Goal: Task Accomplishment & Management: Use online tool/utility

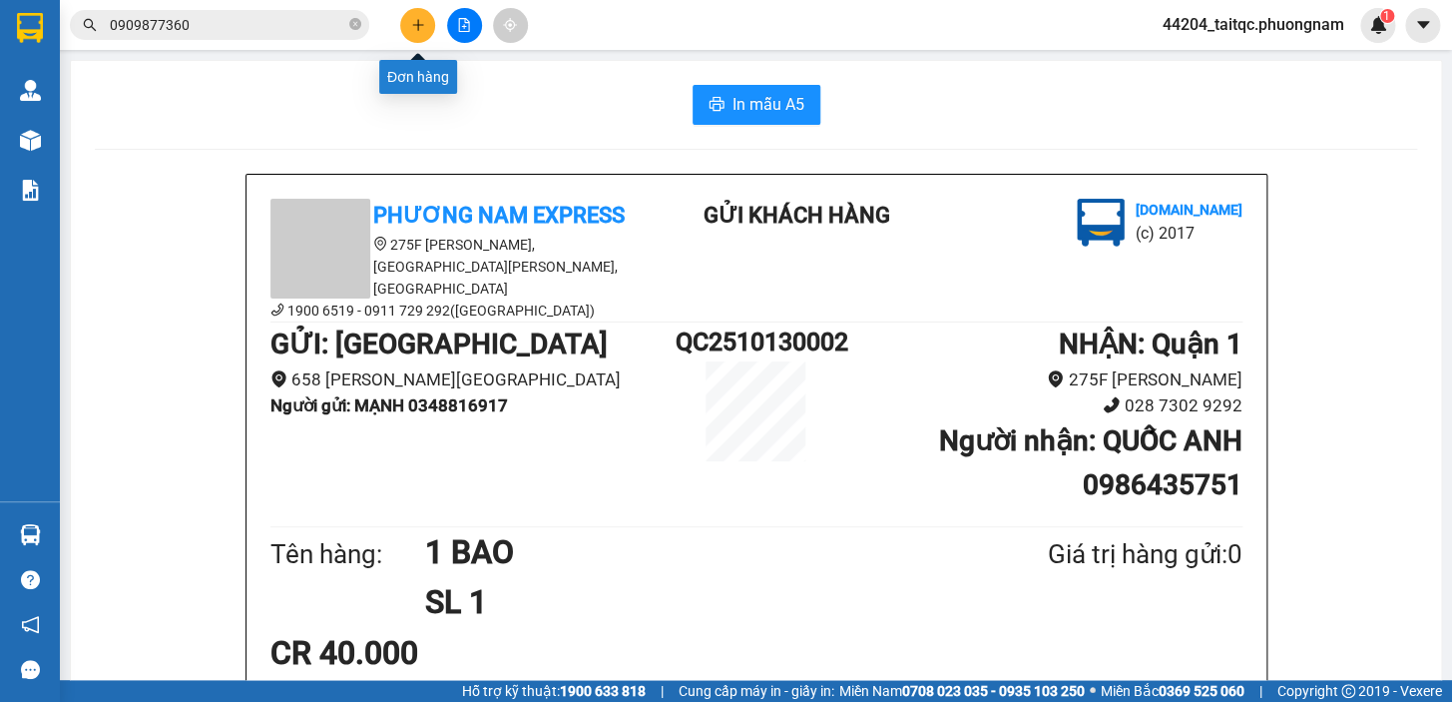
click at [420, 26] on icon "plus" at bounding box center [418, 25] width 14 height 14
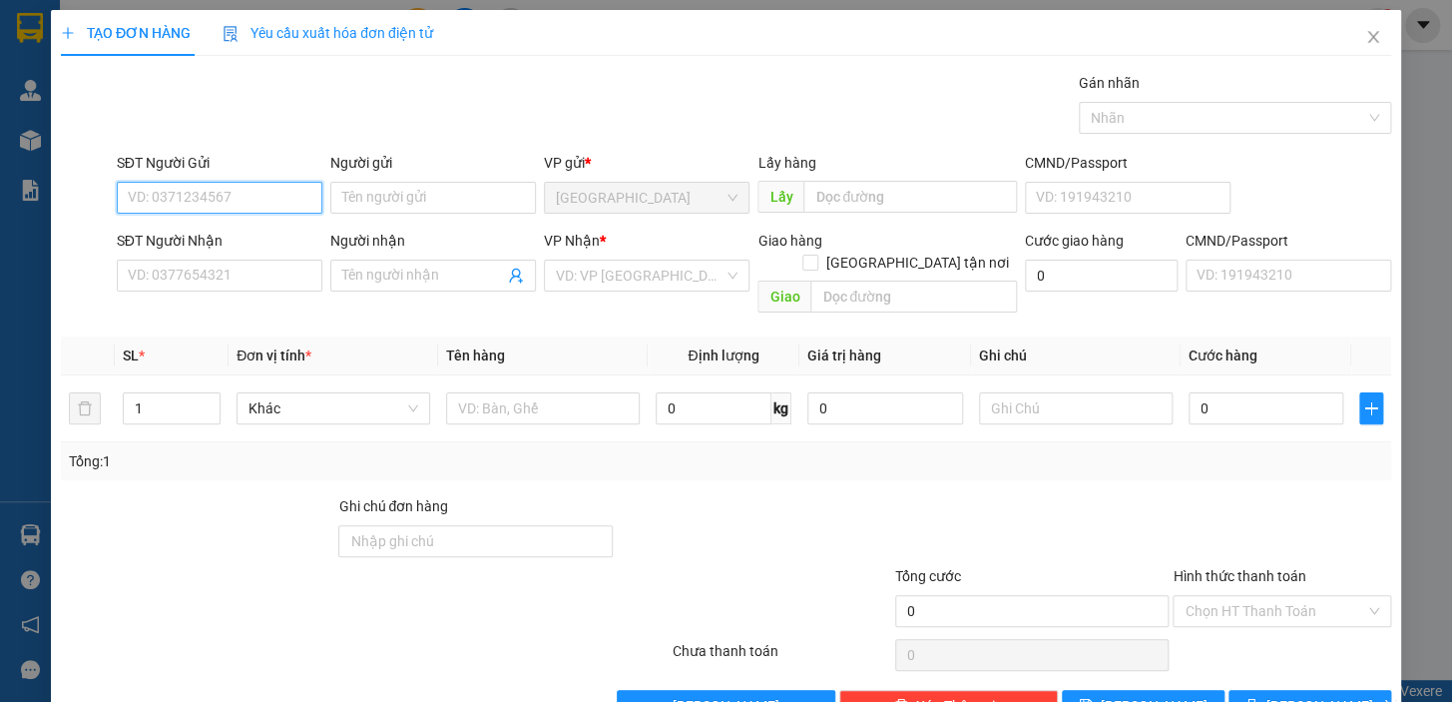
click at [257, 198] on input "SĐT Người Gửi" at bounding box center [220, 198] width 206 height 32
type input "0965514833"
click at [180, 233] on div "0965514833 - THẢO" at bounding box center [218, 238] width 180 height 22
type input "THẢO"
type input "0908935284"
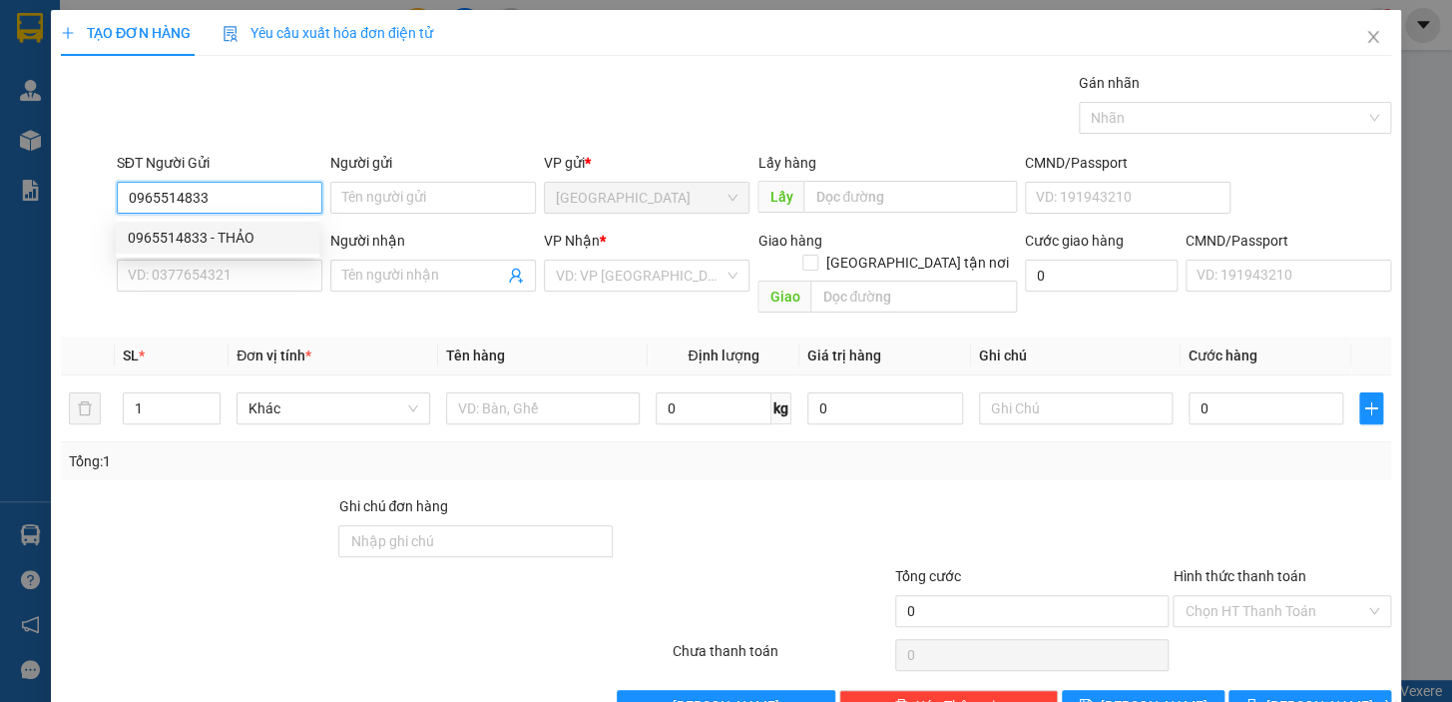
type input "HẰNG"
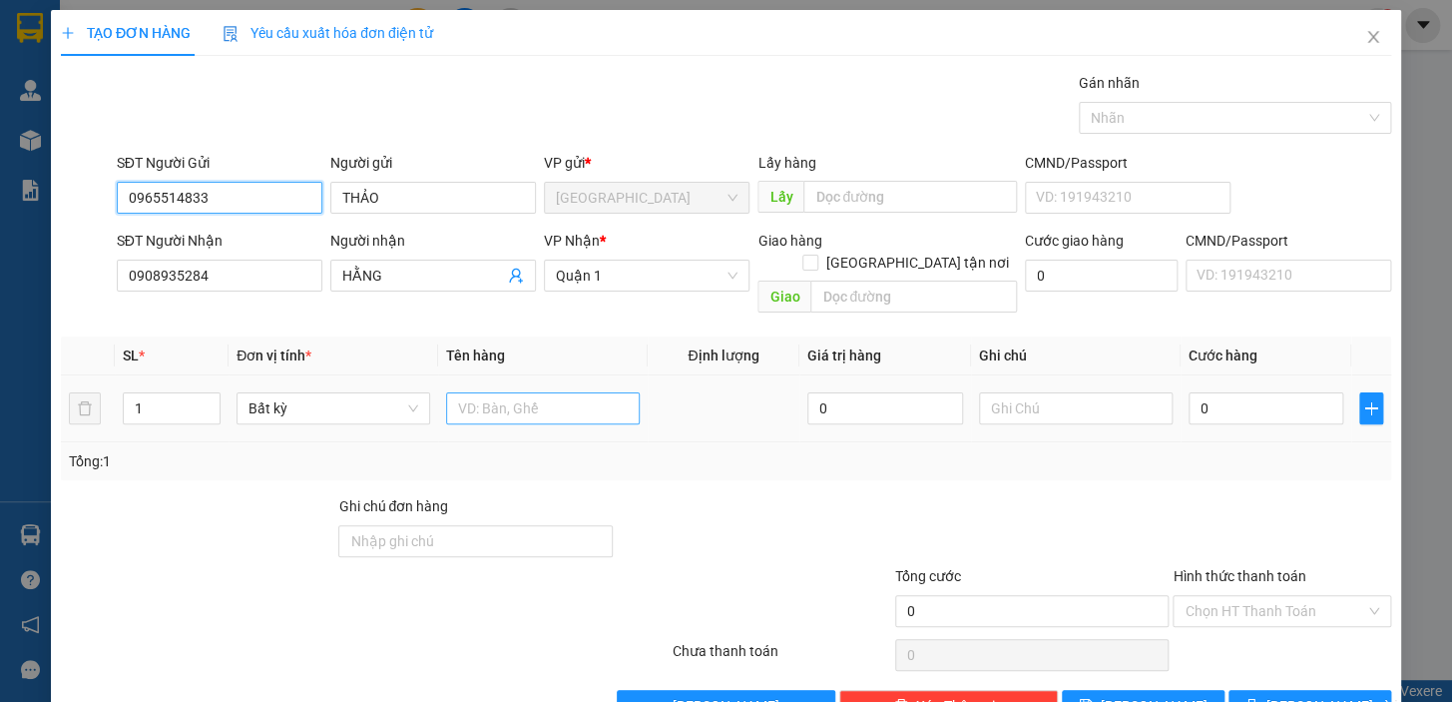
type input "0965514833"
click at [484, 392] on input "text" at bounding box center [543, 408] width 194 height 32
type input "1 BỊCH"
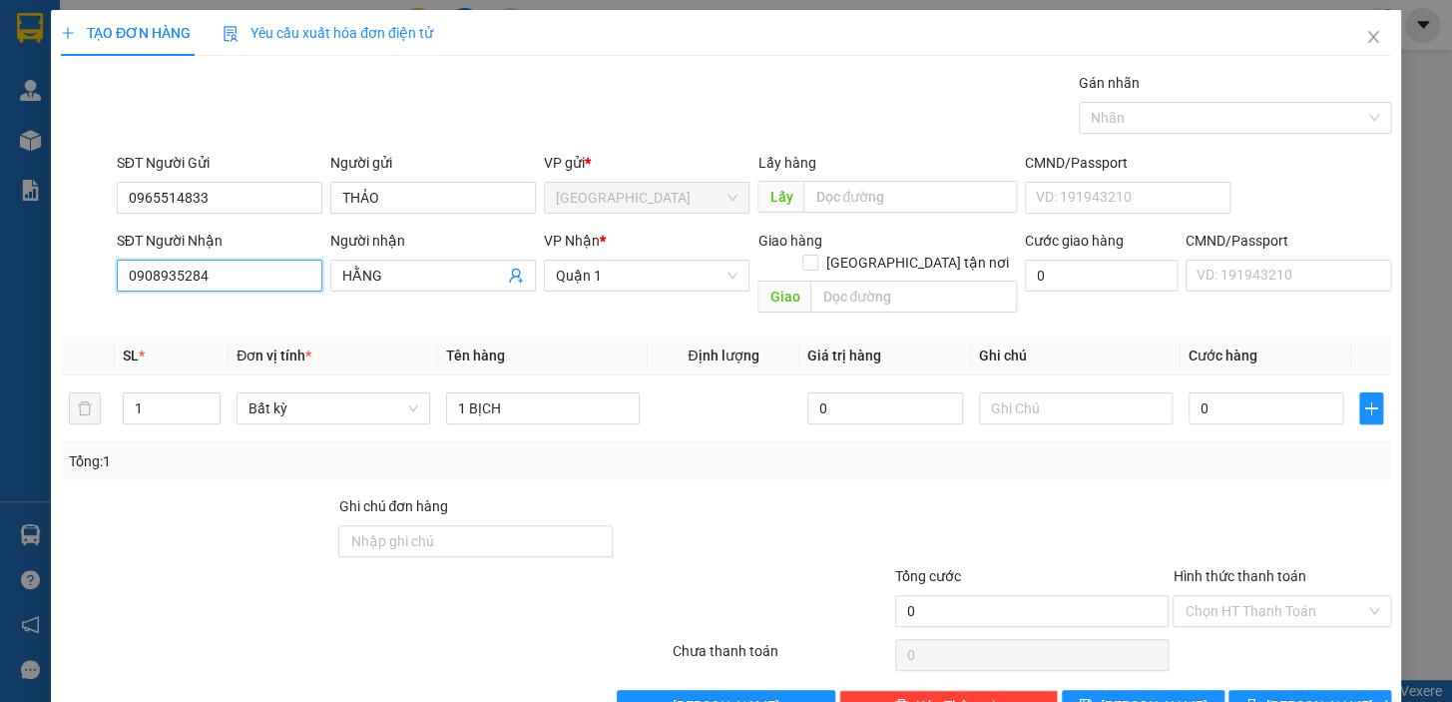
click at [265, 276] on input "0908935284" at bounding box center [220, 276] width 206 height 32
type input "0901905372"
click at [240, 310] on div "0901905372 - NGUYÊN" at bounding box center [218, 315] width 180 height 22
type input "NGUYÊN"
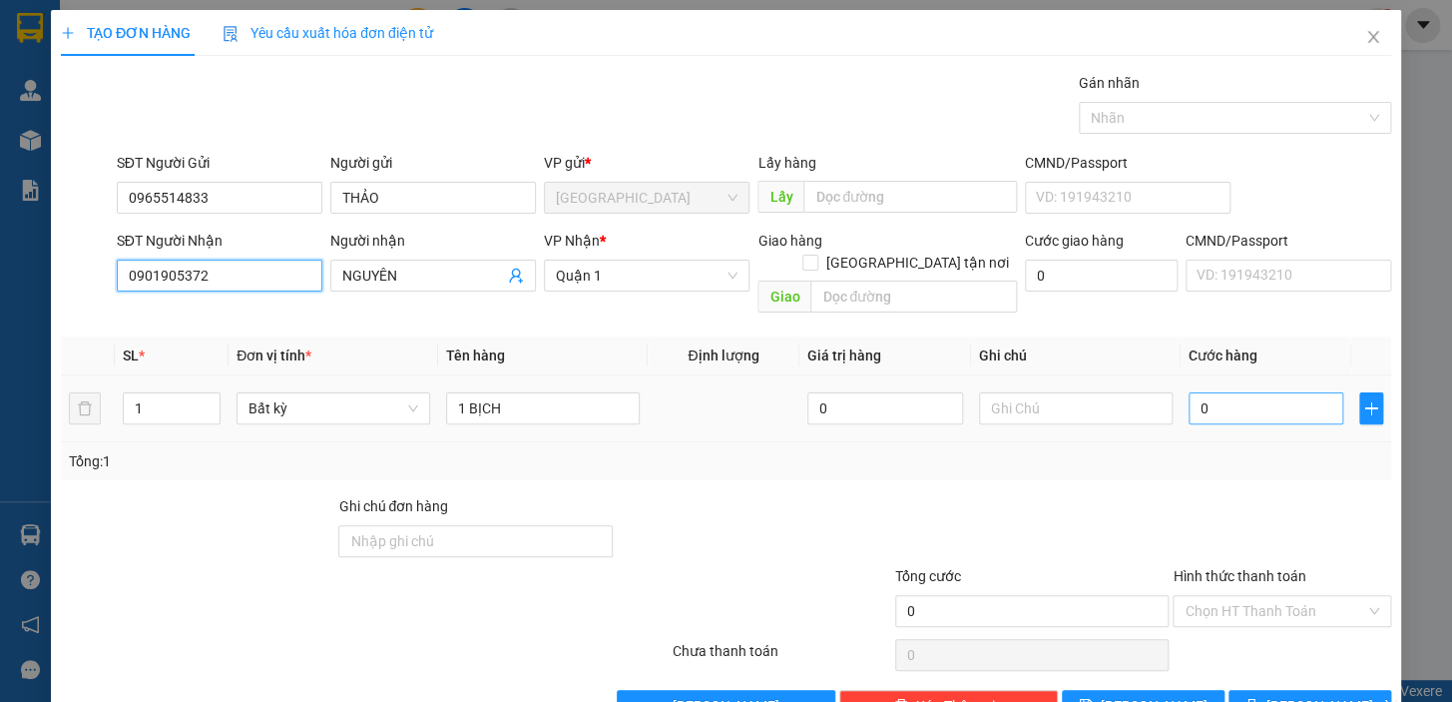
type input "0901905372"
click at [1238, 392] on input "0" at bounding box center [1267, 408] width 156 height 32
type input "2"
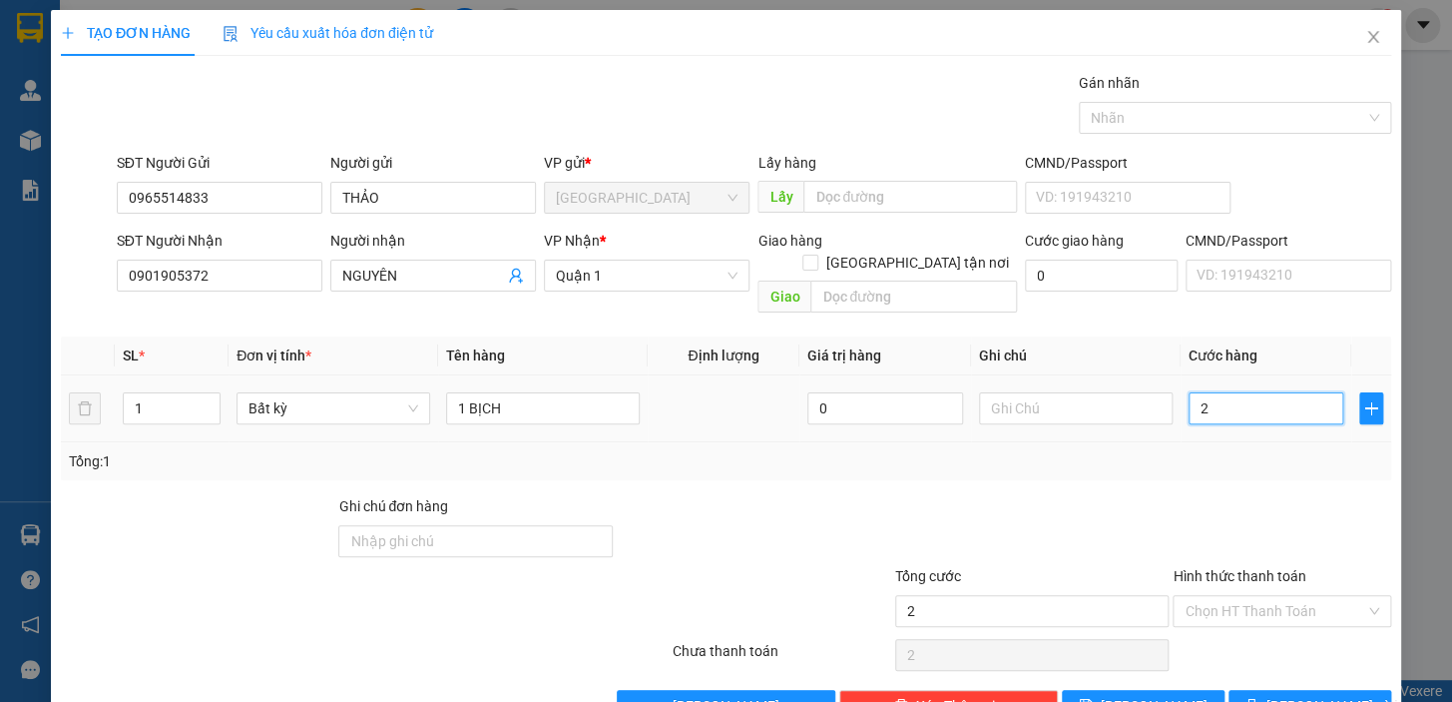
type input "20"
type input "20.000"
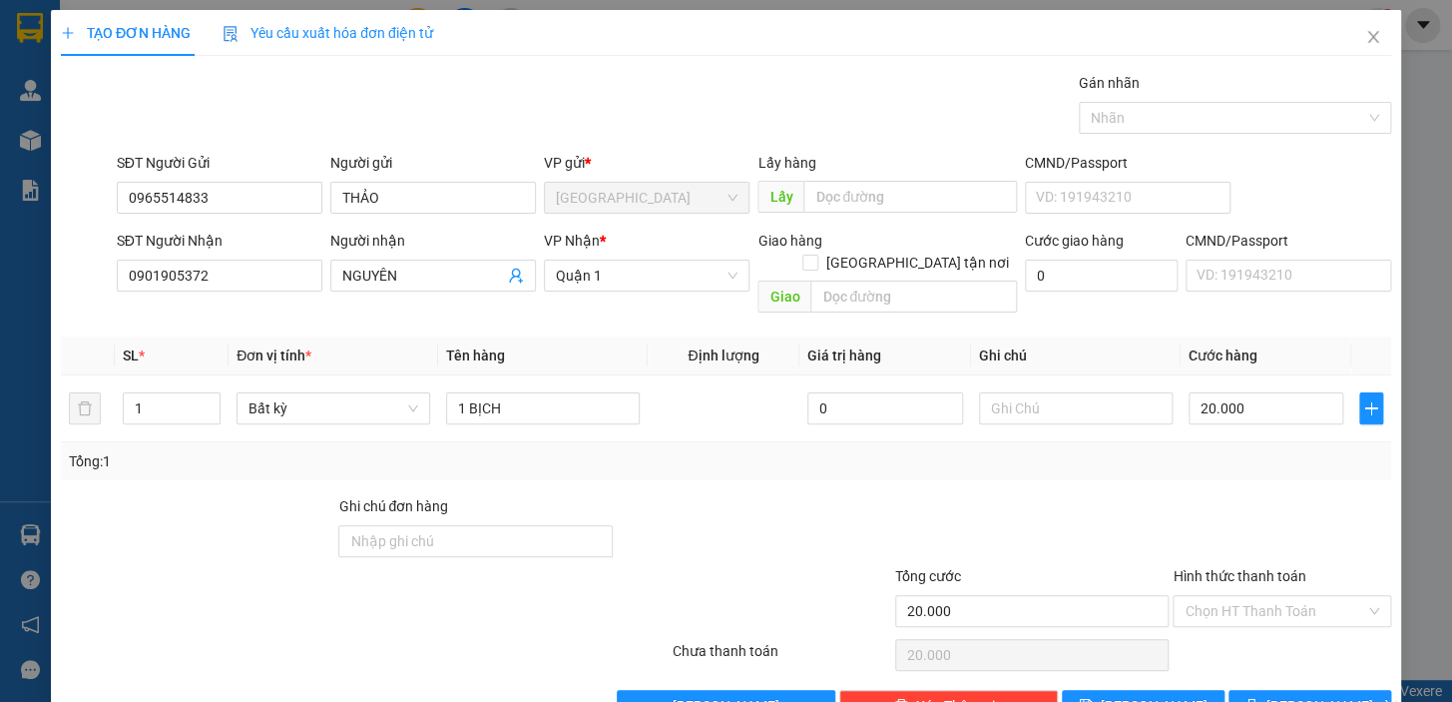
click at [1233, 450] on div "Tổng: 1" at bounding box center [726, 461] width 1315 height 22
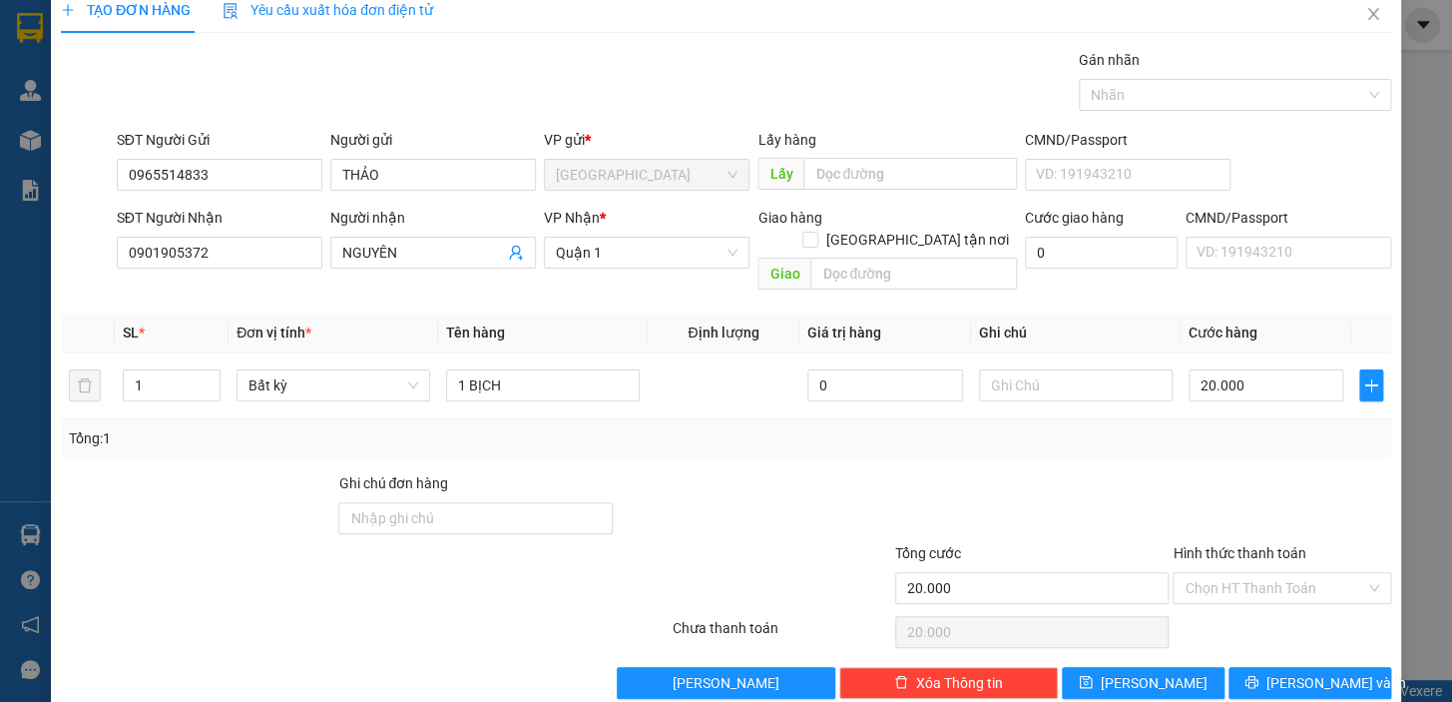
scroll to position [36, 0]
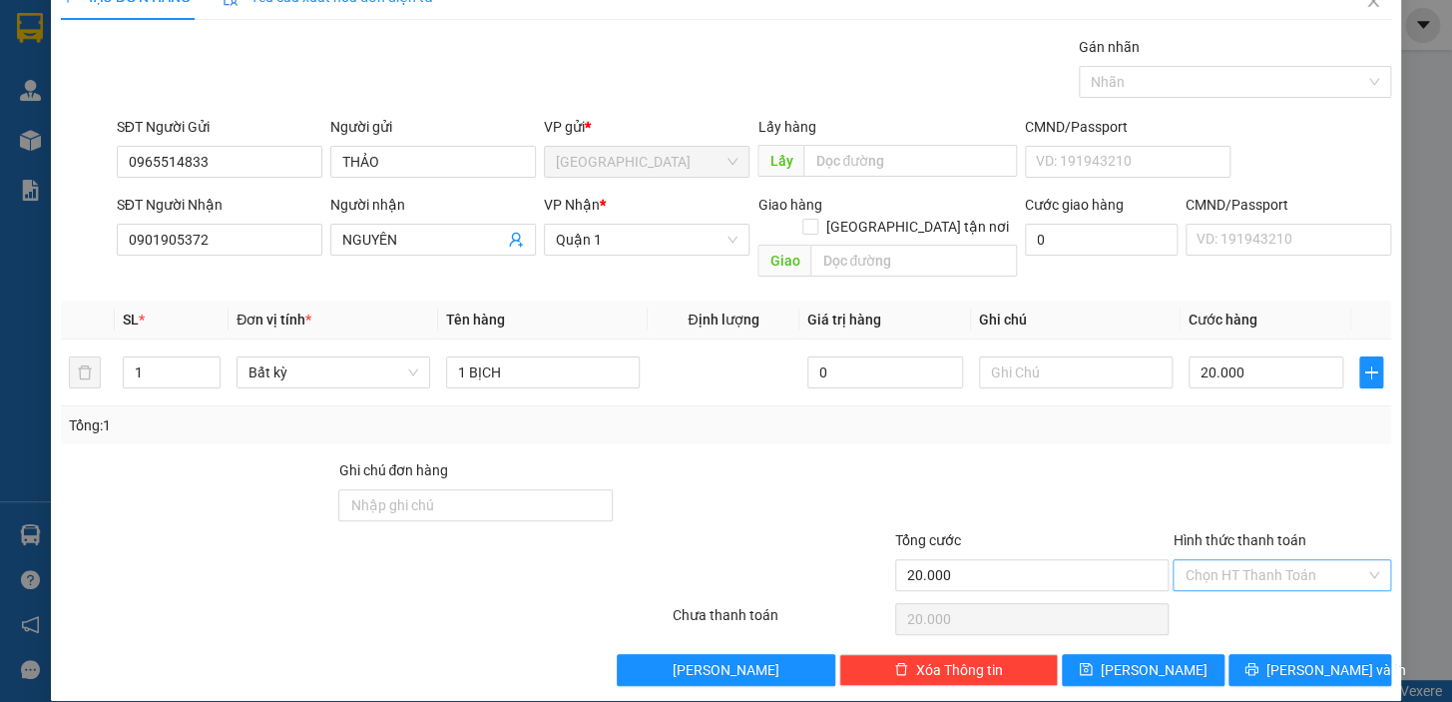
click at [1266, 560] on input "Hình thức thanh toán" at bounding box center [1275, 575] width 181 height 30
click at [1103, 459] on div at bounding box center [1032, 494] width 278 height 70
click at [1223, 565] on input "Hình thức thanh toán" at bounding box center [1275, 575] width 181 height 30
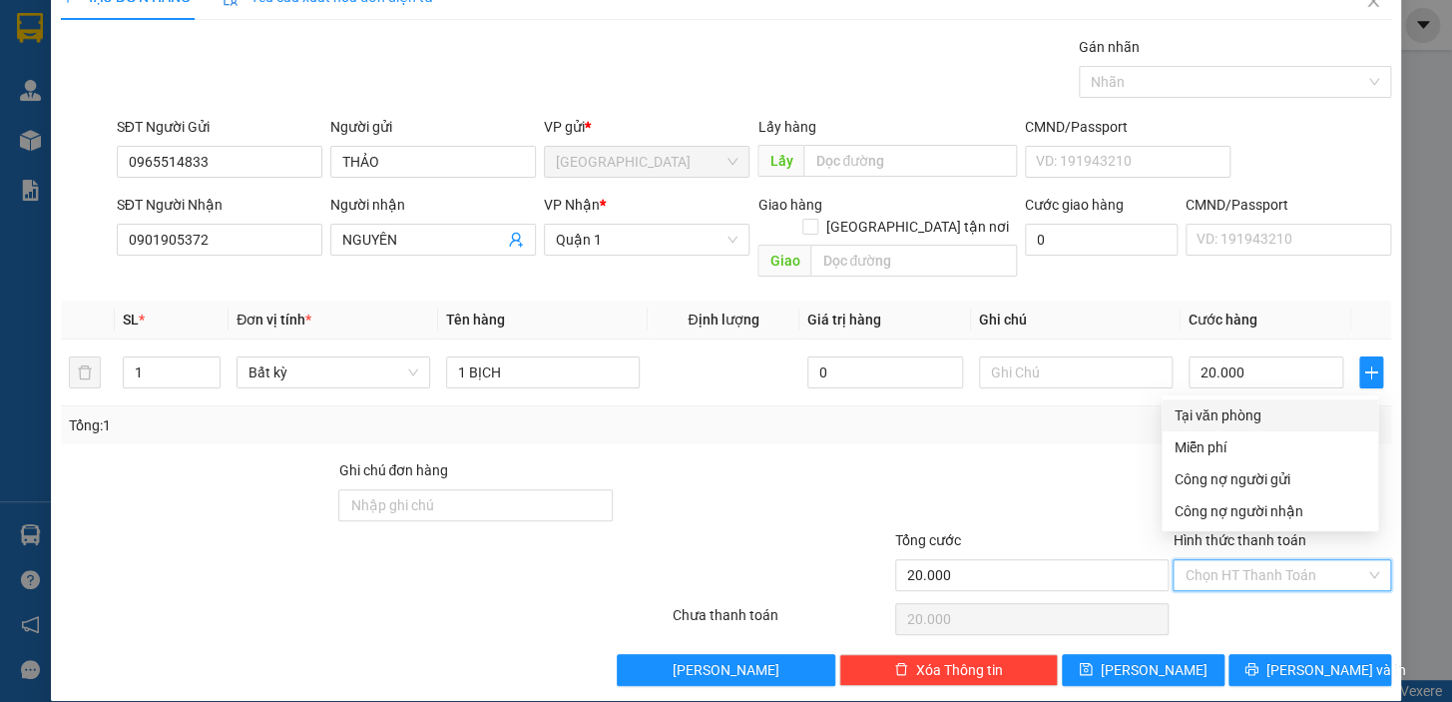
click at [1226, 410] on div "Tại văn phòng" at bounding box center [1270, 415] width 193 height 22
type input "0"
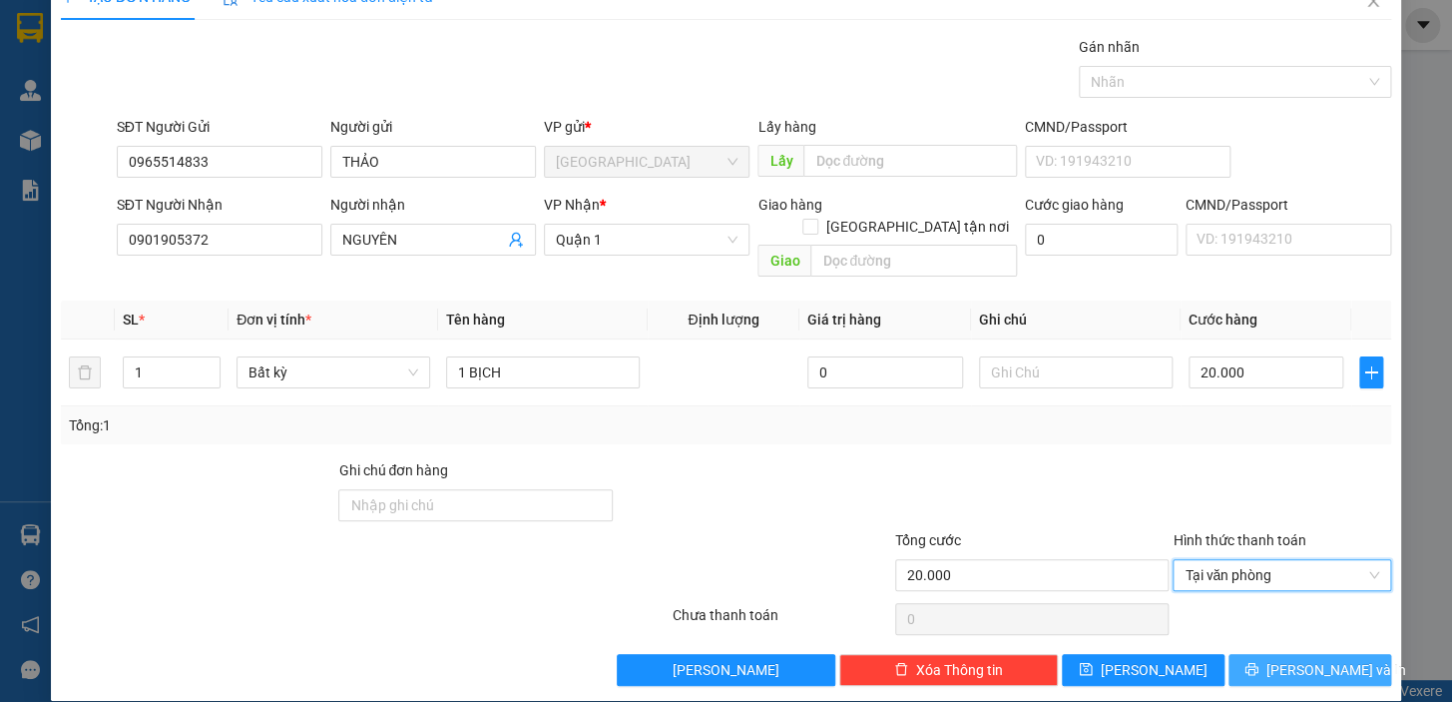
click at [1255, 654] on button "[PERSON_NAME] và In" at bounding box center [1310, 670] width 163 height 32
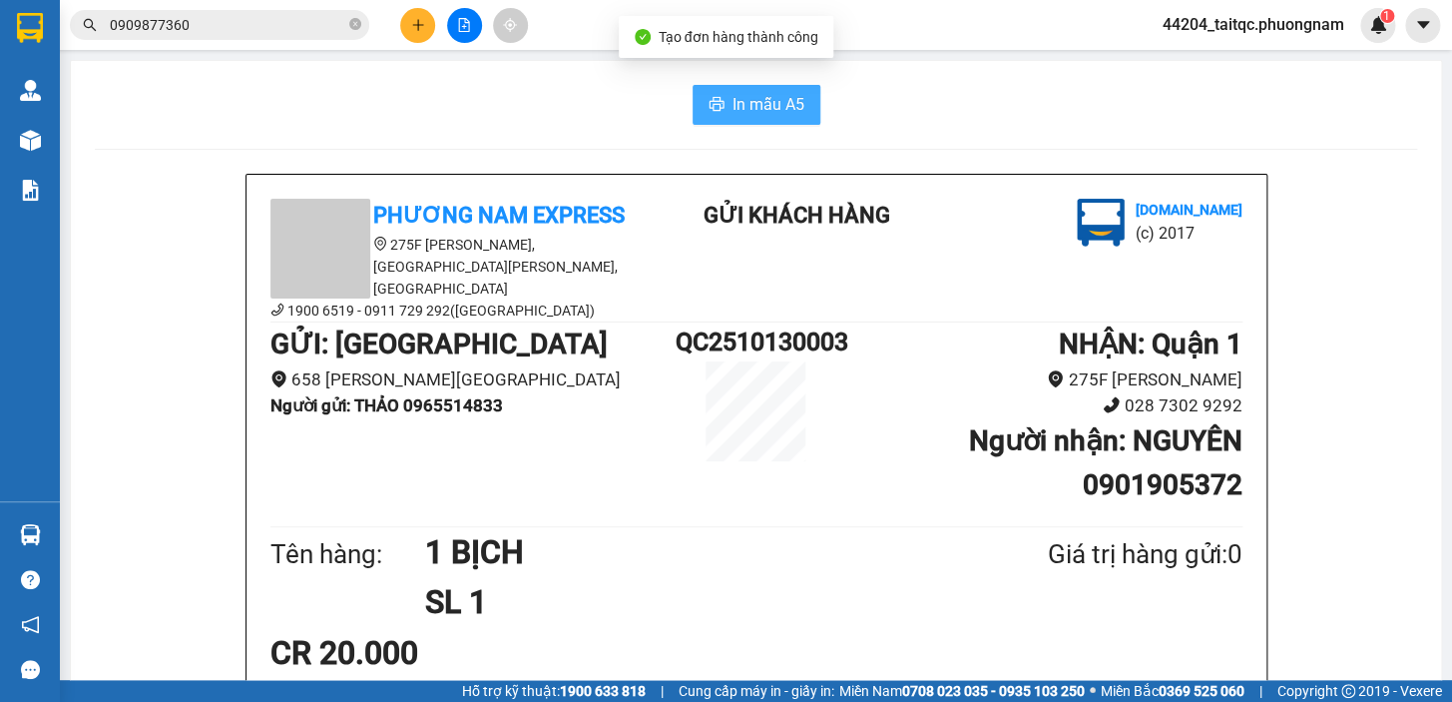
click at [755, 90] on button "In mẫu A5" at bounding box center [757, 105] width 128 height 40
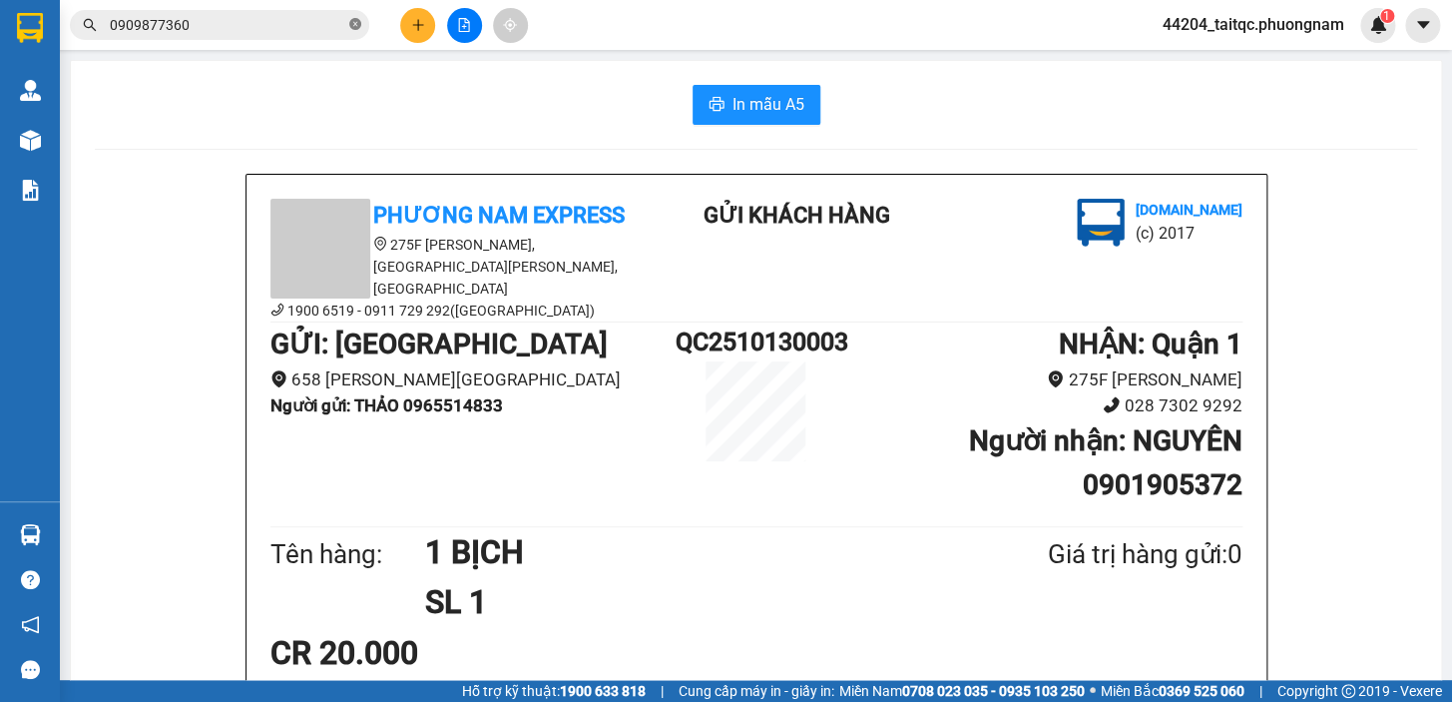
click at [356, 22] on icon "close-circle" at bounding box center [355, 24] width 12 height 12
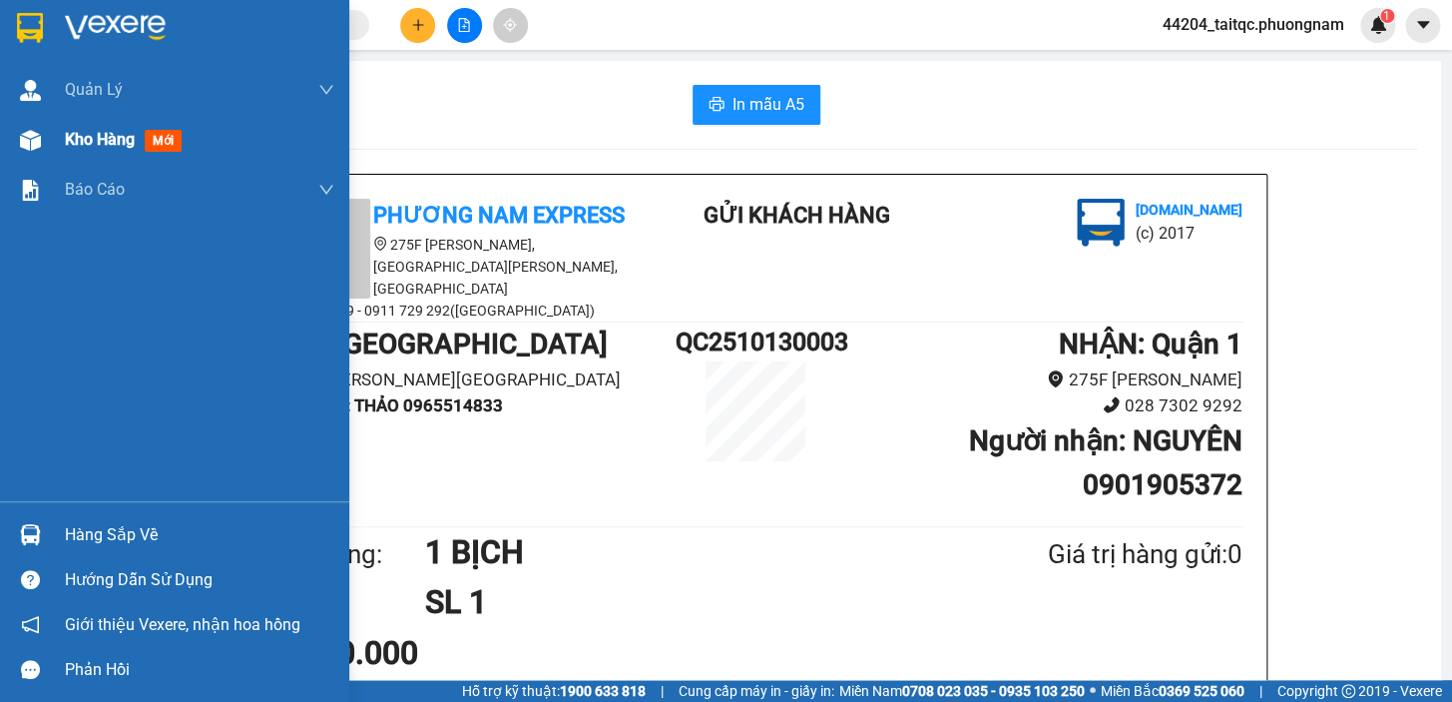
click at [95, 150] on div "Kho hàng mới" at bounding box center [127, 139] width 125 height 25
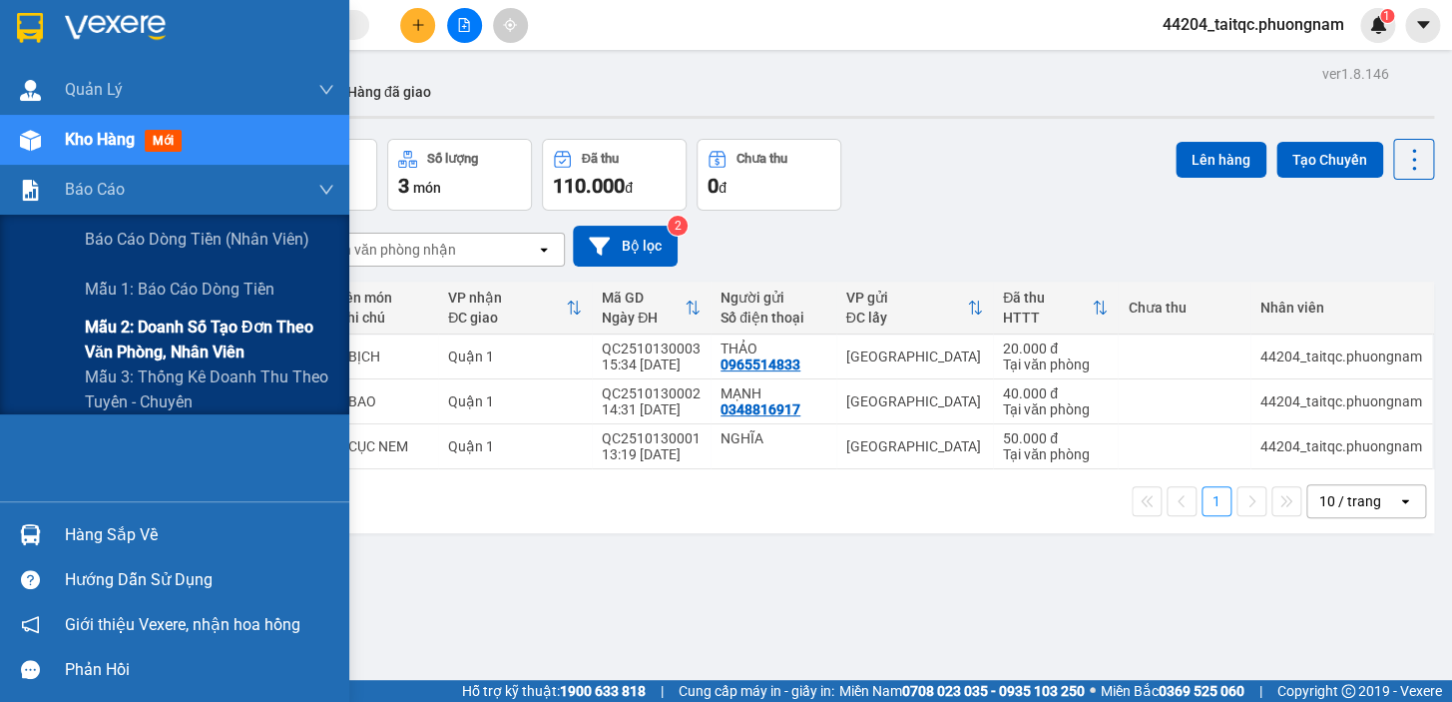
click at [194, 335] on span "Mẫu 2: Doanh số tạo đơn theo Văn phòng, nhân viên" at bounding box center [210, 339] width 250 height 50
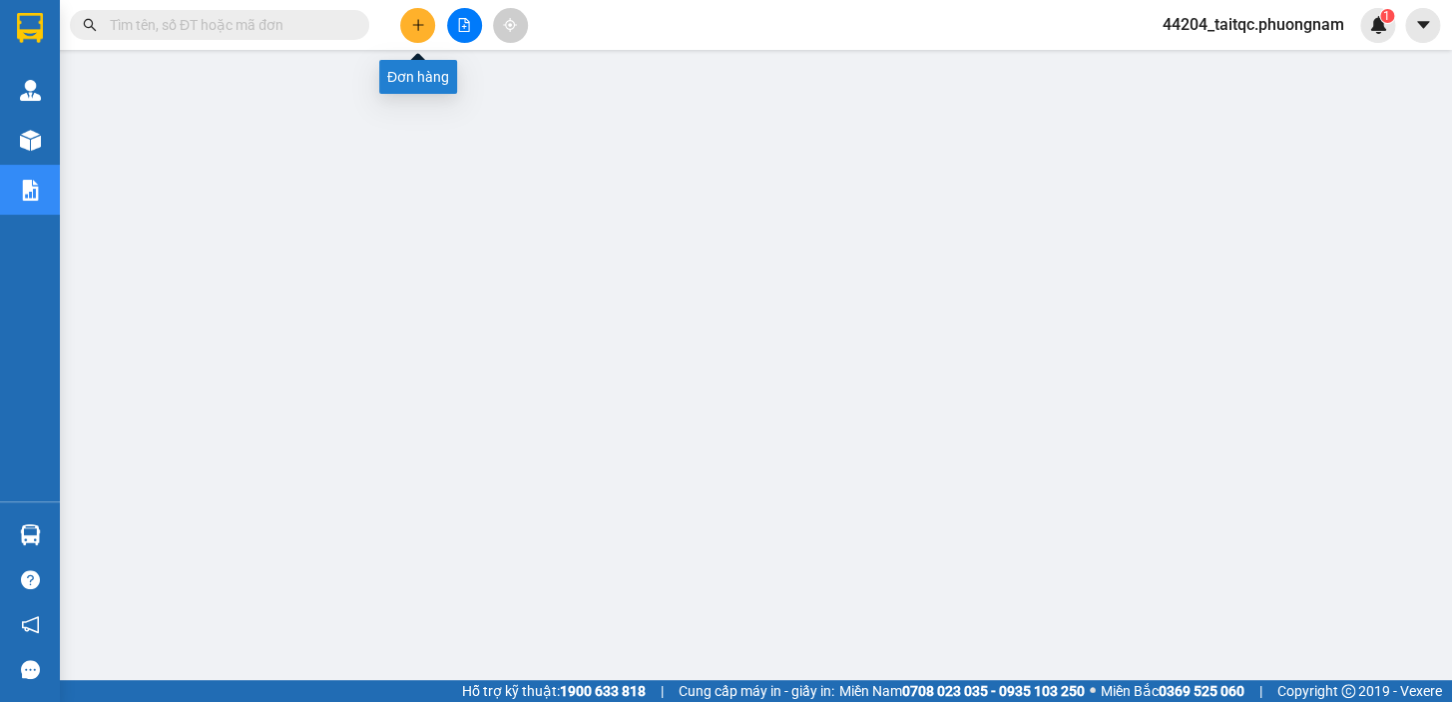
click at [420, 22] on icon "plus" at bounding box center [418, 25] width 14 height 14
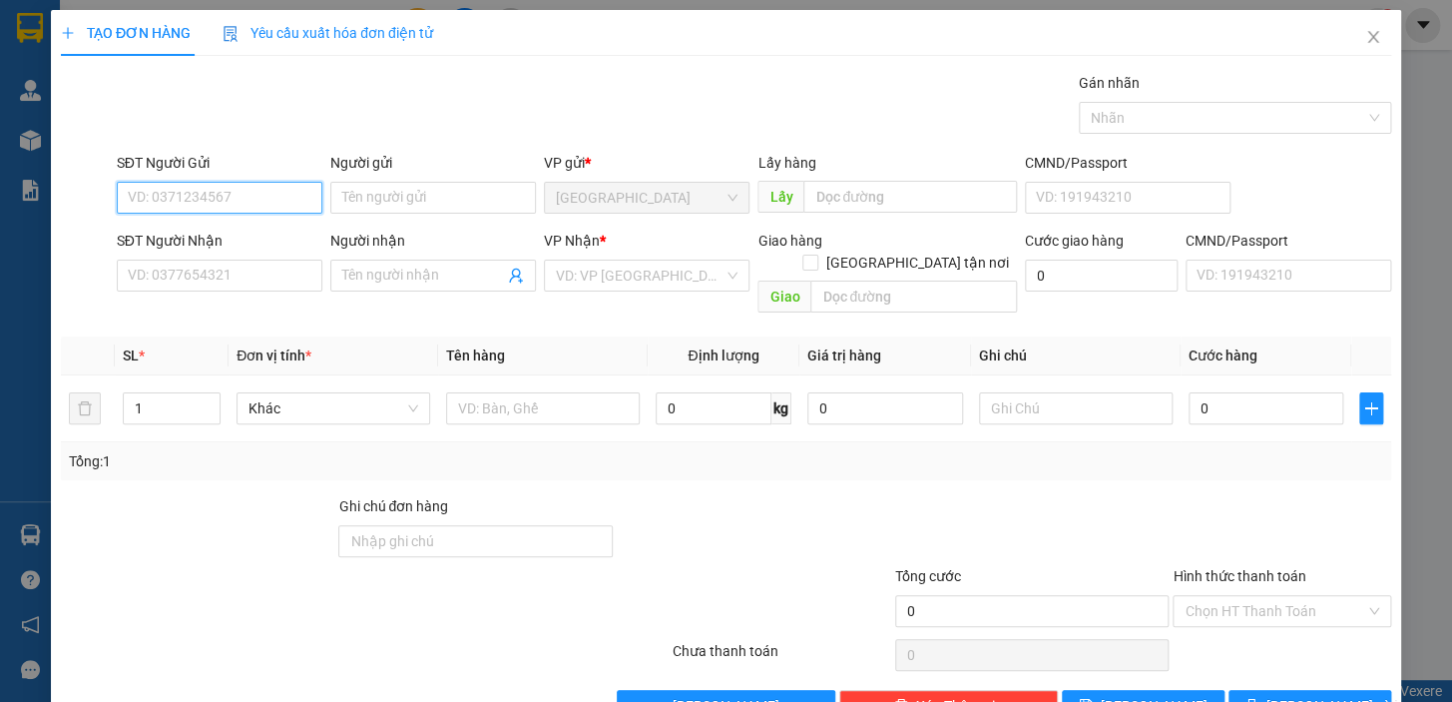
click at [184, 195] on input "SĐT Người Gửi" at bounding box center [220, 198] width 206 height 32
type input "0905755235"
click at [373, 200] on input "Người gửi" at bounding box center [433, 198] width 206 height 32
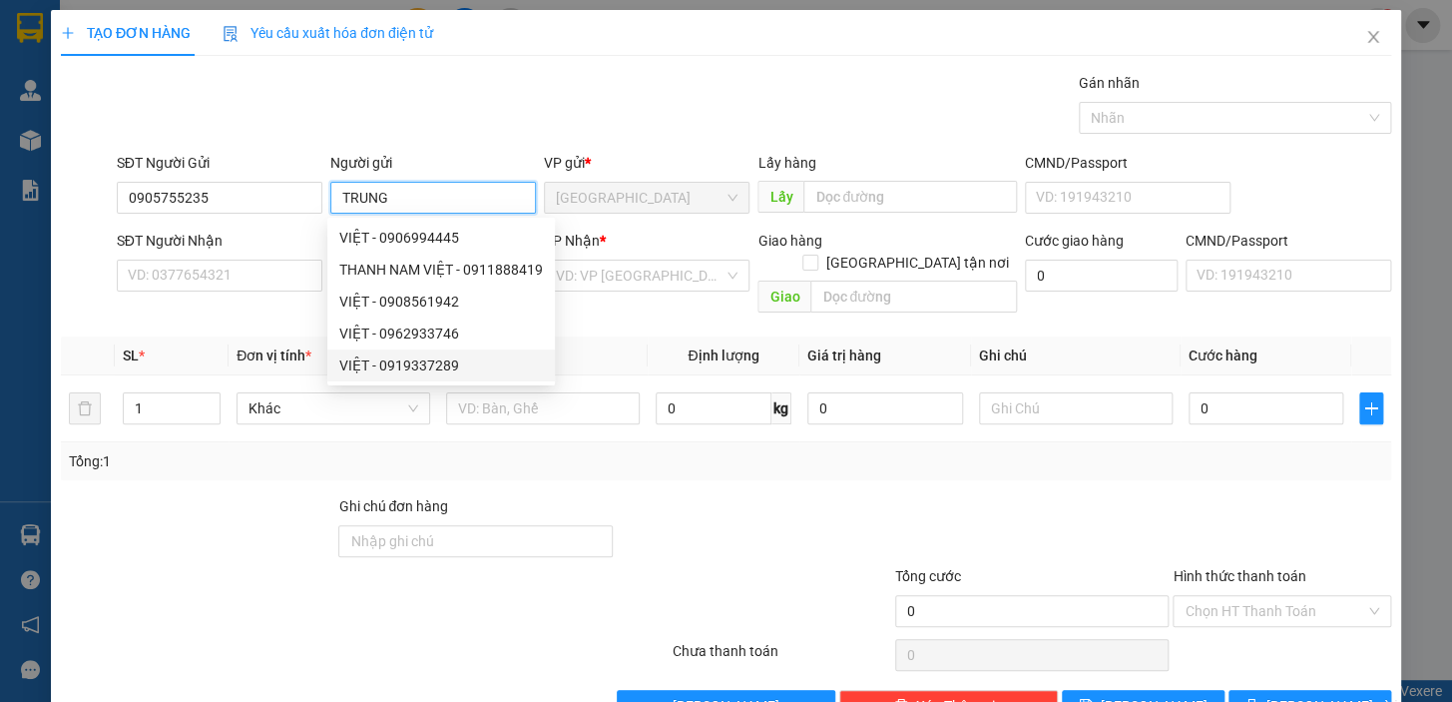
type input "TRUNG"
drag, startPoint x: 558, startPoint y: 456, endPoint x: 517, endPoint y: 427, distance: 50.1
click at [551, 448] on div "Tổng: 1" at bounding box center [726, 461] width 1331 height 38
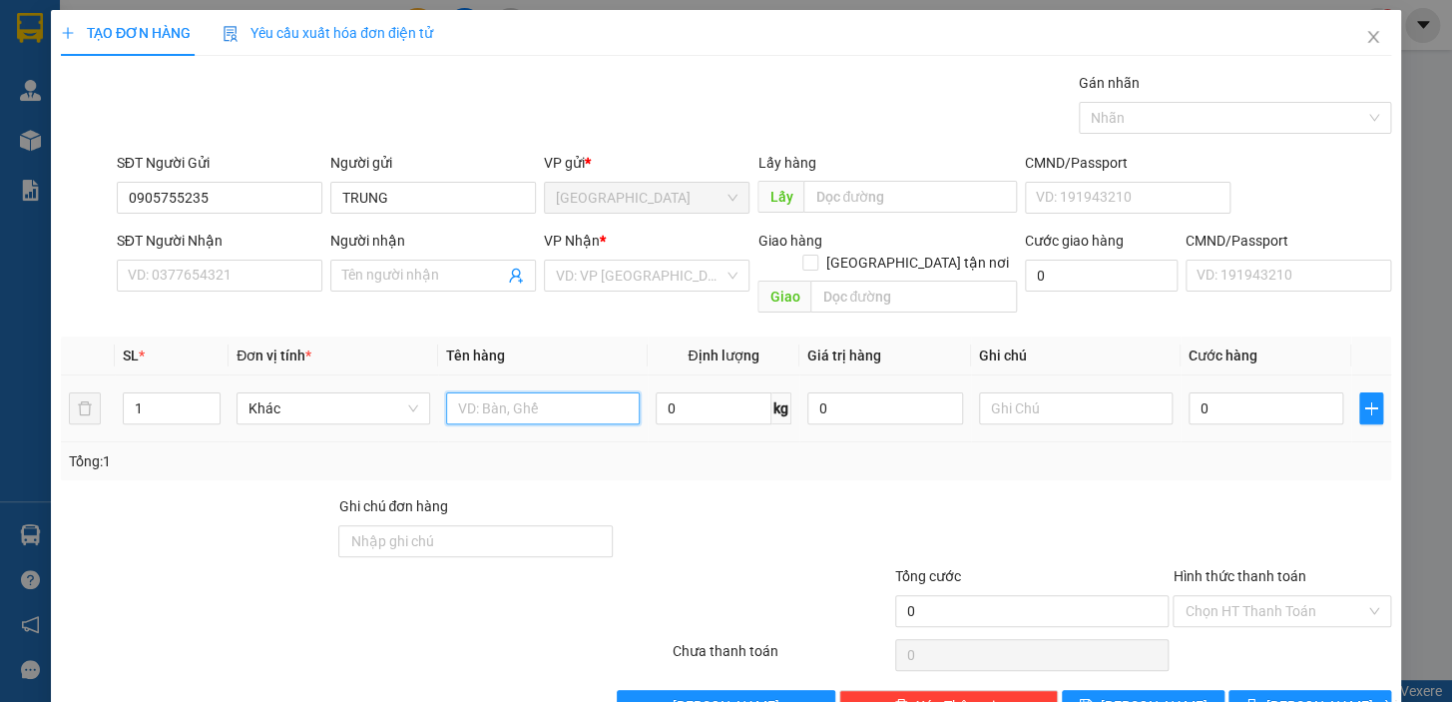
click at [478, 392] on input "text" at bounding box center [543, 408] width 194 height 32
type input "1 XE SỐ + 1 CHÌA KHÓA"
type input "3"
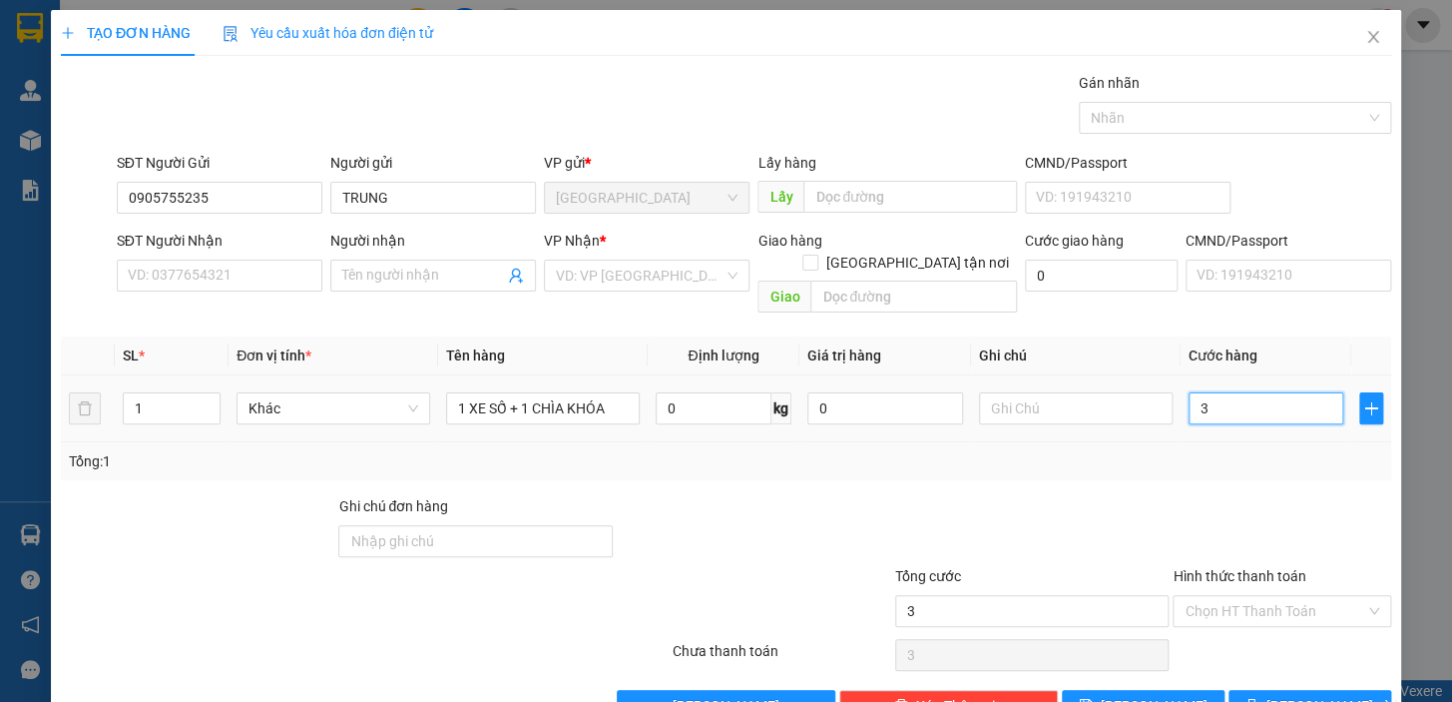
type input "30"
type input "300"
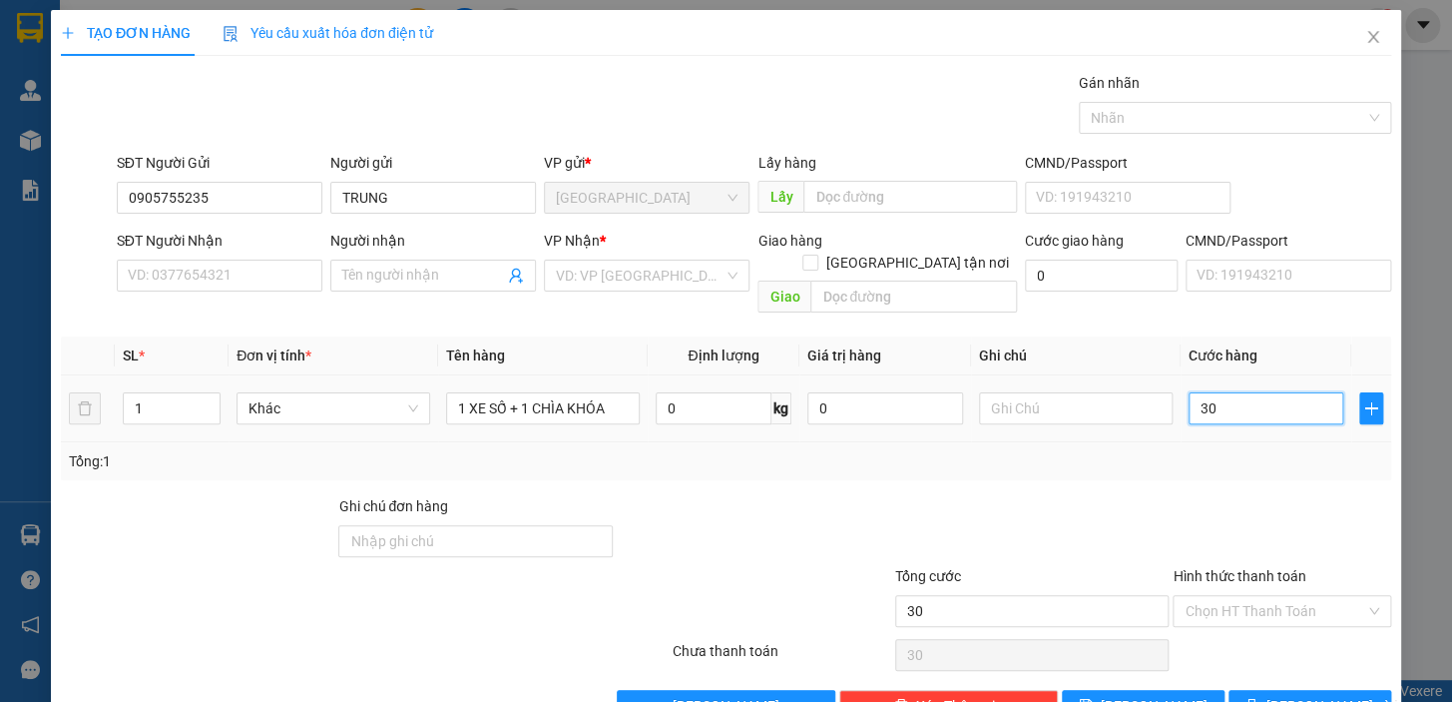
type input "300"
type input "300.000"
drag, startPoint x: 1108, startPoint y: 439, endPoint x: 1054, endPoint y: 437, distance: 53.9
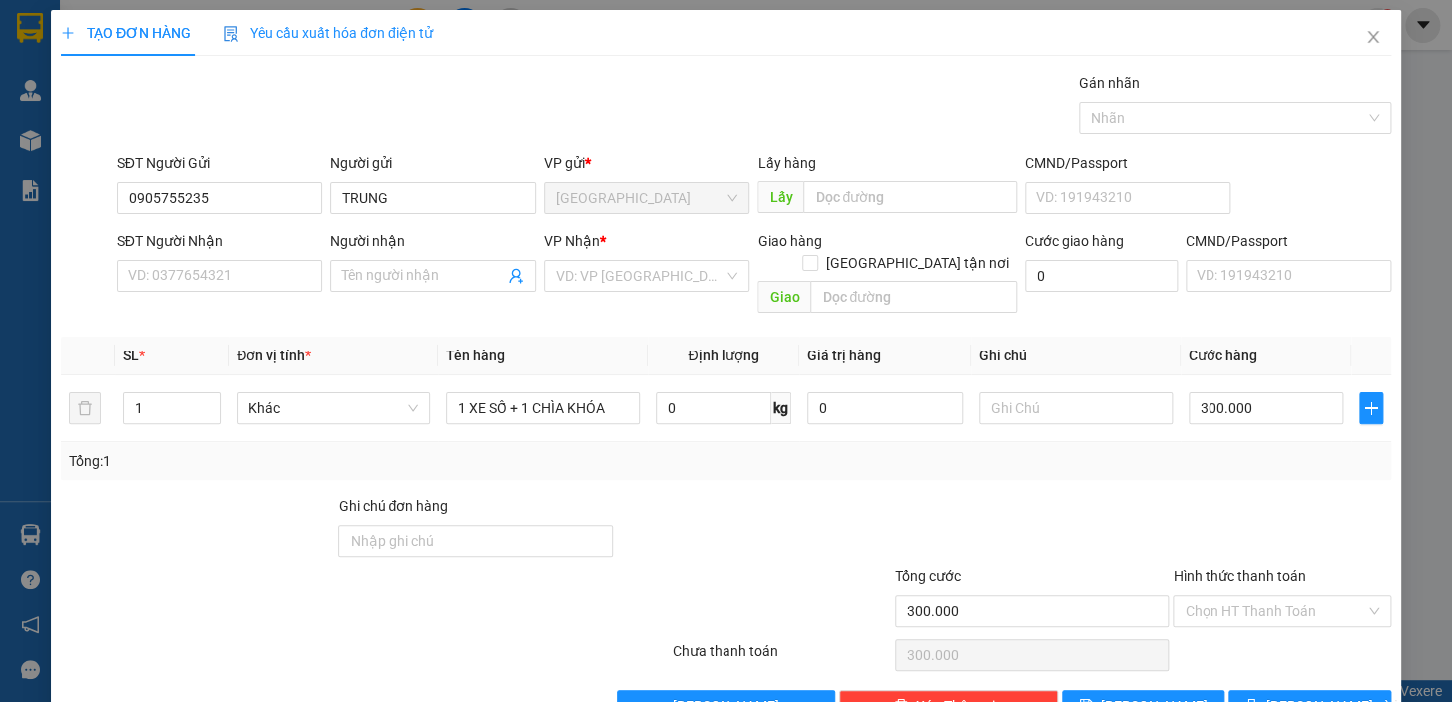
click at [1107, 450] on div "Tổng: 1" at bounding box center [726, 461] width 1315 height 22
click at [146, 276] on input "SĐT Người Nhận" at bounding box center [220, 276] width 206 height 32
type input "0938298947"
click at [342, 275] on input "Người nhận" at bounding box center [423, 276] width 162 height 22
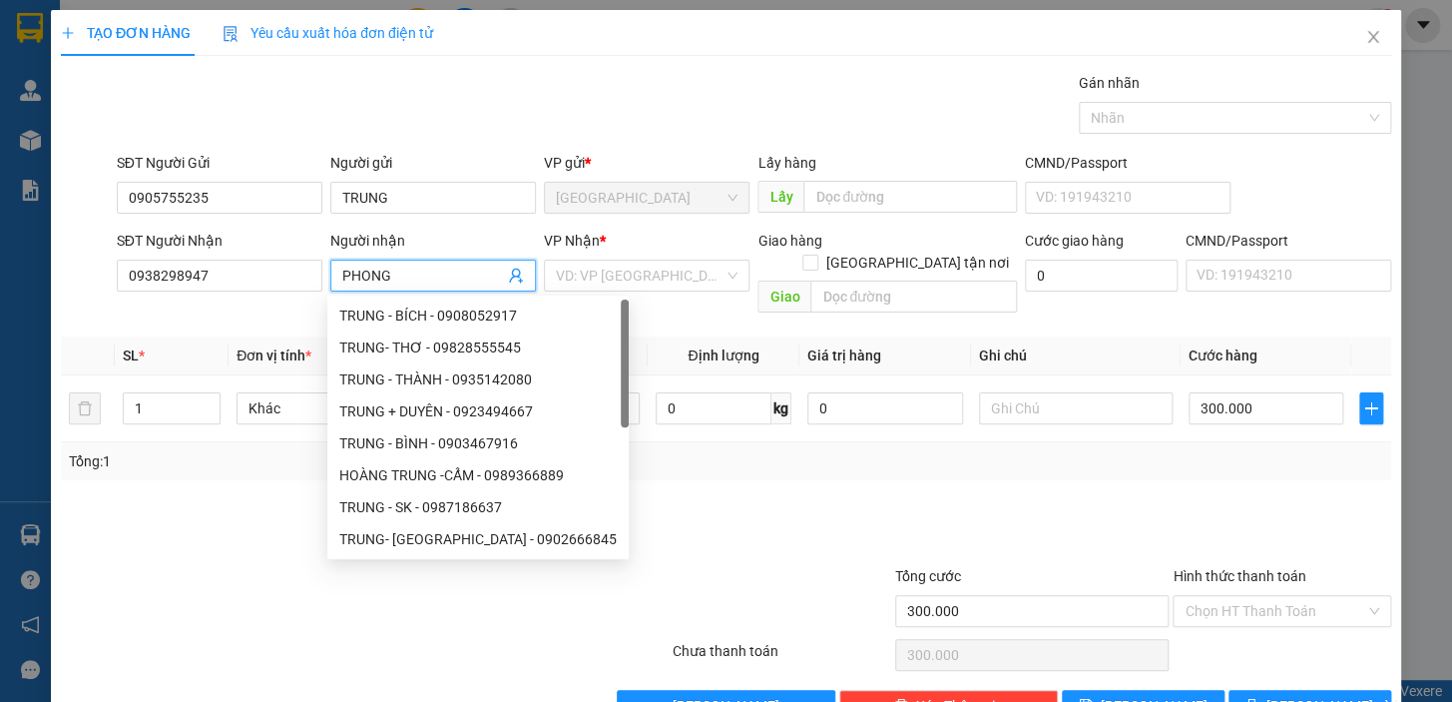
type input "PHONG"
click at [638, 336] on th "Tên hàng" at bounding box center [543, 355] width 210 height 39
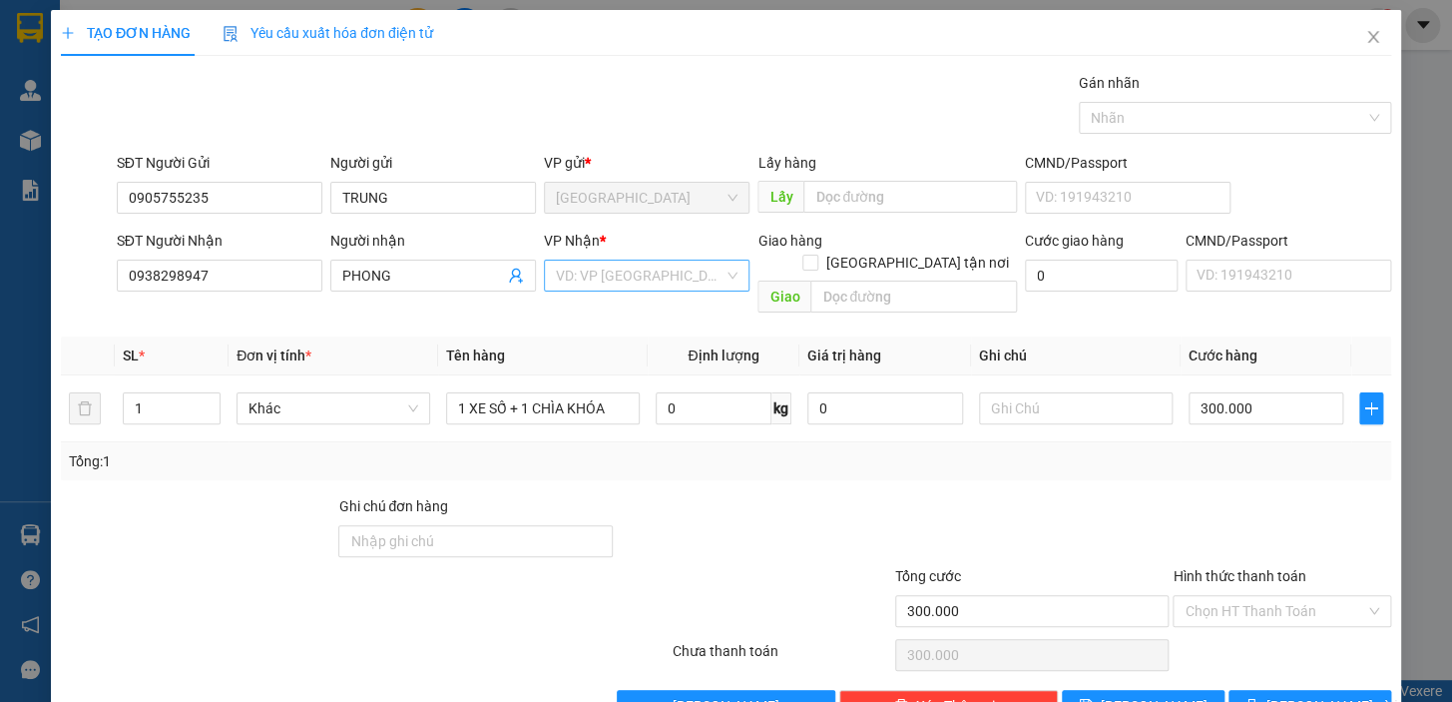
click at [639, 283] on input "search" at bounding box center [640, 276] width 168 height 30
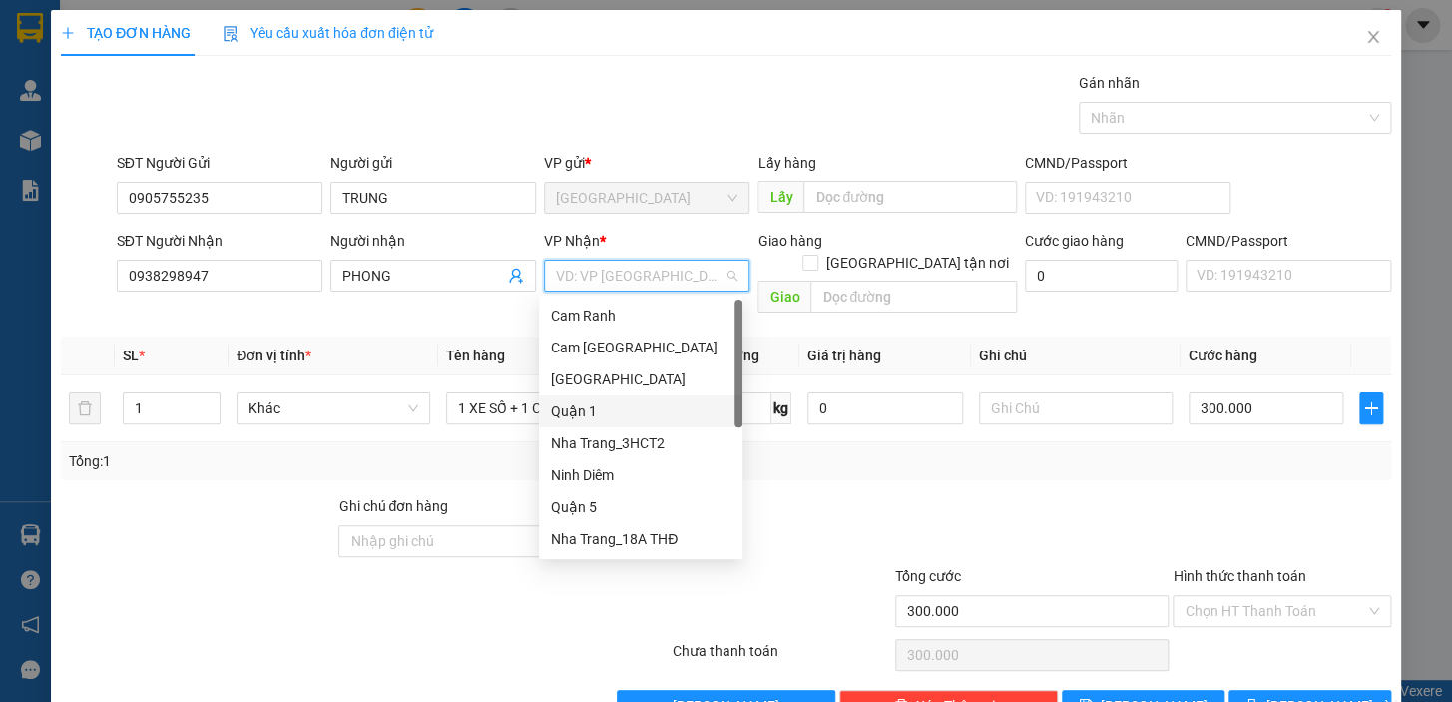
click at [599, 415] on div "Quận 1" at bounding box center [641, 411] width 180 height 22
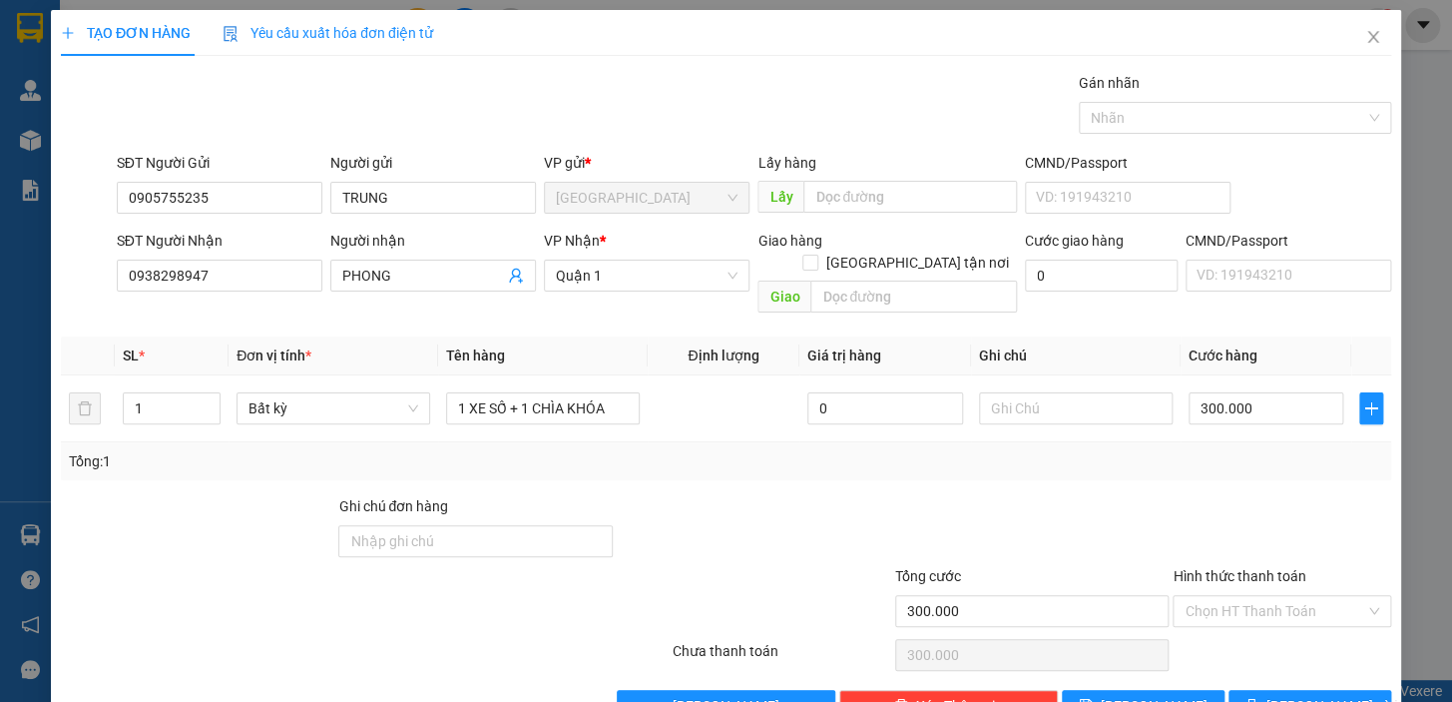
click at [903, 495] on div at bounding box center [1032, 530] width 278 height 70
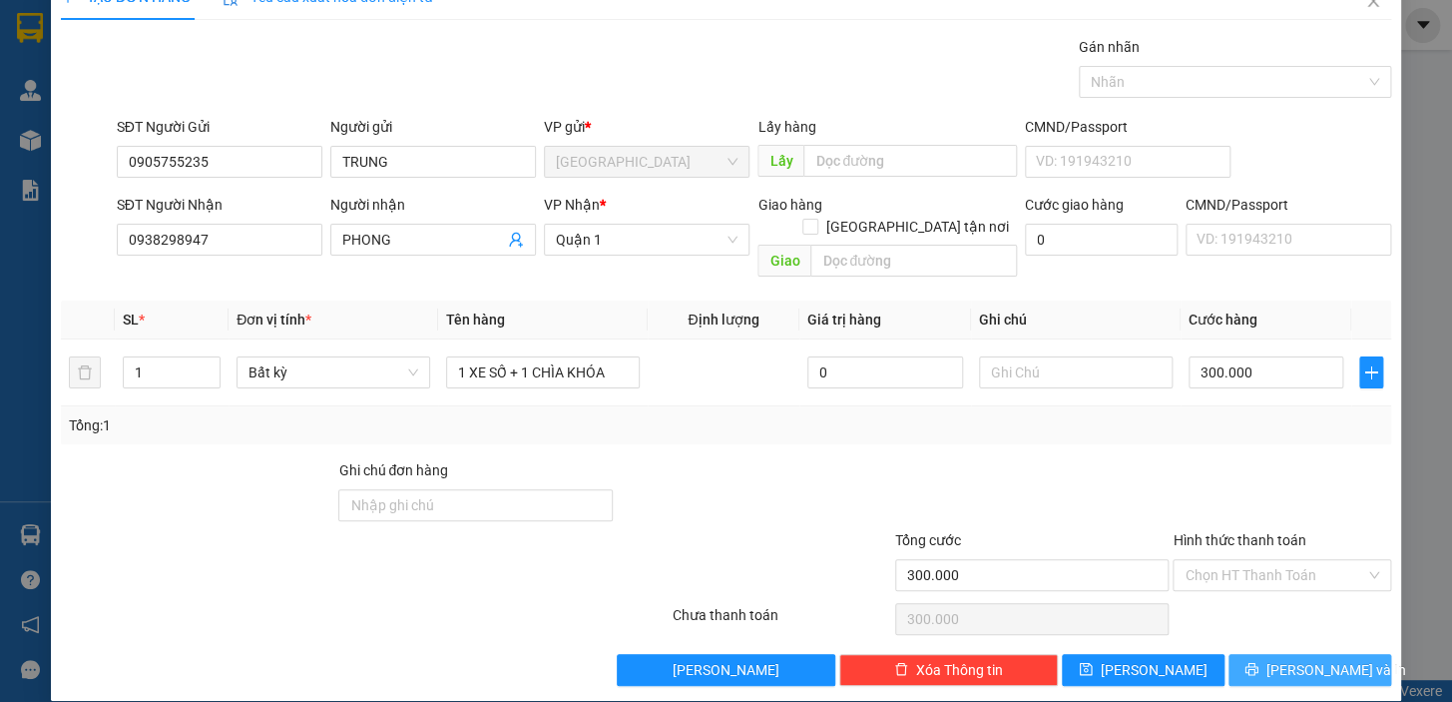
drag, startPoint x: 1273, startPoint y: 646, endPoint x: 1176, endPoint y: 572, distance: 121.8
click at [1273, 654] on button "[PERSON_NAME] và In" at bounding box center [1310, 670] width 163 height 32
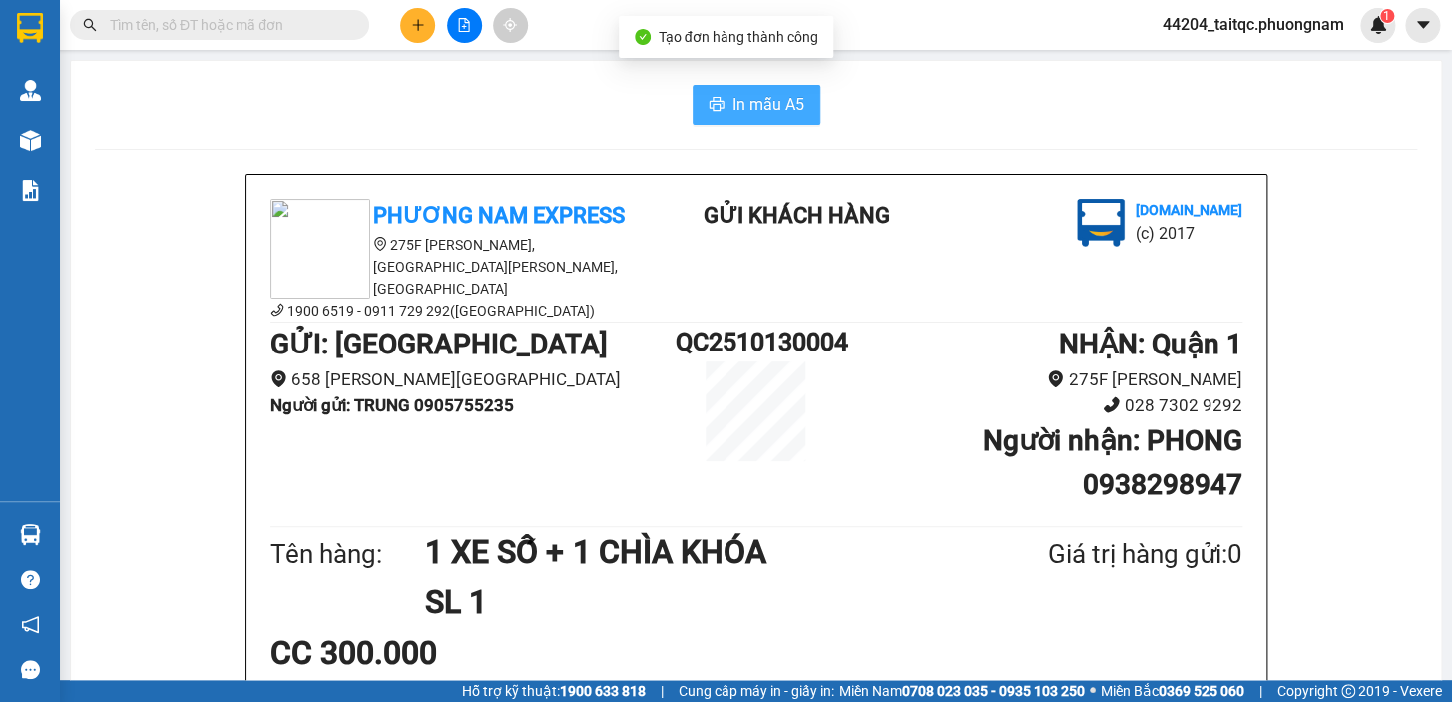
click at [755, 108] on span "In mẫu A5" at bounding box center [769, 104] width 72 height 25
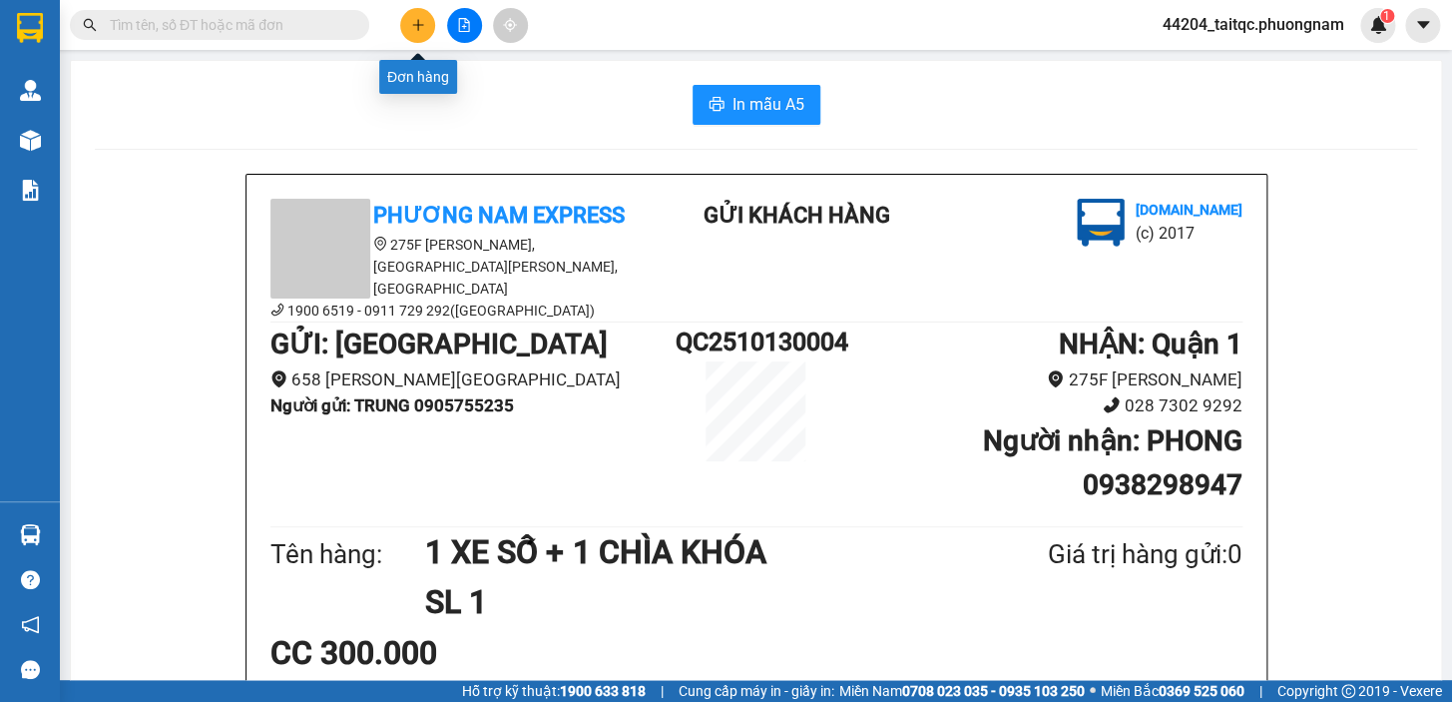
click at [409, 36] on button at bounding box center [417, 25] width 35 height 35
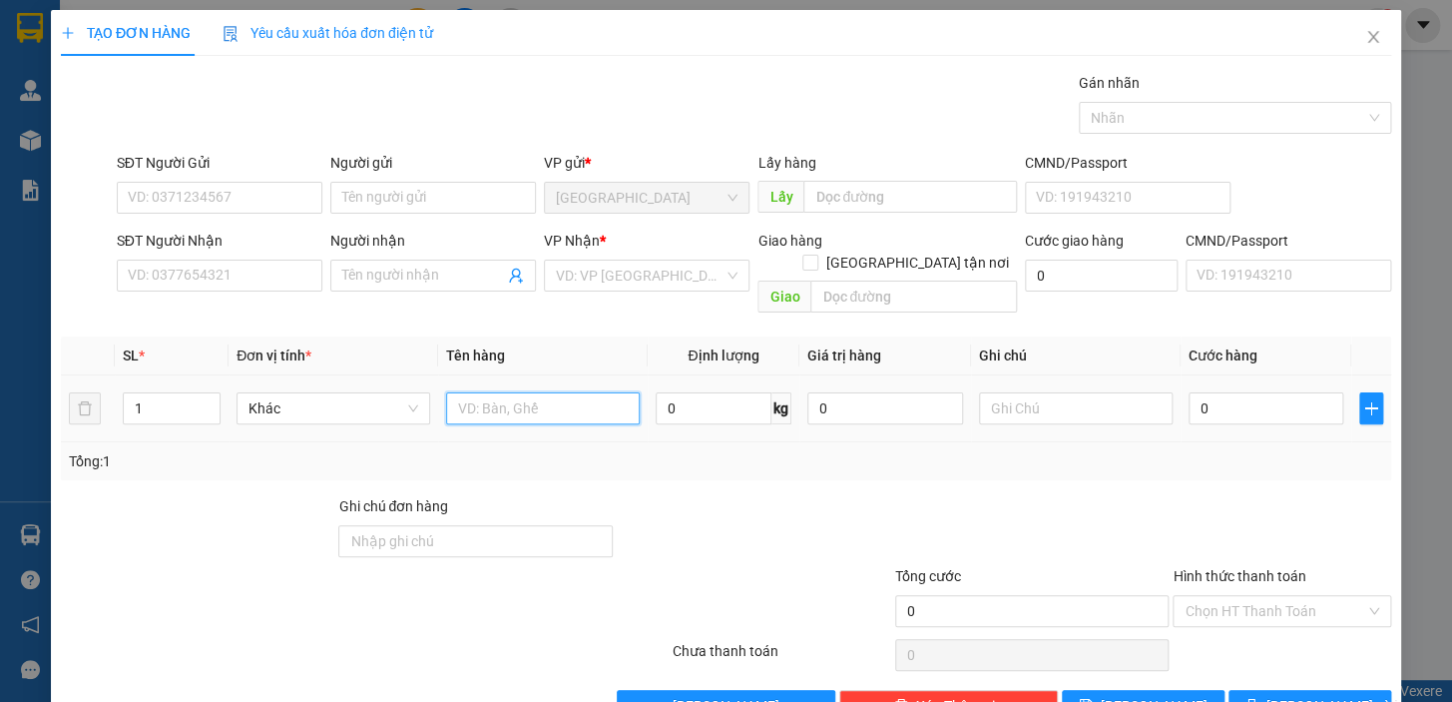
click at [489, 392] on input "text" at bounding box center [543, 408] width 194 height 32
type input "1 H NHỎ"
click at [1204, 392] on input "0" at bounding box center [1267, 408] width 156 height 32
type input "2"
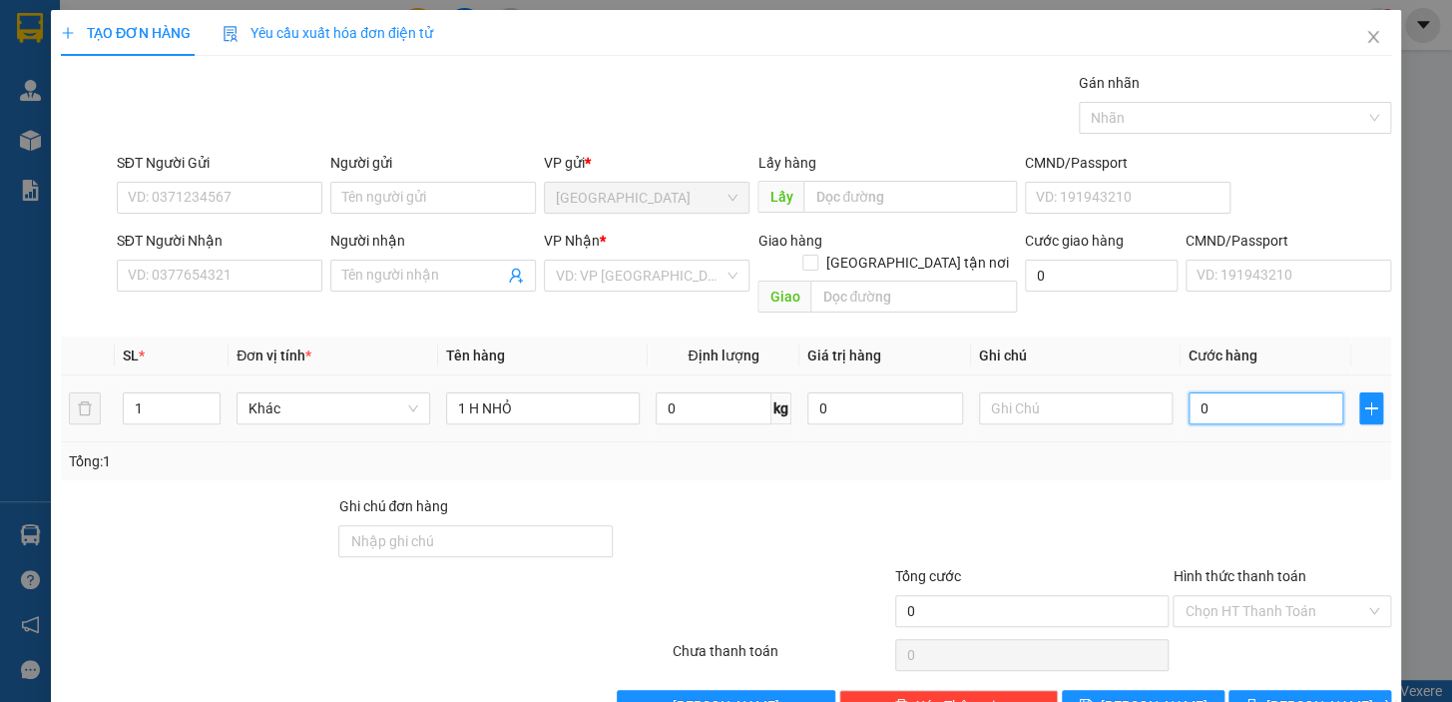
type input "2"
type input "20"
type input "20.000"
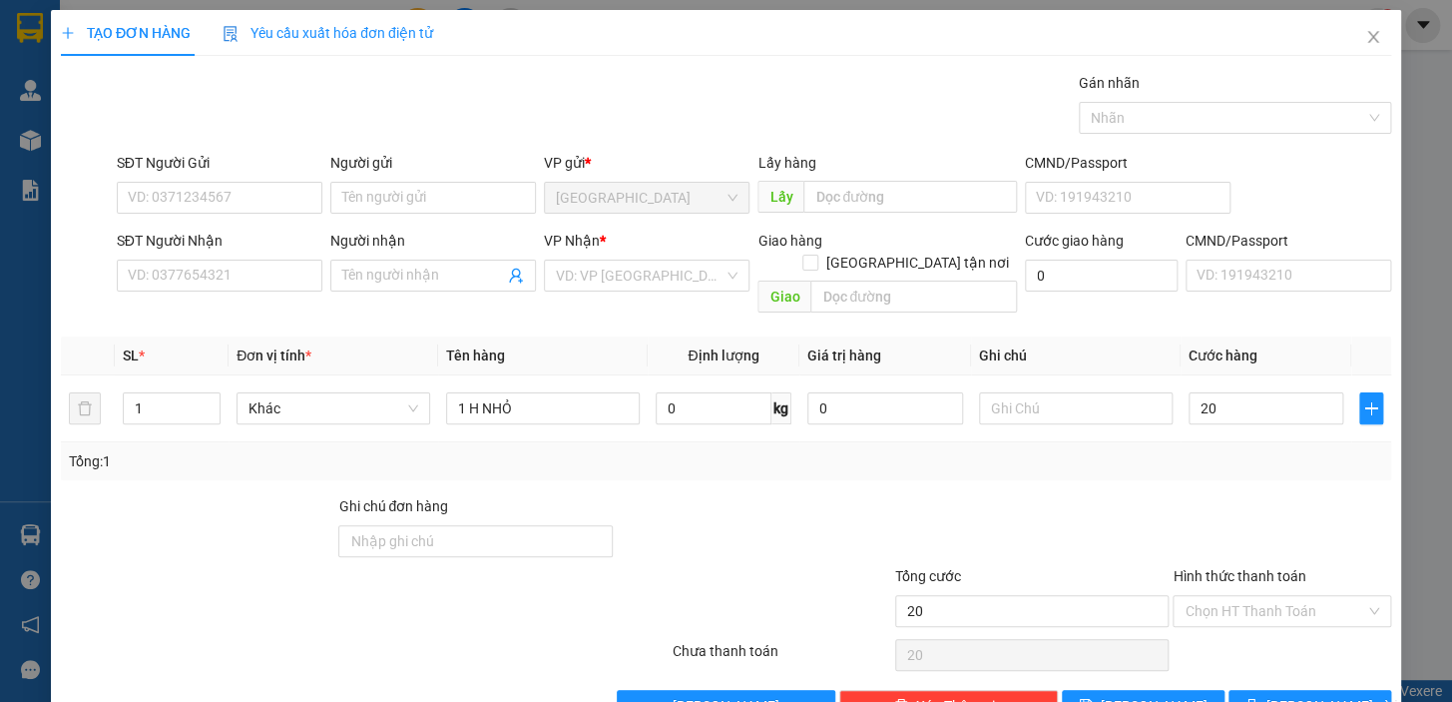
type input "20.000"
click at [801, 495] on div at bounding box center [754, 530] width 278 height 70
click at [167, 191] on input "SĐT Người Gửi" at bounding box center [220, 198] width 206 height 32
click at [164, 202] on input "SĐT Người Gửi" at bounding box center [220, 198] width 206 height 32
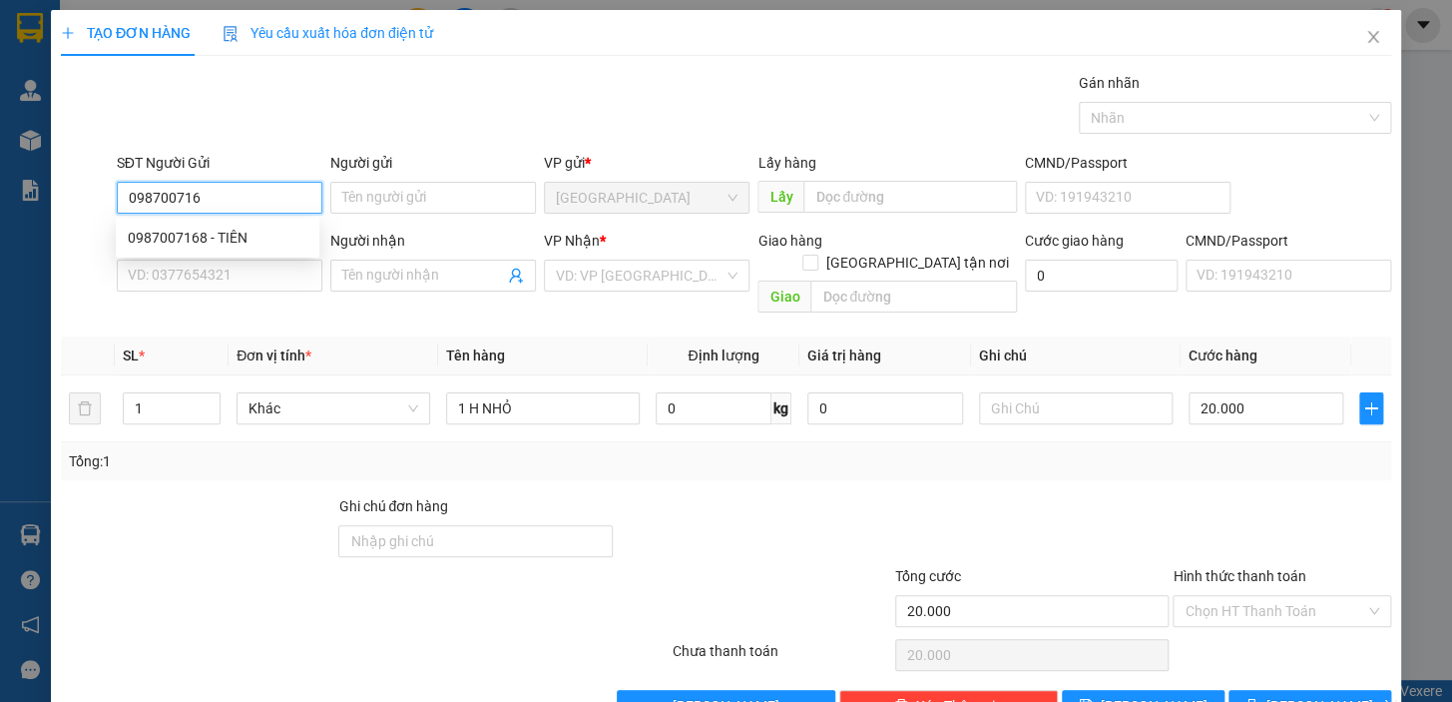
type input "0987007168"
click at [201, 236] on div "0987007168 - TIÊN" at bounding box center [218, 238] width 180 height 22
type input "TIÊN"
type input "0906300149"
type input "NGỌC"
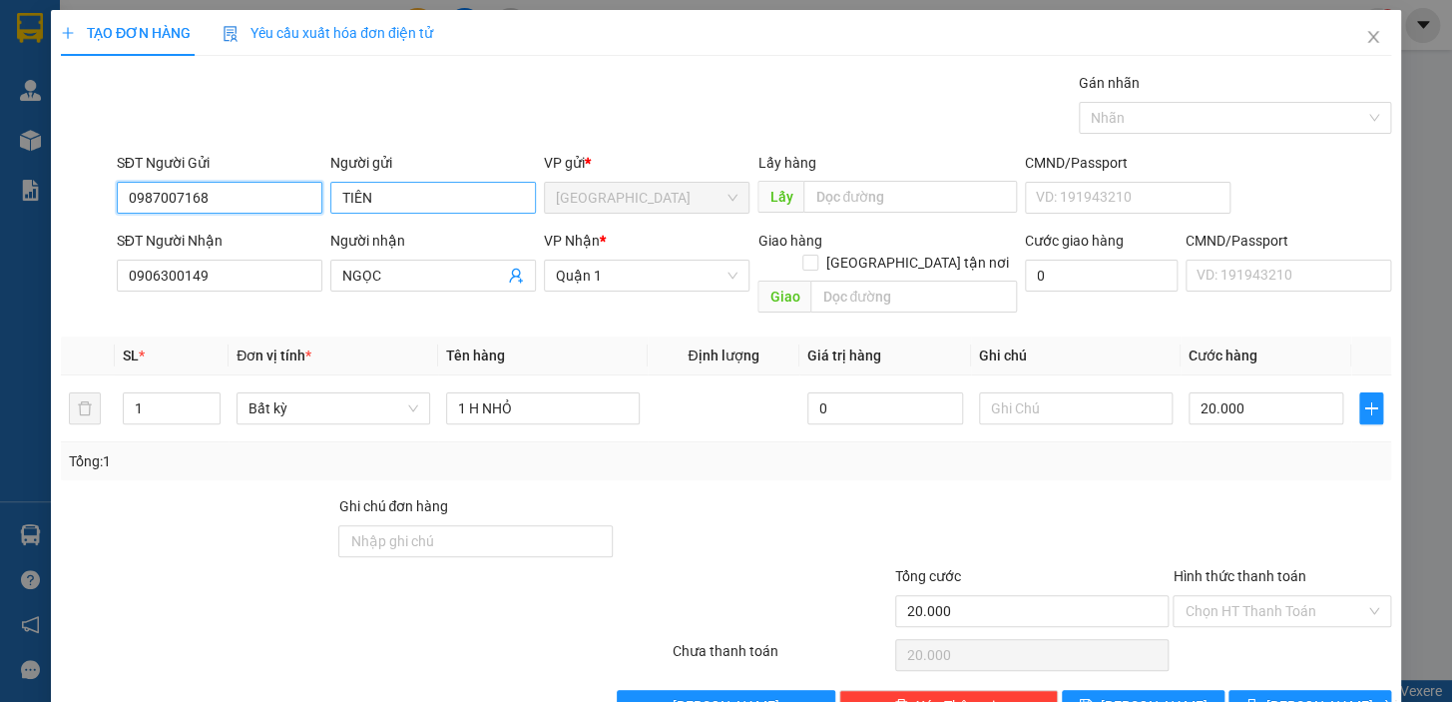
type input "0987007168"
click at [406, 200] on input "TIÊN" at bounding box center [433, 198] width 206 height 32
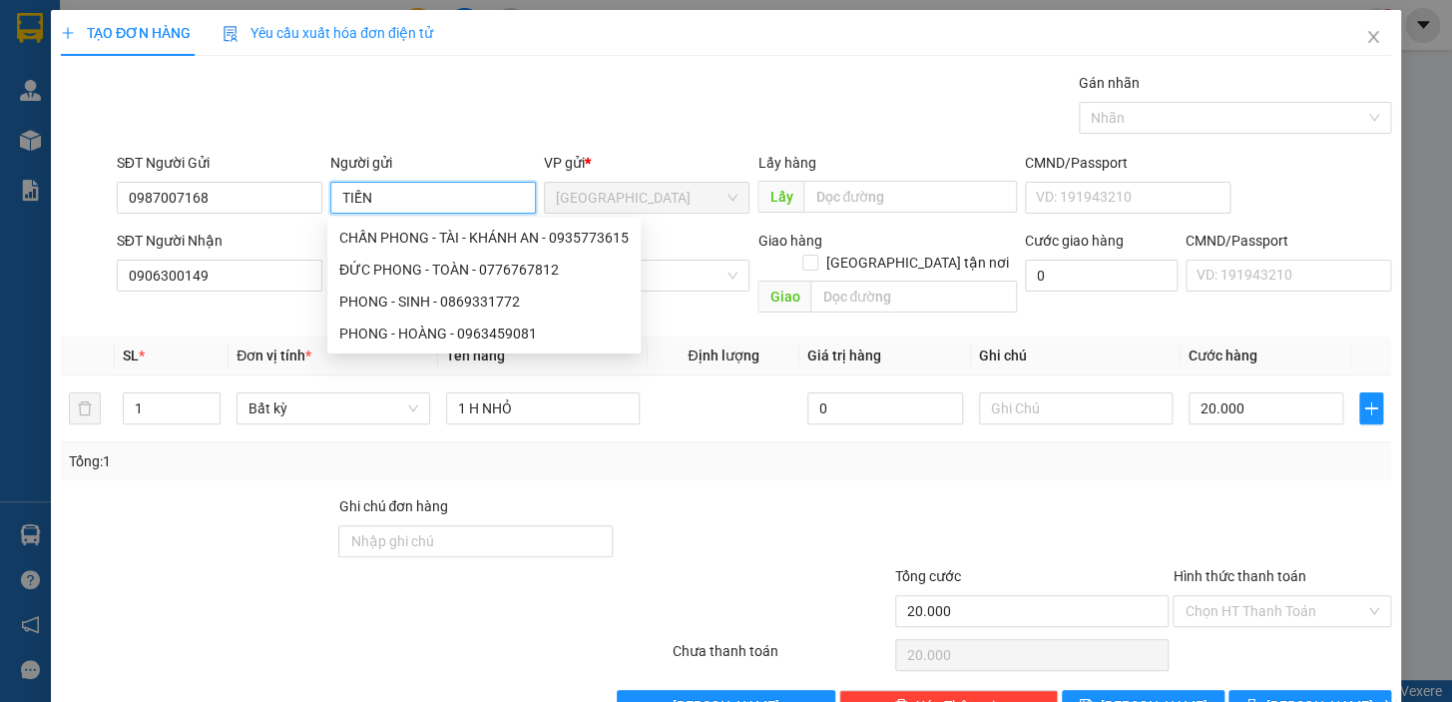
type input "TIẾN"
click at [447, 141] on div "Transit Pickup Surcharge Ids Transit Deliver Surcharge Ids Transit Deliver Surc…" at bounding box center [726, 397] width 1331 height 650
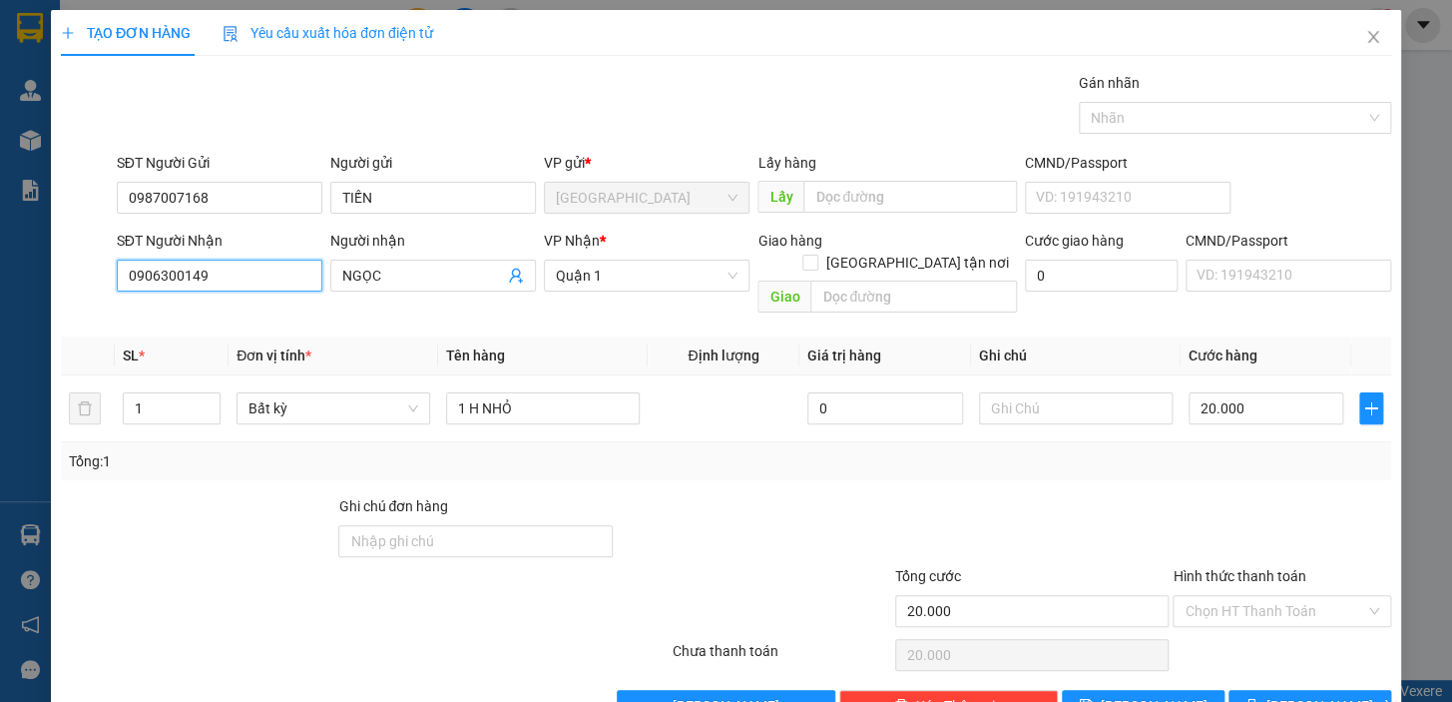
click at [265, 279] on input "0906300149" at bounding box center [220, 276] width 206 height 32
type input "0909514088"
click at [432, 276] on input "NGỌC" at bounding box center [423, 276] width 162 height 22
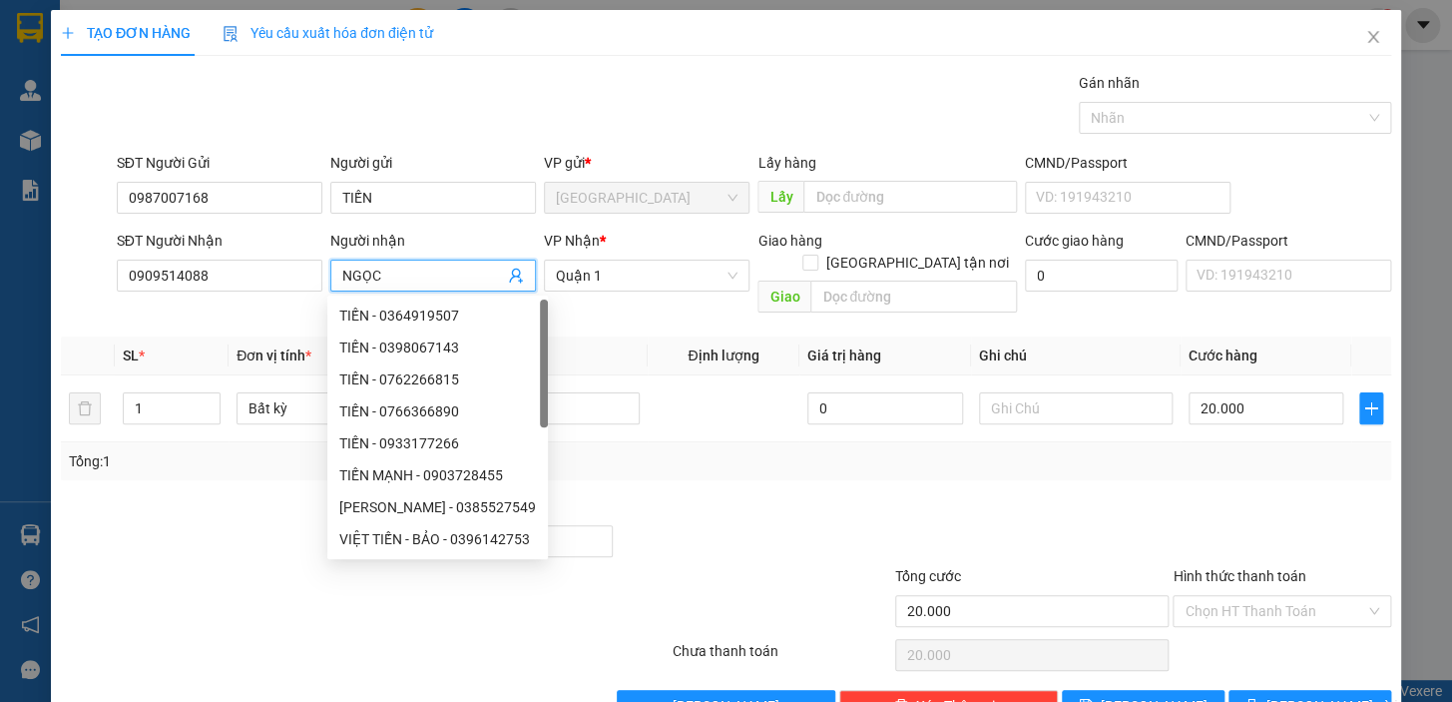
click at [432, 276] on input "NGỌC" at bounding box center [423, 276] width 162 height 22
type input "THẢO"
drag, startPoint x: 725, startPoint y: 446, endPoint x: 714, endPoint y: 438, distance: 13.6
click at [727, 450] on div "Tổng: 1" at bounding box center [726, 461] width 1315 height 22
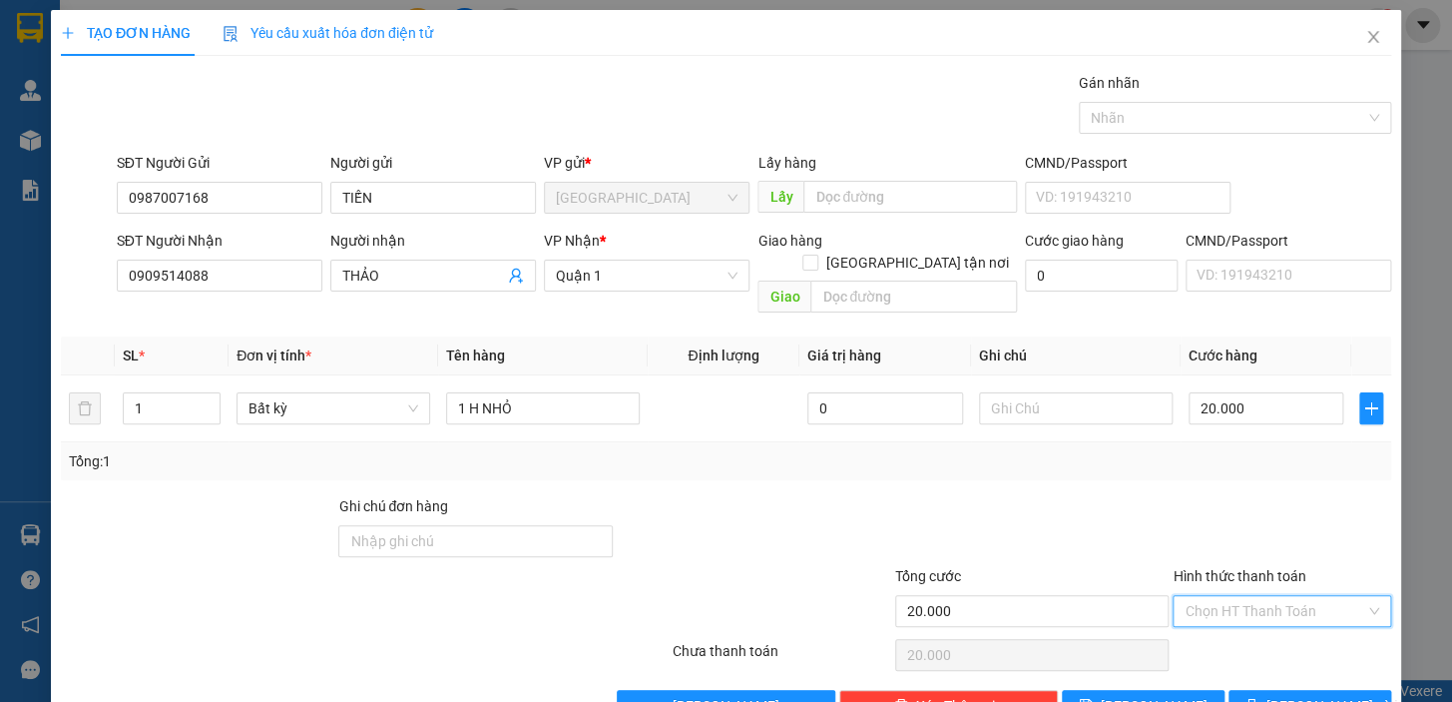
click at [1265, 596] on input "Hình thức thanh toán" at bounding box center [1275, 611] width 181 height 30
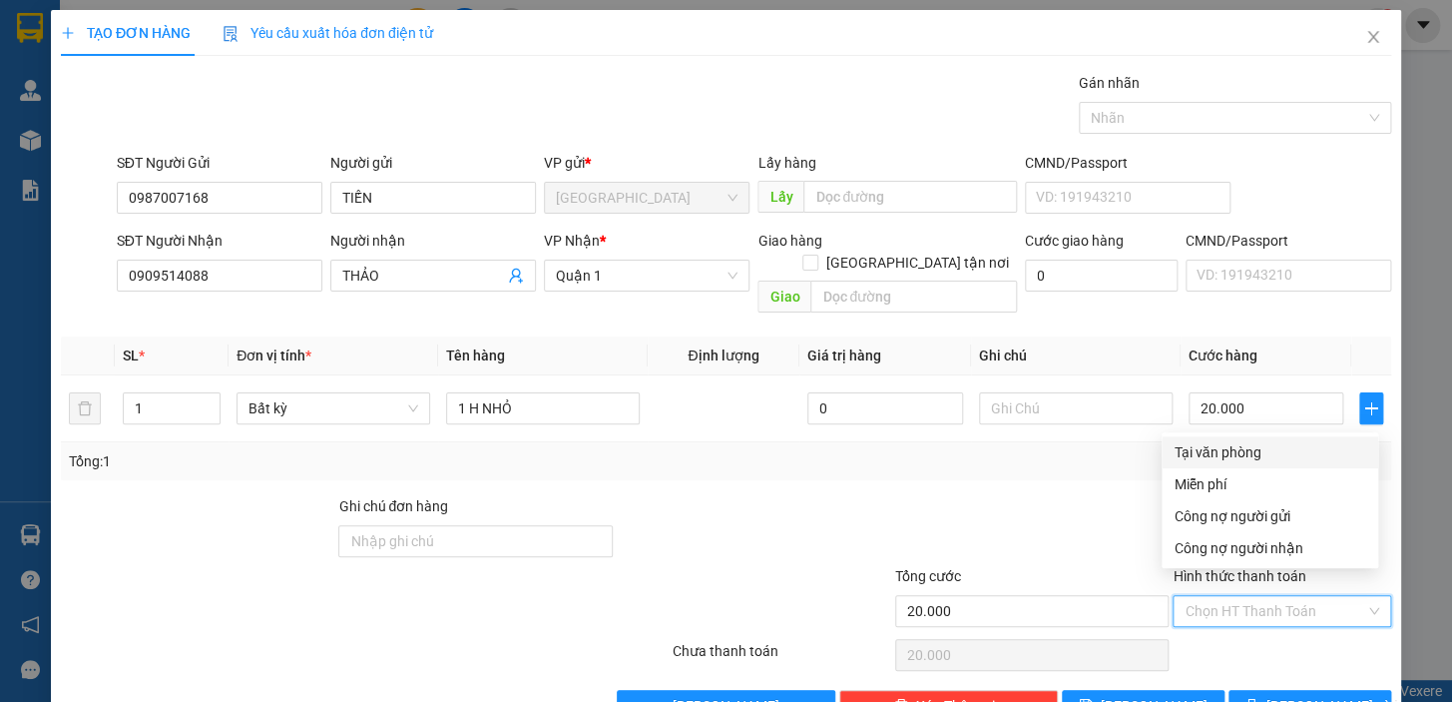
click at [1245, 436] on div "Tại văn phòng" at bounding box center [1270, 452] width 217 height 32
type input "0"
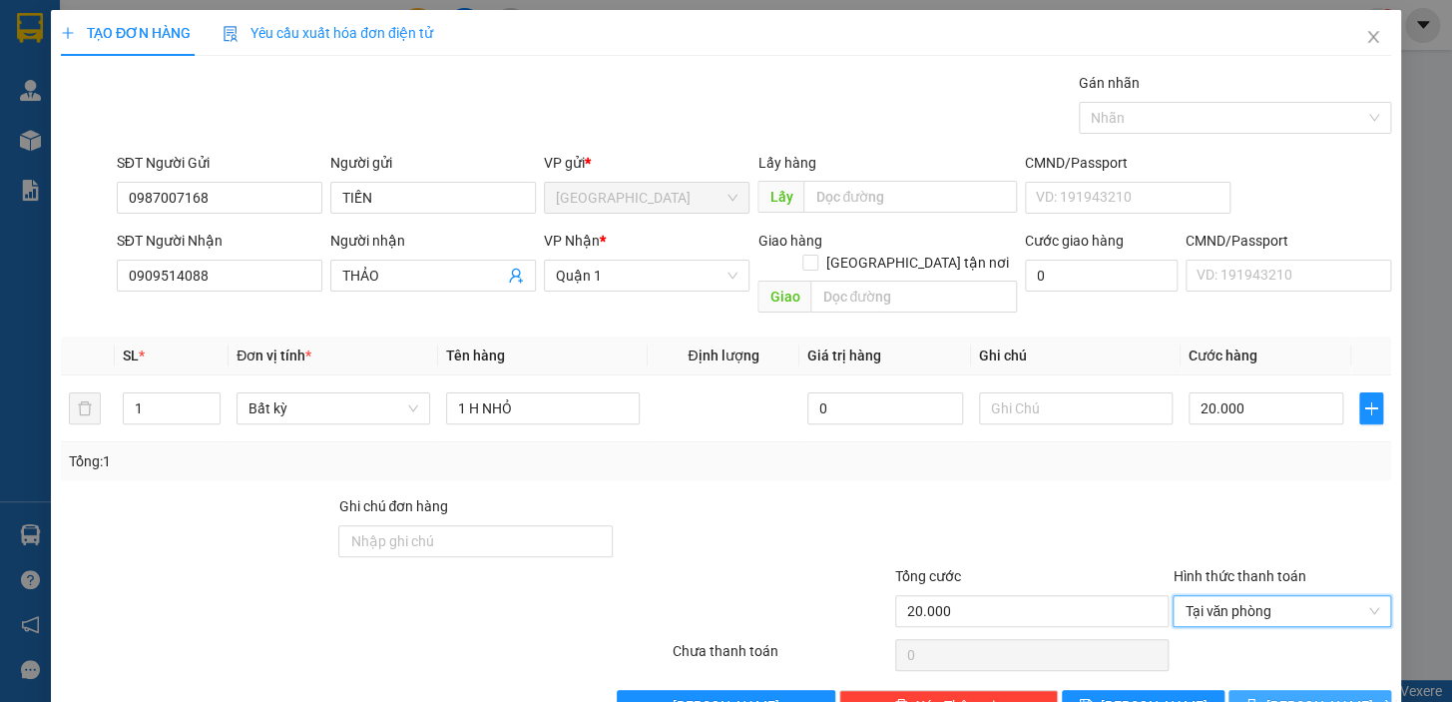
click at [1298, 695] on span "[PERSON_NAME] và In" at bounding box center [1337, 706] width 140 height 22
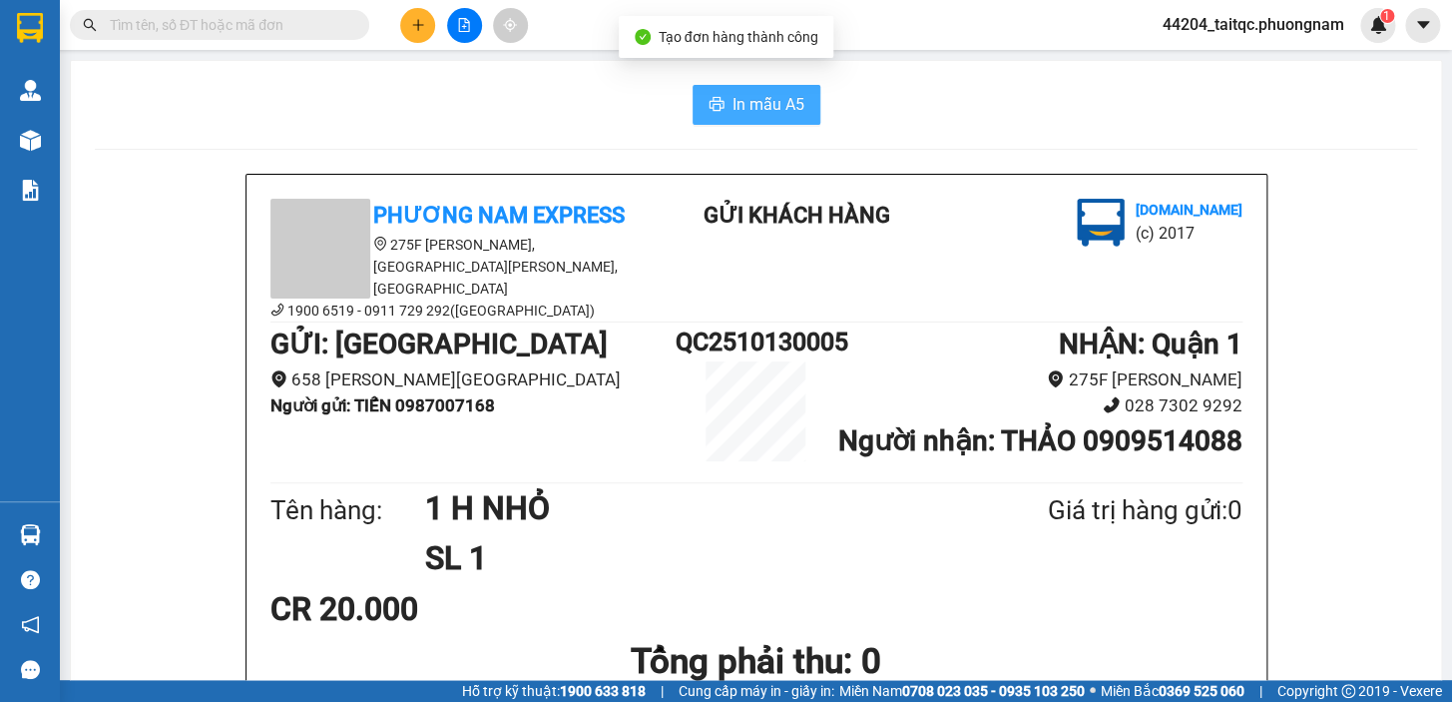
click at [750, 96] on span "In mẫu A5" at bounding box center [769, 104] width 72 height 25
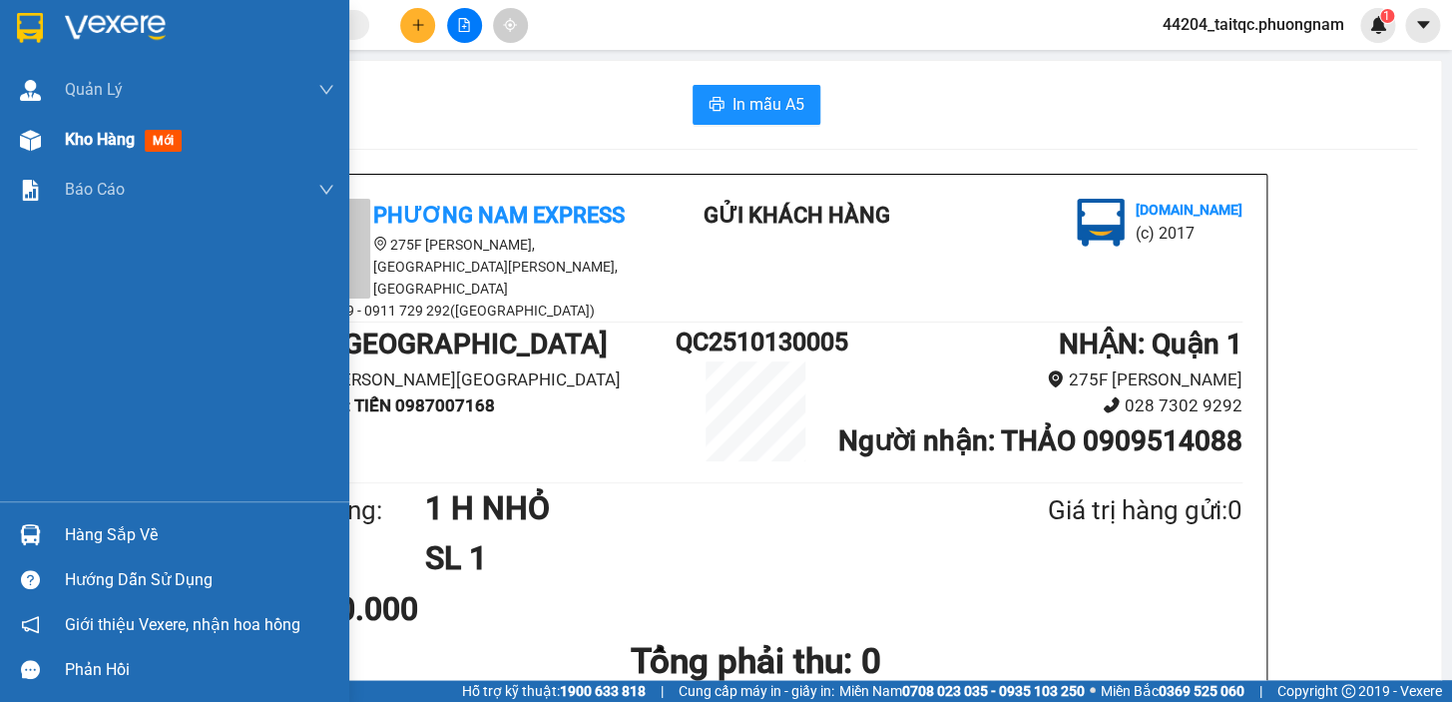
click at [42, 147] on div at bounding box center [30, 140] width 35 height 35
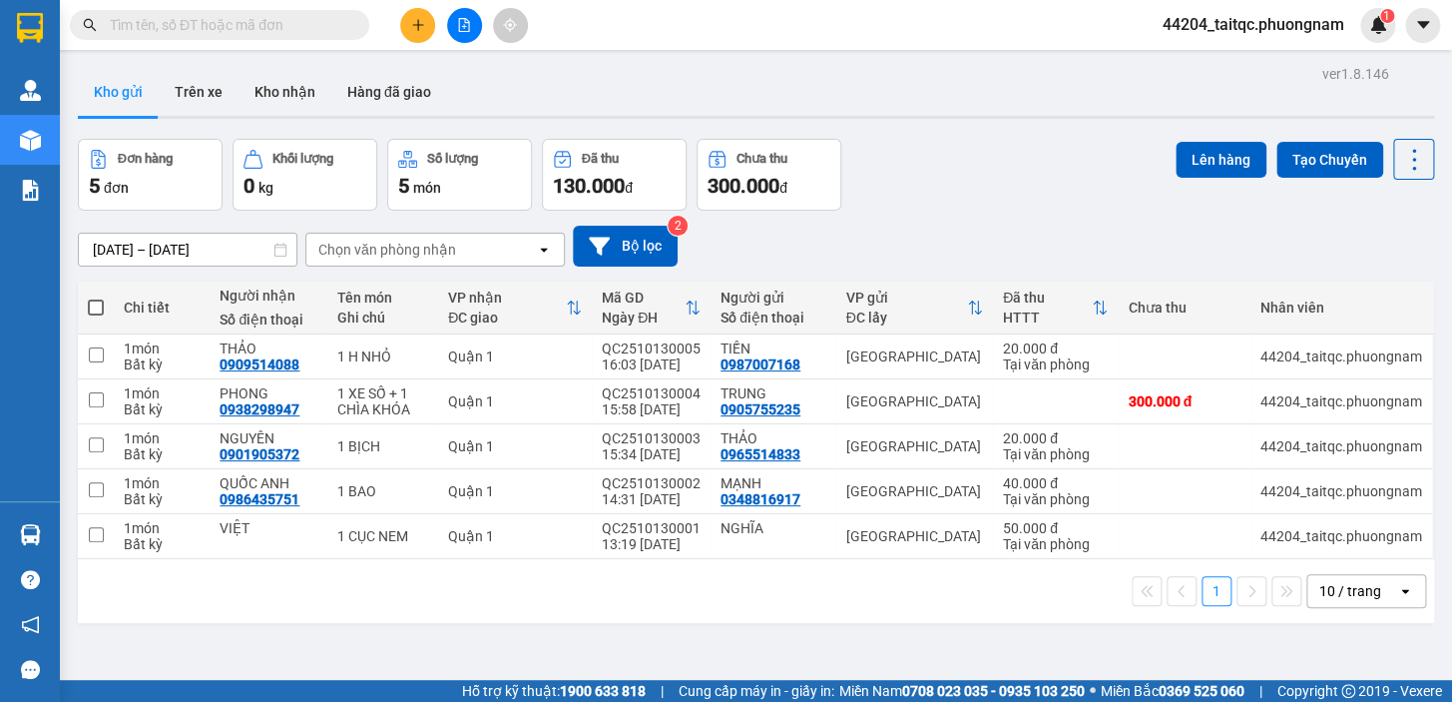
drag, startPoint x: 711, startPoint y: 38, endPoint x: 609, endPoint y: 32, distance: 102.0
click at [711, 39] on div "Kết quả tìm kiếm ( 15 ) Bộ lọc Ngày tạo đơn gần nhất Mã ĐH Trạng thái Món hàng …" at bounding box center [726, 25] width 1452 height 50
click at [415, 23] on icon "plus" at bounding box center [418, 25] width 14 height 14
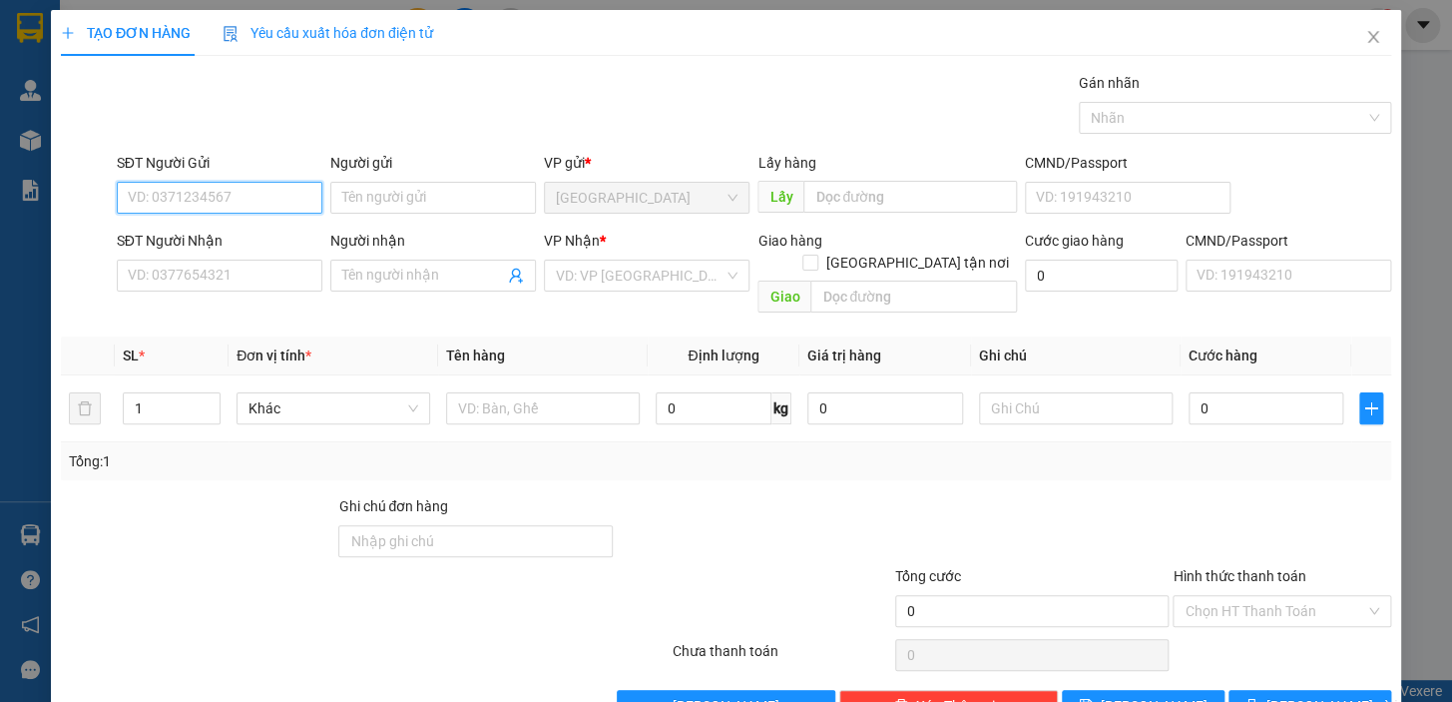
click at [234, 194] on input "SĐT Người Gửi" at bounding box center [220, 198] width 206 height 32
type input "0914016463"
click at [240, 242] on div "0914016463 - NƯƠNG" at bounding box center [218, 238] width 180 height 22
type input "NƯƠNG"
type input "0906182893"
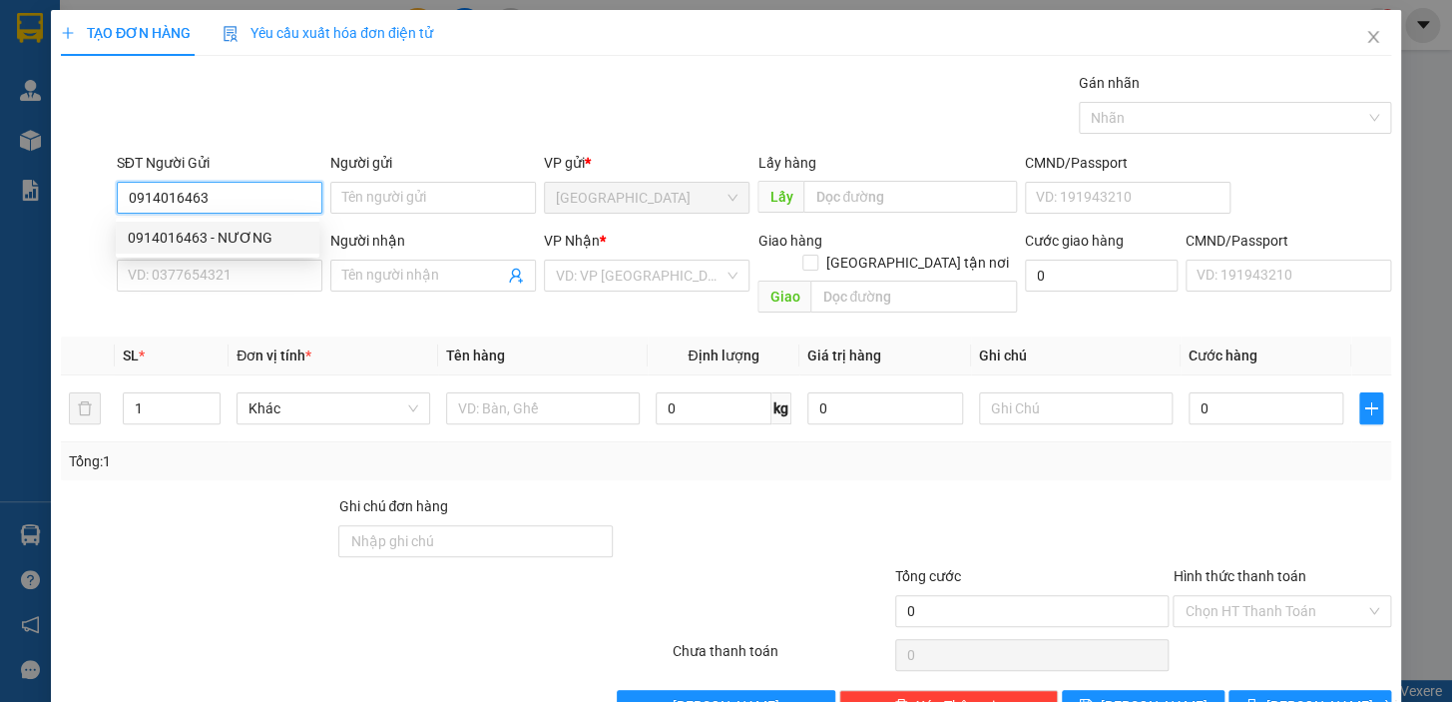
type input "MINH"
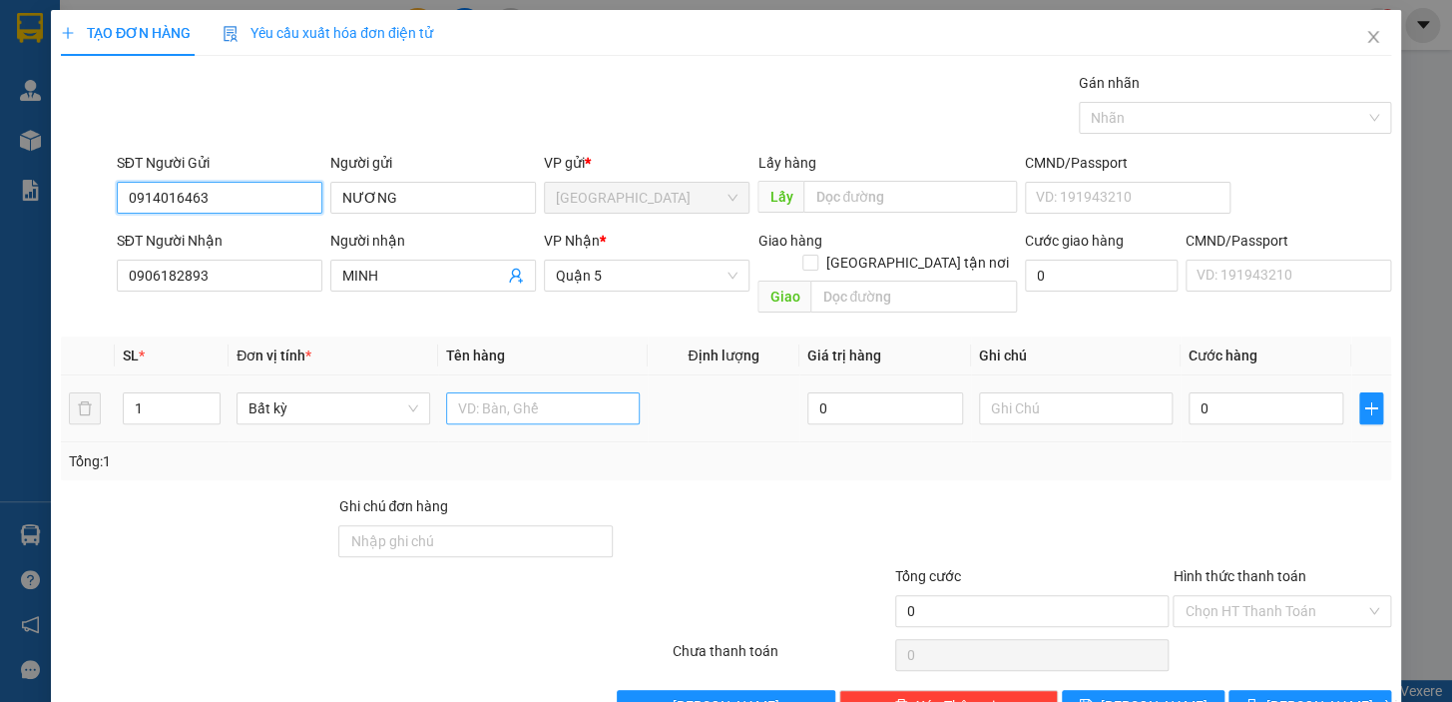
type input "0914016463"
click at [492, 392] on input "text" at bounding box center [543, 408] width 194 height 32
type input "1 BỊCH ĐEN"
click at [1226, 401] on div "0" at bounding box center [1267, 408] width 156 height 40
click at [1224, 392] on input "0" at bounding box center [1267, 408] width 156 height 32
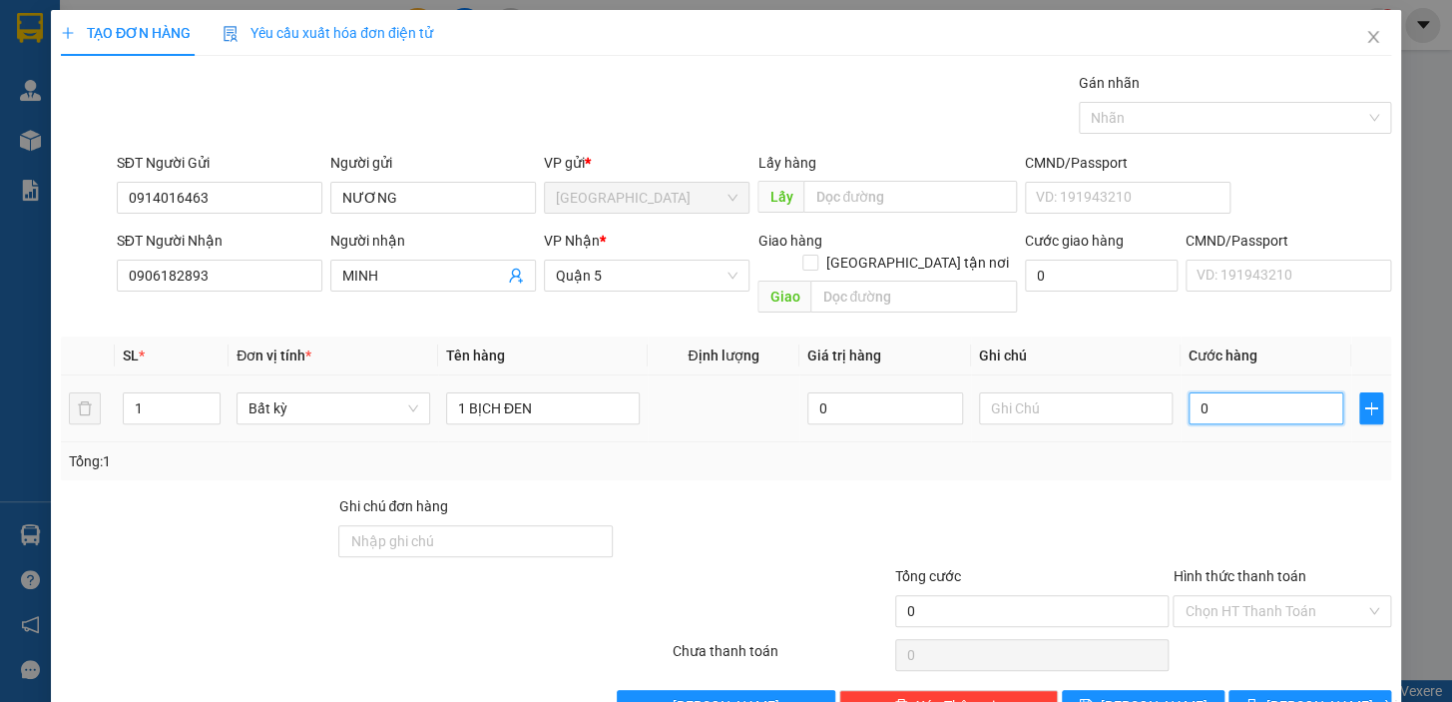
type input "2"
type input "20"
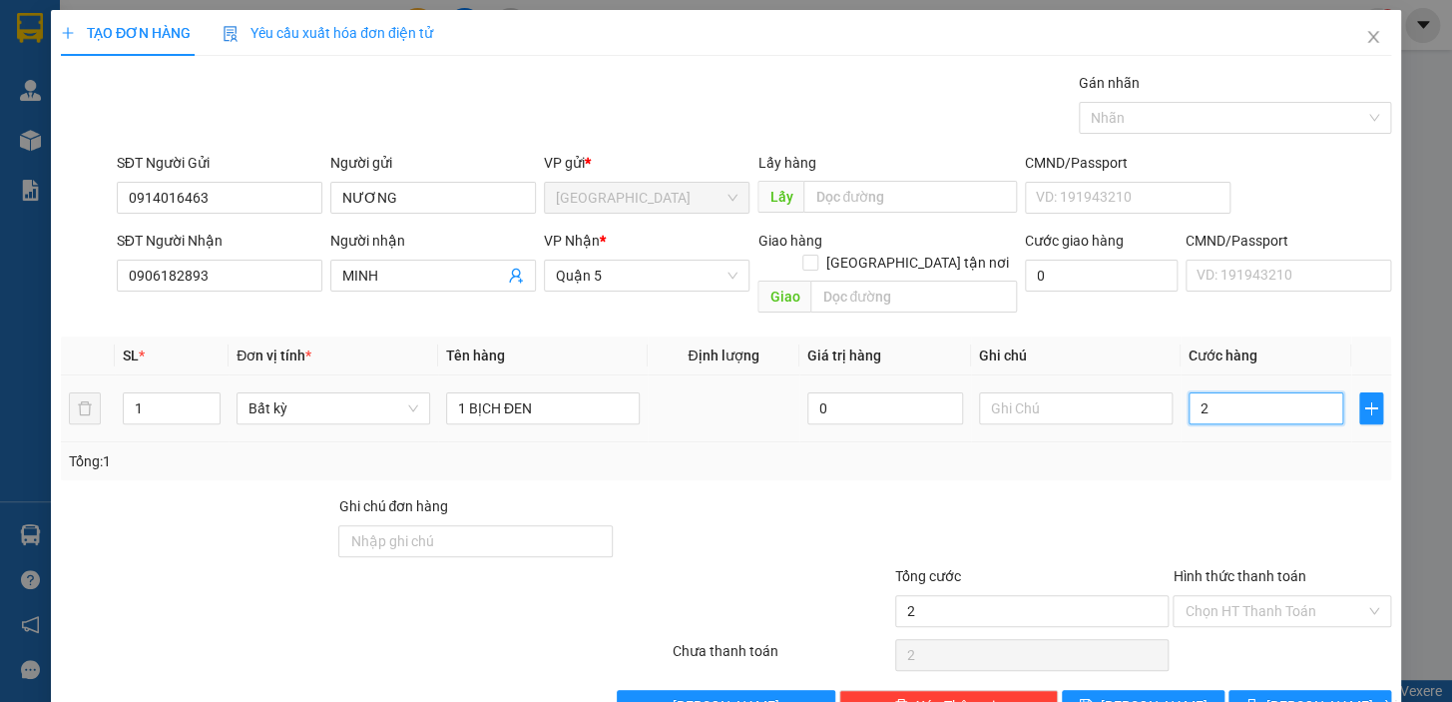
type input "20"
type input "20.000"
click at [1248, 450] on div "Tổng: 1" at bounding box center [726, 461] width 1315 height 22
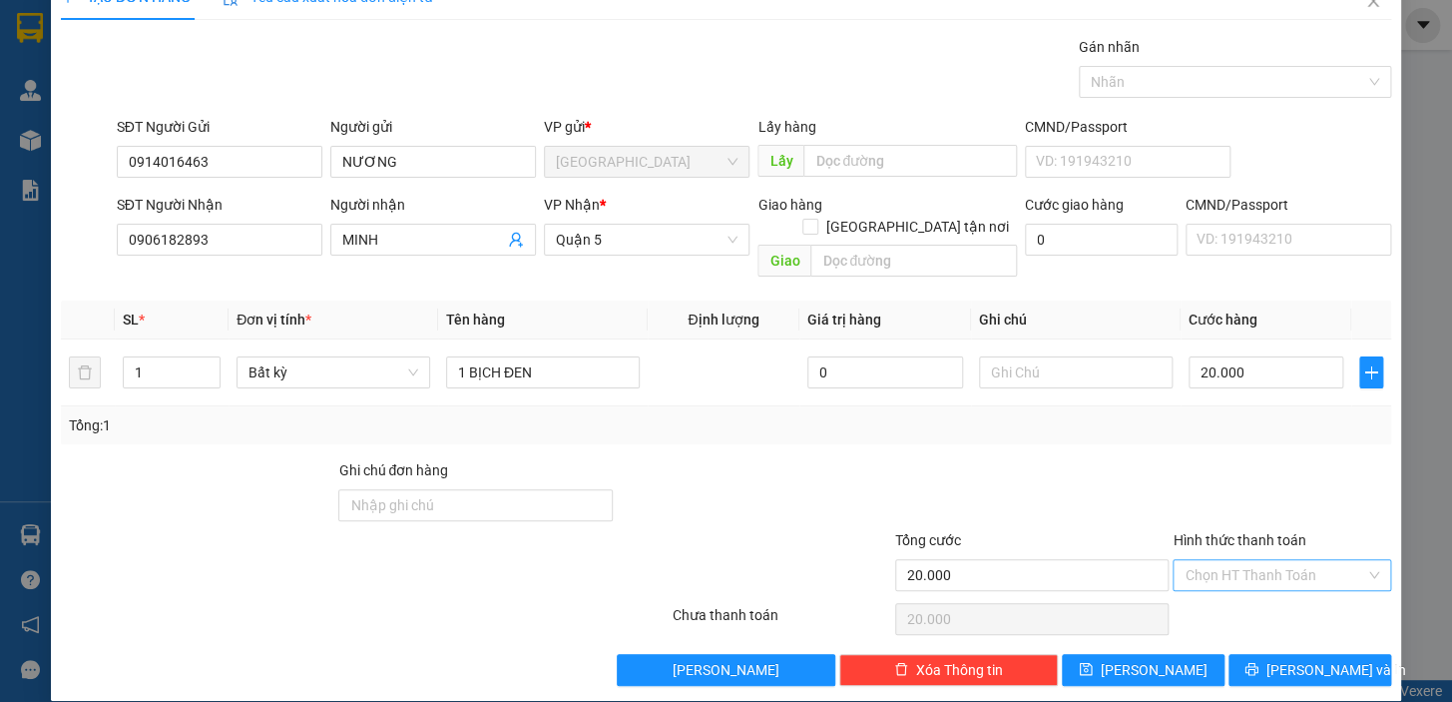
click at [1218, 560] on input "Hình thức thanh toán" at bounding box center [1275, 575] width 181 height 30
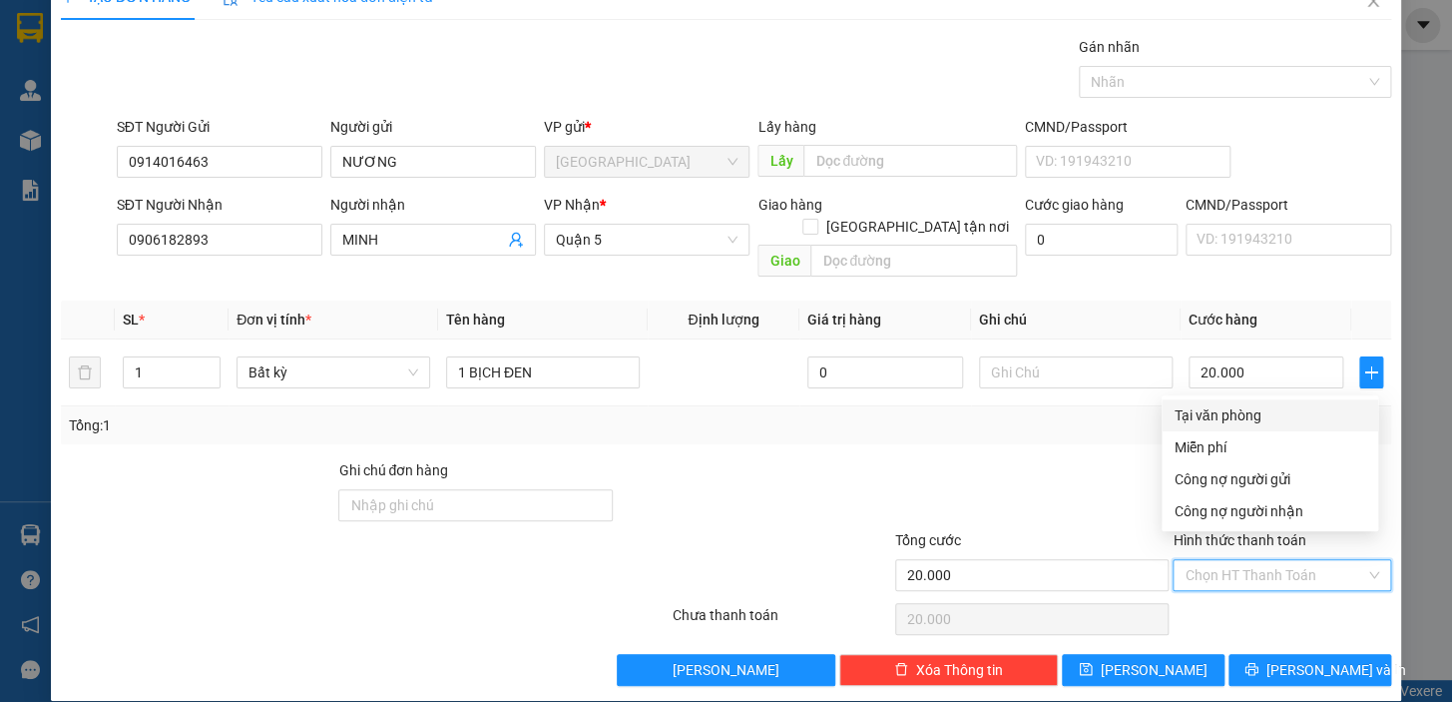
click at [1203, 416] on div "Tại văn phòng" at bounding box center [1270, 415] width 193 height 22
type input "0"
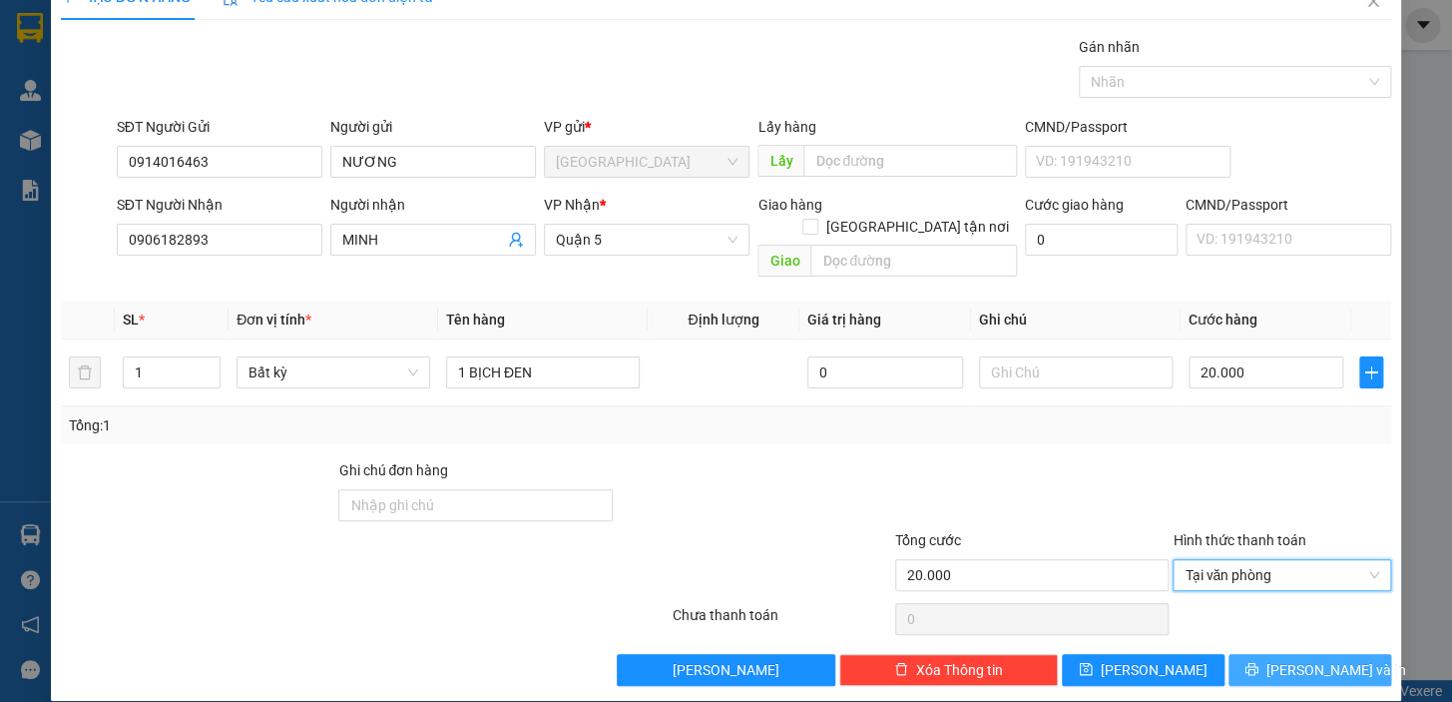
drag, startPoint x: 1255, startPoint y: 633, endPoint x: 1152, endPoint y: 539, distance: 139.2
click at [1254, 654] on button "[PERSON_NAME] và In" at bounding box center [1310, 670] width 163 height 32
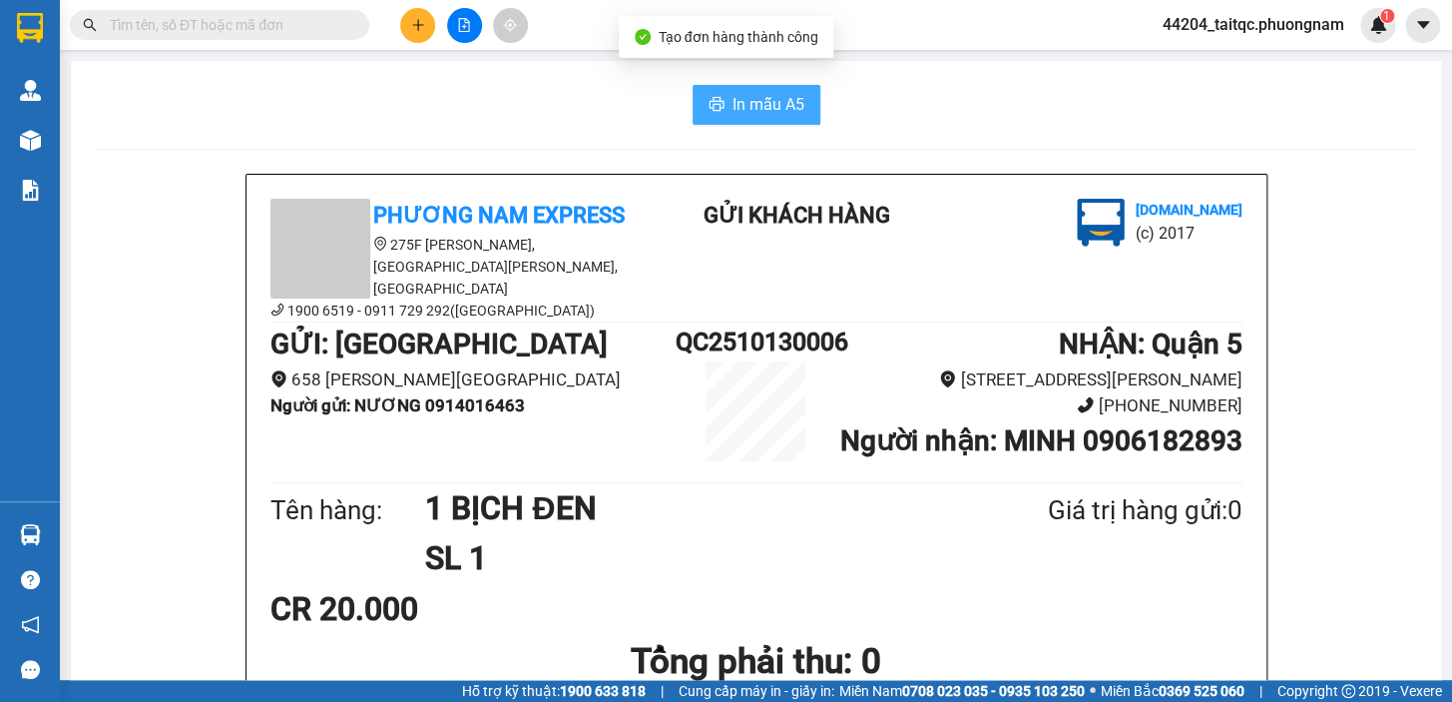
click at [759, 114] on span "In mẫu A5" at bounding box center [769, 104] width 72 height 25
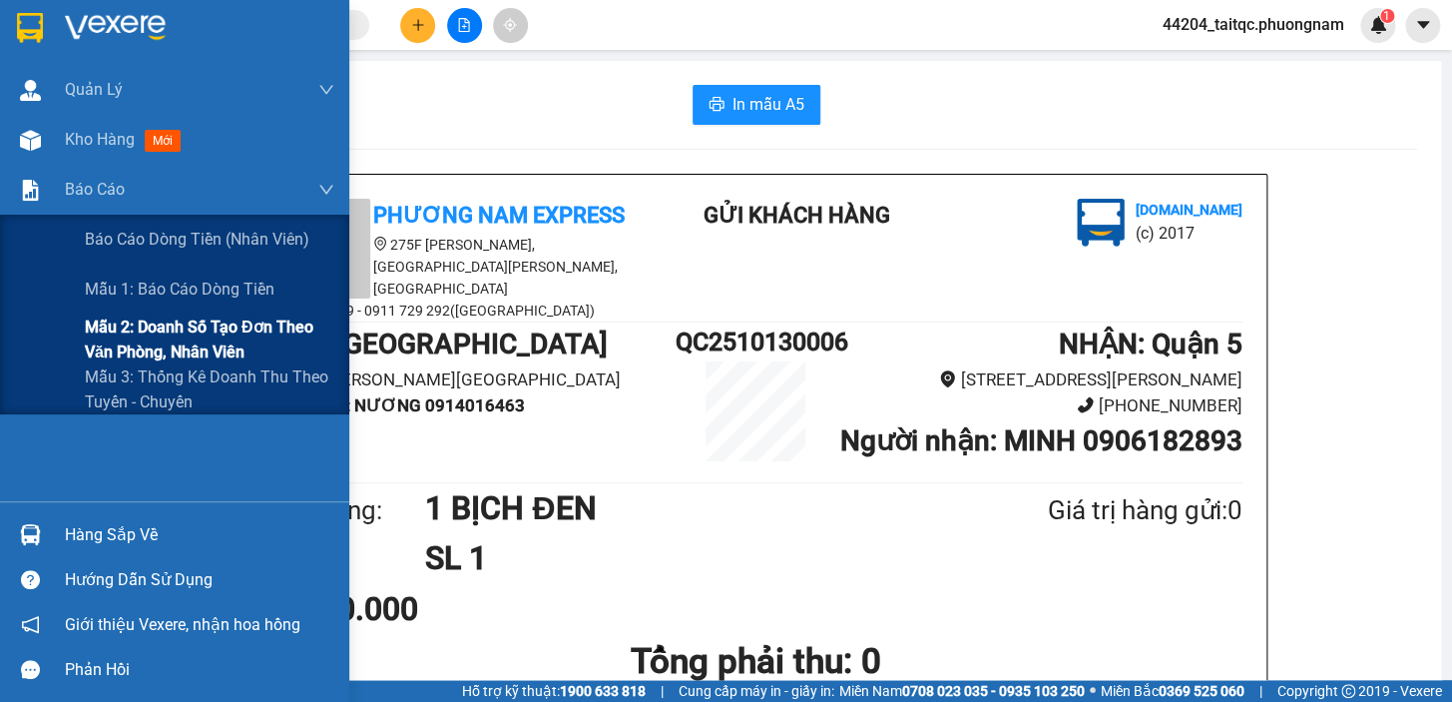
click at [177, 321] on span "Mẫu 2: Doanh số tạo đơn theo Văn phòng, nhân viên" at bounding box center [210, 339] width 250 height 50
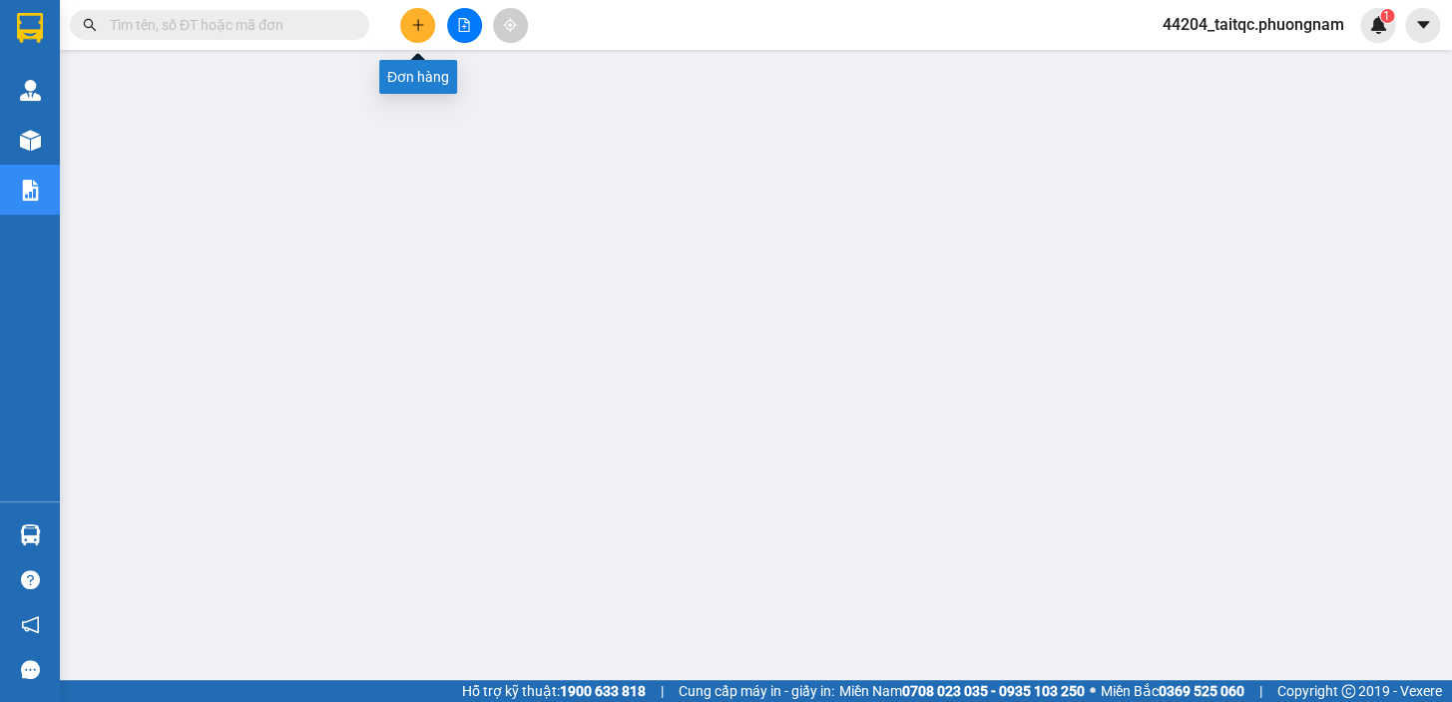
click at [413, 23] on icon "plus" at bounding box center [418, 25] width 14 height 14
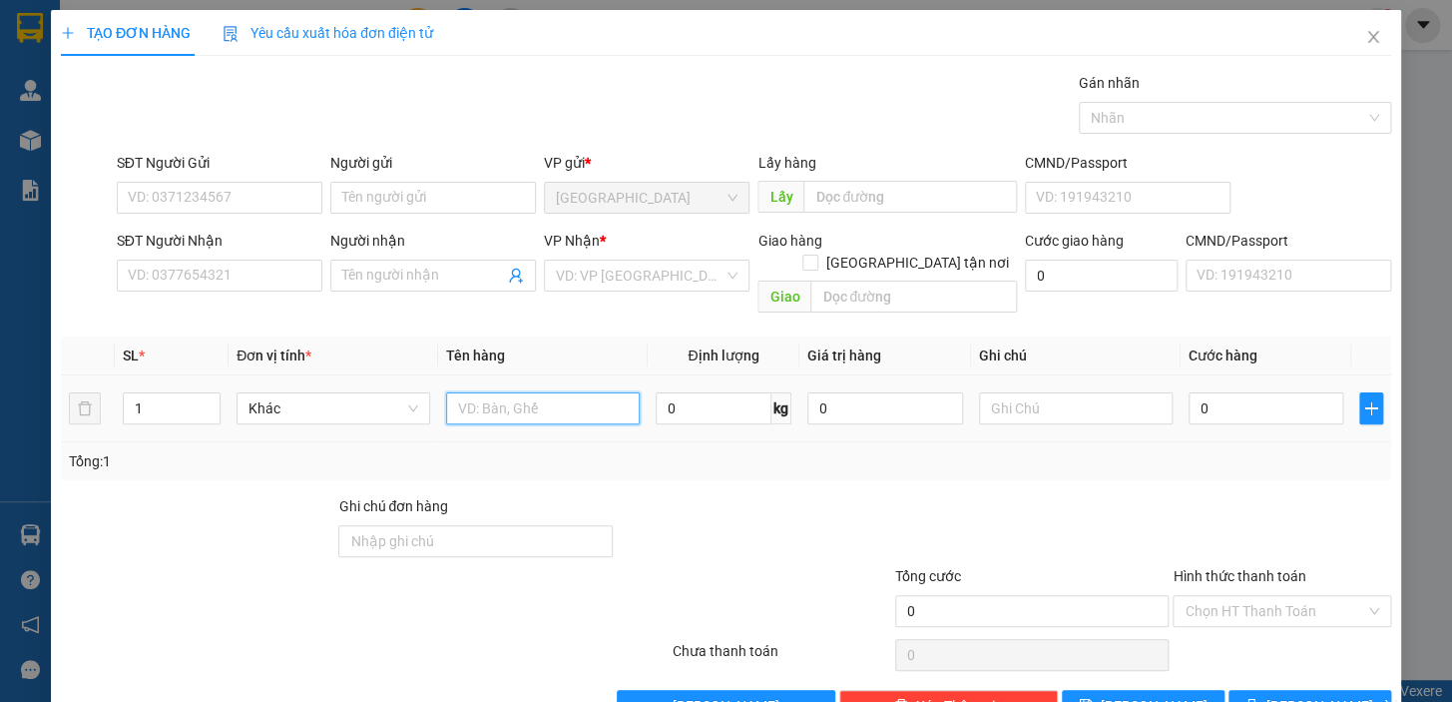
click at [498, 392] on input "text" at bounding box center [543, 408] width 194 height 32
type input "1 THÙNG"
click at [233, 206] on input "SĐT Người Gửi" at bounding box center [220, 198] width 206 height 32
type input "0909124122"
click at [223, 199] on input "0909124122" at bounding box center [220, 198] width 206 height 32
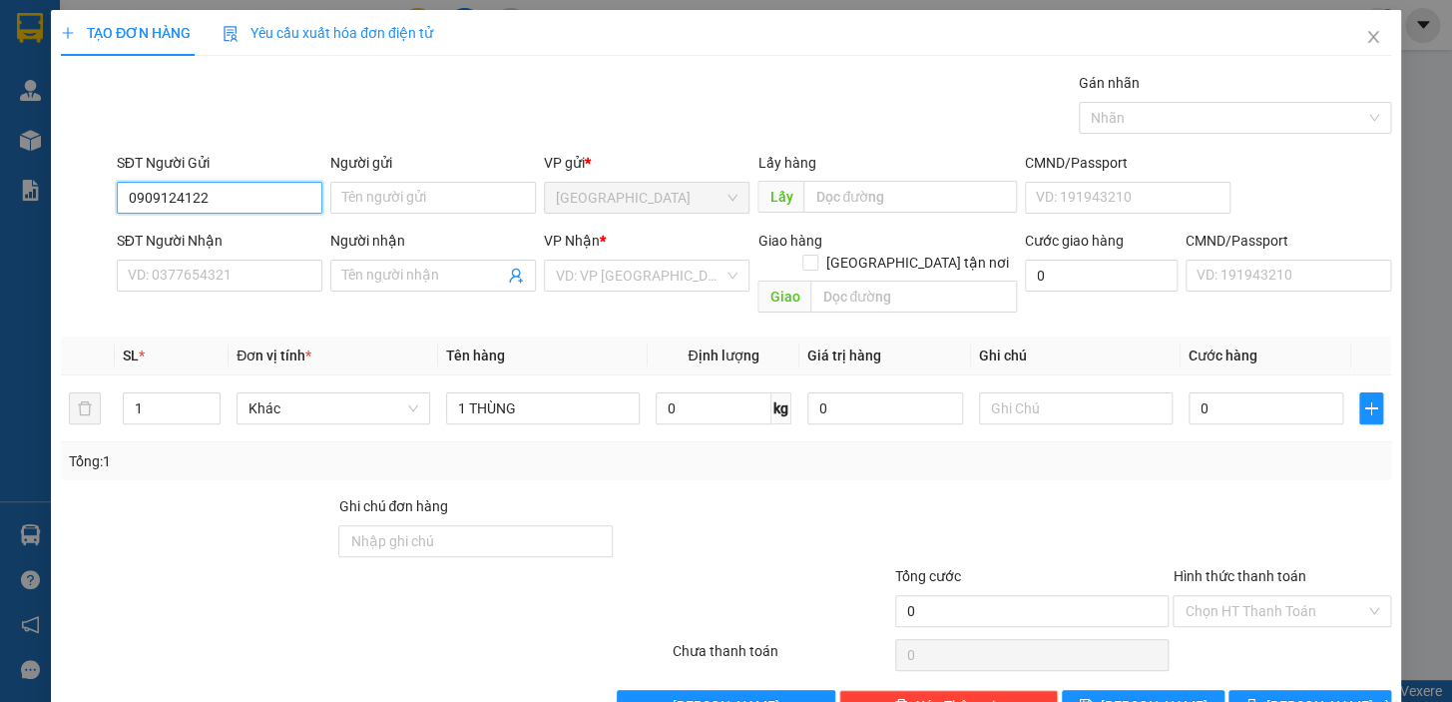
click at [223, 199] on input "0909124122" at bounding box center [220, 198] width 206 height 32
click at [190, 274] on input "SĐT Người Nhận" at bounding box center [220, 276] width 206 height 32
type input "0909124122"
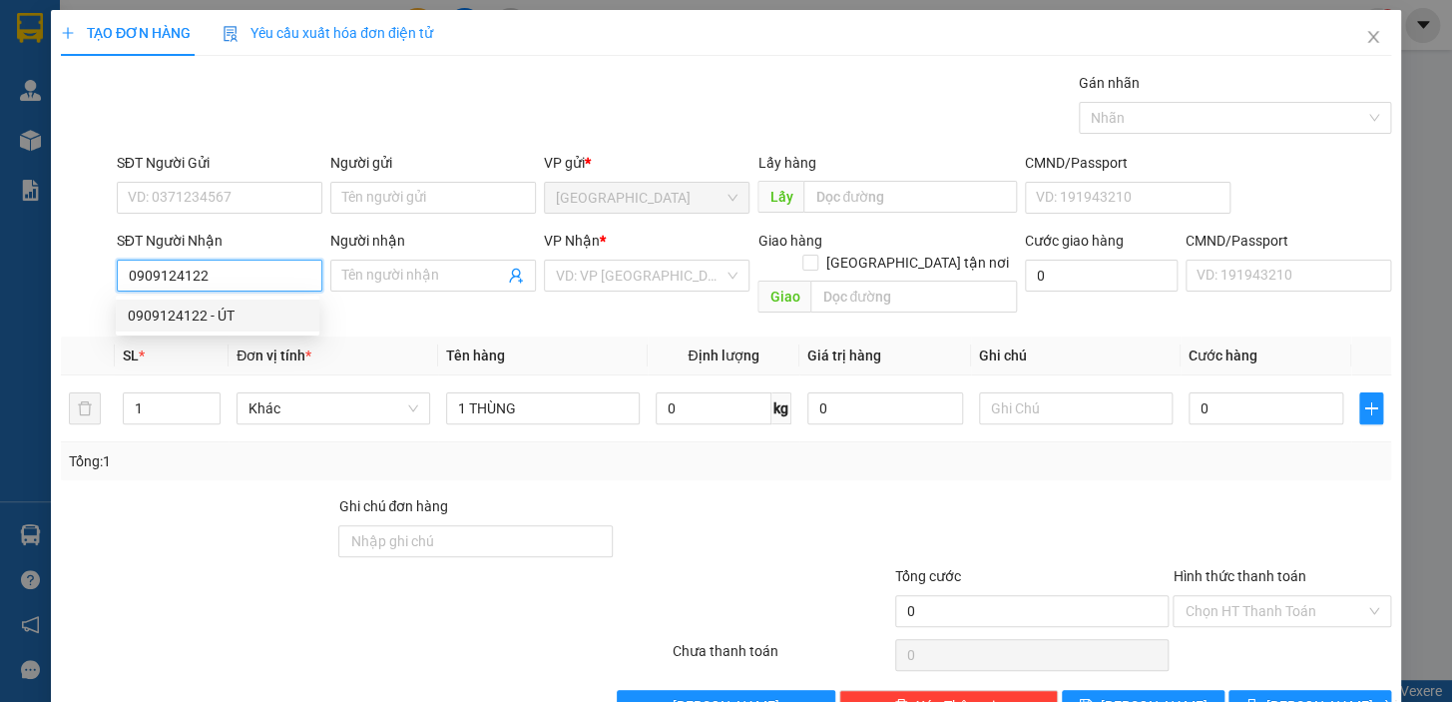
click at [235, 319] on div "0909124122 - ÚT" at bounding box center [218, 315] width 180 height 22
type input "ÚT"
type input "0909124122"
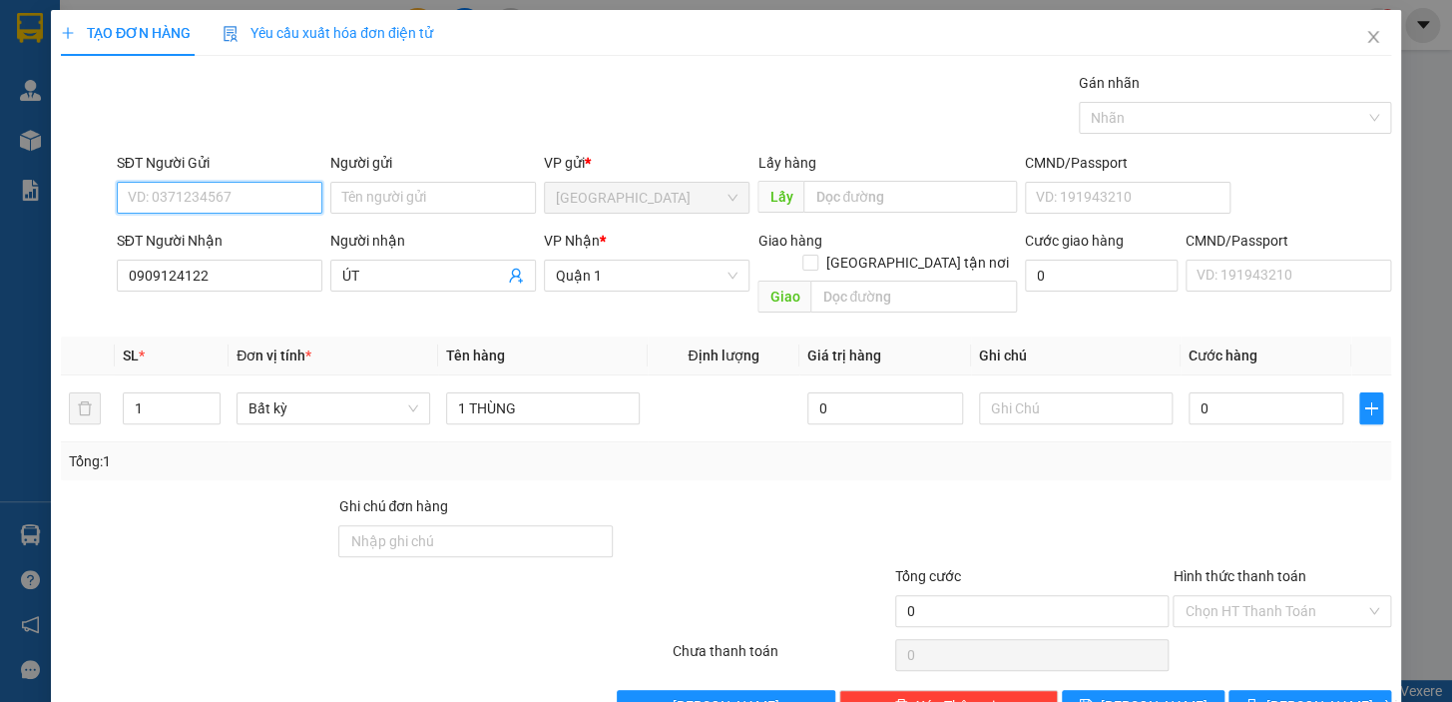
click at [234, 195] on input "SĐT Người Gửi" at bounding box center [220, 198] width 206 height 32
click at [233, 236] on div "0973149617 - NHẬT VY" at bounding box center [226, 238] width 197 height 22
type input "0973149617"
type input "NHẬT [PERSON_NAME]"
click at [735, 458] on div "Transit Pickup Surcharge Ids Transit Deliver Surcharge Ids Transit Deliver Surc…" at bounding box center [726, 397] width 1331 height 650
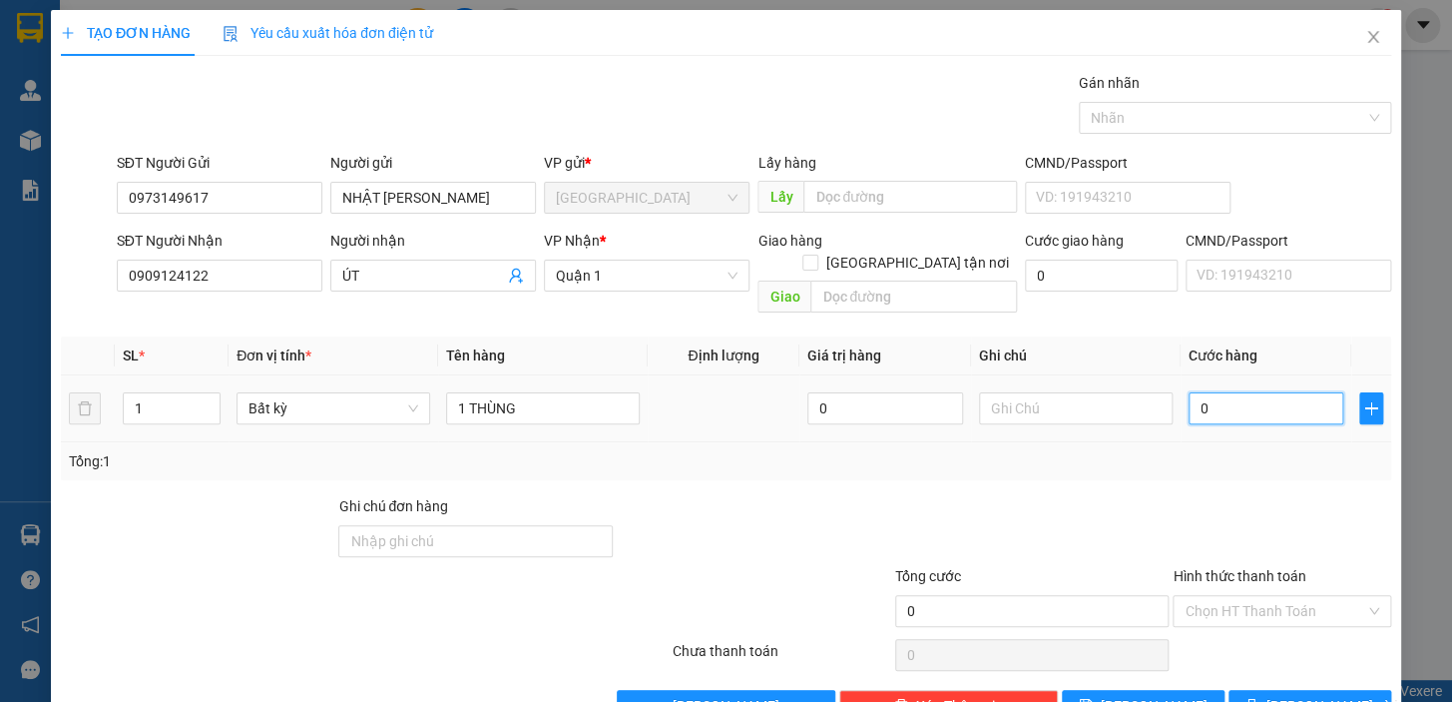
click at [1255, 392] on input "0" at bounding box center [1267, 408] width 156 height 32
type input "5"
type input "50"
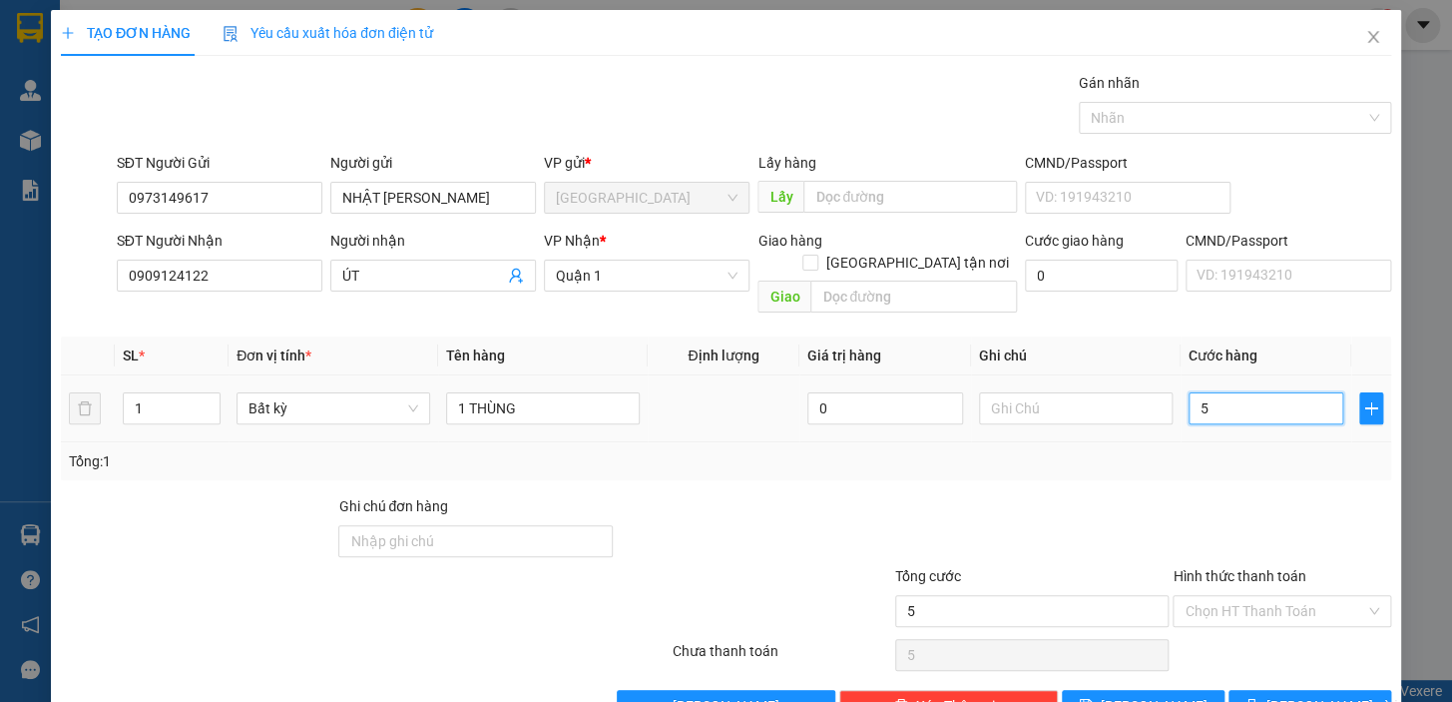
type input "50"
type input "50.000"
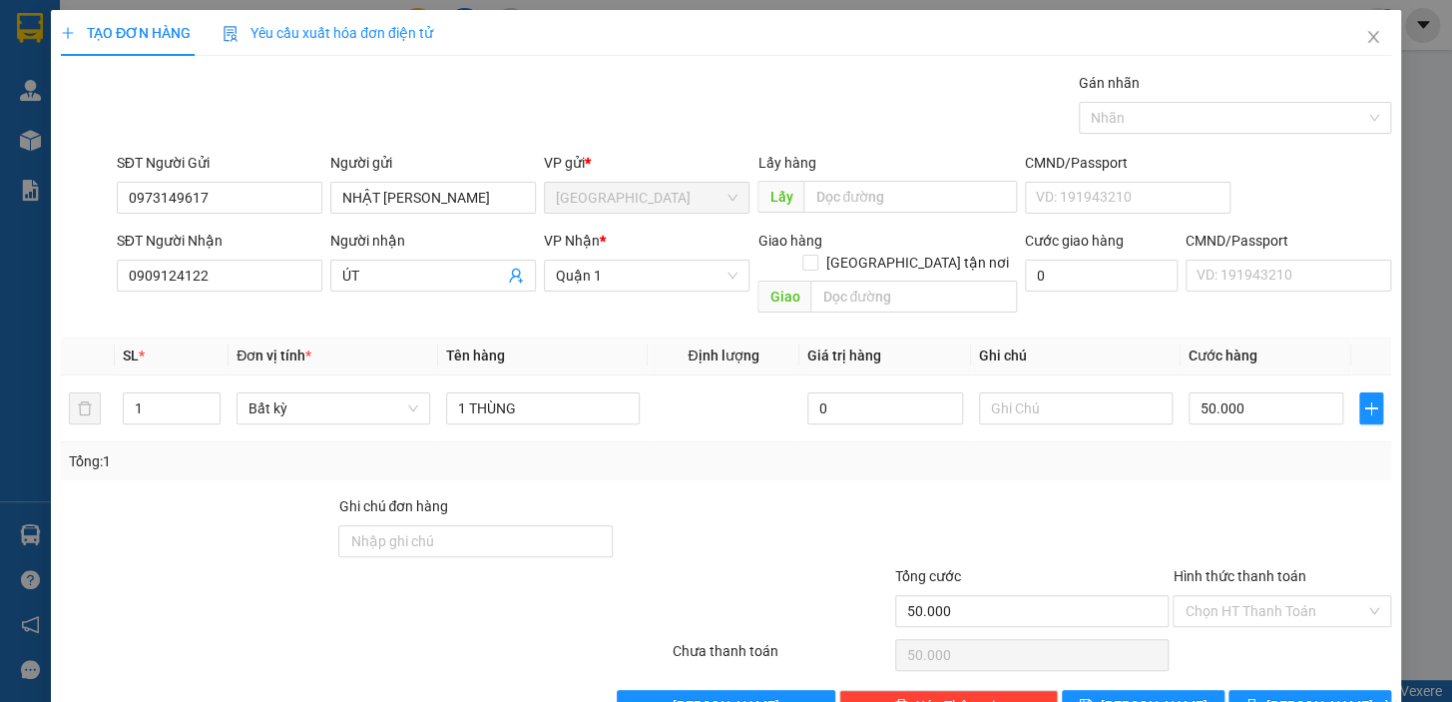
click at [1241, 495] on div at bounding box center [1282, 530] width 223 height 70
click at [1217, 596] on input "Hình thức thanh toán" at bounding box center [1275, 611] width 181 height 30
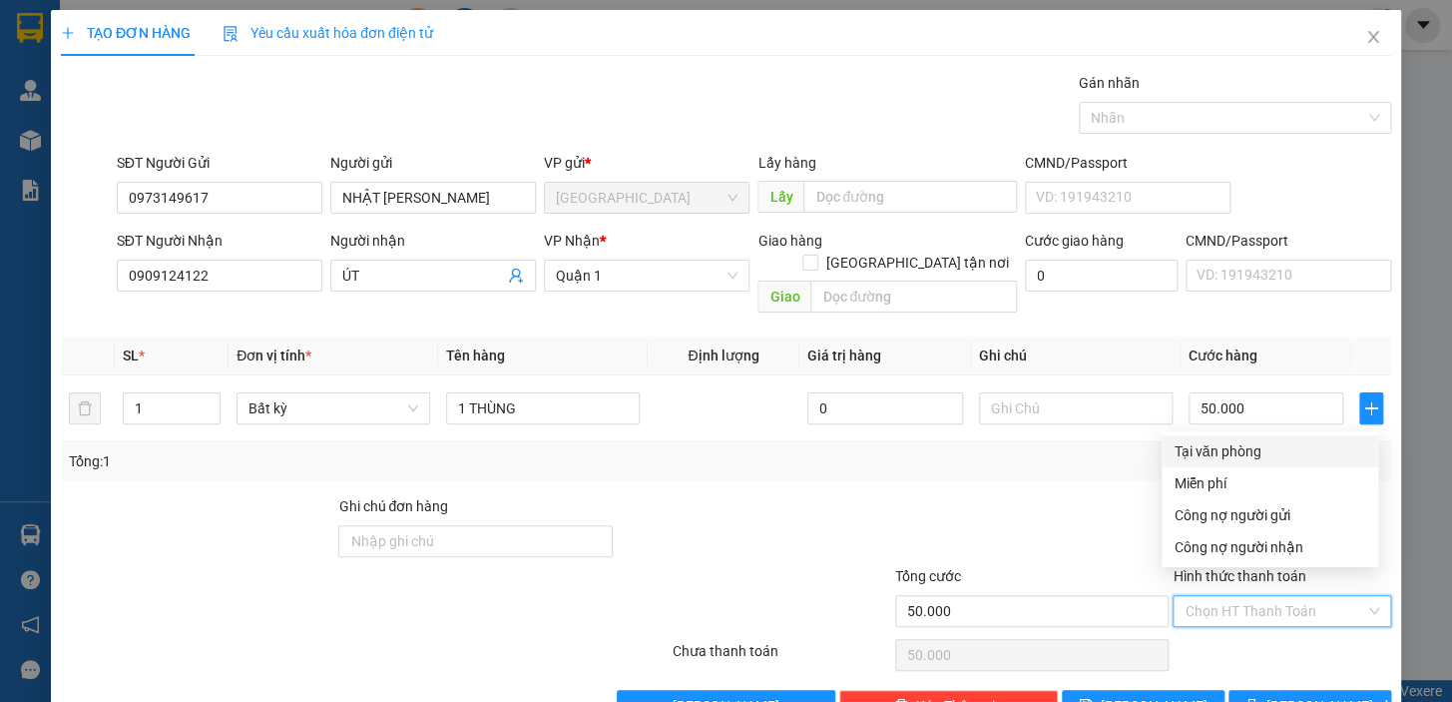
click at [1201, 440] on div "Tại văn phòng" at bounding box center [1270, 451] width 193 height 22
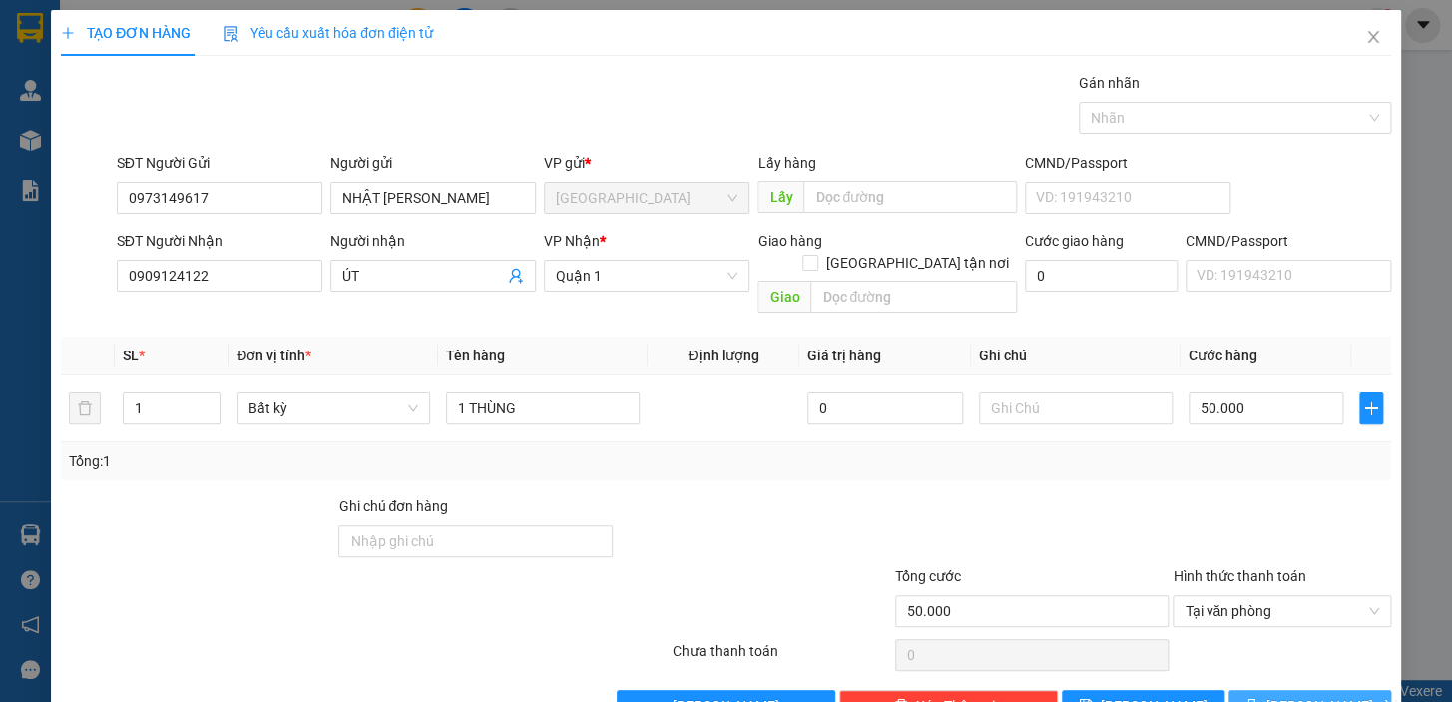
click at [1278, 690] on button "[PERSON_NAME] và In" at bounding box center [1310, 706] width 163 height 32
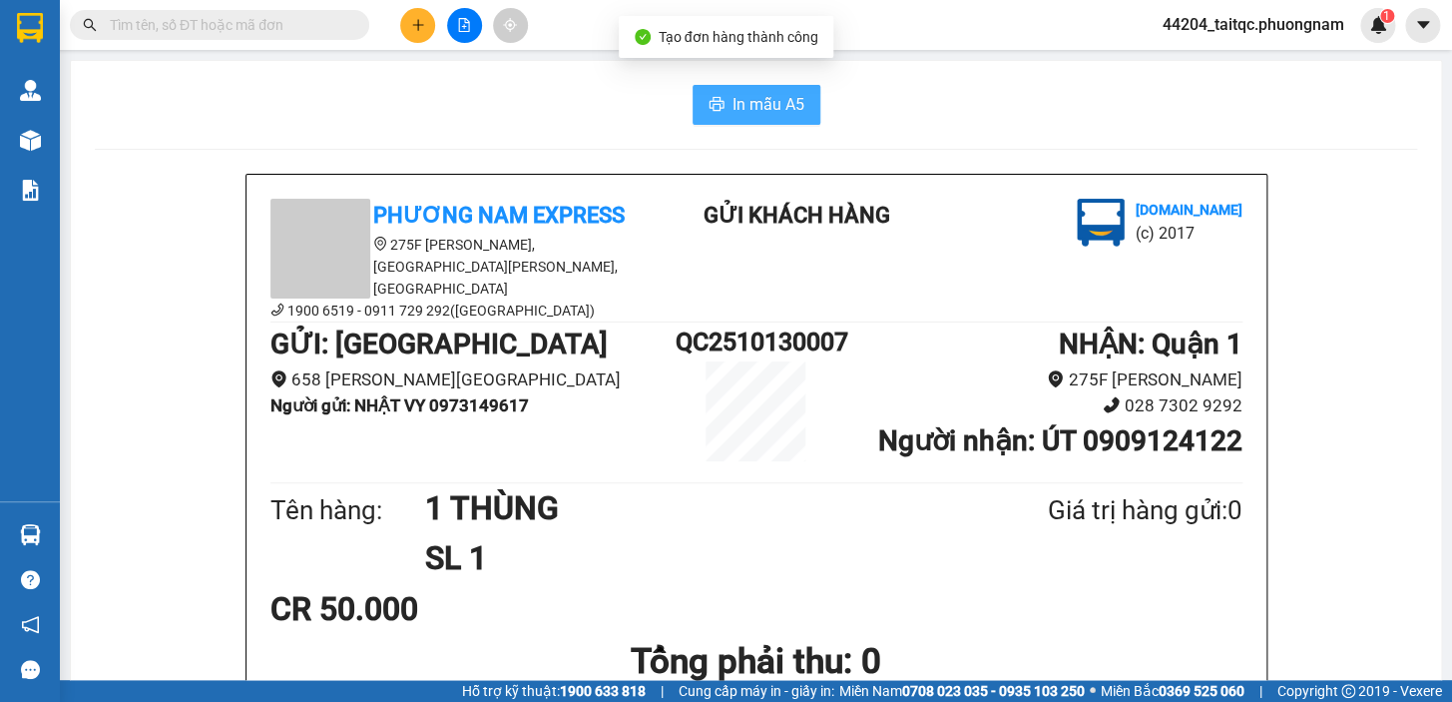
click at [749, 112] on span "In mẫu A5" at bounding box center [769, 104] width 72 height 25
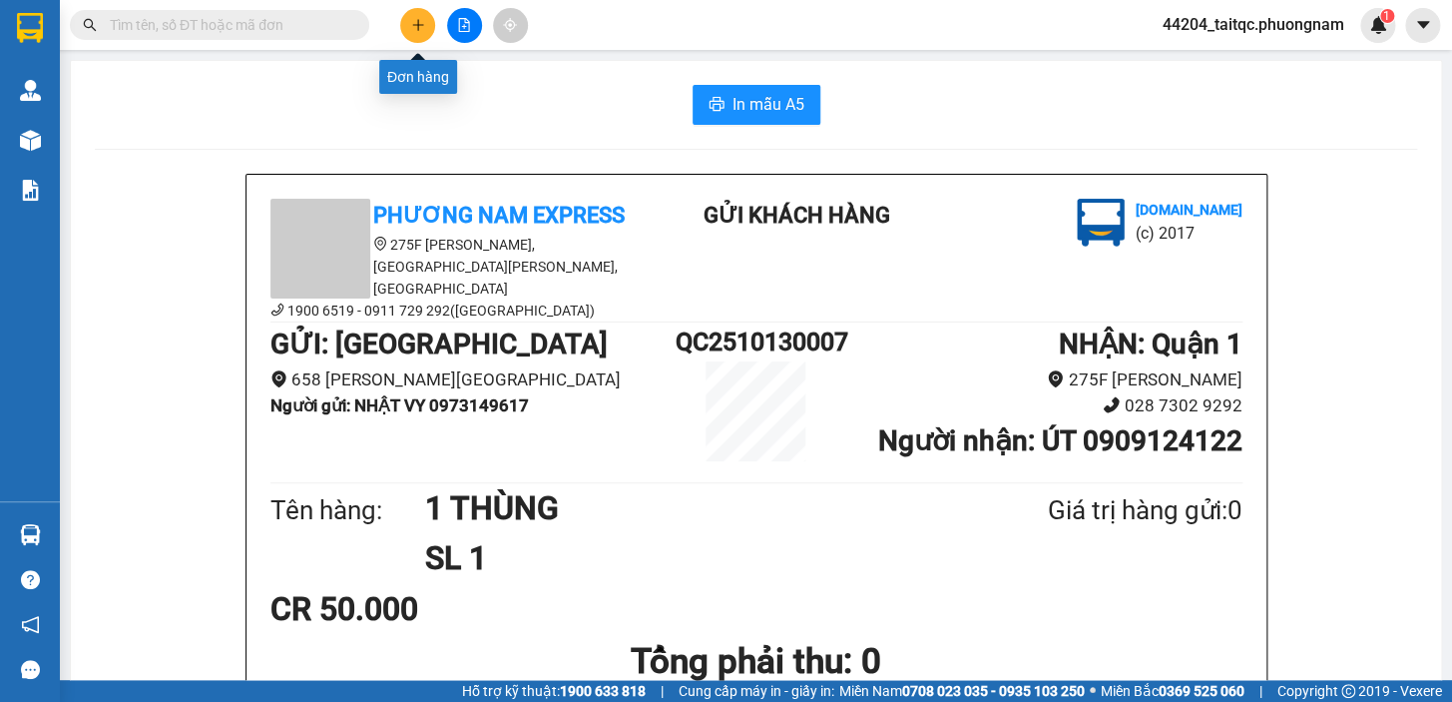
click at [413, 22] on icon "plus" at bounding box center [418, 25] width 14 height 14
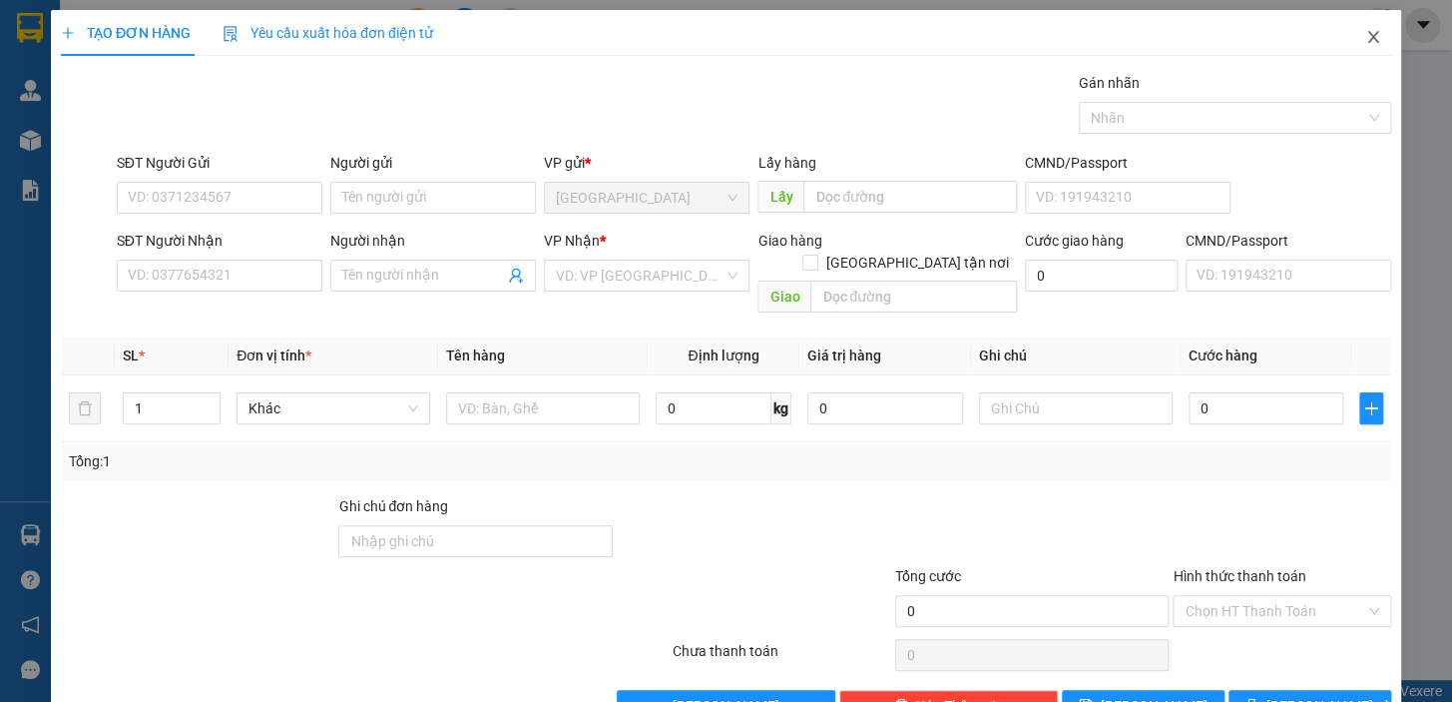
click at [1368, 41] on icon "close" at bounding box center [1373, 37] width 11 height 12
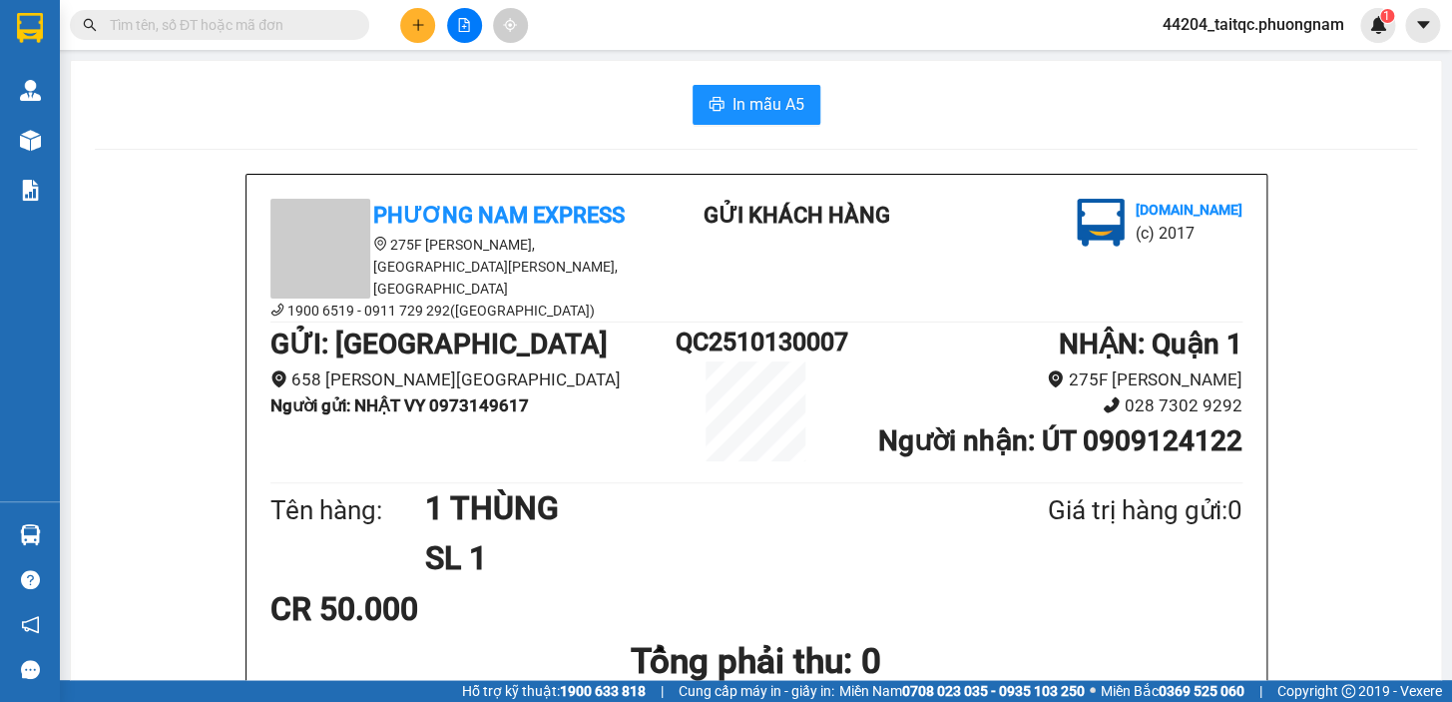
click at [290, 17] on input "text" at bounding box center [228, 25] width 236 height 22
paste input "0367810160"
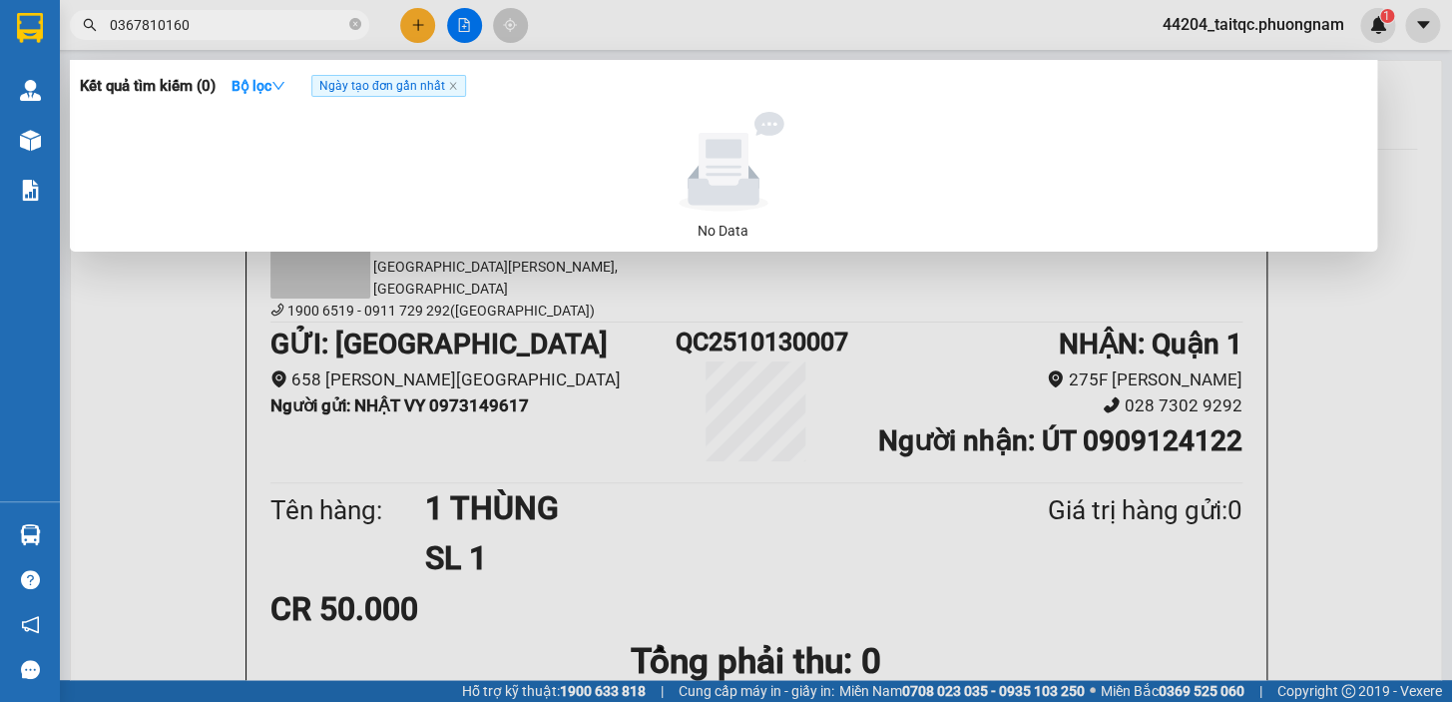
type input "0367810160"
click at [354, 23] on icon "close-circle" at bounding box center [355, 24] width 12 height 12
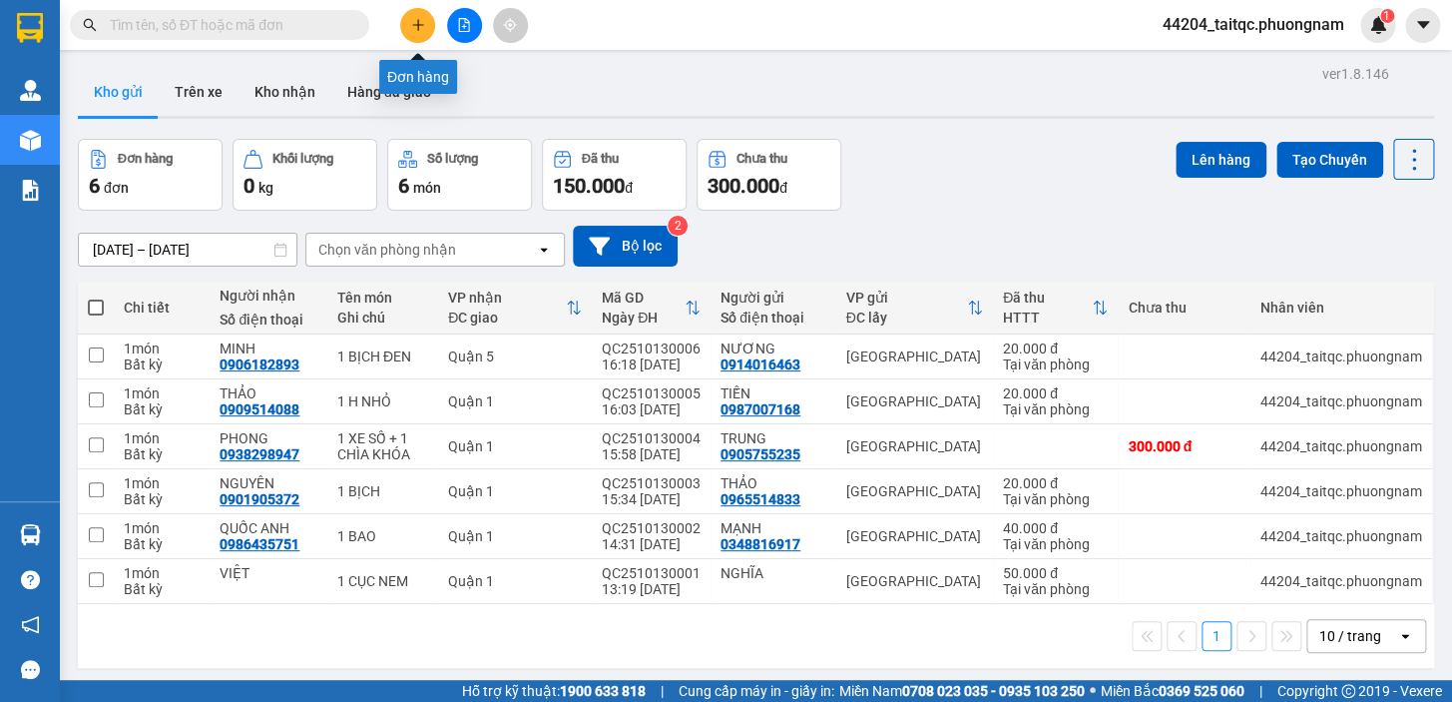
click at [414, 22] on icon "plus" at bounding box center [418, 25] width 14 height 14
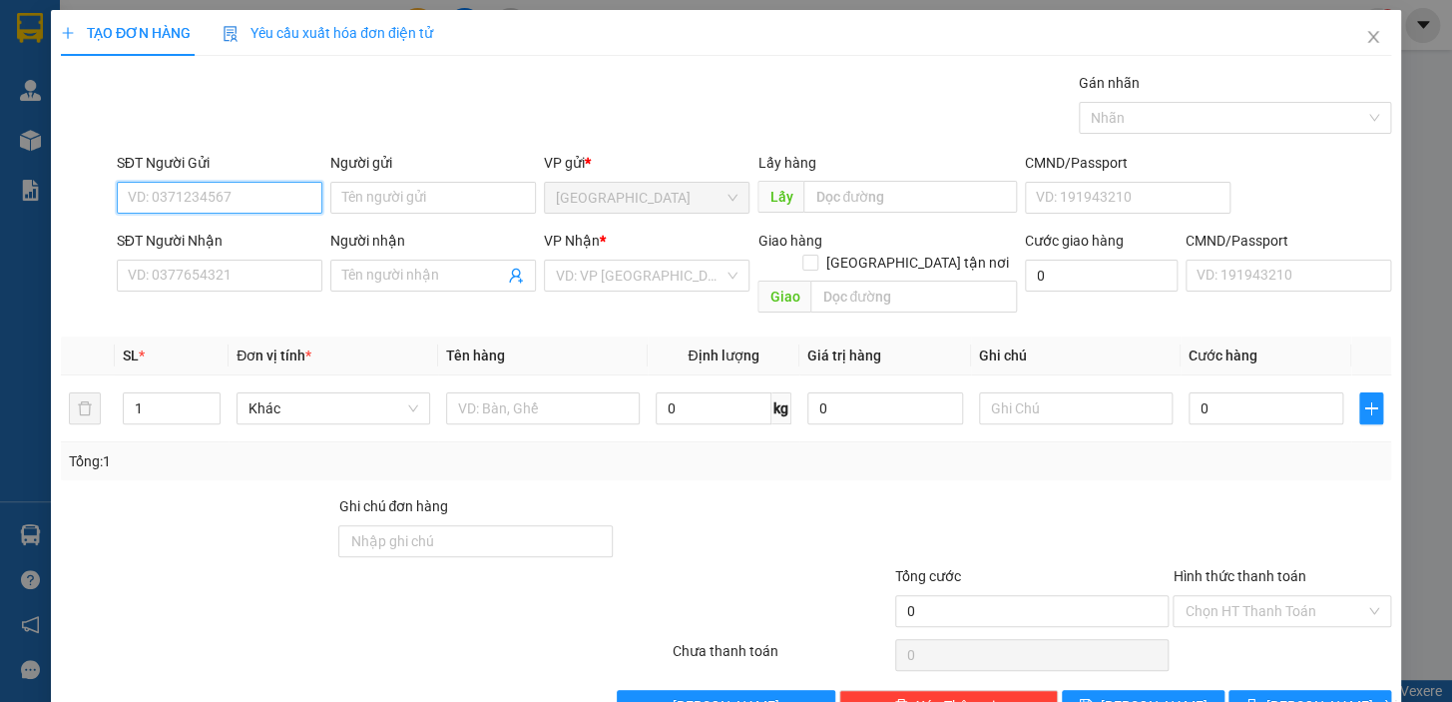
click at [205, 204] on input "SĐT Người Gửi" at bounding box center [220, 198] width 206 height 32
click at [195, 227] on div "0987707405 - MR [PERSON_NAME]" at bounding box center [238, 238] width 221 height 22
type input "0987707405"
type input "MR [PERSON_NAME]"
type input "0903981304"
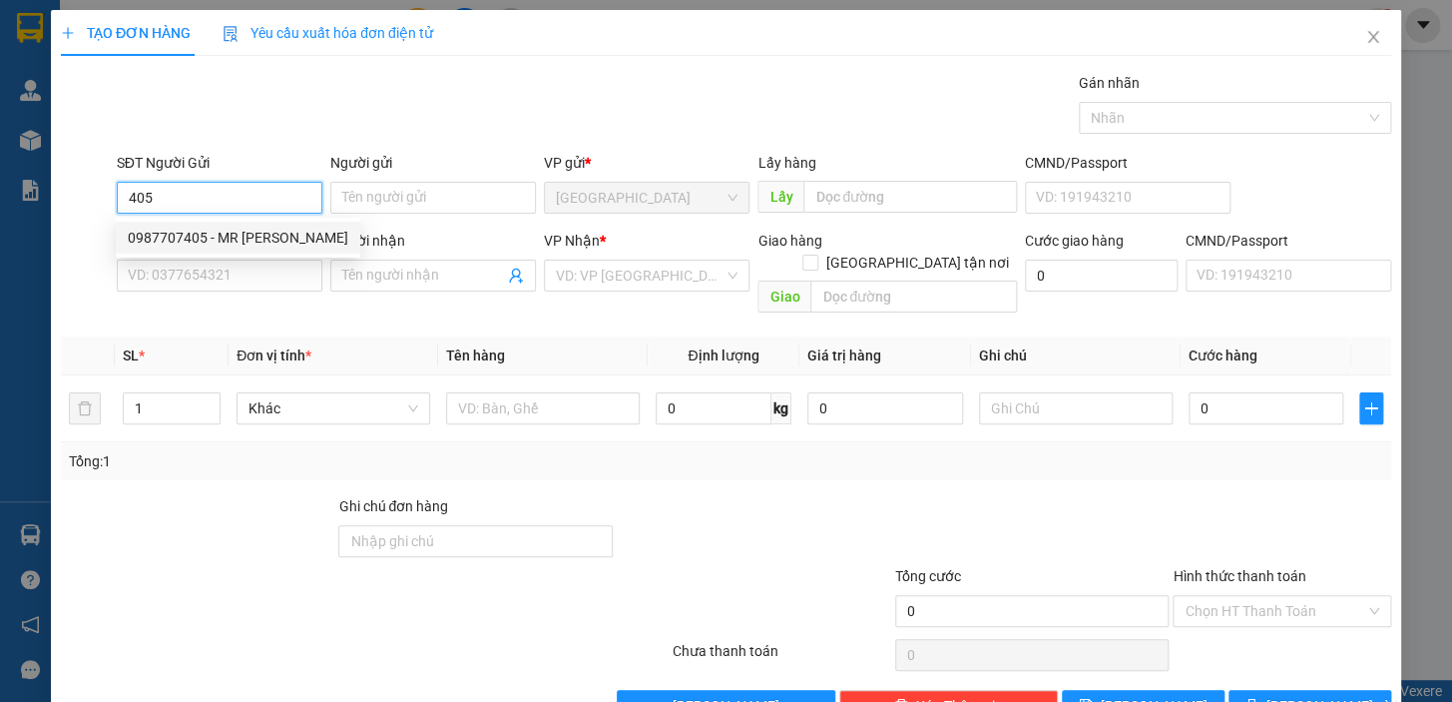
type input "PHÚC"
checkbox input "true"
type input "[STREET_ADDRESS] ĐỨC"
type input "150.000"
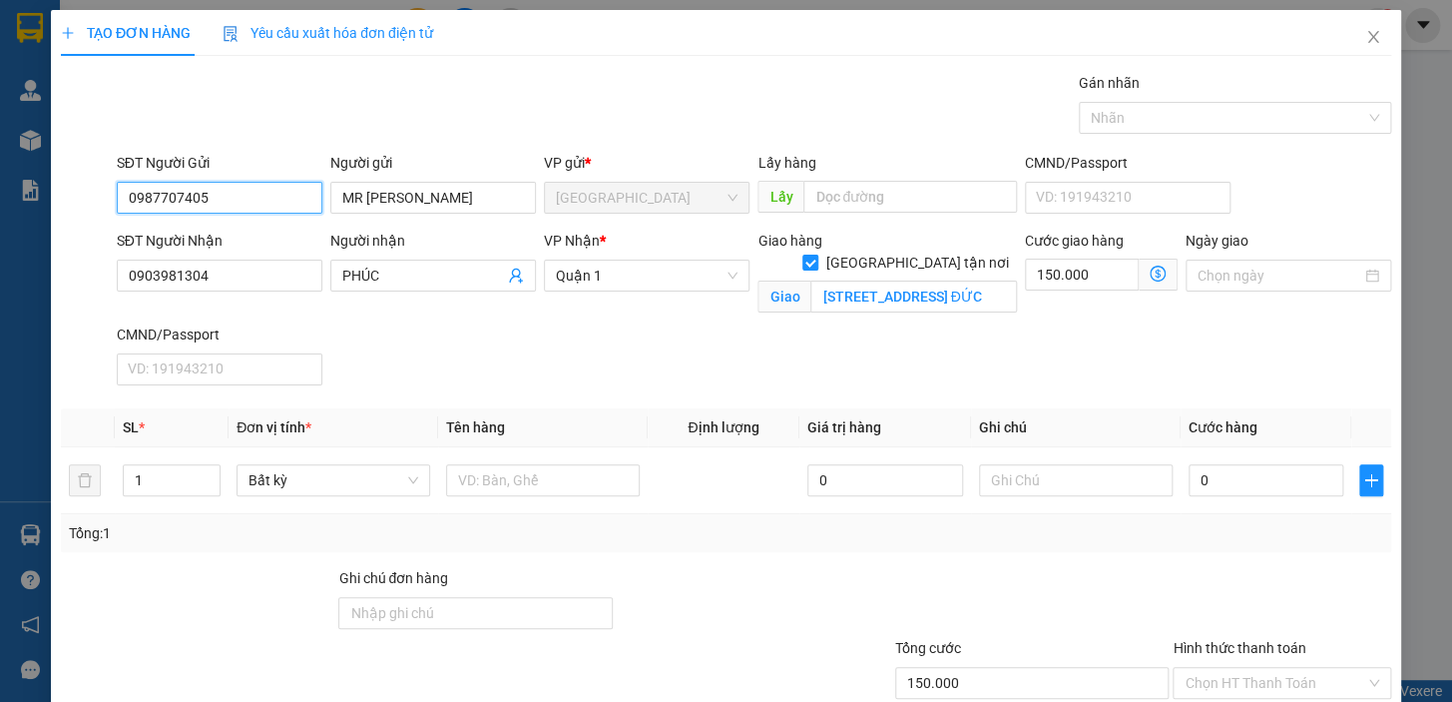
type input "0987707405"
click at [221, 273] on input "0903981304" at bounding box center [220, 276] width 206 height 32
click at [181, 276] on input "0160" at bounding box center [220, 276] width 206 height 32
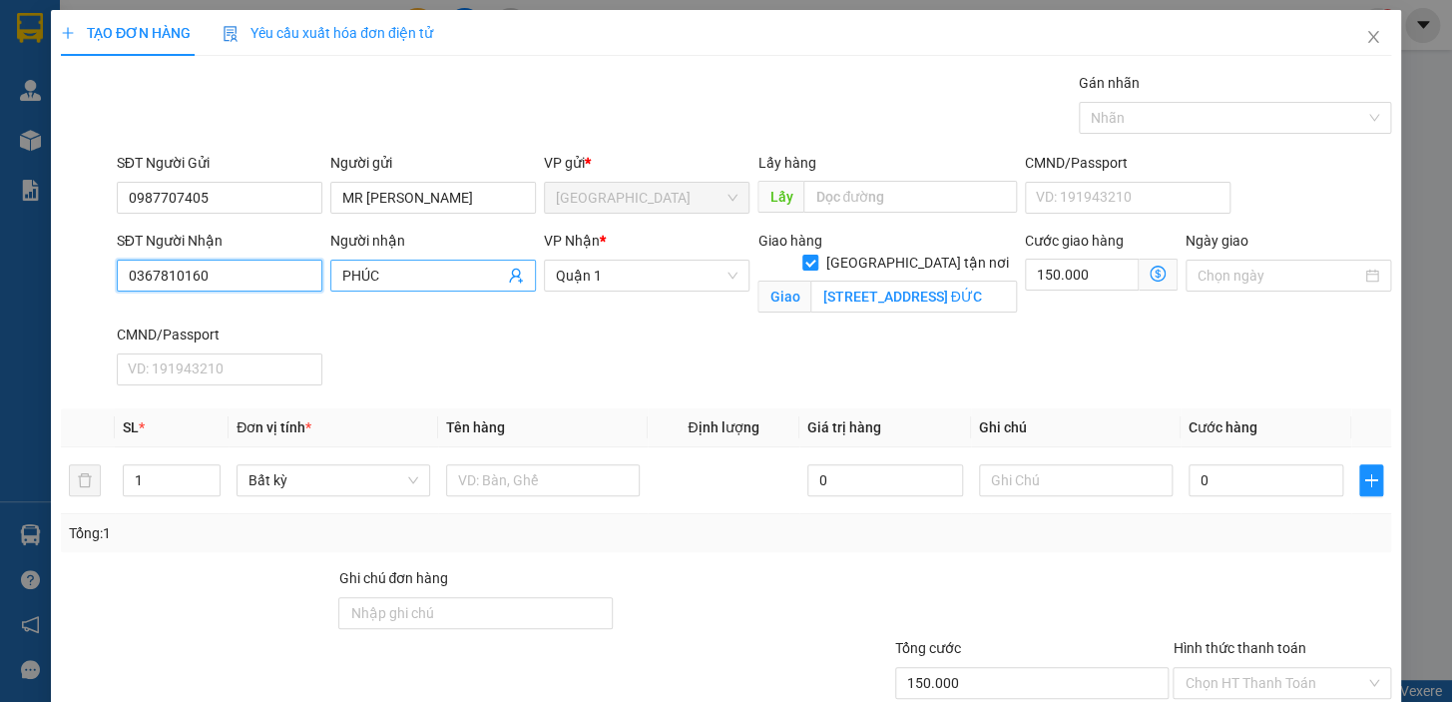
type input "0367810160"
click at [393, 277] on input "PHÚC" at bounding box center [423, 276] width 162 height 22
drag, startPoint x: 205, startPoint y: 274, endPoint x: 110, endPoint y: 274, distance: 94.8
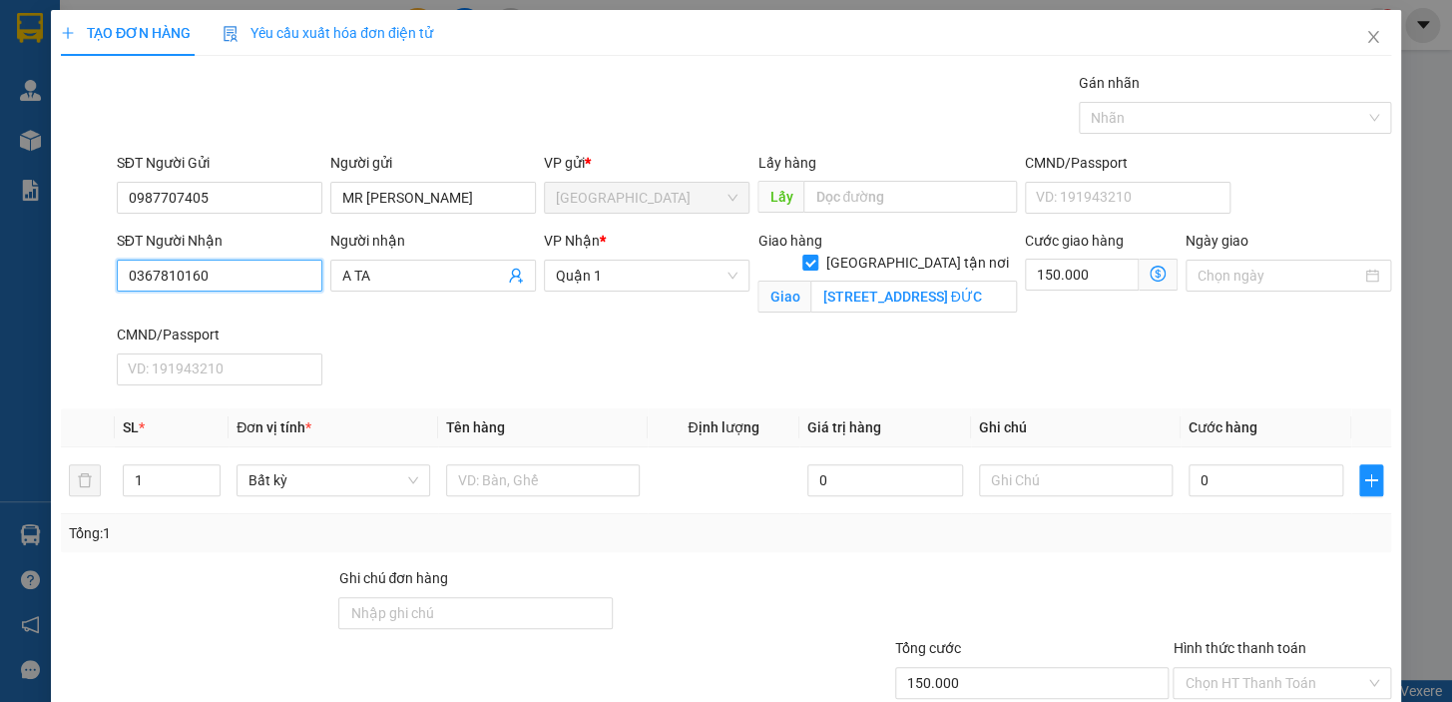
click at [113, 274] on div "SĐT Người Nhận 0367810160 0367810160" at bounding box center [220, 277] width 214 height 94
click at [396, 284] on input "A TA" at bounding box center [423, 276] width 162 height 22
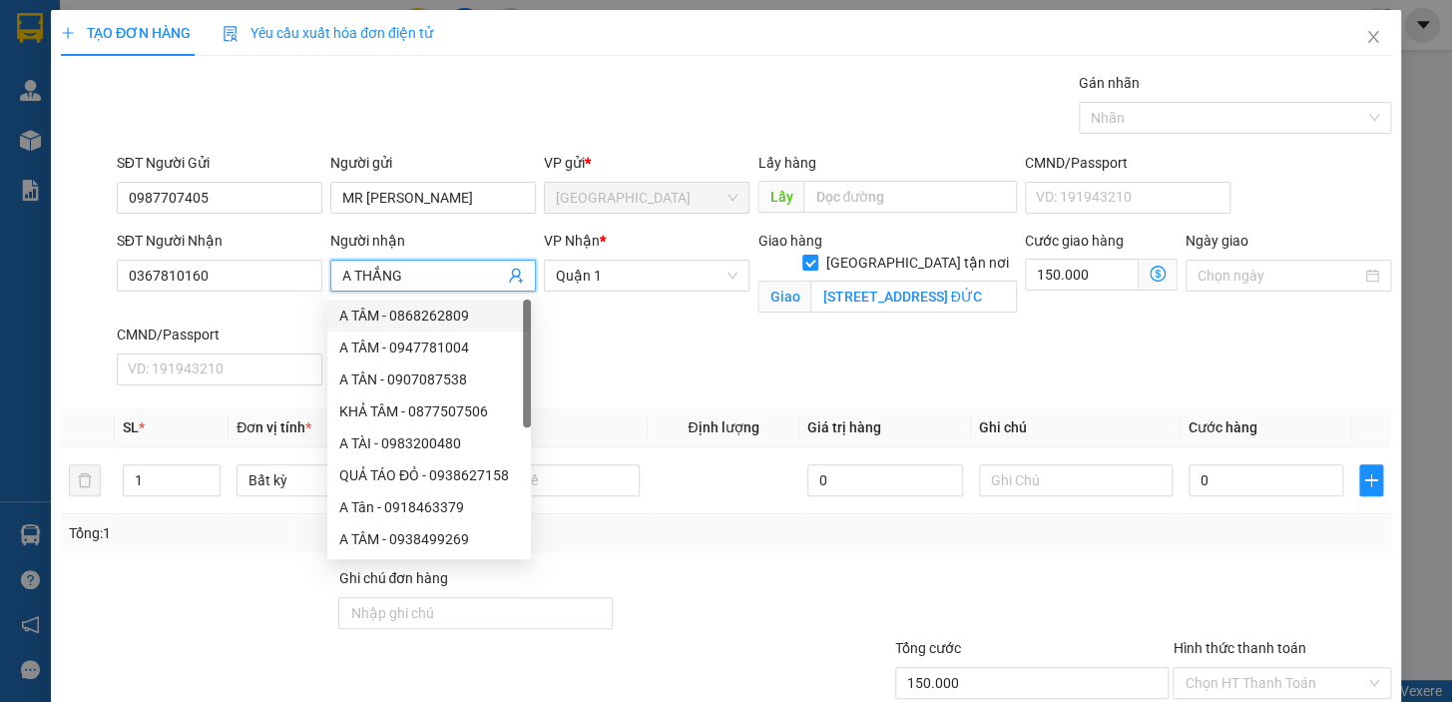
type input "A THẮNG"
click at [710, 371] on div "SĐT Người Nhận 0367810160 Người nhận A THẮNG VP Nhận * [GEOGRAPHIC_DATA] tận nơ…" at bounding box center [754, 312] width 1283 height 164
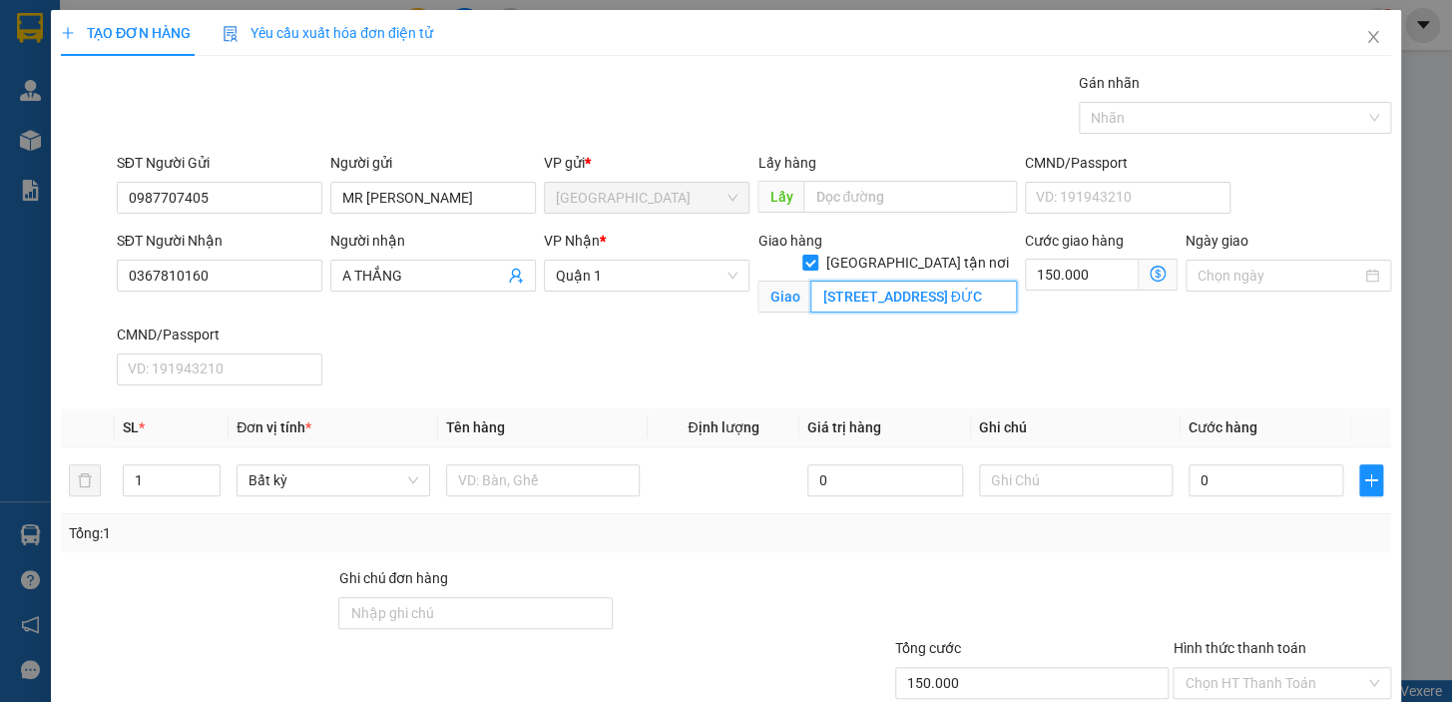
click at [889, 280] on input "[STREET_ADDRESS] ĐỨC" at bounding box center [914, 296] width 207 height 32
type input "[STREET_ADDRESS]"
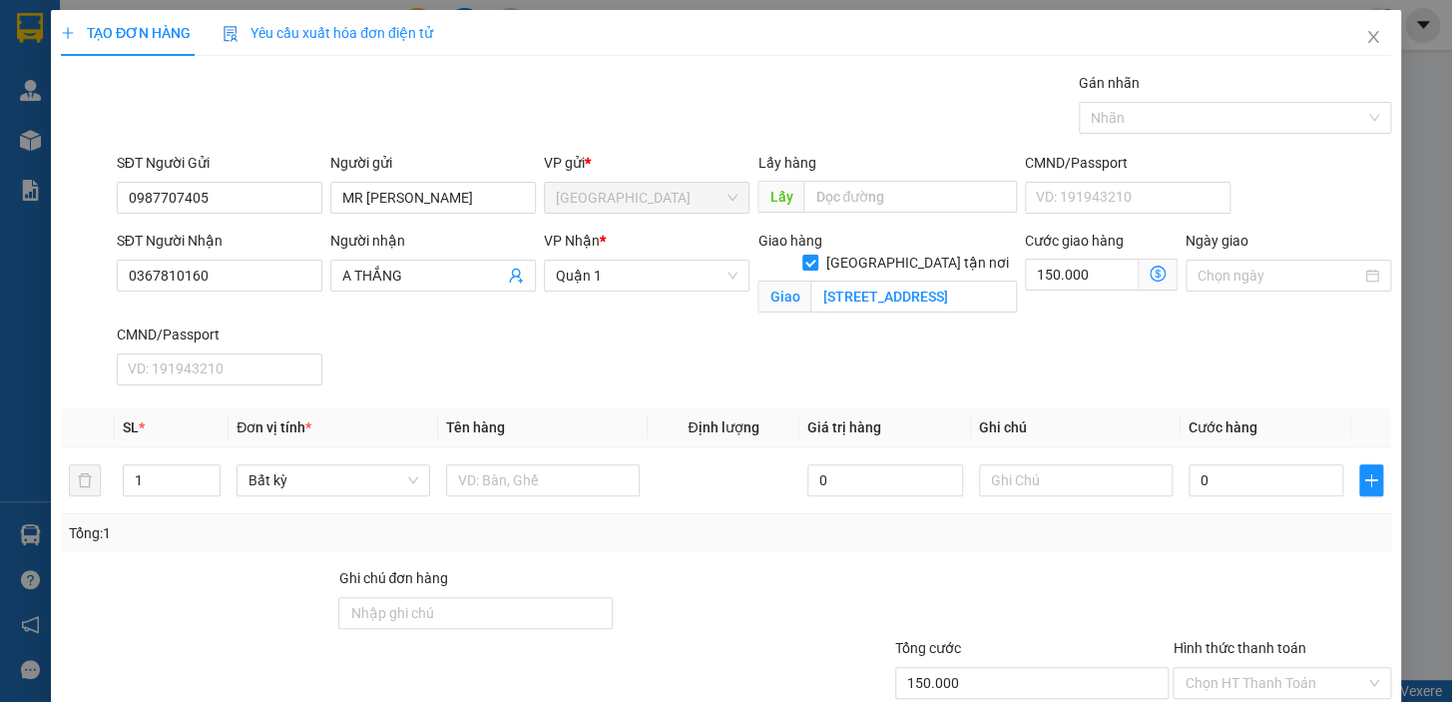
click at [1152, 272] on icon "dollar-circle" at bounding box center [1158, 274] width 16 height 16
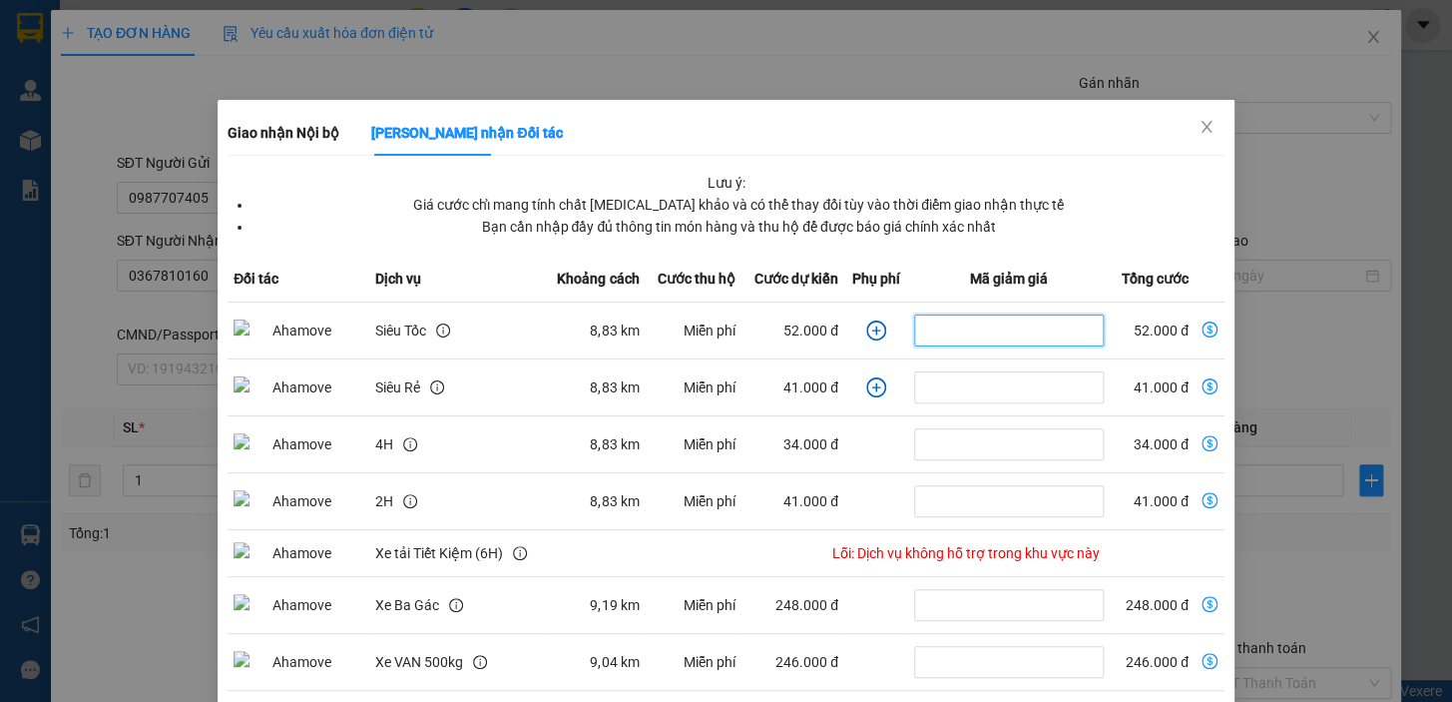
click at [932, 339] on input "dollar-circle" at bounding box center [1009, 330] width 190 height 32
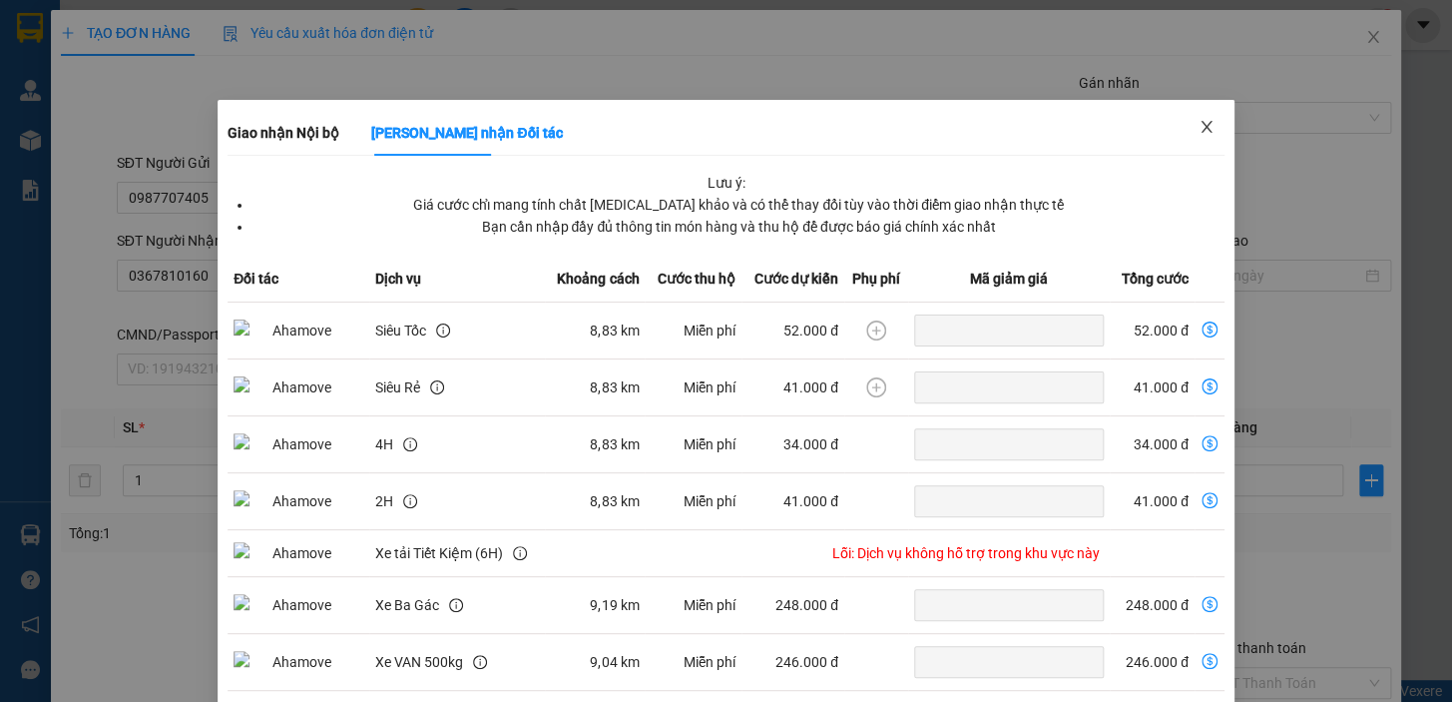
click at [1199, 124] on icon "close" at bounding box center [1207, 127] width 16 height 16
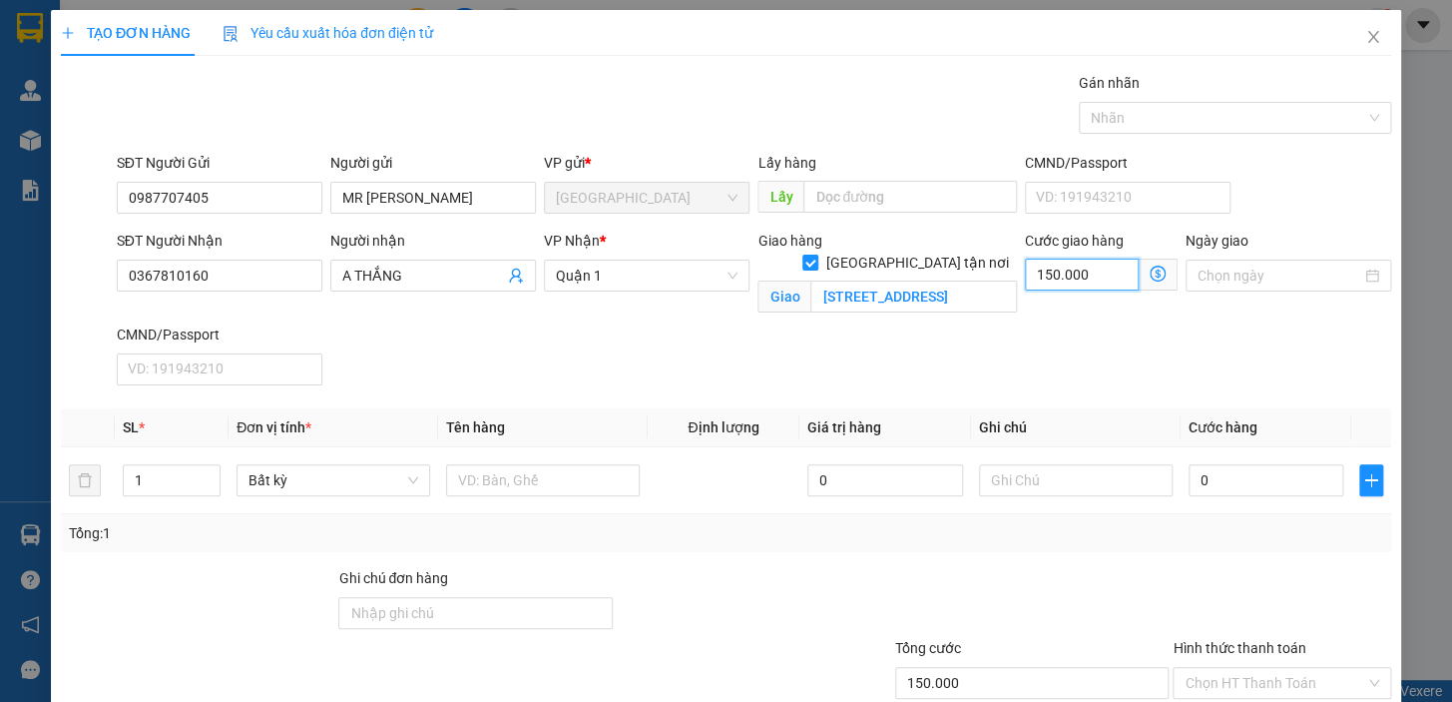
click at [1090, 280] on input "150.000" at bounding box center [1082, 275] width 114 height 32
type input "8"
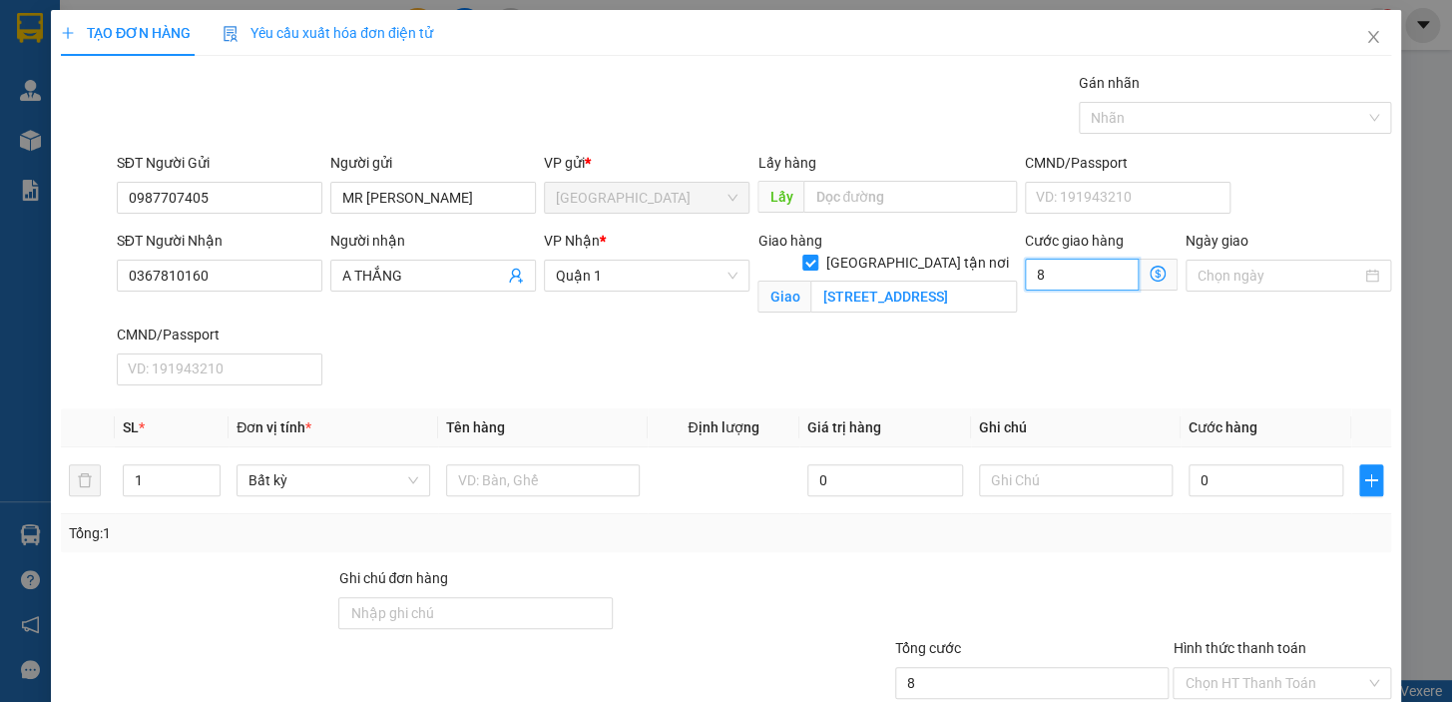
type input "80"
type input "80.000"
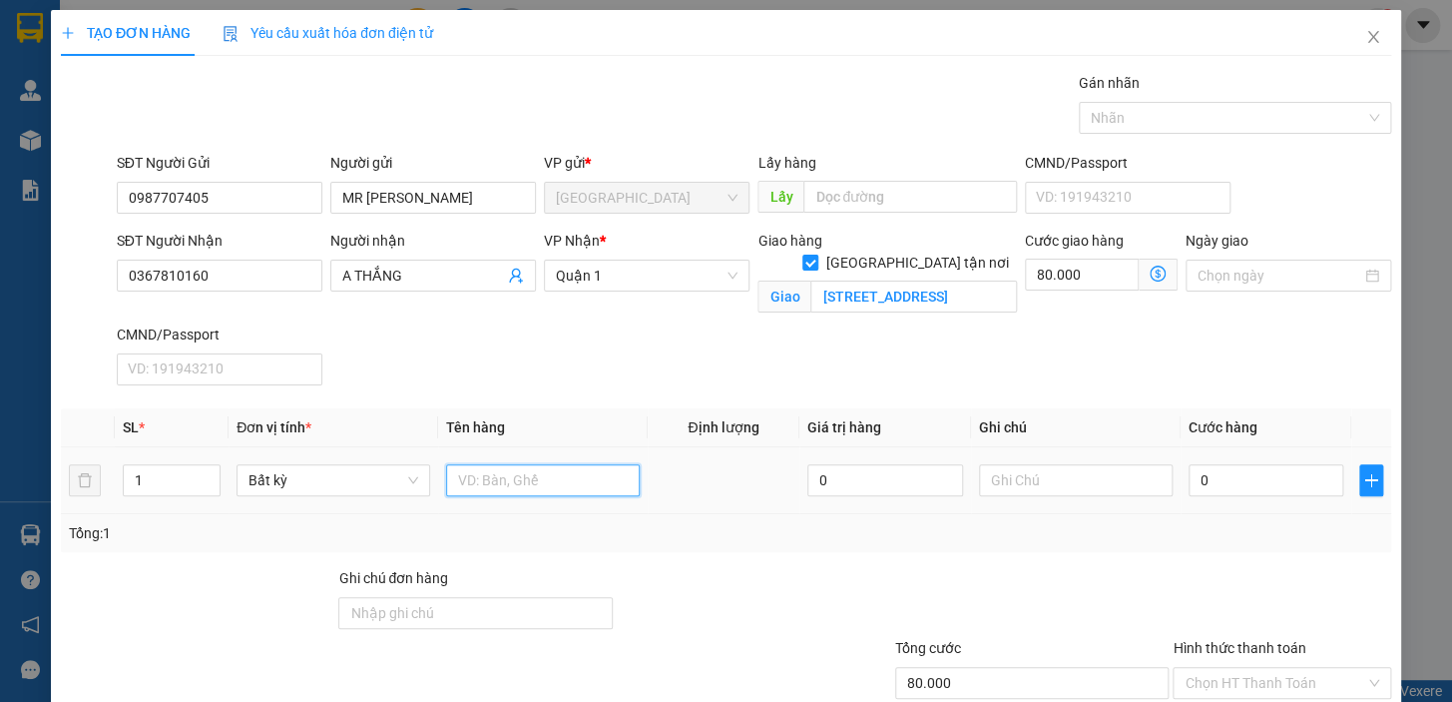
click at [502, 487] on input "text" at bounding box center [543, 480] width 194 height 32
type input "1 TX"
click at [1223, 481] on input "0" at bounding box center [1267, 480] width 156 height 32
type input "2"
type input "80.002"
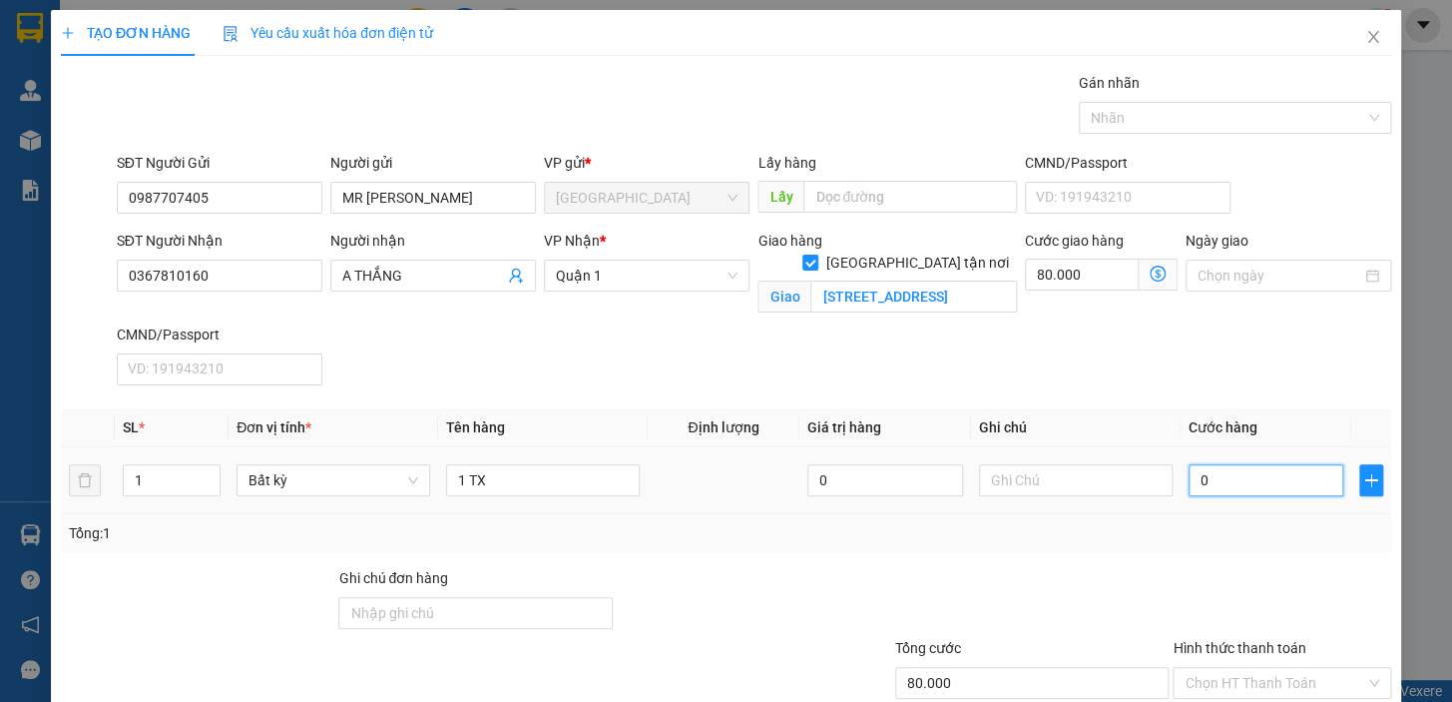
type input "80.002"
type input "20"
type input "80.020"
type input "200"
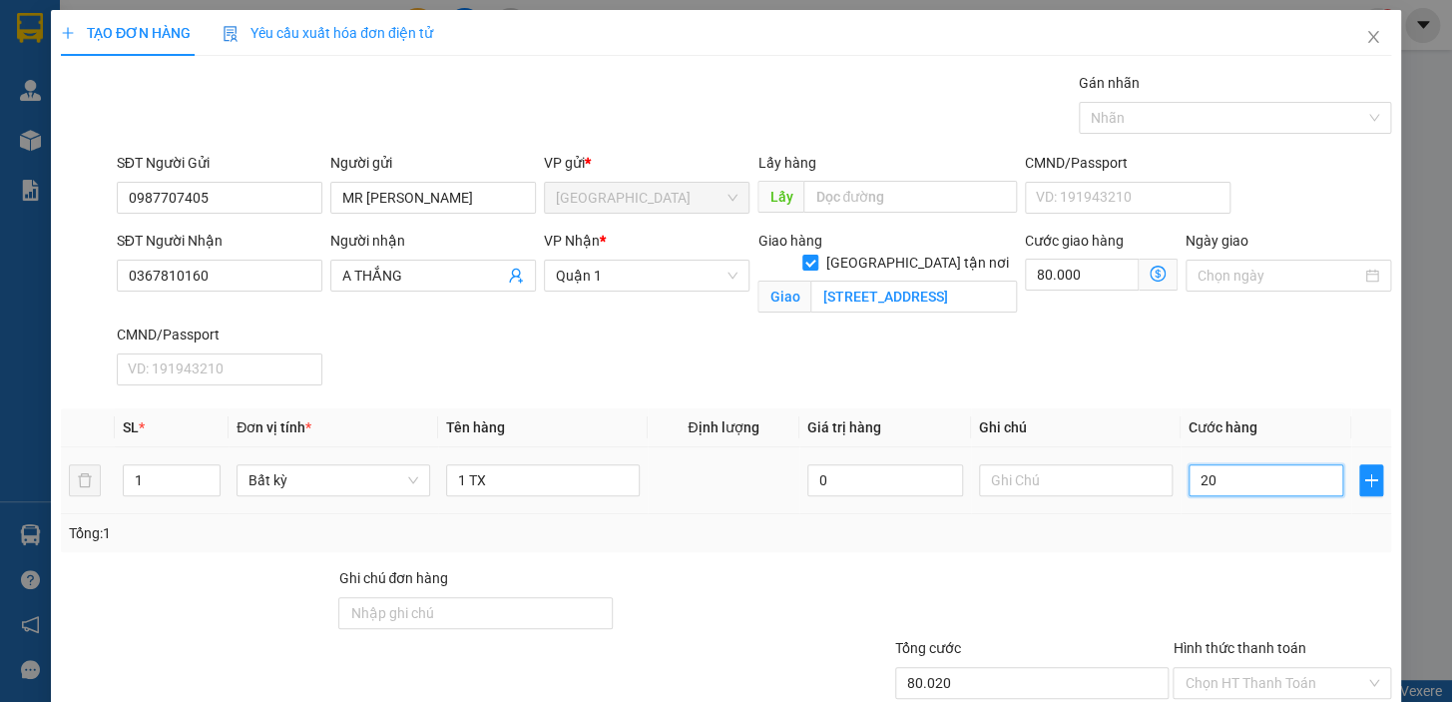
type input "80.200"
type input "200.000"
type input "280.000"
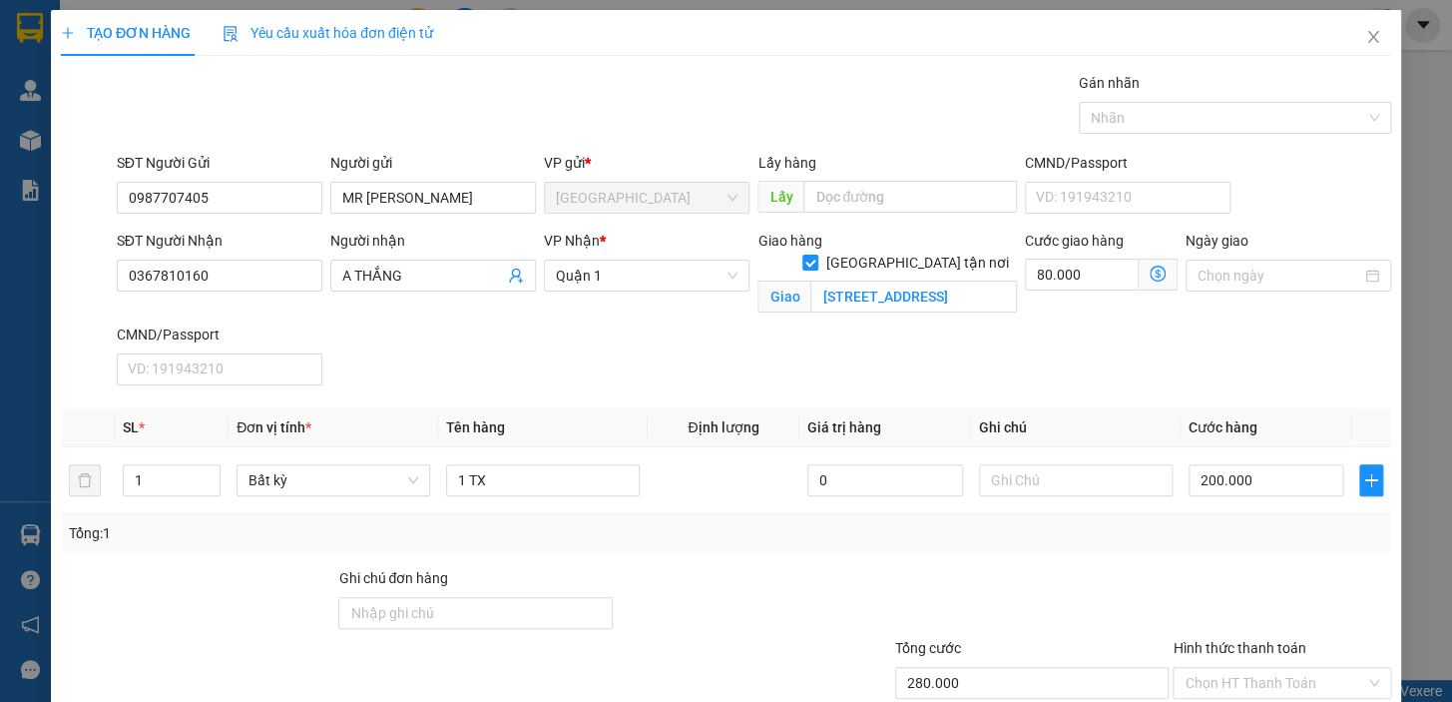
click at [1214, 593] on div at bounding box center [1282, 602] width 223 height 70
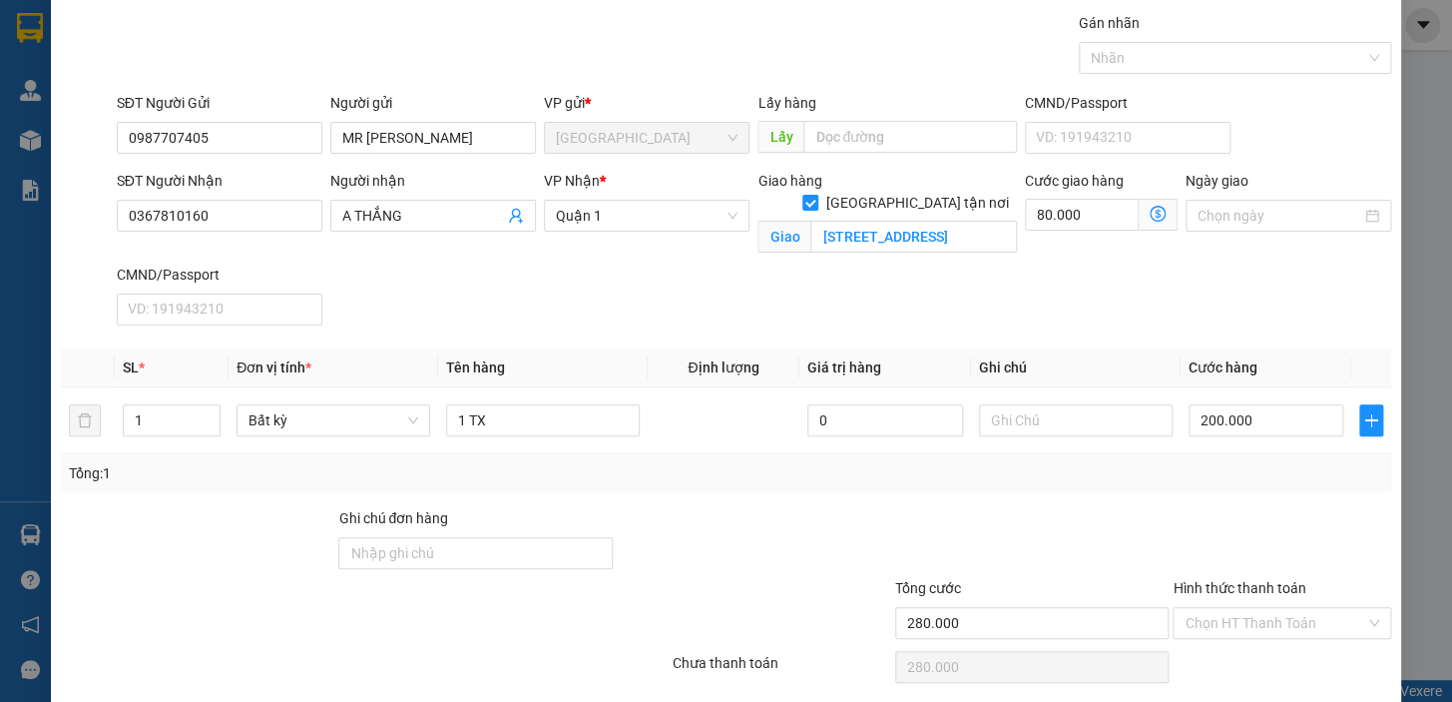
scroll to position [130, 0]
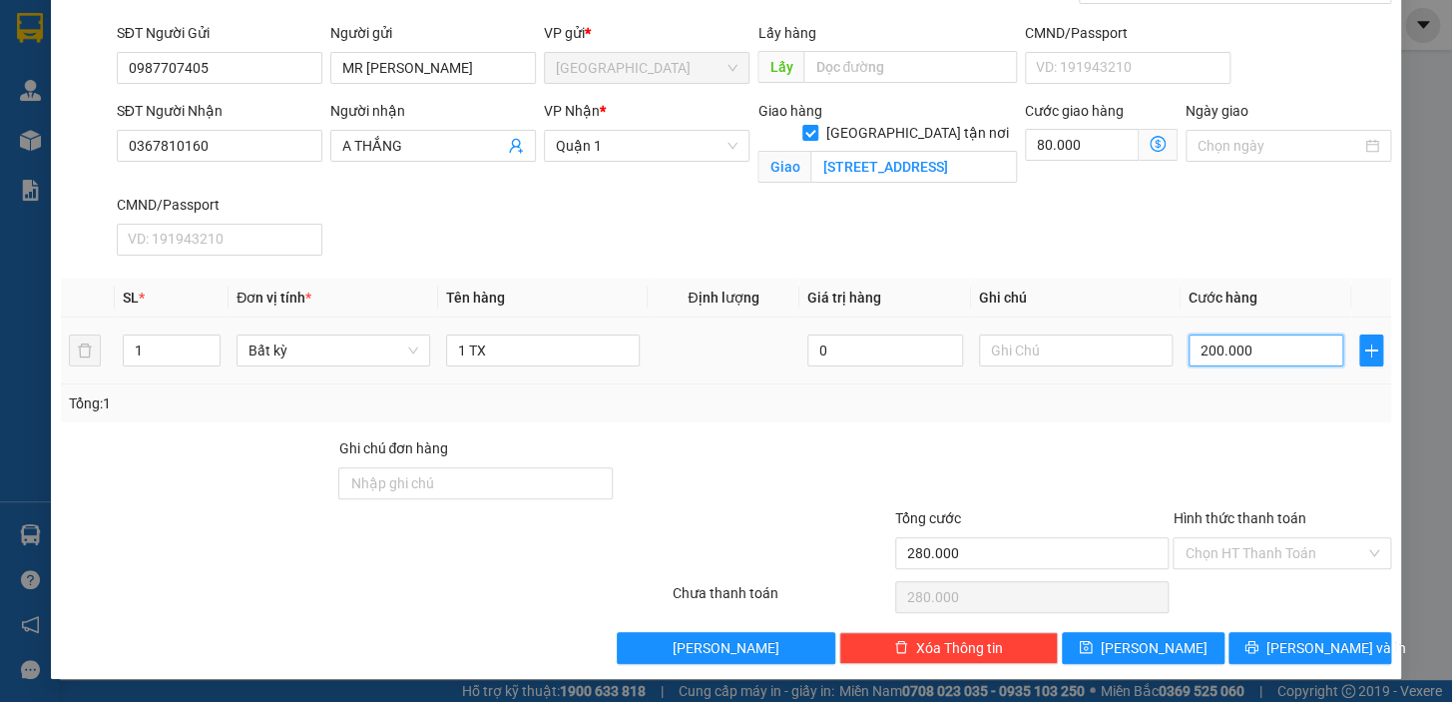
click at [1254, 341] on input "200.000" at bounding box center [1267, 350] width 156 height 32
type input "1"
type input "80.001"
type input "12"
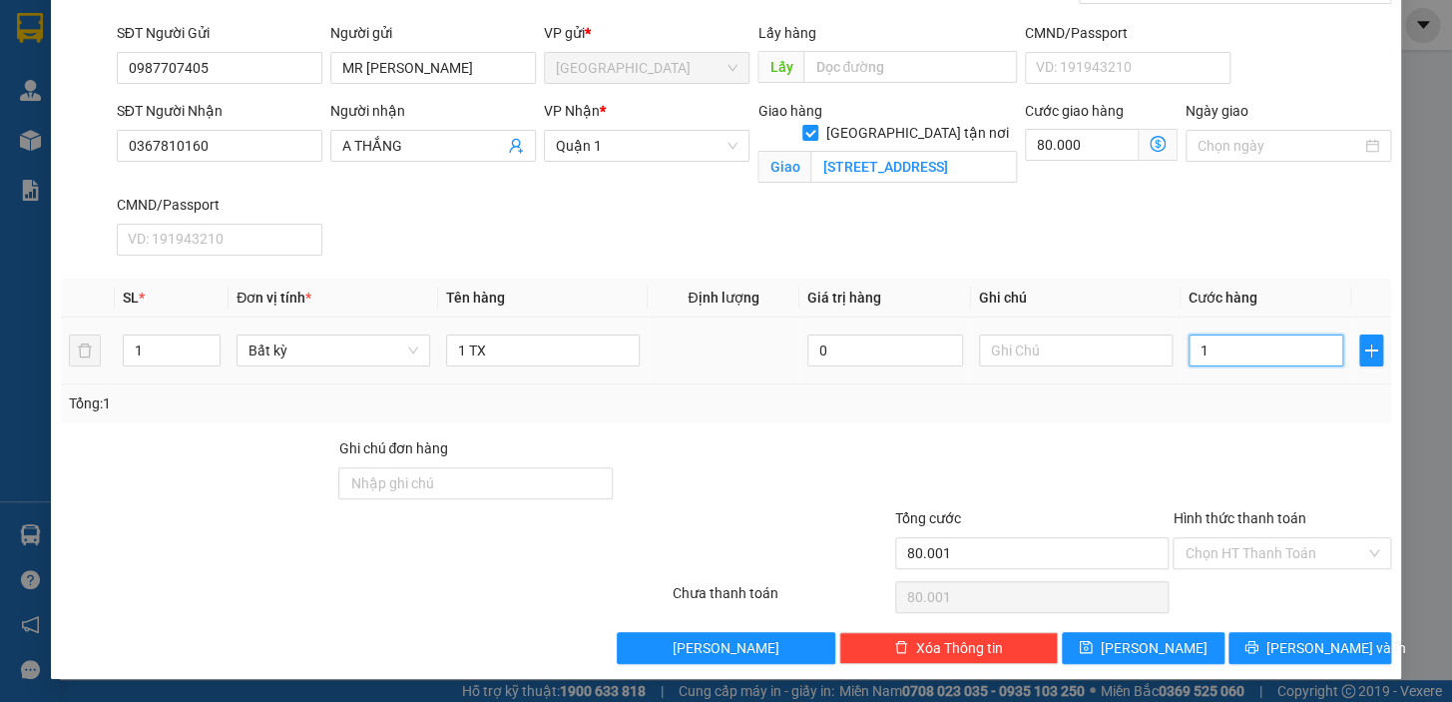
type input "80.012"
type input "120"
type input "80.120"
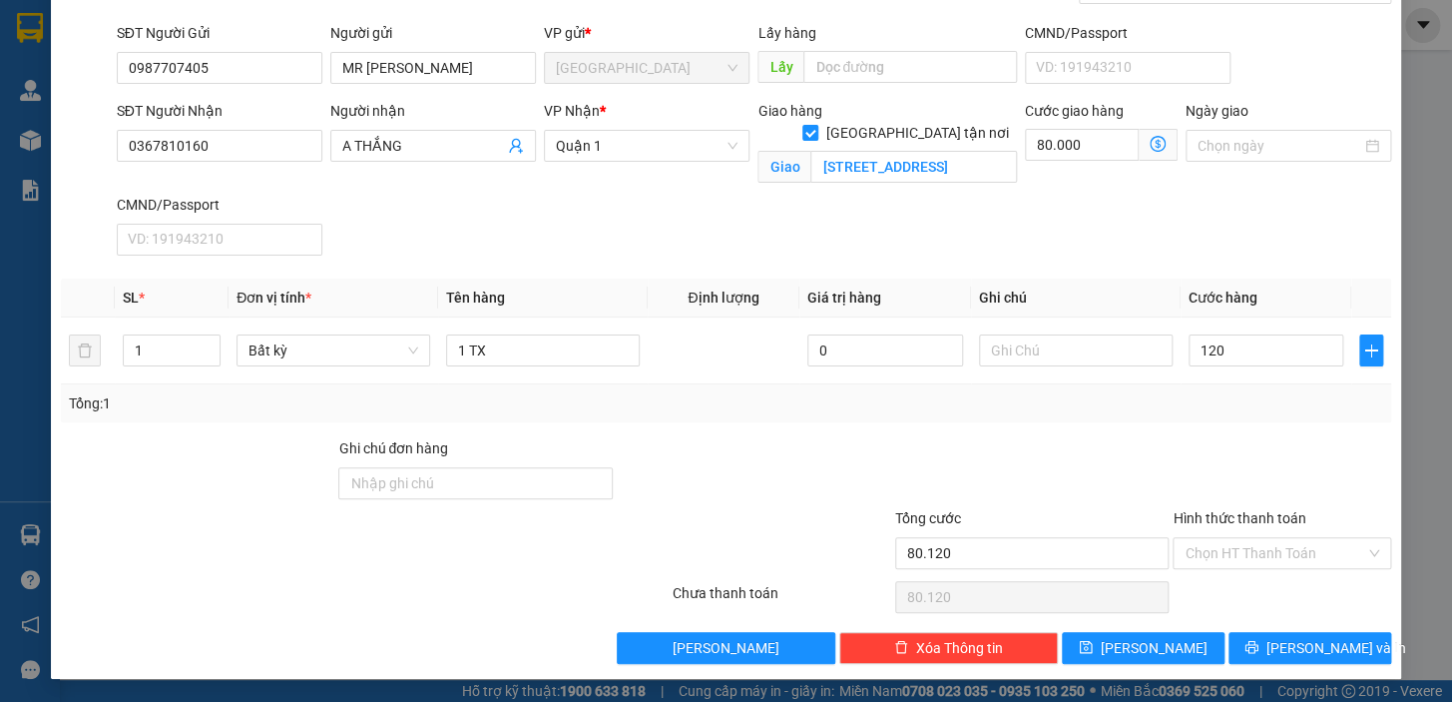
type input "120.000"
type input "200.000"
click at [1199, 452] on div at bounding box center [1282, 472] width 223 height 70
click at [1259, 645] on icon "printer" at bounding box center [1252, 647] width 14 height 14
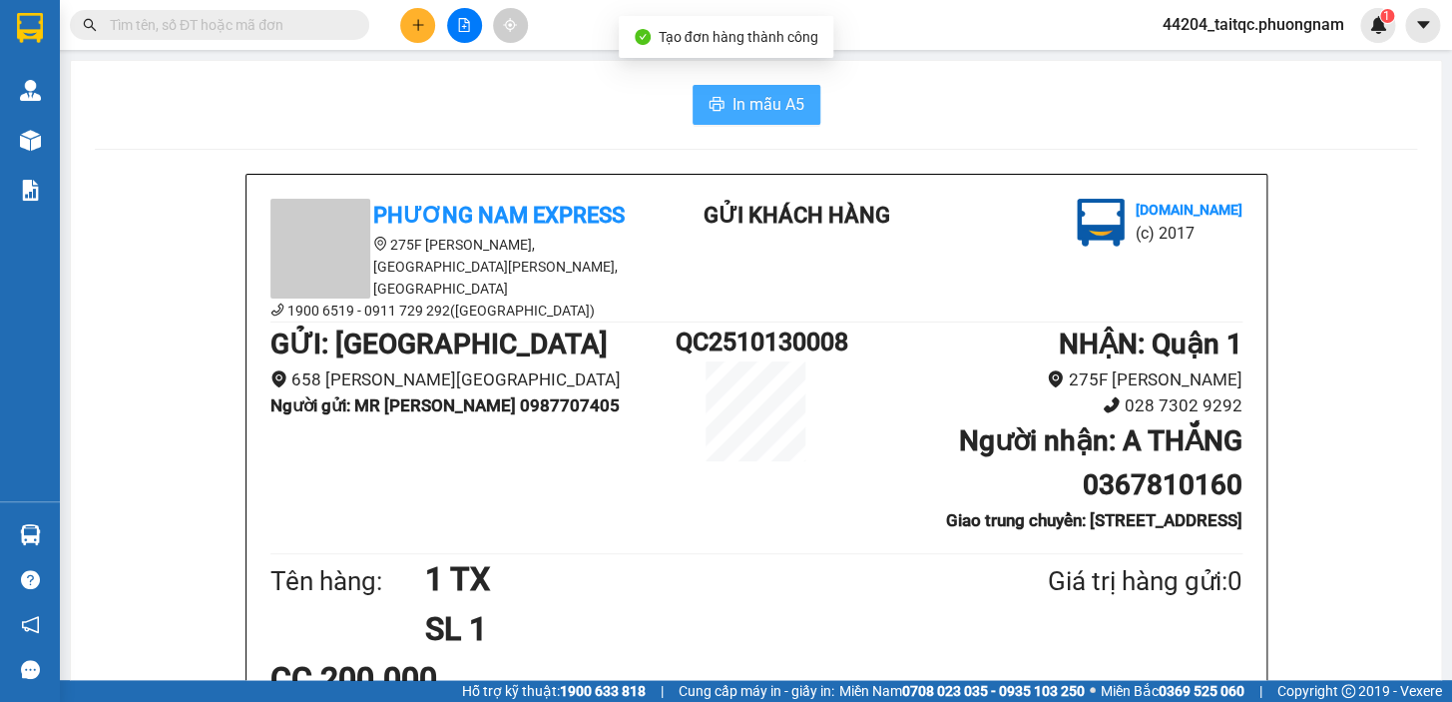
click at [733, 118] on button "In mẫu A5" at bounding box center [757, 105] width 128 height 40
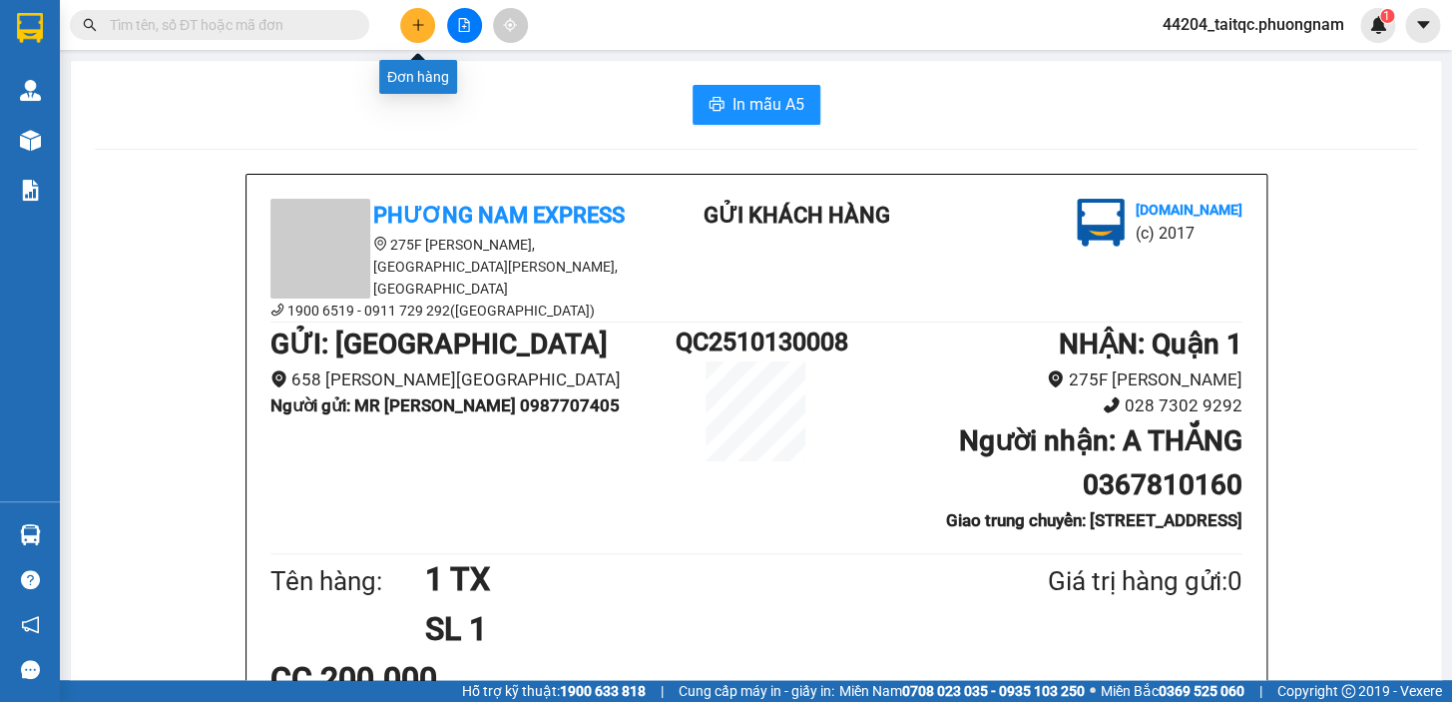
click at [416, 24] on icon "plus" at bounding box center [417, 24] width 11 height 1
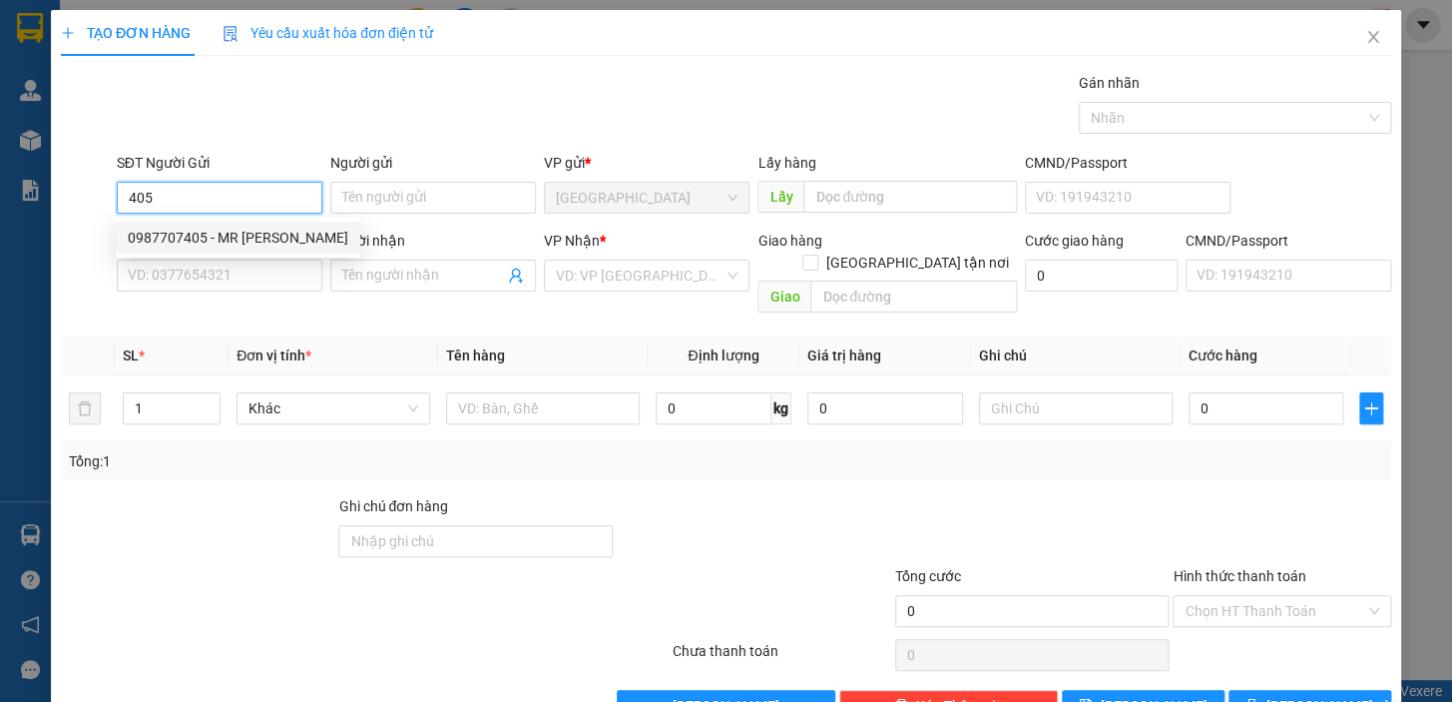
click at [229, 233] on div "0987707405 - MR [PERSON_NAME]" at bounding box center [238, 238] width 221 height 22
type input "0987707405"
type input "MR [PERSON_NAME]"
type input "0367810160"
type input "A THẮNG"
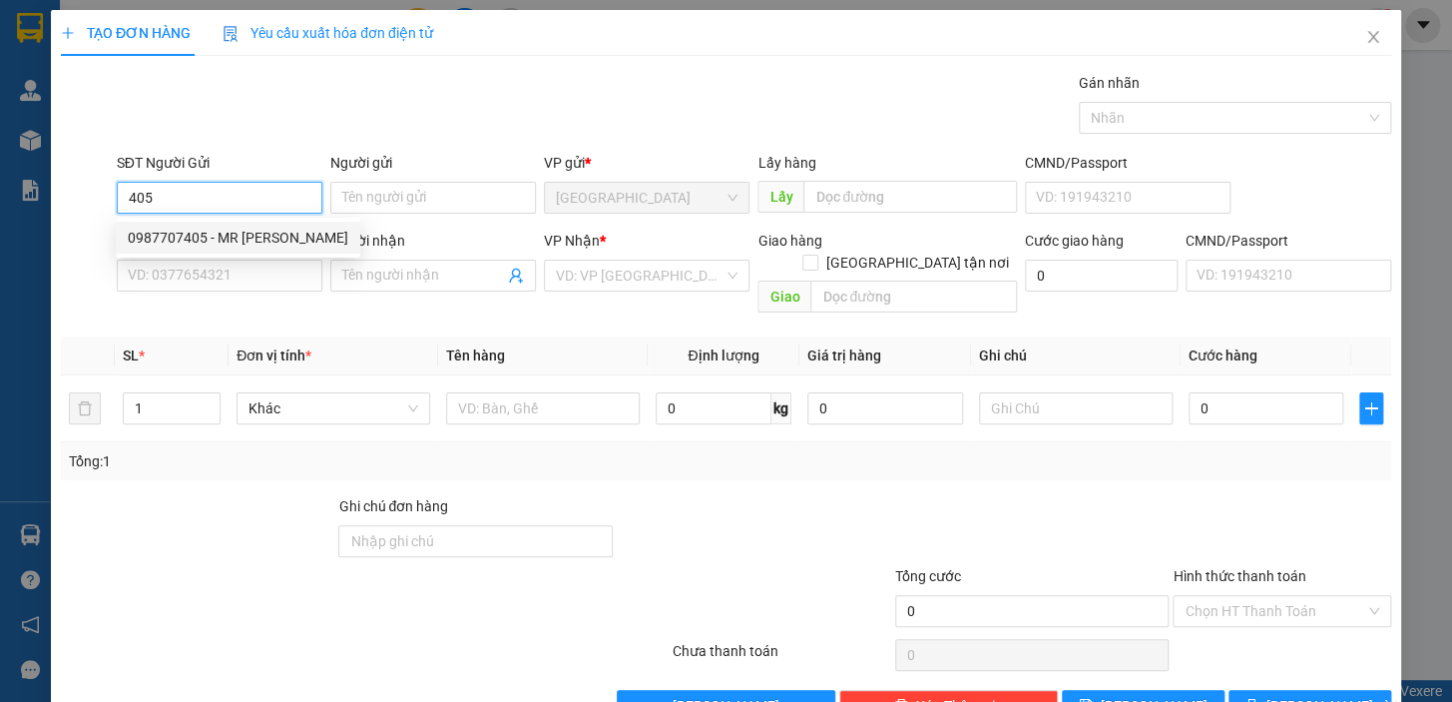
checkbox input "true"
type input "[STREET_ADDRESS]"
type input "80.000"
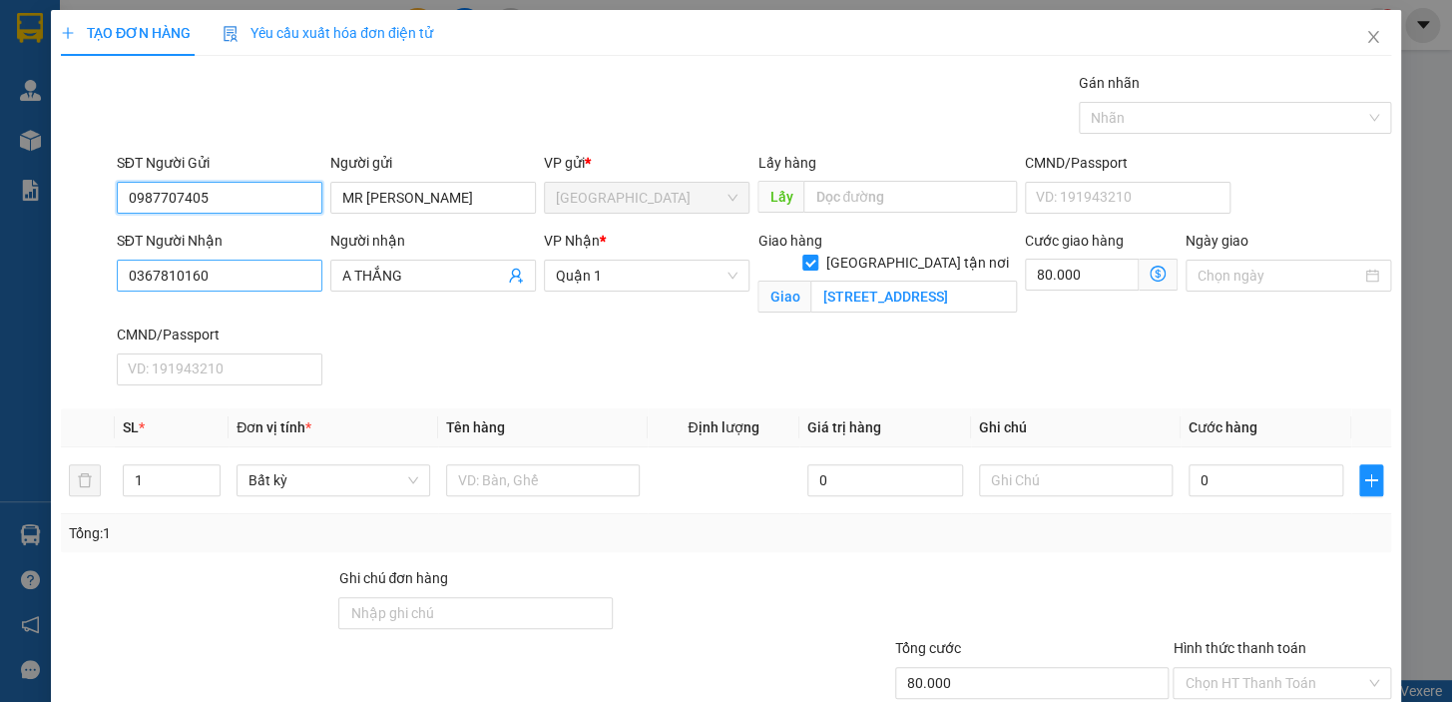
type input "0987707405"
click at [253, 281] on input "0367810160" at bounding box center [220, 276] width 206 height 32
type input "0388255246"
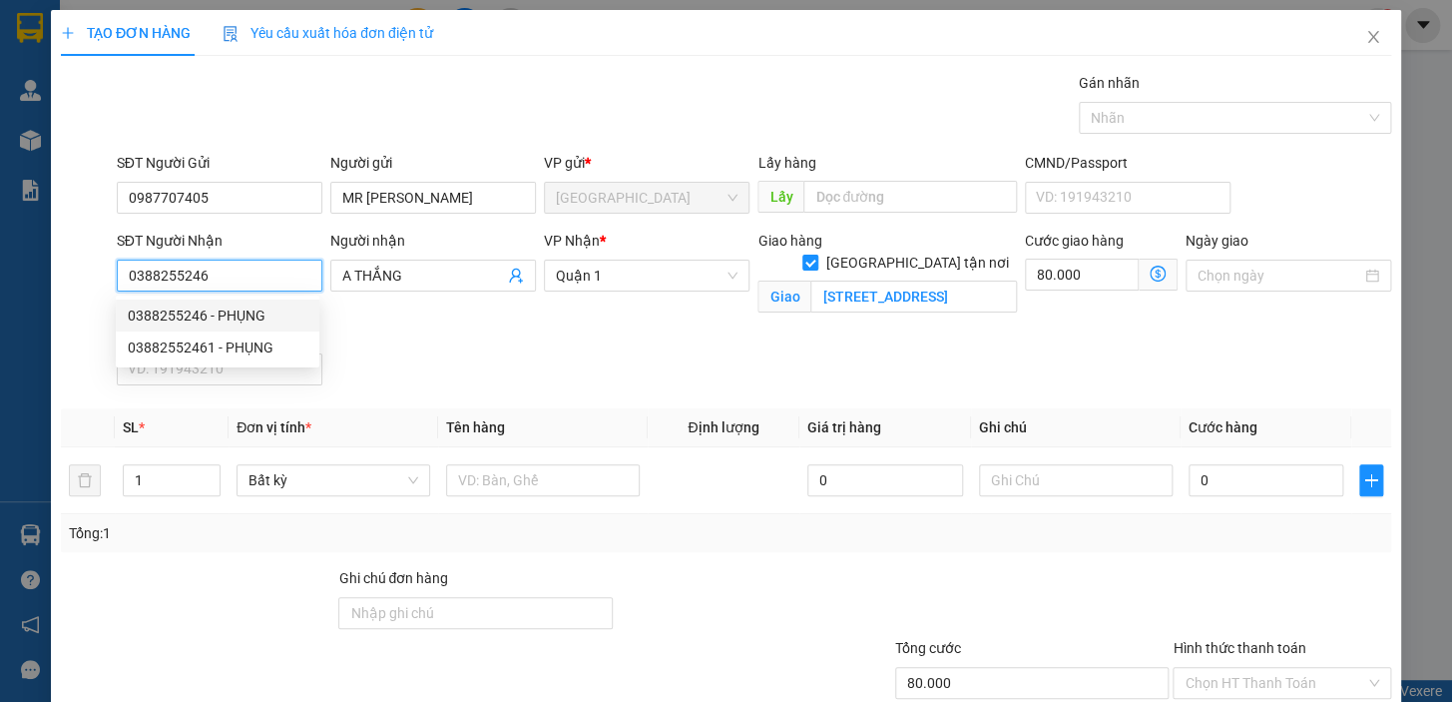
click at [228, 310] on div "0388255246 - PHỤNG" at bounding box center [218, 315] width 180 height 22
type input "PHỤNG"
checkbox input "false"
type input "0"
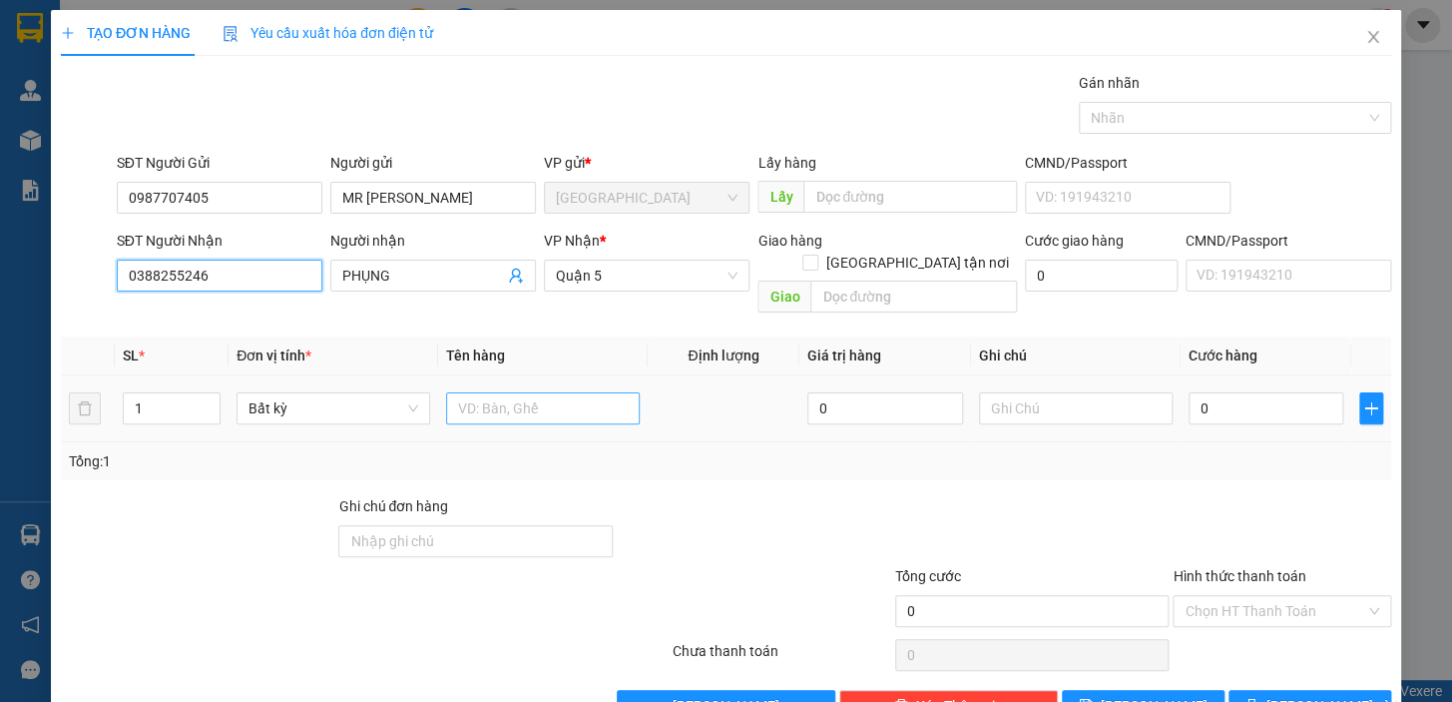
type input "0388255246"
click at [503, 392] on input "text" at bounding box center [543, 408] width 194 height 32
type input "1 TX"
click at [1212, 392] on input "0" at bounding box center [1267, 408] width 156 height 32
type input "1"
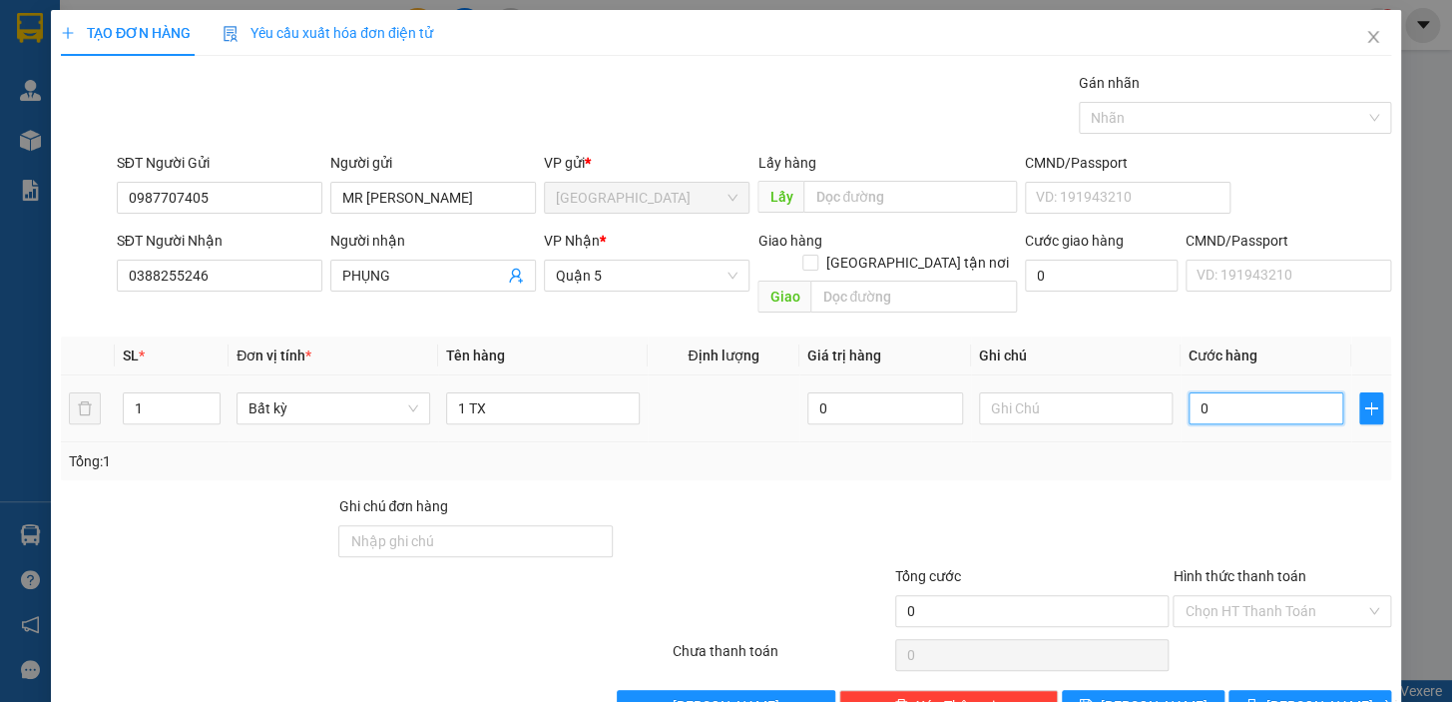
type input "1"
type input "12"
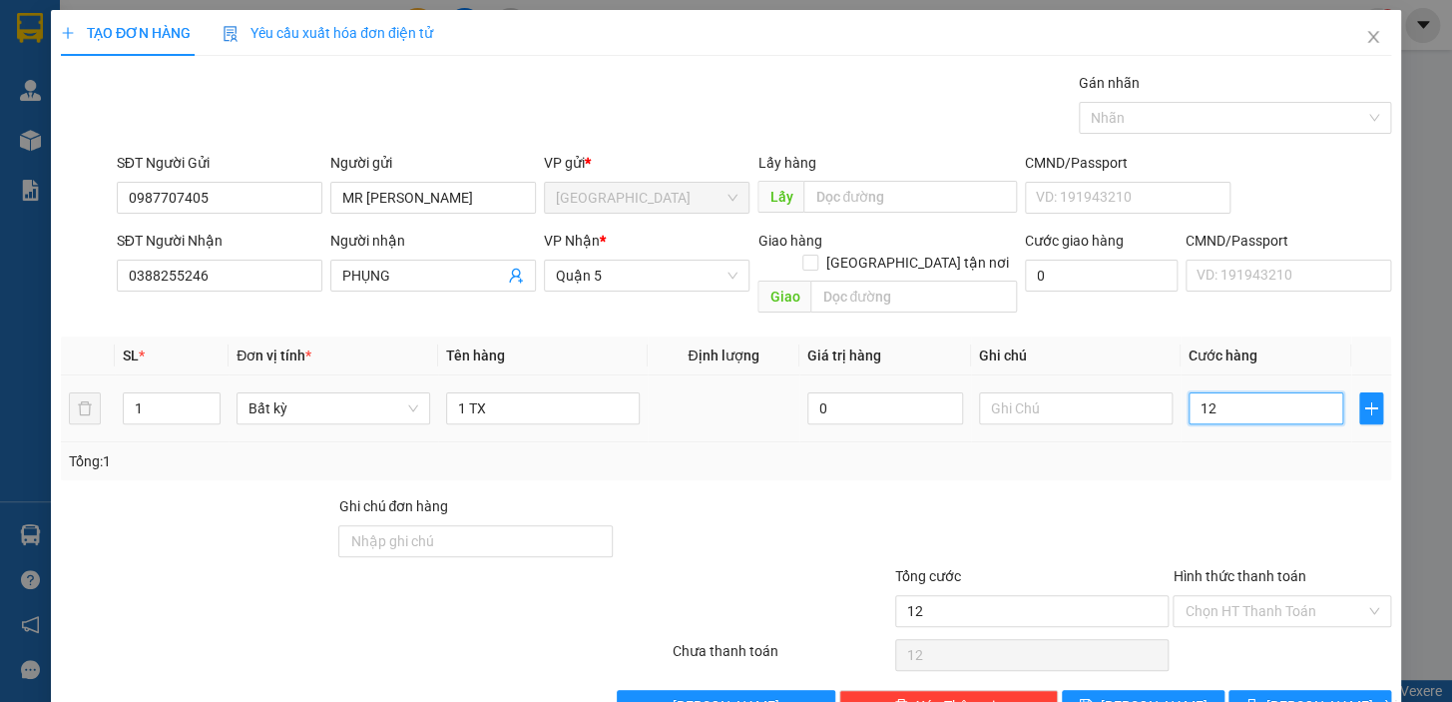
type input "120"
type input "120.000"
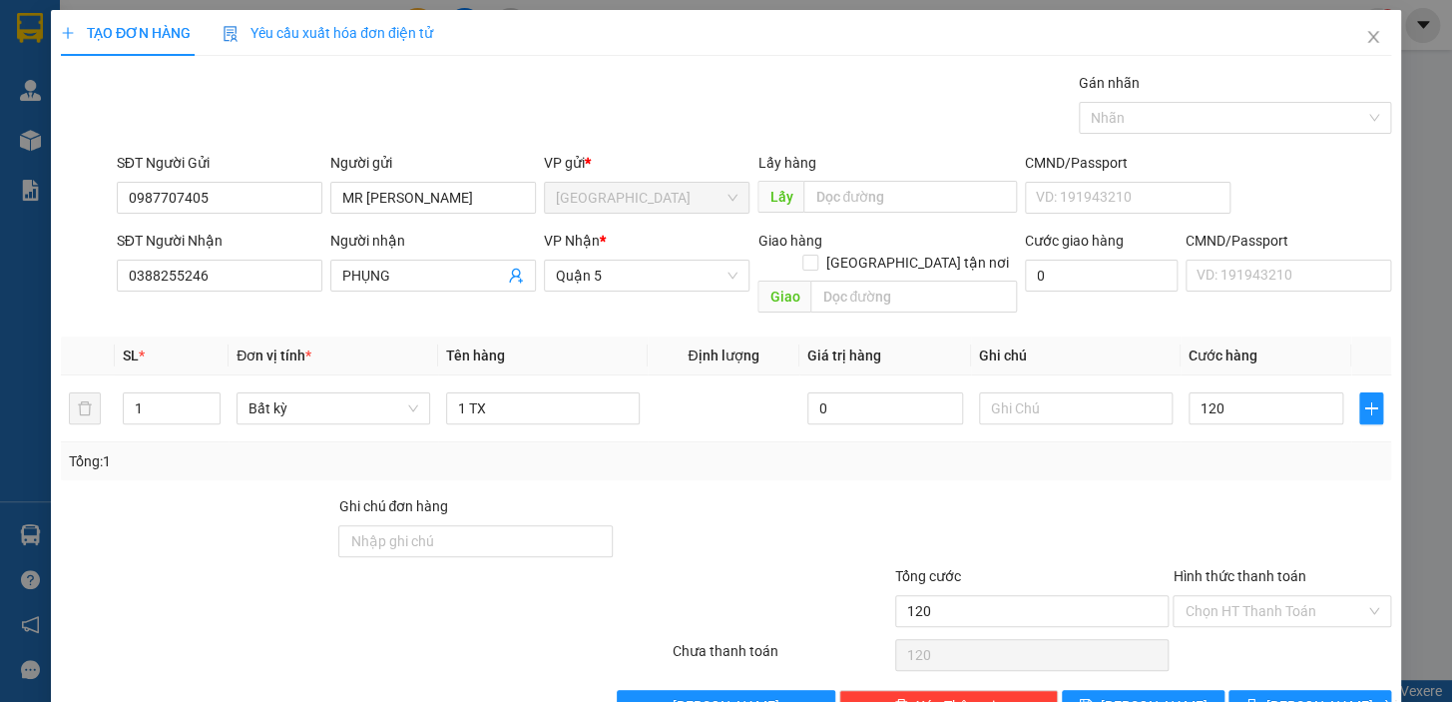
type input "120.000"
click at [1080, 467] on div "Transit Pickup Surcharge Ids Transit Deliver Surcharge Ids Transit Deliver Surc…" at bounding box center [726, 397] width 1331 height 650
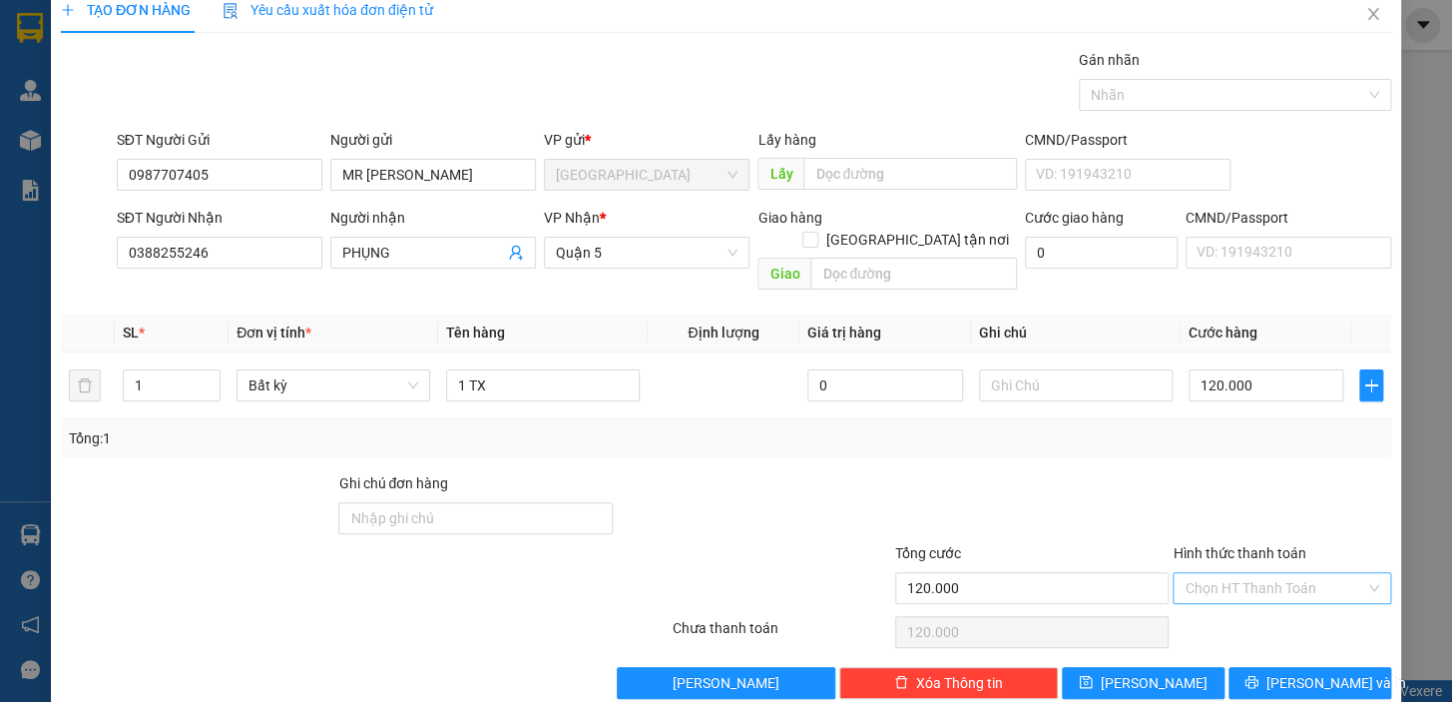
scroll to position [36, 0]
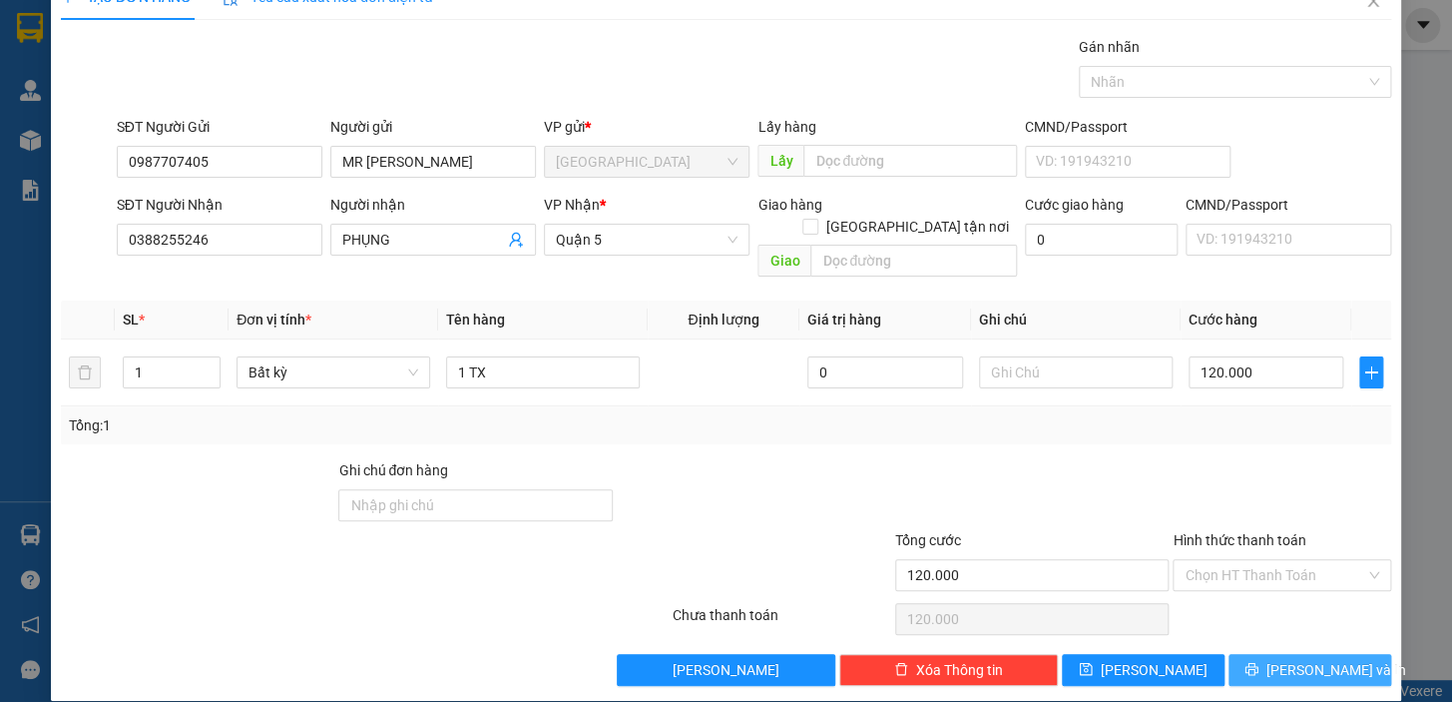
click at [1255, 654] on button "Lưu và In" at bounding box center [1310, 670] width 163 height 32
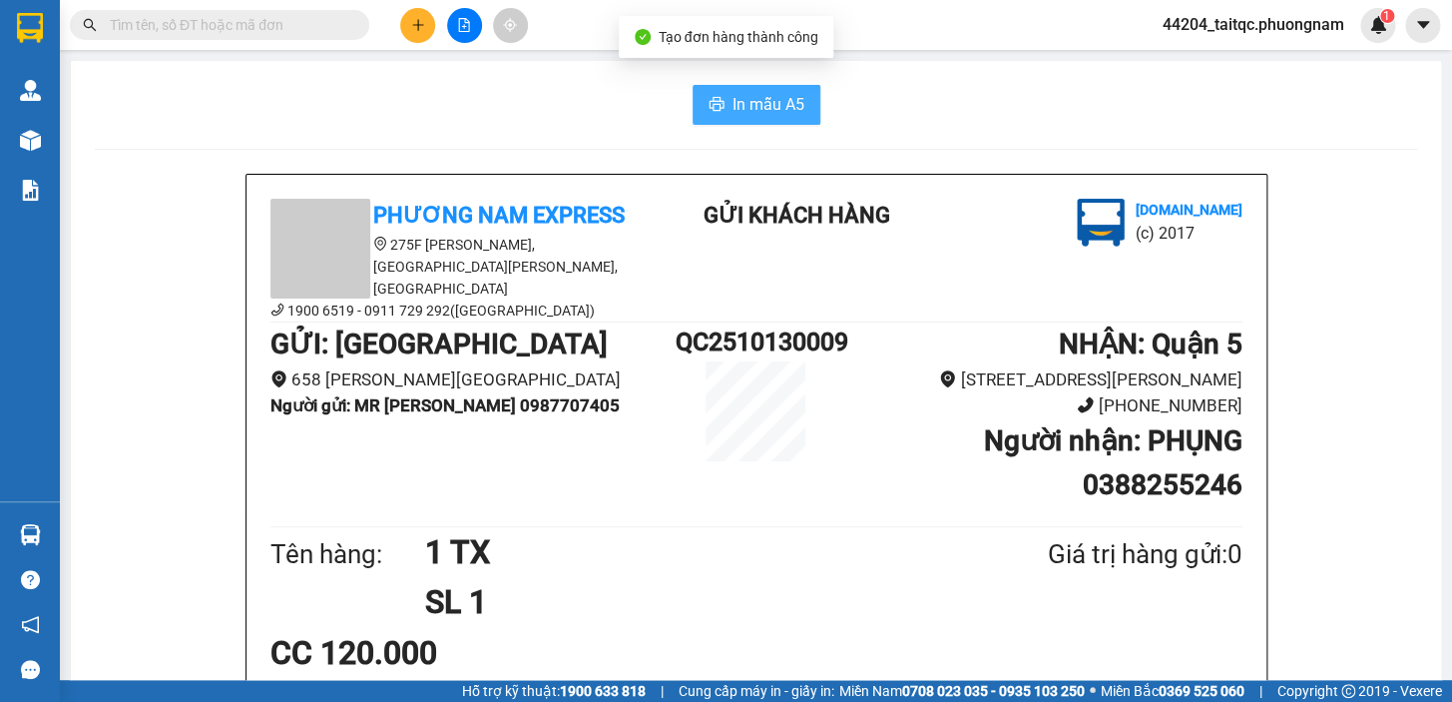
click at [749, 118] on button "In mẫu A5" at bounding box center [757, 105] width 128 height 40
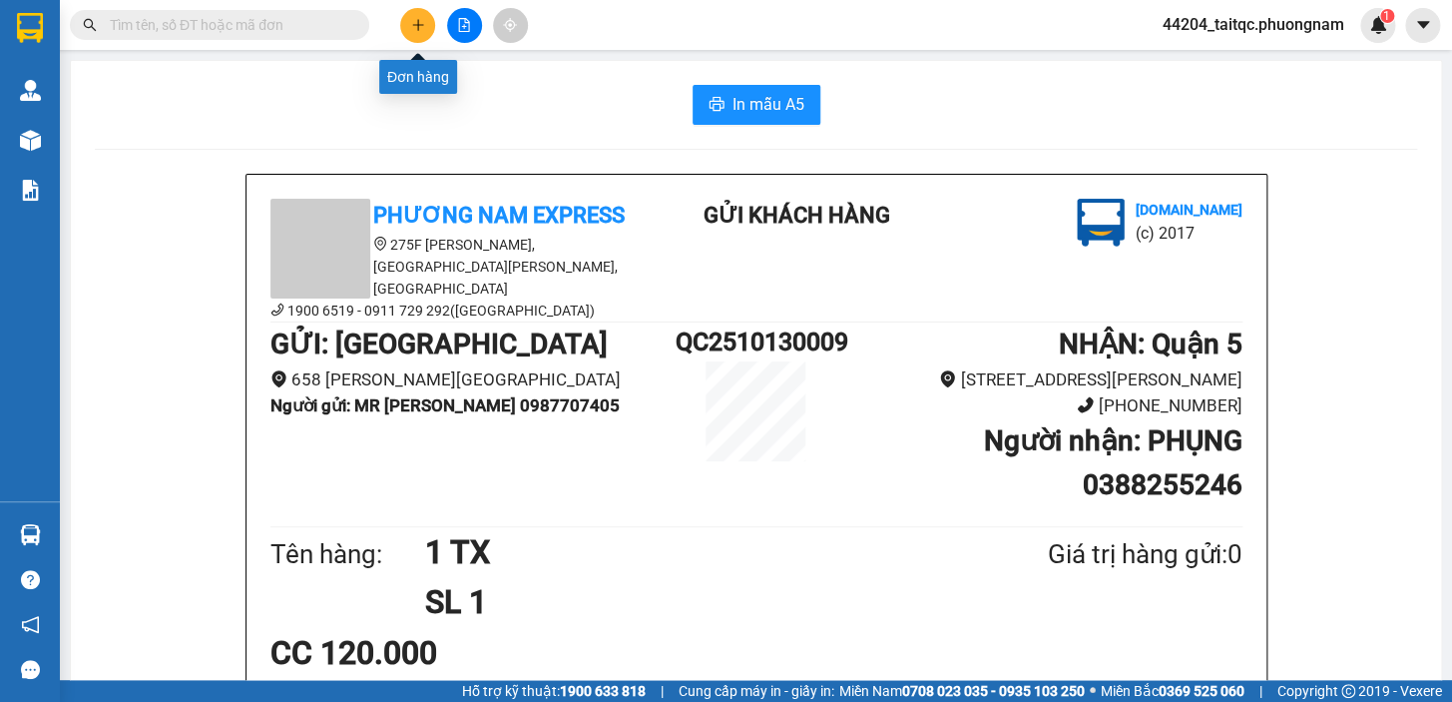
click at [418, 24] on icon "plus" at bounding box center [417, 24] width 11 height 1
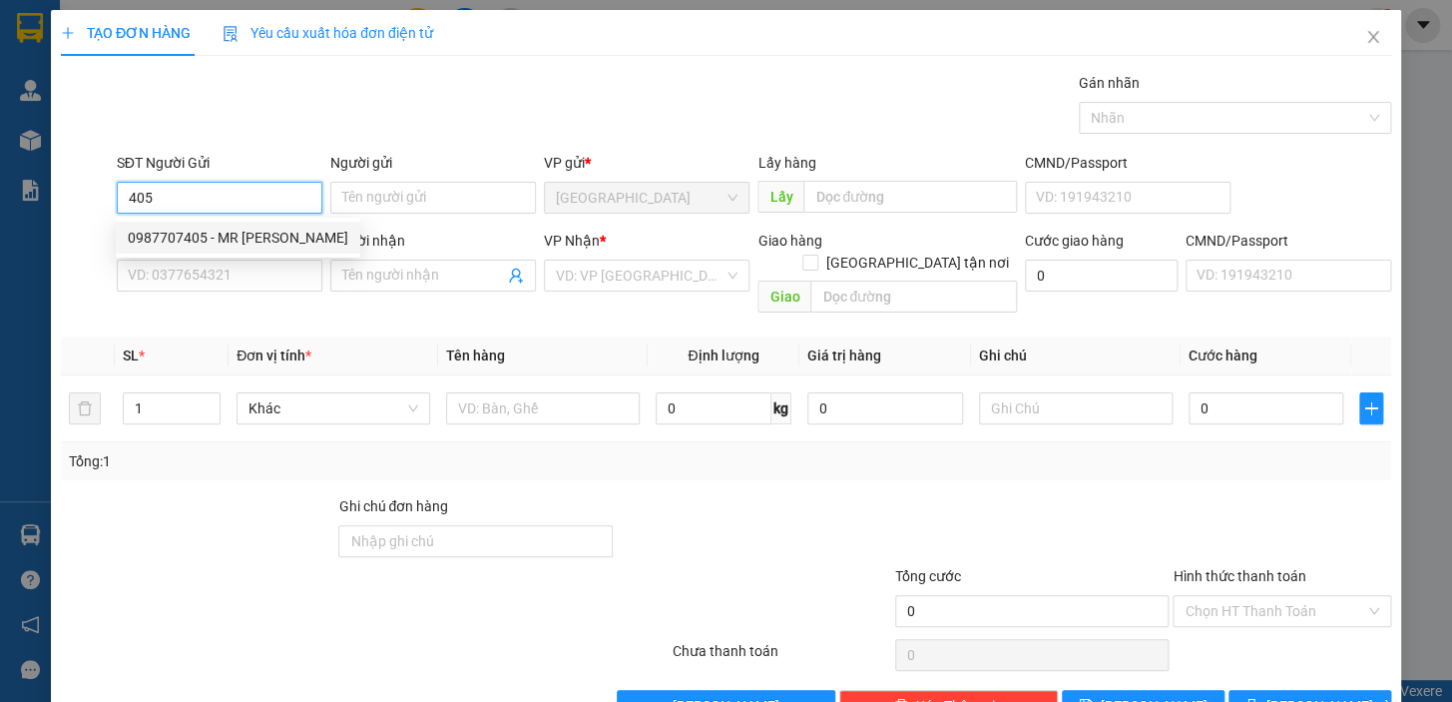
click at [204, 233] on div "0987707405 - MR SƠN" at bounding box center [238, 238] width 221 height 22
type input "0987707405"
type input "MR SƠN"
type input "0388255246"
type input "PHỤNG"
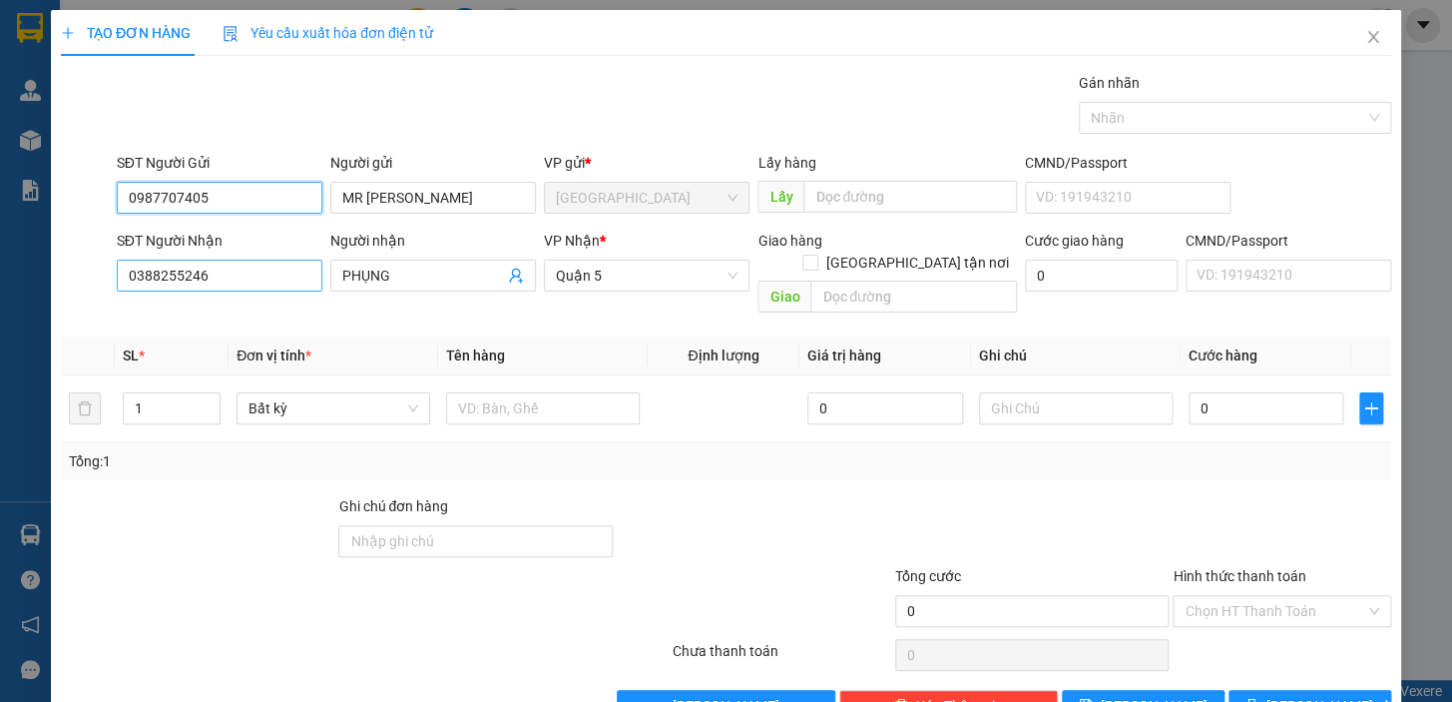
type input "0987707405"
click at [227, 272] on input "0388255246" at bounding box center [220, 276] width 206 height 32
click at [225, 272] on input "0388255246" at bounding box center [220, 276] width 206 height 32
type input "0909960942"
click at [409, 278] on input "PHỤNG" at bounding box center [423, 276] width 162 height 22
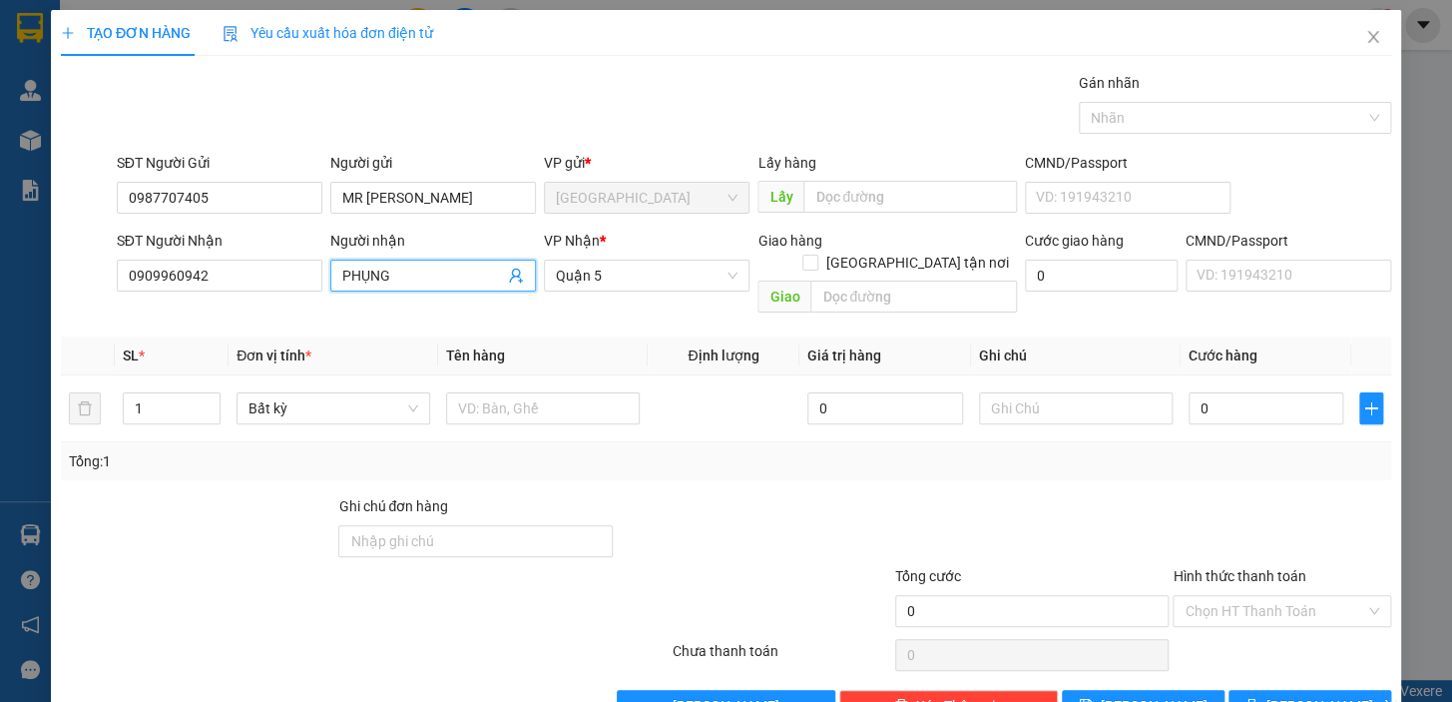
click at [409, 278] on input "PHỤNG" at bounding box center [423, 276] width 162 height 22
click at [612, 281] on span "Quận 5" at bounding box center [647, 276] width 182 height 30
type input "A CHÂU"
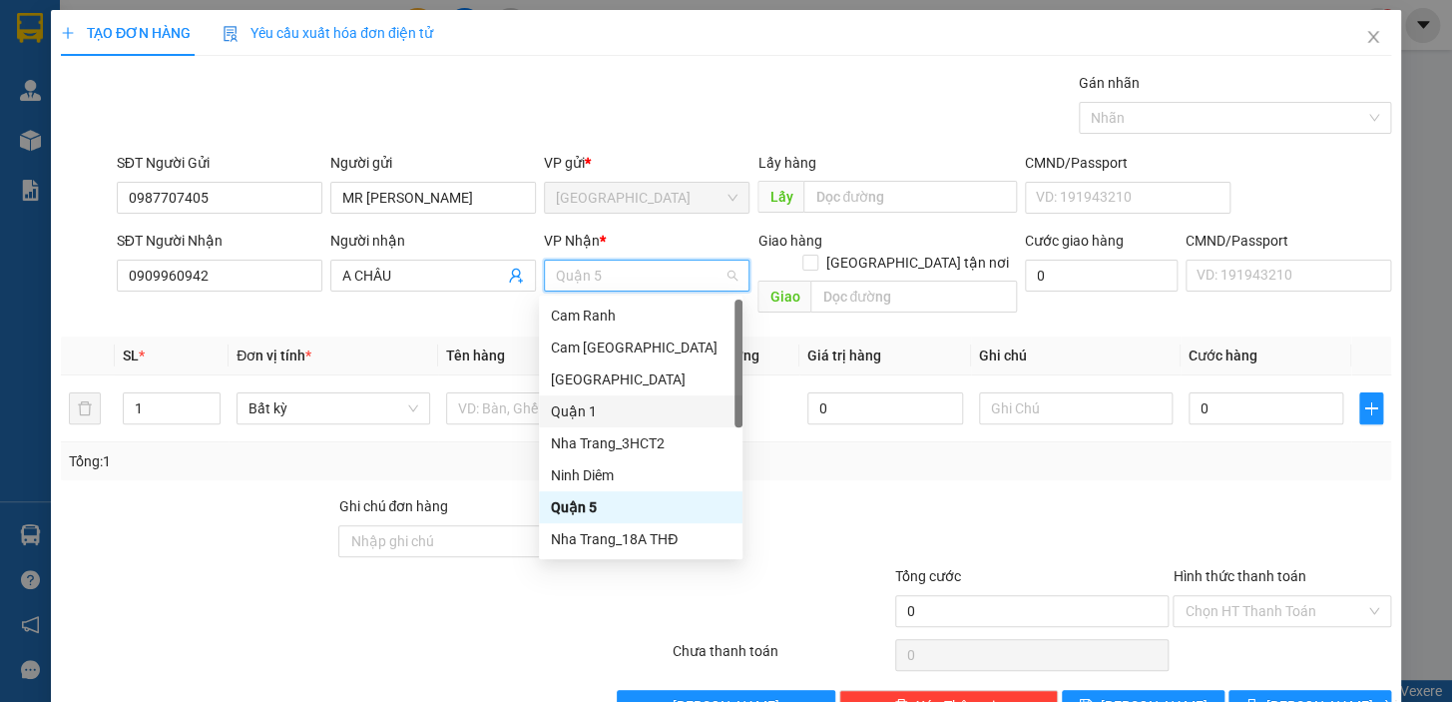
click at [592, 402] on div "Quận 1" at bounding box center [641, 411] width 180 height 22
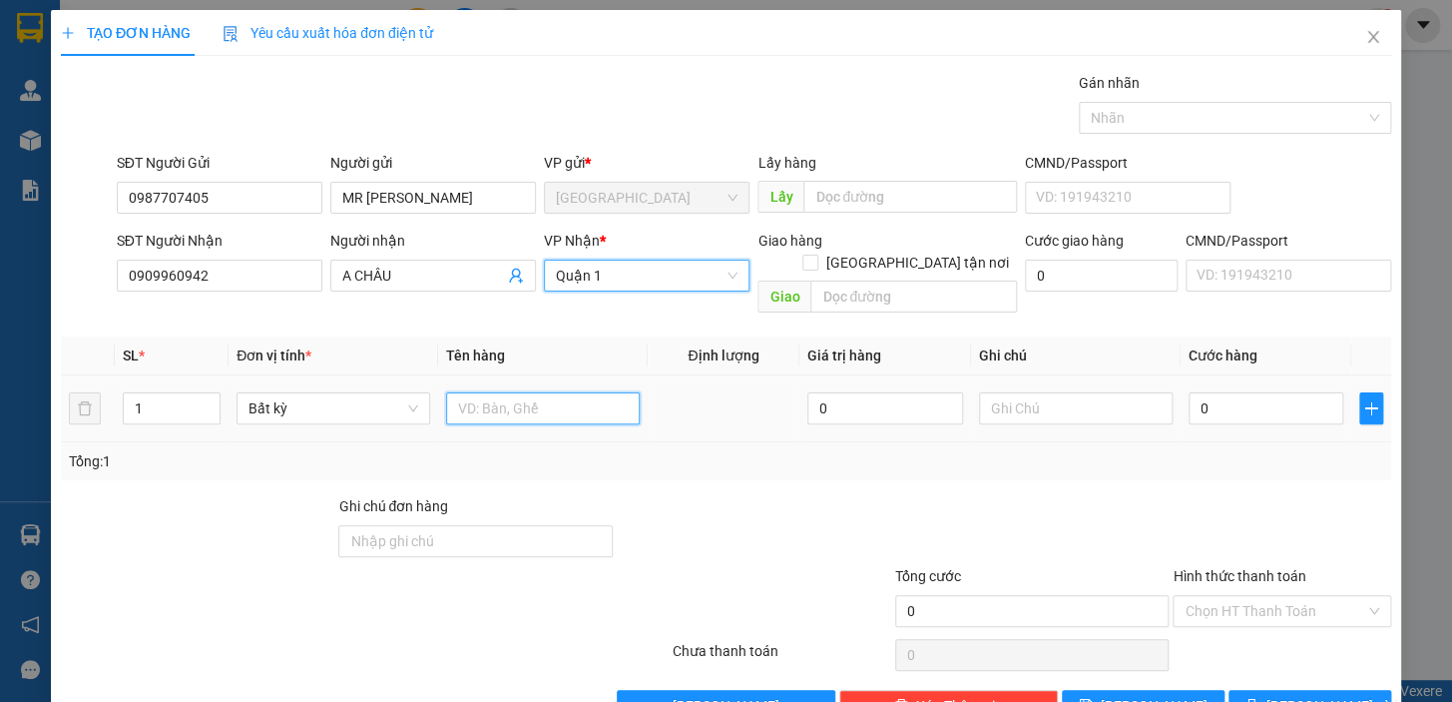
click at [467, 392] on input "text" at bounding box center [543, 408] width 194 height 32
type input "1 TX"
click at [809, 495] on div at bounding box center [754, 530] width 278 height 70
click at [817, 255] on input "Giao tận nơi" at bounding box center [810, 262] width 14 height 14
checkbox input "true"
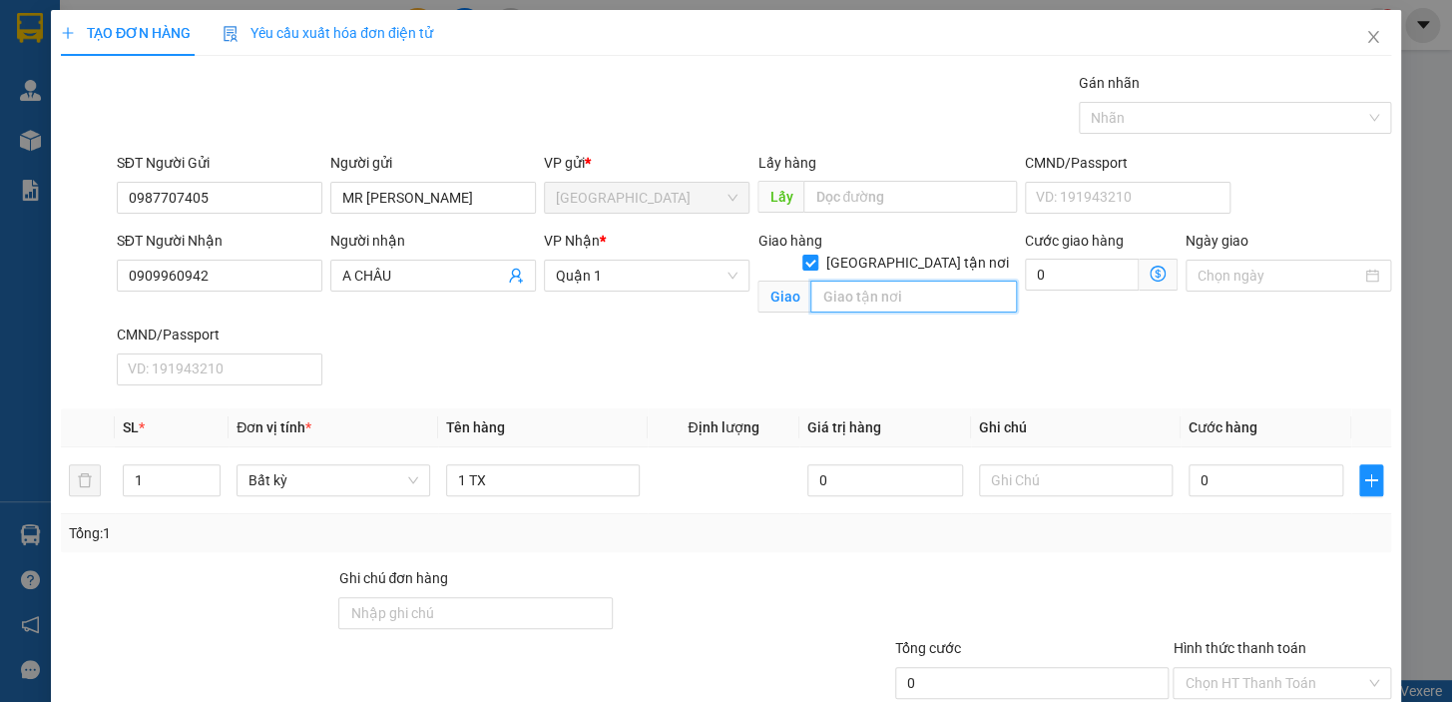
click at [874, 280] on input "text" at bounding box center [914, 296] width 207 height 32
type input "175 ĐỀ THÁM, PHƯỜNG PHẠM NGŨ LÃO ,QUẬN 1"
click at [1150, 278] on icon "dollar-circle" at bounding box center [1158, 274] width 16 height 16
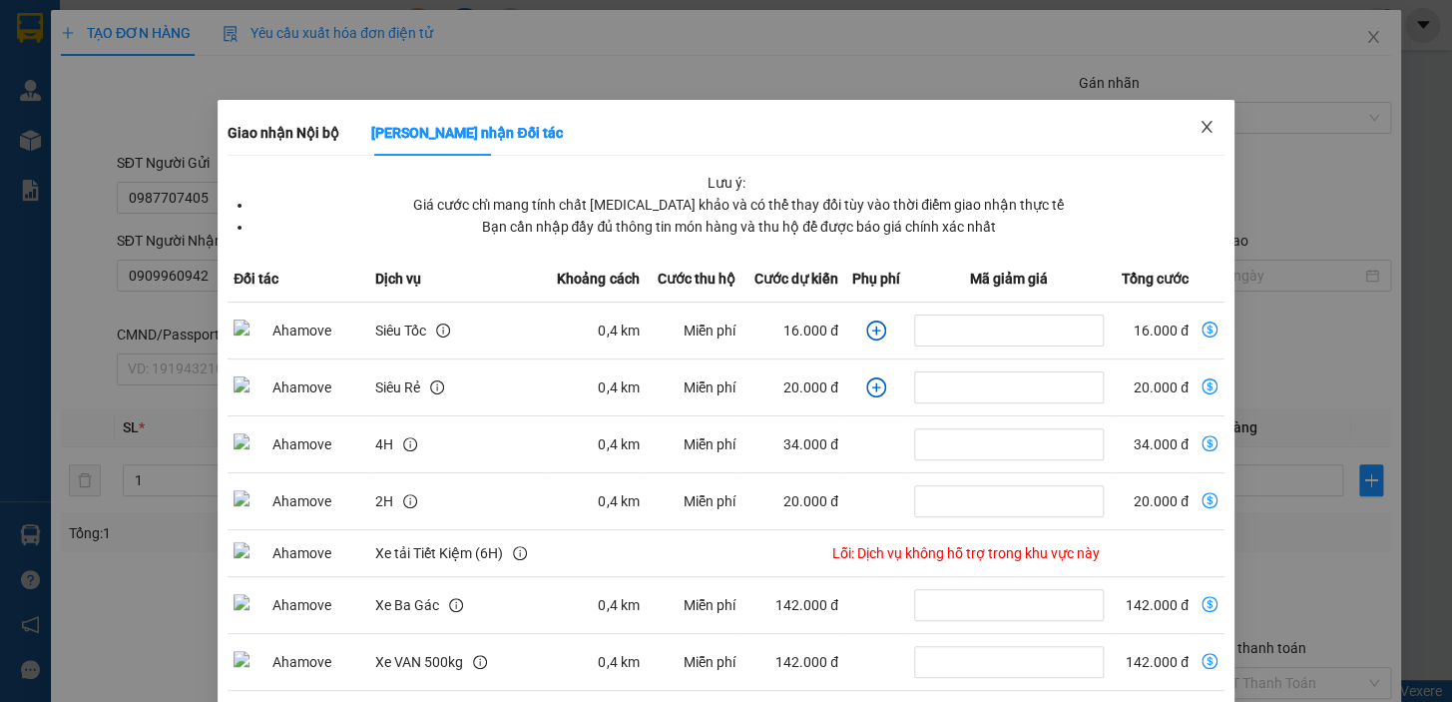
click at [1199, 129] on icon "close" at bounding box center [1207, 127] width 16 height 16
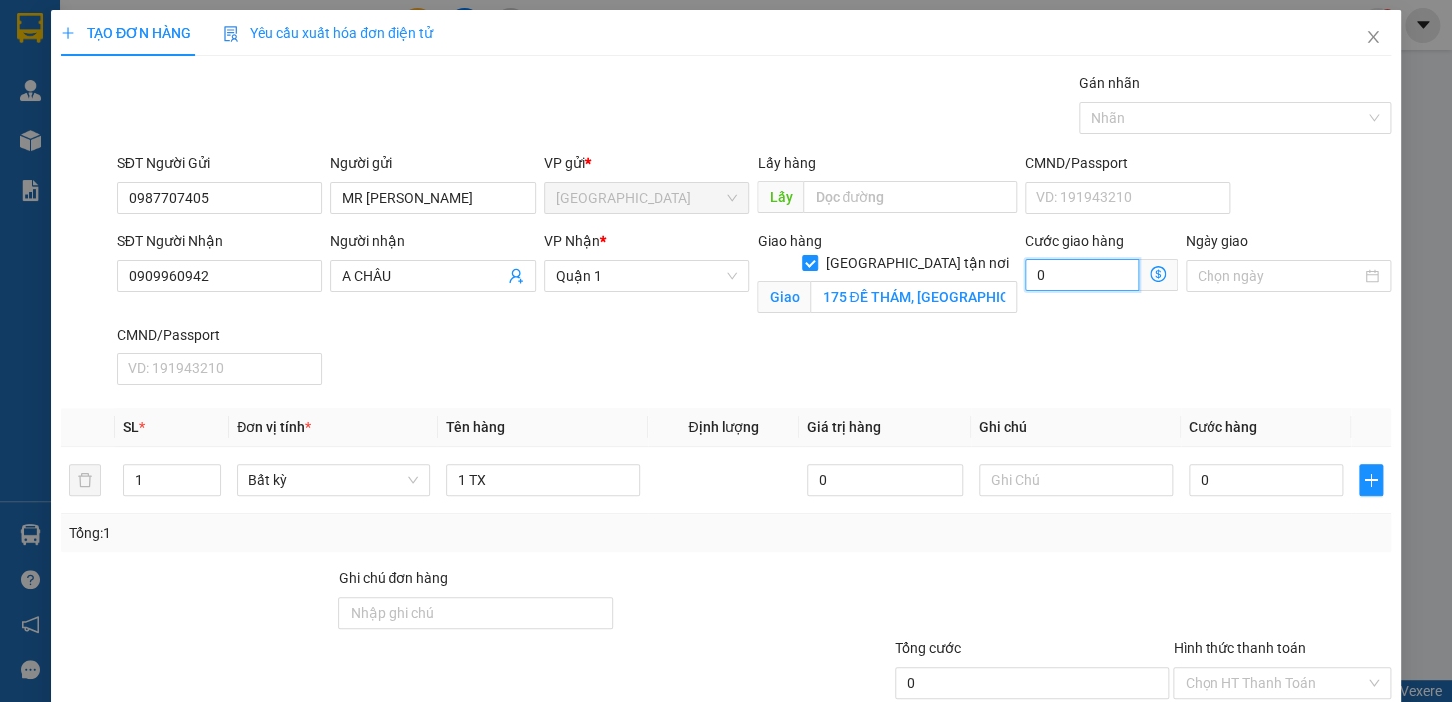
click at [1053, 276] on input "0" at bounding box center [1082, 275] width 114 height 32
type input "3"
type input "30"
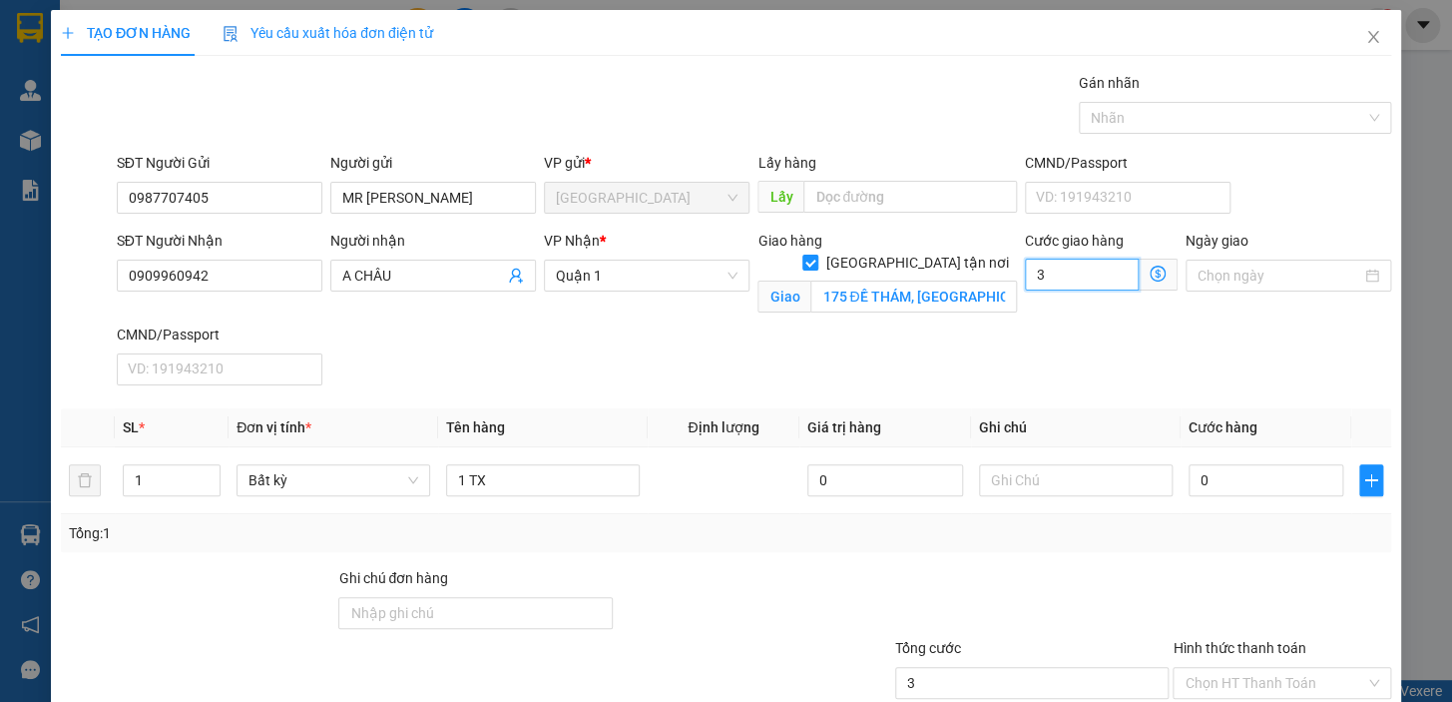
type input "30"
type input "30.000"
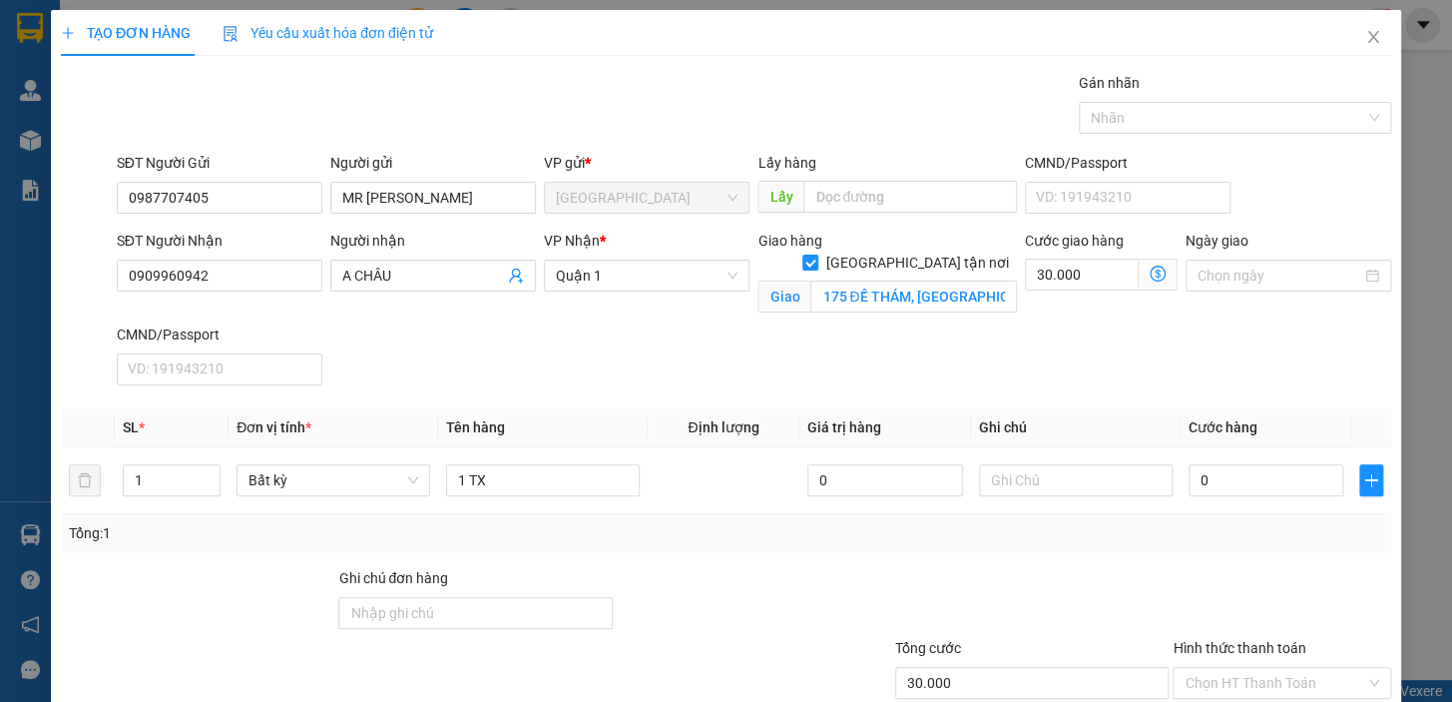
click at [1022, 338] on div "SĐT Người Nhận 0909960942 Người nhận A CHÂU VP Nhận * Quận 1 Giao hàng Giao tận…" at bounding box center [754, 312] width 1283 height 164
click at [1218, 480] on input "0" at bounding box center [1267, 480] width 156 height 32
type input "4"
type input "30.004"
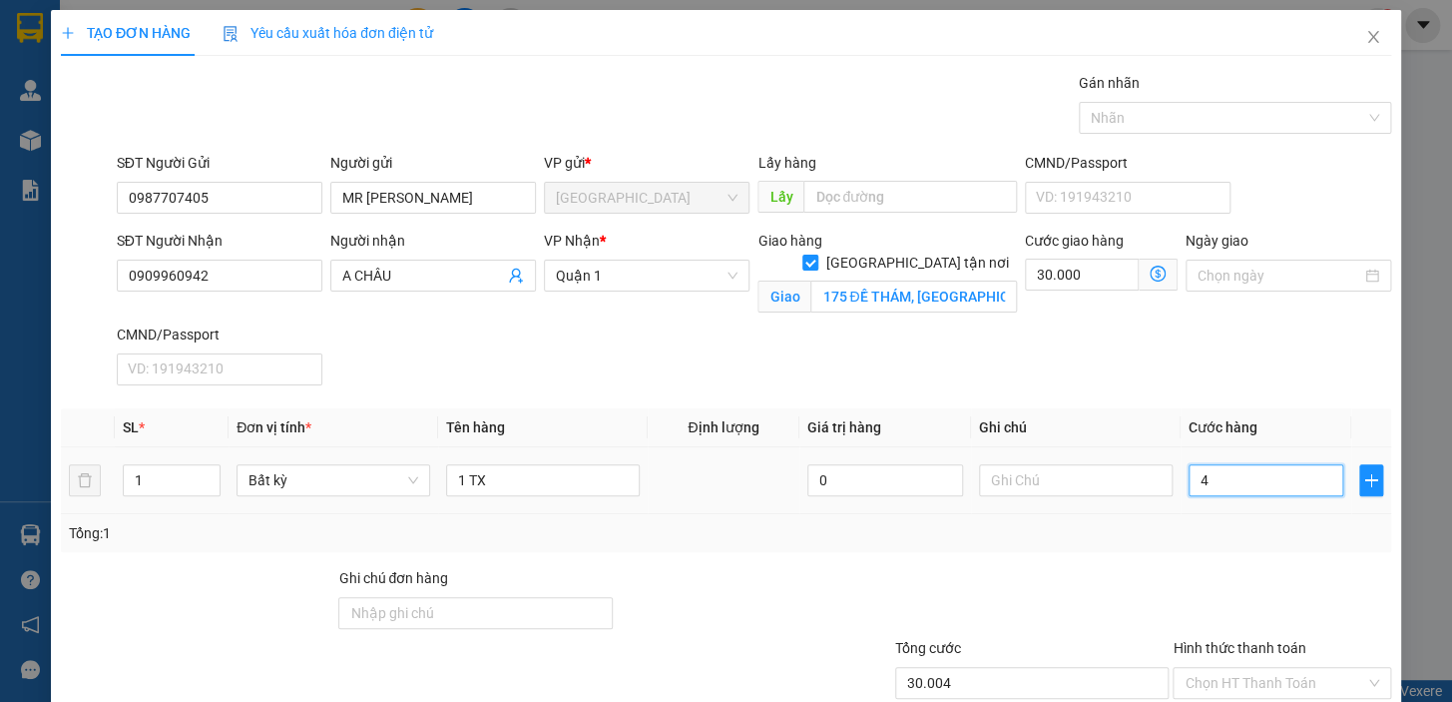
type input "40"
type input "30.040"
type input "4"
type input "30.004"
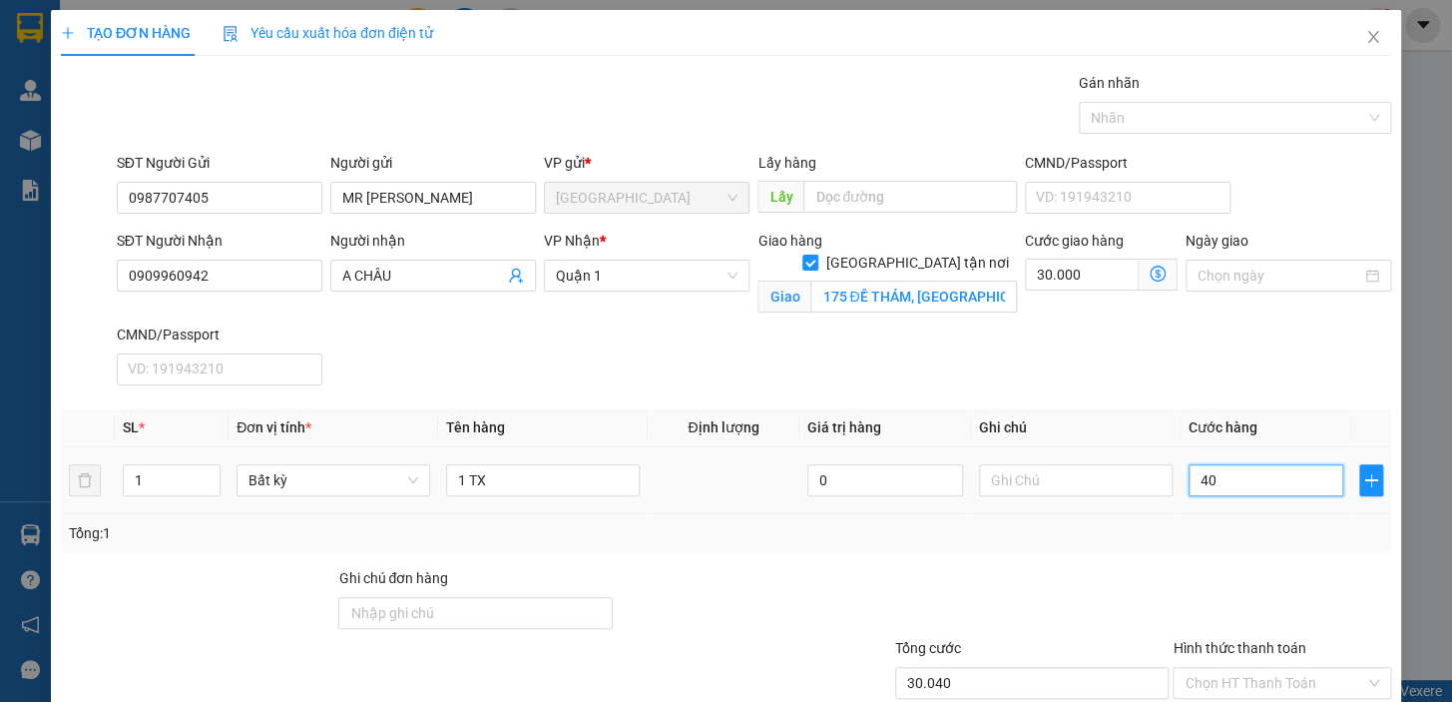
type input "30.004"
type input "0"
type input "30.000"
type input "05"
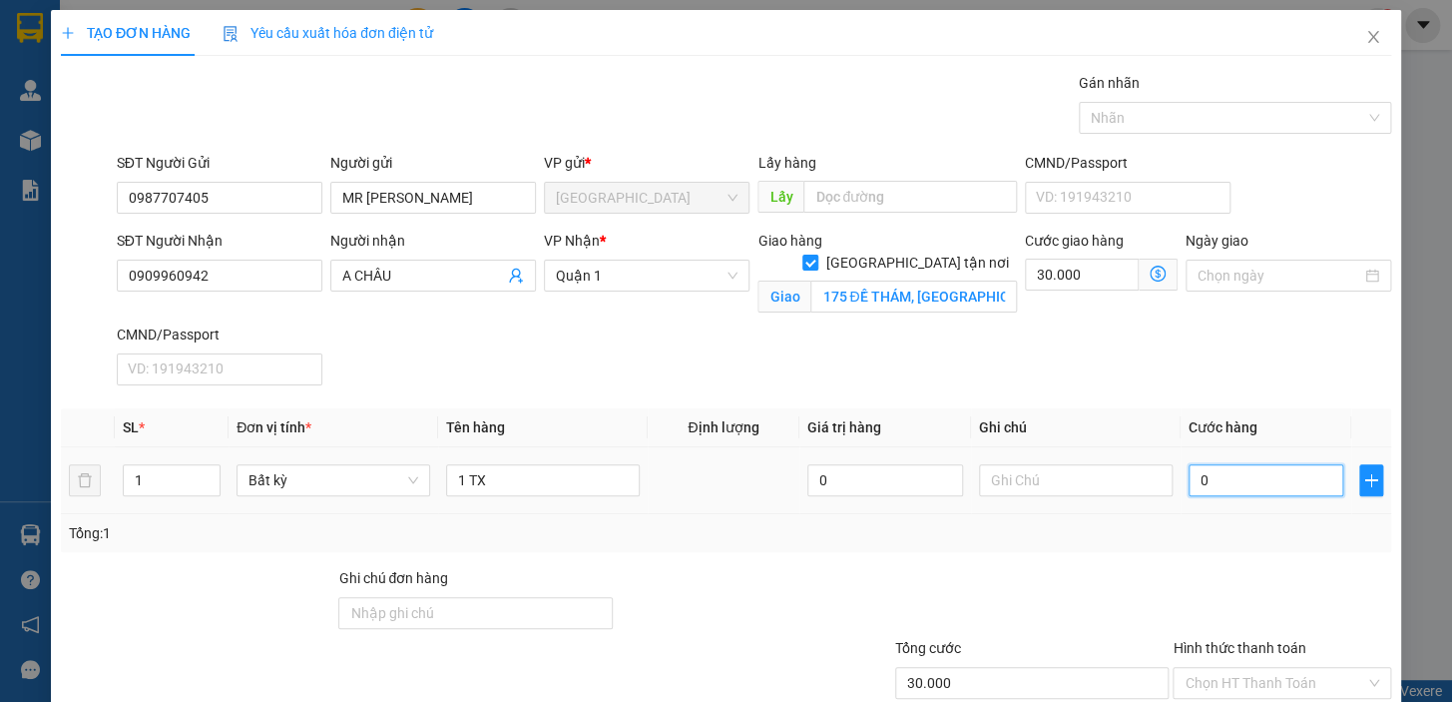
type input "30.005"
type input "050"
type input "30.050"
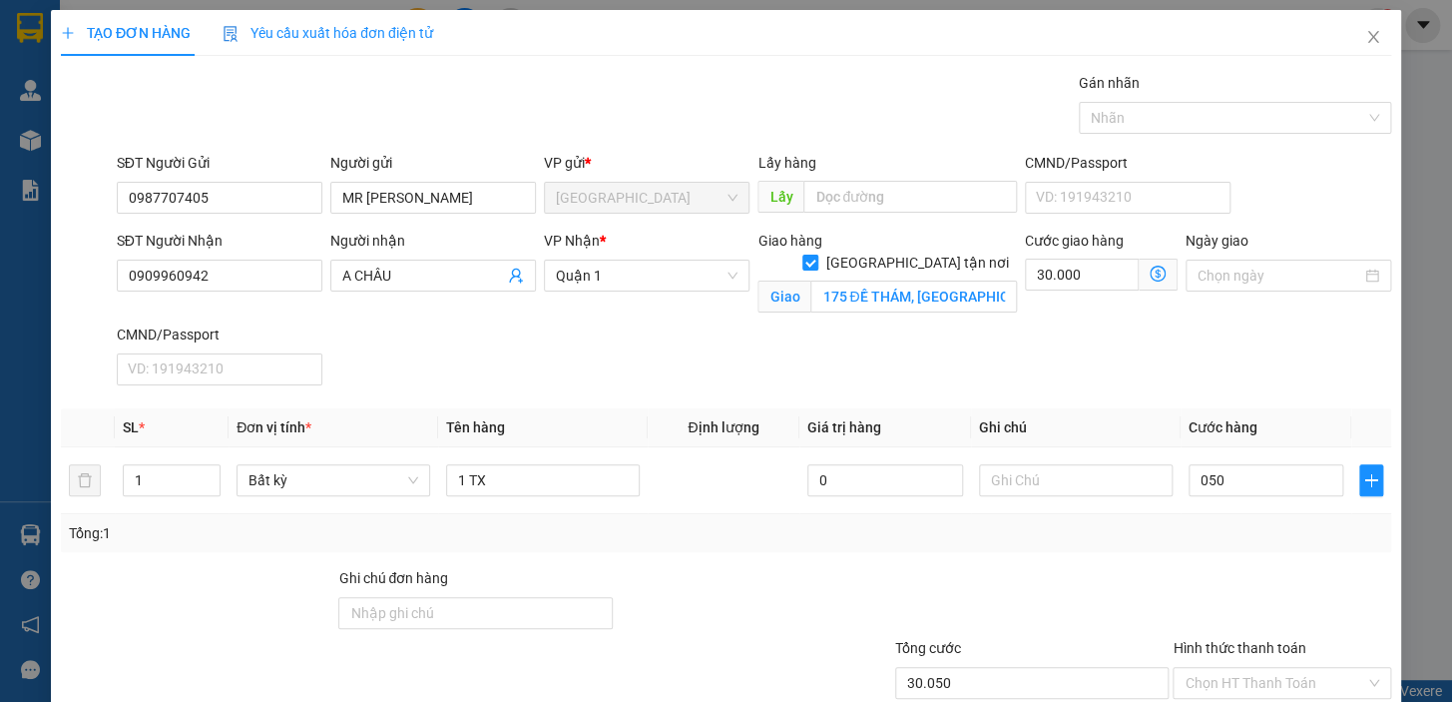
type input "50.000"
type input "80.000"
drag, startPoint x: 1196, startPoint y: 323, endPoint x: 1208, endPoint y: 340, distance: 20.8
click at [1197, 323] on div "SĐT Người Nhận 0909960942 Người nhận A CHÂU VP Nhận * Quận 1 Giao hàng Giao tận…" at bounding box center [754, 312] width 1283 height 164
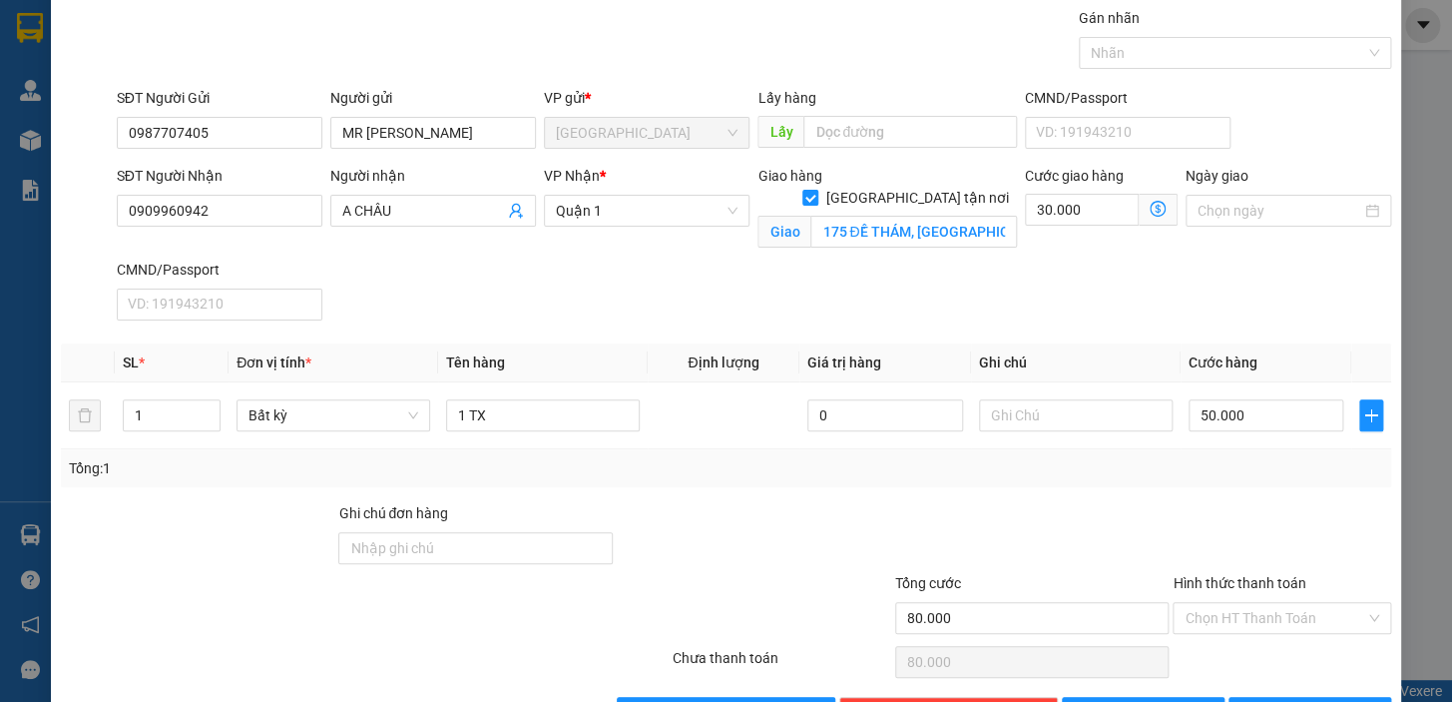
scroll to position [130, 0]
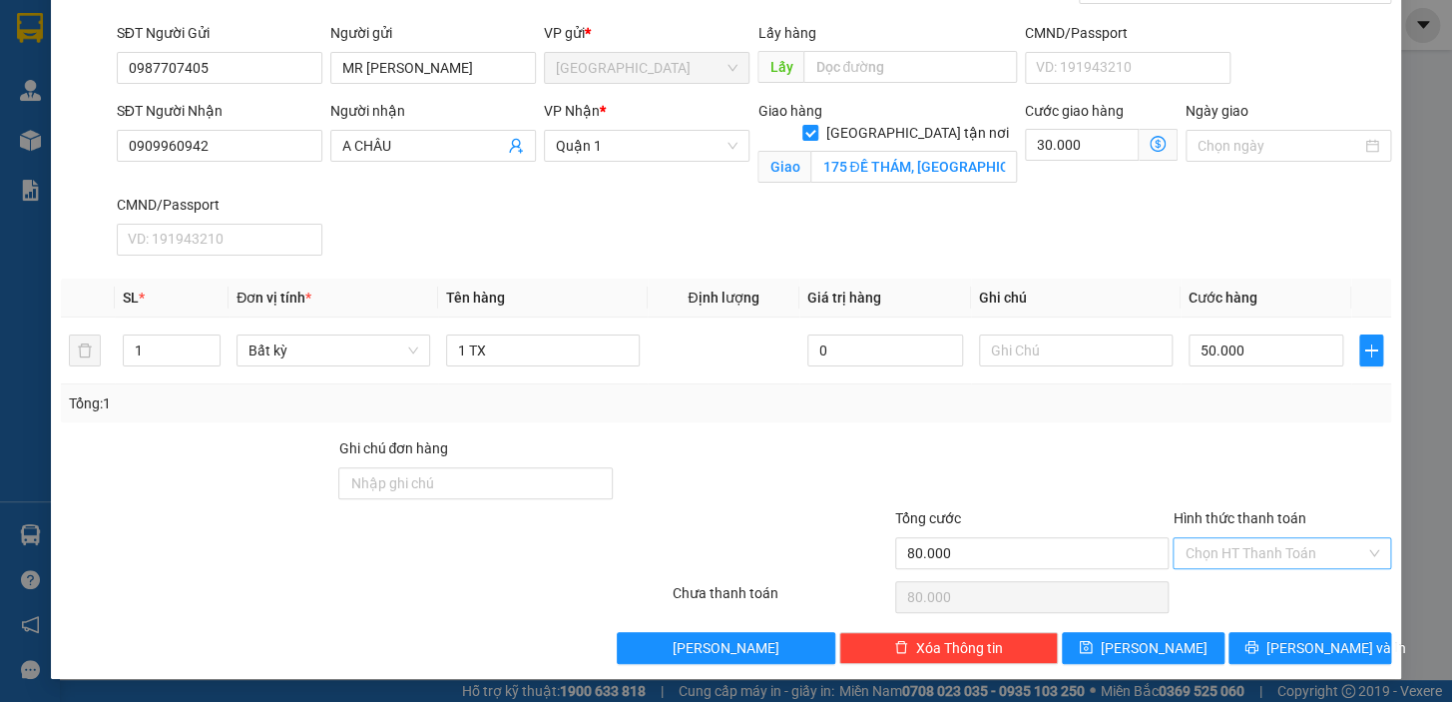
click at [1246, 546] on input "Hình thức thanh toán" at bounding box center [1275, 553] width 181 height 30
click at [1223, 413] on div "Tại văn phòng" at bounding box center [1270, 415] width 193 height 22
type input "0"
click at [1253, 646] on button "Lưu và In" at bounding box center [1310, 648] width 163 height 32
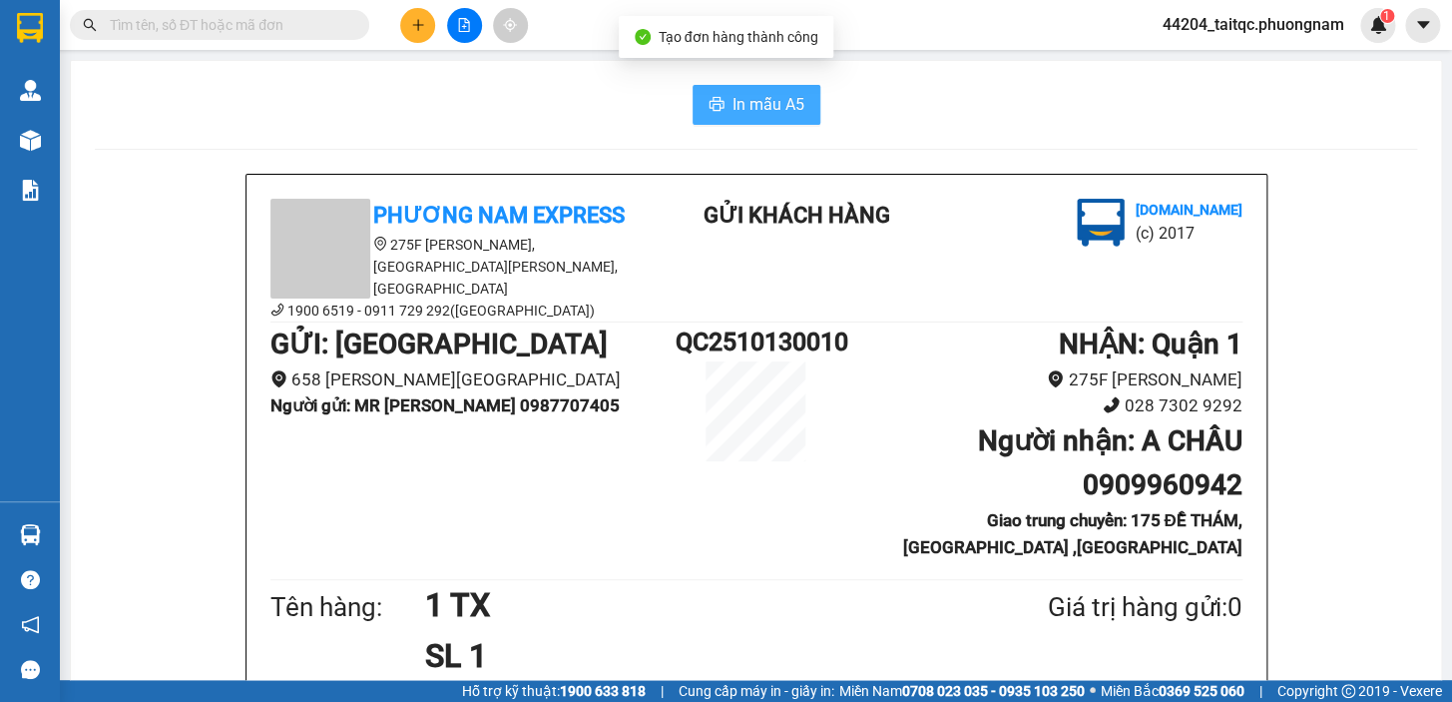
click at [718, 98] on button "In mẫu A5" at bounding box center [757, 105] width 128 height 40
click at [414, 32] on button at bounding box center [417, 25] width 35 height 35
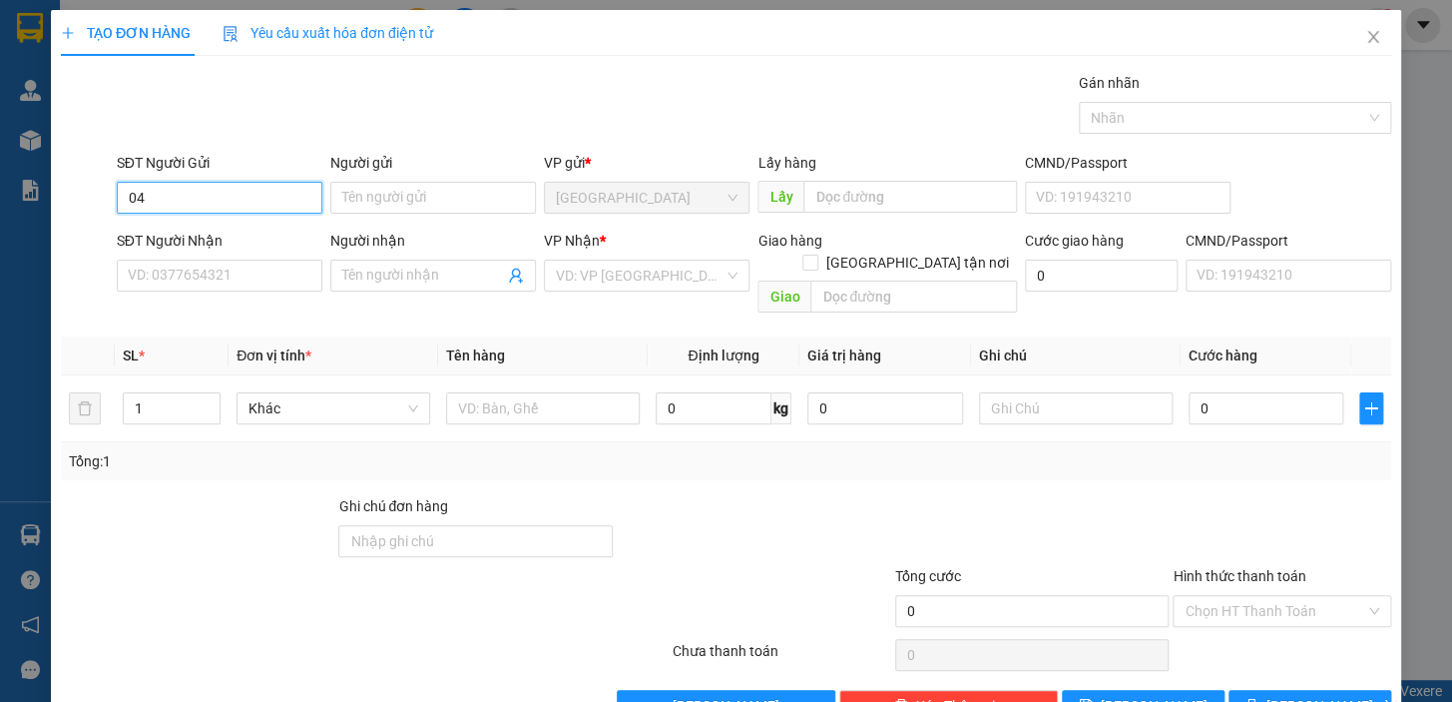
type input "0"
click at [229, 240] on div "0987707405 - MR SƠN" at bounding box center [238, 238] width 221 height 22
type input "0987707405"
type input "MR SƠN"
type input "0909960942"
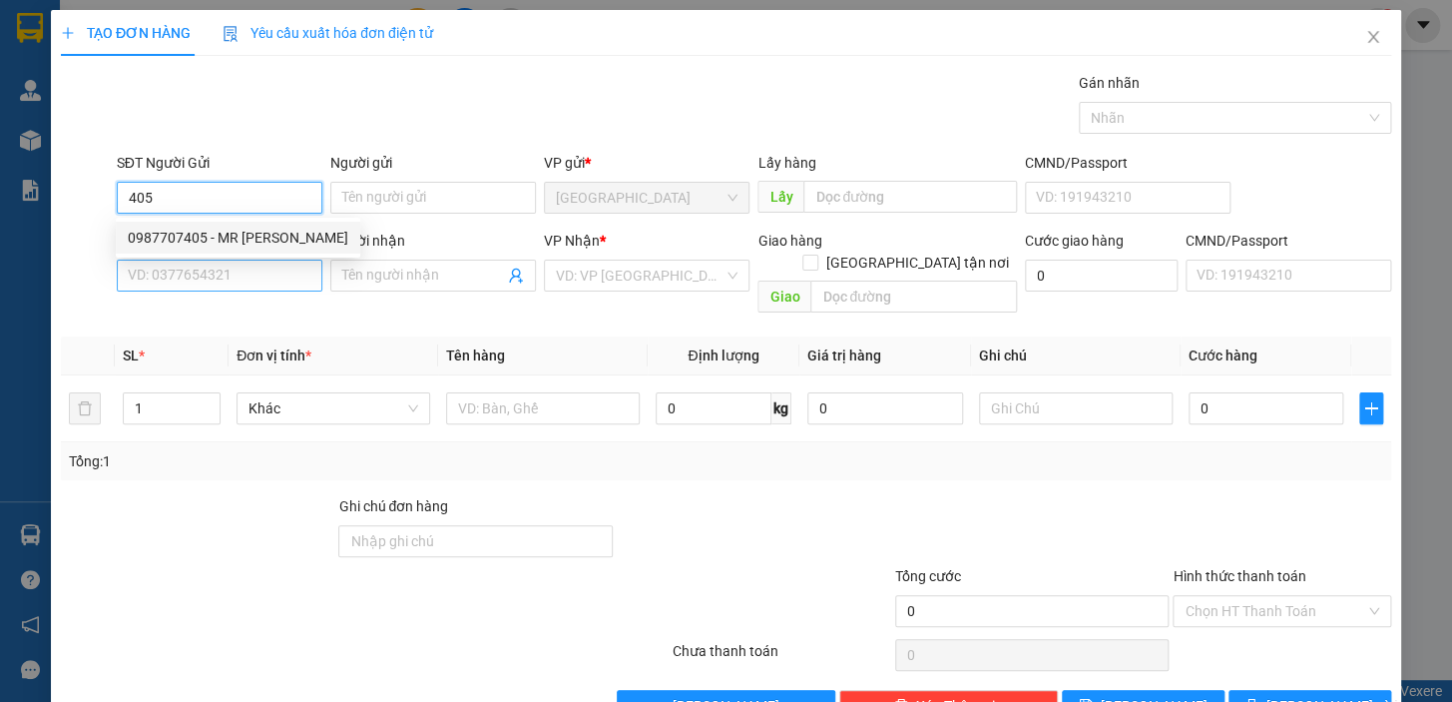
type input "A CHÂU"
checkbox input "true"
type input "175 ĐỀ THÁM, PHƯỜNG PHẠM NGŨ LÃO ,QUẬN 1"
type input "30.000"
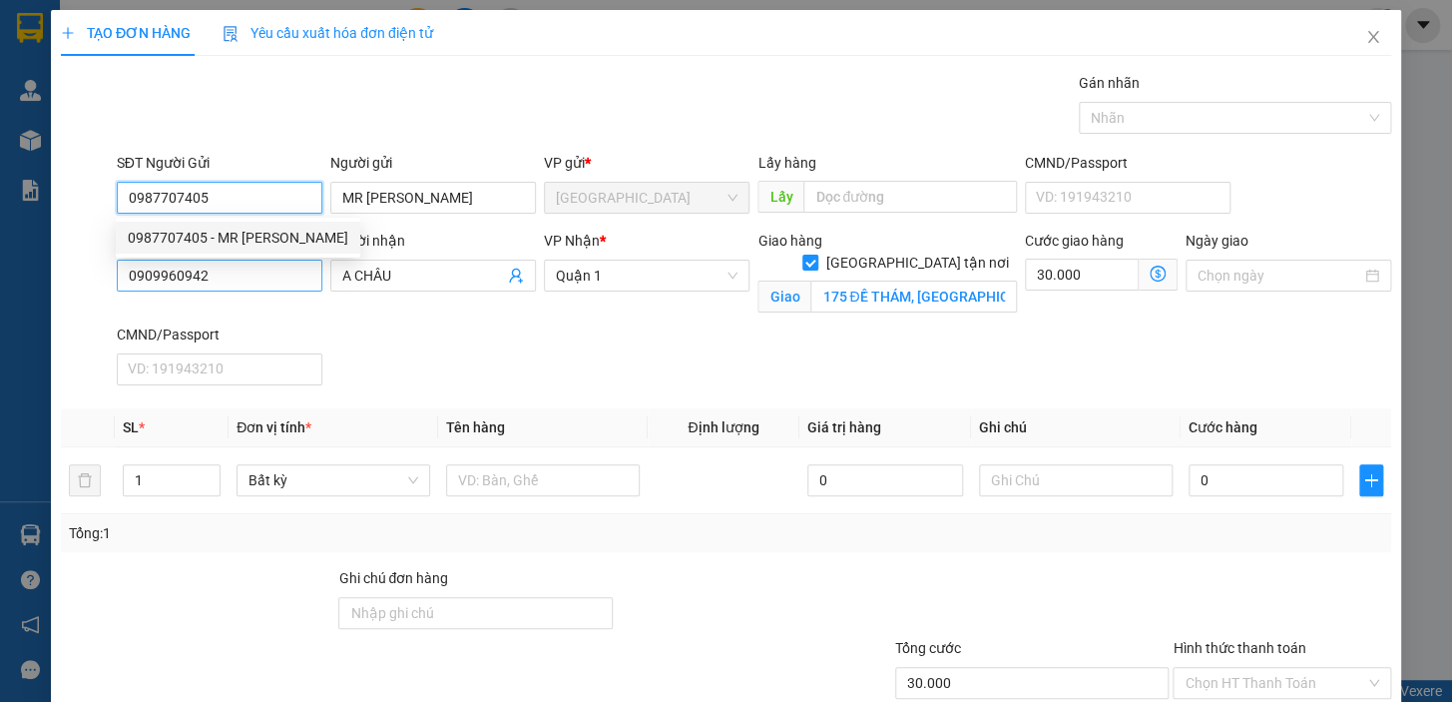
type input "0987707405"
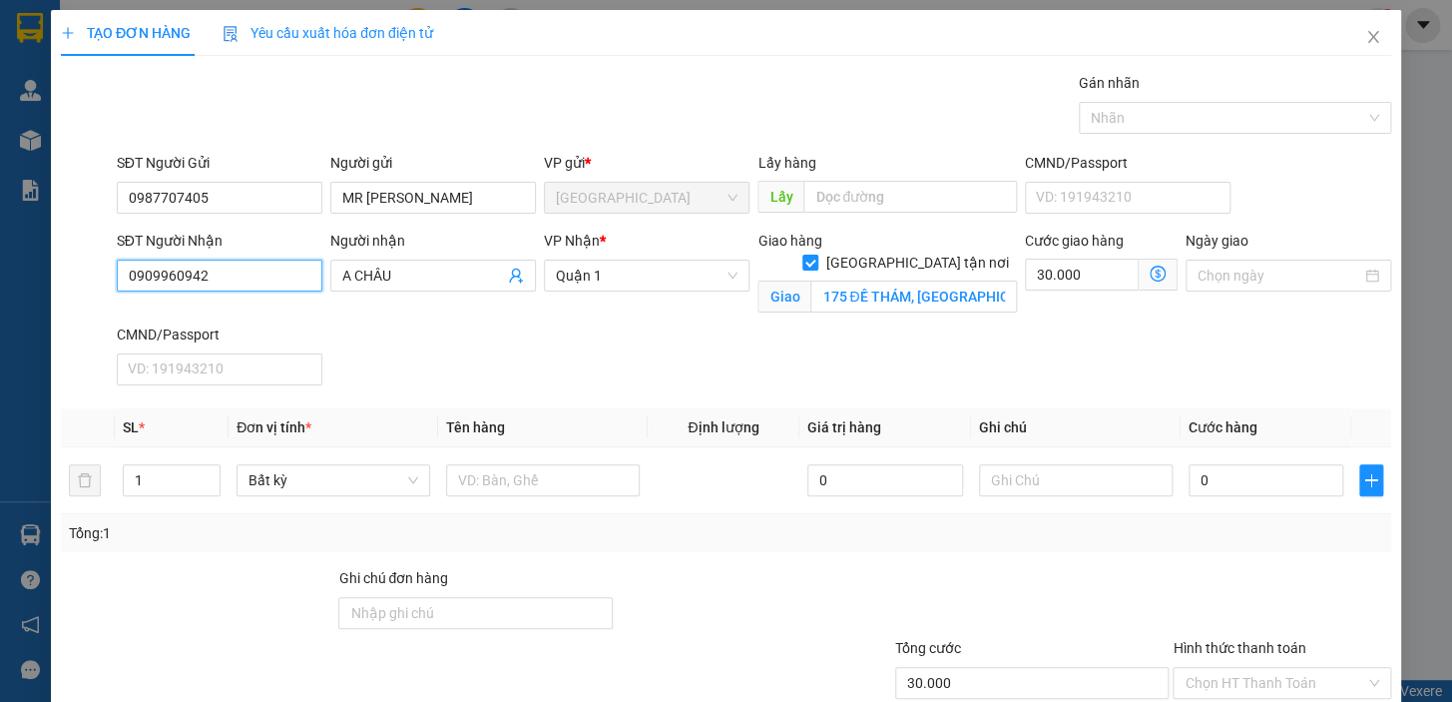
click at [239, 270] on input "0909960942" at bounding box center [220, 276] width 206 height 32
type input "0931312463"
click at [228, 312] on div "0931312463 - LÊ" at bounding box center [218, 315] width 180 height 22
type input "LÊ"
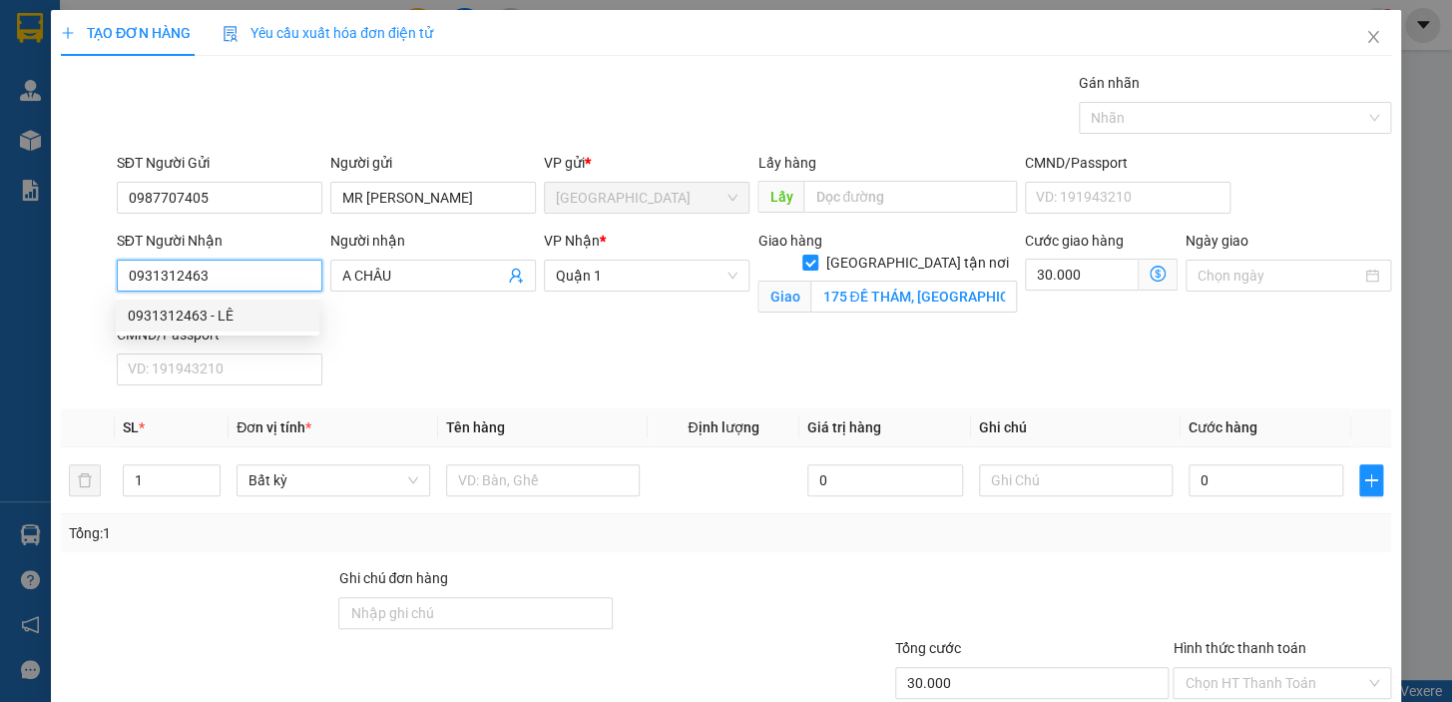
checkbox input "false"
type input "0"
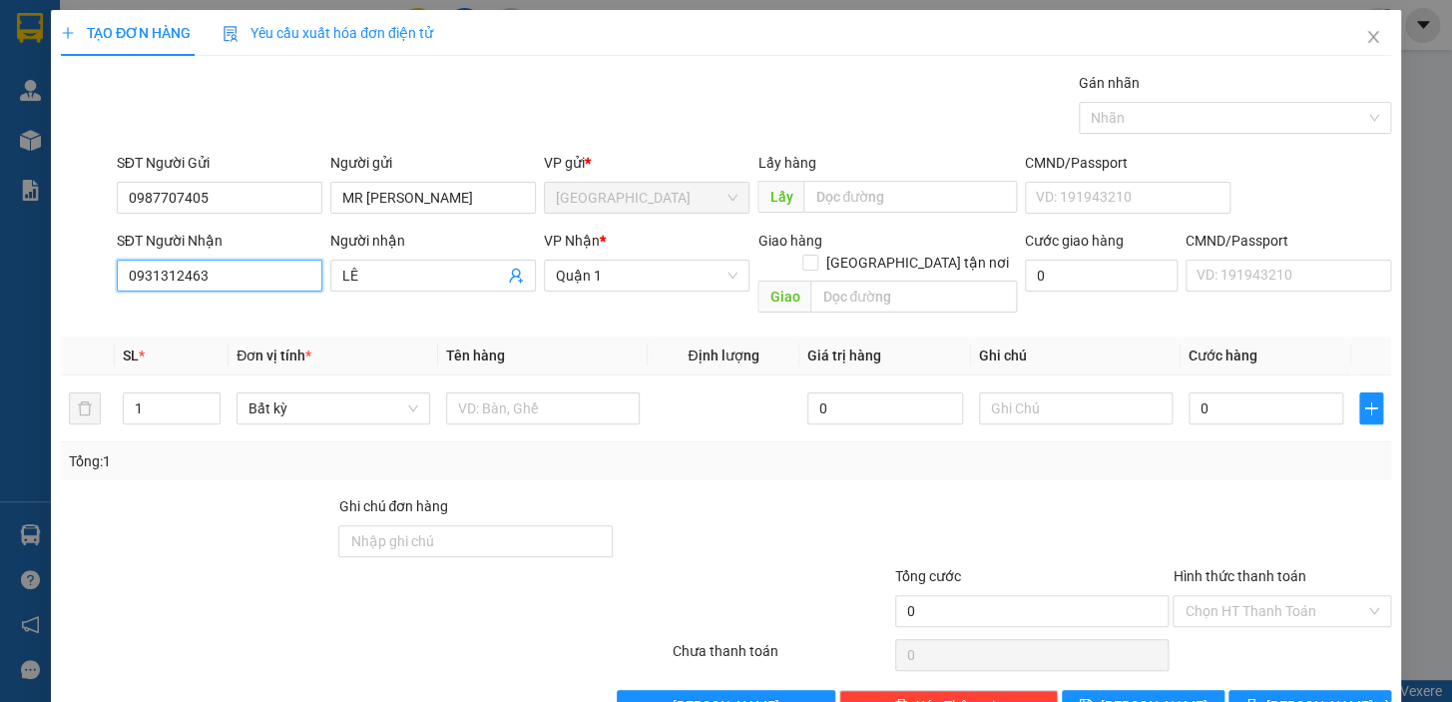
type input "0931312463"
click at [396, 338] on th "Đơn vị tính *" at bounding box center [334, 355] width 210 height 39
click at [383, 277] on input "LÊ" at bounding box center [423, 276] width 162 height 22
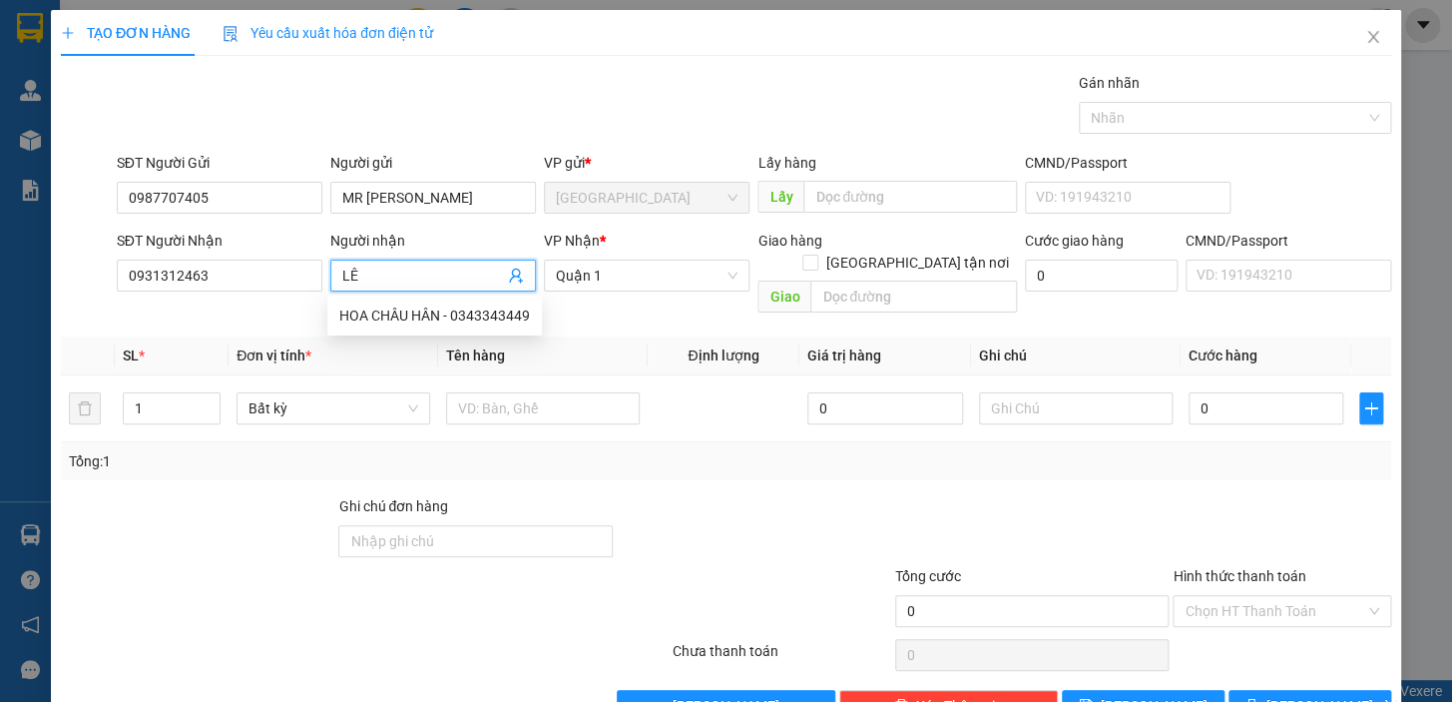
click at [383, 277] on input "LÊ" at bounding box center [423, 276] width 162 height 22
type input "Q"
type input "TP NGÀY MỚI"
click at [605, 336] on th "Tên hàng" at bounding box center [543, 355] width 210 height 39
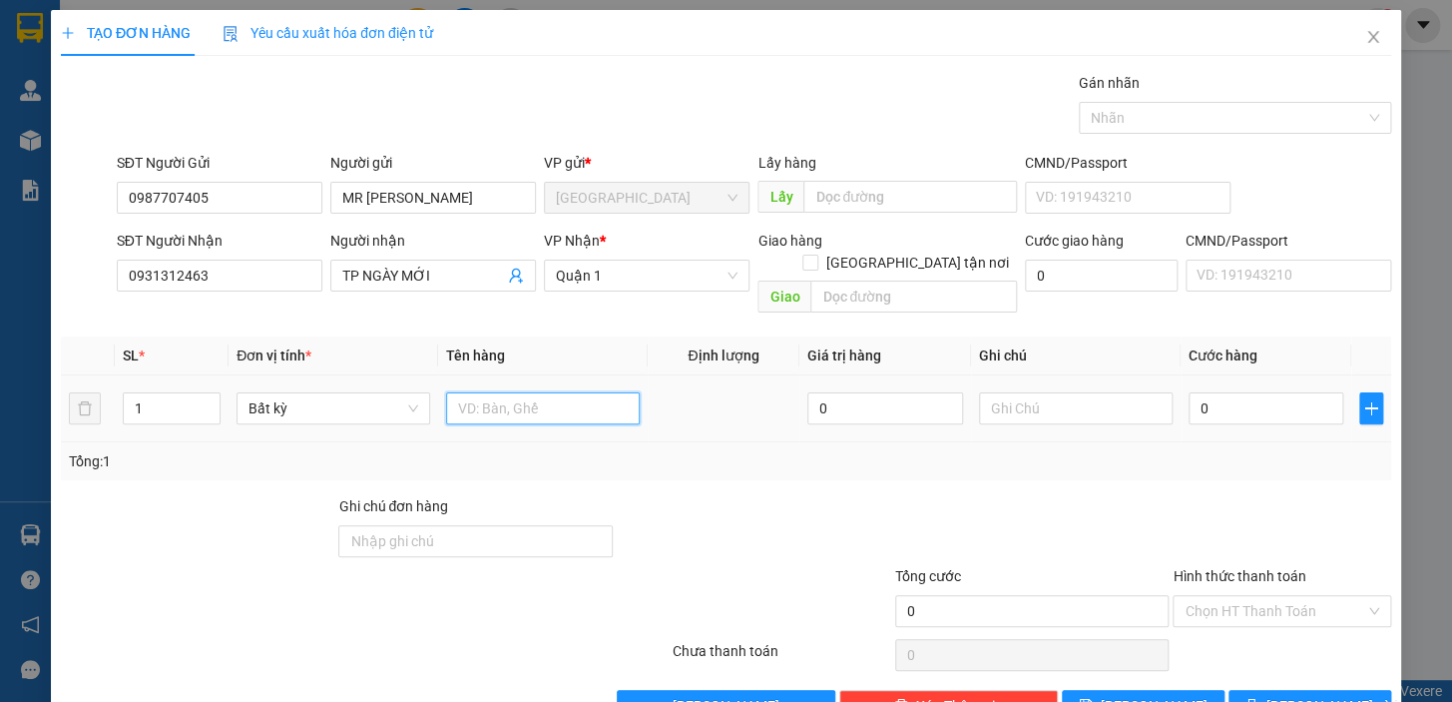
click at [512, 394] on input "text" at bounding box center [543, 408] width 194 height 32
type input "1 TX"
click at [1223, 392] on input "0" at bounding box center [1267, 408] width 156 height 32
type input "1"
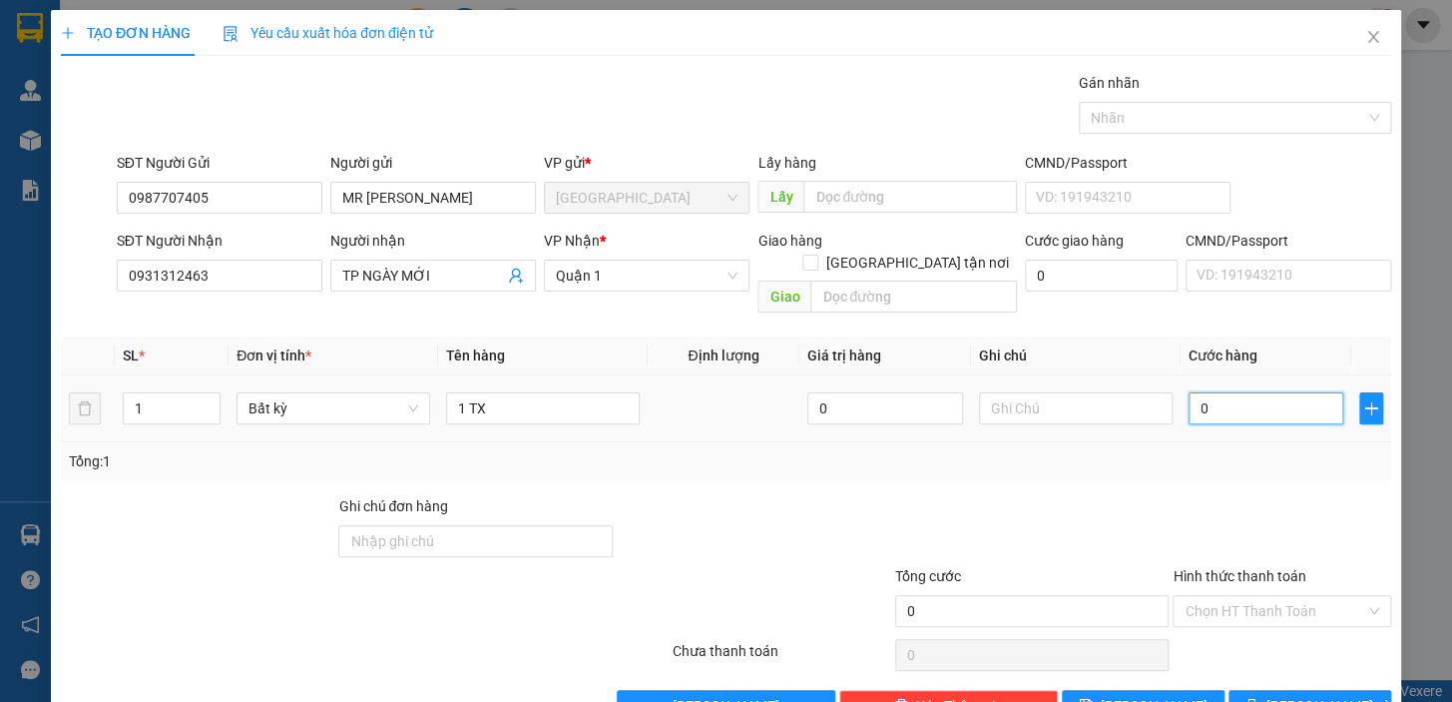
type input "1"
type input "12"
type input "120"
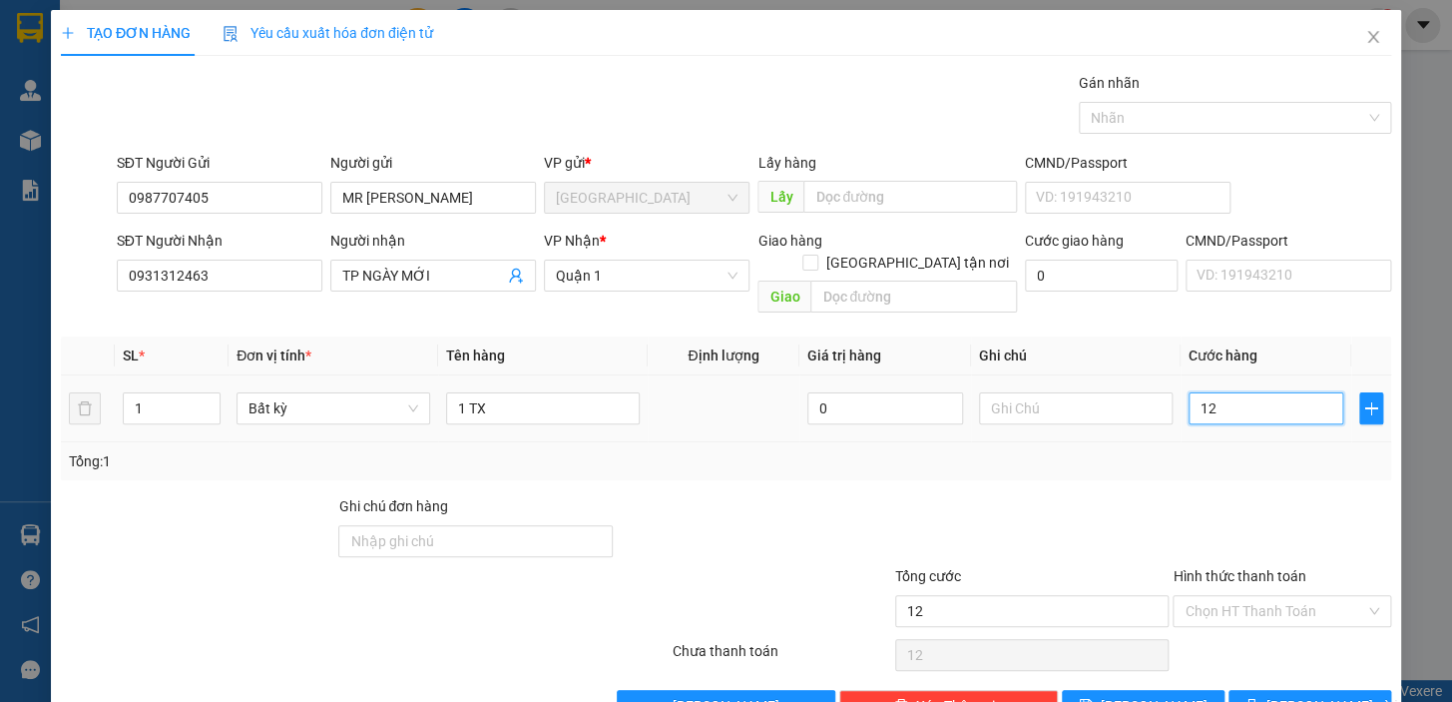
type input "120"
type input "120.000"
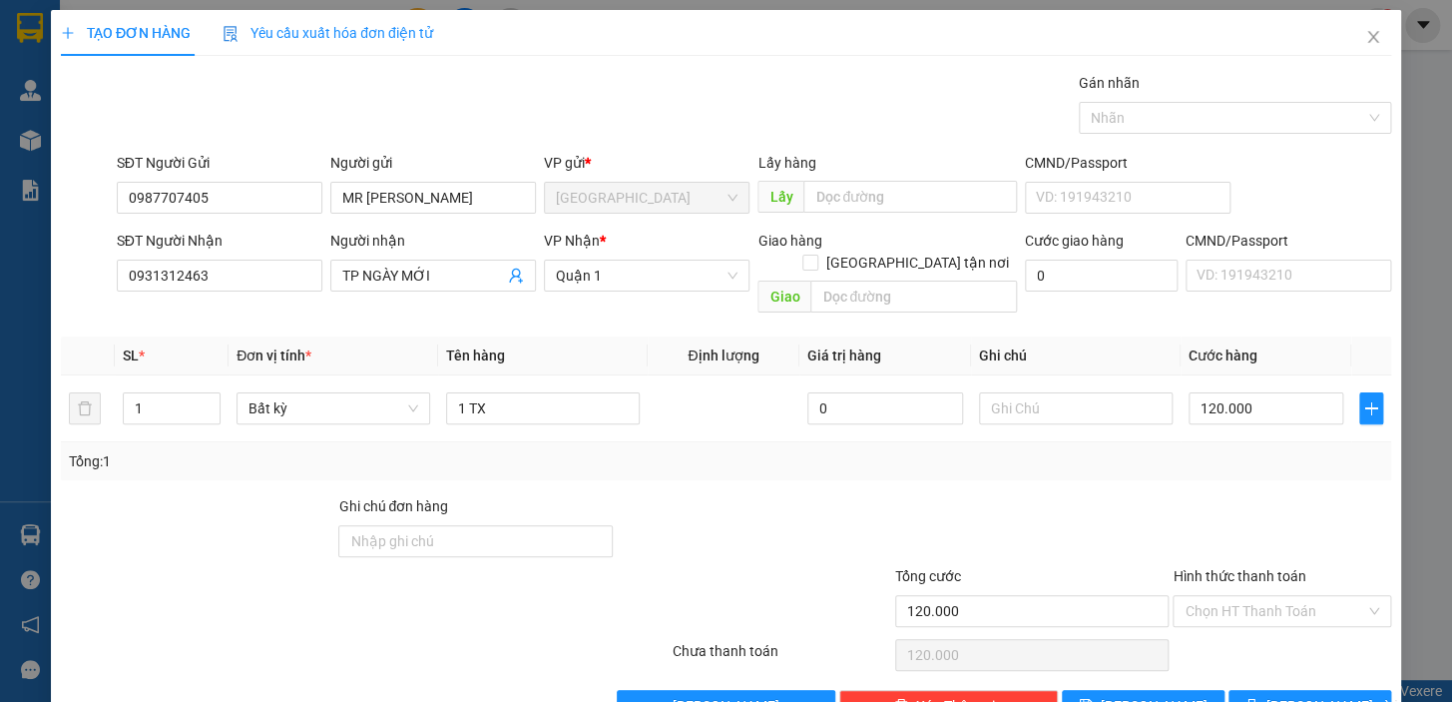
click at [1186, 495] on div at bounding box center [1282, 530] width 223 height 70
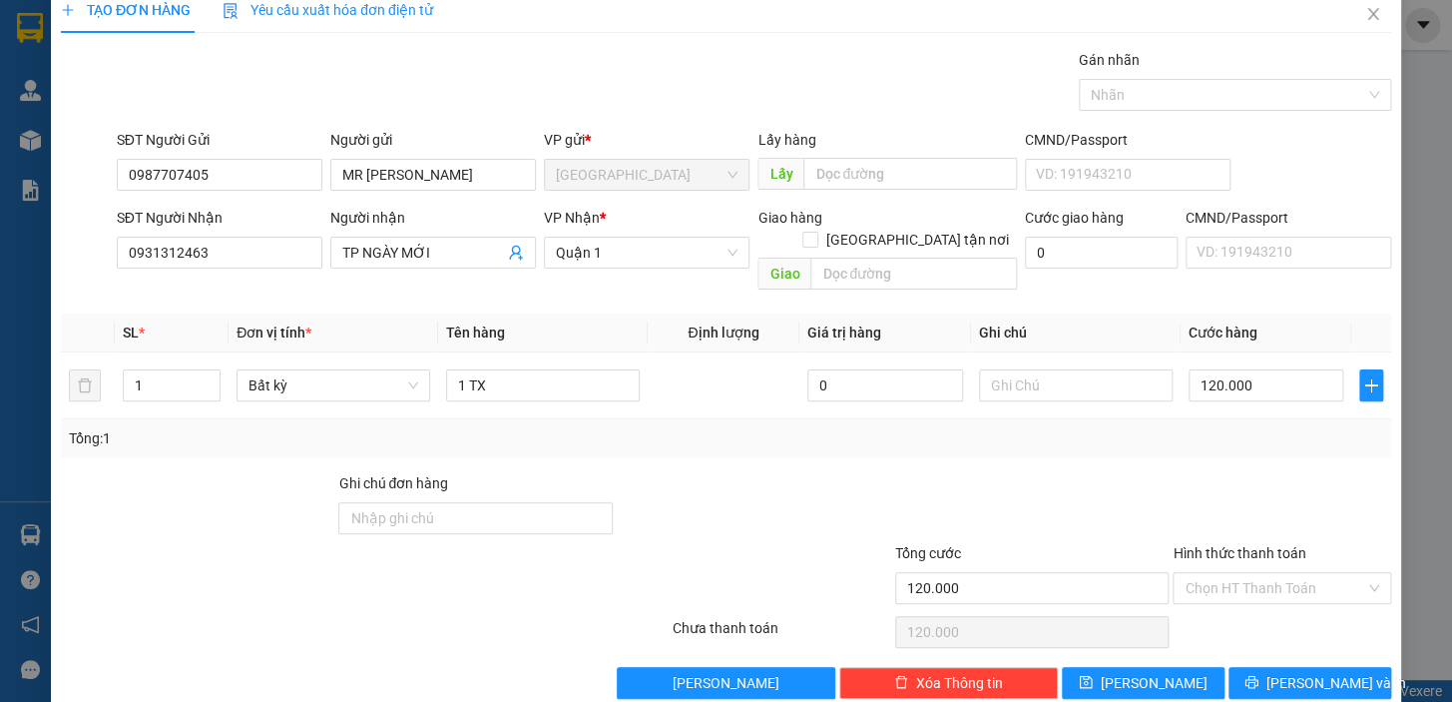
scroll to position [36, 0]
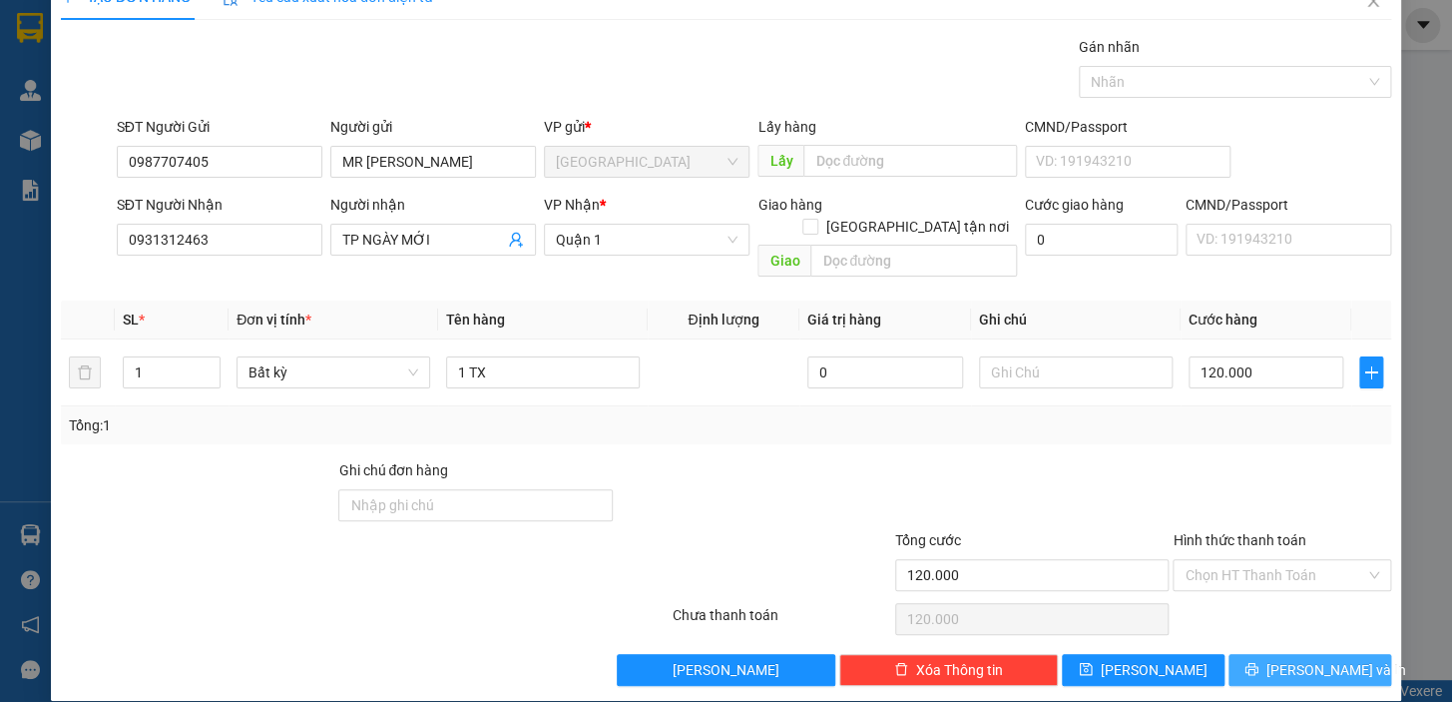
click at [1258, 663] on icon "printer" at bounding box center [1251, 669] width 13 height 13
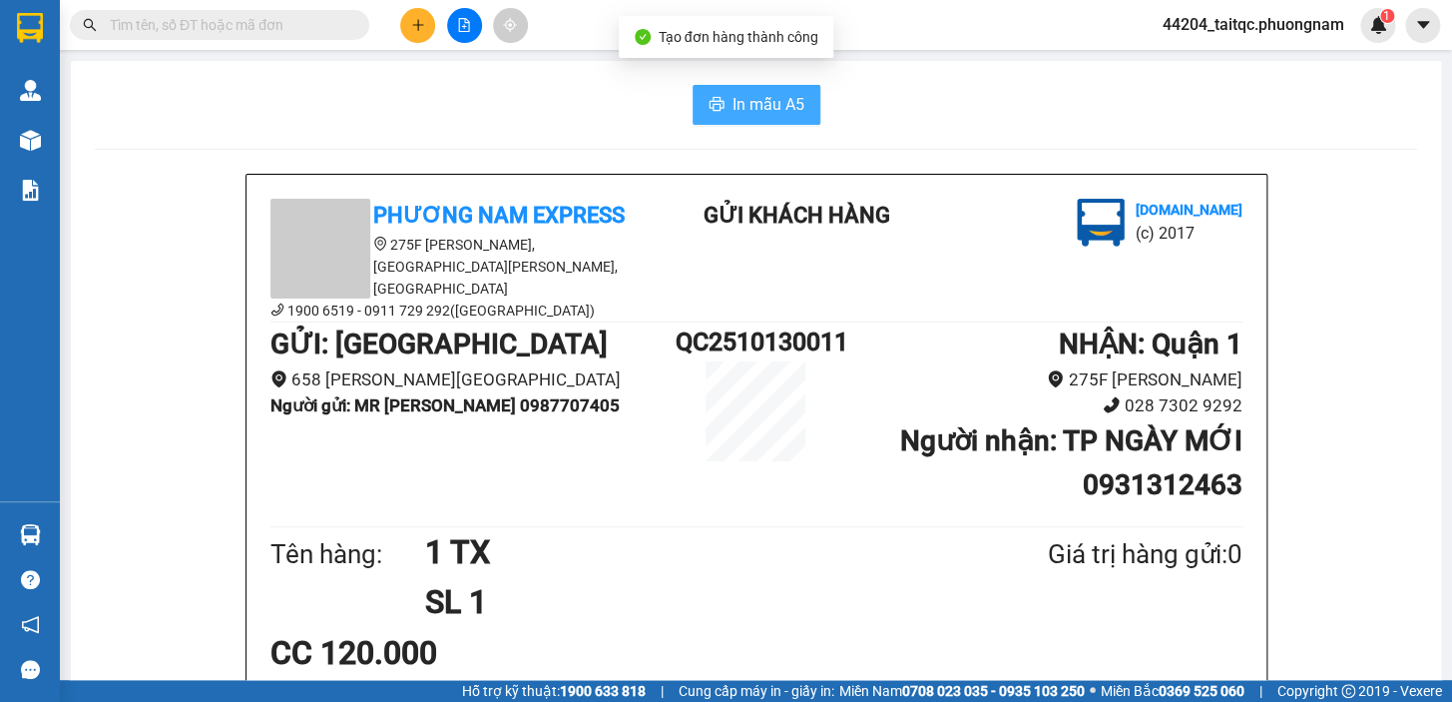
click at [749, 110] on span "In mẫu A5" at bounding box center [769, 104] width 72 height 25
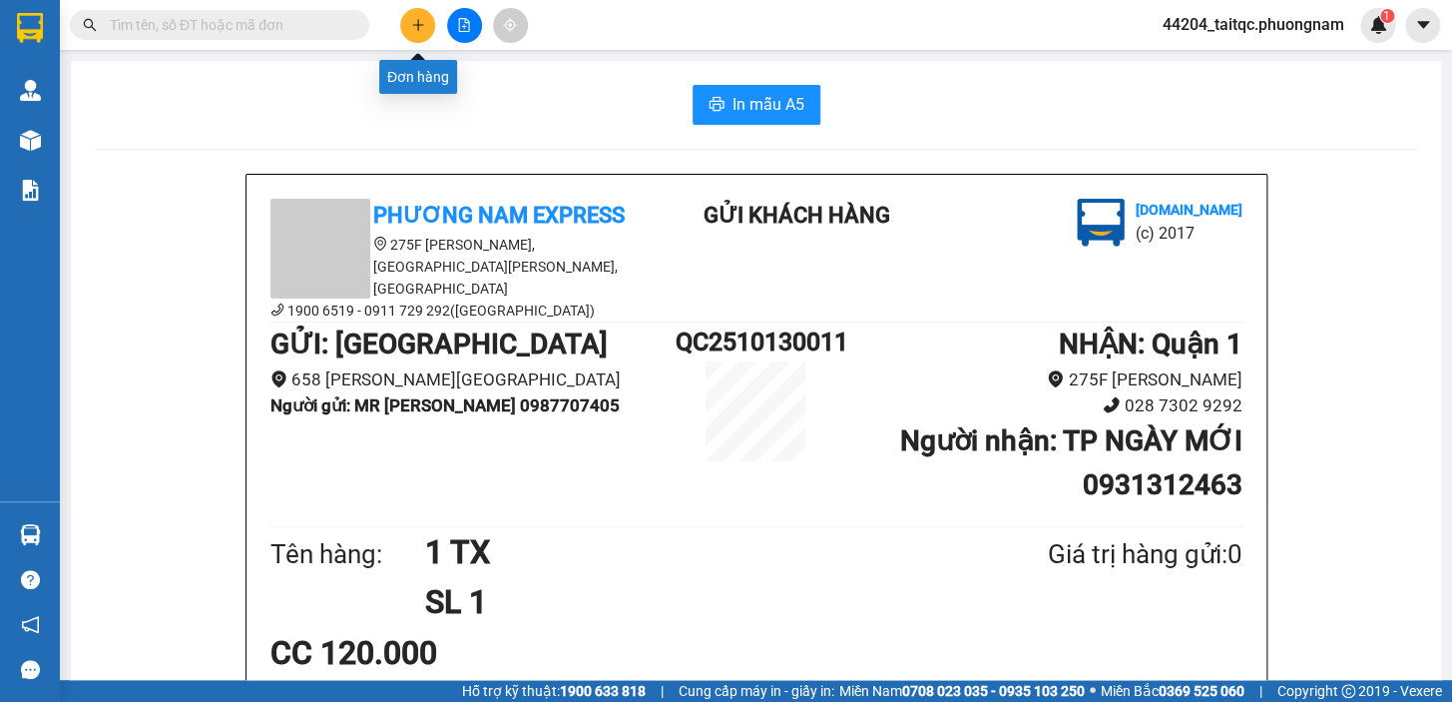
click at [419, 25] on icon "plus" at bounding box center [417, 24] width 11 height 1
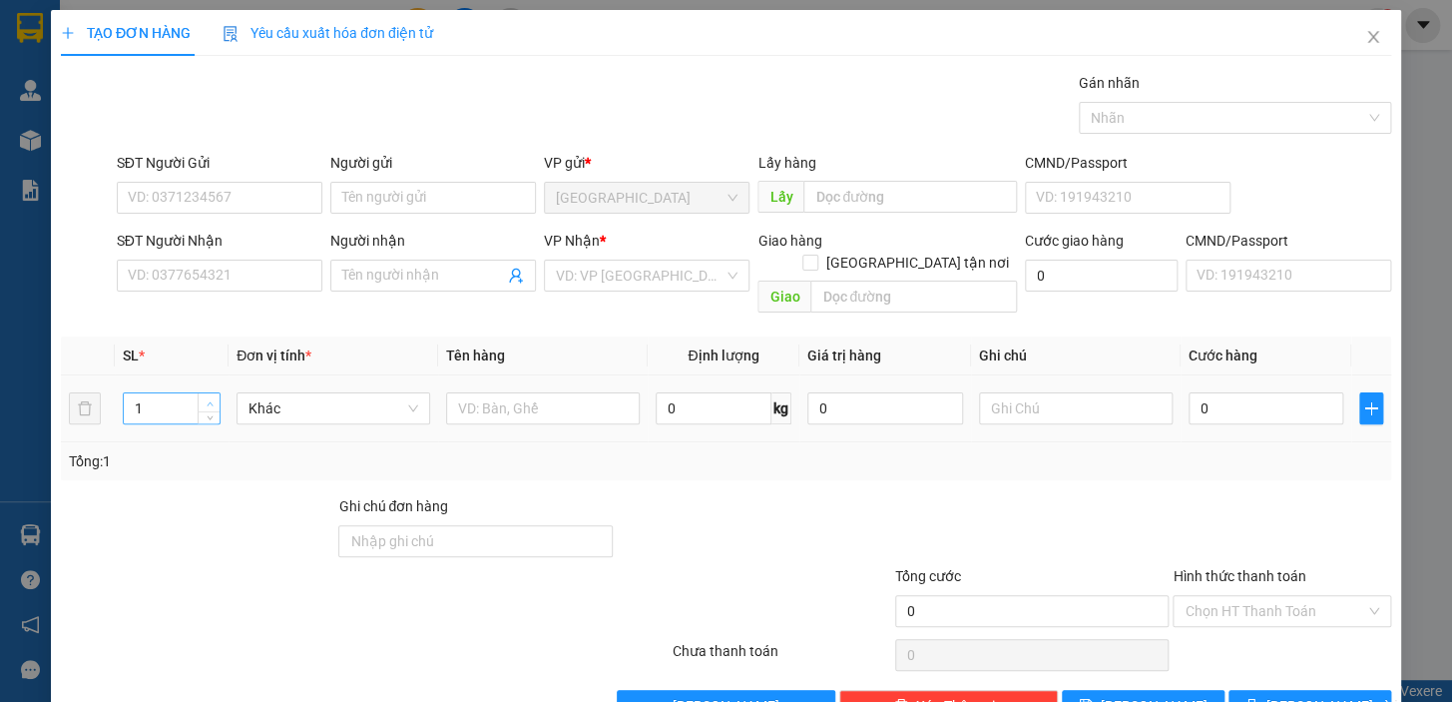
type input "2"
drag, startPoint x: 210, startPoint y: 375, endPoint x: 422, endPoint y: 363, distance: 213.0
click at [213, 396] on span "up" at bounding box center [210, 402] width 12 height 12
click at [479, 392] on input "text" at bounding box center [543, 408] width 194 height 32
type input "2 TX + 1 THÙNG"
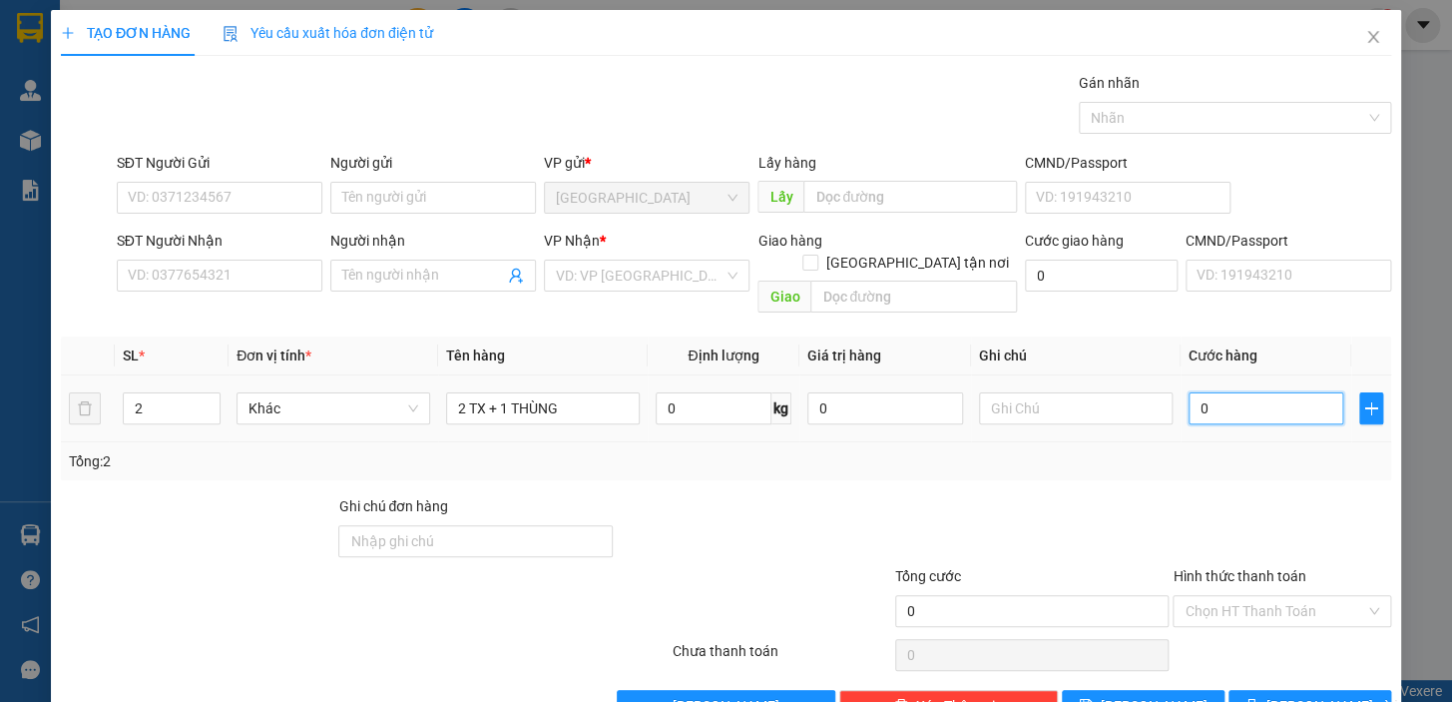
click at [1244, 393] on input "0" at bounding box center [1267, 408] width 156 height 32
type input "5"
type input "50"
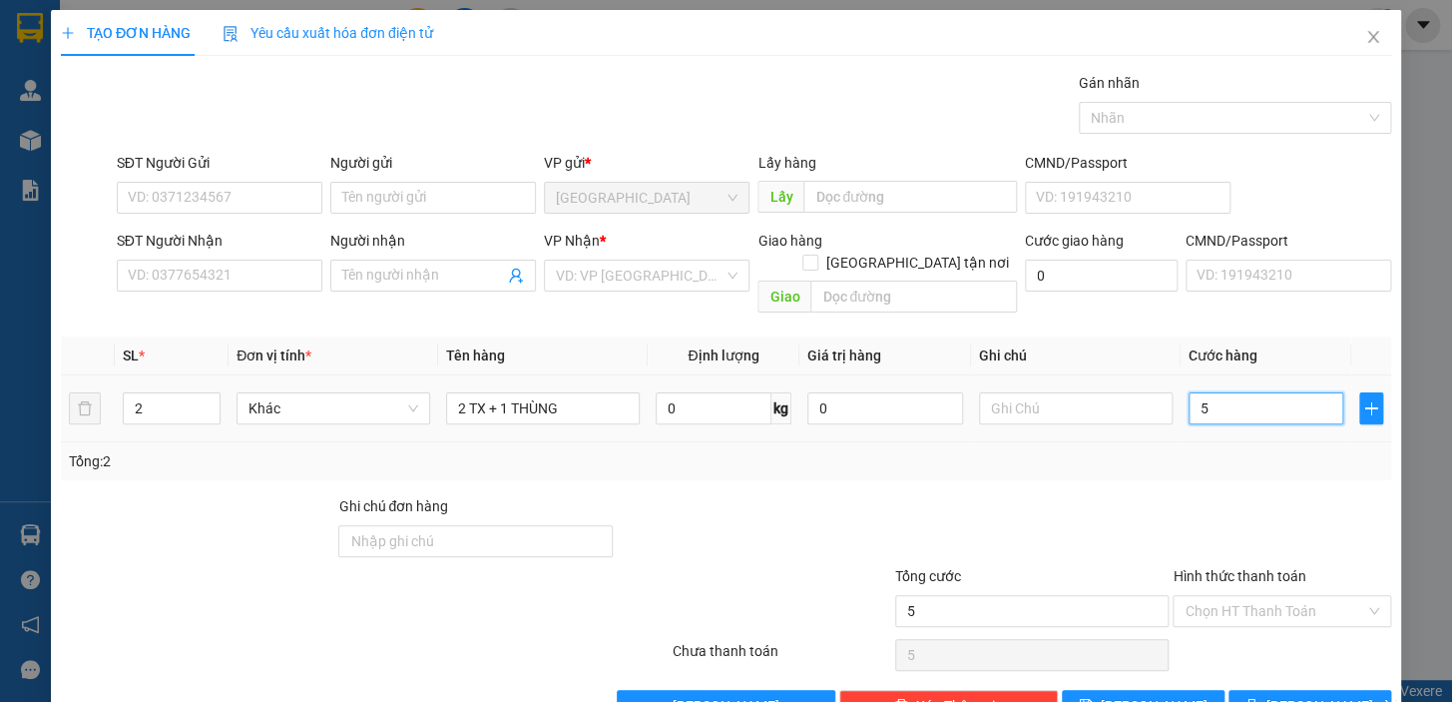
type input "50"
type input "50.000"
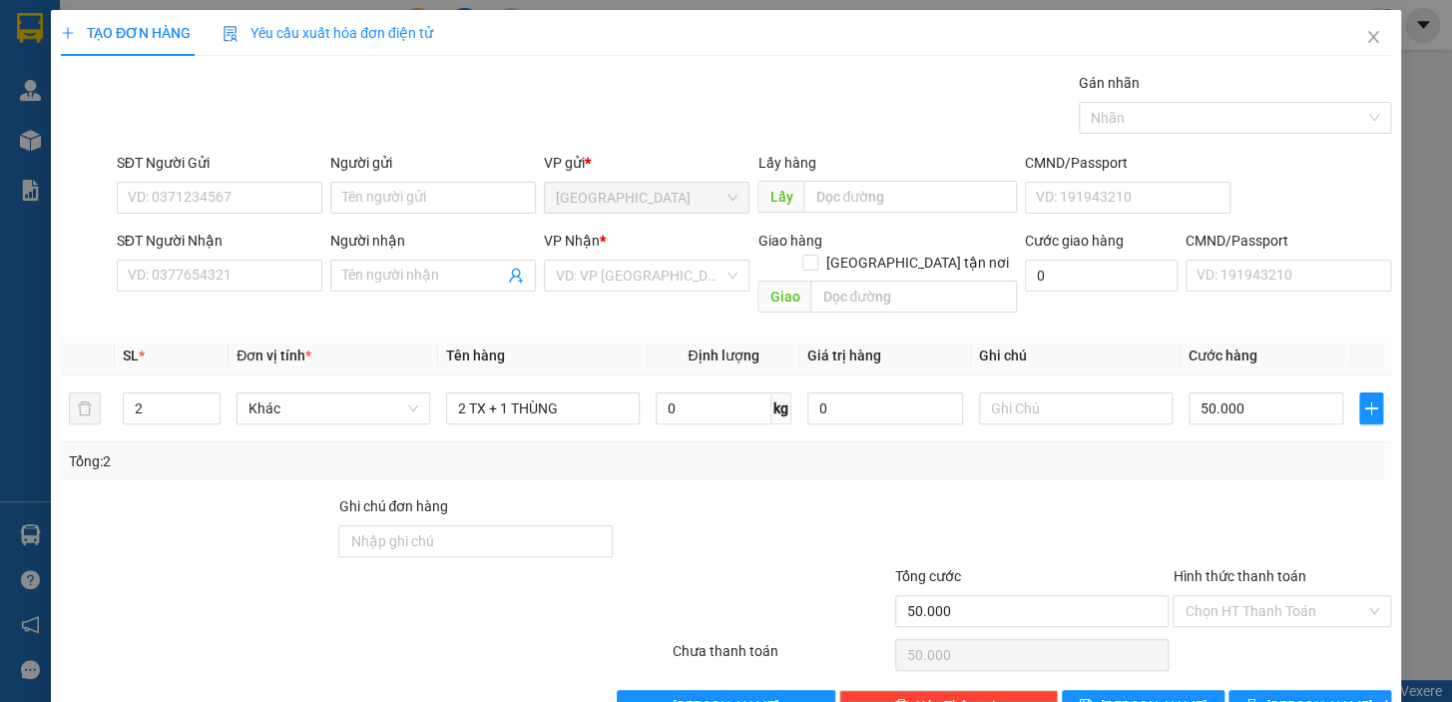
click at [1212, 450] on div "Tổng: 2" at bounding box center [726, 461] width 1315 height 22
click at [186, 192] on input "SĐT Người Gửi" at bounding box center [220, 198] width 206 height 32
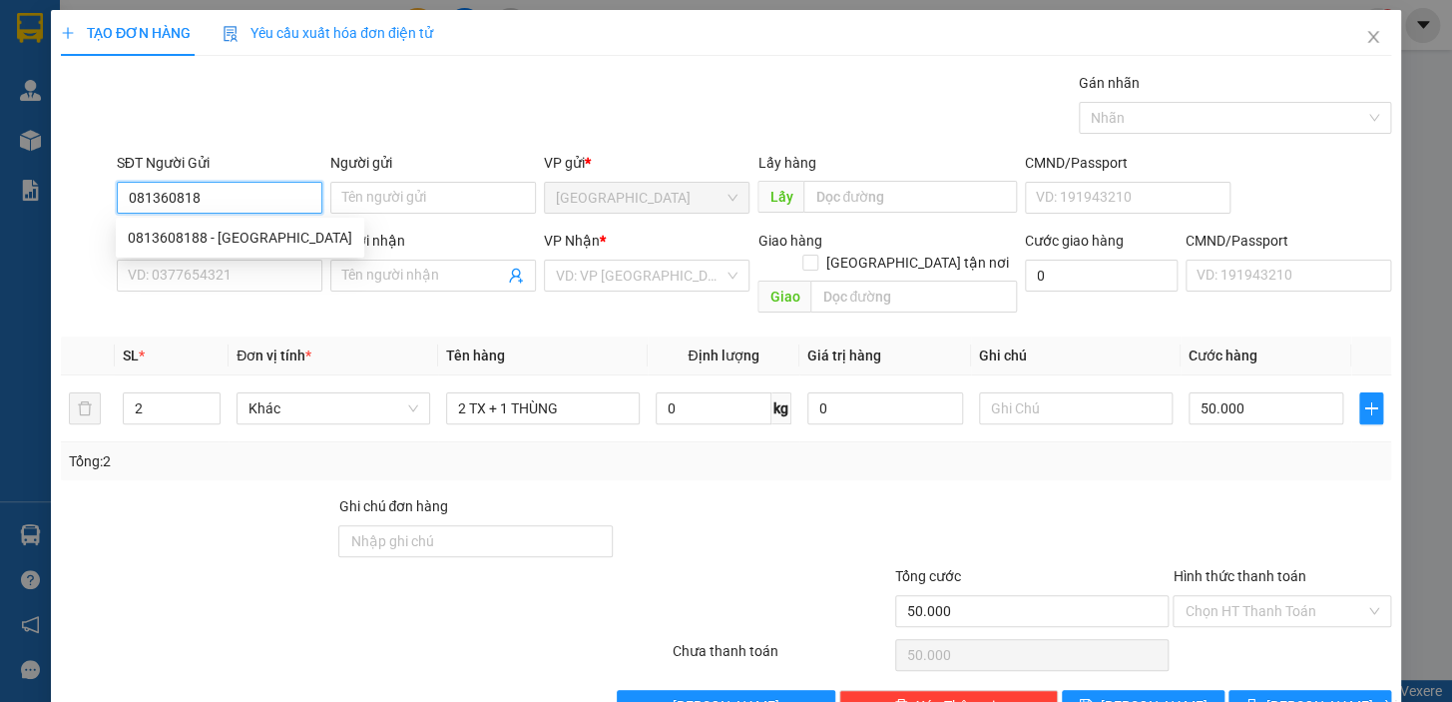
type input "0813608188"
drag, startPoint x: 245, startPoint y: 242, endPoint x: 254, endPoint y: 225, distance: 19.2
click at [245, 241] on div "0813608188 - MỸ VÂN" at bounding box center [240, 238] width 225 height 22
type input "MỸ VÂN"
type input "0349531679"
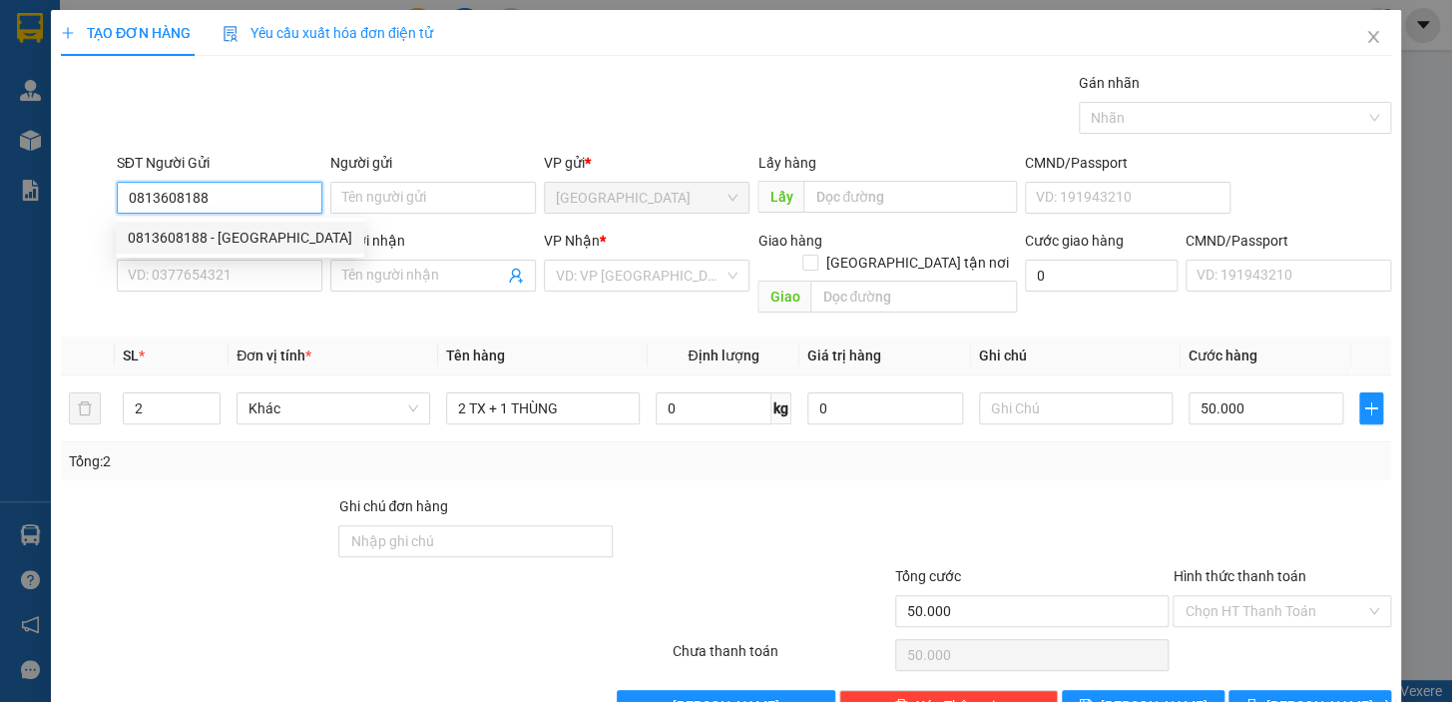
type input "TRƯỜNG"
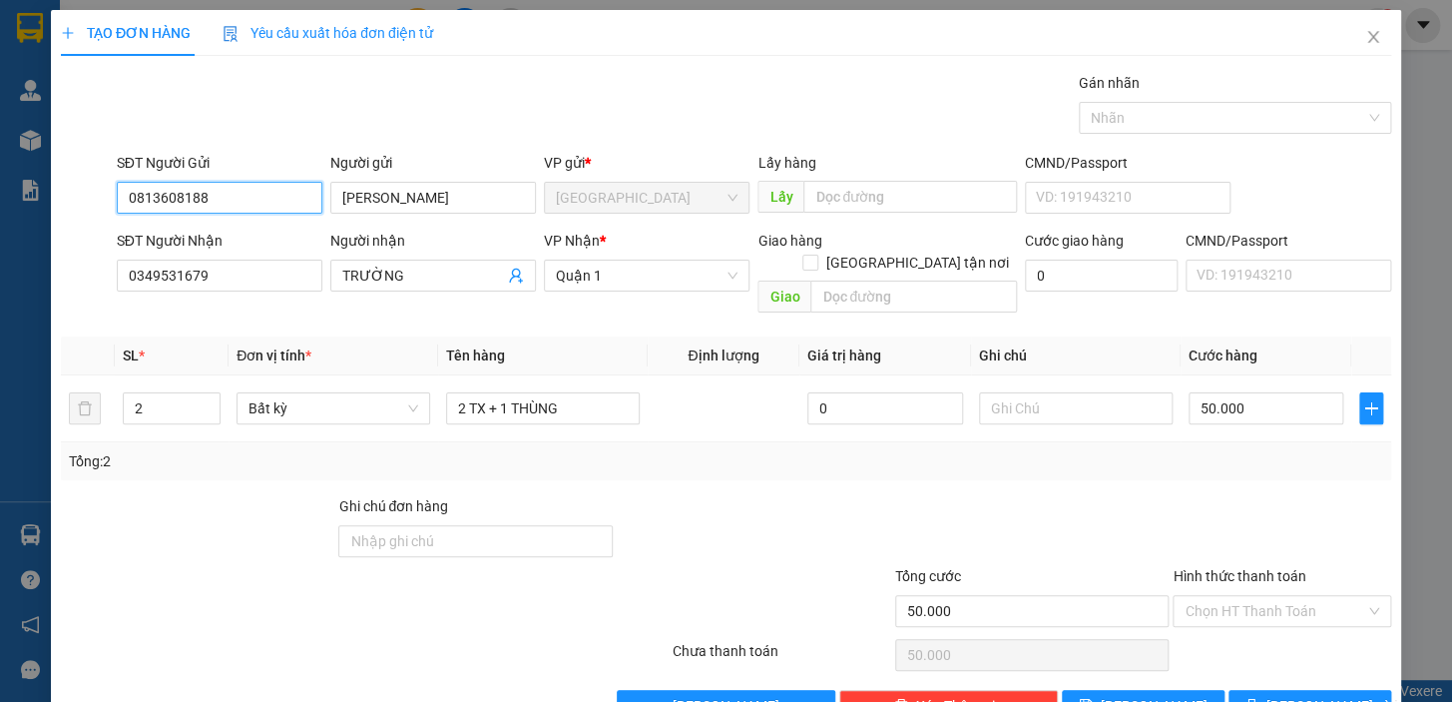
type input "0813608188"
click at [1140, 468] on div "Transit Pickup Surcharge Ids Transit Deliver Surcharge Ids Transit Deliver Surc…" at bounding box center [726, 397] width 1331 height 650
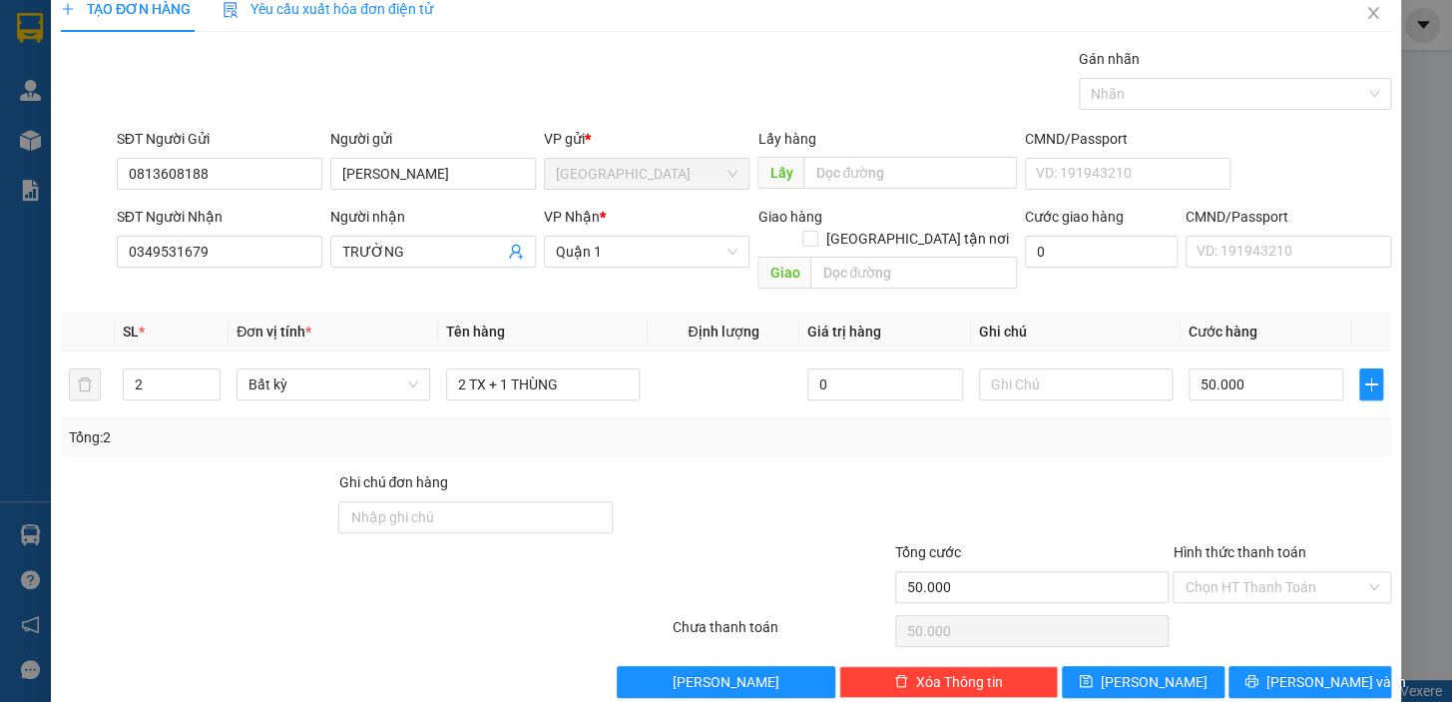
scroll to position [36, 0]
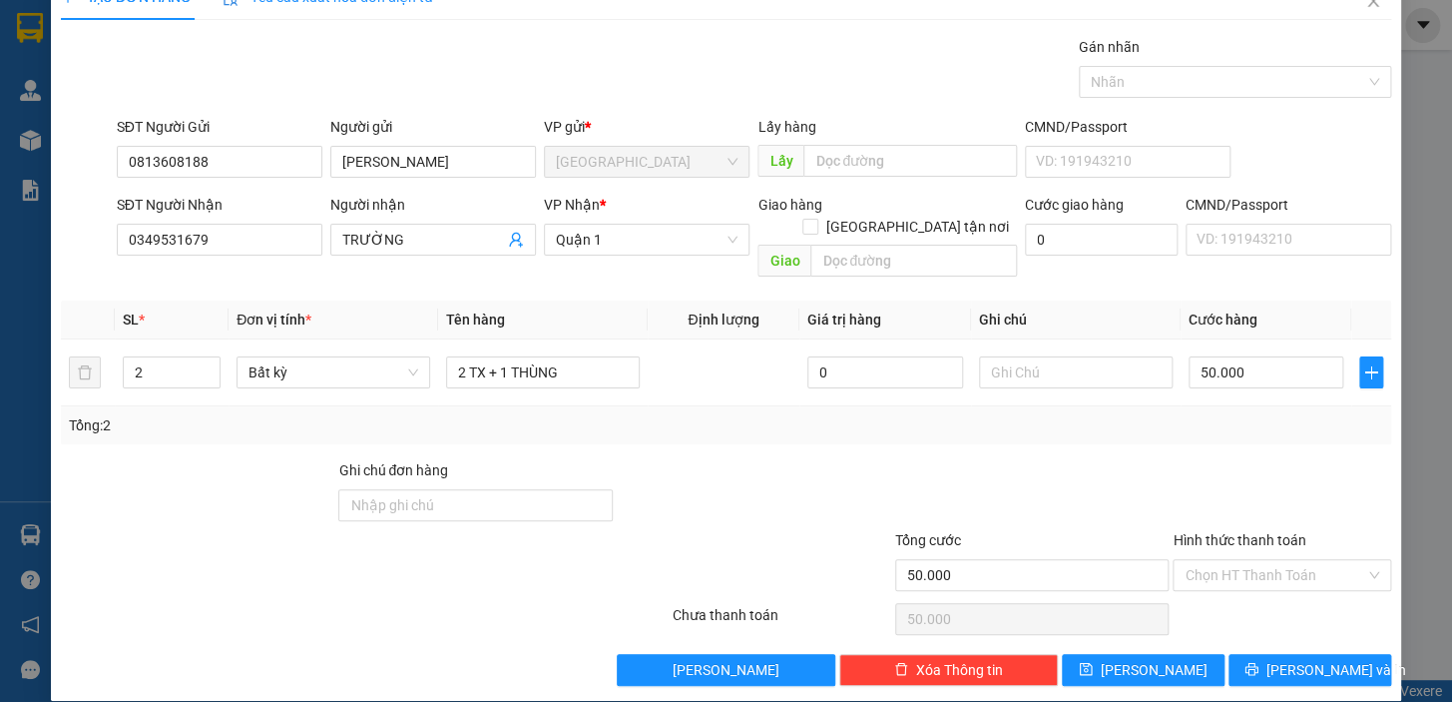
drag, startPoint x: 1229, startPoint y: 548, endPoint x: 1229, endPoint y: 534, distance: 14.0
click at [1229, 560] on input "Hình thức thanh toán" at bounding box center [1275, 575] width 181 height 30
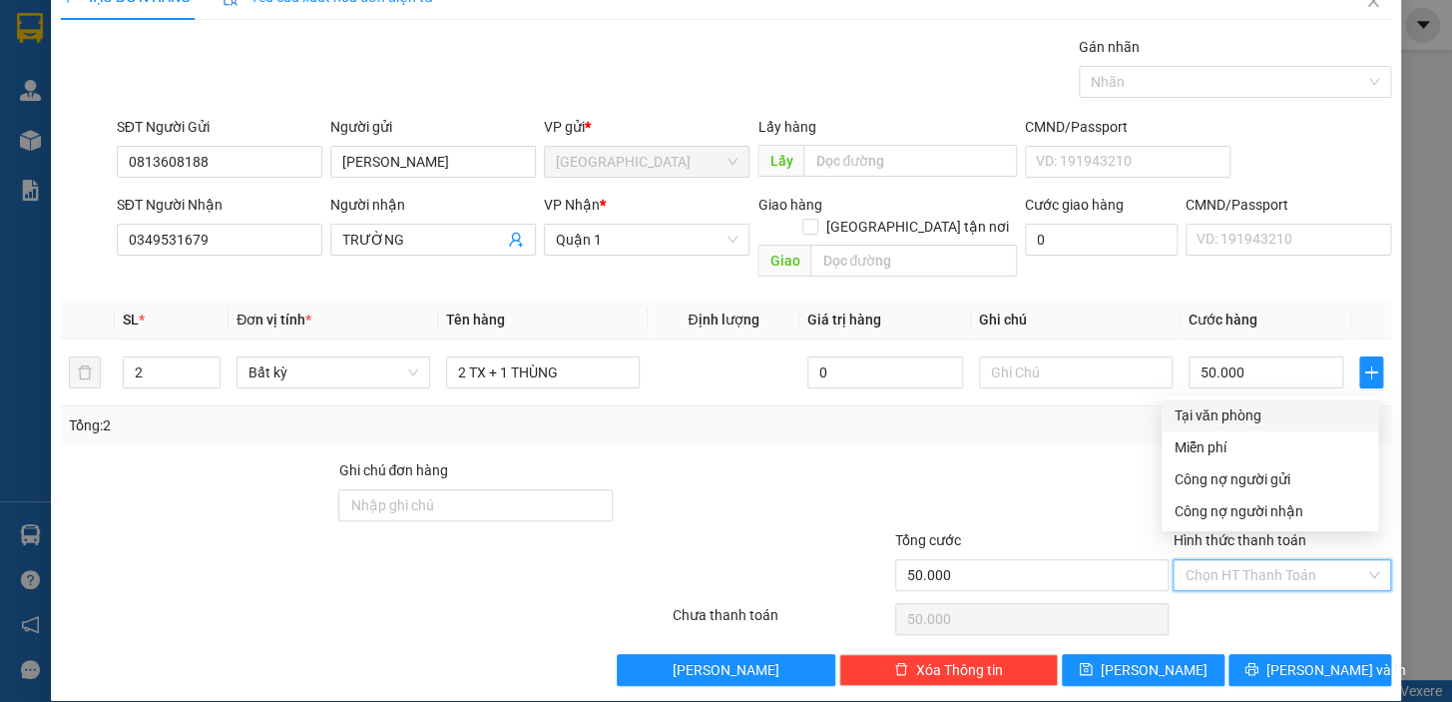
drag, startPoint x: 1228, startPoint y: 421, endPoint x: 1287, endPoint y: 534, distance: 127.2
click at [1228, 422] on div "Tại văn phòng" at bounding box center [1270, 415] width 193 height 22
type input "0"
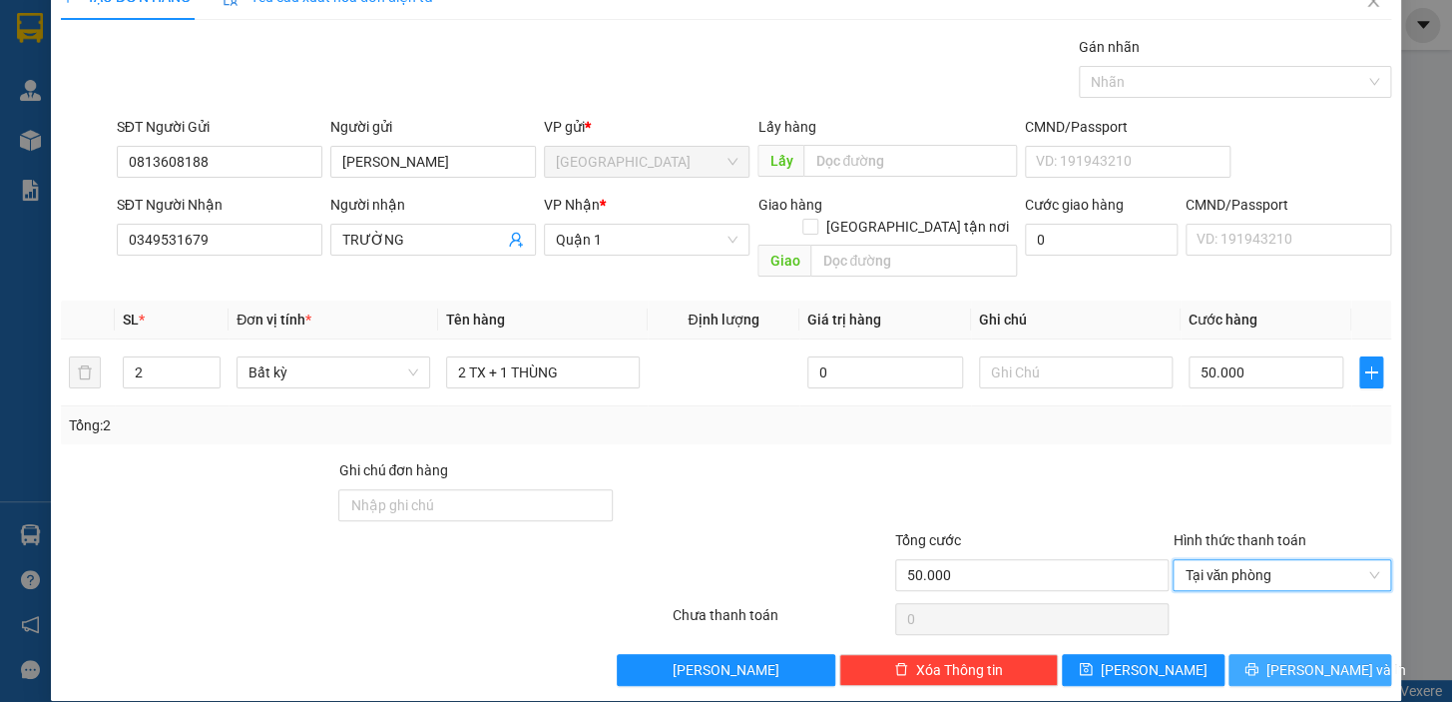
click at [1278, 654] on button "Lưu và In" at bounding box center [1310, 670] width 163 height 32
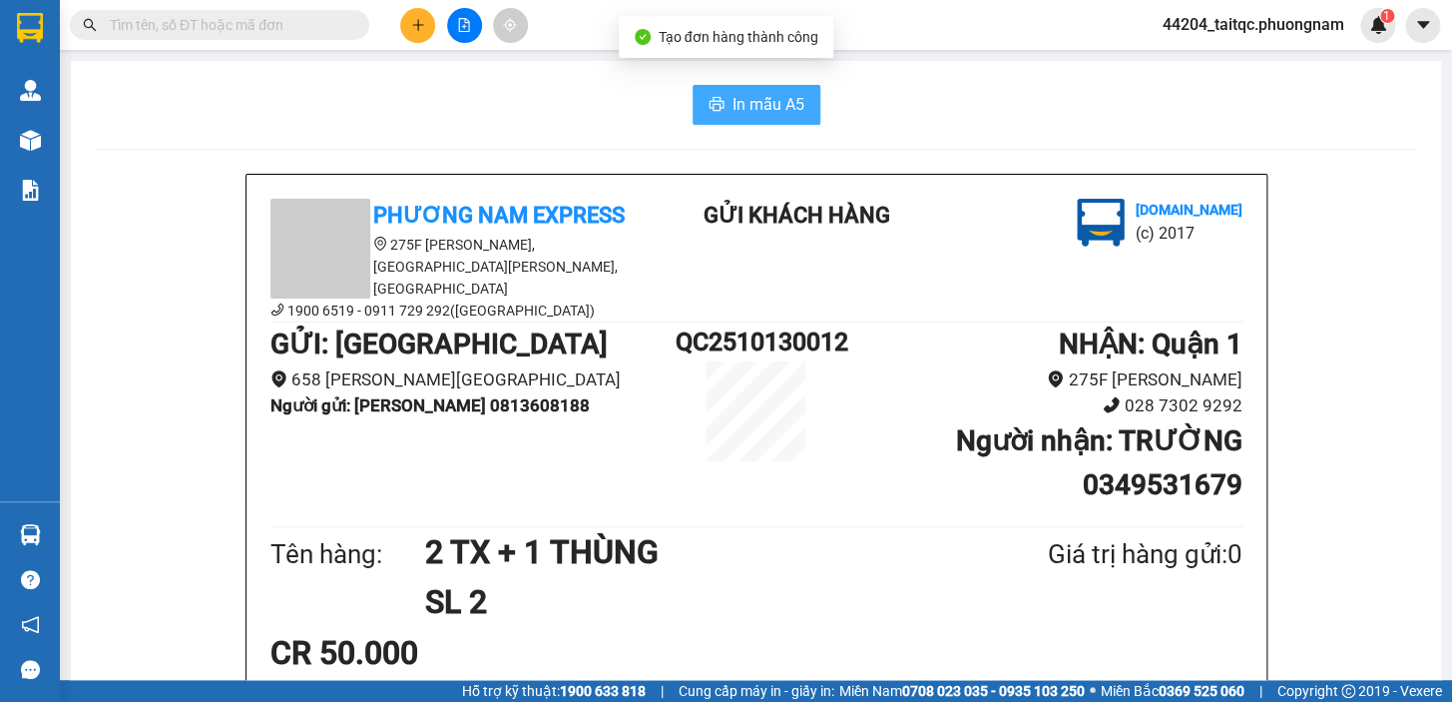
click at [755, 98] on span "In mẫu A5" at bounding box center [769, 104] width 72 height 25
click at [411, 28] on icon "plus" at bounding box center [418, 25] width 14 height 14
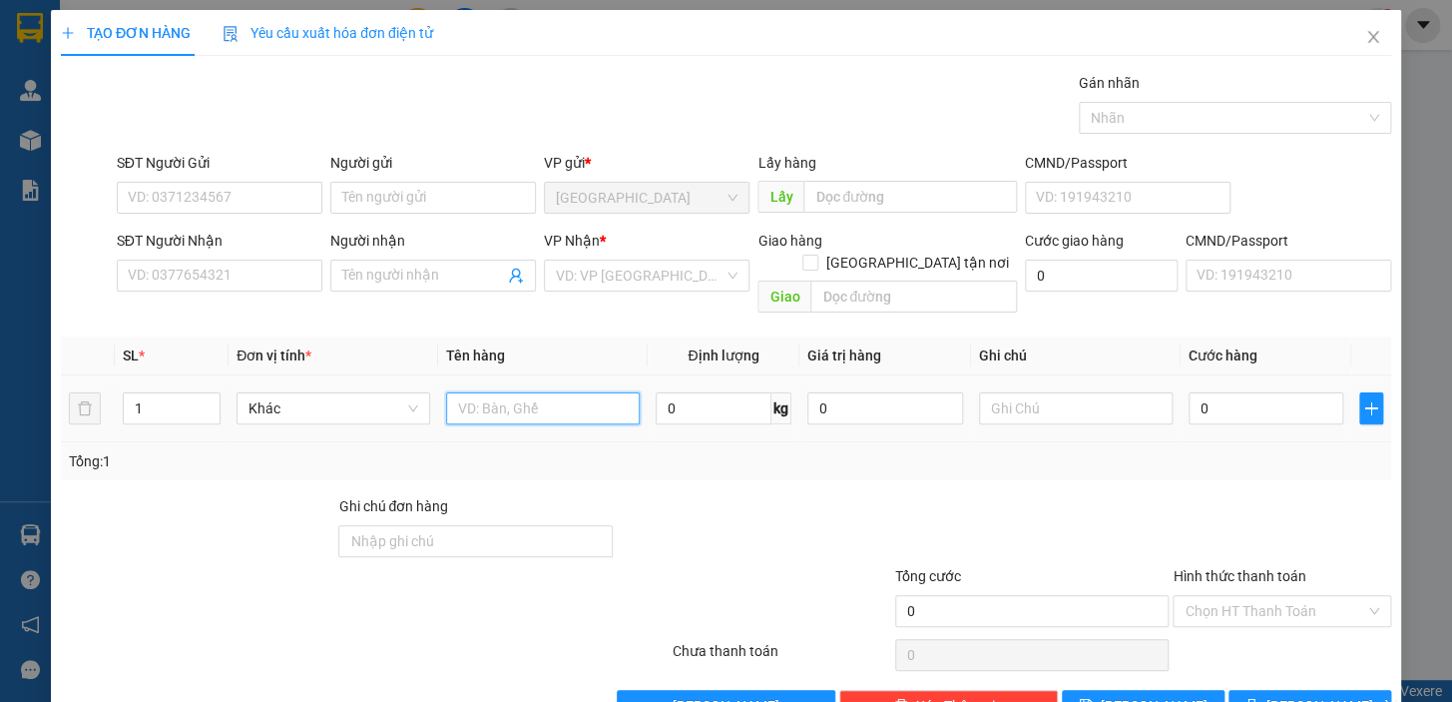
click at [472, 392] on input "text" at bounding box center [543, 408] width 194 height 32
type input "1 THÙNG"
click at [260, 198] on input "SĐT Người Gửi" at bounding box center [220, 198] width 206 height 32
type input "0935727847"
click at [409, 200] on input "Người gửi" at bounding box center [433, 198] width 206 height 32
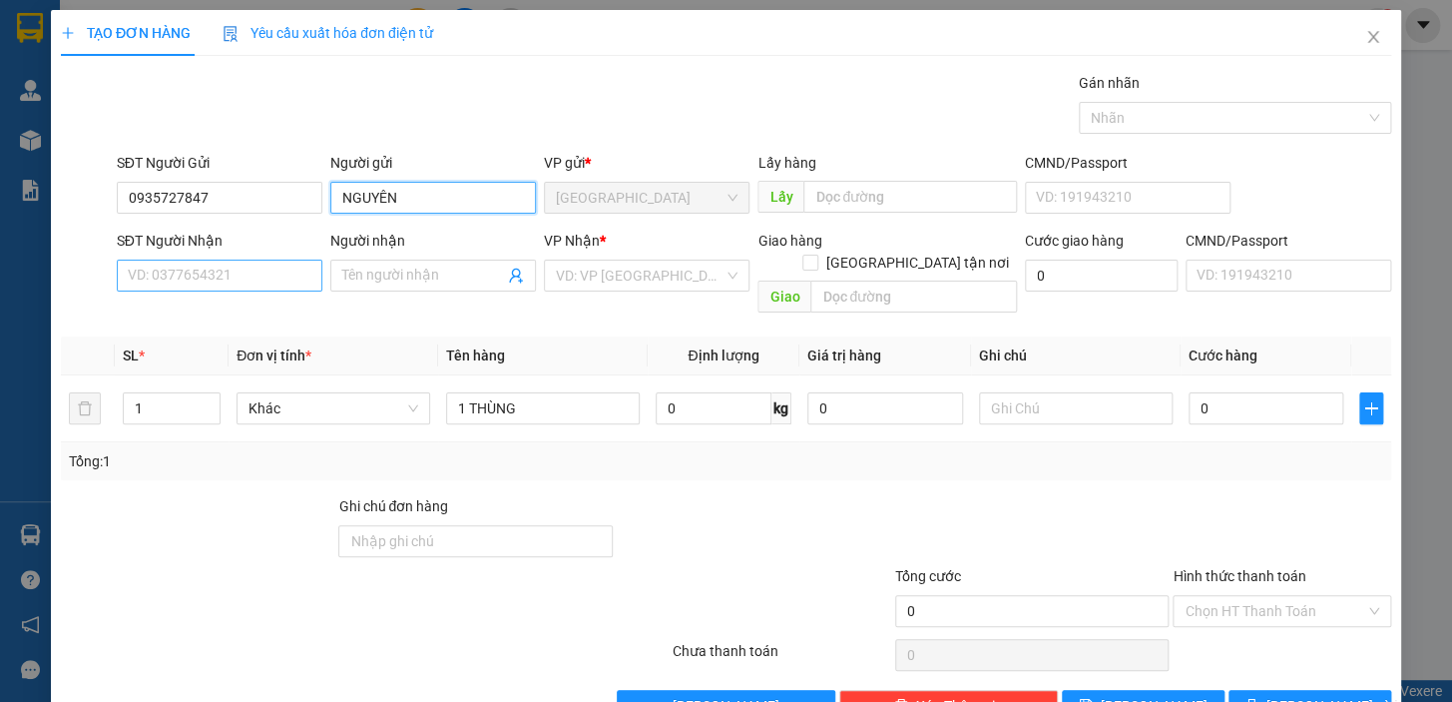
type input "NGUYÊN"
click at [234, 280] on input "SĐT Người Nhận" at bounding box center [220, 276] width 206 height 32
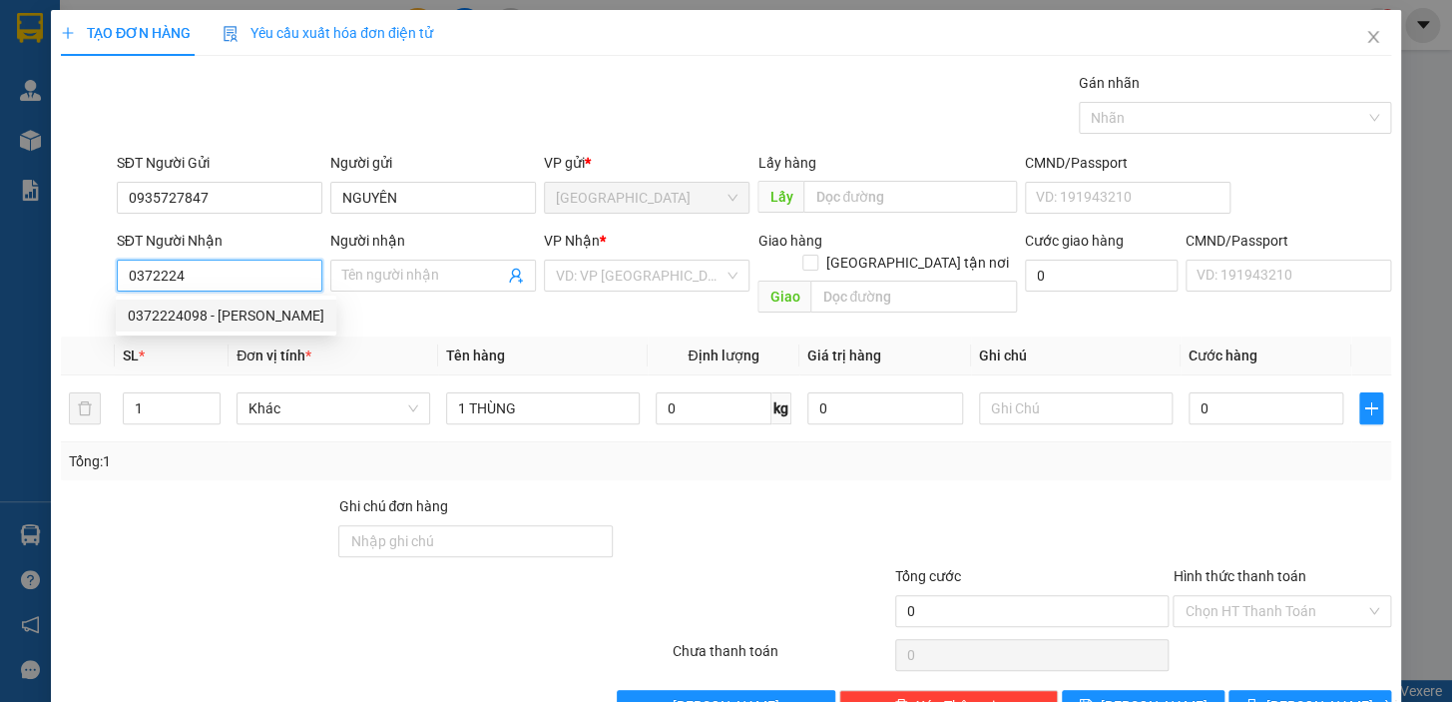
click at [195, 311] on div "0372224098 - TRINH" at bounding box center [226, 315] width 197 height 22
type input "0372224098"
type input "TRINH"
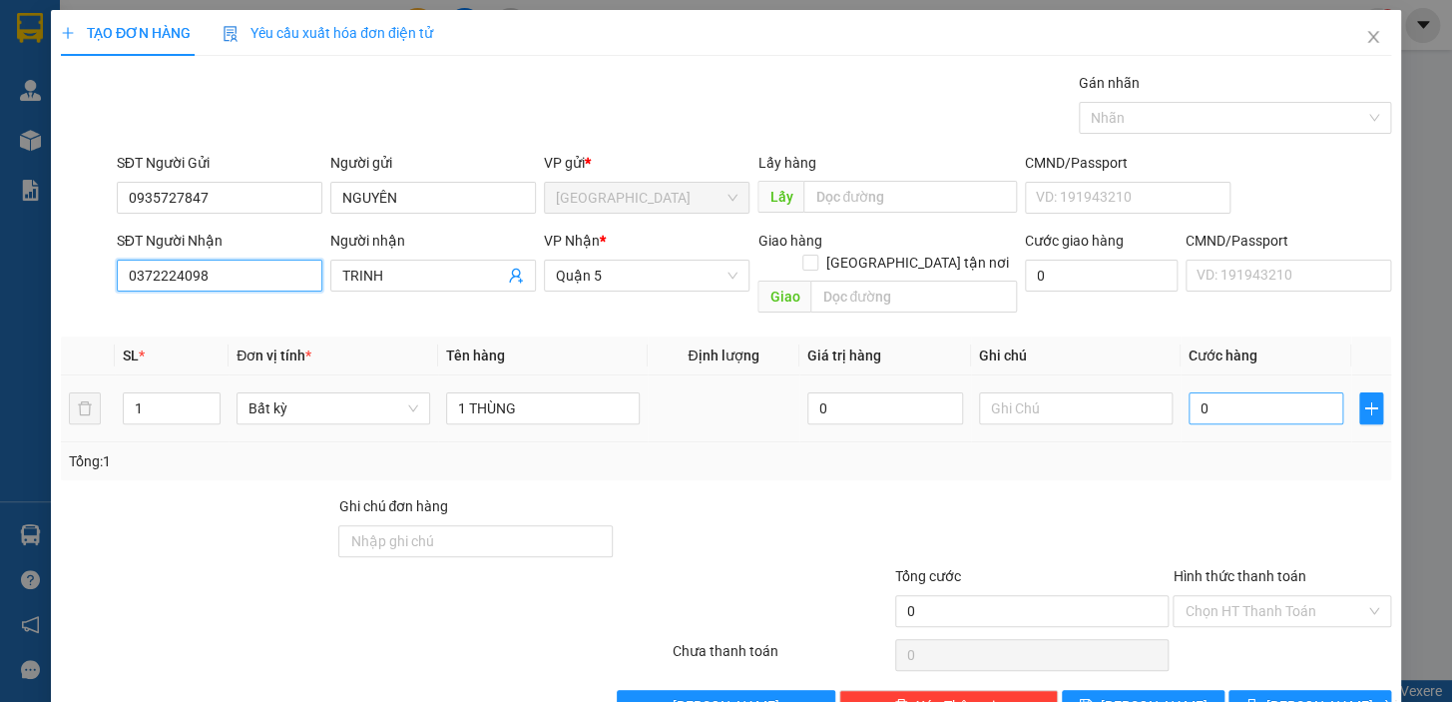
type input "0372224098"
click at [1221, 392] on input "0" at bounding box center [1267, 408] width 156 height 32
type input "4"
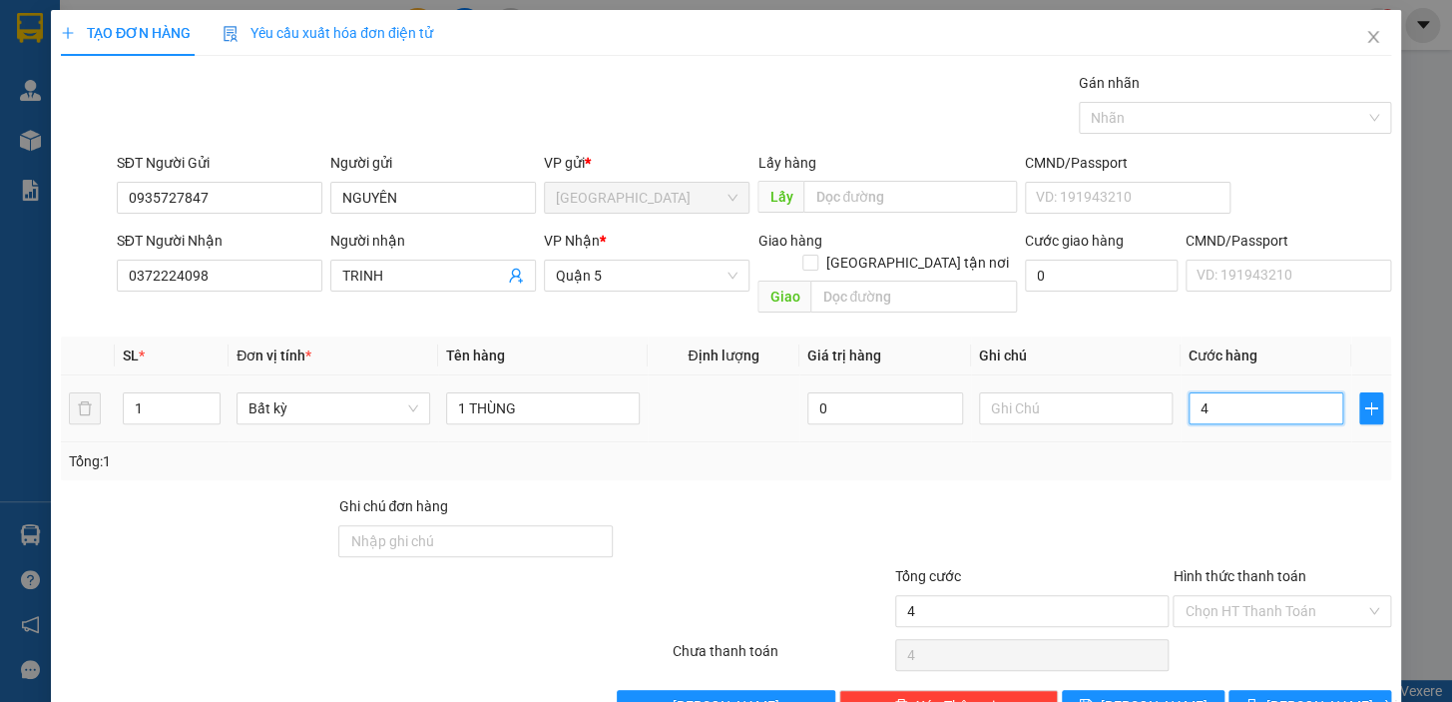
type input "40"
type input "40.000"
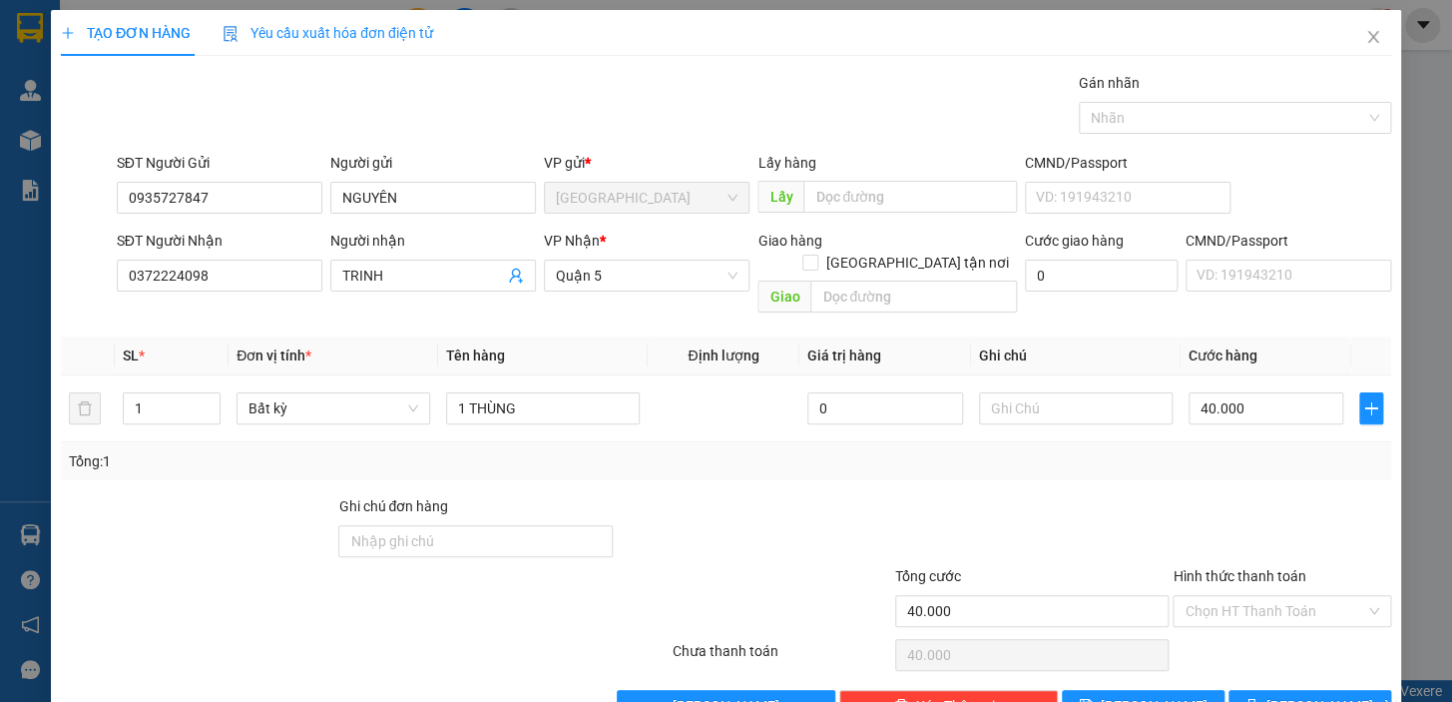
click at [1199, 450] on div "Tổng: 1" at bounding box center [726, 461] width 1315 height 22
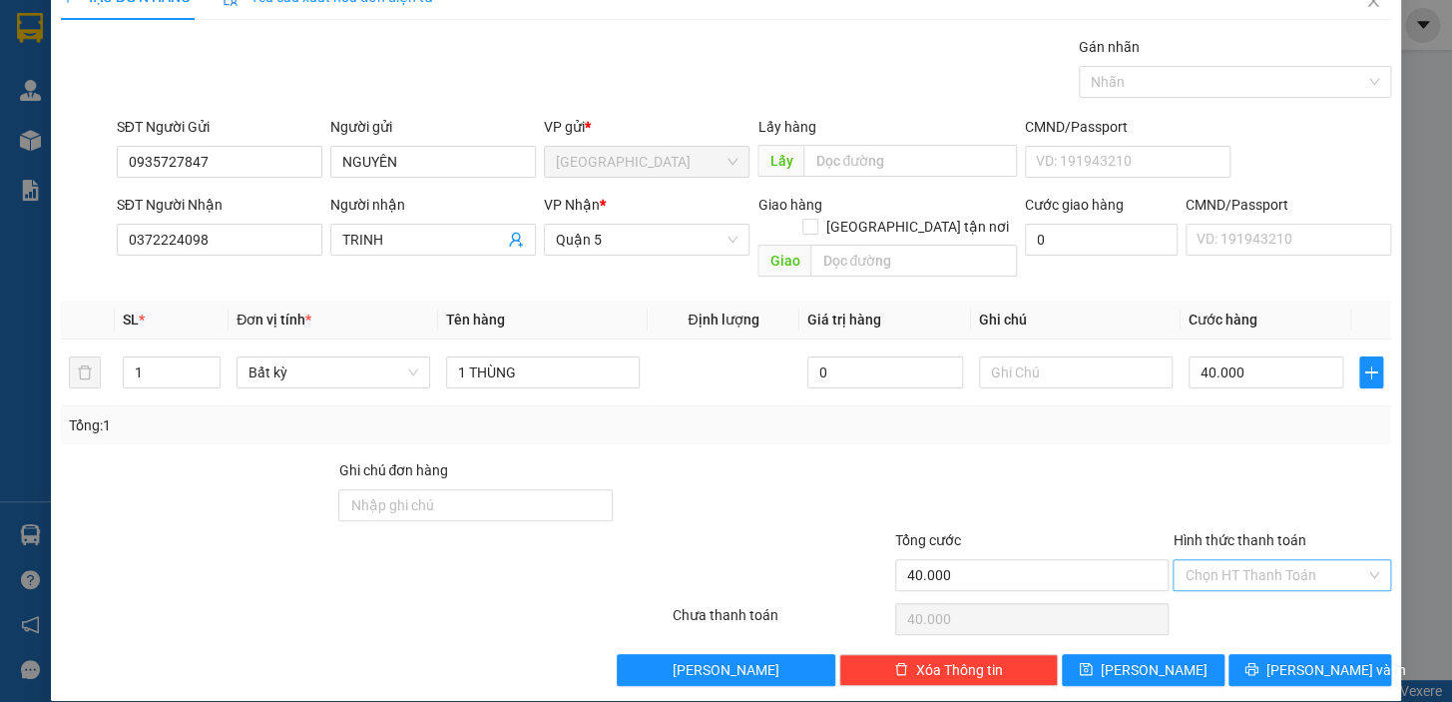
drag, startPoint x: 1223, startPoint y: 549, endPoint x: 1227, endPoint y: 536, distance: 13.6
click at [1224, 560] on input "Hình thức thanh toán" at bounding box center [1275, 575] width 181 height 30
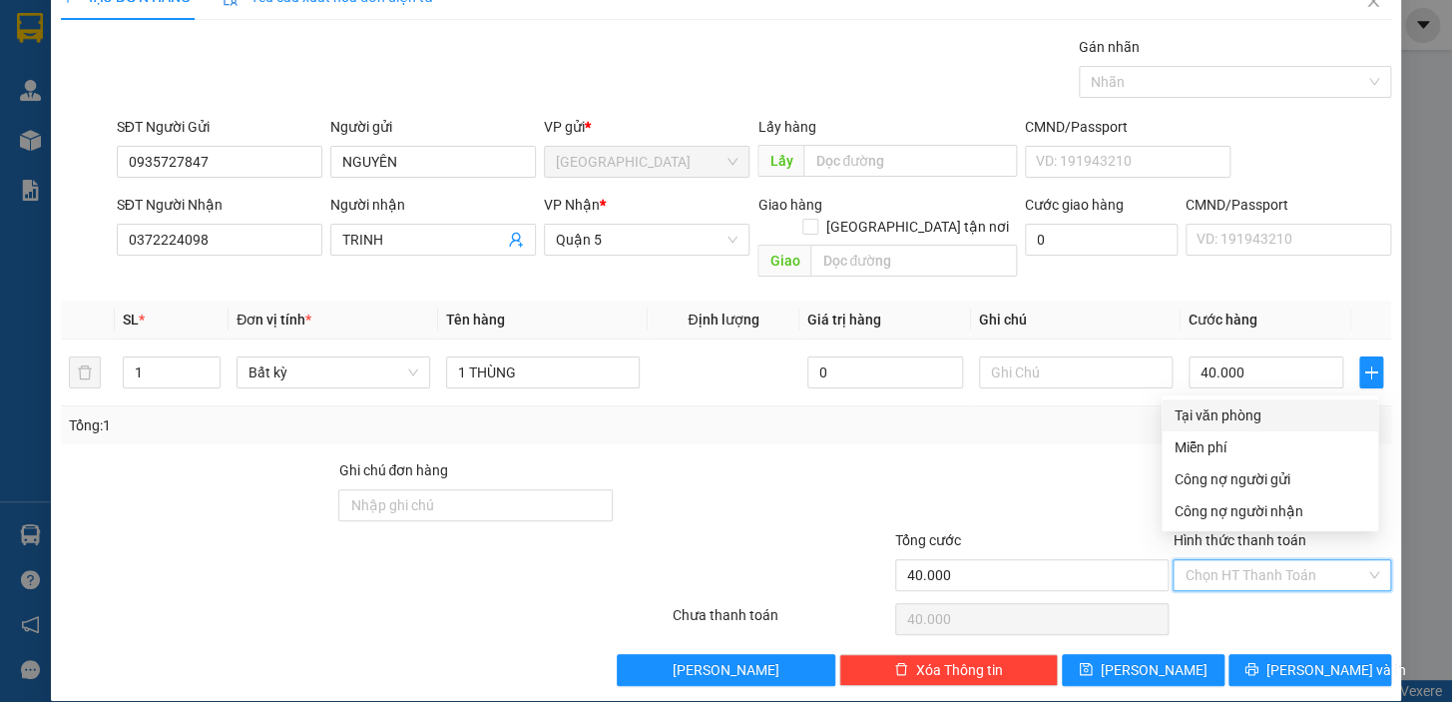
click at [1226, 409] on div "Tại văn phòng" at bounding box center [1270, 415] width 193 height 22
type input "0"
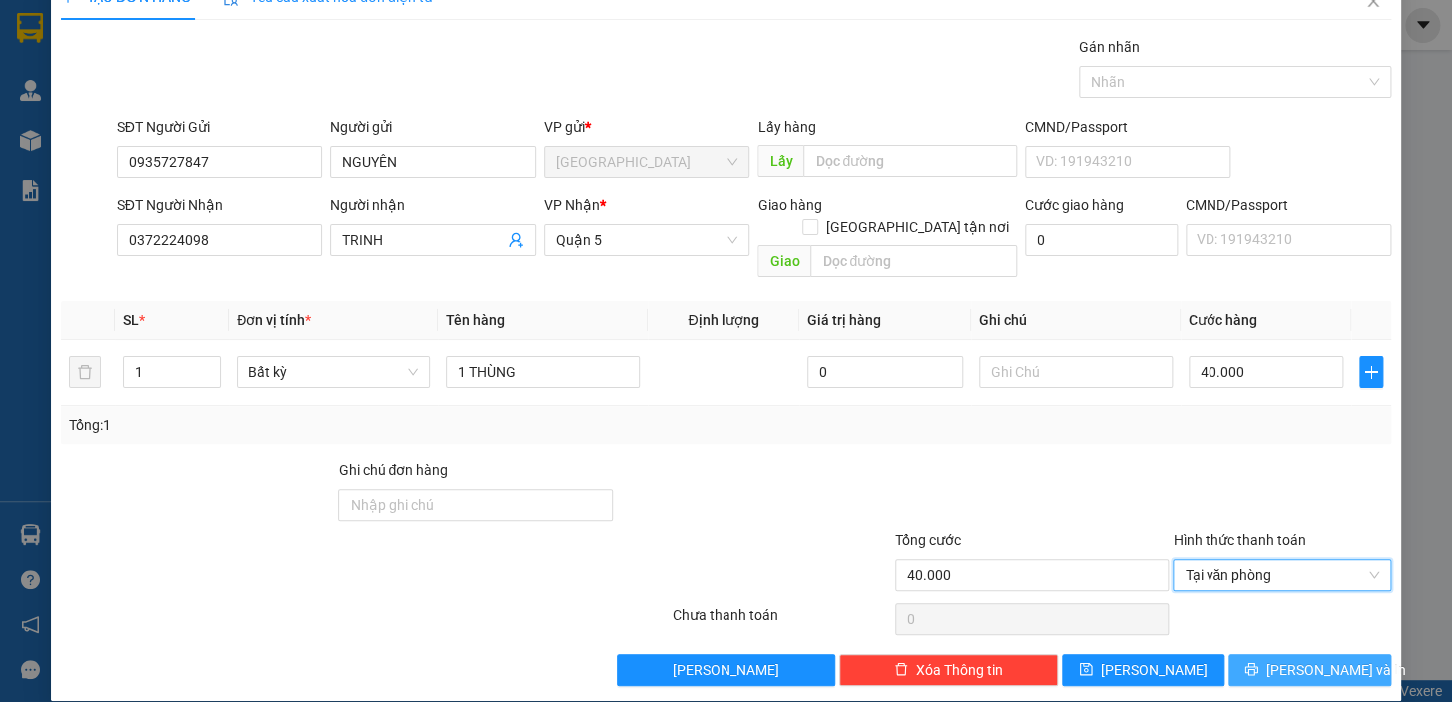
click at [1316, 659] on span "Lưu và In" at bounding box center [1337, 670] width 140 height 22
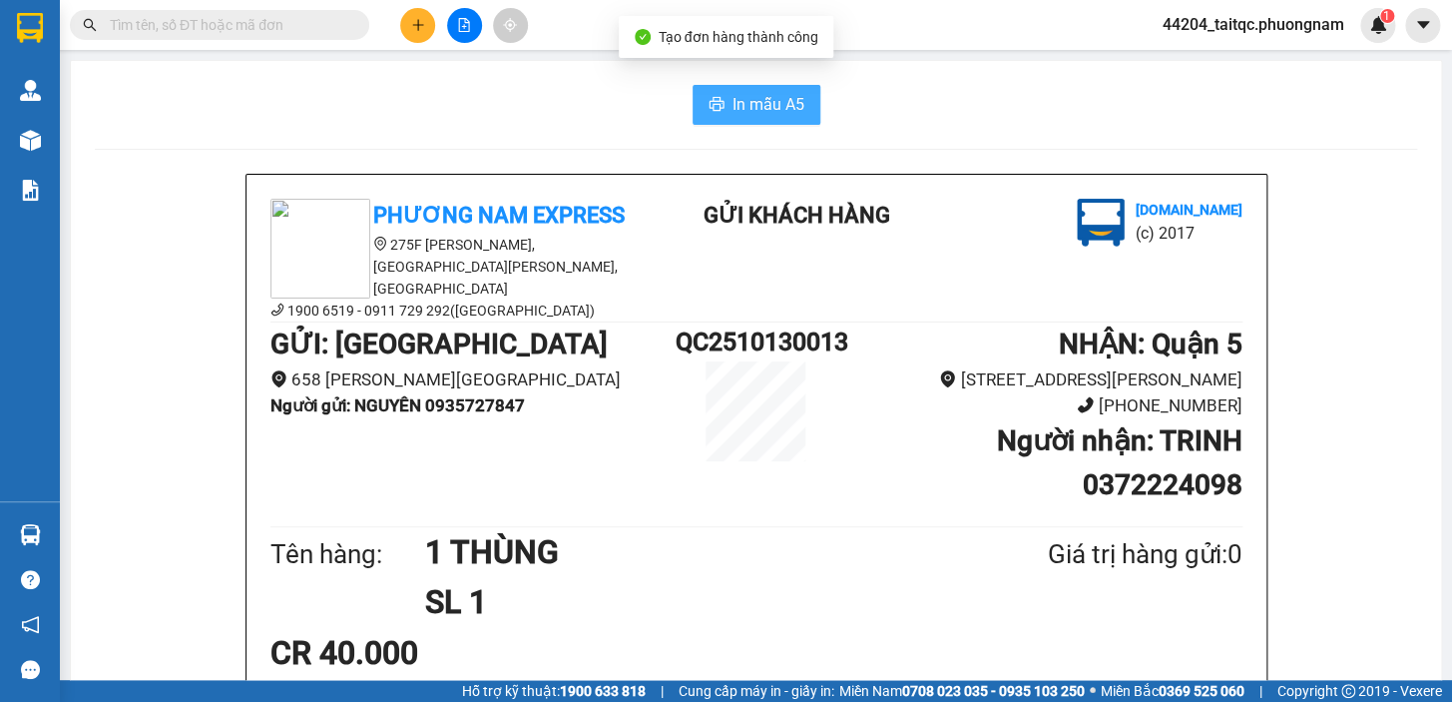
click at [735, 98] on span "In mẫu A5" at bounding box center [769, 104] width 72 height 25
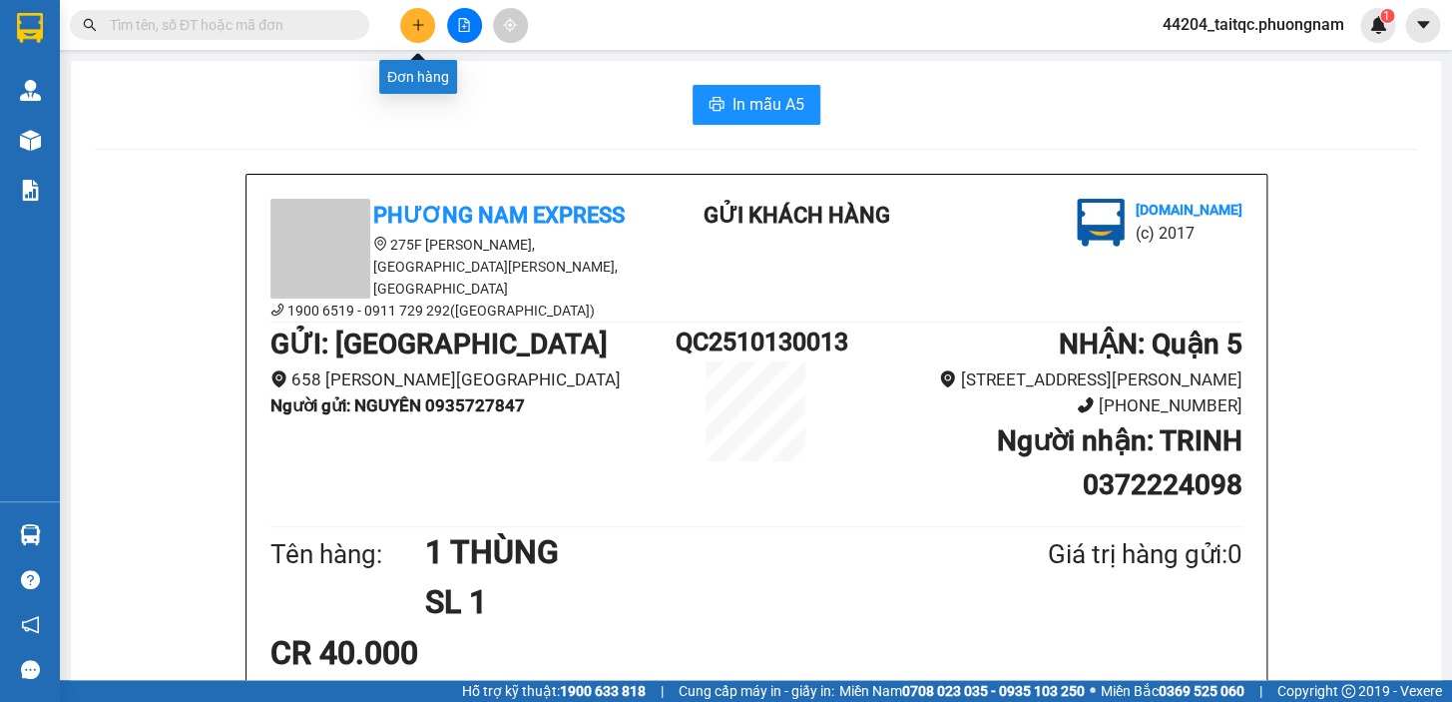
click at [419, 21] on icon "plus" at bounding box center [418, 25] width 14 height 14
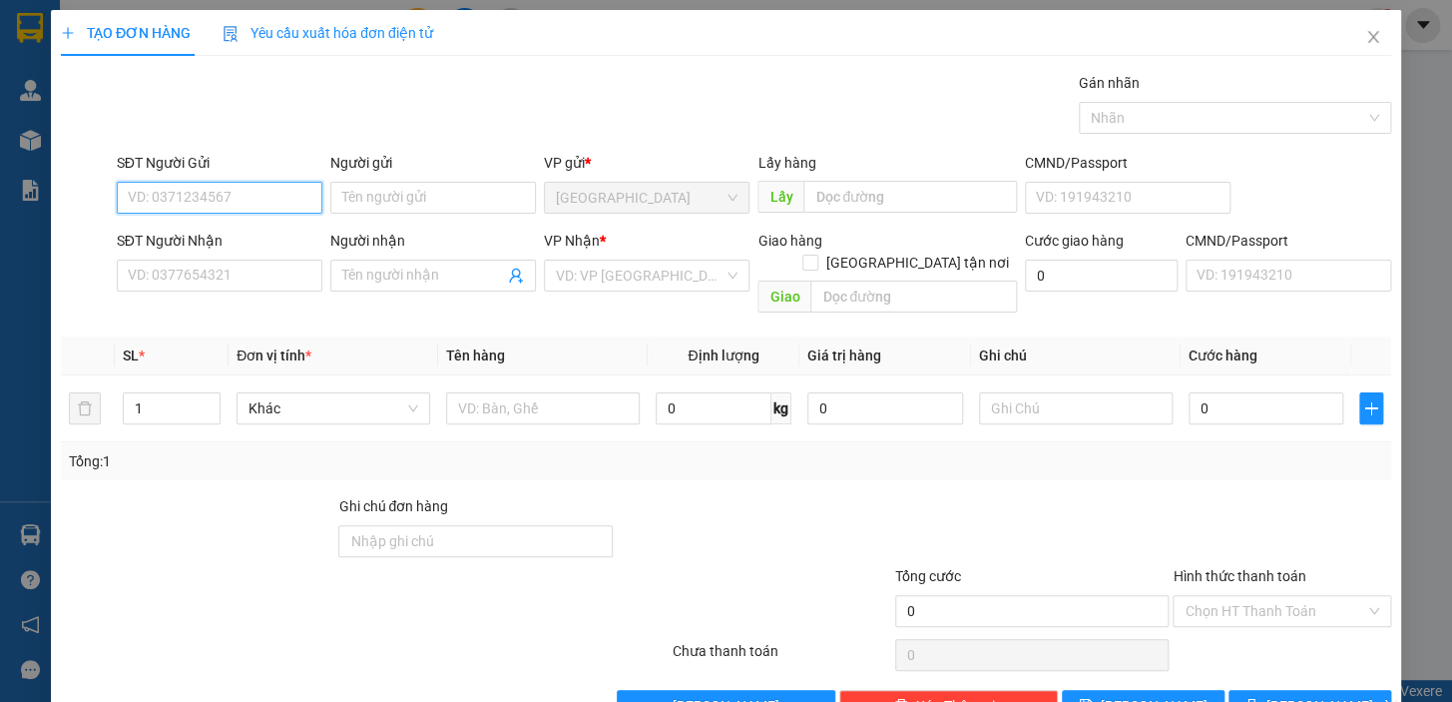
click at [190, 189] on input "SĐT Người Gửi" at bounding box center [220, 198] width 206 height 32
click at [215, 241] on div "0901754762 - TUẤN" at bounding box center [226, 238] width 197 height 22
type input "0901754762"
type input "TUẤN"
type input "0909387359"
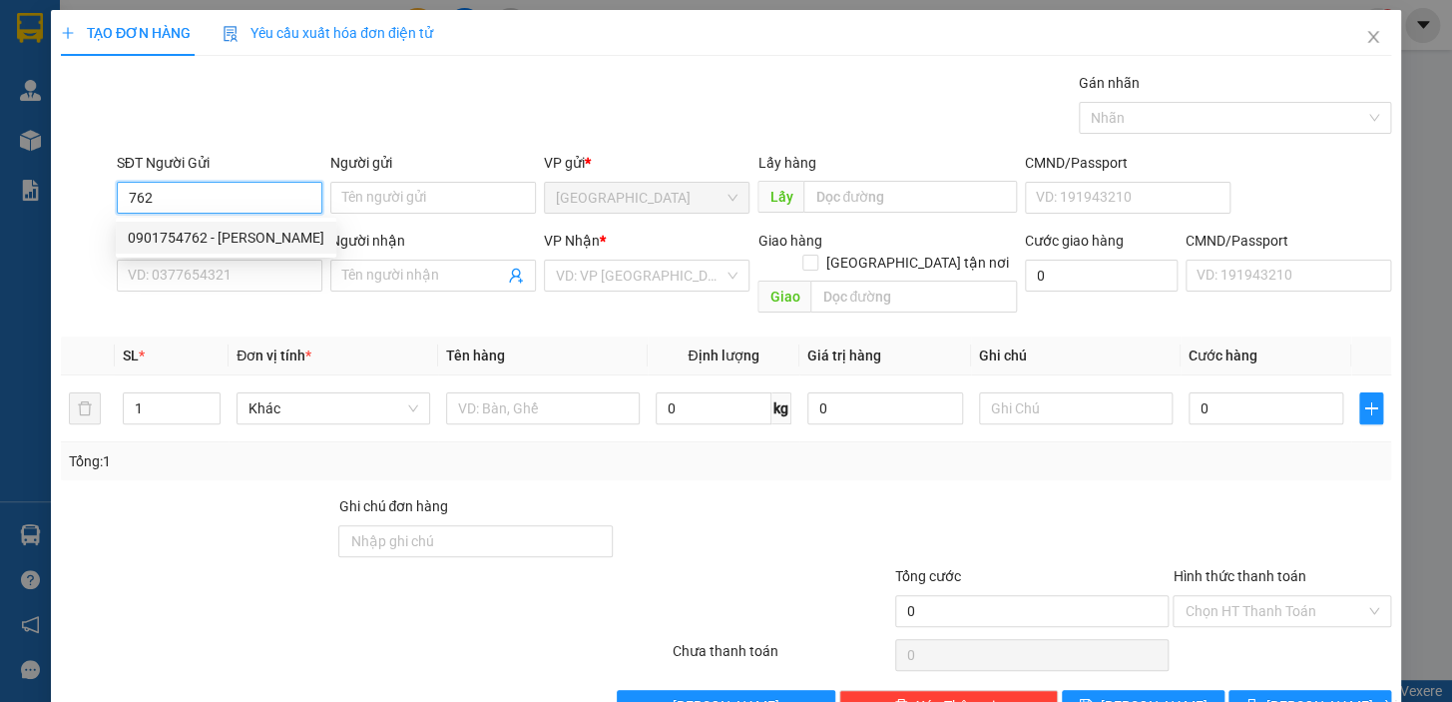
type input "THƯƠNG"
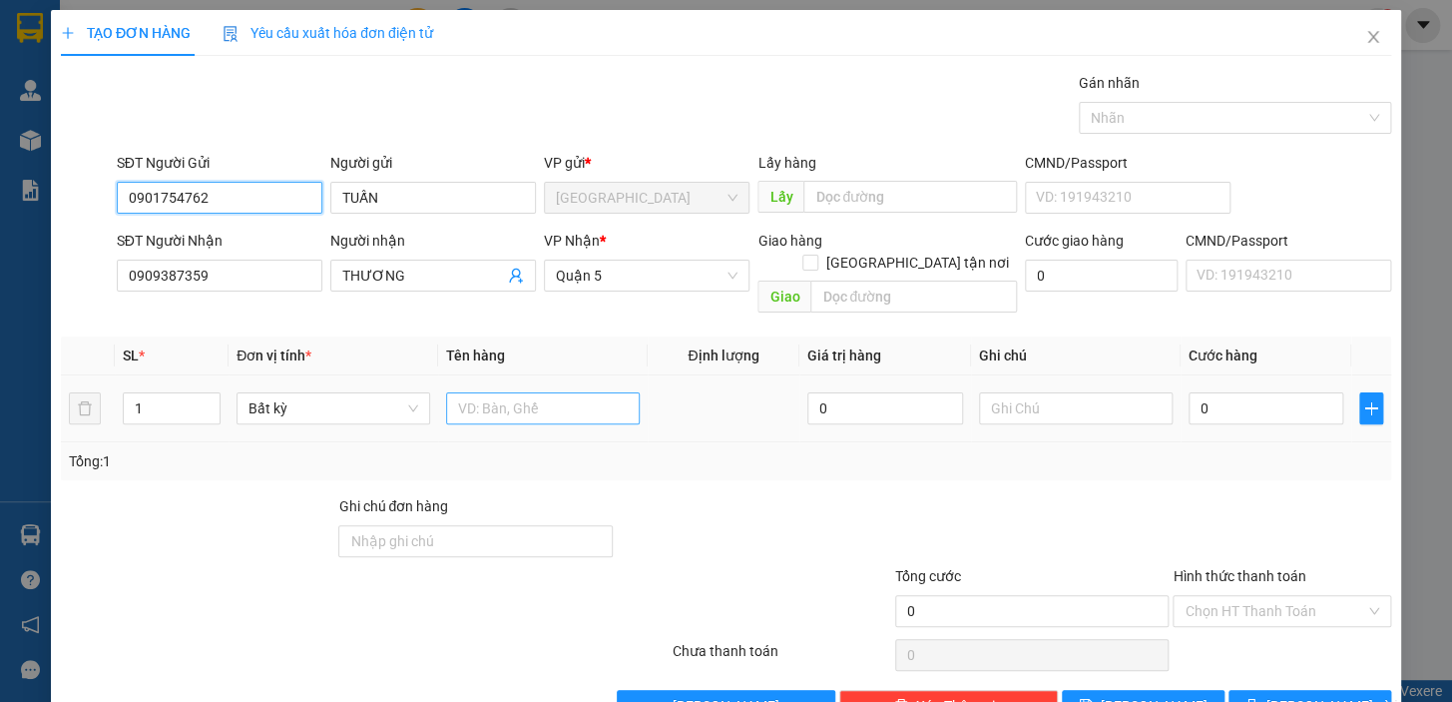
type input "0901754762"
click at [478, 392] on input "text" at bounding box center [543, 408] width 194 height 32
type input "1 CỤC ĐEN"
click at [1268, 399] on input "0" at bounding box center [1267, 408] width 156 height 32
type input "4"
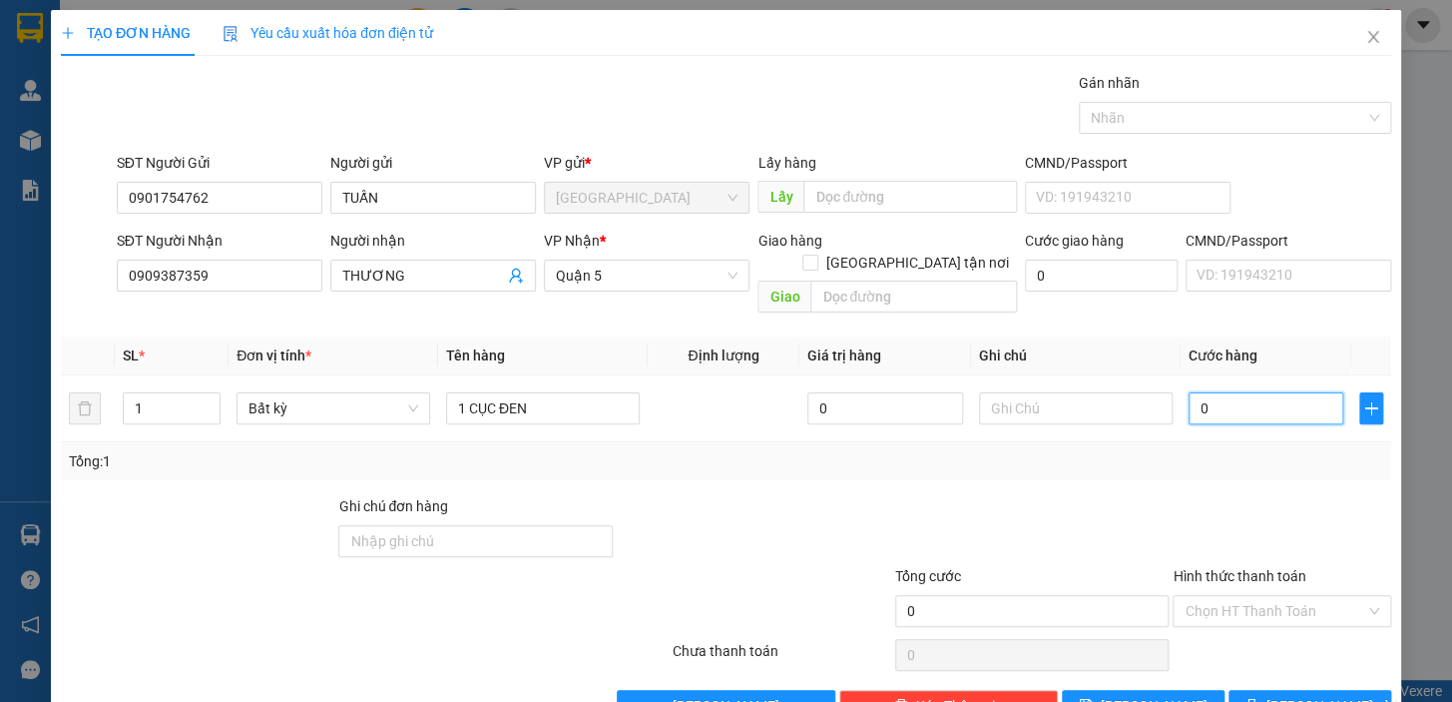
type input "4"
type input "40"
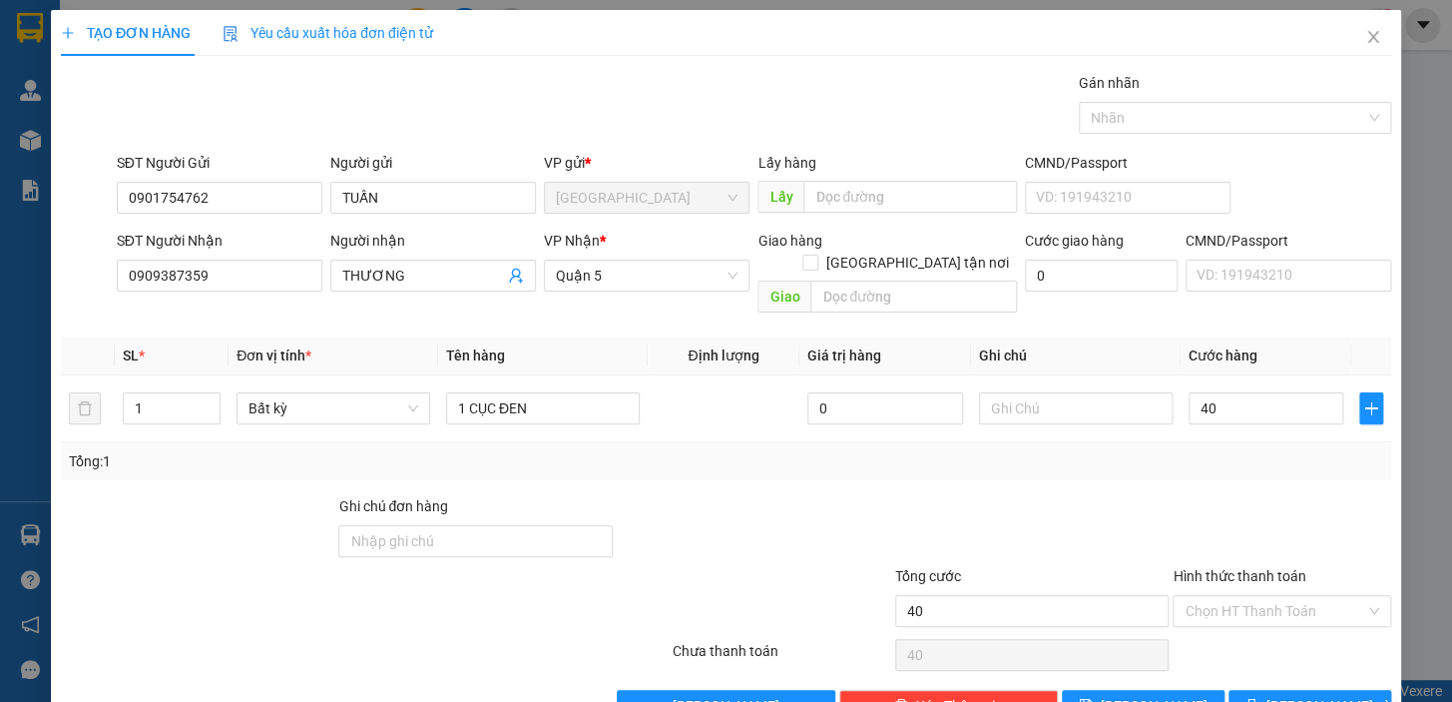
type input "40.000"
click at [1121, 495] on div at bounding box center [1032, 530] width 278 height 70
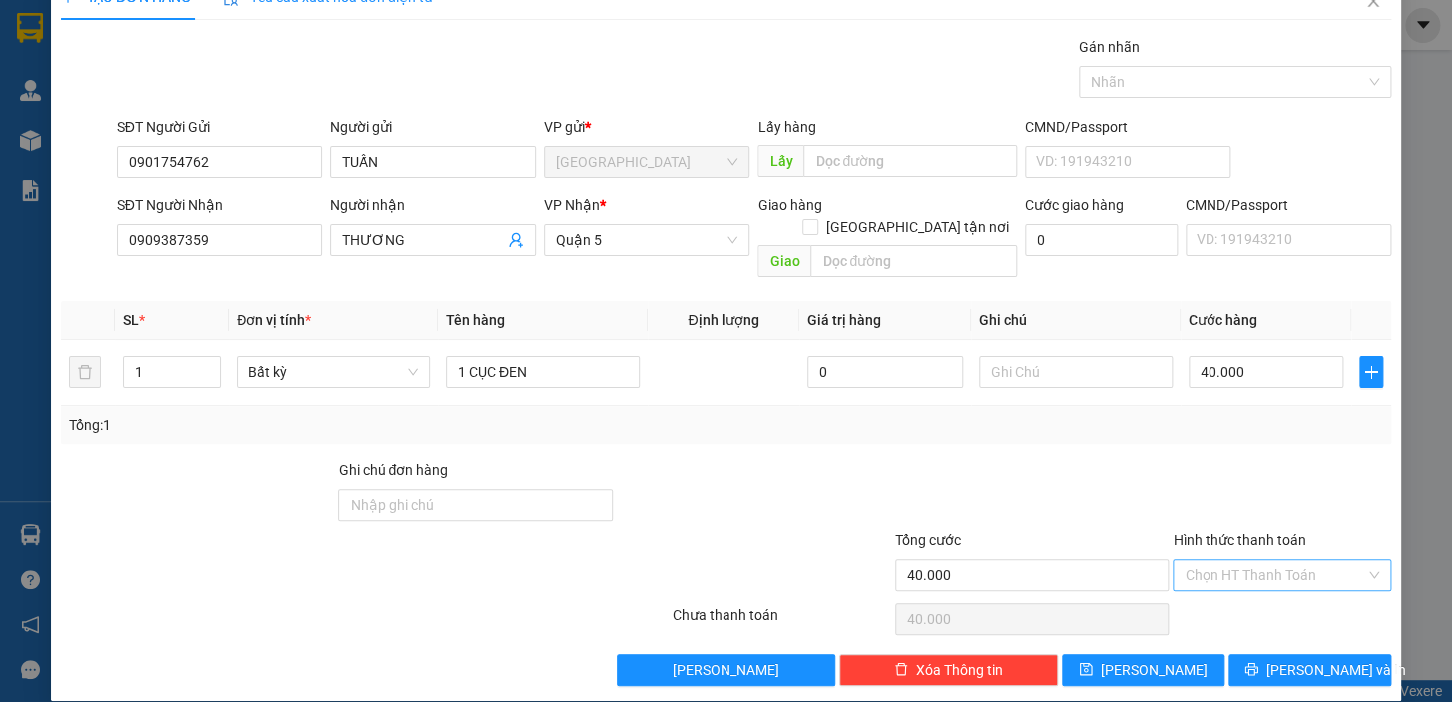
click at [1235, 560] on input "Hình thức thanh toán" at bounding box center [1275, 575] width 181 height 30
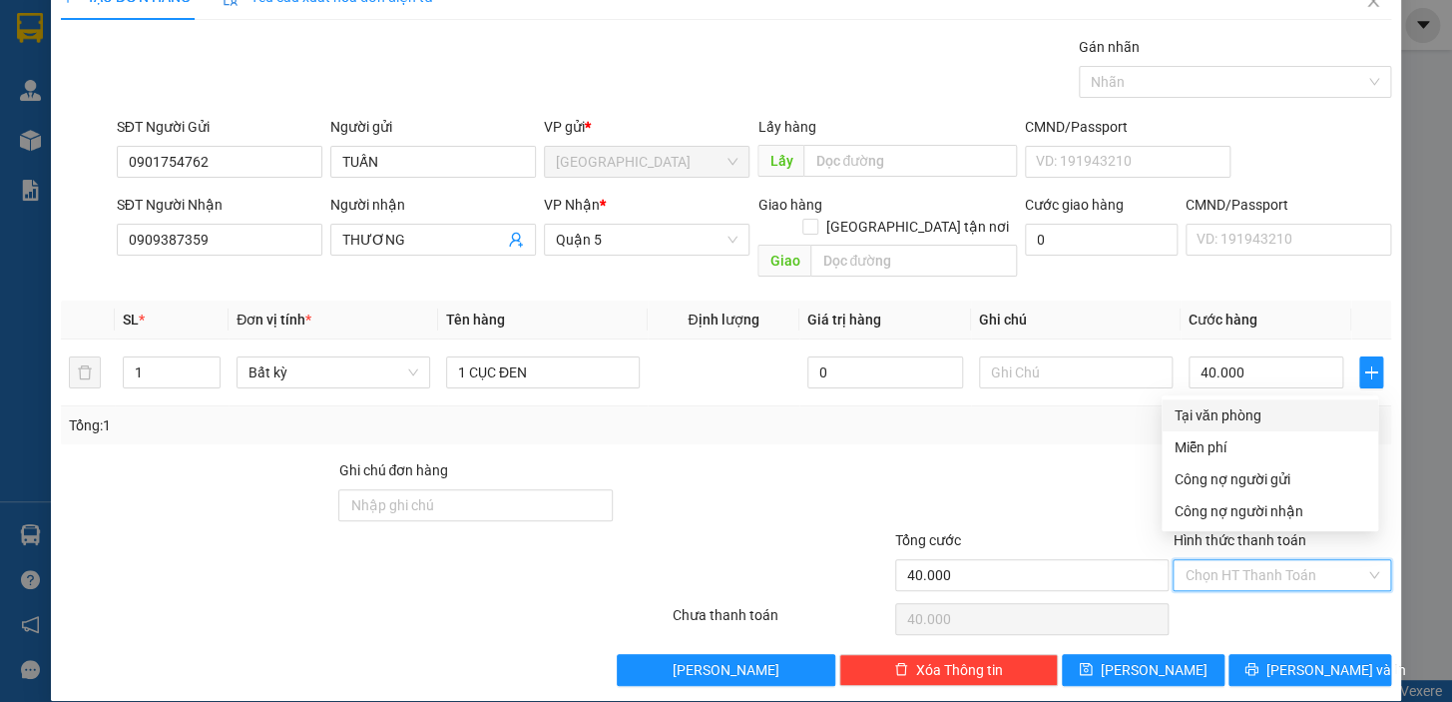
click at [1206, 417] on div "Tại văn phòng" at bounding box center [1270, 415] width 193 height 22
type input "0"
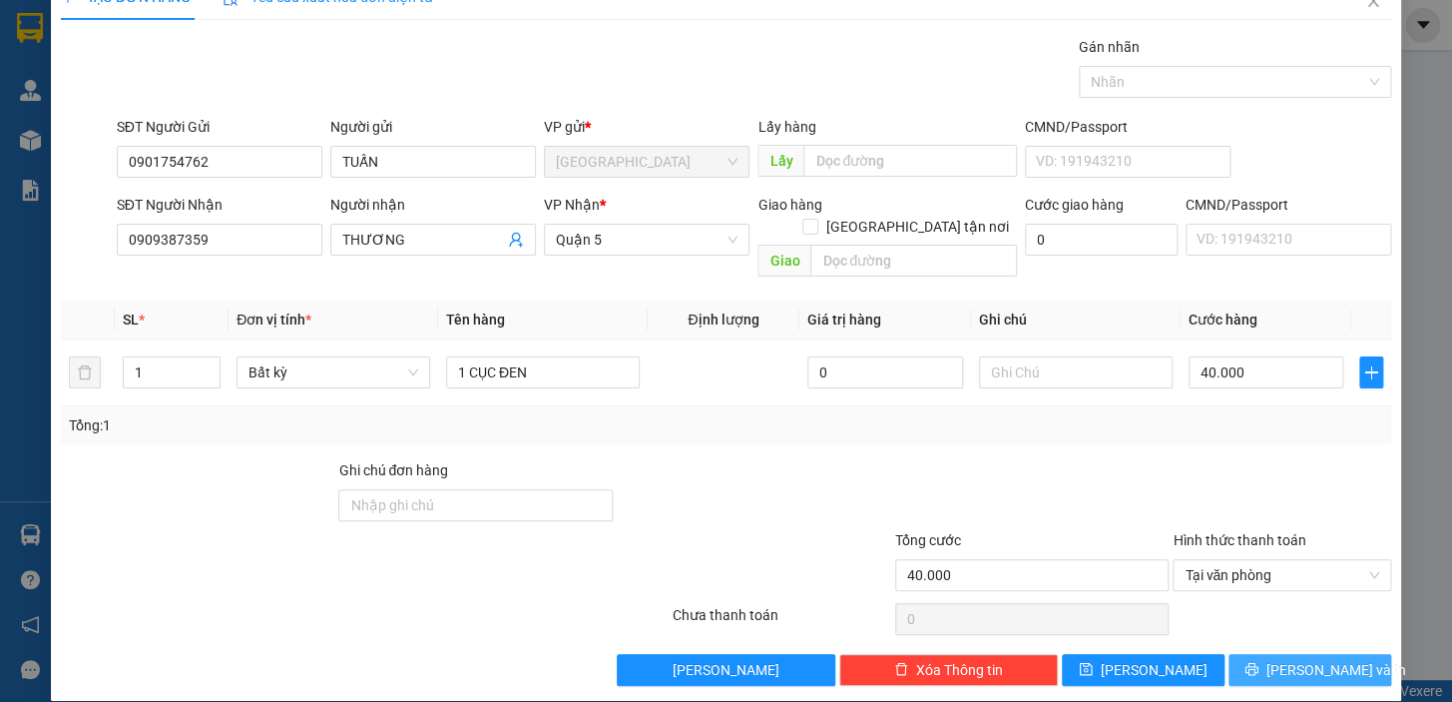
drag, startPoint x: 1264, startPoint y: 640, endPoint x: 1132, endPoint y: 456, distance: 226.0
click at [1265, 654] on button "Lưu và In" at bounding box center [1310, 670] width 163 height 32
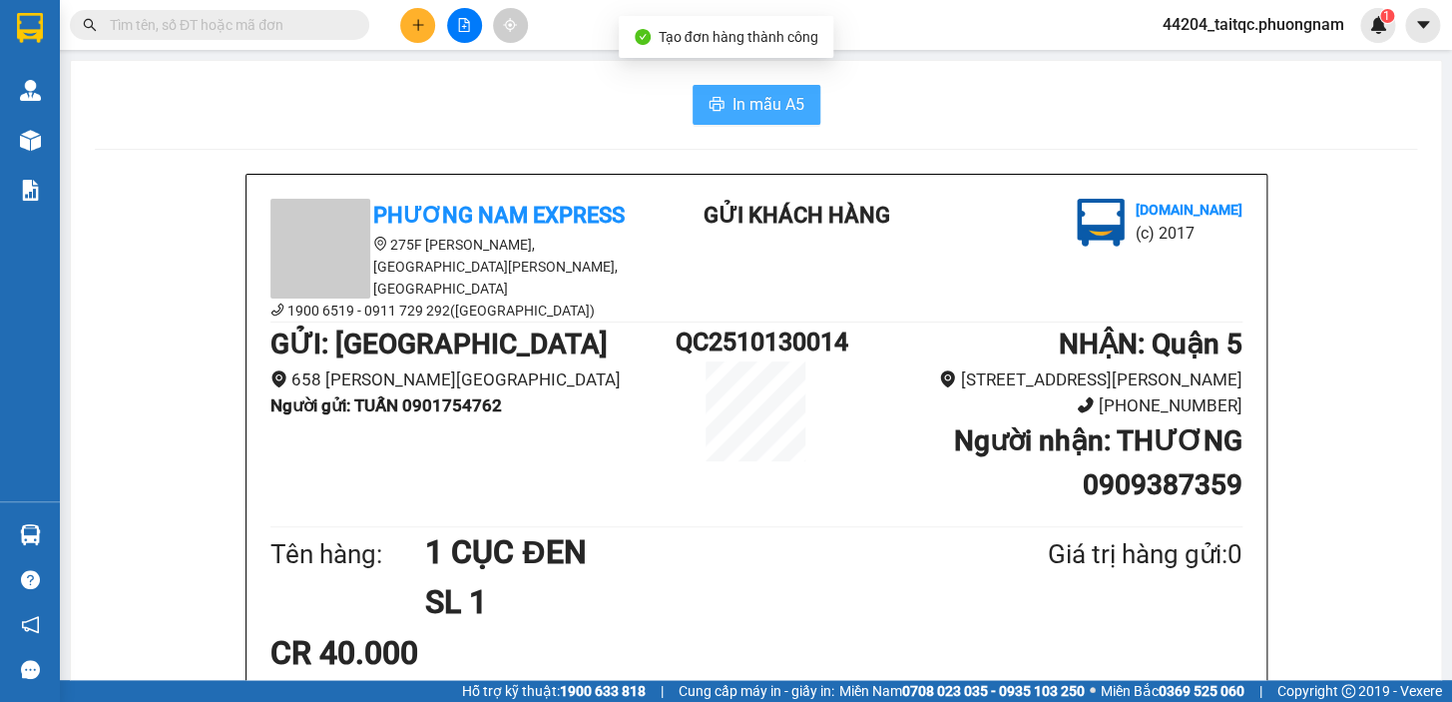
click at [749, 86] on button "In mẫu A5" at bounding box center [757, 105] width 128 height 40
click at [142, 21] on input "text" at bounding box center [228, 25] width 236 height 22
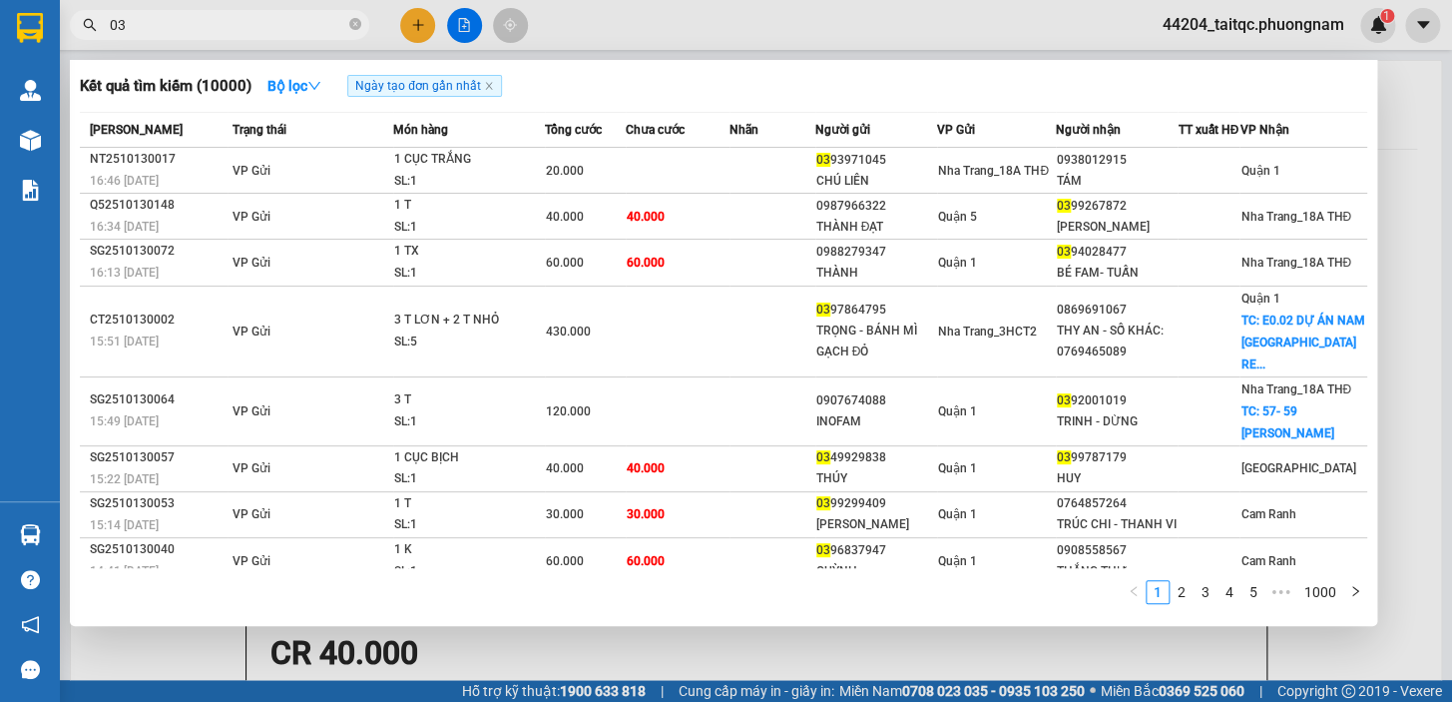
type input "0"
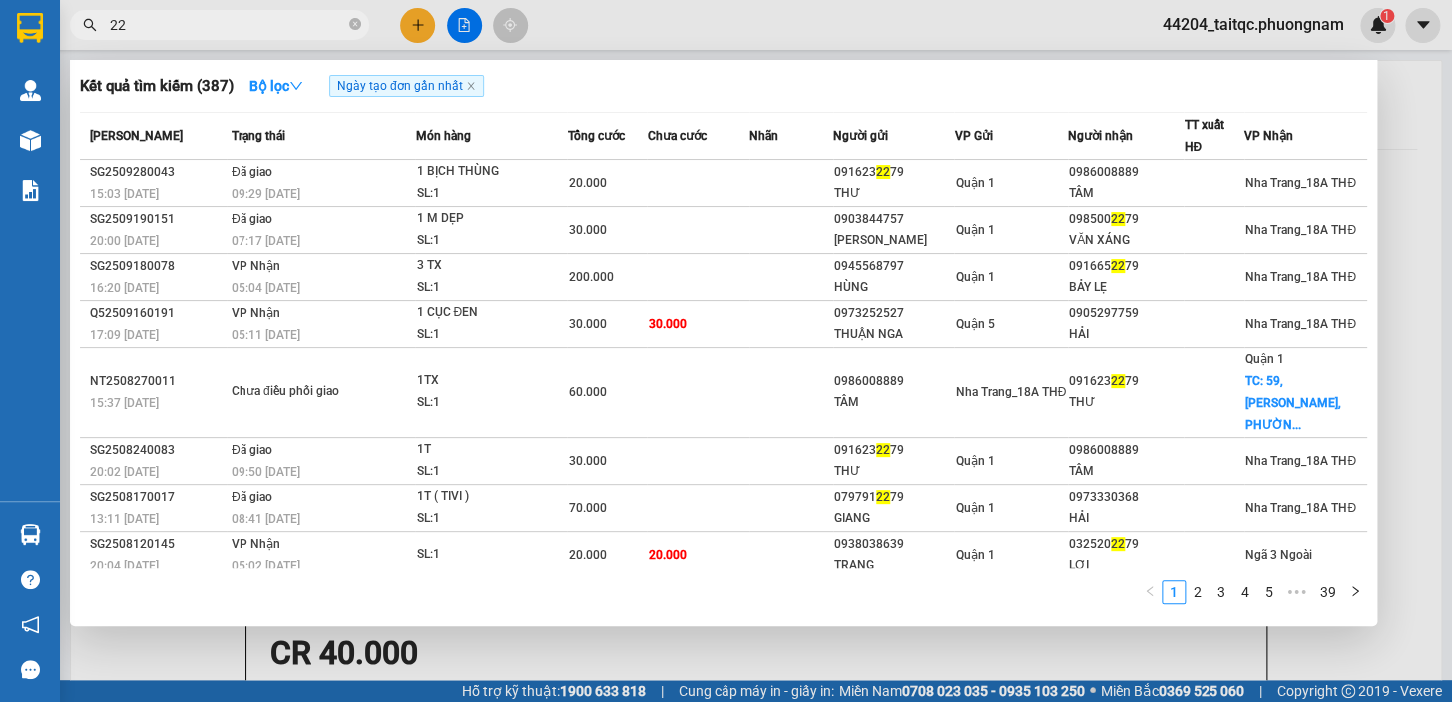
type input "2"
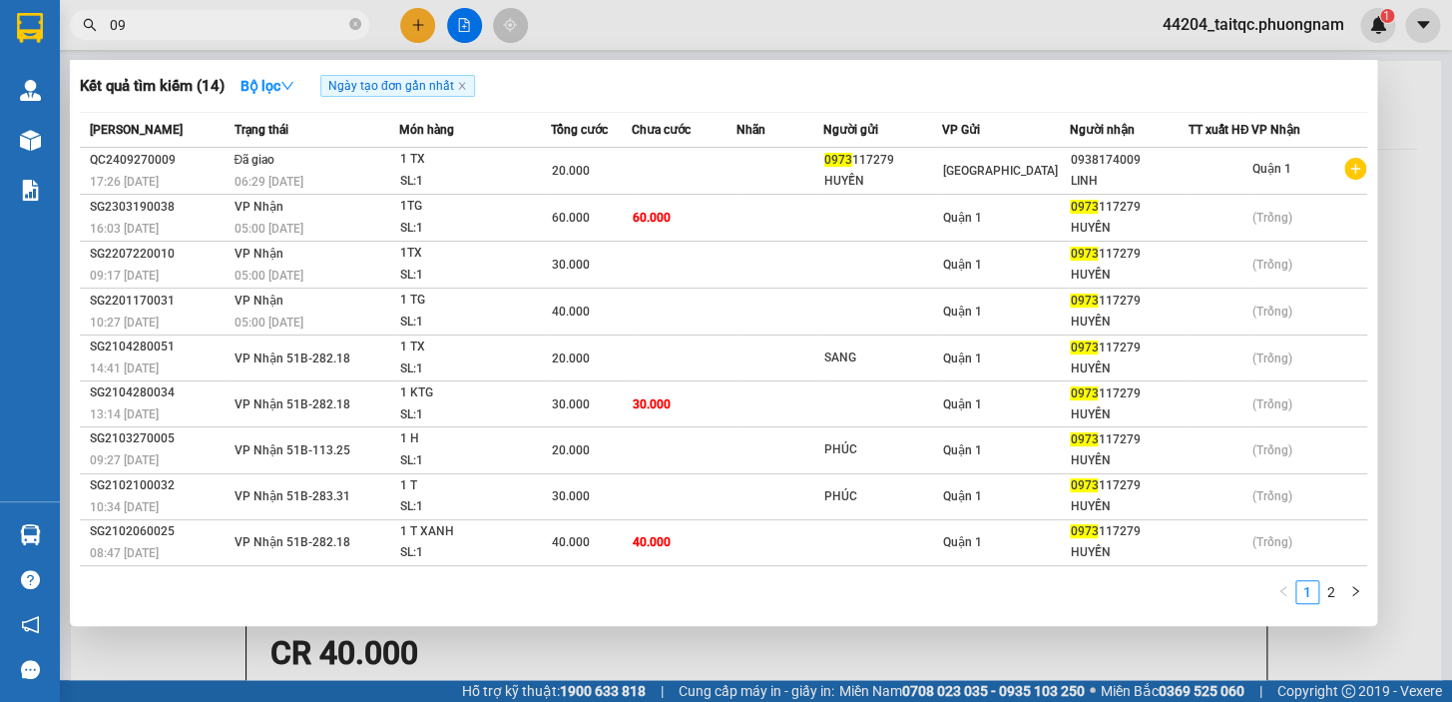
type input "0"
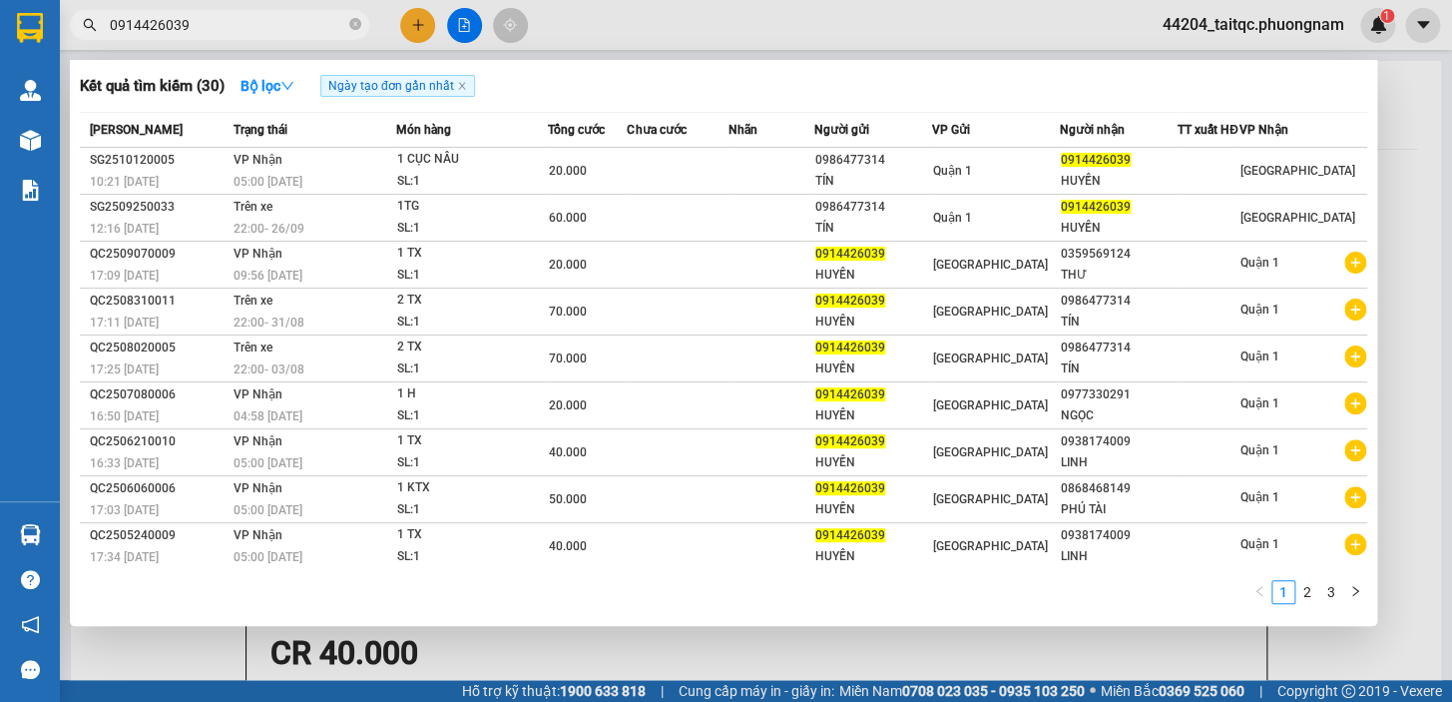
type input "0914426039"
click at [419, 27] on div at bounding box center [726, 351] width 1452 height 702
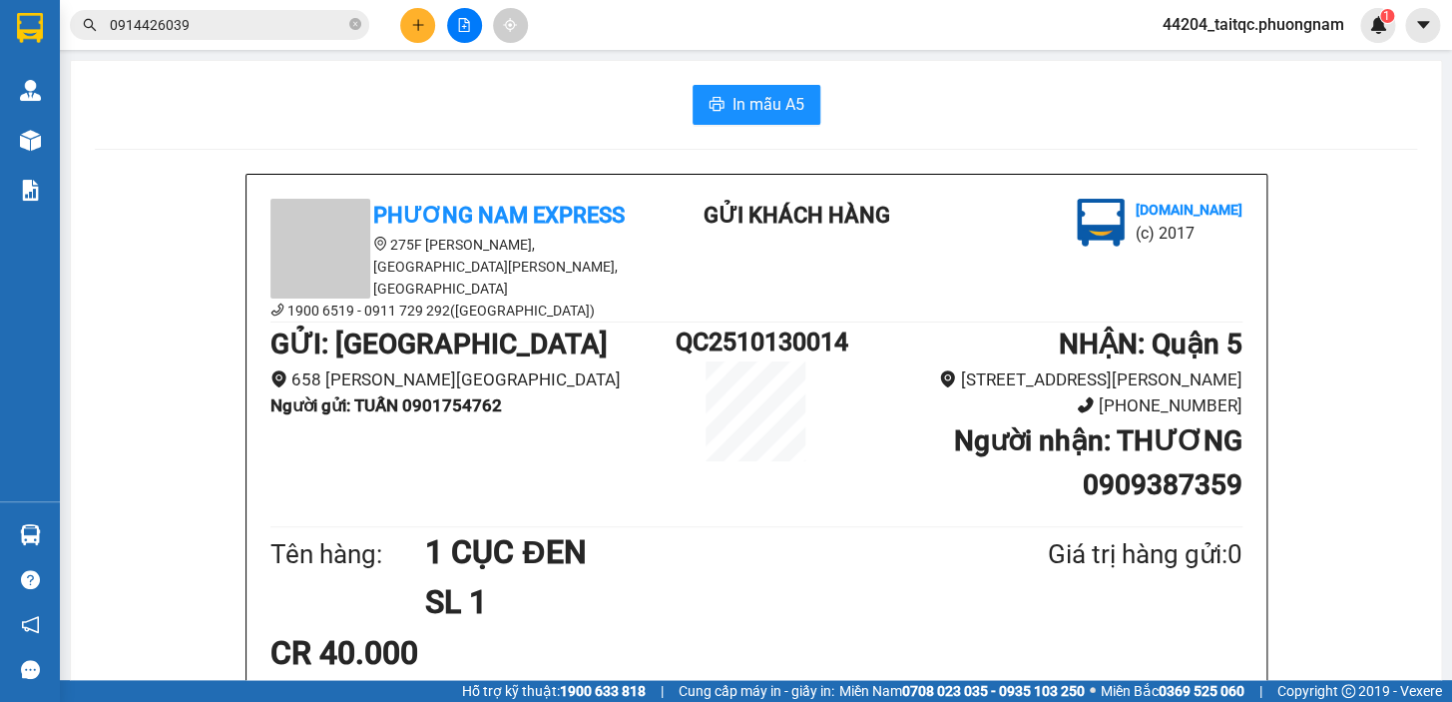
click at [428, 28] on button at bounding box center [417, 25] width 35 height 35
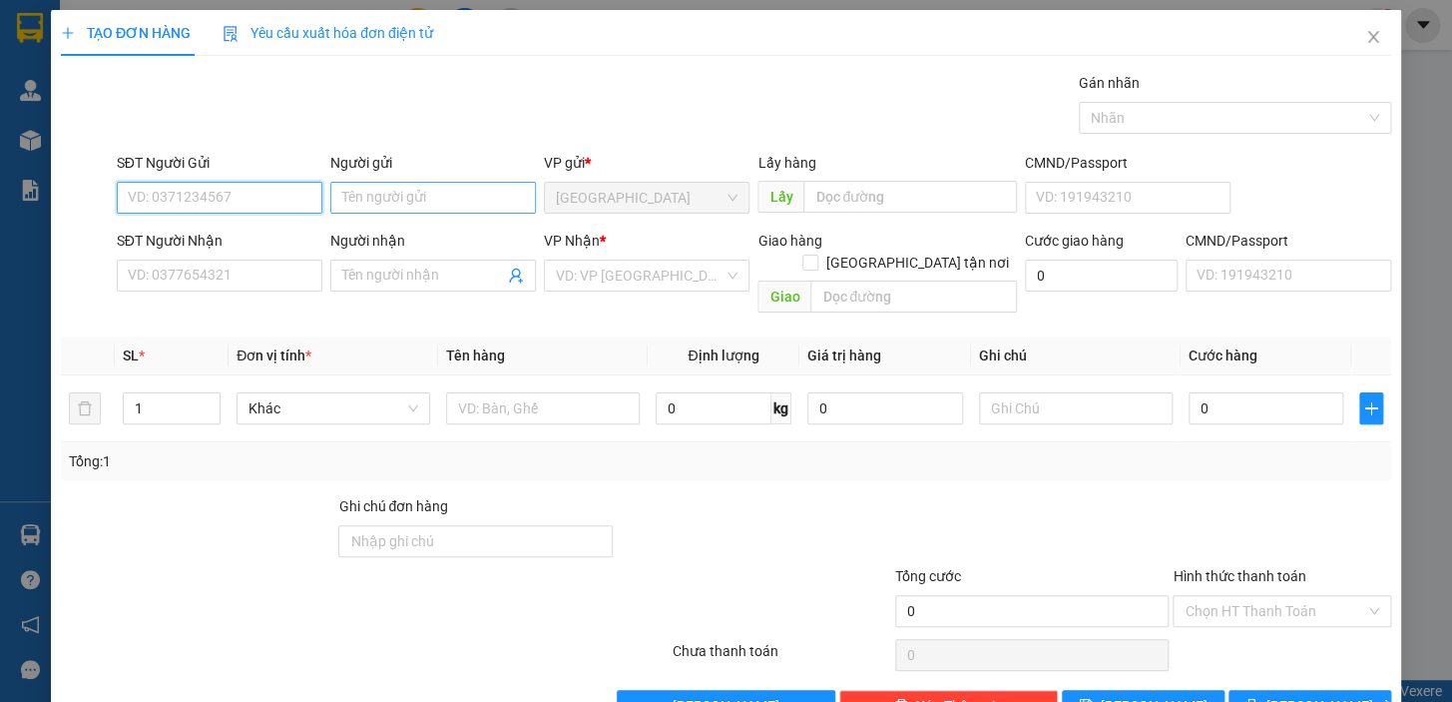
drag, startPoint x: 185, startPoint y: 198, endPoint x: 339, endPoint y: 201, distance: 154.7
click at [204, 200] on input "SĐT Người Gửi" at bounding box center [220, 198] width 206 height 32
click at [192, 231] on div "0906455939 - PHÚ" at bounding box center [218, 238] width 180 height 22
type input "0906455939"
type input "PHÚ"
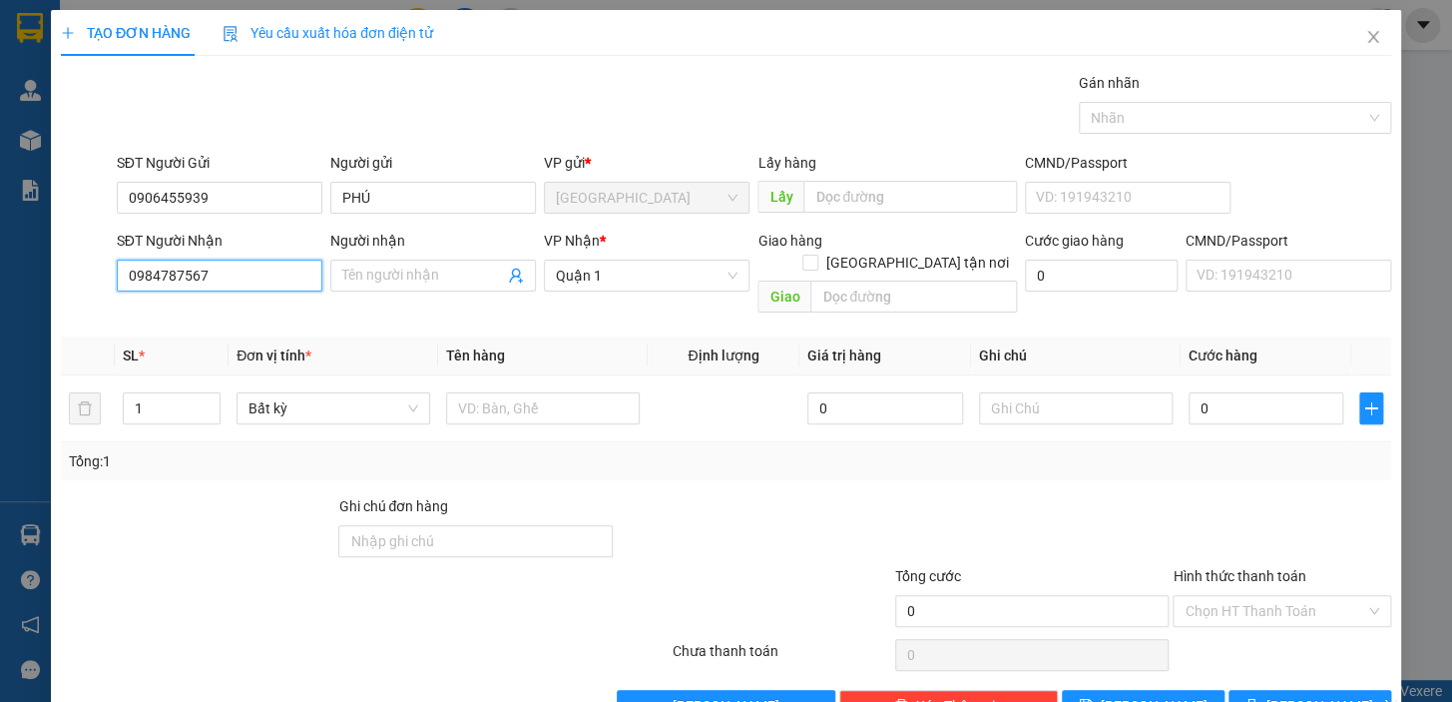
click at [236, 282] on input "0984787567" at bounding box center [220, 276] width 206 height 32
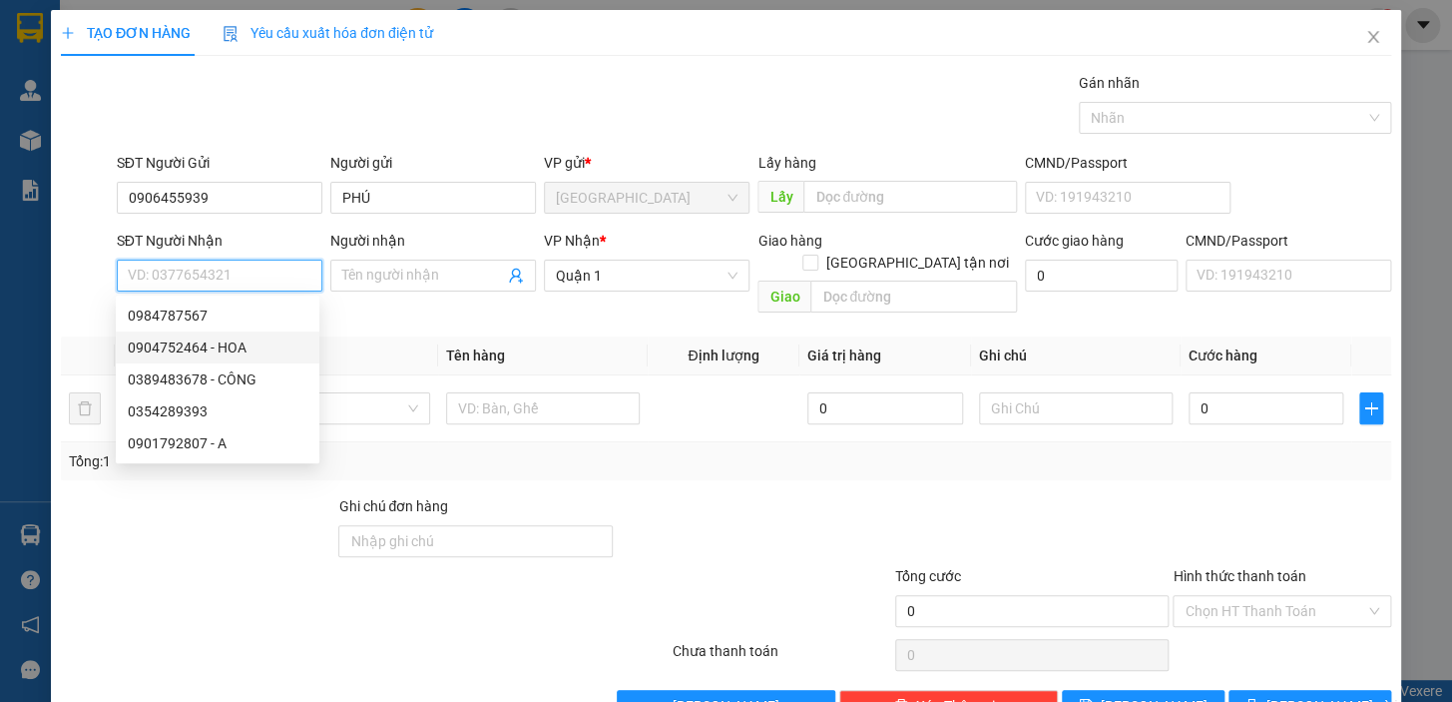
click at [226, 349] on div "0904752464 - HOA" at bounding box center [218, 347] width 180 height 22
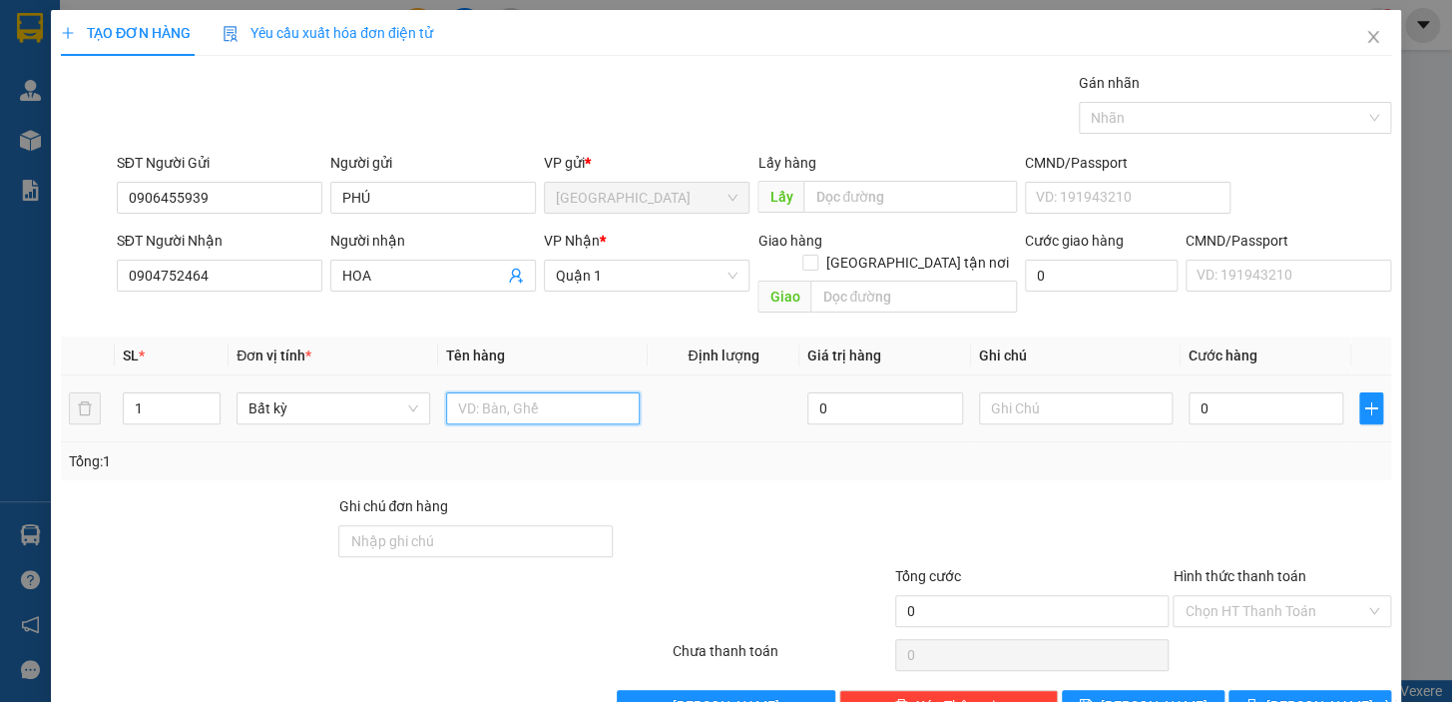
click at [489, 397] on input "text" at bounding box center [543, 408] width 194 height 32
click at [1256, 392] on input "0" at bounding box center [1267, 408] width 156 height 32
click at [1136, 509] on div at bounding box center [1032, 530] width 278 height 70
click at [1208, 596] on input "Hình thức thanh toán" at bounding box center [1275, 611] width 181 height 30
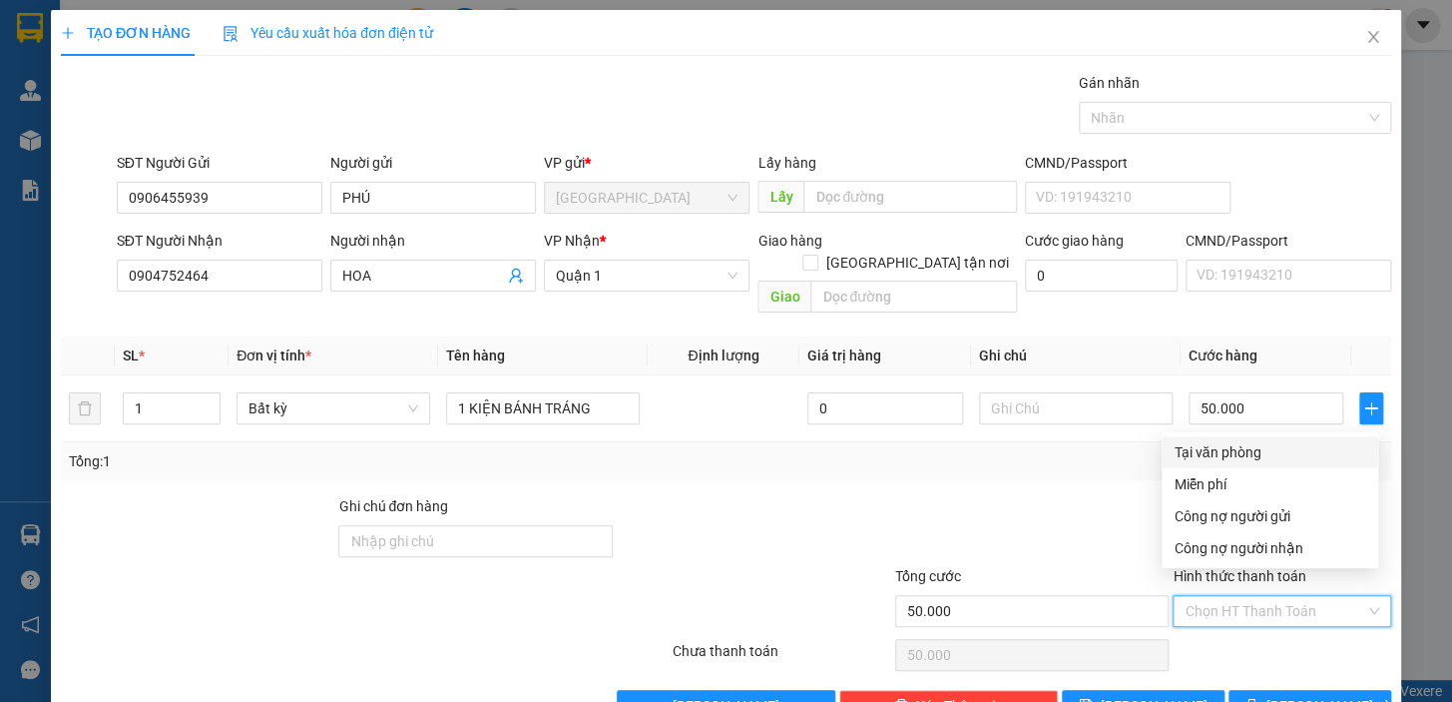
click at [1213, 443] on div "Tại văn phòng" at bounding box center [1270, 452] width 193 height 22
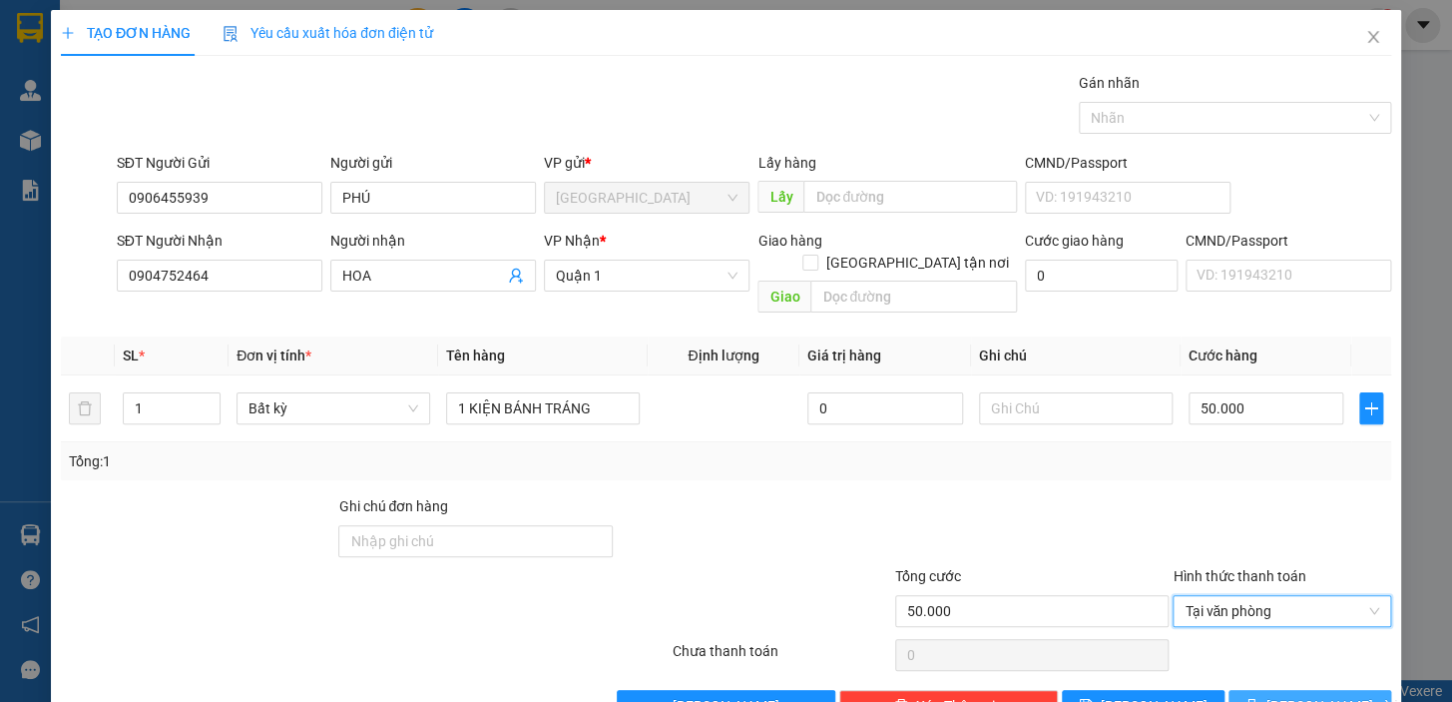
click at [1242, 670] on button "Lưu và In" at bounding box center [1310, 706] width 163 height 32
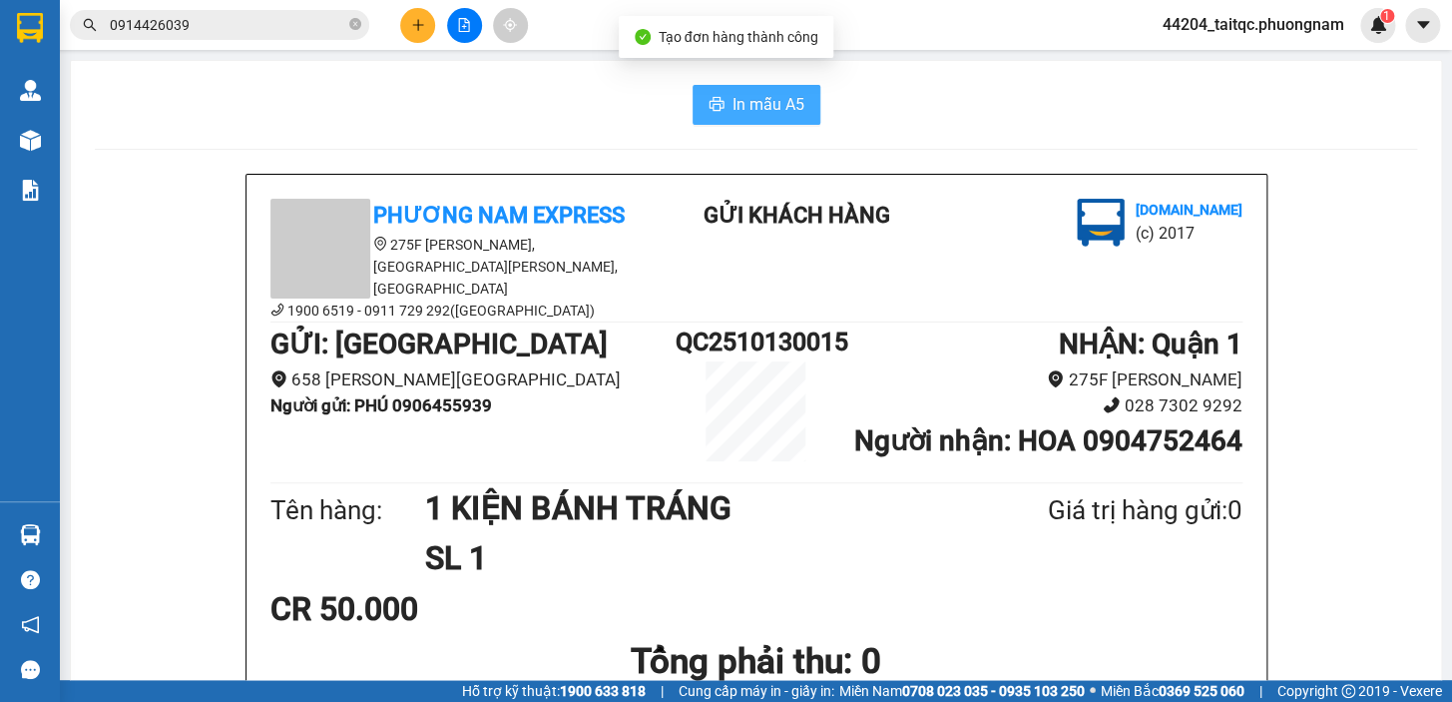
click at [785, 113] on span "In mẫu A5" at bounding box center [769, 104] width 72 height 25
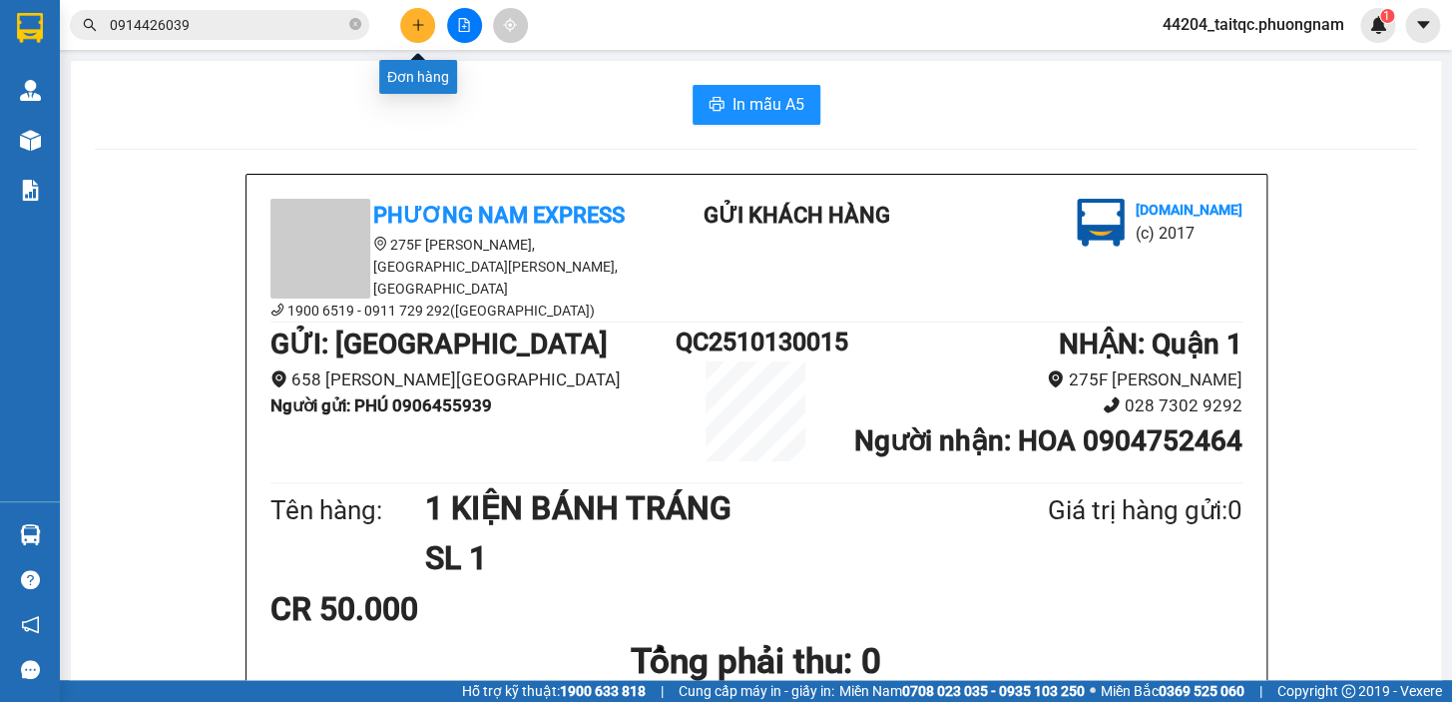
click at [419, 18] on icon "plus" at bounding box center [418, 25] width 14 height 14
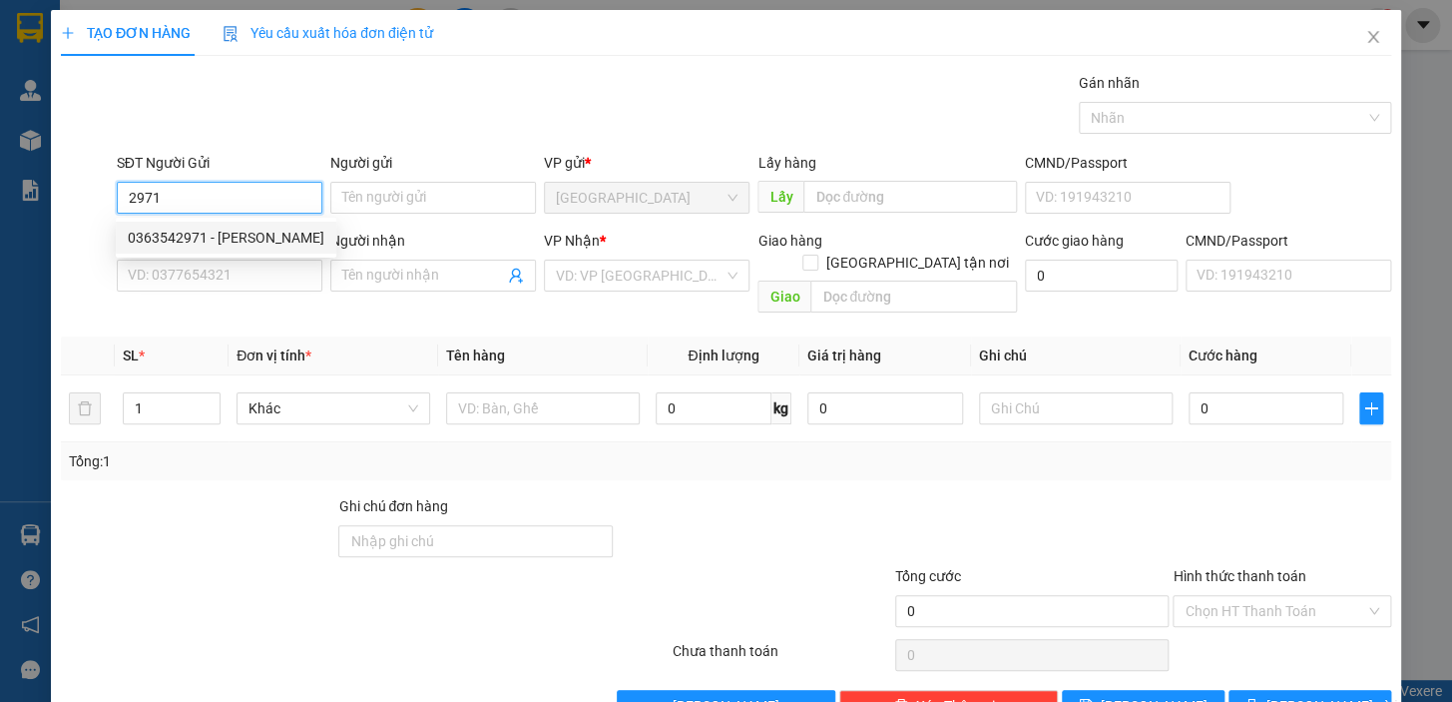
click at [262, 239] on div "0363542971 - GIANG" at bounding box center [226, 238] width 197 height 22
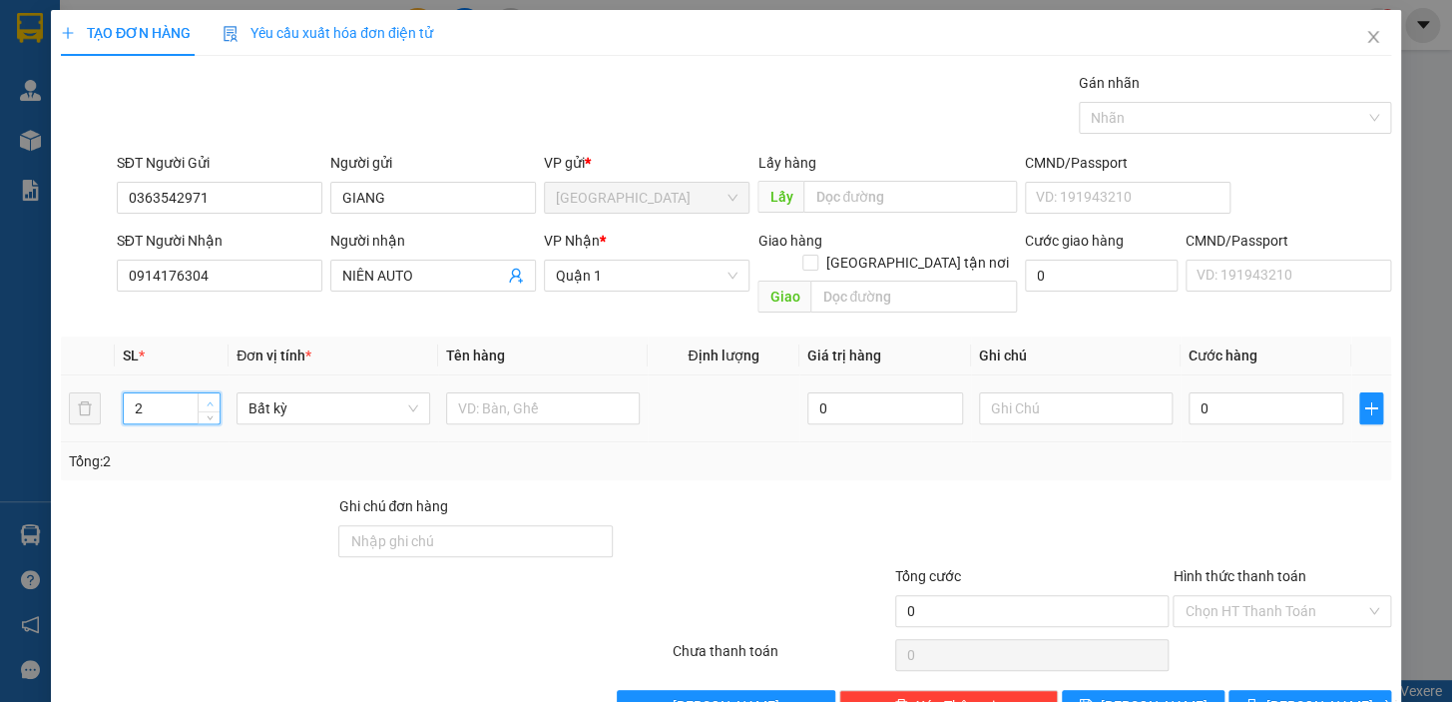
click at [207, 401] on icon "up" at bounding box center [210, 403] width 6 height 4
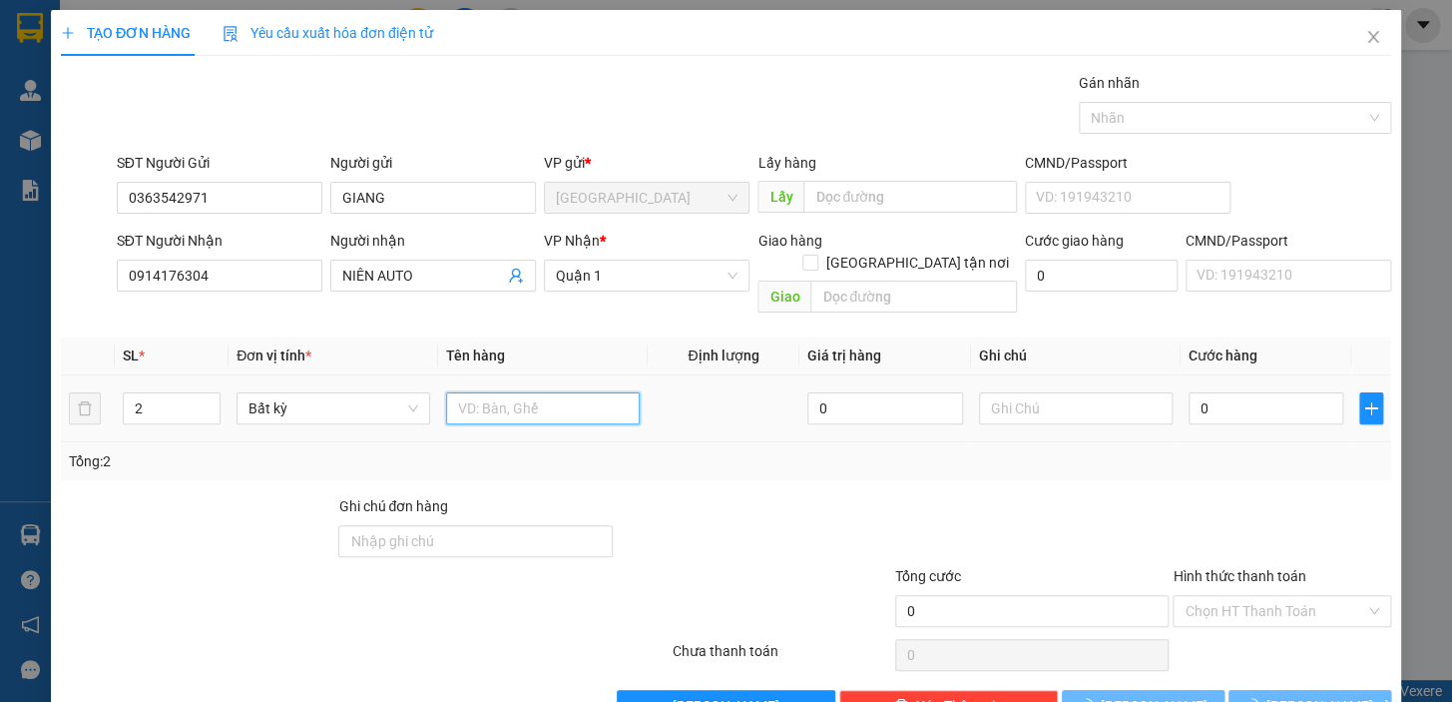
click at [484, 392] on input "text" at bounding box center [543, 408] width 194 height 32
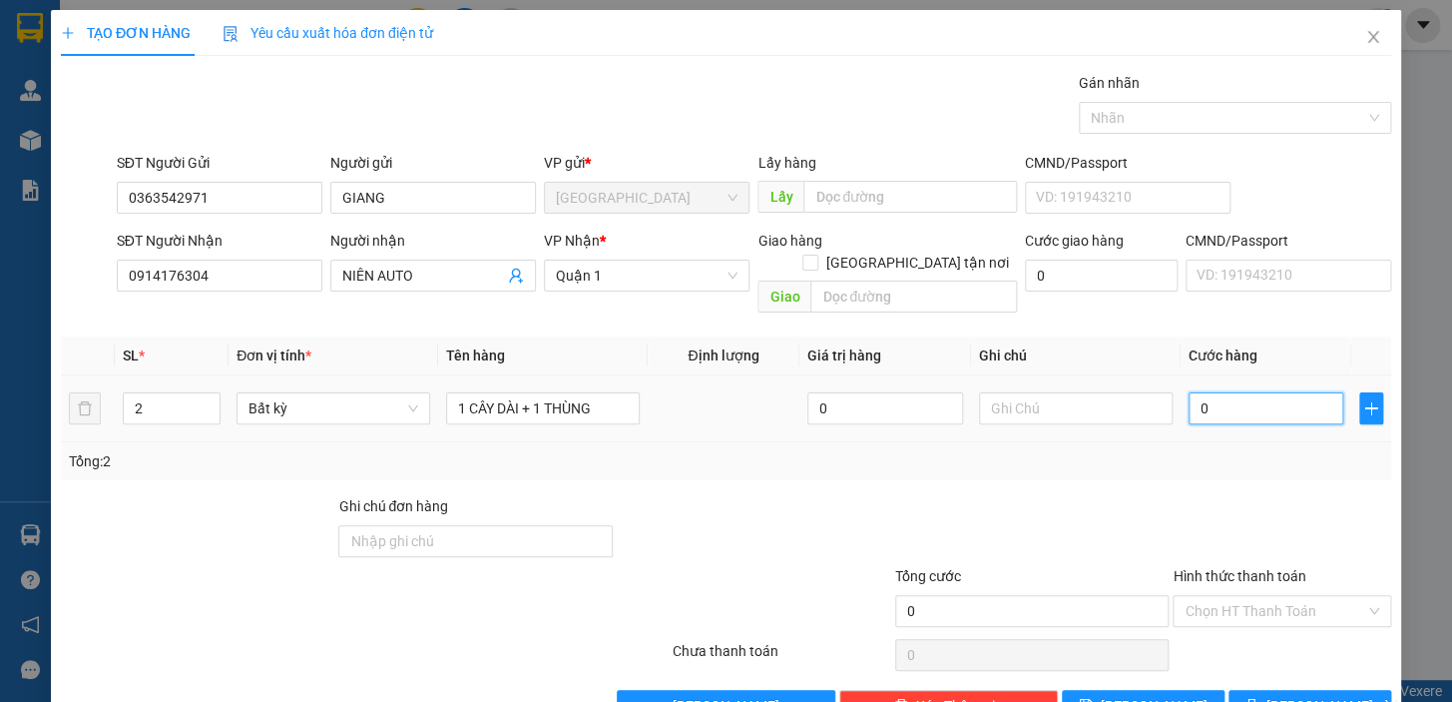
click at [1243, 392] on input "0" at bounding box center [1267, 408] width 156 height 32
click at [1154, 498] on div at bounding box center [1032, 530] width 278 height 70
click at [1243, 495] on div at bounding box center [1282, 530] width 223 height 70
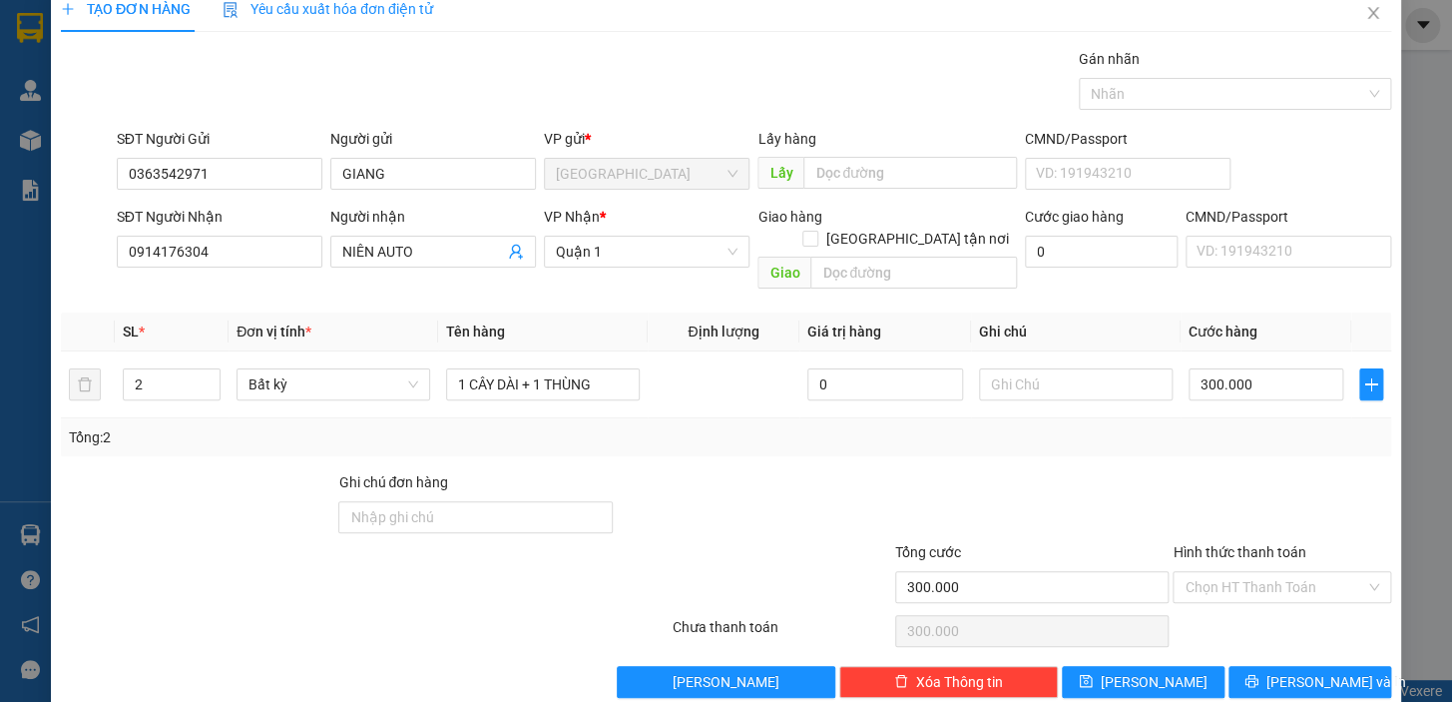
scroll to position [36, 0]
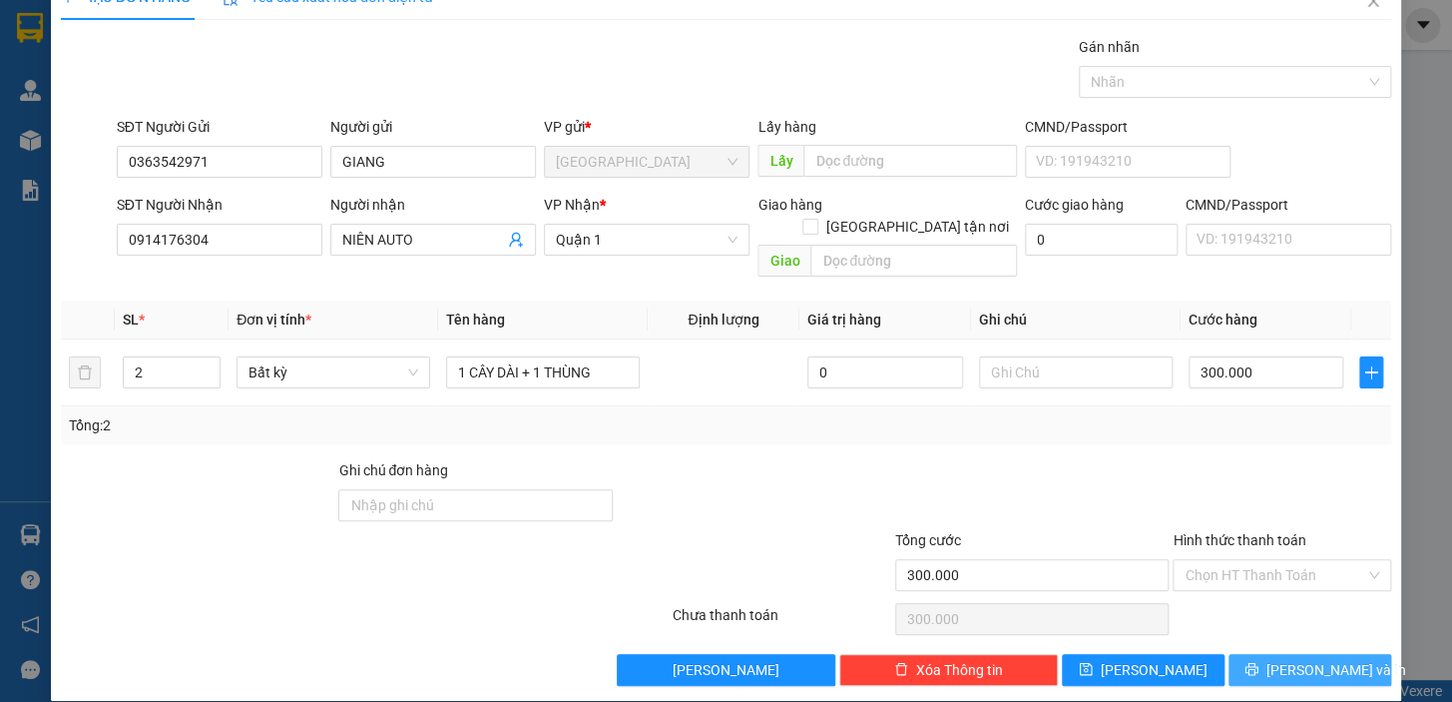
click at [1259, 662] on icon "printer" at bounding box center [1252, 669] width 14 height 14
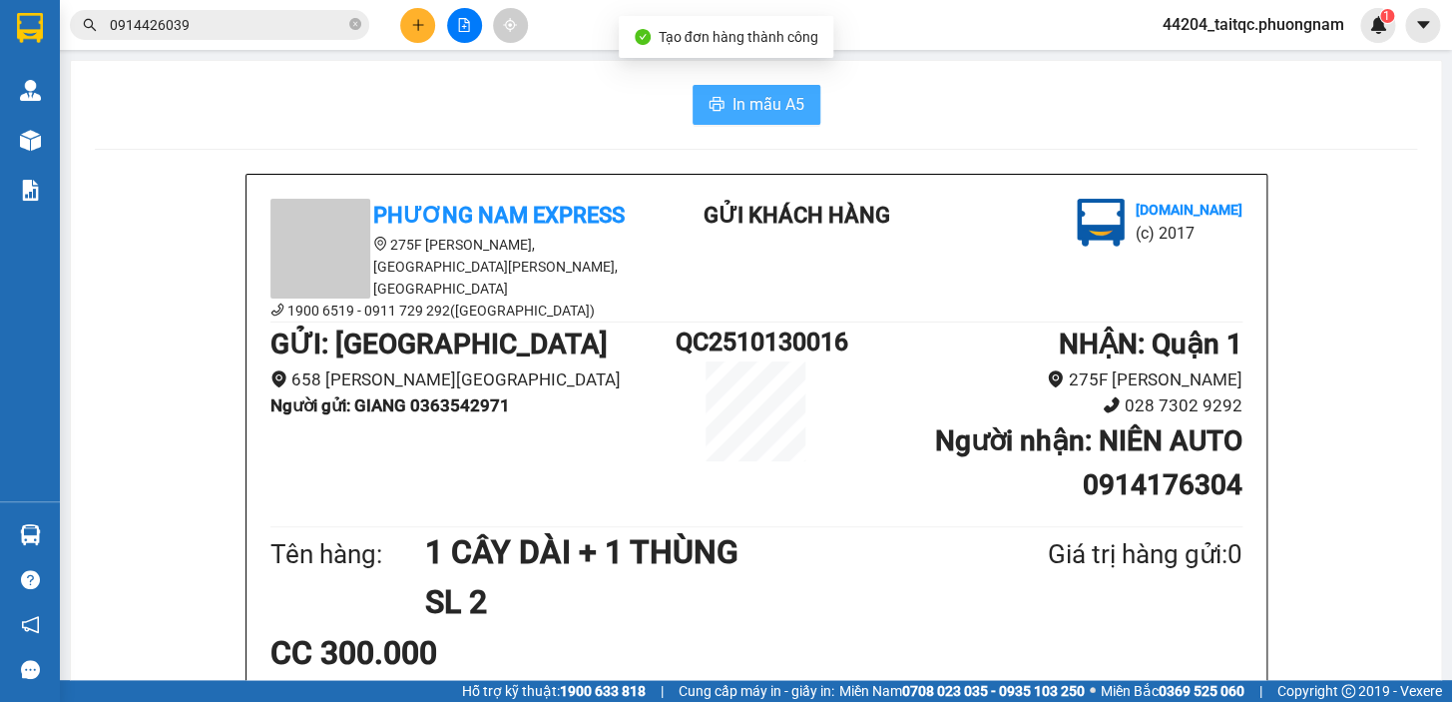
click at [753, 94] on span "In mẫu A5" at bounding box center [769, 104] width 72 height 25
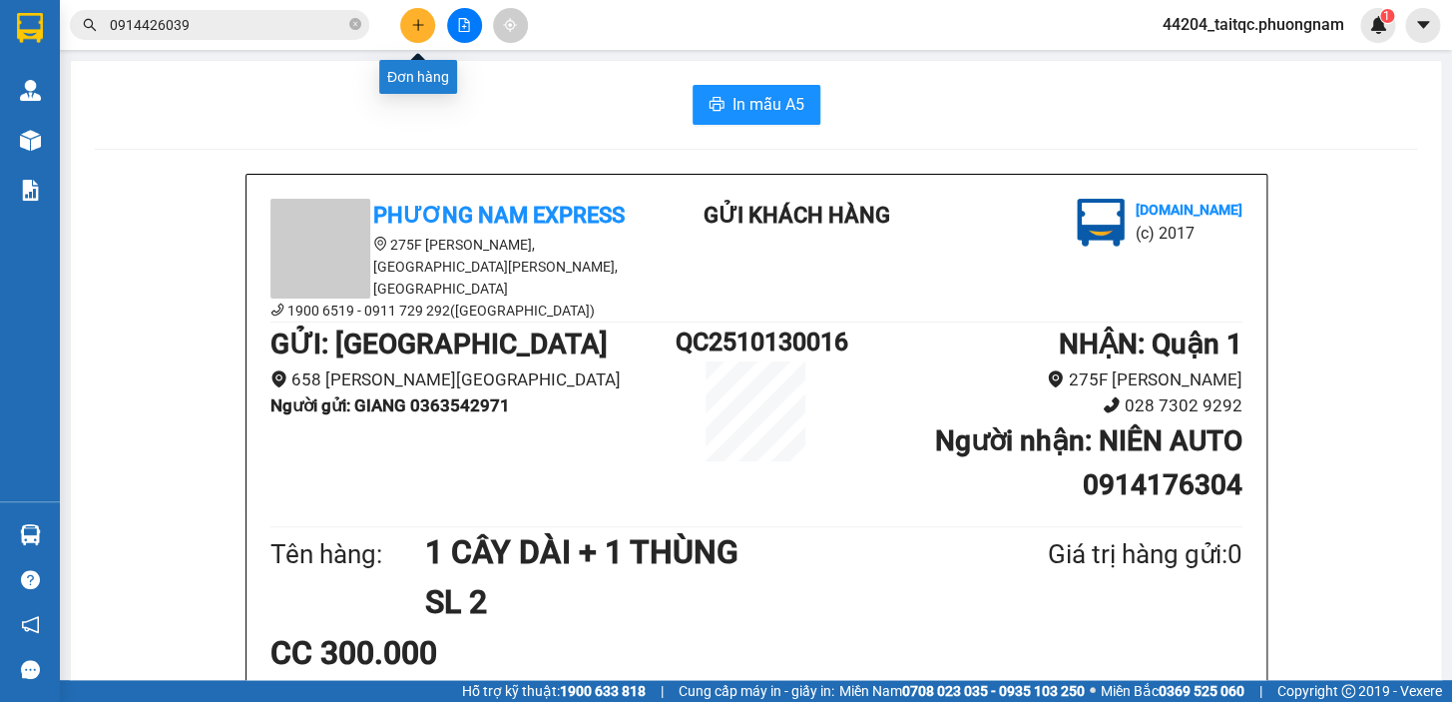
click at [418, 32] on button at bounding box center [417, 25] width 35 height 35
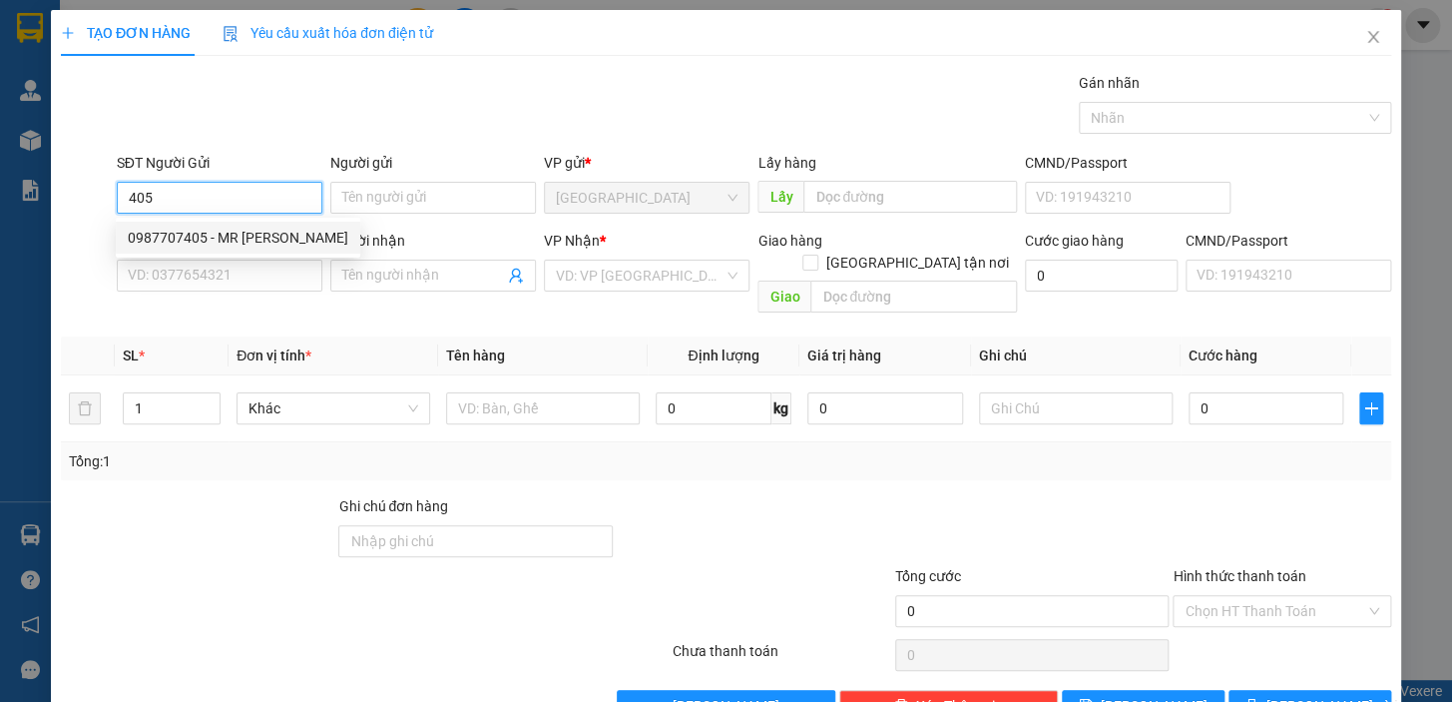
click at [222, 237] on div "0987707405 - MR SƠN" at bounding box center [238, 238] width 221 height 22
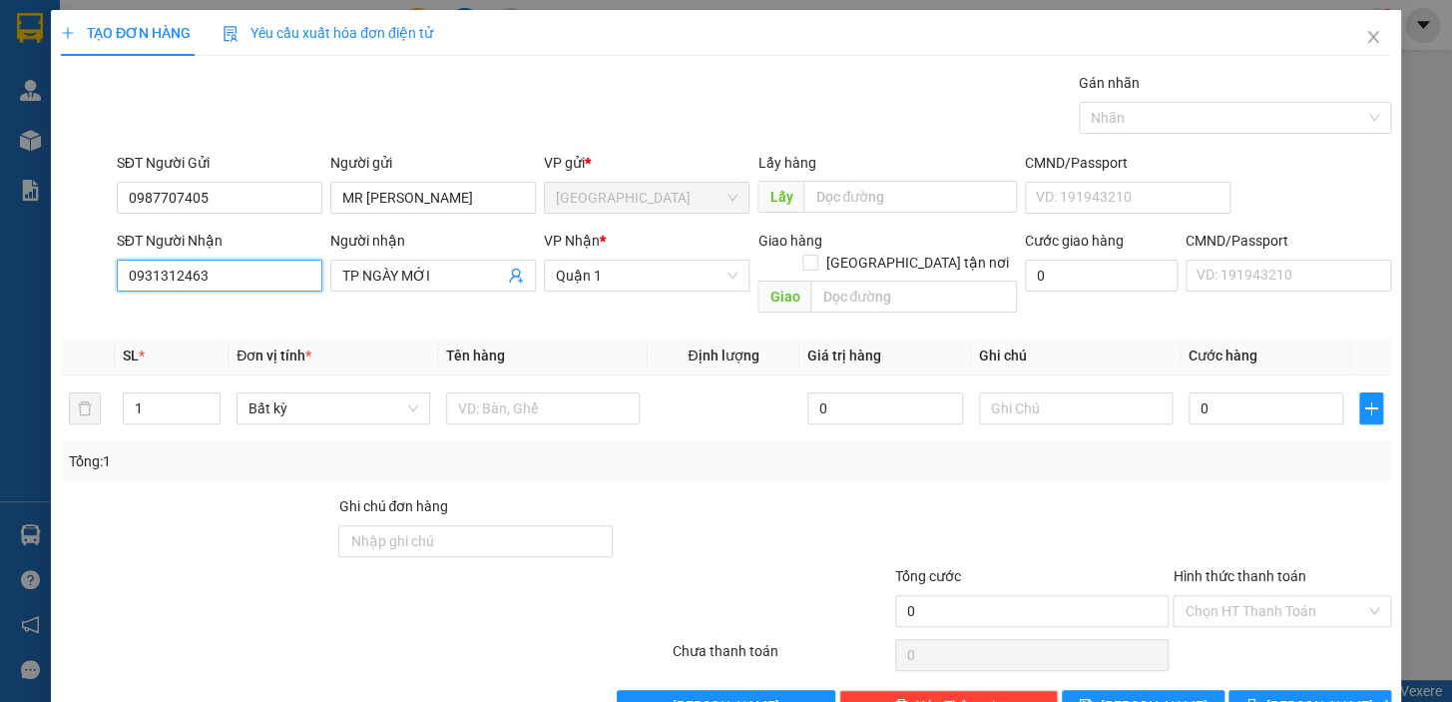
click at [207, 273] on input "0931312463" at bounding box center [220, 276] width 206 height 32
click at [215, 313] on div "0917675018 - MÂY" at bounding box center [218, 315] width 180 height 22
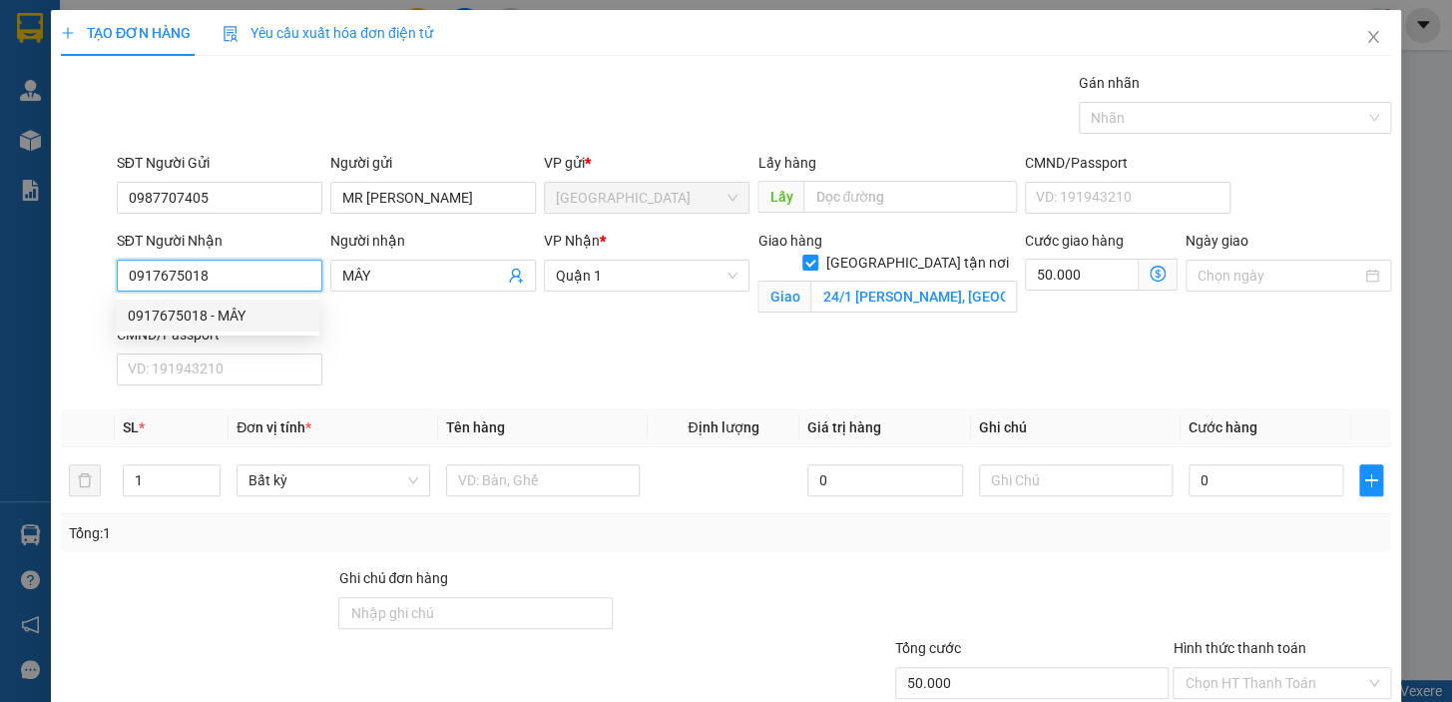
drag, startPoint x: 210, startPoint y: 276, endPoint x: 135, endPoint y: 266, distance: 75.7
click at [109, 273] on div "SĐT Người Nhận 0917675018 Người nhận MÂY VP Nhận * Quận 1 Giao hàng Giao tận nơ…" at bounding box center [726, 312] width 1335 height 164
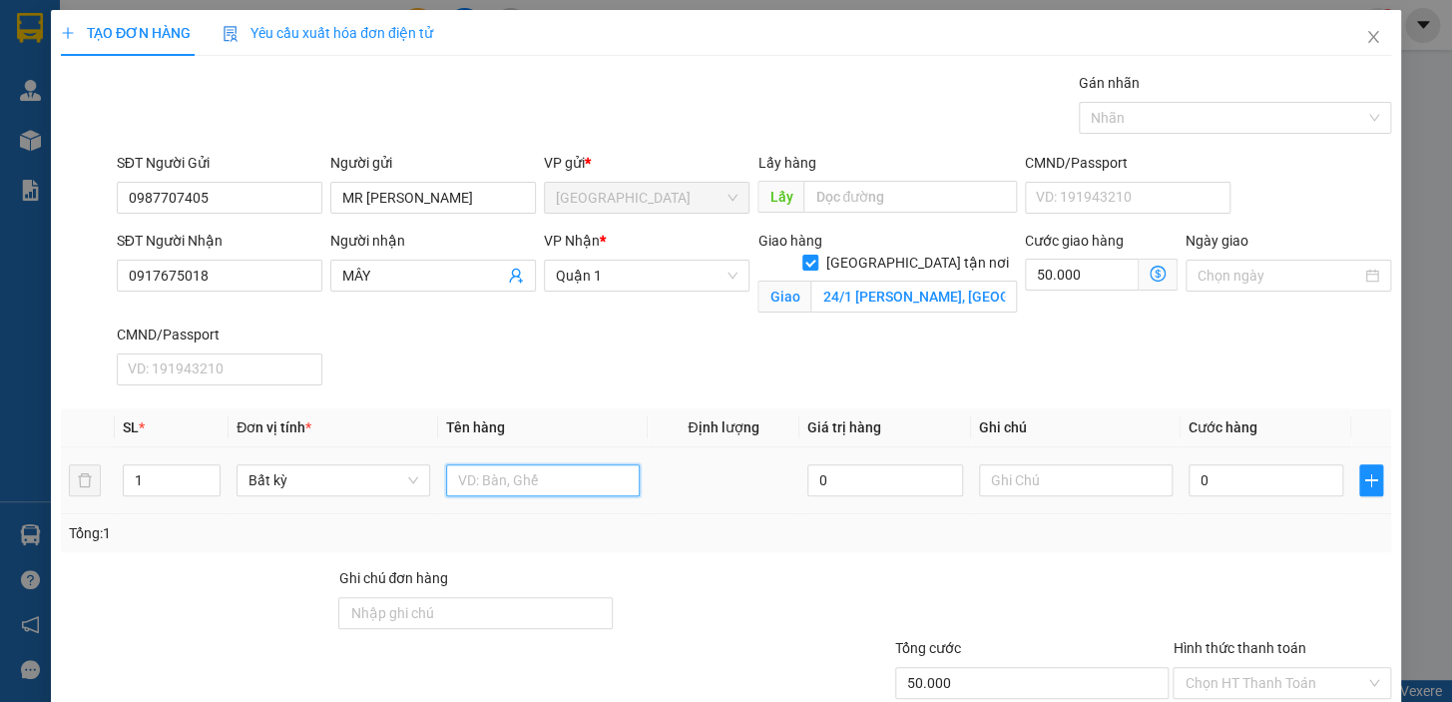
click at [487, 481] on input "text" at bounding box center [543, 480] width 194 height 32
click at [1249, 488] on input "0" at bounding box center [1267, 480] width 156 height 32
click at [1209, 541] on div "Tổng: 1" at bounding box center [726, 533] width 1315 height 22
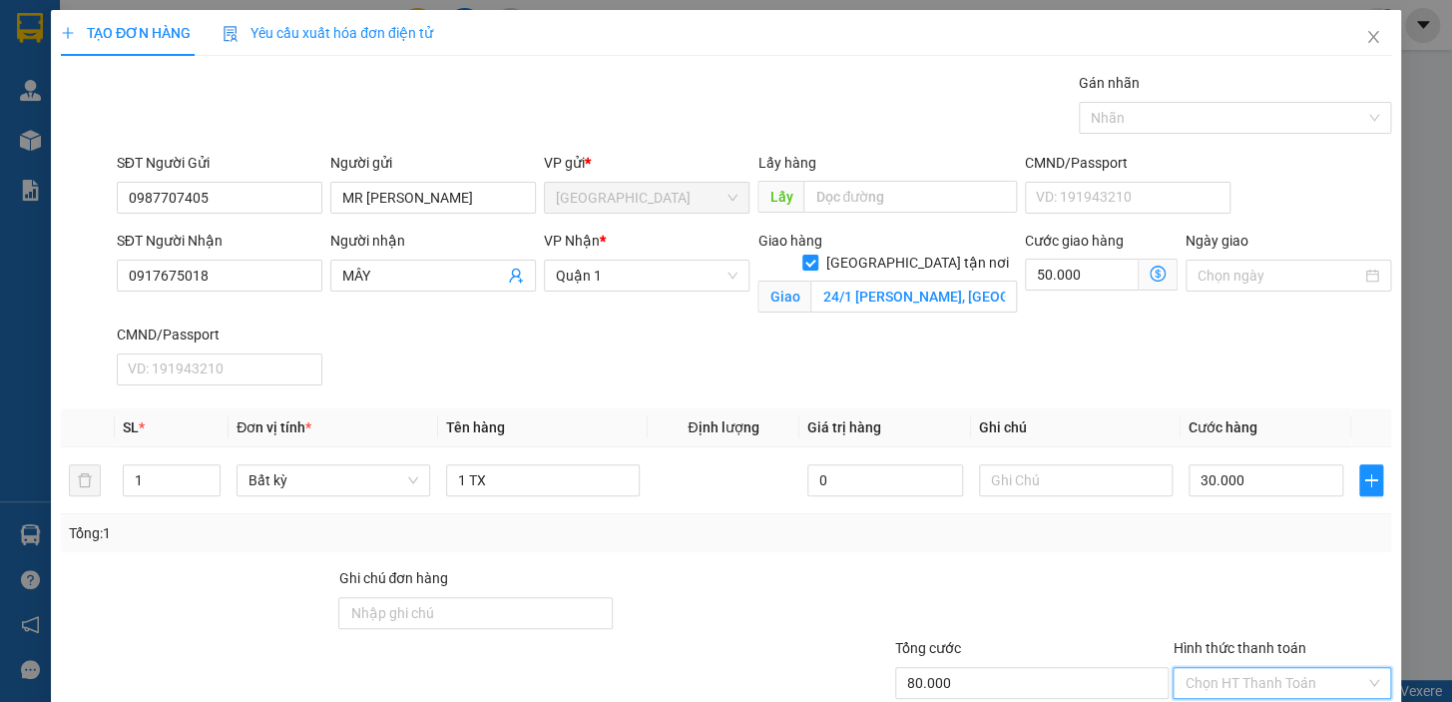
click at [1236, 668] on input "Hình thức thanh toán" at bounding box center [1275, 683] width 181 height 30
click at [1225, 534] on div "Tại văn phòng" at bounding box center [1270, 545] width 193 height 22
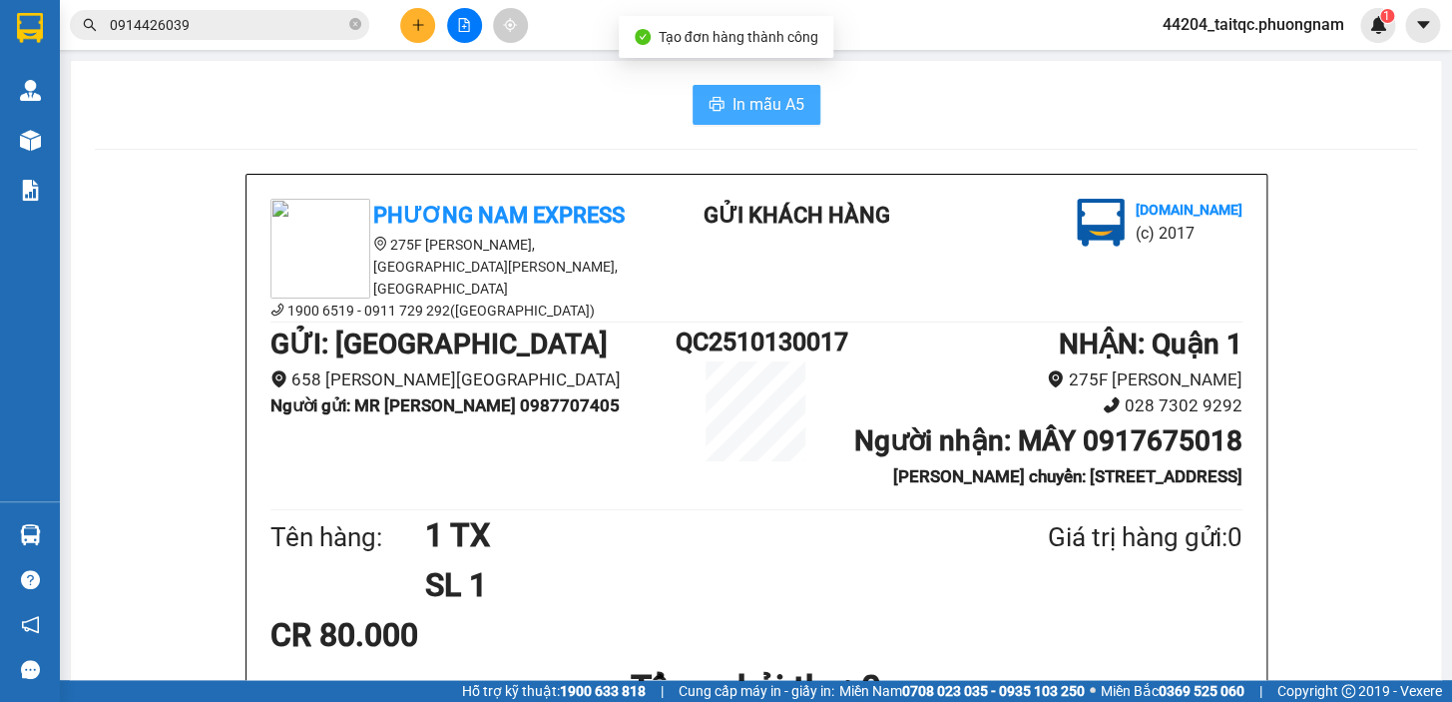
click at [749, 98] on span "In mẫu A5" at bounding box center [769, 104] width 72 height 25
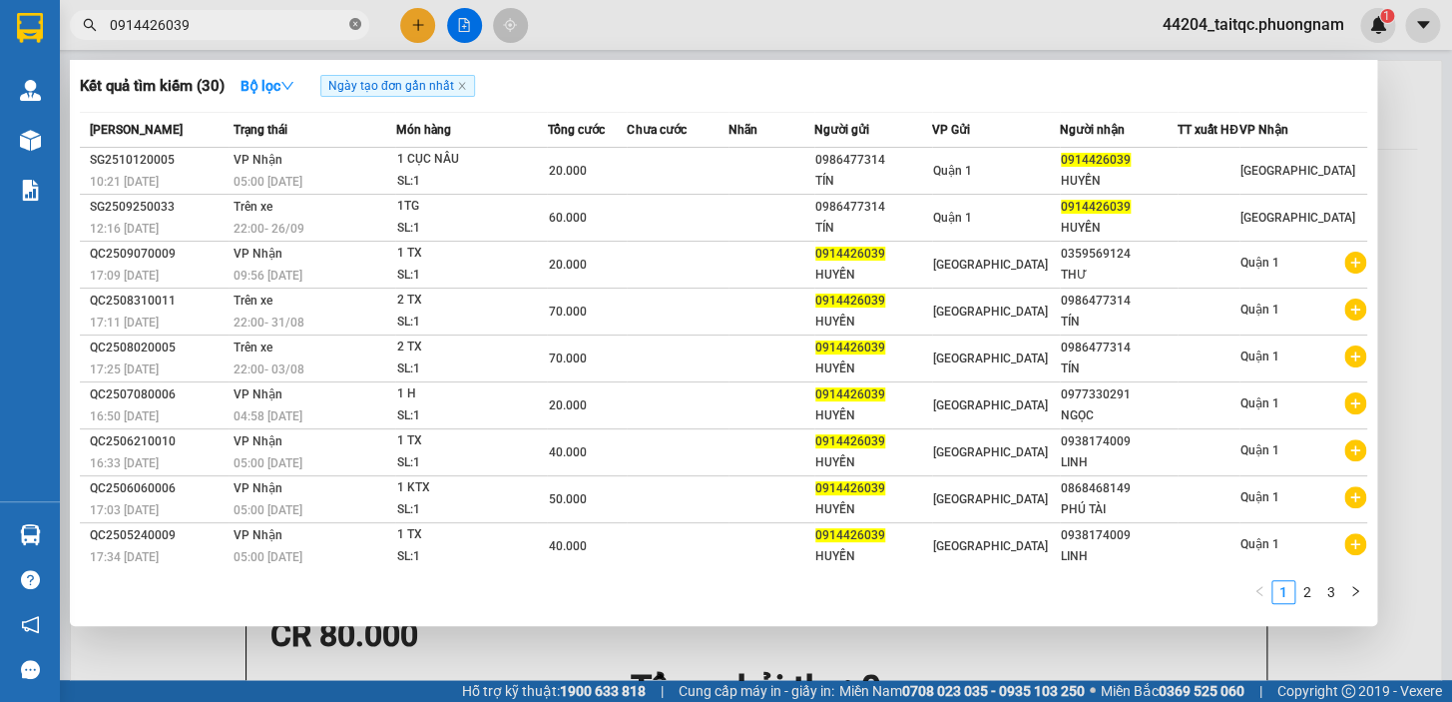
click at [358, 27] on icon "close-circle" at bounding box center [355, 24] width 12 height 12
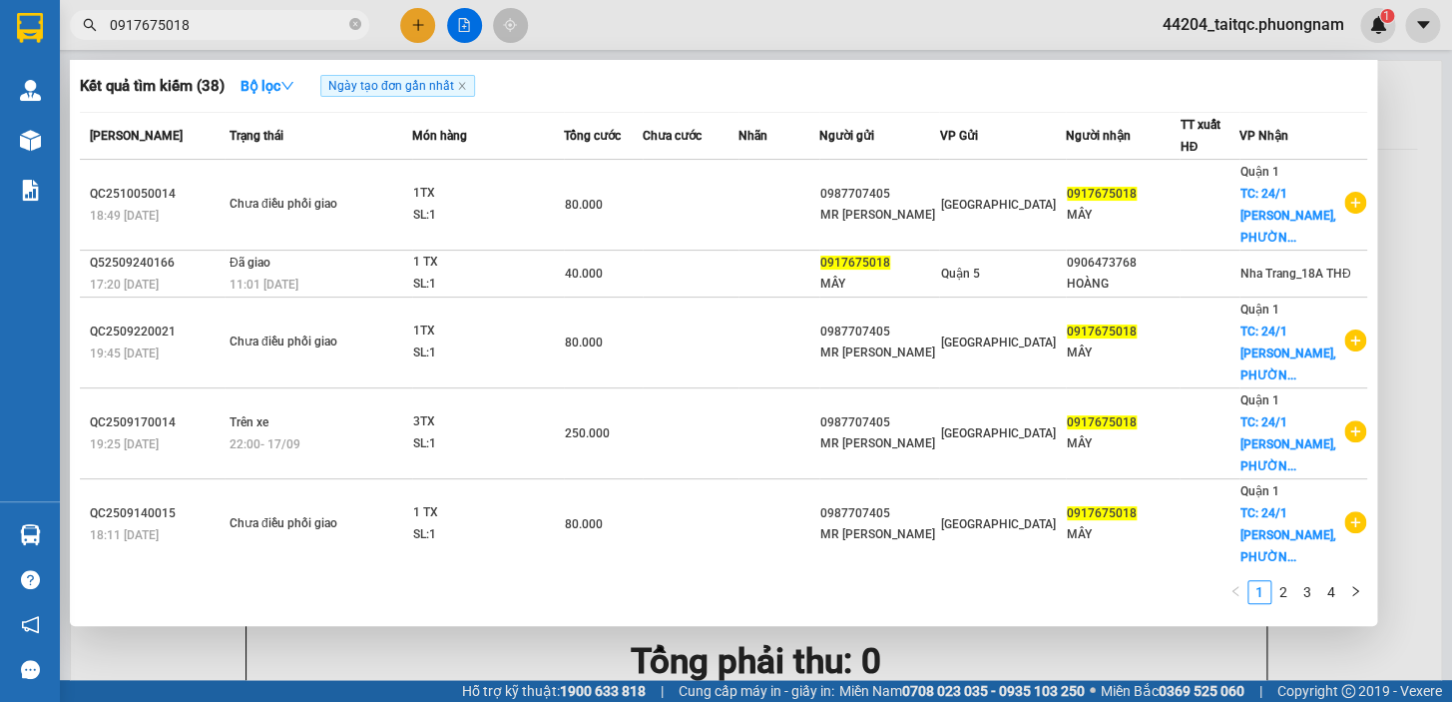
type input "0917675018"
click at [415, 28] on div at bounding box center [726, 351] width 1452 height 702
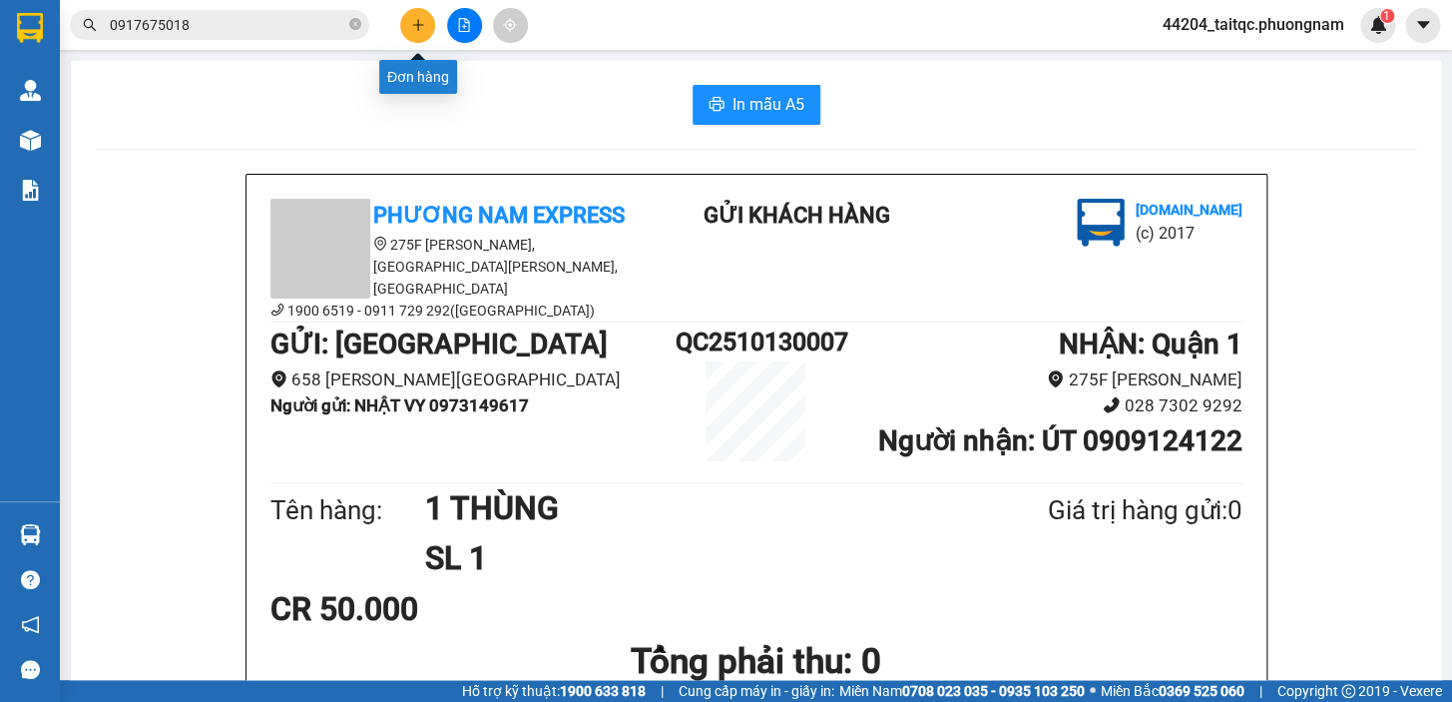
click at [423, 23] on icon "plus" at bounding box center [418, 25] width 14 height 14
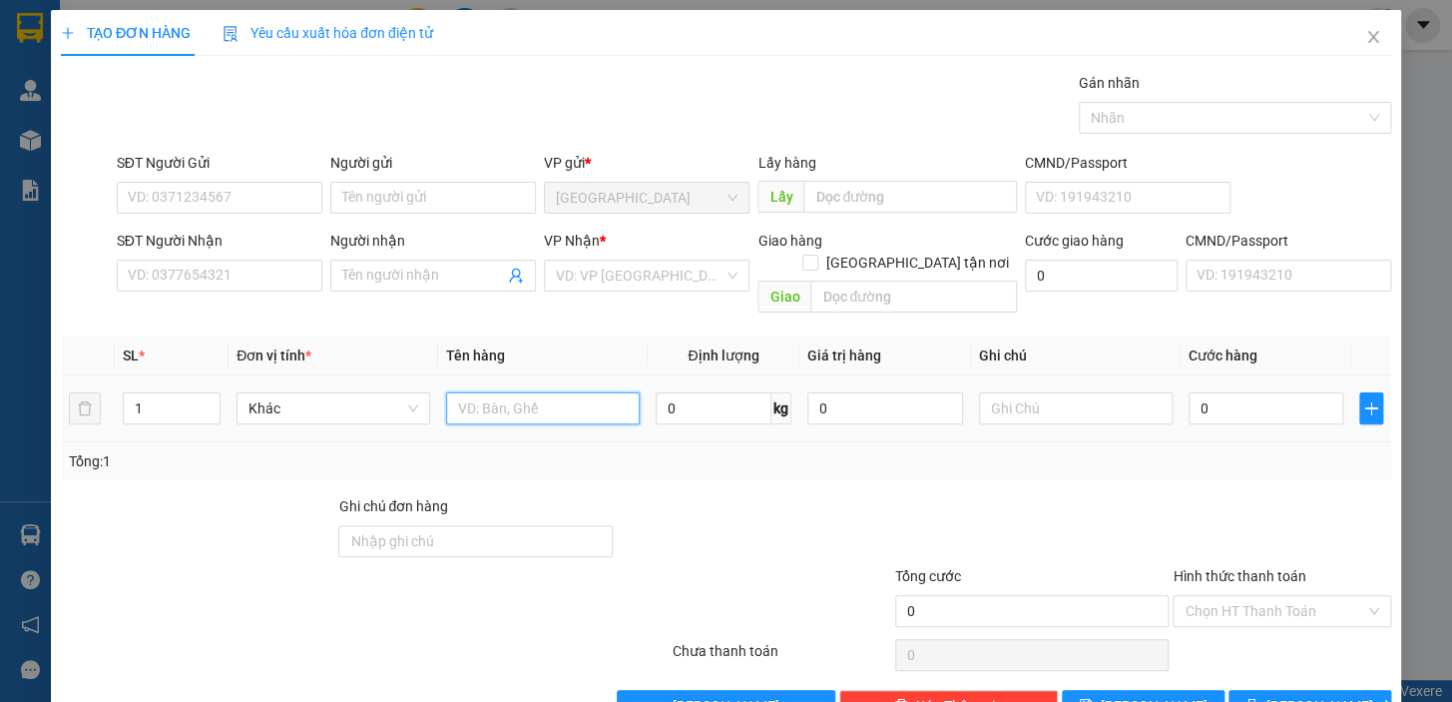
click at [492, 392] on input "text" at bounding box center [543, 408] width 194 height 32
type input "1 TX"
click at [222, 197] on input "SĐT Người Gửi" at bounding box center [220, 198] width 206 height 32
click at [234, 201] on input "451" at bounding box center [220, 198] width 206 height 32
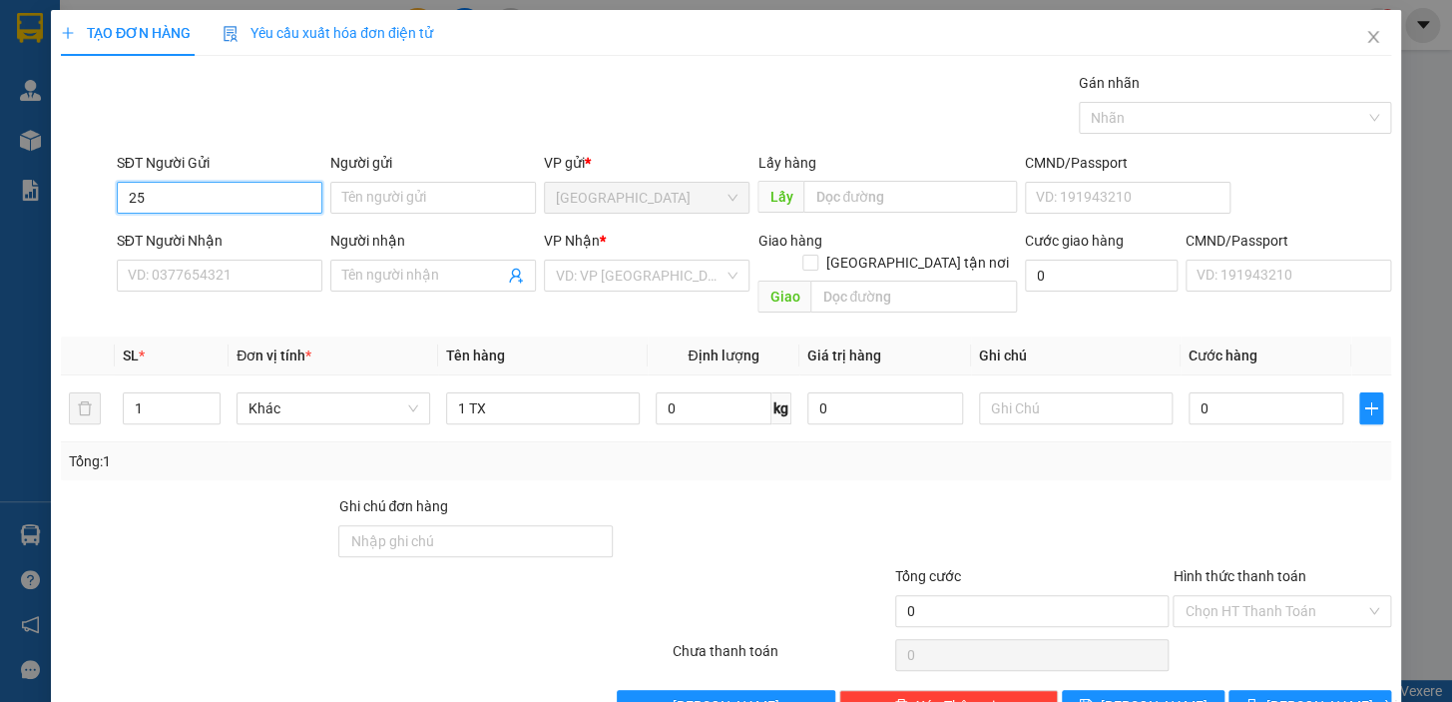
type input "251"
click at [258, 200] on input "251" at bounding box center [220, 198] width 206 height 32
click at [210, 239] on div "0914394351 - CHƯƠNG" at bounding box center [218, 238] width 180 height 22
type input "0914394351"
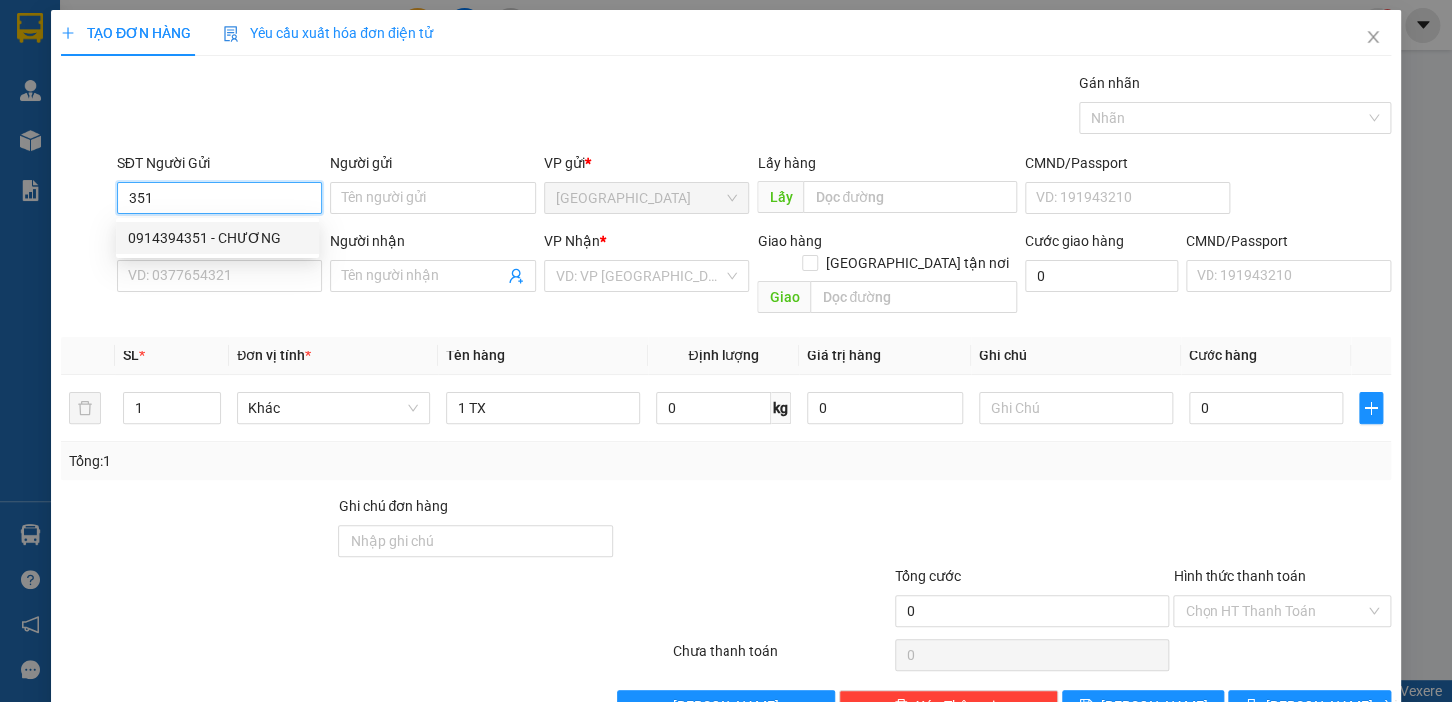
type input "CHƯƠNG"
type input "0914394350"
type input "PHU"
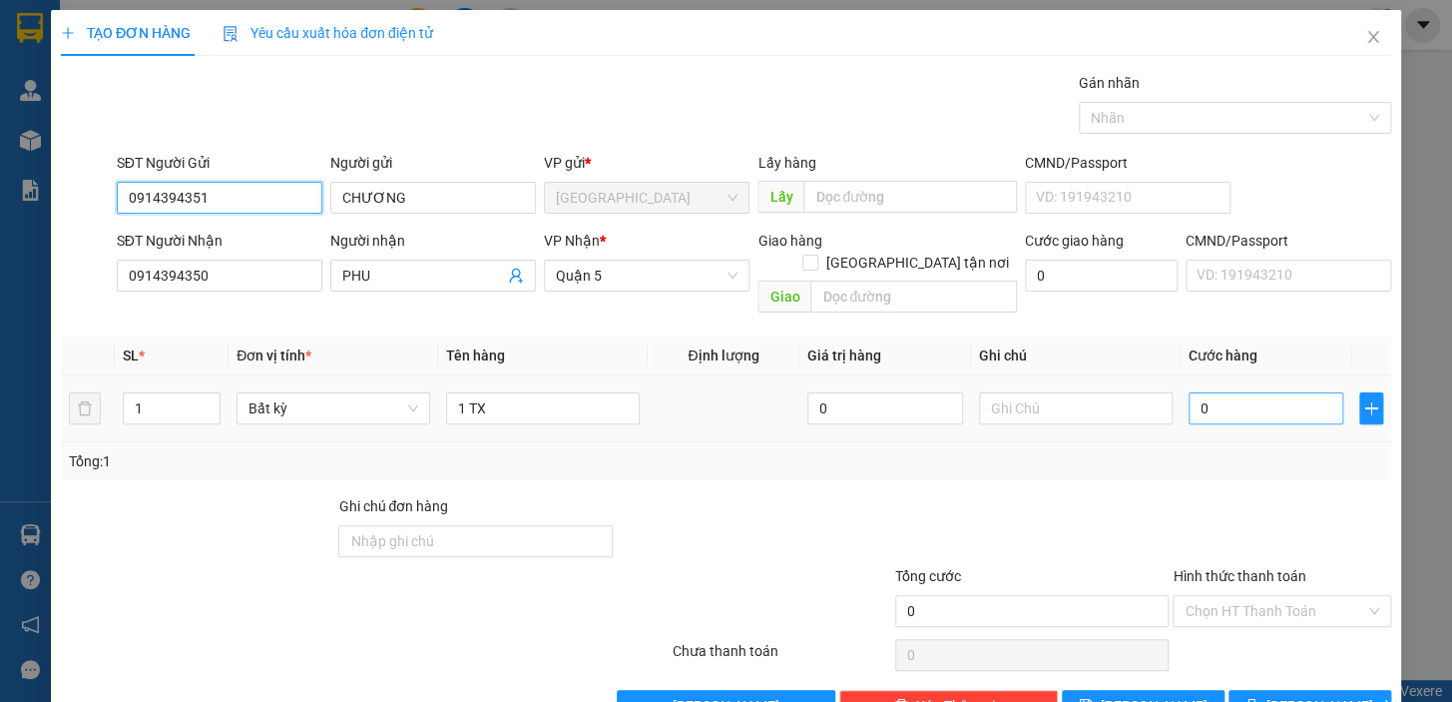
type input "0914394351"
click at [1223, 392] on input "0" at bounding box center [1267, 408] width 156 height 32
type input "3"
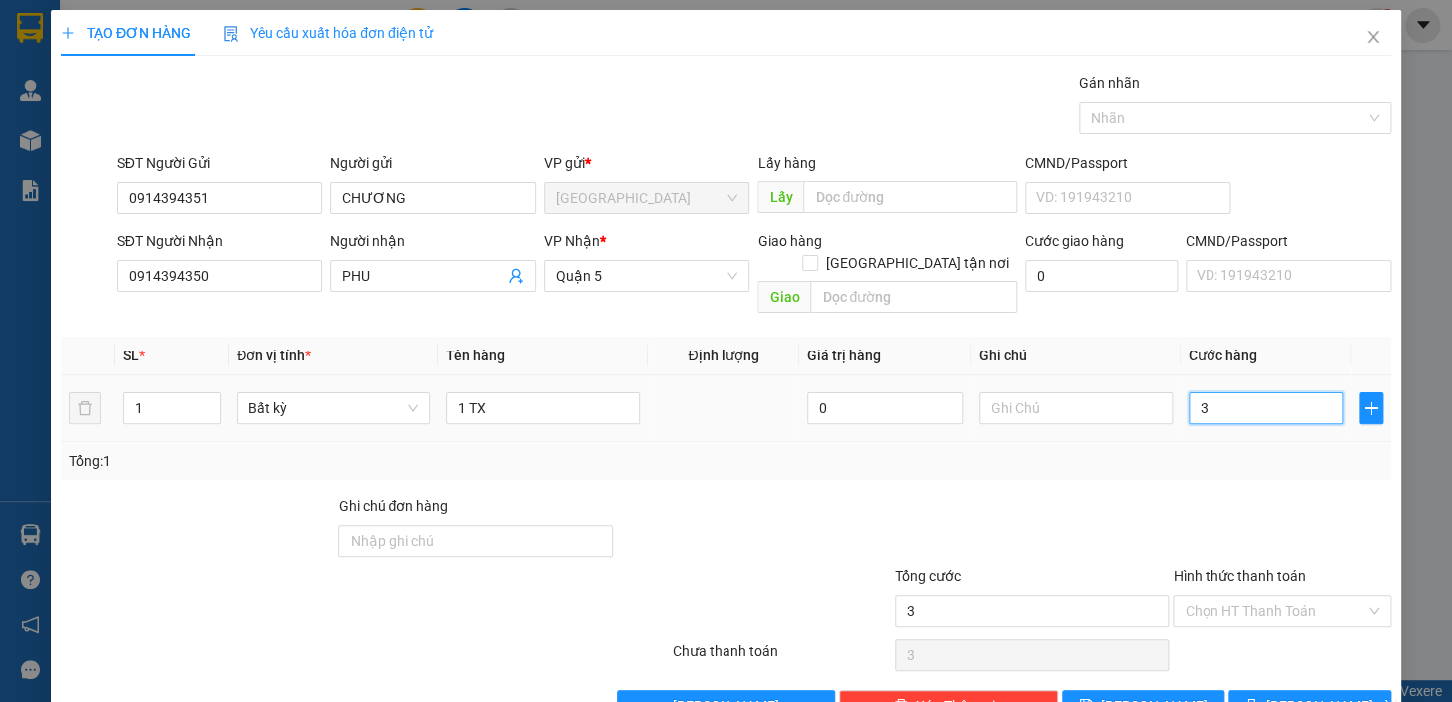
type input "30"
type input "30.000"
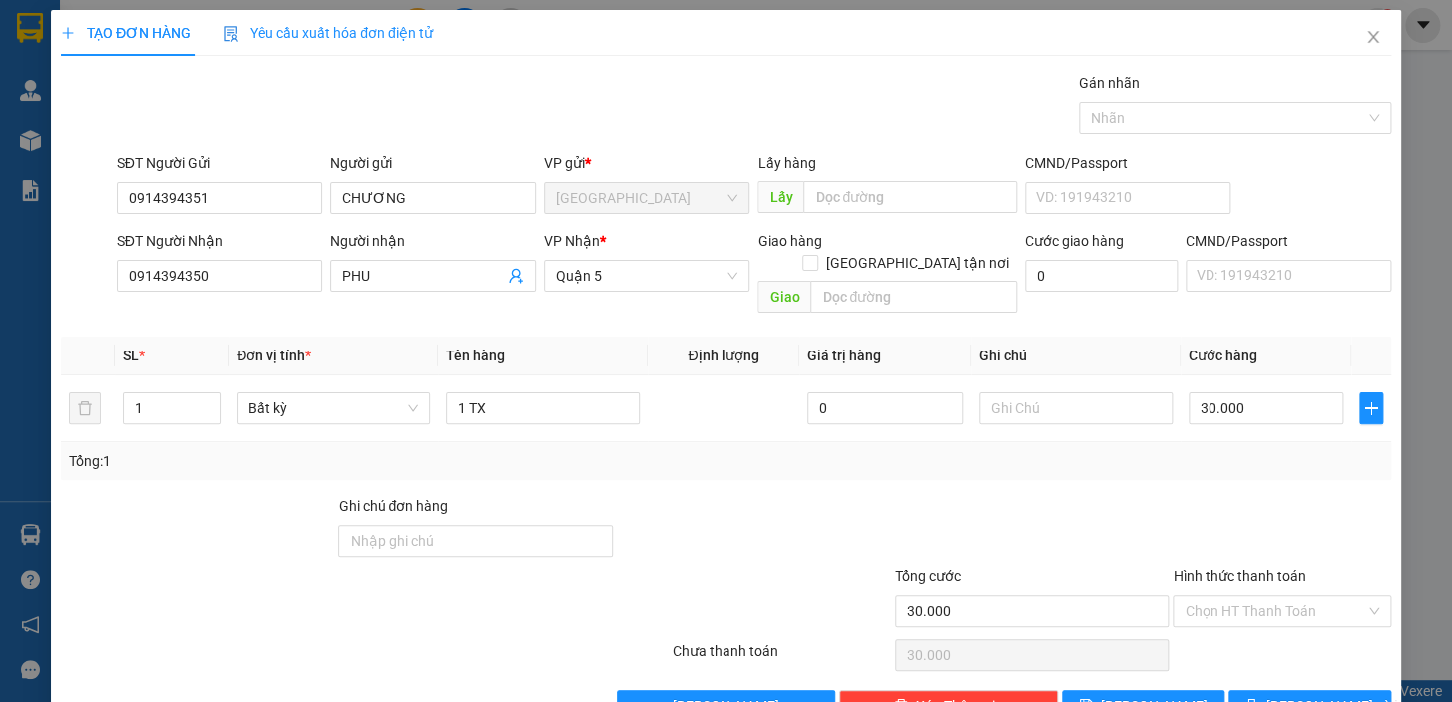
drag, startPoint x: 1172, startPoint y: 437, endPoint x: 1186, endPoint y: 544, distance: 107.7
click at [1172, 450] on div "Tổng: 1" at bounding box center [726, 461] width 1315 height 22
click at [1217, 596] on input "Hình thức thanh toán" at bounding box center [1275, 611] width 181 height 30
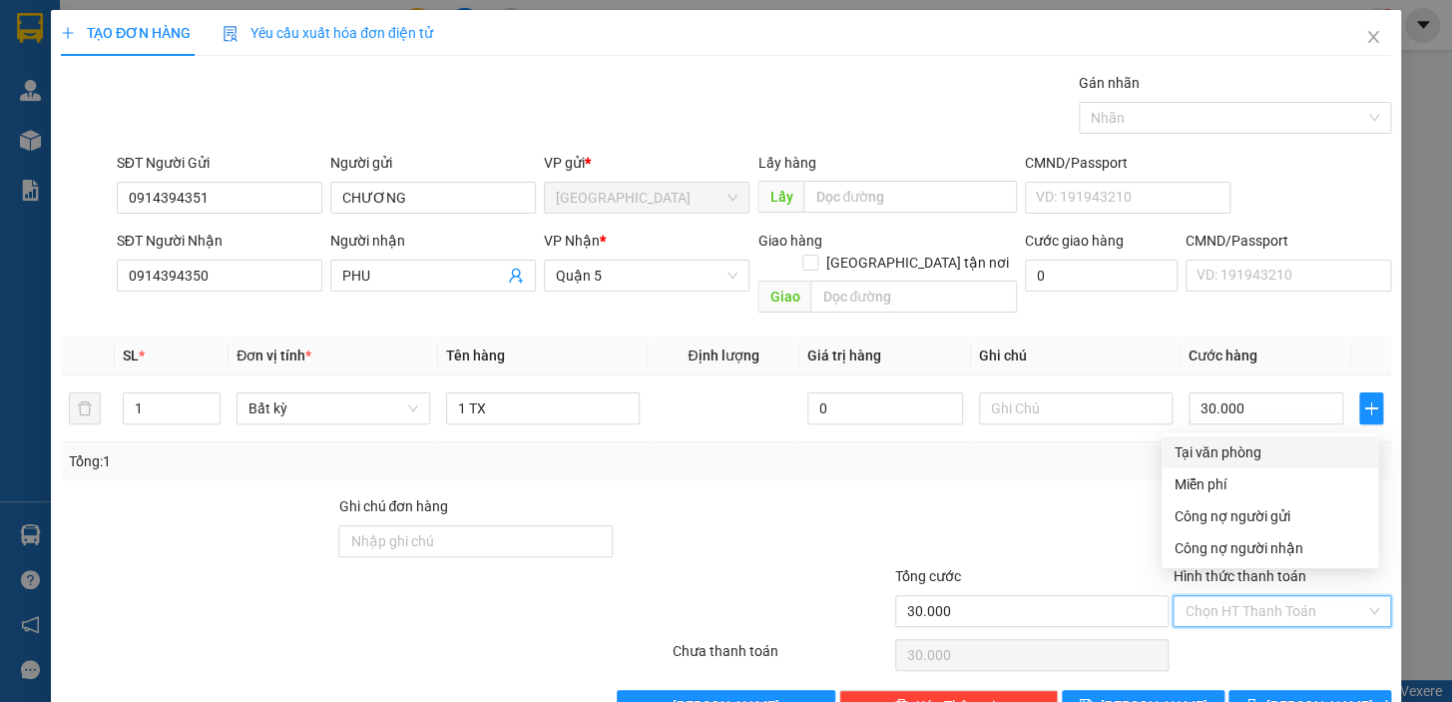
click at [1226, 450] on div "Tại văn phòng" at bounding box center [1270, 452] width 193 height 22
type input "0"
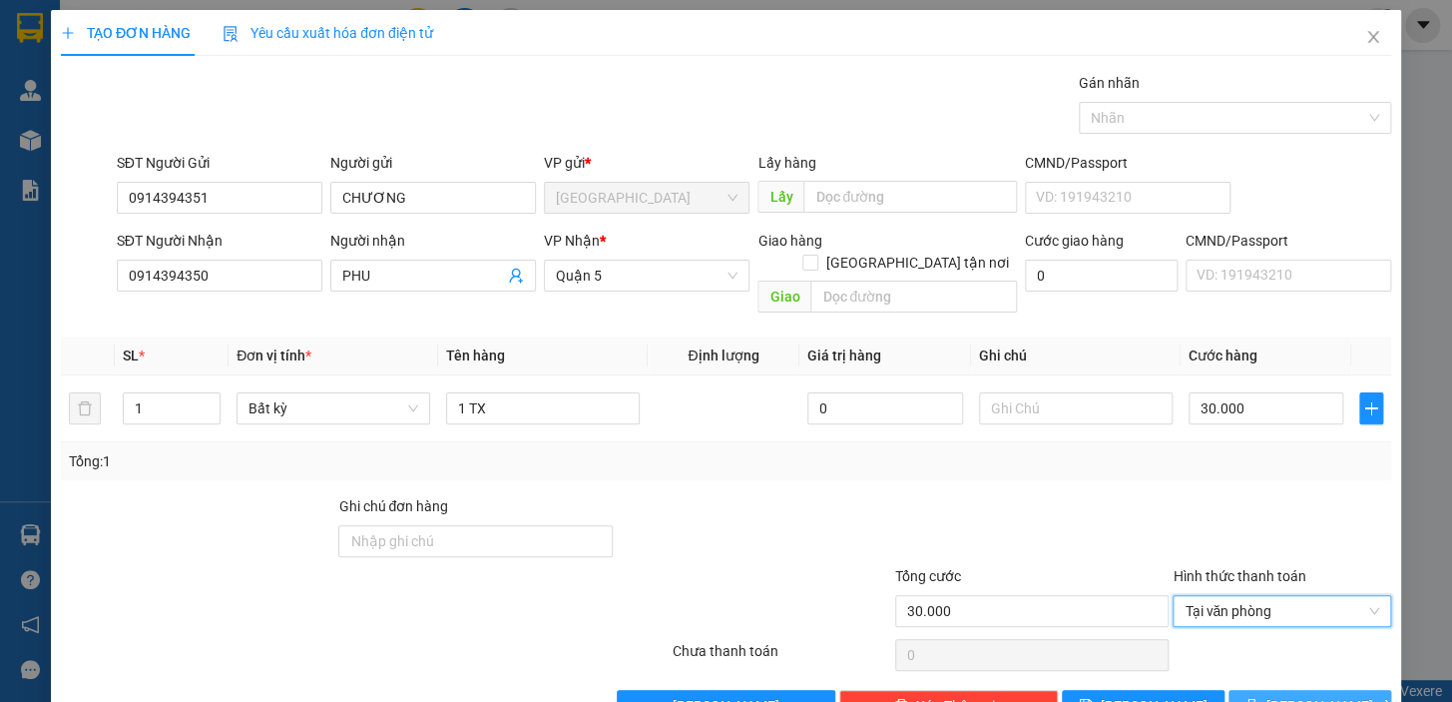
drag, startPoint x: 1263, startPoint y: 680, endPoint x: 1215, endPoint y: 612, distance: 83.1
click at [1259, 698] on icon "printer" at bounding box center [1252, 705] width 14 height 14
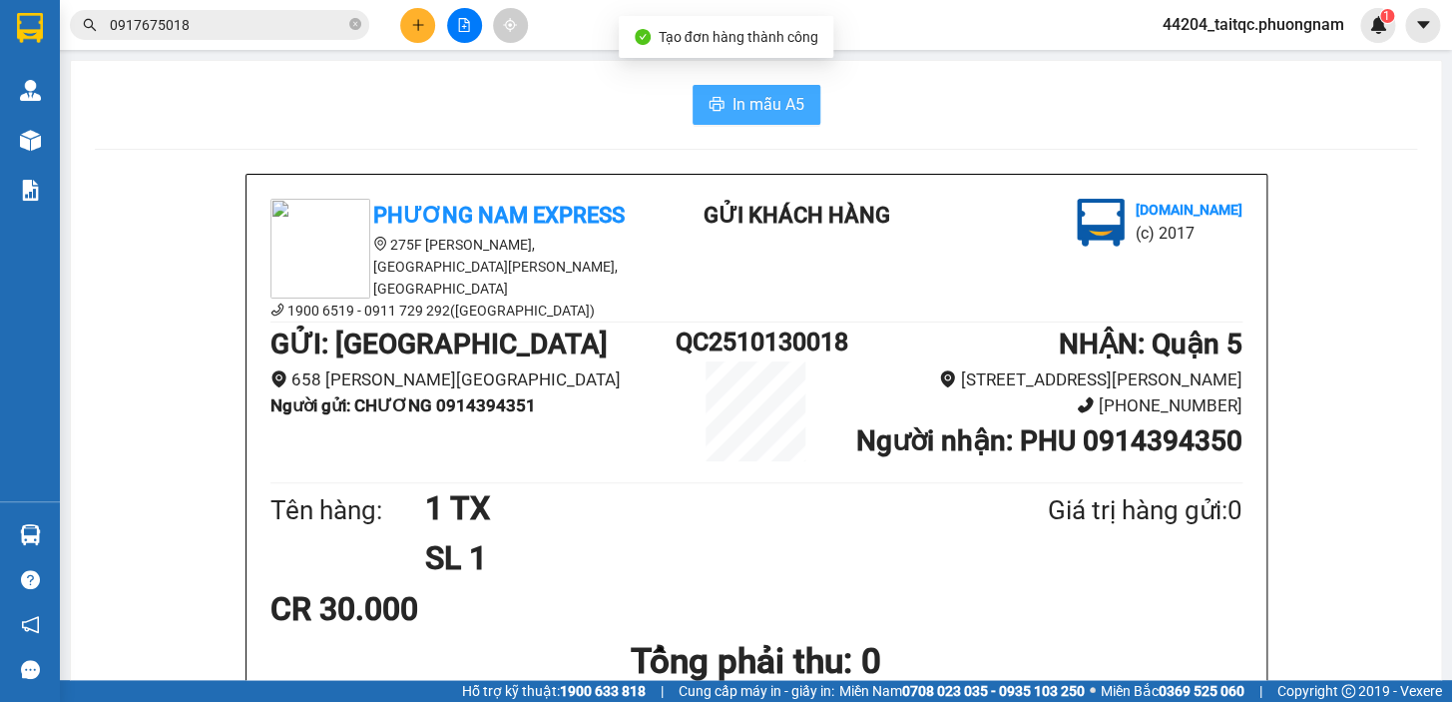
click at [733, 102] on span "In mẫu A5" at bounding box center [769, 104] width 72 height 25
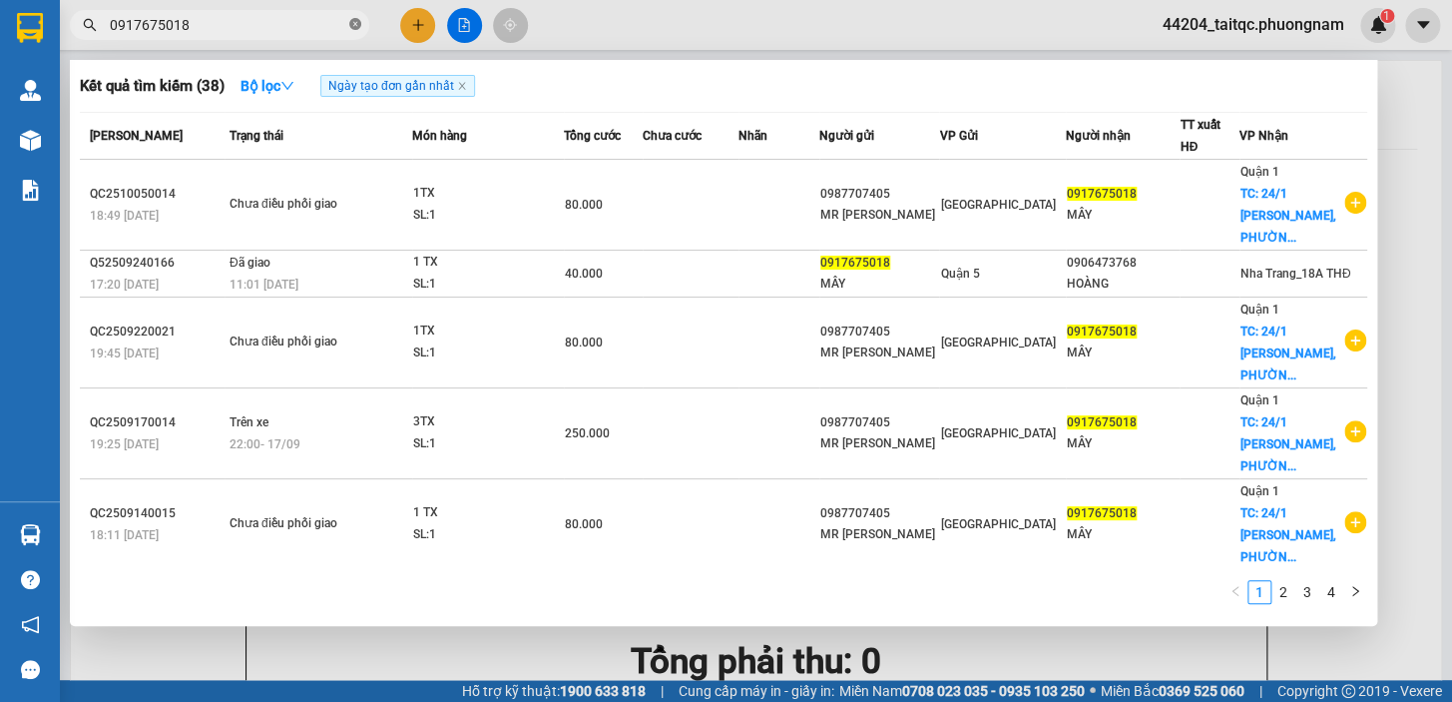
click at [354, 23] on icon "close-circle" at bounding box center [355, 24] width 12 height 12
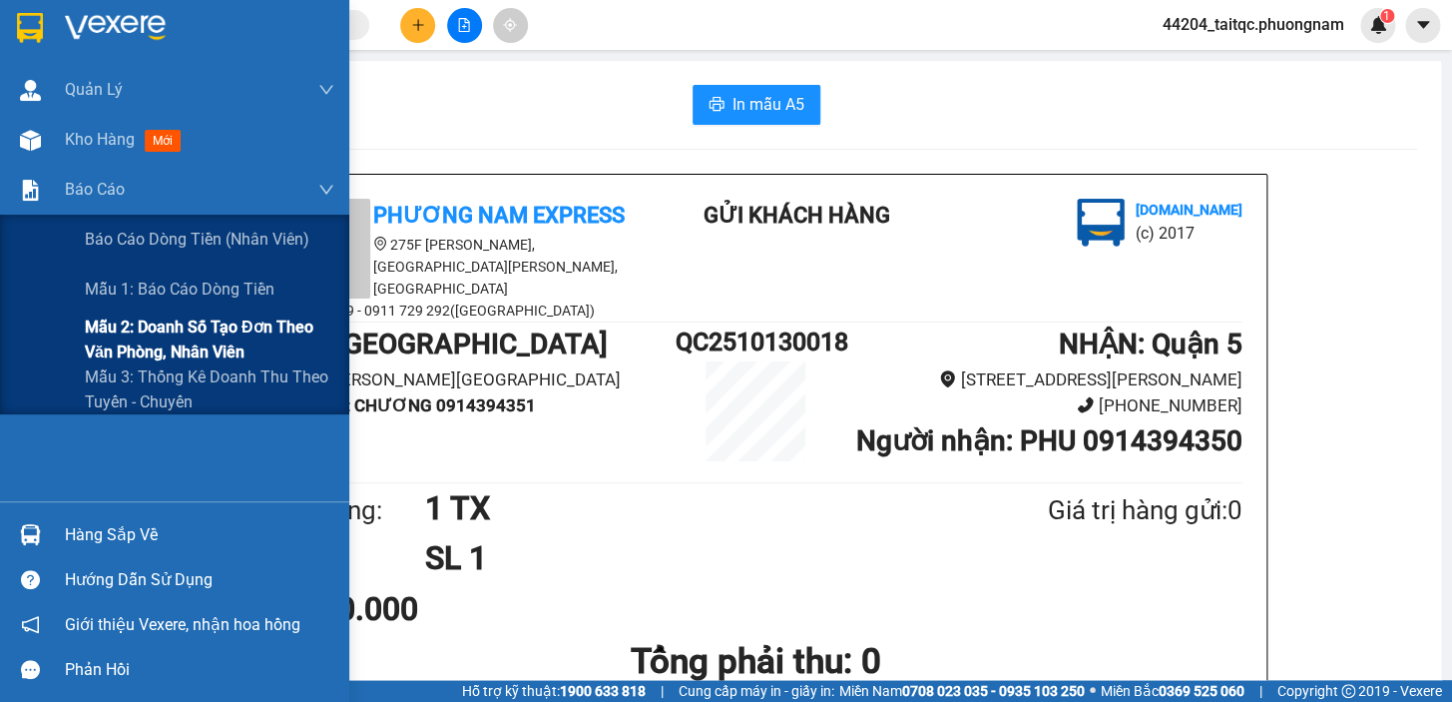
click at [257, 348] on span "Mẫu 2: Doanh số tạo đơn theo Văn phòng, nhân viên" at bounding box center [210, 339] width 250 height 50
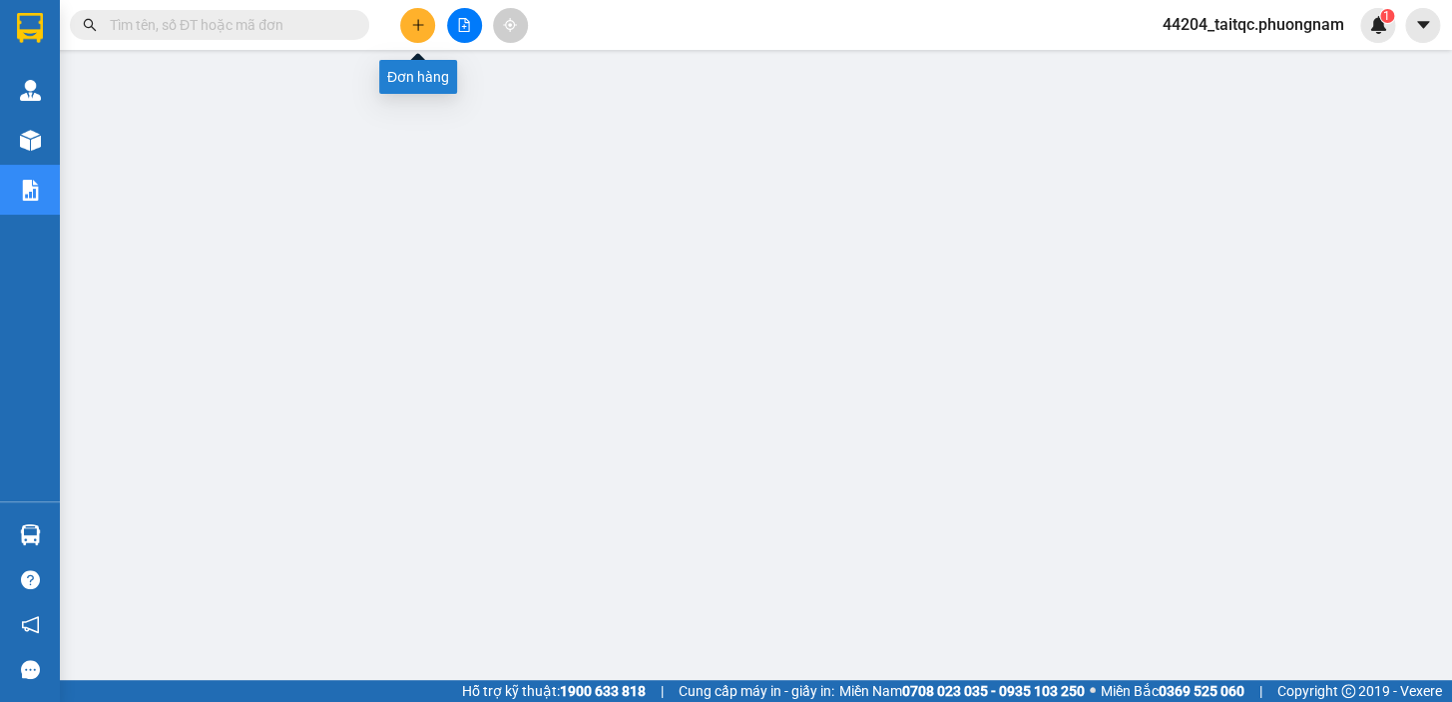
click at [416, 32] on button at bounding box center [417, 25] width 35 height 35
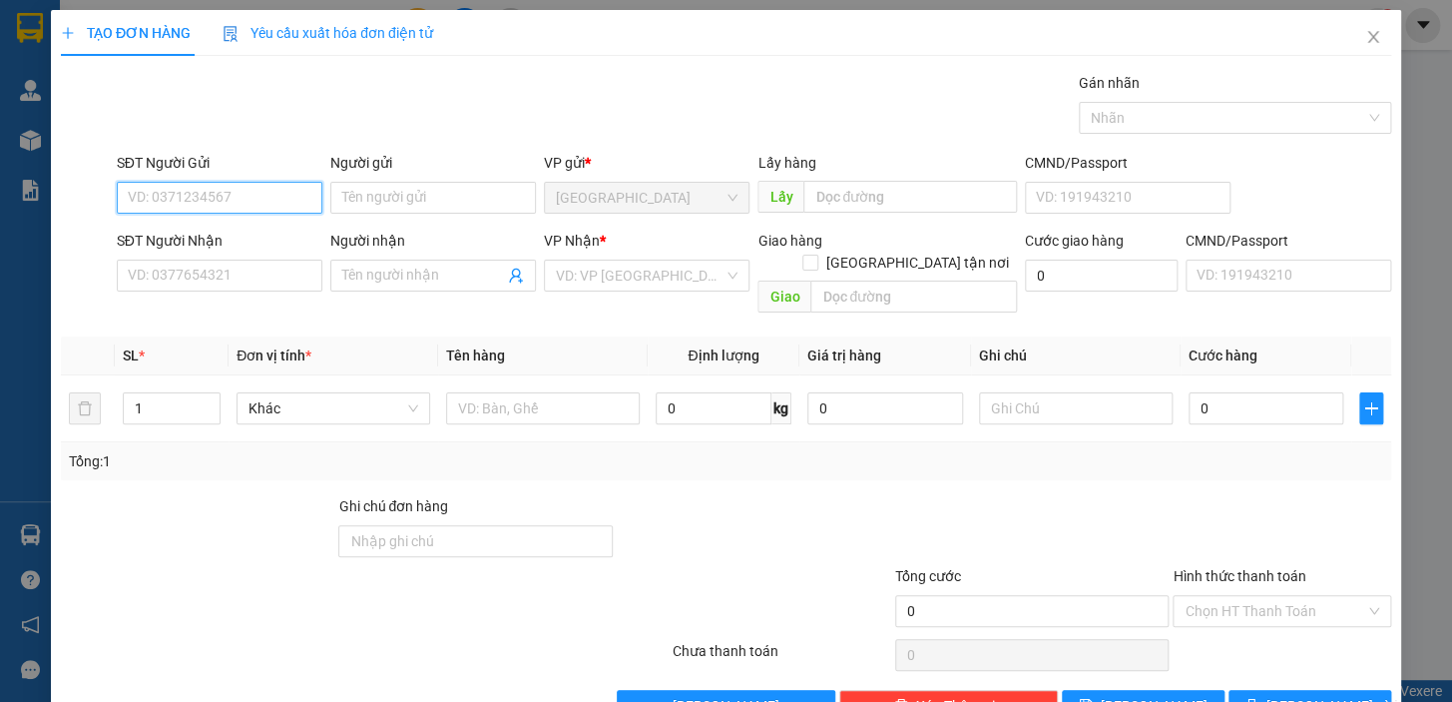
drag, startPoint x: 170, startPoint y: 196, endPoint x: 895, endPoint y: 104, distance: 731.5
click at [183, 196] on input "SĐT Người Gửi" at bounding box center [220, 198] width 206 height 32
click at [255, 242] on div "0914186644 - UYÊN - ĐỨC THỊNH" at bounding box center [249, 238] width 242 height 22
type input "0914186644"
type input "UYÊN - ĐỨC THỊNH"
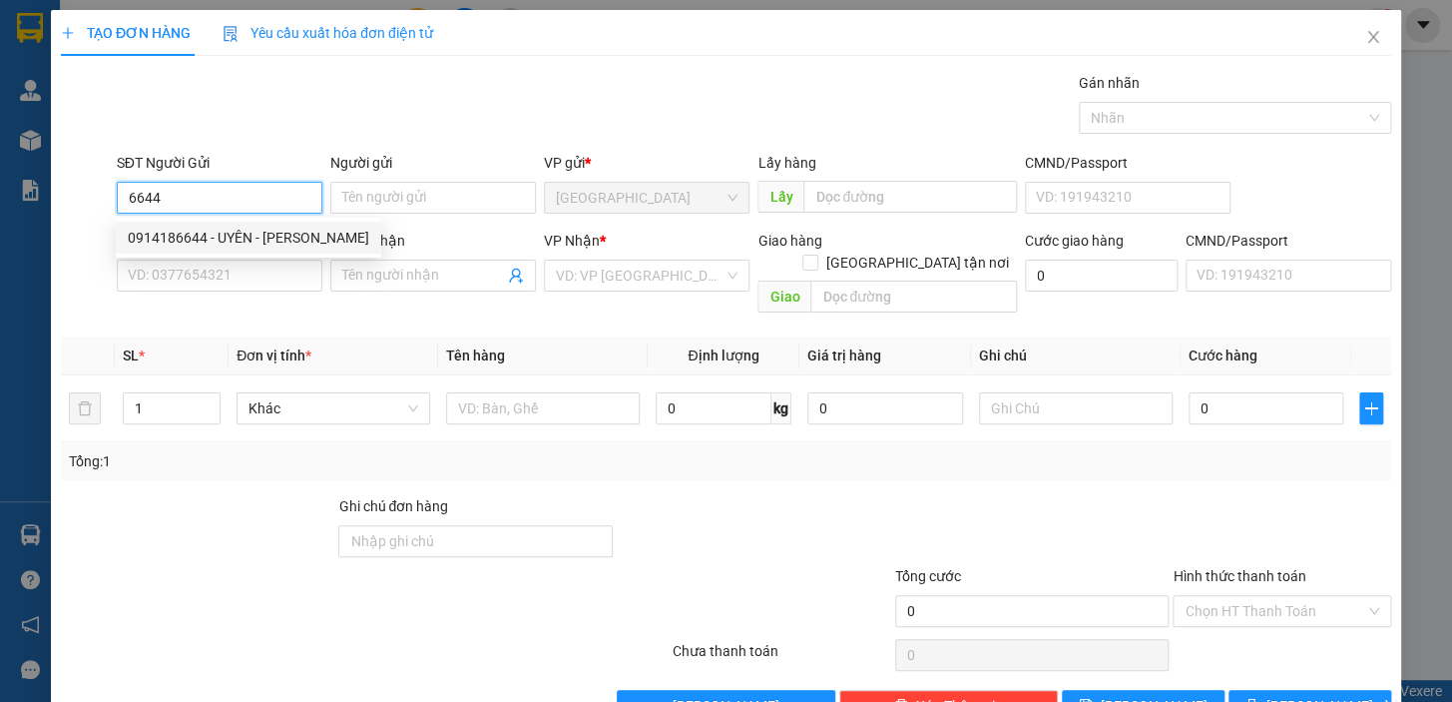
type input "0906851477"
type input "HỒNG THÁI - HẠNH"
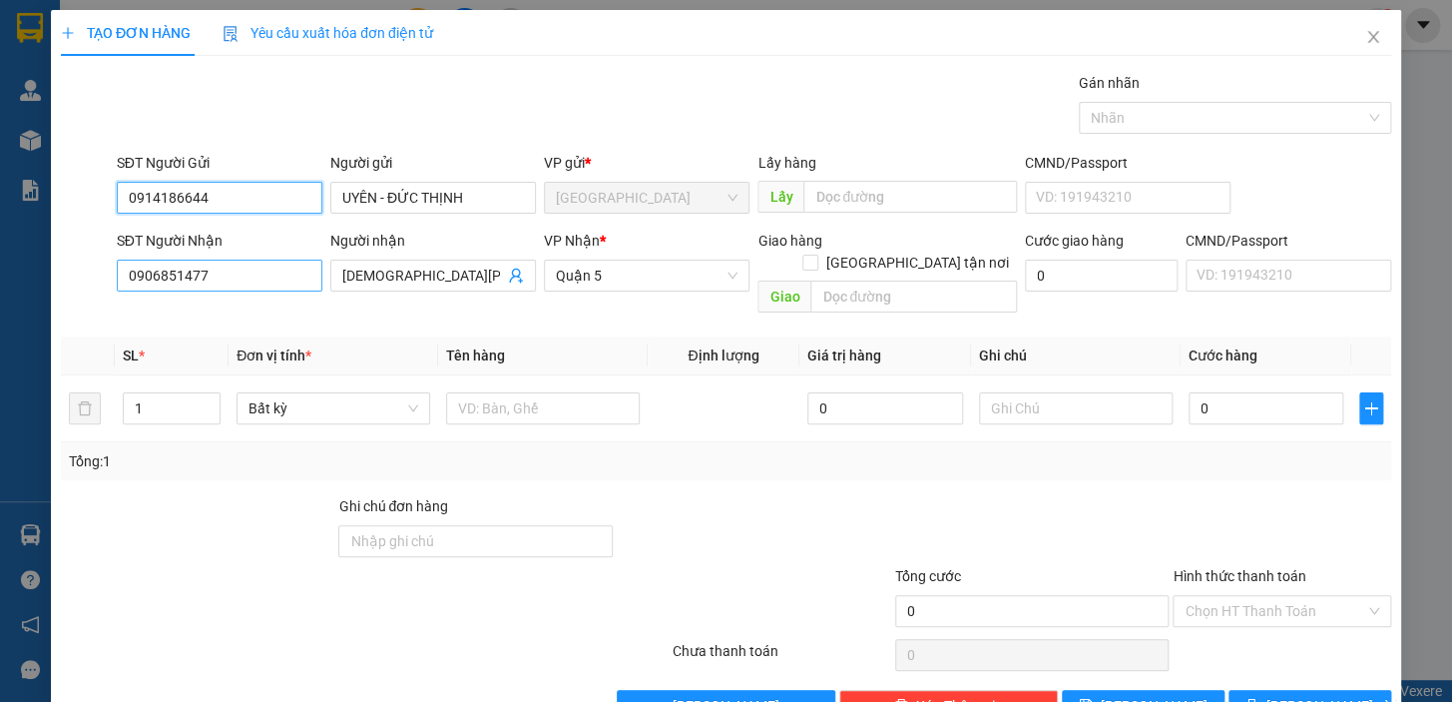
type input "0914186644"
click at [215, 280] on input "0906851477" at bounding box center [220, 276] width 206 height 32
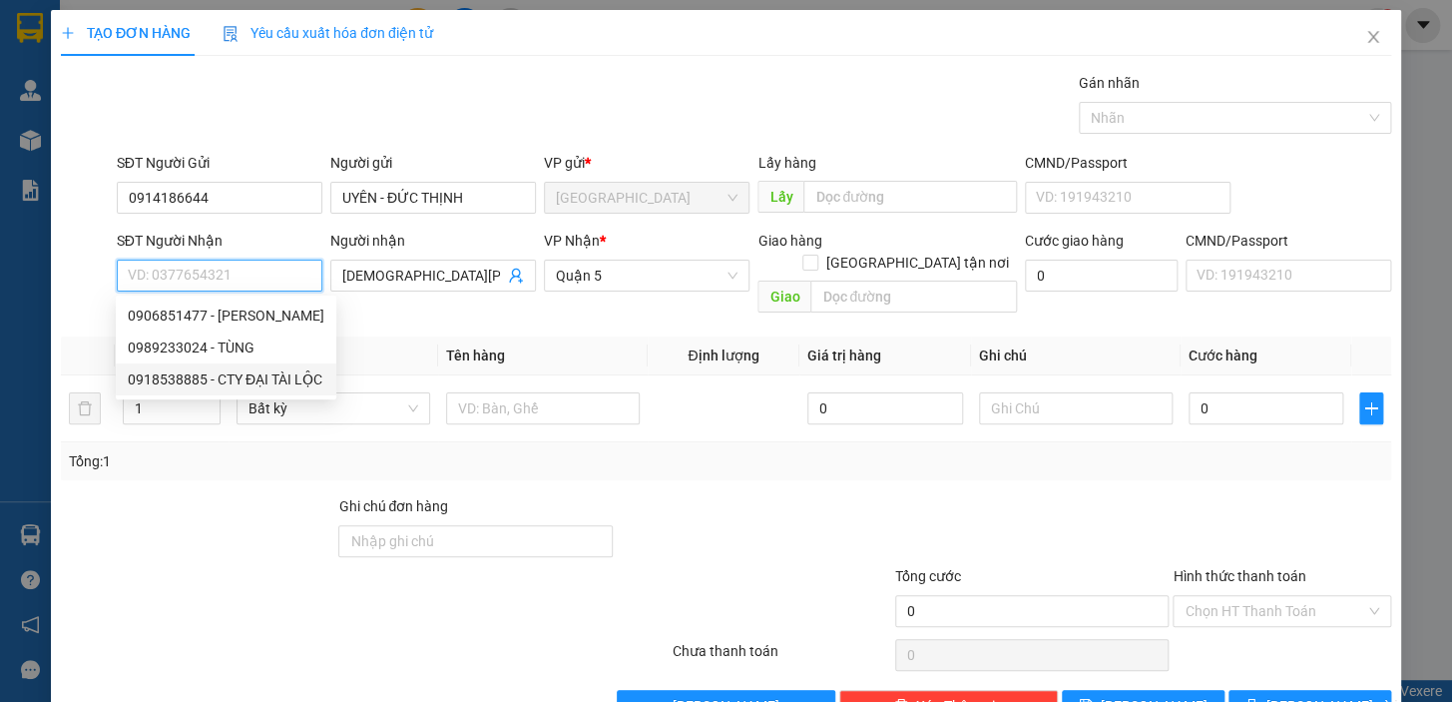
click at [200, 372] on div "0918538885 - CTY ĐẠI TÀI LỘC" at bounding box center [226, 379] width 197 height 22
type input "0918538885"
type input "CTY ĐẠI TÀI LỘC"
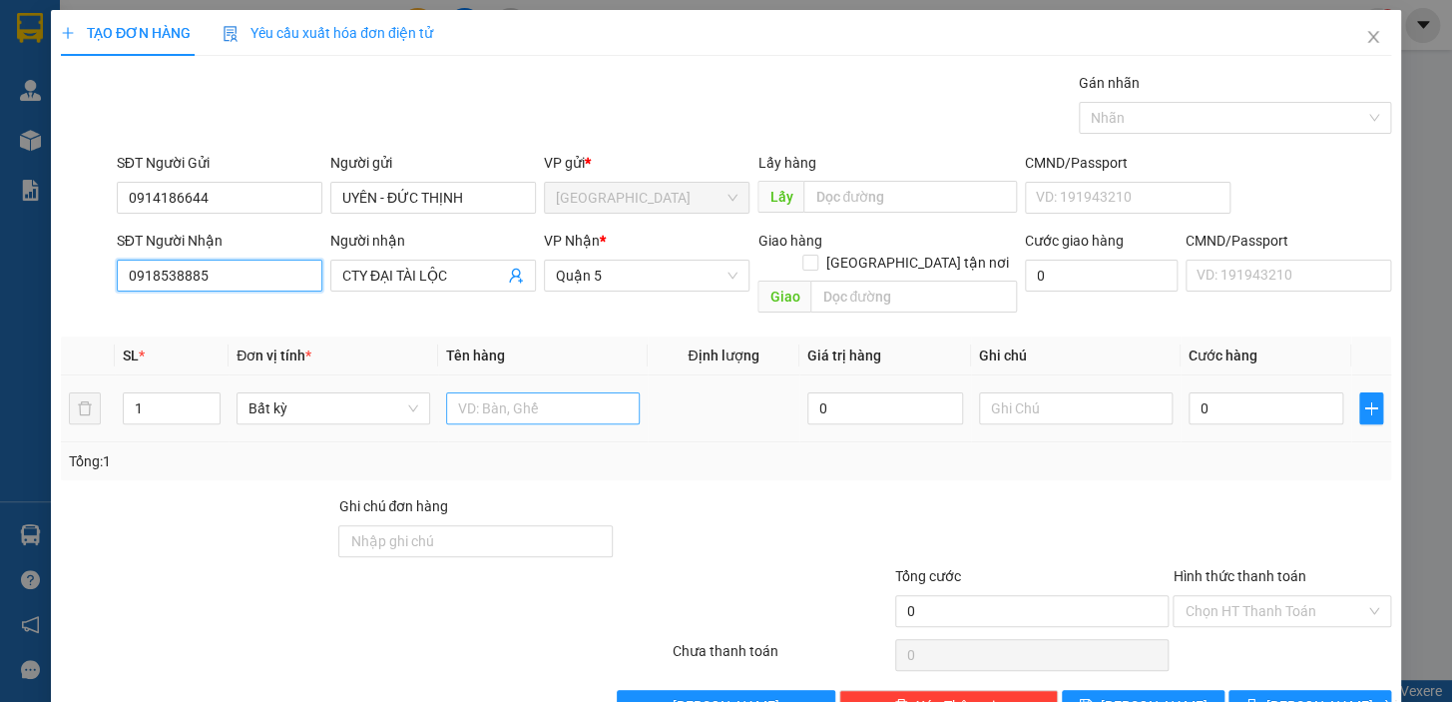
type input "0918538885"
click at [509, 392] on input "text" at bounding box center [543, 408] width 194 height 32
type input "1` H ĐEN"
click at [1201, 392] on input "0" at bounding box center [1267, 408] width 156 height 32
type input "2"
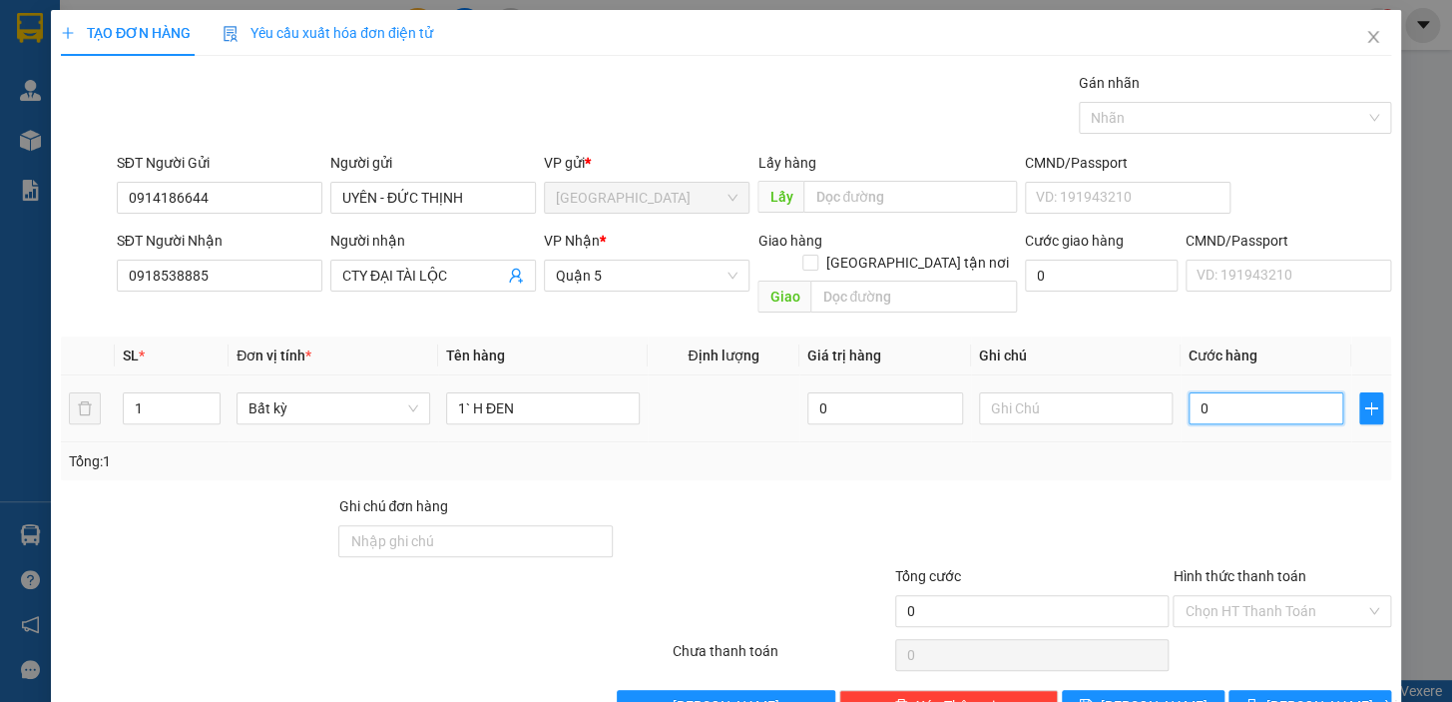
type input "2"
type input "20"
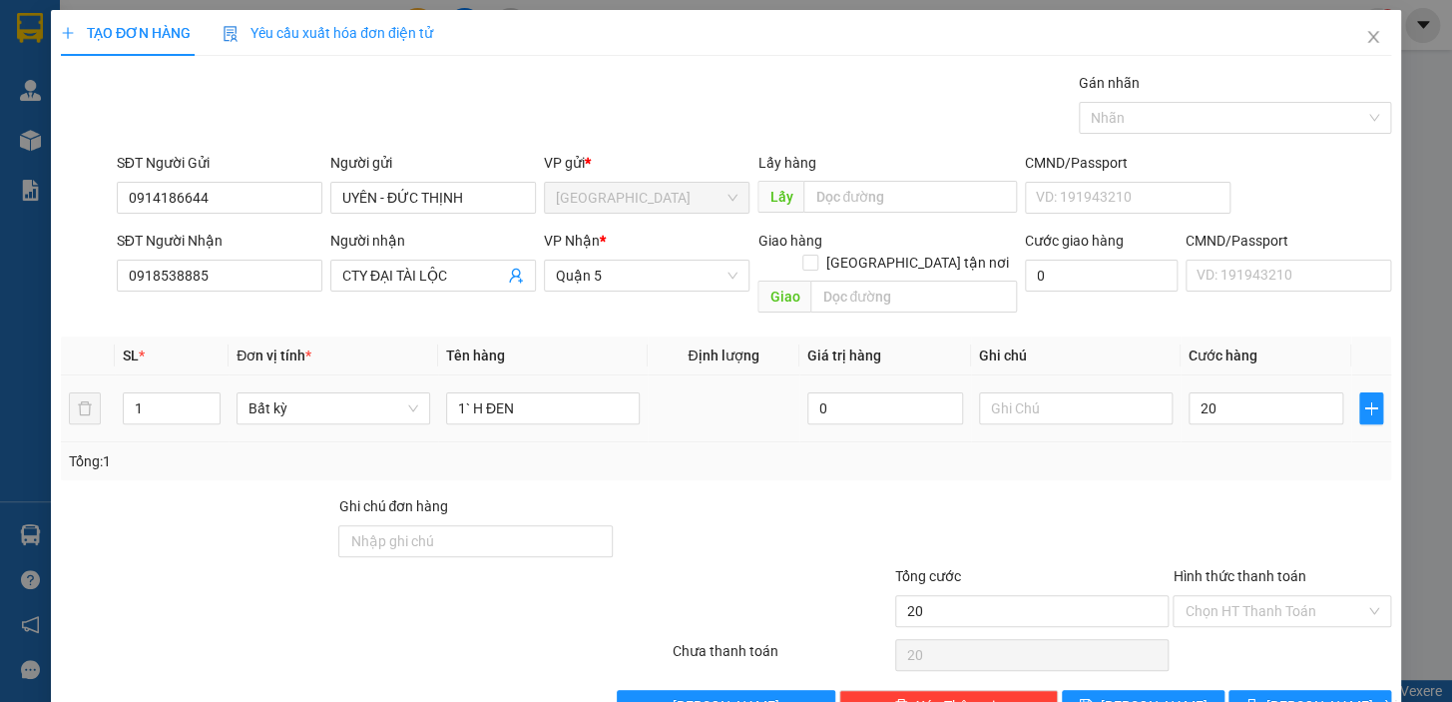
type input "20.000"
click at [1228, 450] on div "Tổng: 1" at bounding box center [726, 461] width 1315 height 22
click at [1246, 596] on input "Hình thức thanh toán" at bounding box center [1275, 611] width 181 height 30
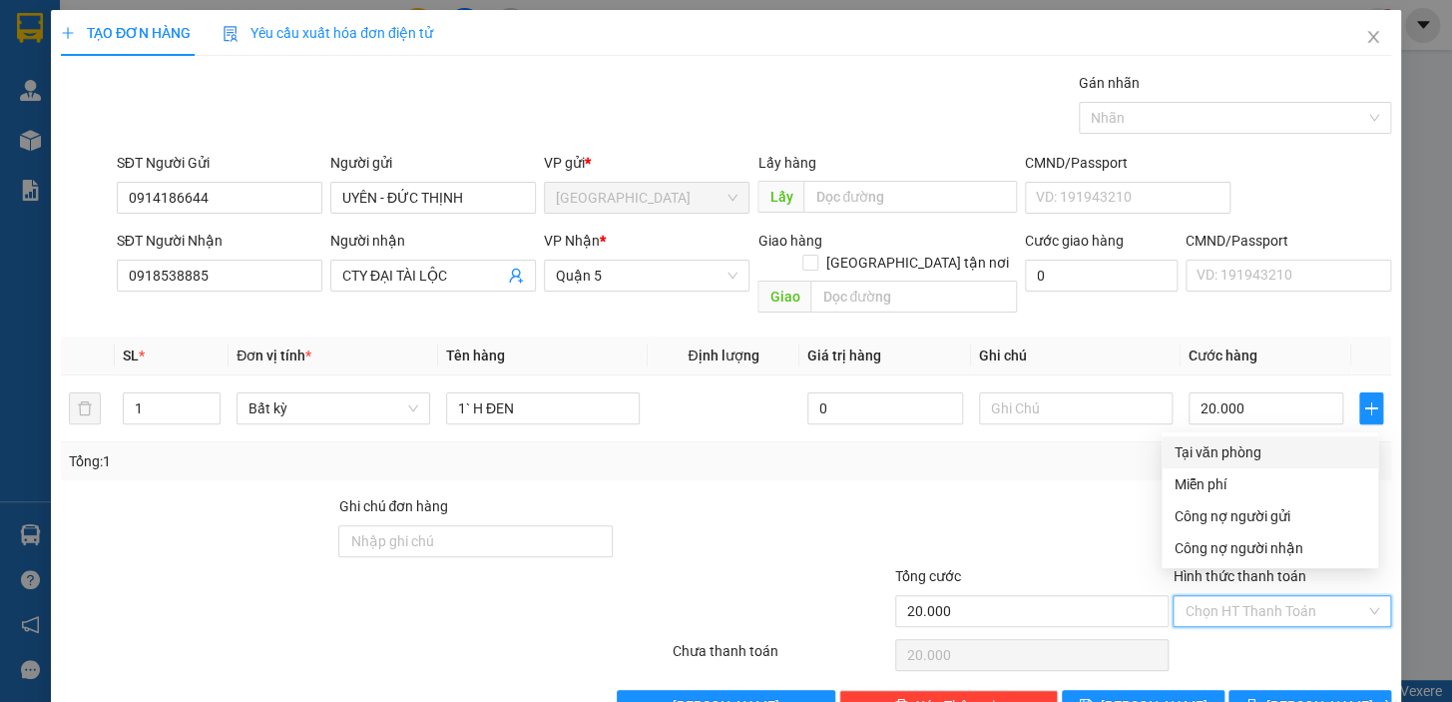
click at [1226, 451] on div "Tại văn phòng" at bounding box center [1270, 452] width 193 height 22
type input "0"
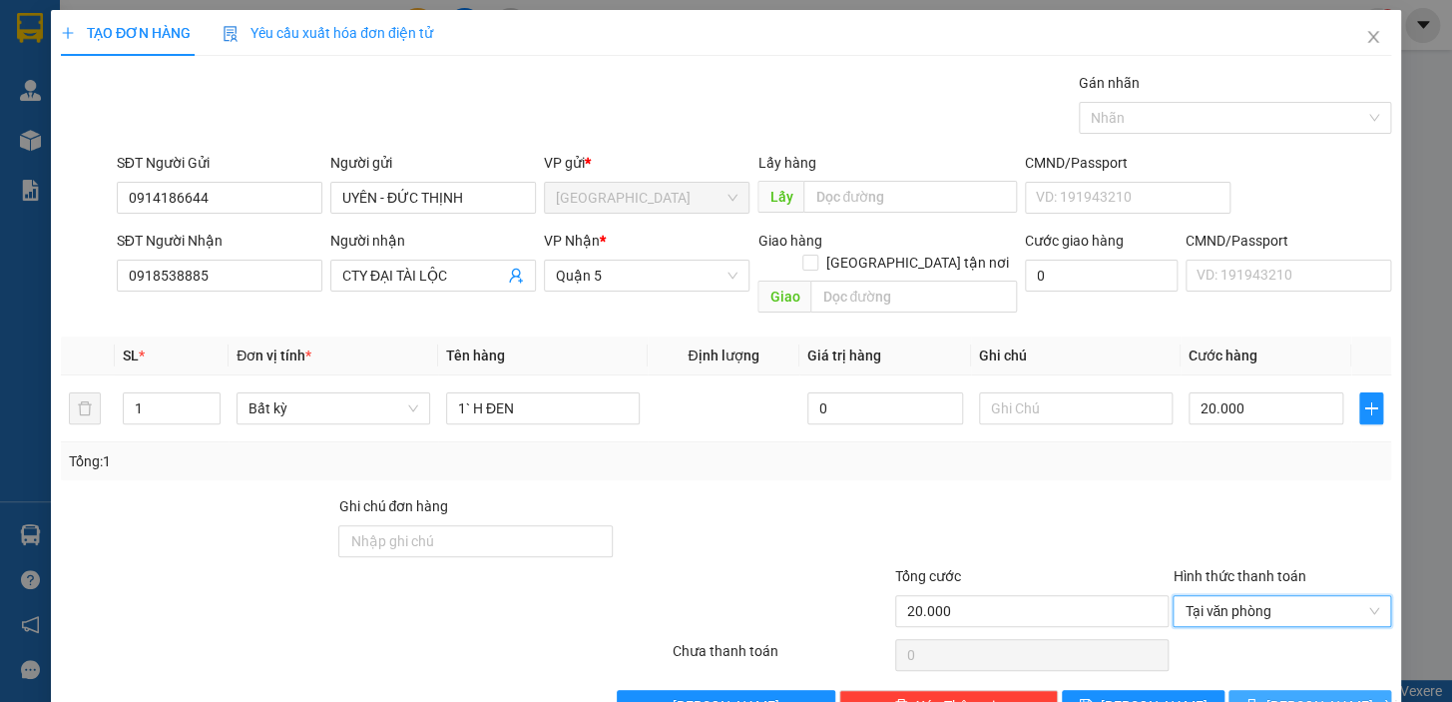
click at [1246, 690] on button "[PERSON_NAME] và In" at bounding box center [1310, 706] width 163 height 32
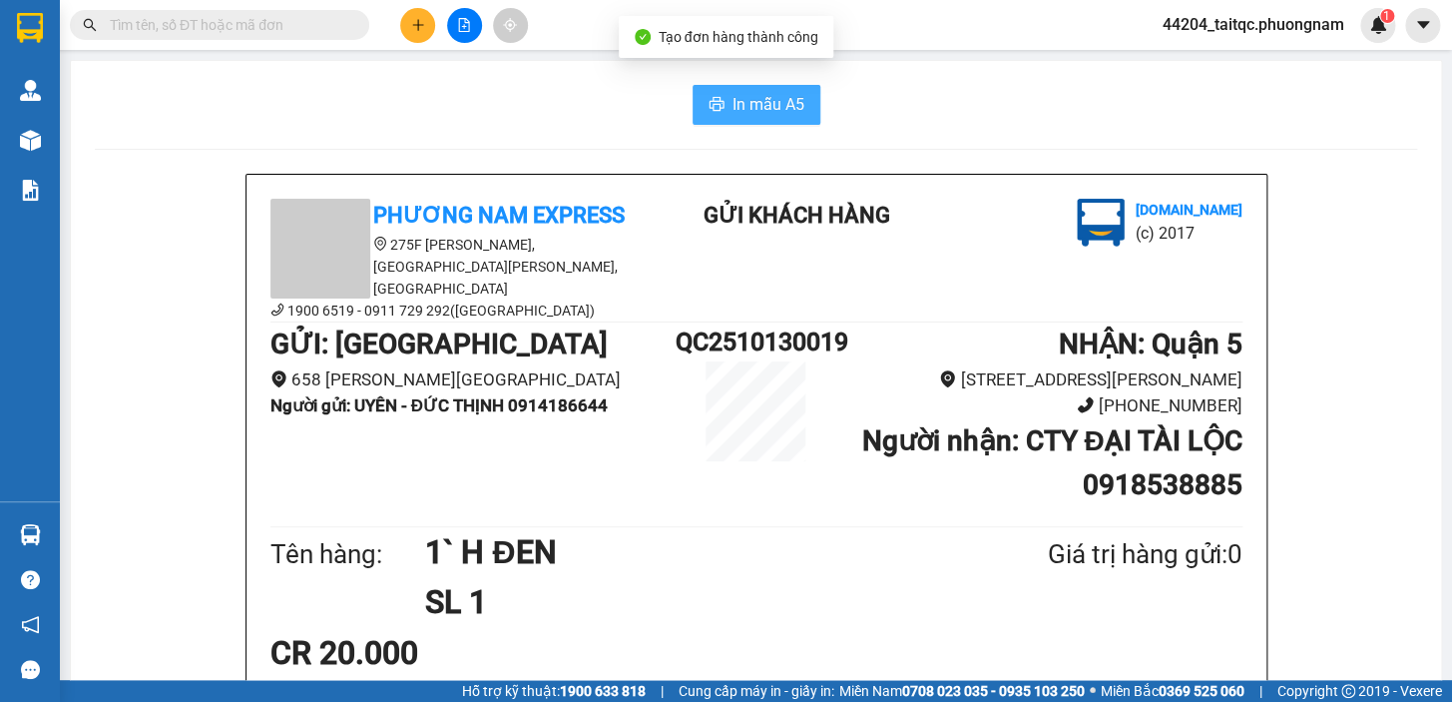
click at [755, 103] on span "In mẫu A5" at bounding box center [769, 104] width 72 height 25
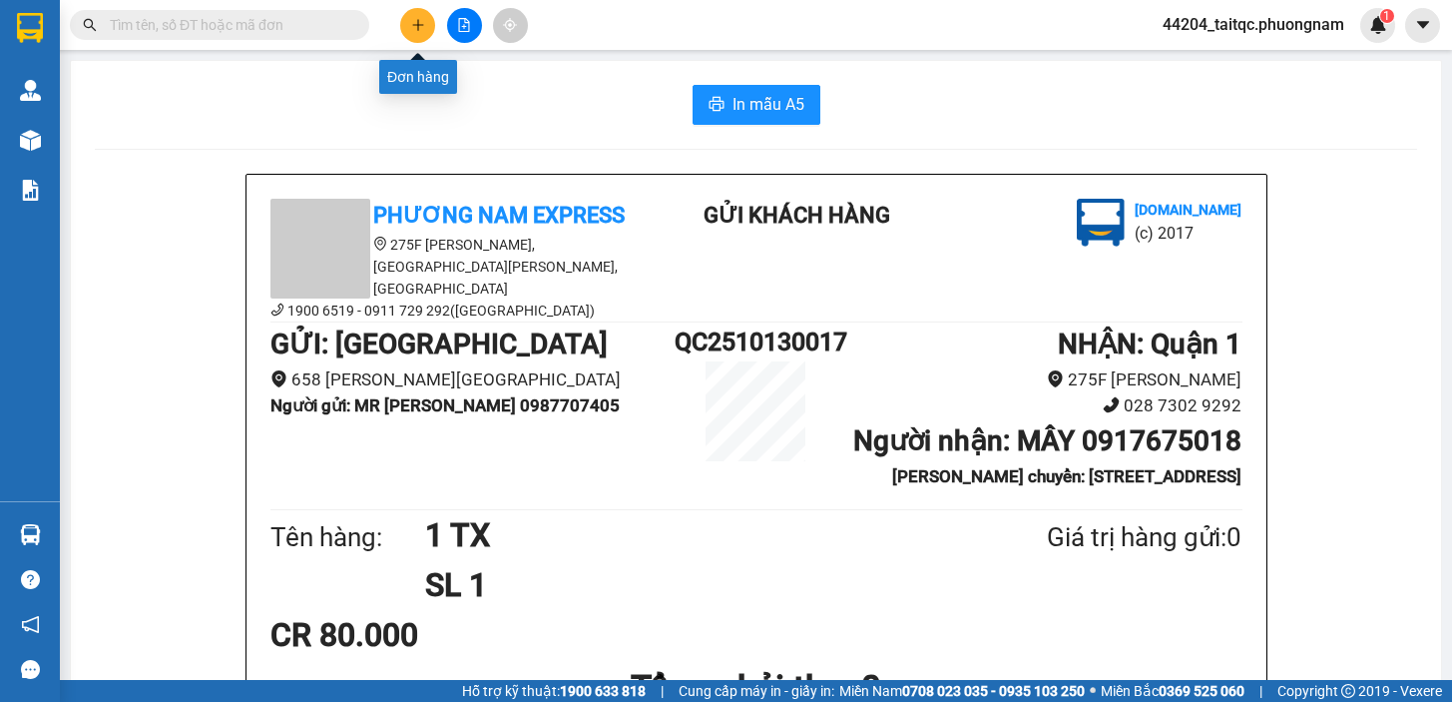
click at [405, 36] on button at bounding box center [417, 25] width 35 height 35
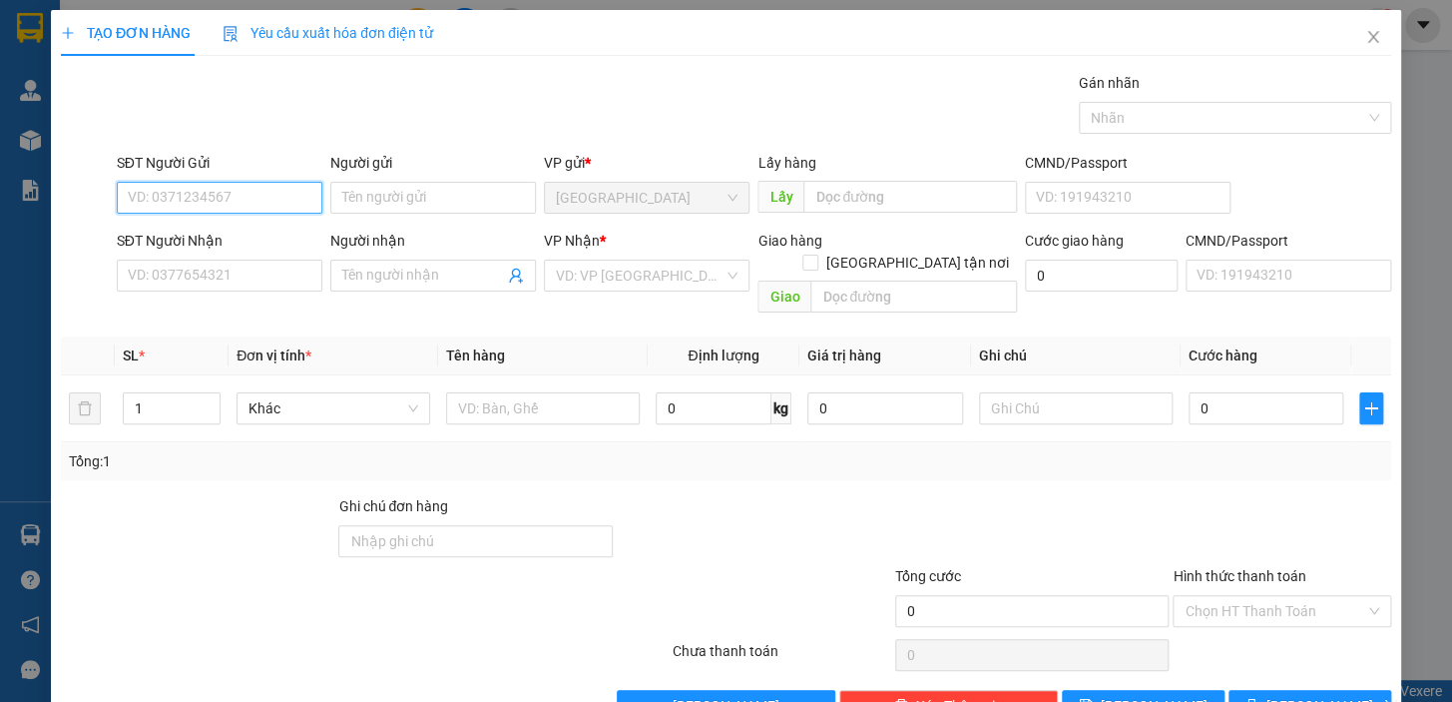
click at [176, 199] on input "SĐT Người Gửi" at bounding box center [220, 198] width 206 height 32
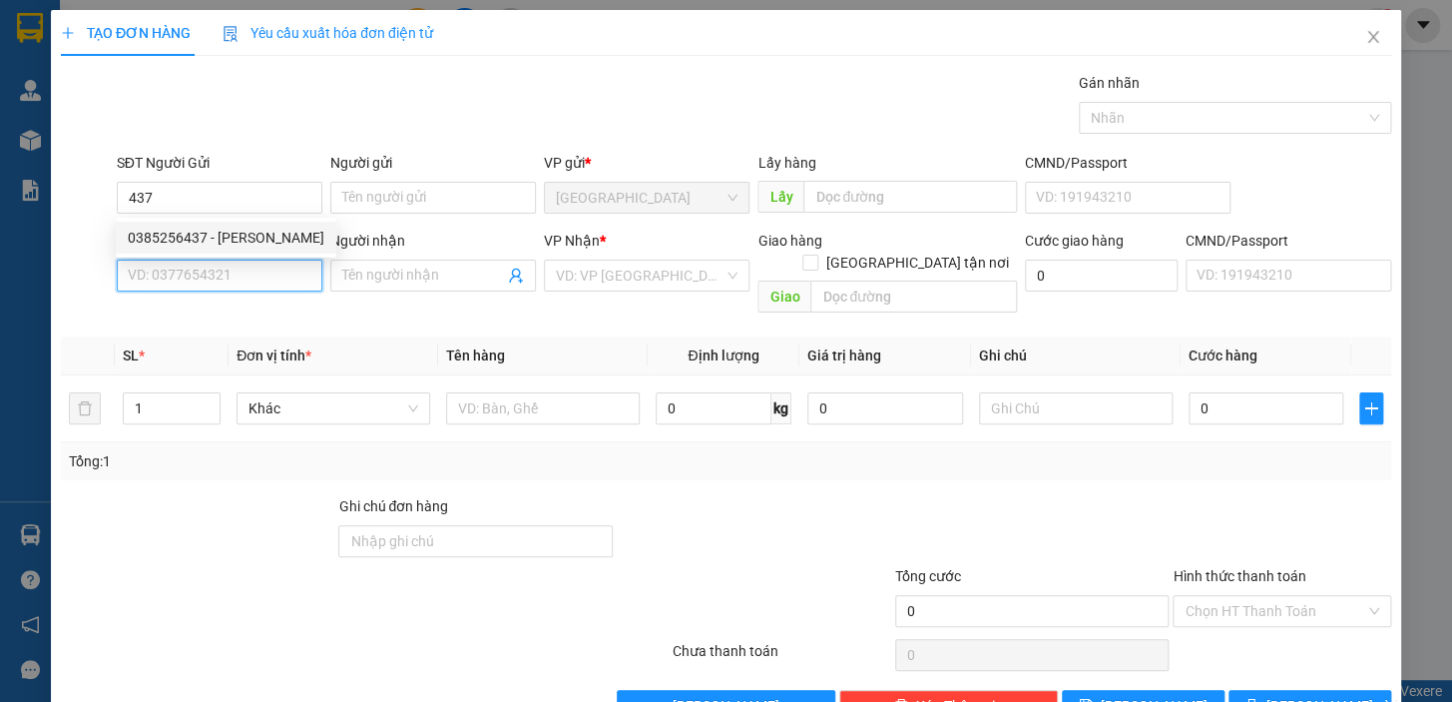
click at [265, 264] on input "SĐT Người Nhận" at bounding box center [220, 276] width 206 height 32
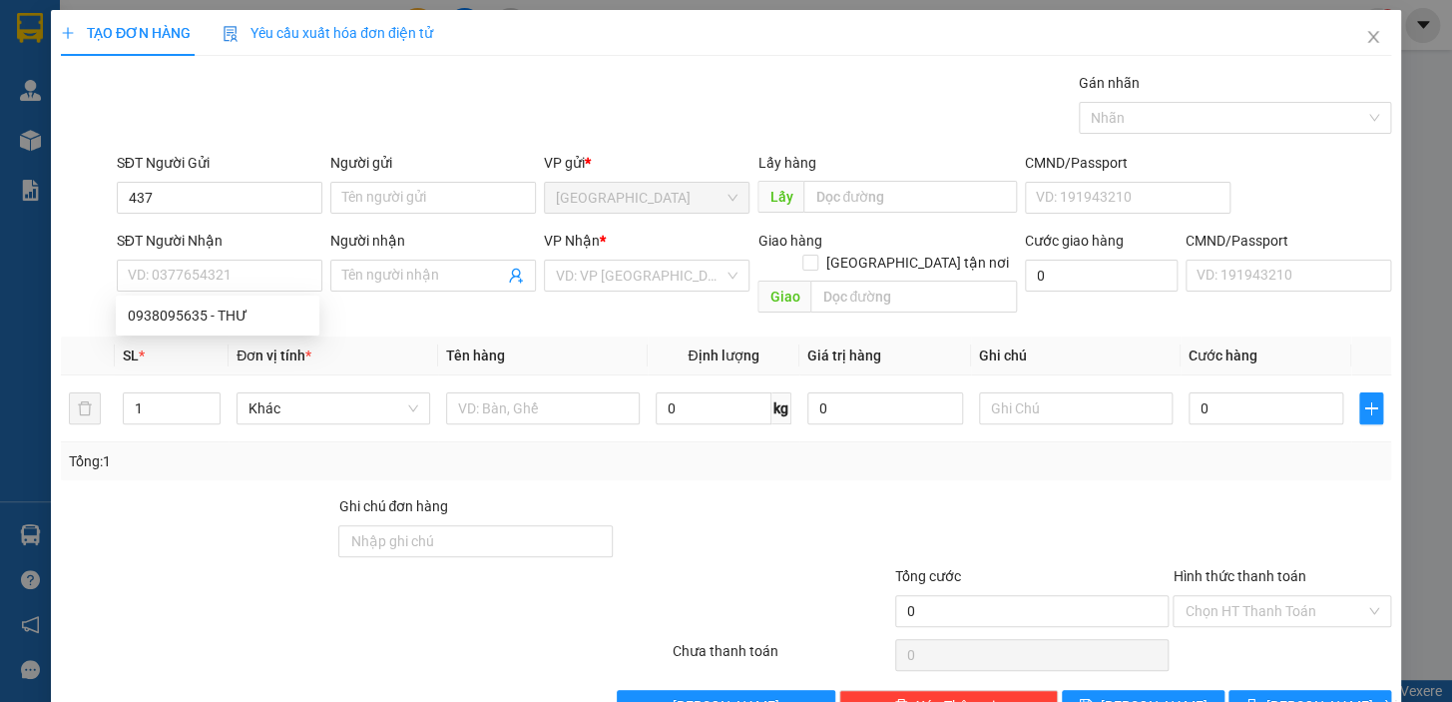
click at [241, 237] on div "SĐT Người Nhận" at bounding box center [220, 241] width 206 height 22
click at [241, 260] on input "SĐT Người Nhận" at bounding box center [220, 276] width 206 height 32
click at [213, 202] on input "437" at bounding box center [220, 198] width 206 height 32
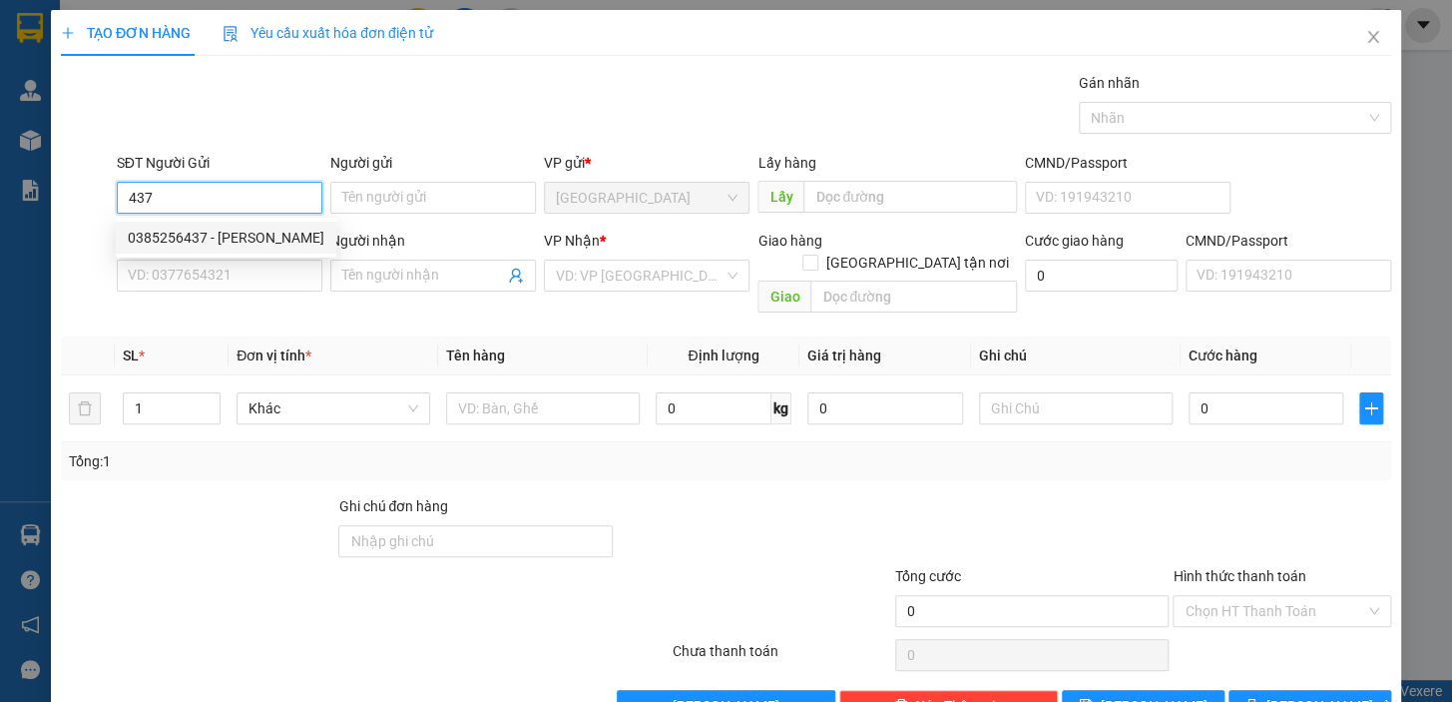
click at [230, 240] on div "0385256437 - VÂN" at bounding box center [226, 238] width 197 height 22
type input "0385256437"
type input "VÂN"
type input "0938095635"
type input "THƯ"
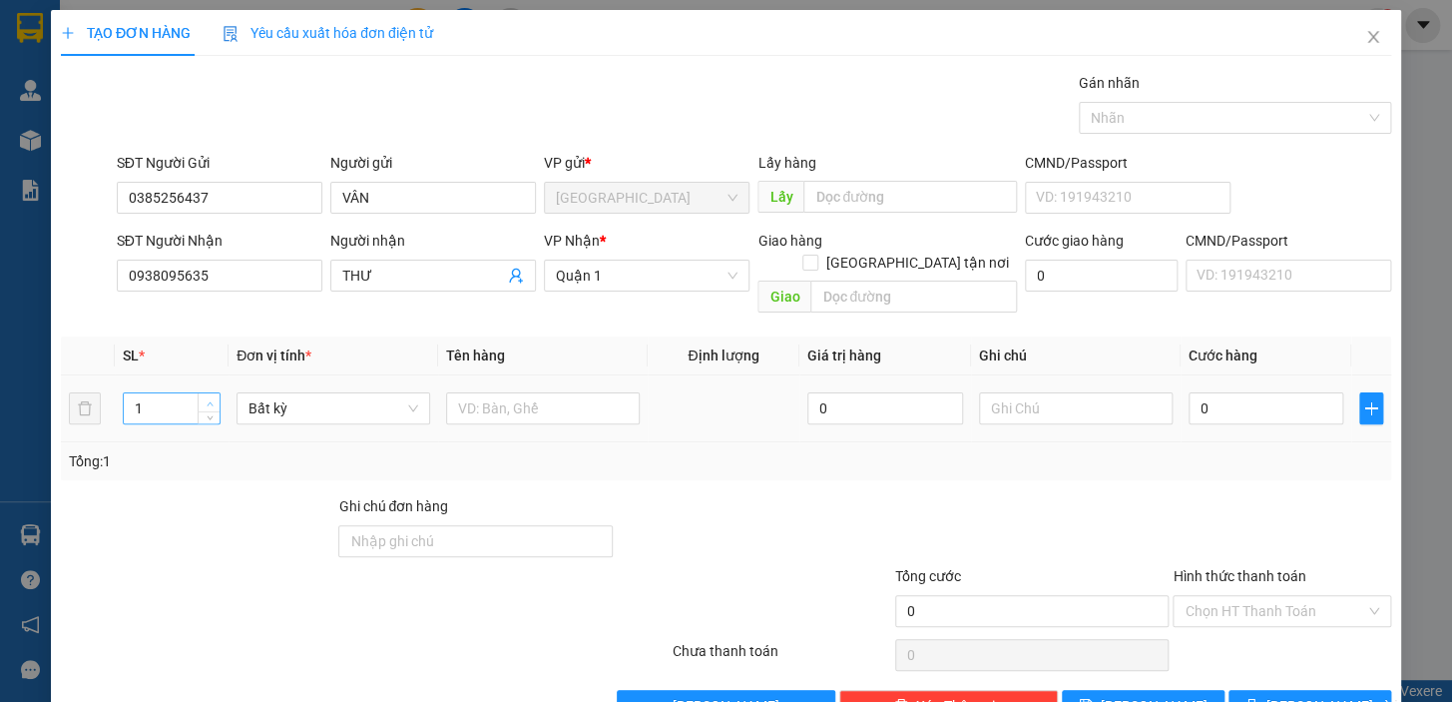
type input "2"
click at [209, 397] on span "up" at bounding box center [210, 403] width 12 height 12
click at [499, 392] on input "text" at bounding box center [543, 408] width 194 height 32
type input "1 TX + 1 THÙNG"
click at [1282, 392] on input "0" at bounding box center [1267, 408] width 156 height 32
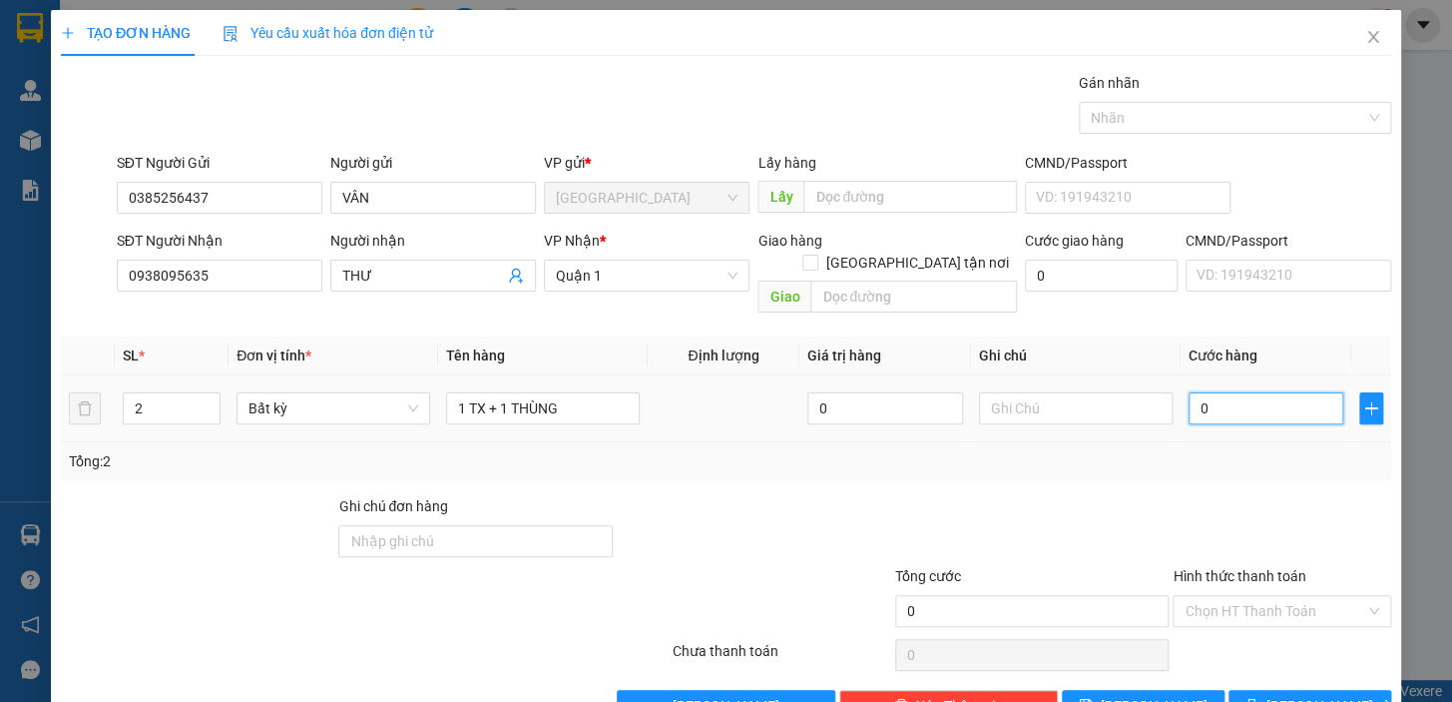
type input "5"
type input "50"
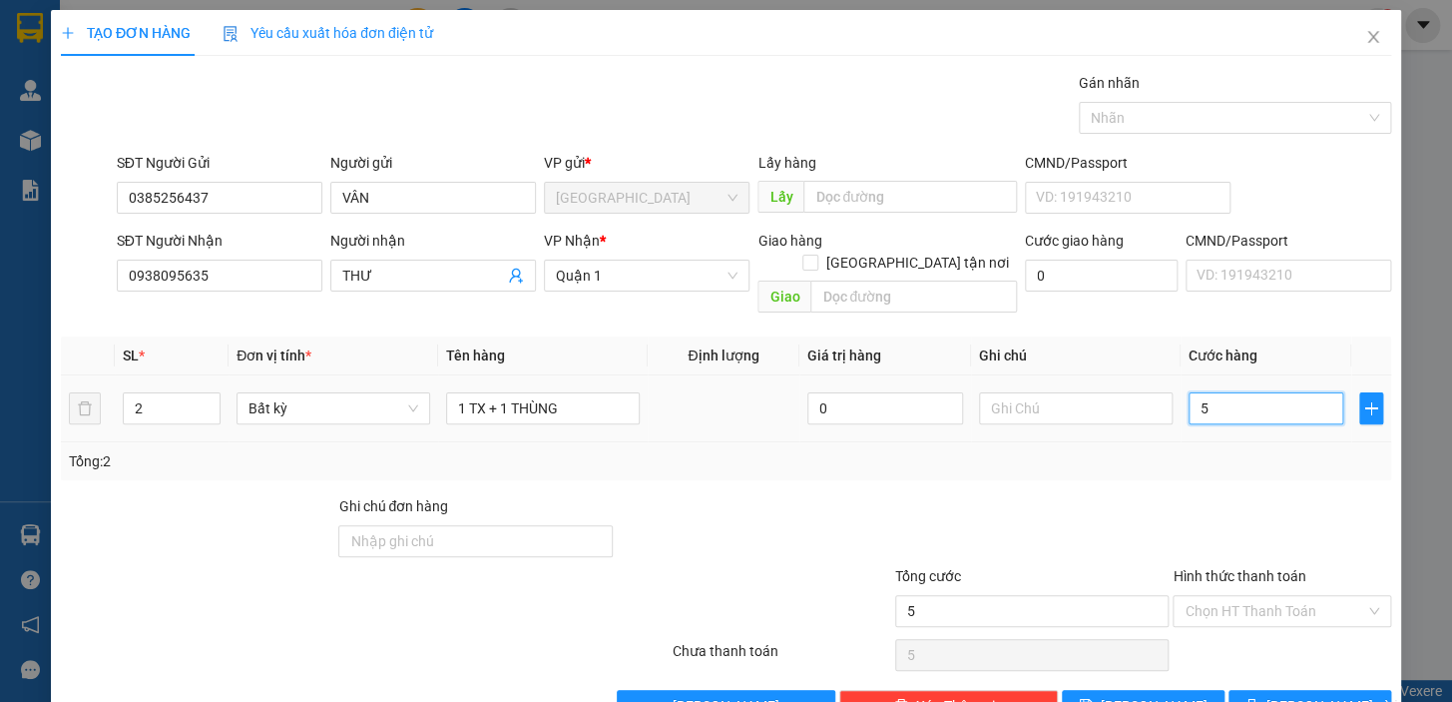
type input "50"
type input "50.000"
drag, startPoint x: 1264, startPoint y: 443, endPoint x: 1251, endPoint y: 474, distance: 33.6
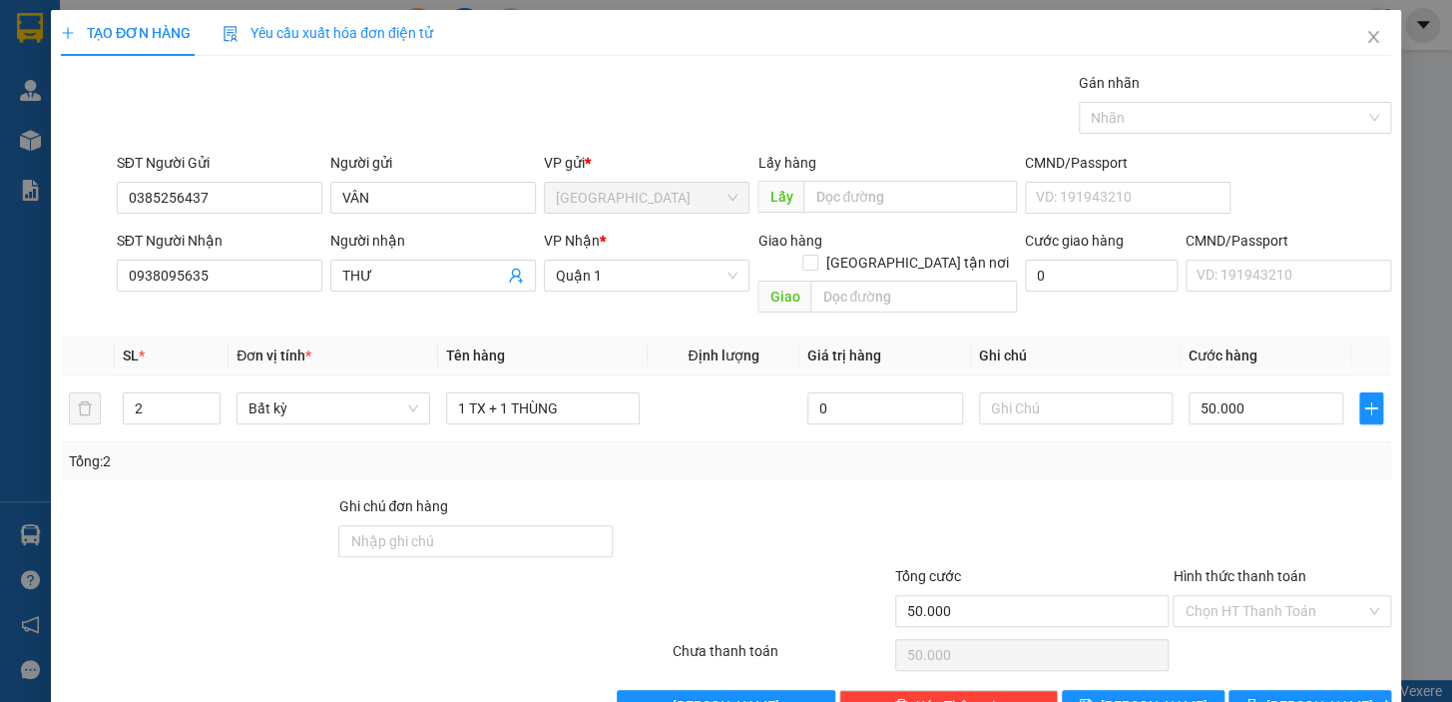
click at [1264, 450] on div "Tổng: 2" at bounding box center [726, 461] width 1315 height 22
drag, startPoint x: 1268, startPoint y: 692, endPoint x: 1235, endPoint y: 630, distance: 70.1
click at [1269, 690] on button "[PERSON_NAME] và In" at bounding box center [1310, 706] width 163 height 32
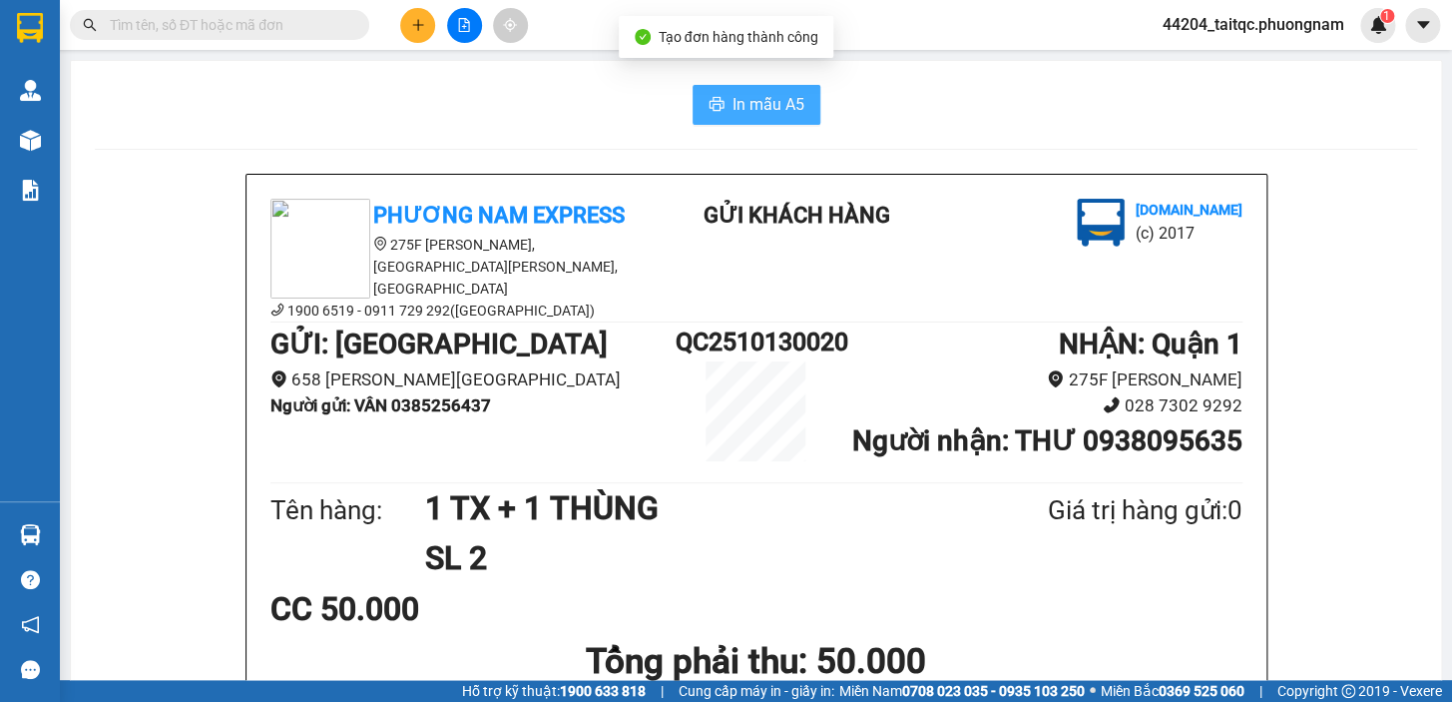
click at [739, 100] on span "In mẫu A5" at bounding box center [769, 104] width 72 height 25
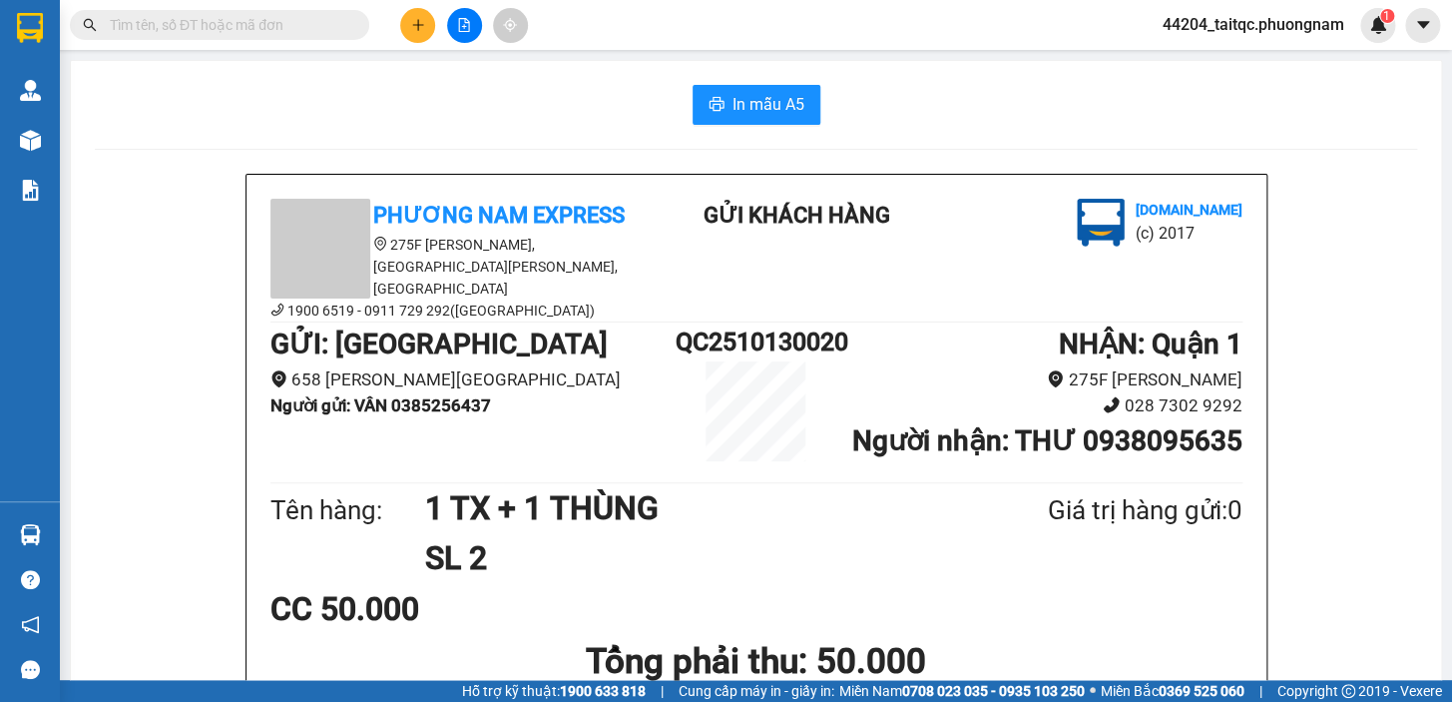
scroll to position [119, 0]
click at [405, 32] on button at bounding box center [417, 25] width 35 height 35
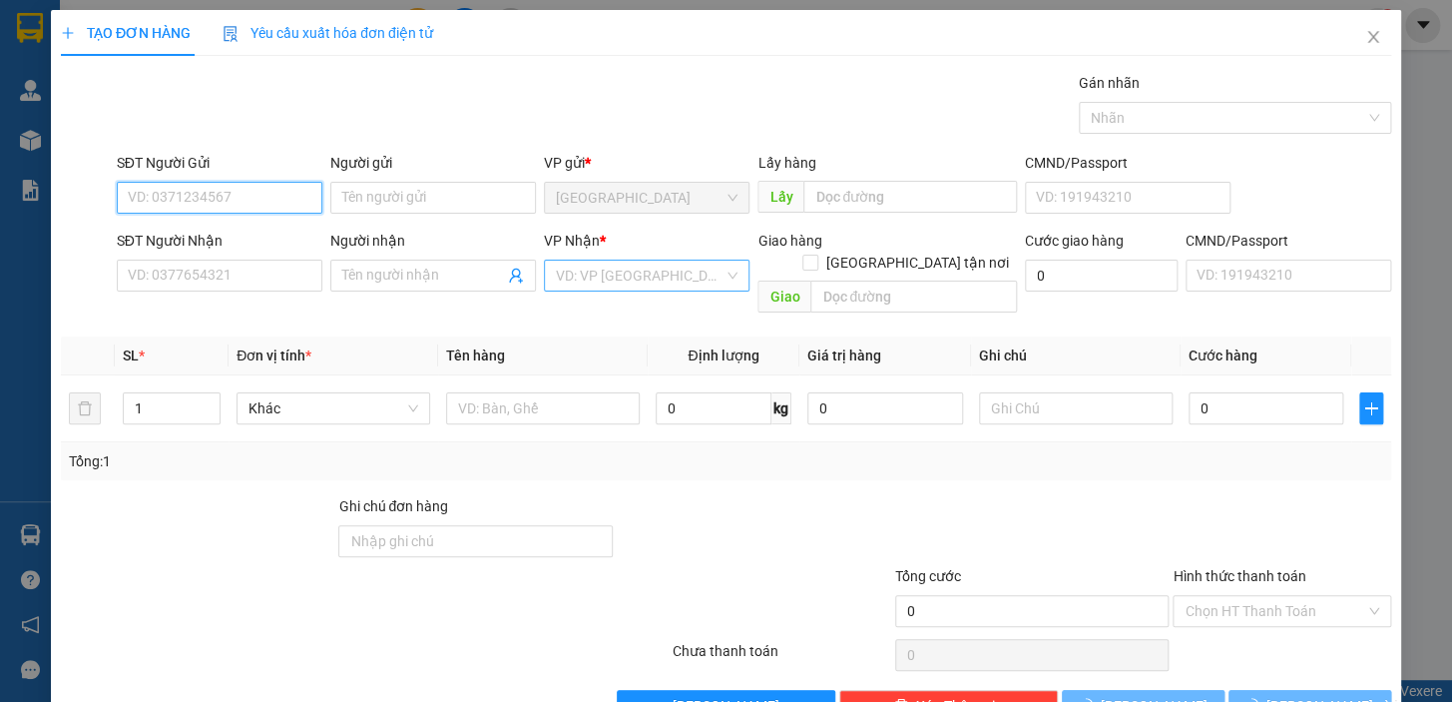
drag, startPoint x: 199, startPoint y: 193, endPoint x: 726, endPoint y: 273, distance: 533.1
click at [199, 194] on input "SĐT Người Gửi" at bounding box center [220, 198] width 206 height 32
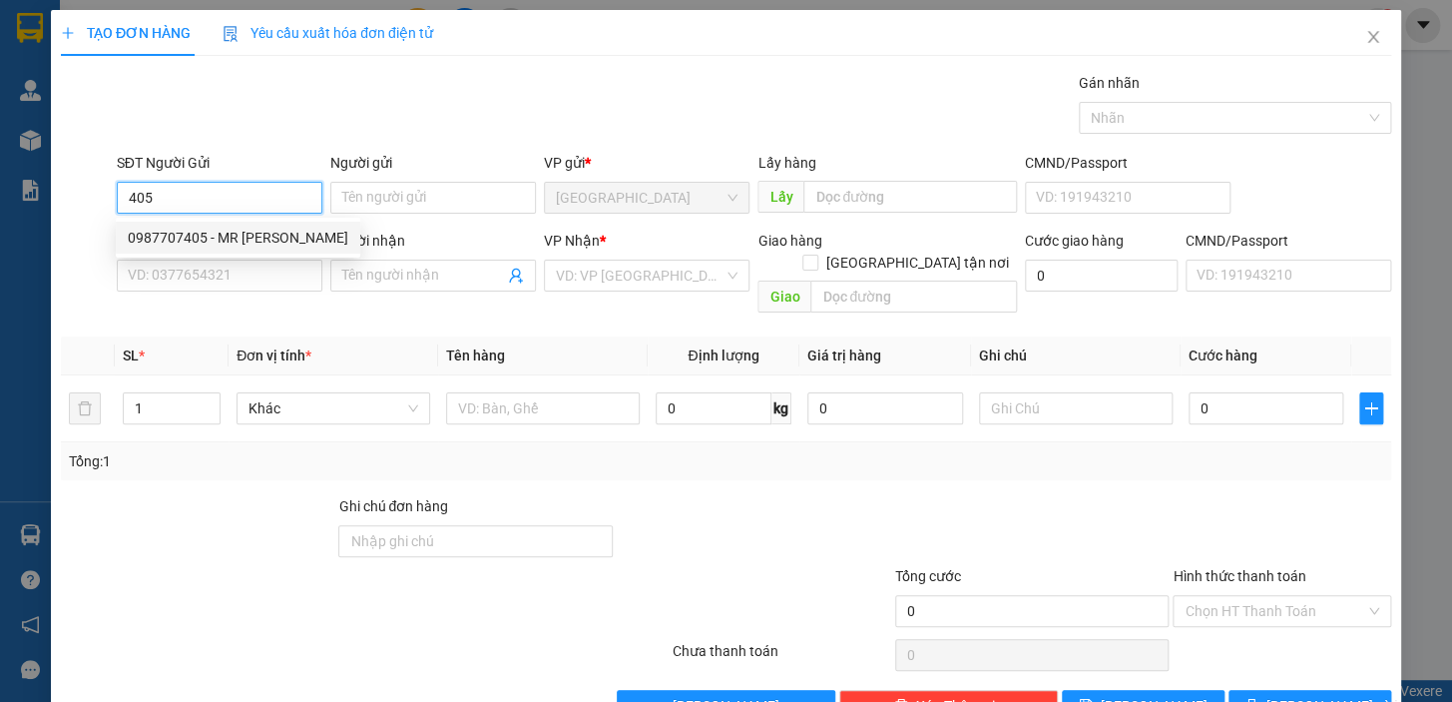
click at [254, 232] on div "0987707405 - MR [PERSON_NAME]" at bounding box center [238, 238] width 221 height 22
type input "0987707405"
type input "MR [PERSON_NAME]"
type input "0917675018"
type input "MÂY"
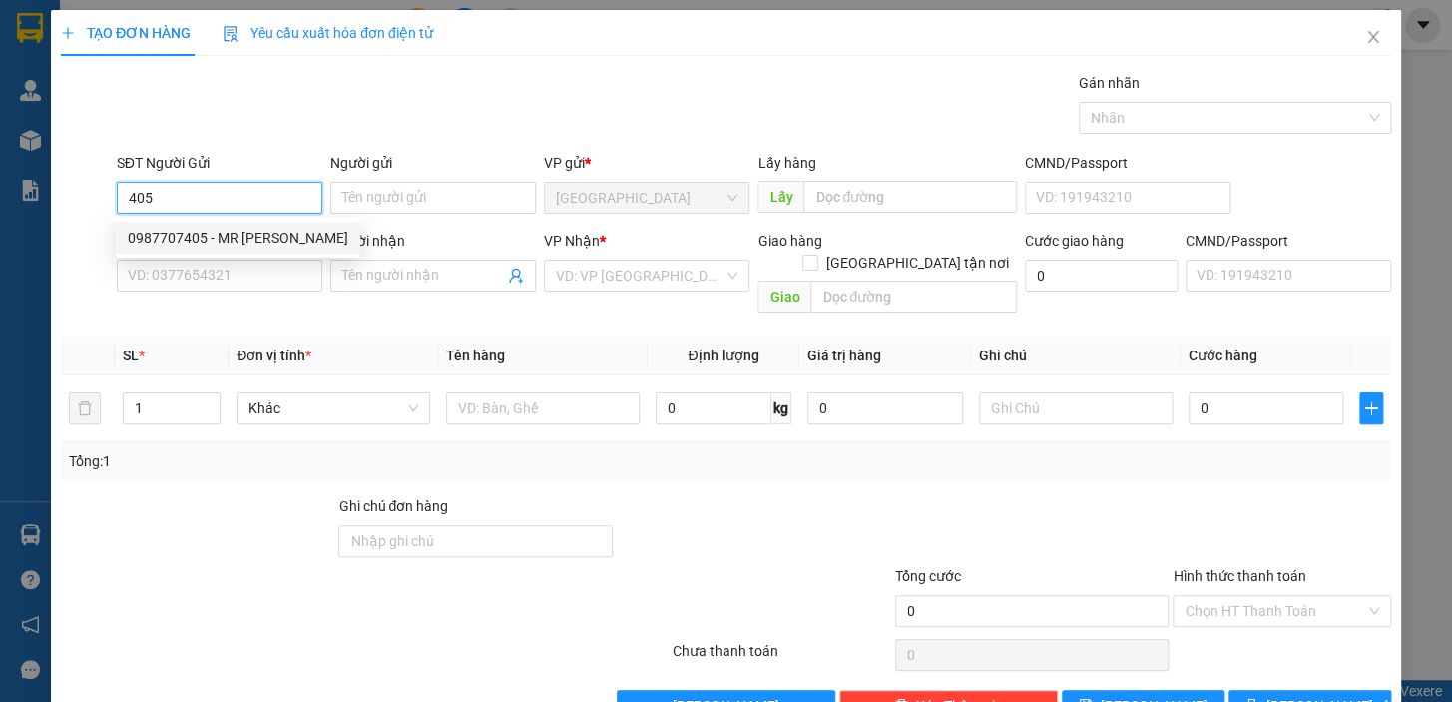
checkbox input "true"
type input "24/1 [PERSON_NAME], [GEOGRAPHIC_DATA], [GEOGRAPHIC_DATA]"
type input "50.000"
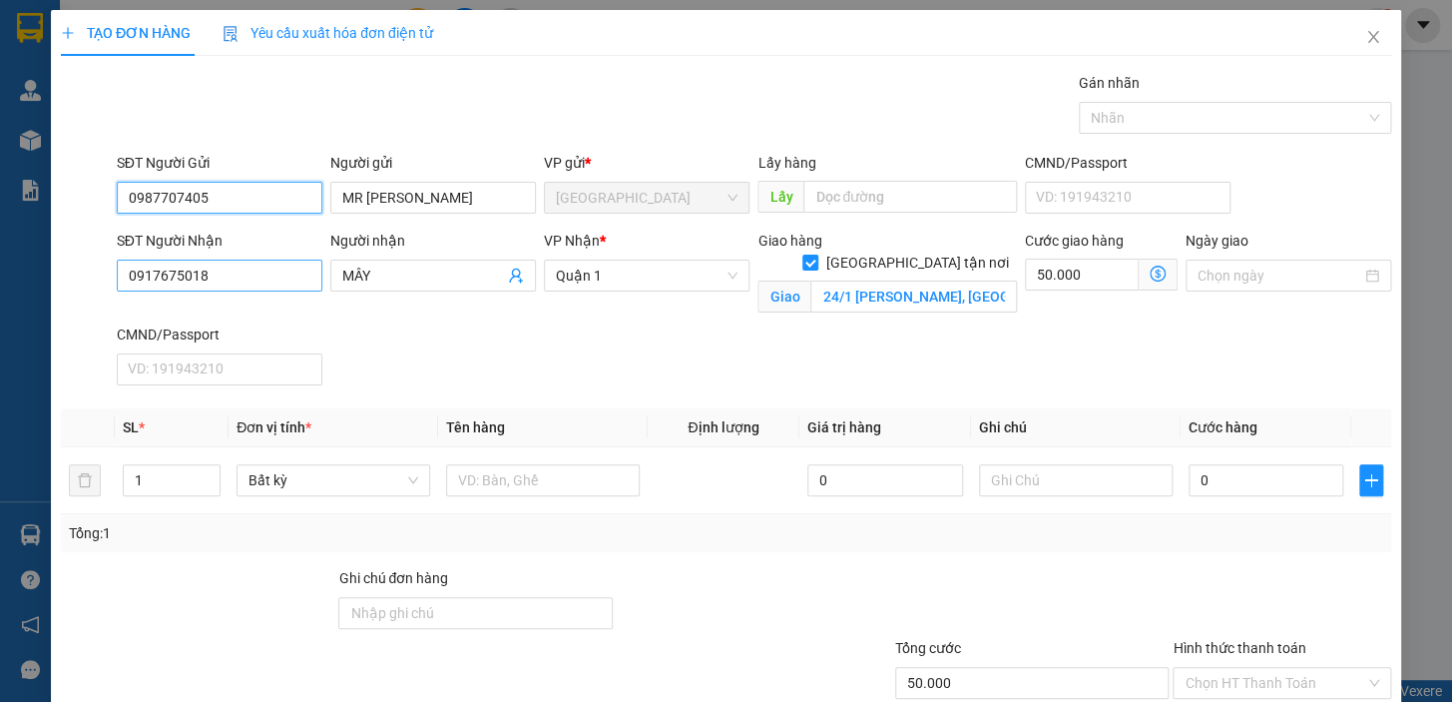
type input "0987707405"
click at [245, 274] on input "0917675018" at bounding box center [220, 276] width 206 height 32
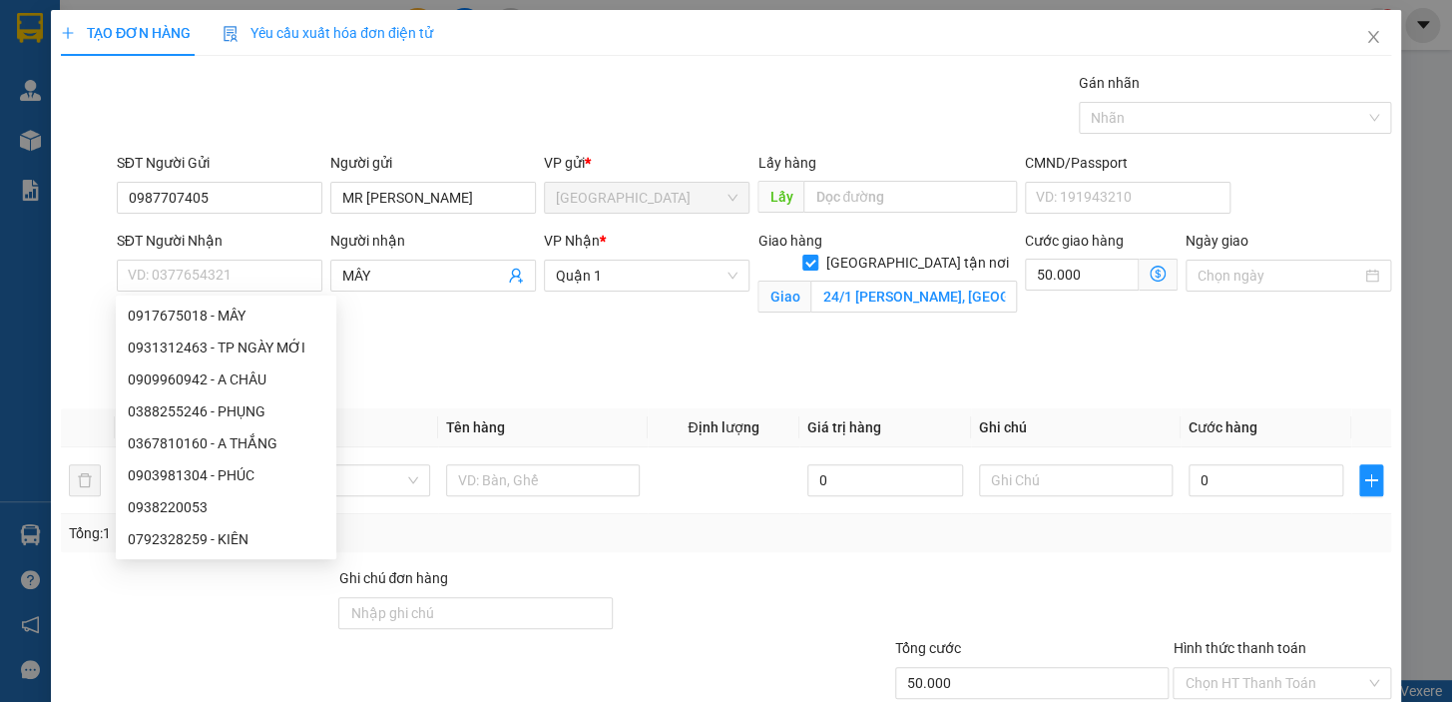
click at [454, 384] on div "SĐT Người Nhận VD: 0377654321 Người nhận MÂY VP Nhận * Quận 1 Giao hàng Giao tậ…" at bounding box center [754, 312] width 1283 height 164
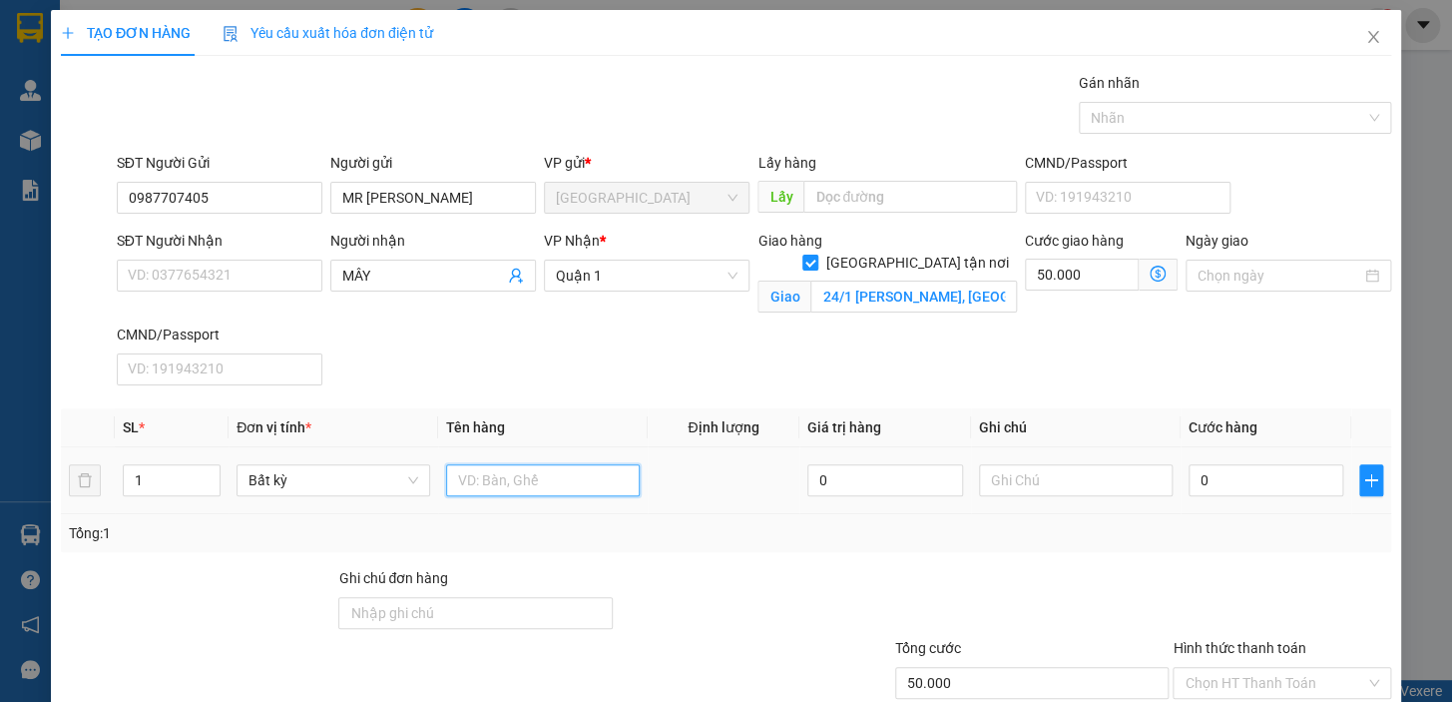
click at [514, 483] on input "text" at bounding box center [543, 480] width 194 height 32
type input "1 TX"
click at [557, 395] on div "Transit Pickup Surcharge Ids Transit Deliver Surcharge Ids Transit Deliver Surc…" at bounding box center [726, 433] width 1331 height 722
click at [370, 277] on input "MÂY" at bounding box center [423, 276] width 162 height 22
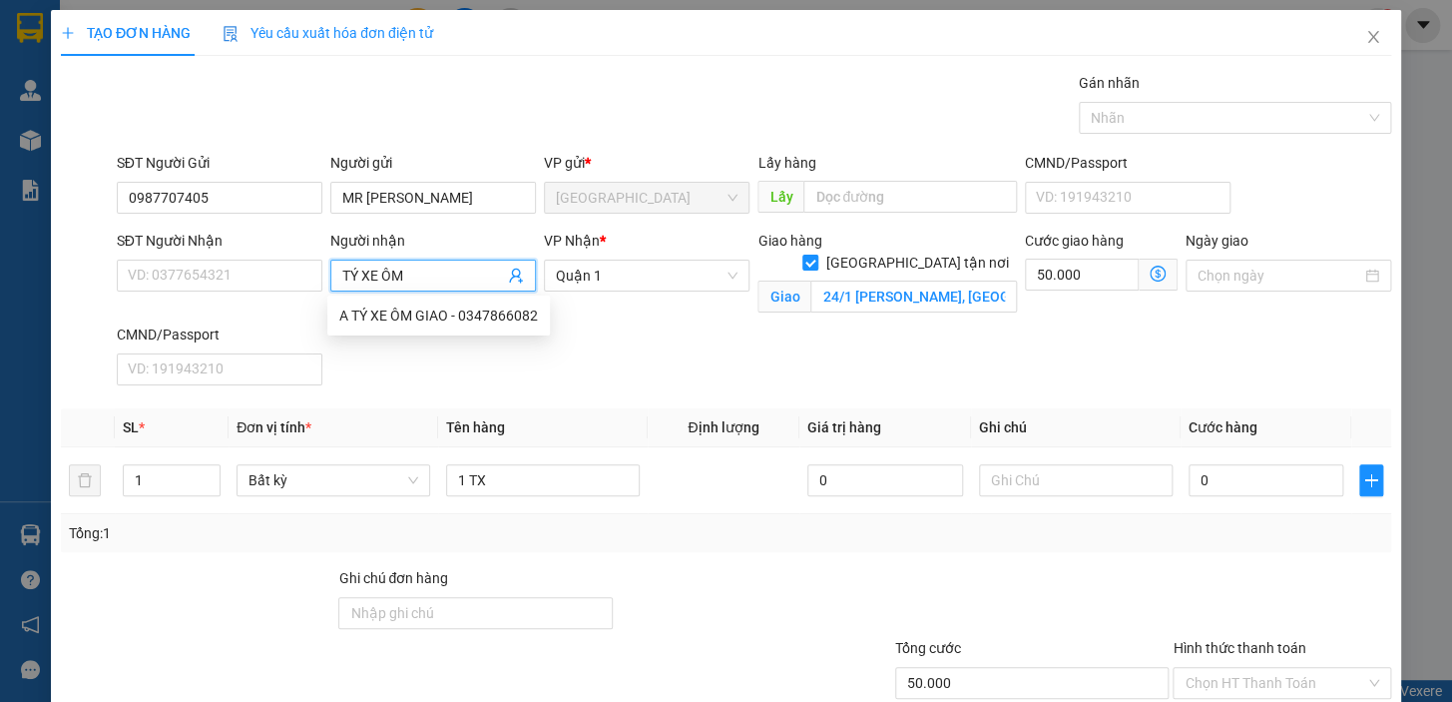
type input "TÝ XE ÔM"
click at [736, 376] on div "SĐT Người Nhận VD: 0377654321 Người nhận TÝ XE ÔM VP Nhận * Quận 1 Giao hàng Gi…" at bounding box center [754, 312] width 1283 height 164
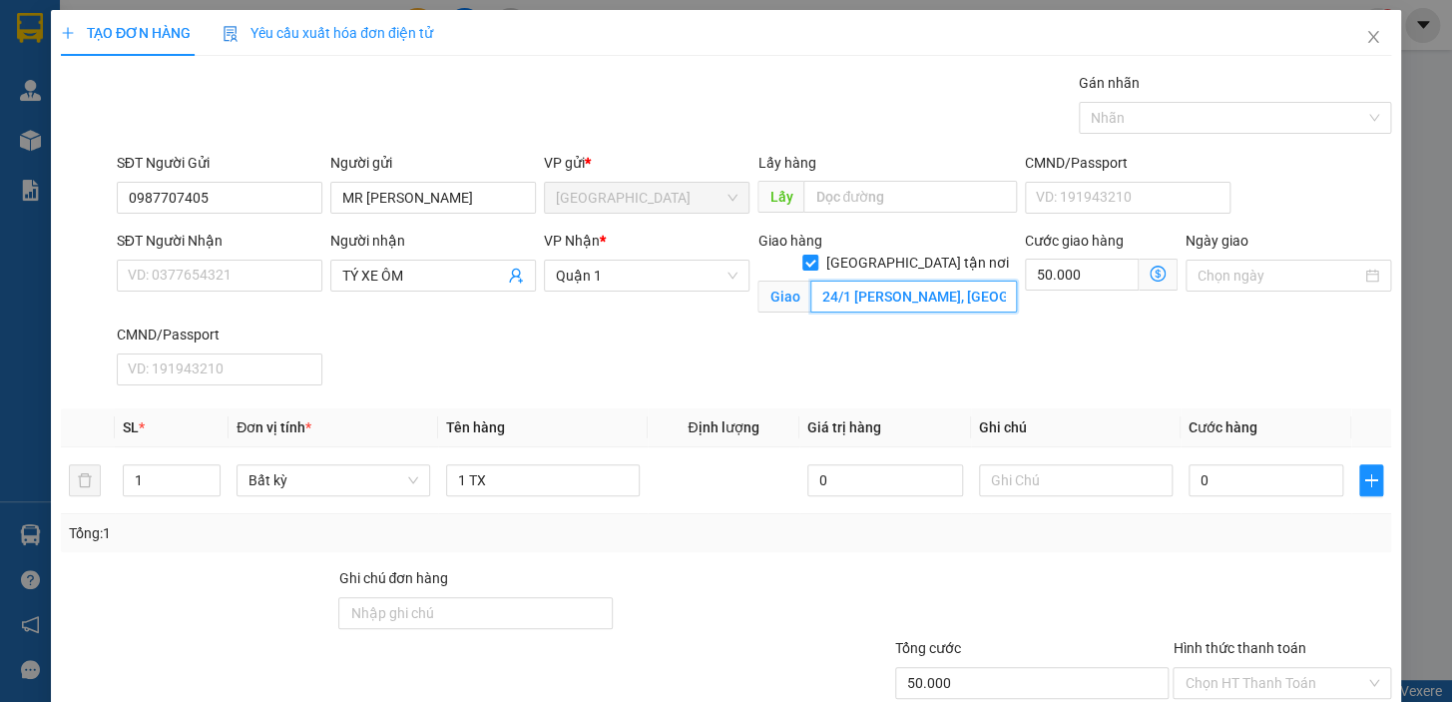
click at [877, 280] on input "24/1 [PERSON_NAME], [GEOGRAPHIC_DATA], [GEOGRAPHIC_DATA]" at bounding box center [914, 296] width 207 height 32
click at [414, 273] on input "TÝ XE ÔM" at bounding box center [423, 276] width 162 height 22
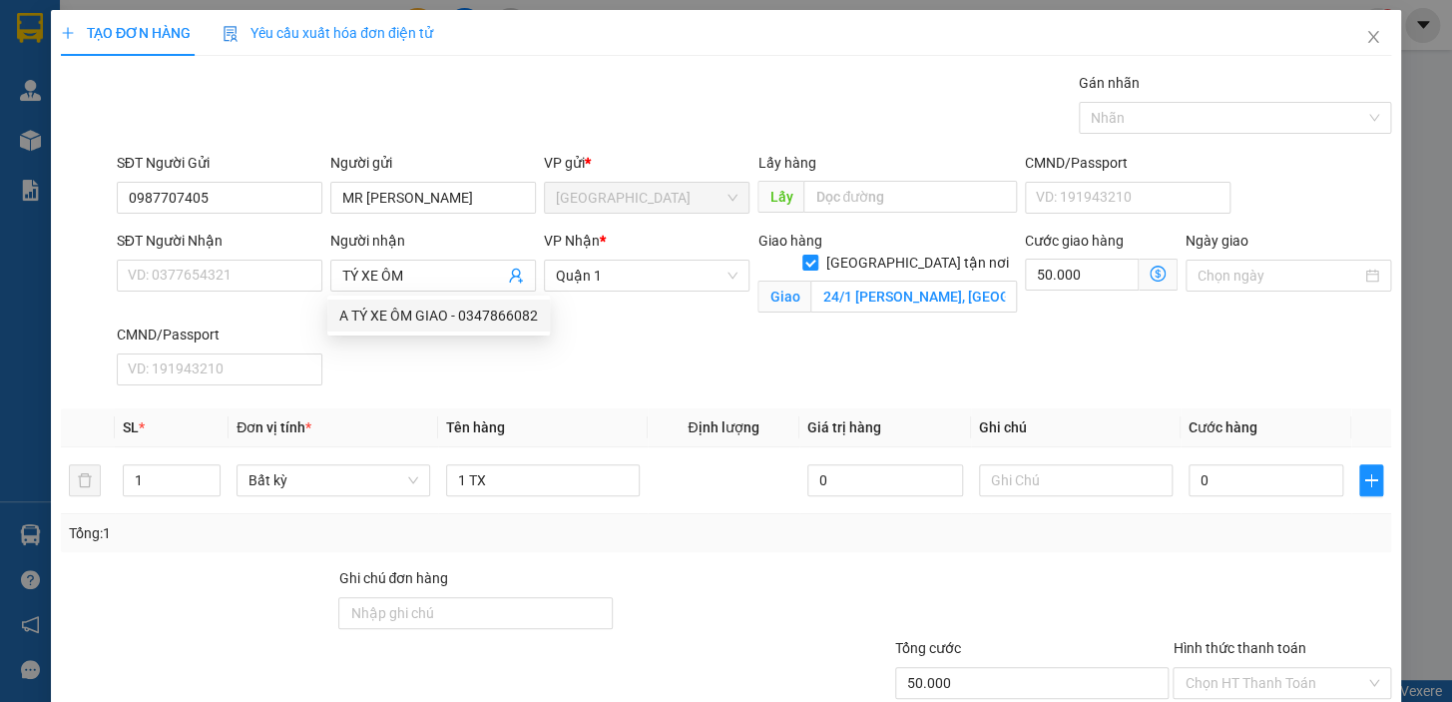
click at [762, 362] on div "SĐT Người Nhận VD: 0377654321 Người nhận TÝ XE ÔM VP Nhận * Quận 1 Giao hàng Gi…" at bounding box center [754, 312] width 1283 height 164
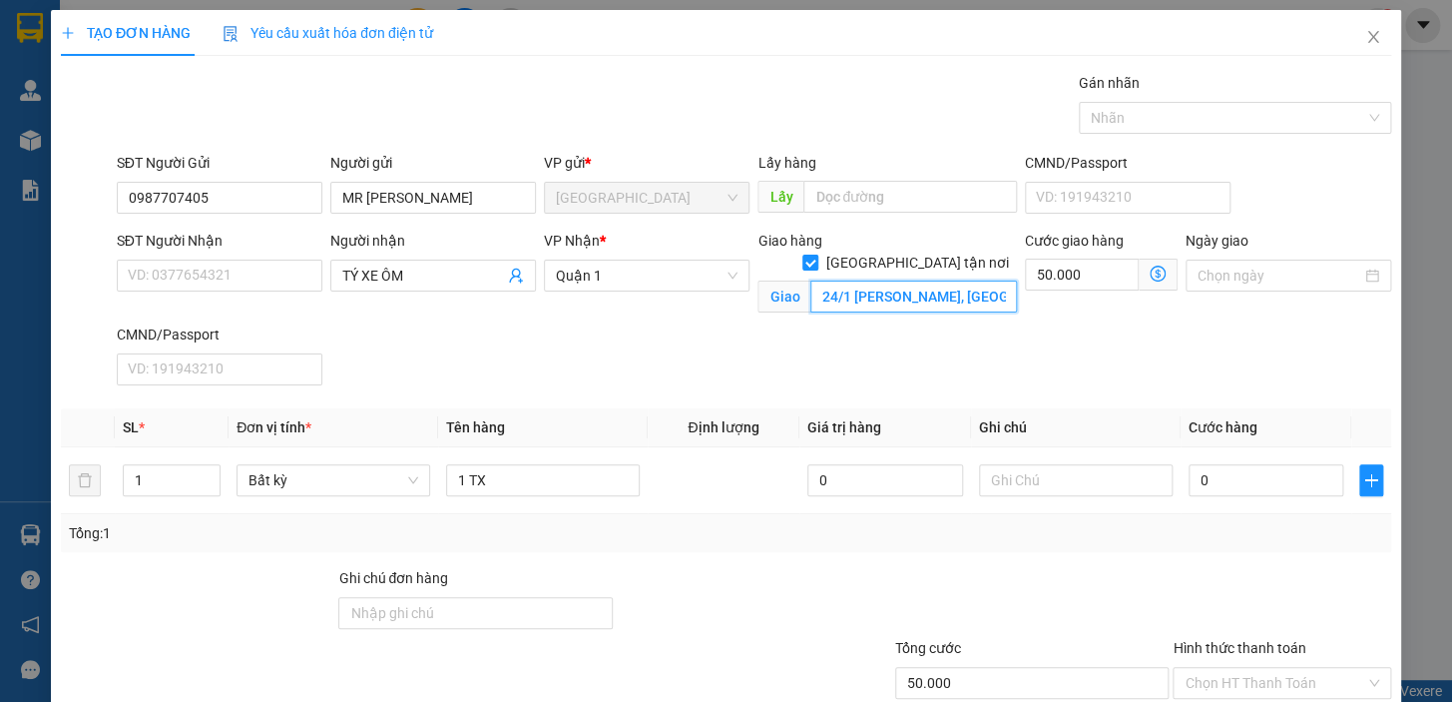
click at [897, 280] on input "24/1 [PERSON_NAME], [GEOGRAPHIC_DATA], [GEOGRAPHIC_DATA]" at bounding box center [914, 296] width 207 height 32
type input "266 LÊ HỒNG PHONG, PHƯỜNG 4 , QUẬN 5"
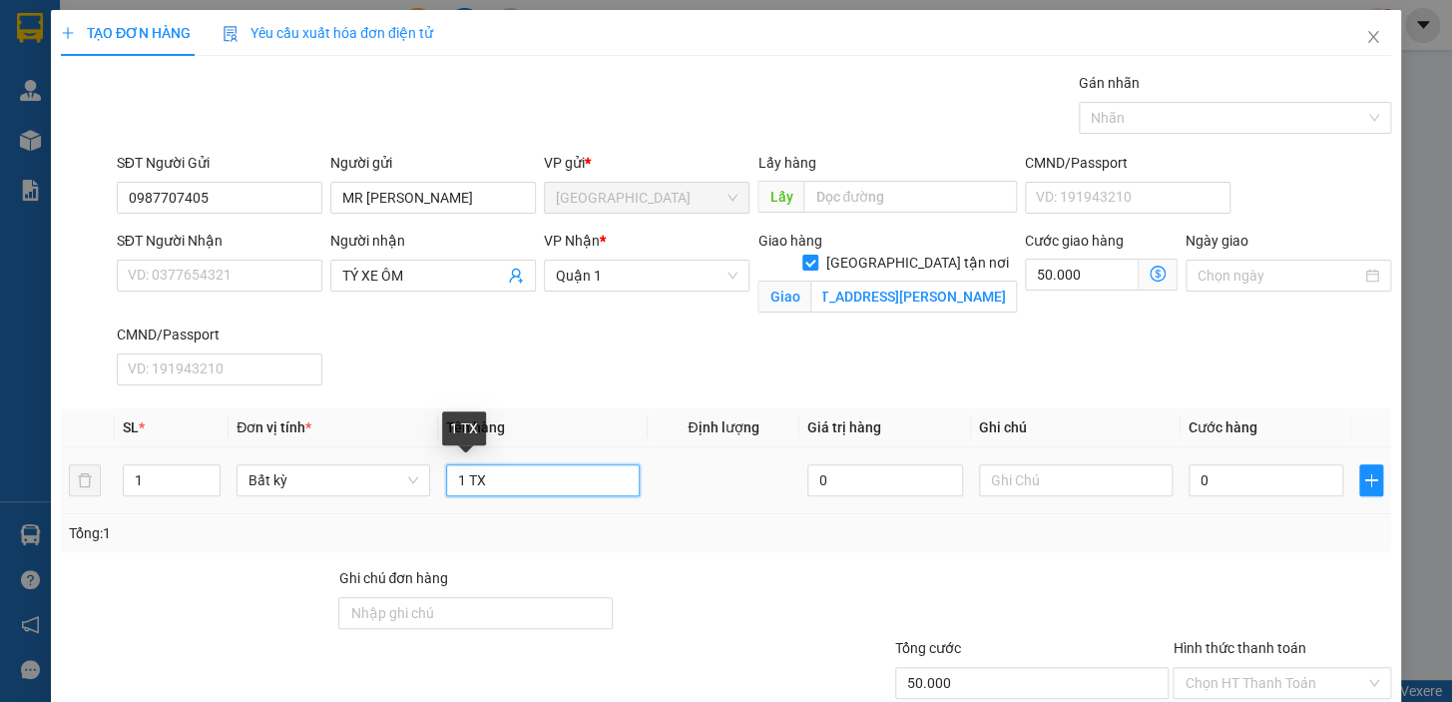
click at [512, 485] on input "1 TX" at bounding box center [543, 480] width 194 height 32
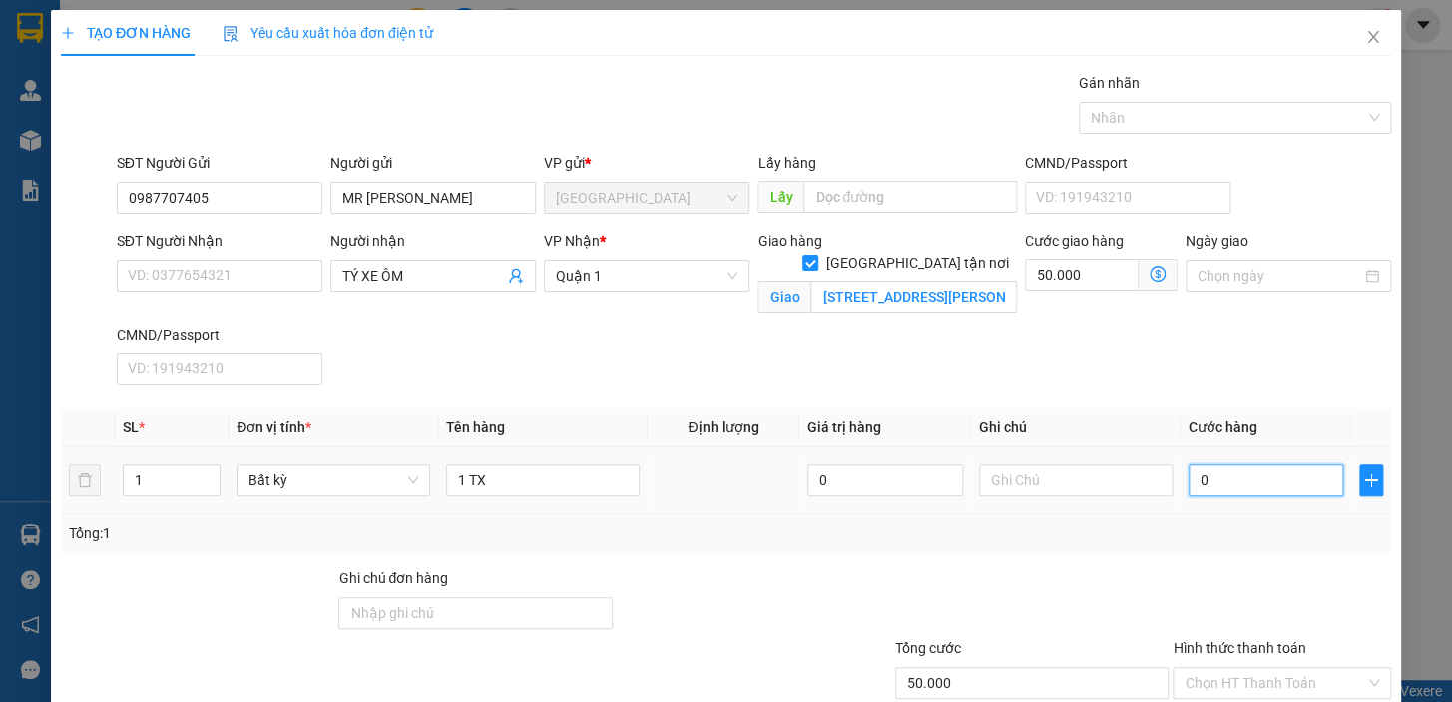
click at [1238, 479] on input "0" at bounding box center [1267, 480] width 156 height 32
type input "8"
type input "50.008"
type input "80"
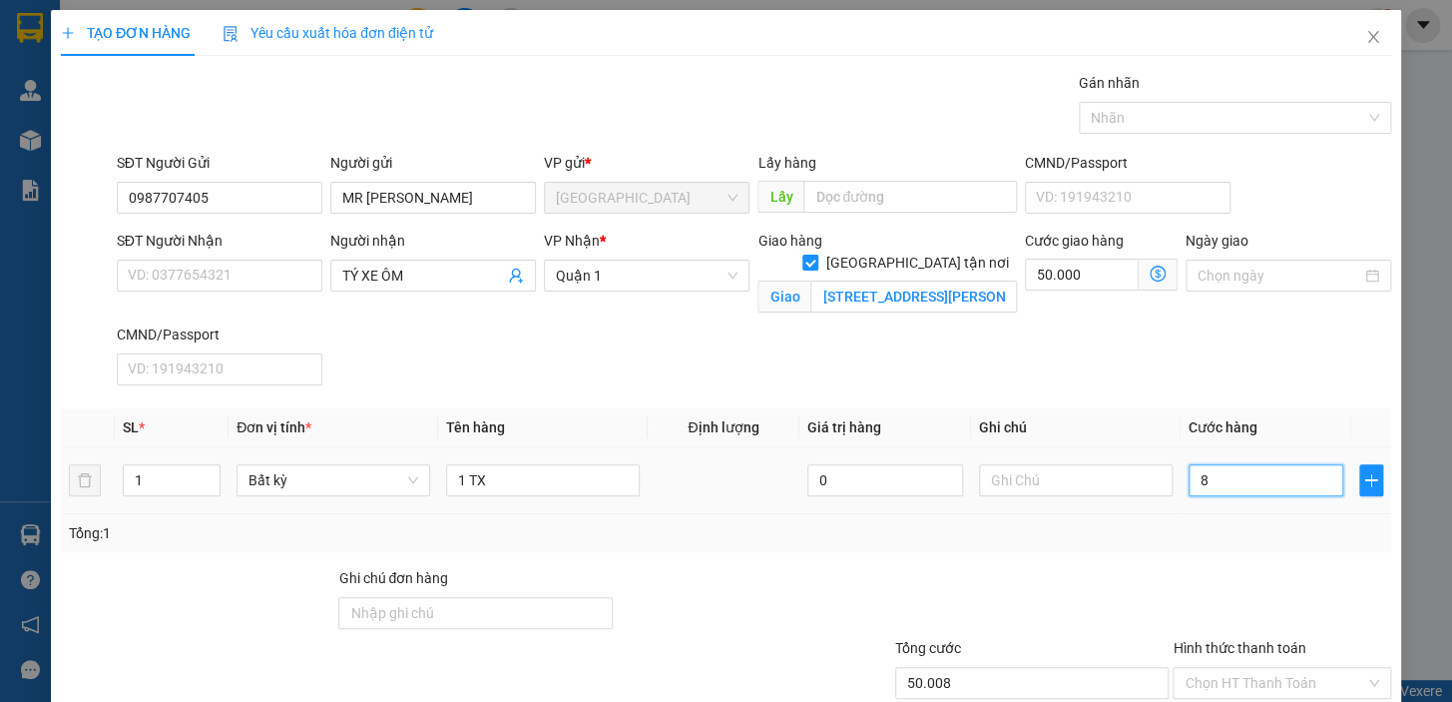
type input "50.080"
type input "80.000"
type input "130.000"
click at [1230, 539] on div "Tổng: 1" at bounding box center [726, 533] width 1315 height 22
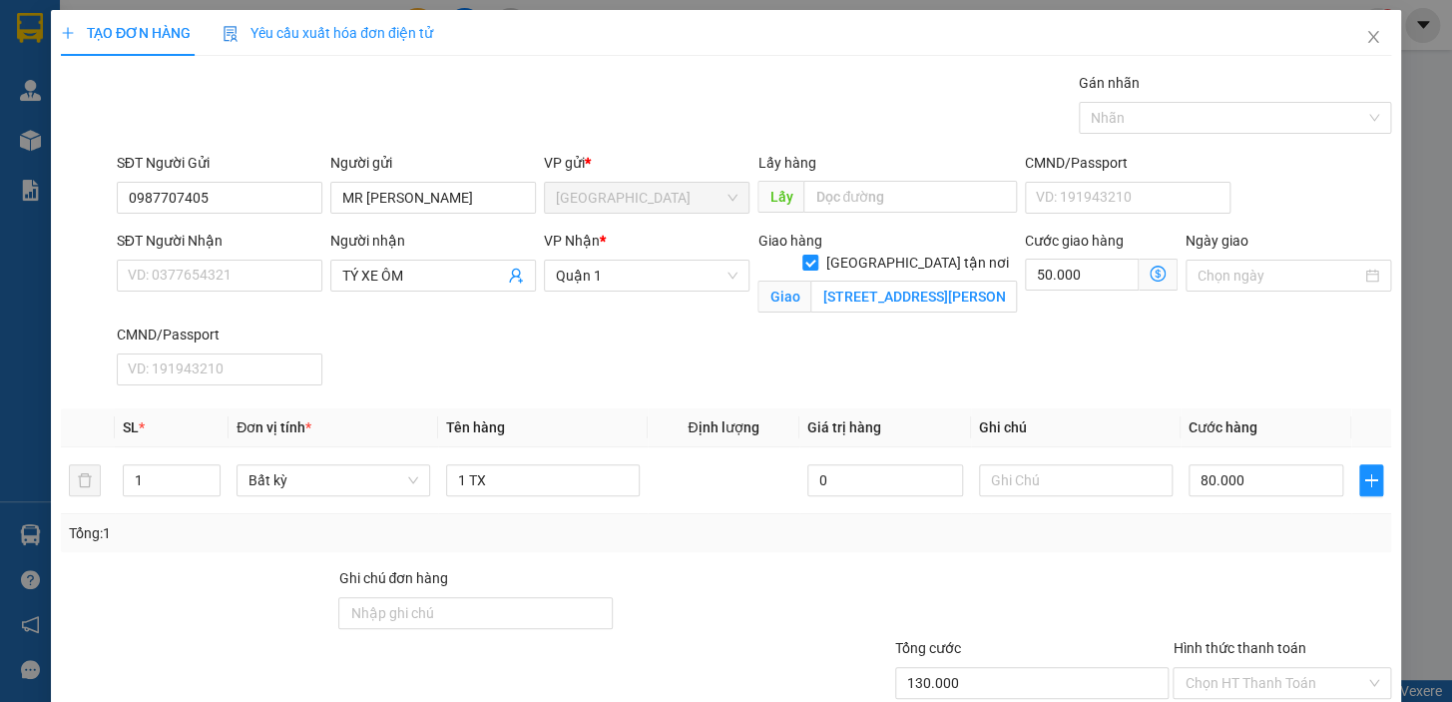
click at [1150, 271] on icon "dollar-circle" at bounding box center [1158, 274] width 16 height 16
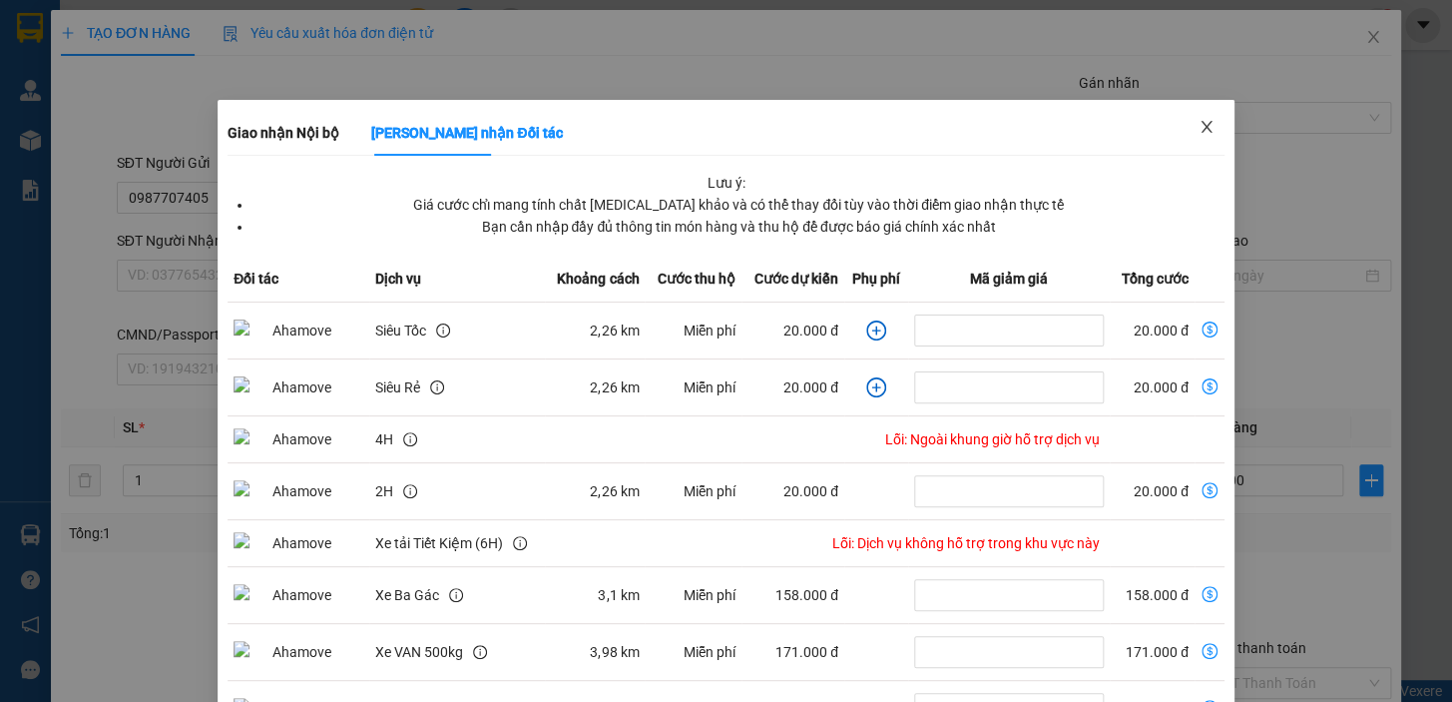
click at [1201, 125] on icon "close" at bounding box center [1206, 127] width 11 height 12
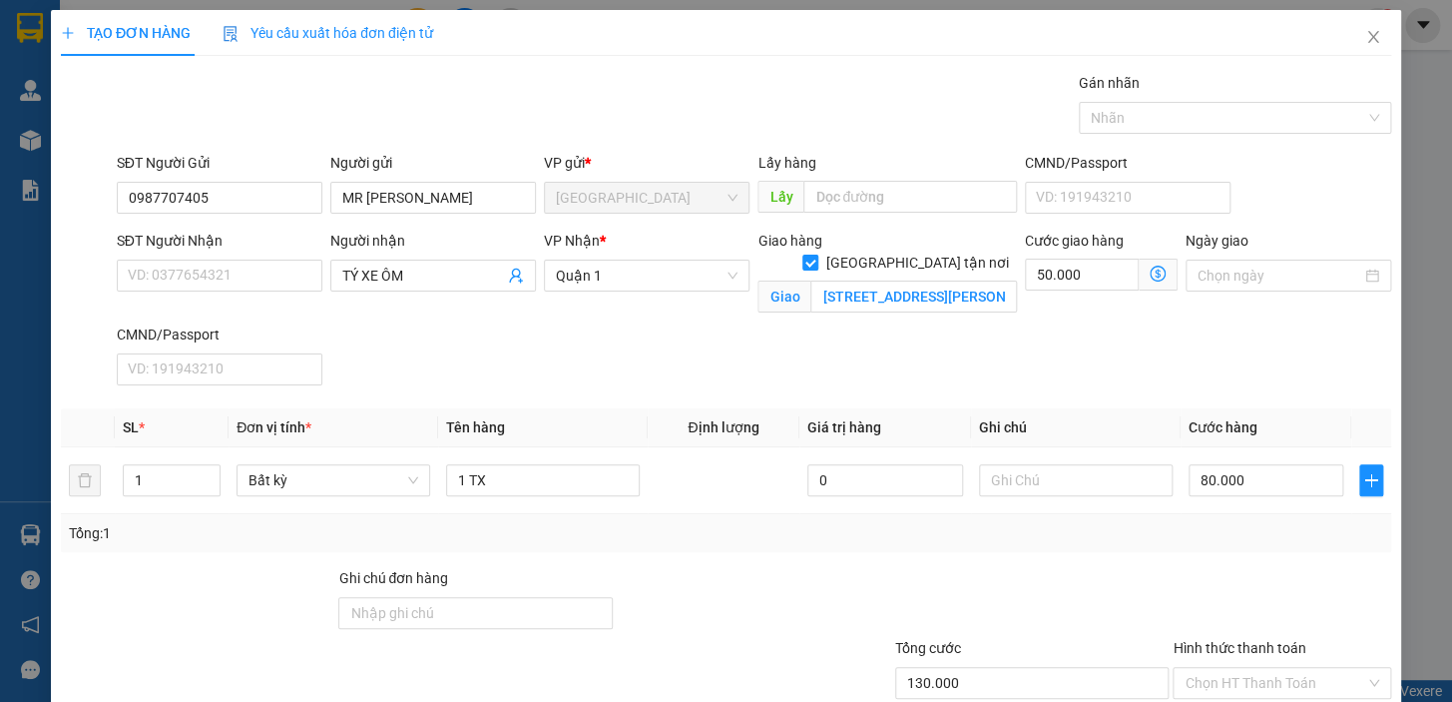
click at [1075, 389] on div "SĐT Người Nhận VD: 0377654321 Người nhận TÝ XE ÔM VP Nhận * Quận 1 Giao hàng Gi…" at bounding box center [754, 312] width 1283 height 164
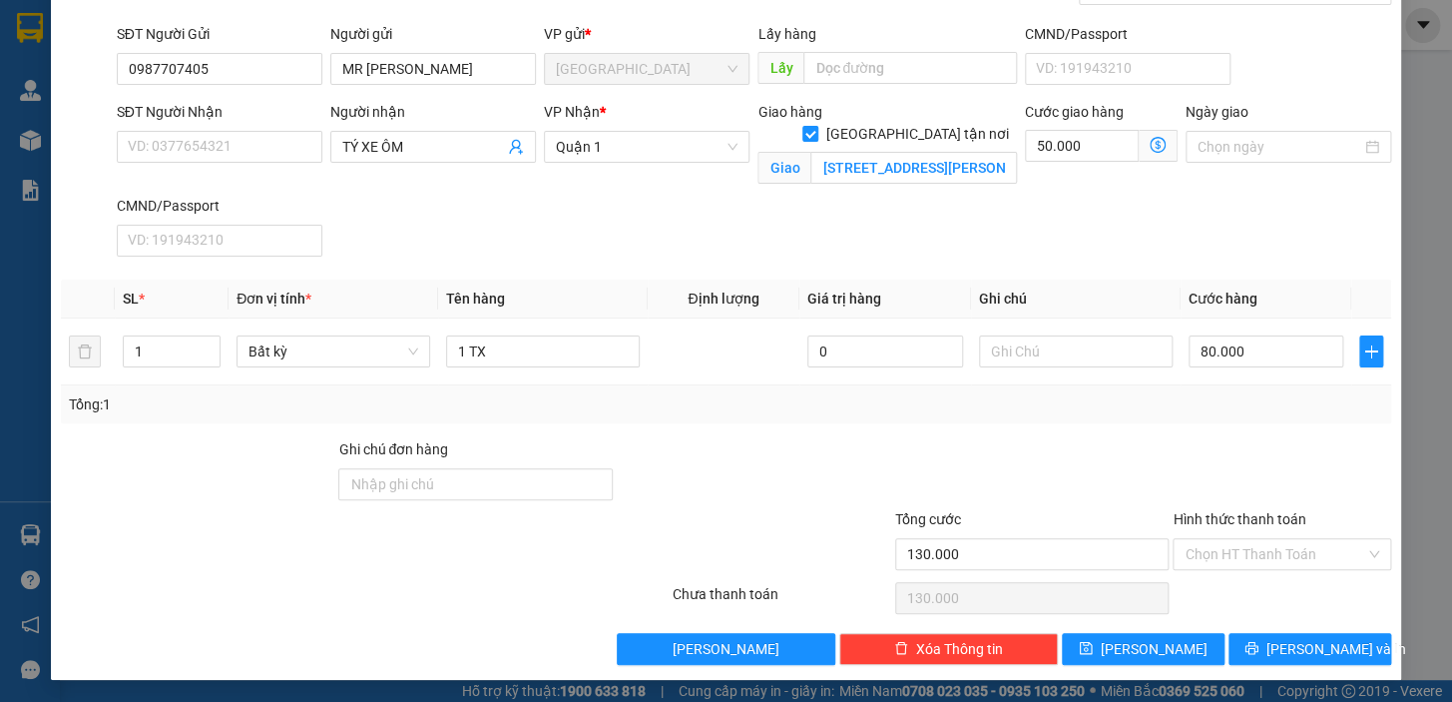
scroll to position [130, 0]
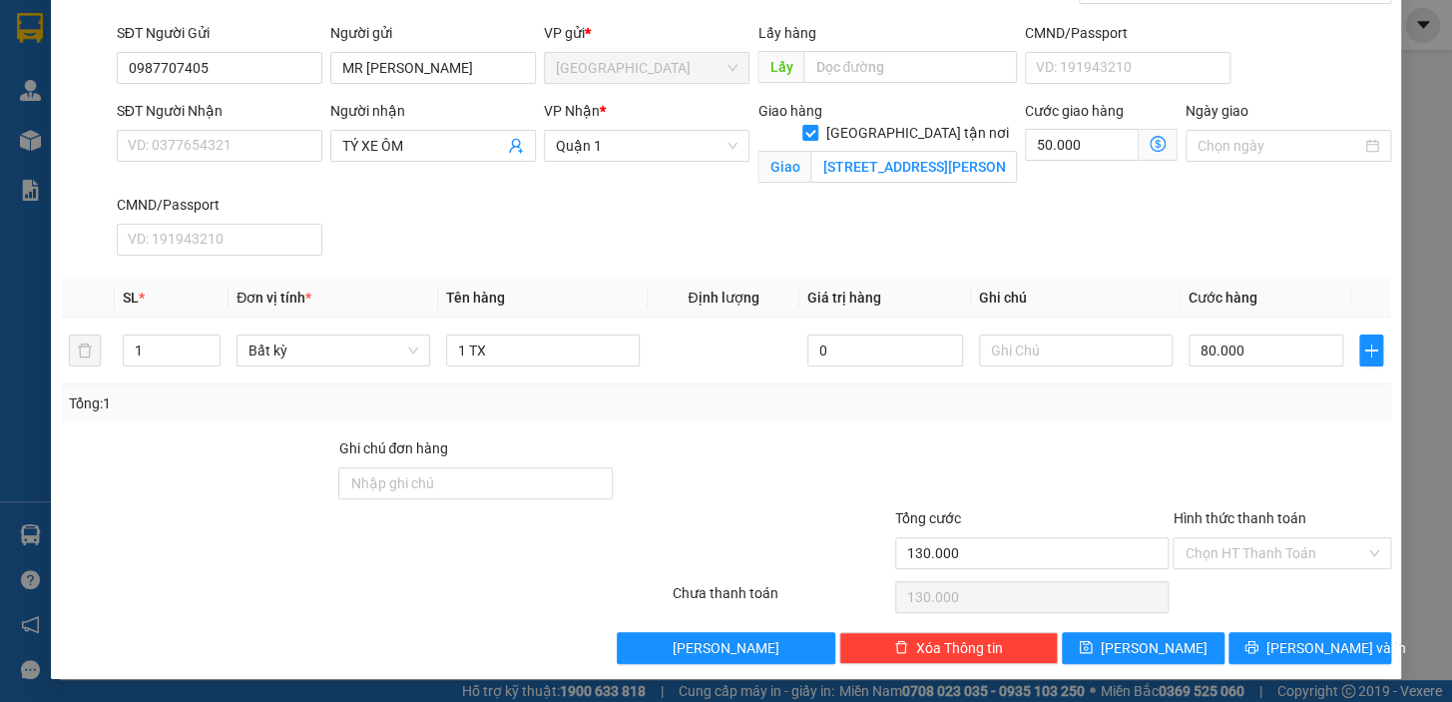
click at [1051, 415] on div "Tổng: 1" at bounding box center [726, 403] width 1331 height 38
click at [284, 195] on div "CMND/Passport" at bounding box center [220, 205] width 206 height 22
click at [284, 224] on input "CMND/Passport" at bounding box center [220, 240] width 206 height 32
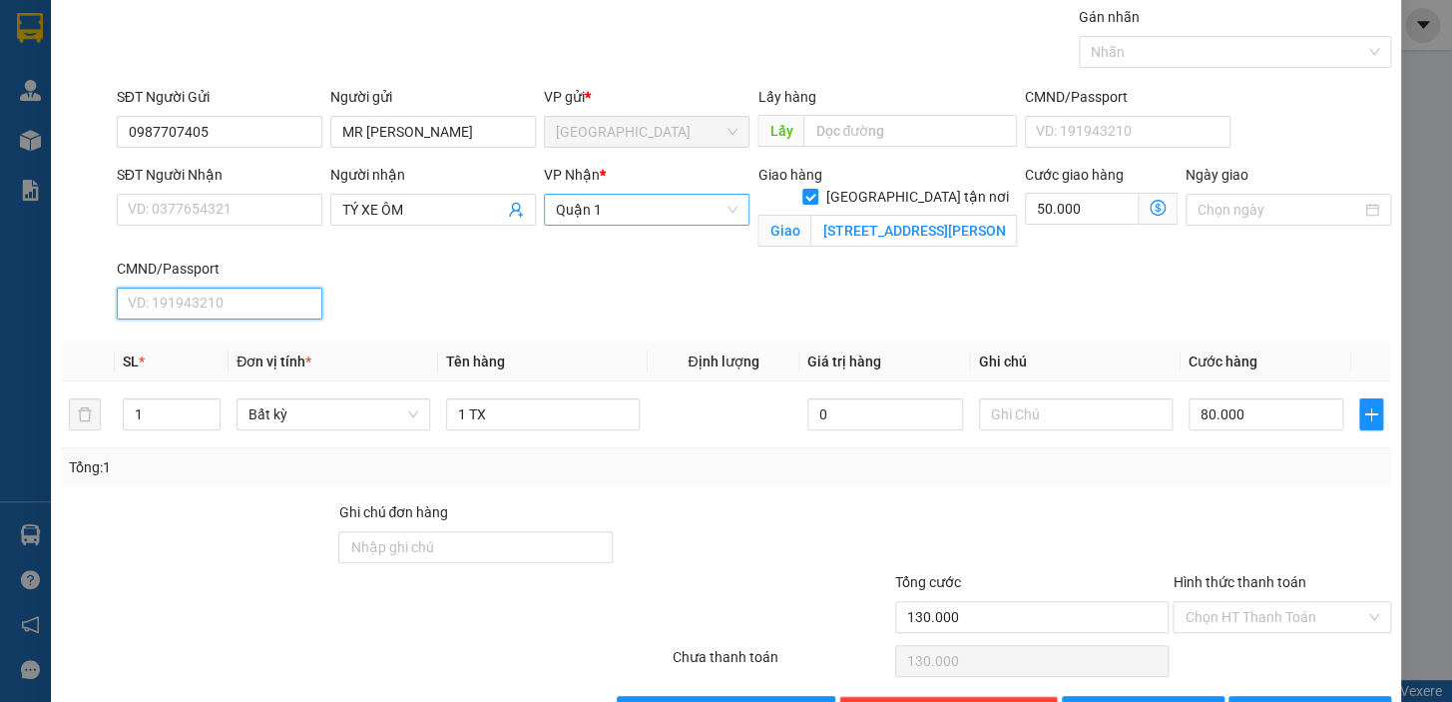
scroll to position [0, 0]
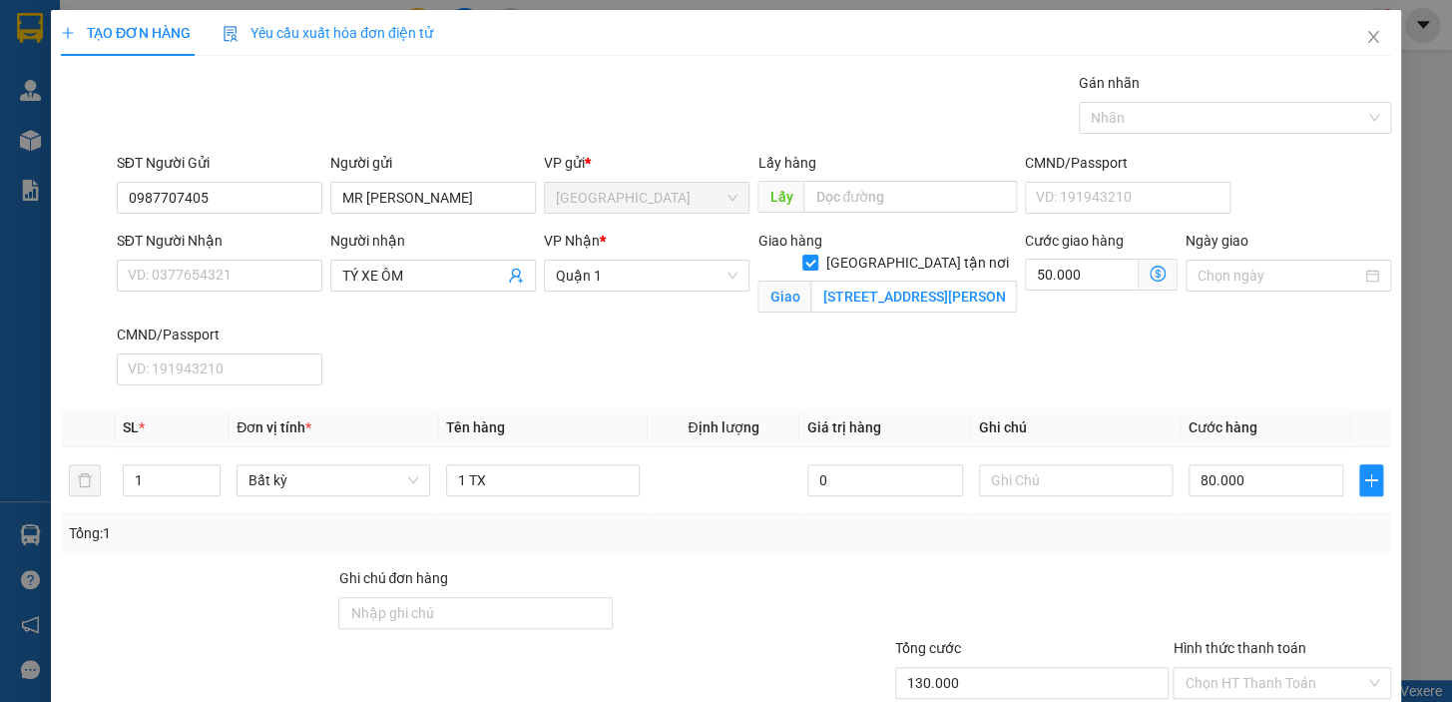
click at [755, 368] on div "SĐT Người Nhận VD: 0377654321 Người nhận TÝ XE ÔM VP Nhận * Quận 1 Giao hàng Gi…" at bounding box center [754, 312] width 1283 height 164
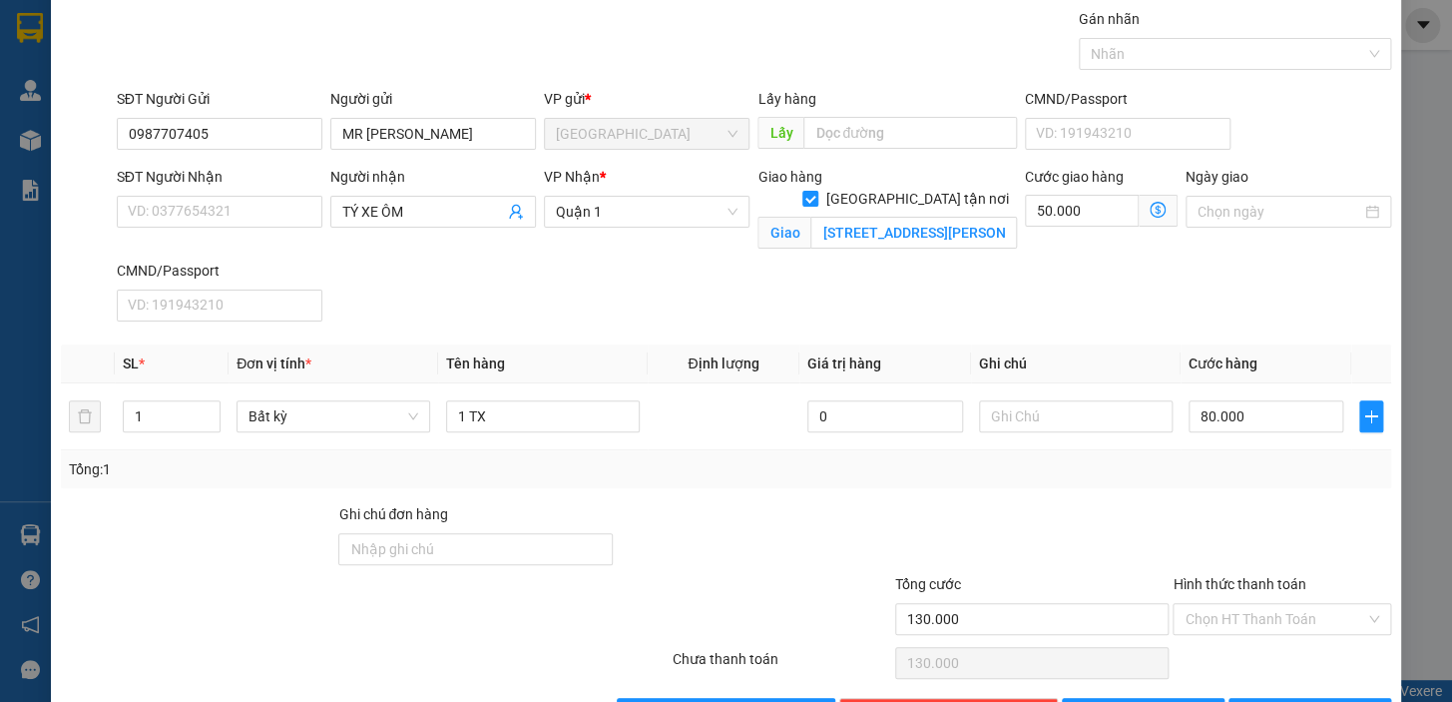
scroll to position [130, 0]
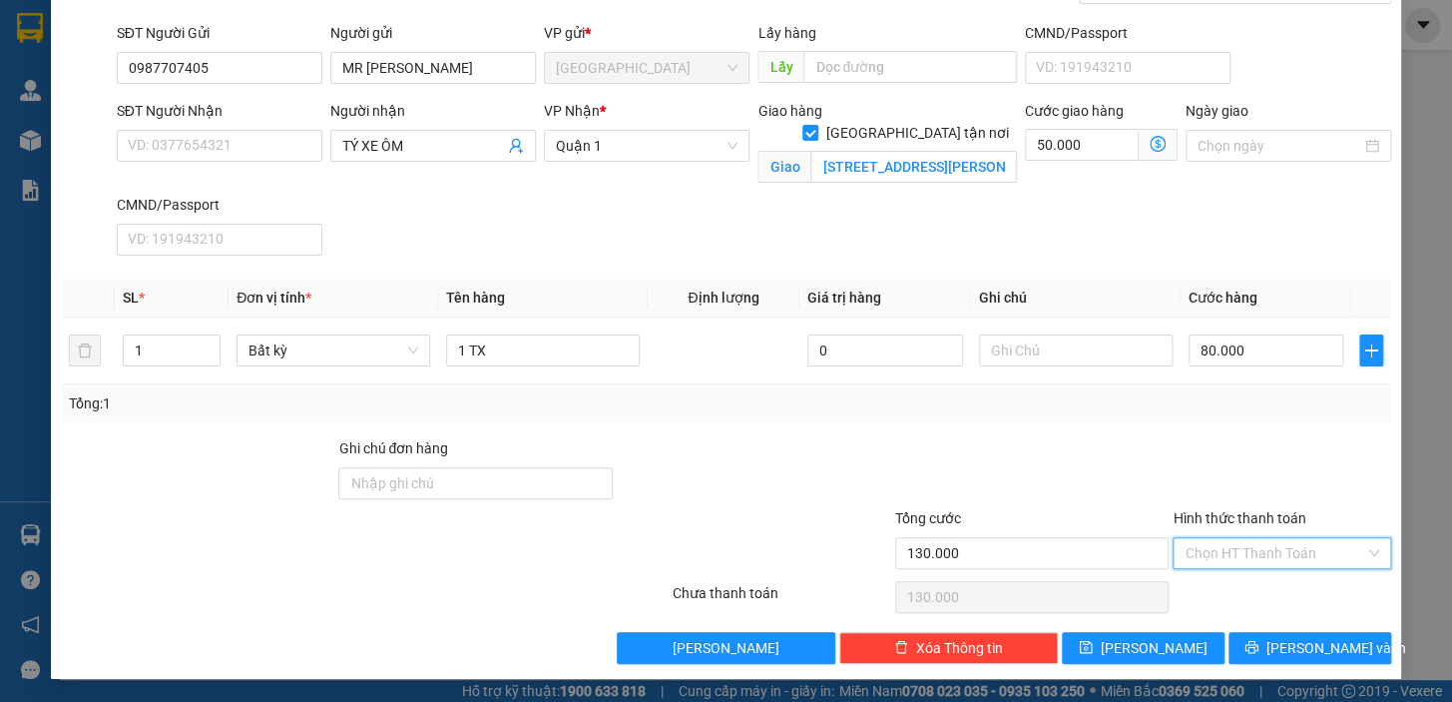
click at [1224, 554] on input "Hình thức thanh toán" at bounding box center [1275, 553] width 181 height 30
click at [1240, 407] on div "Tại văn phòng" at bounding box center [1270, 415] width 193 height 22
type input "0"
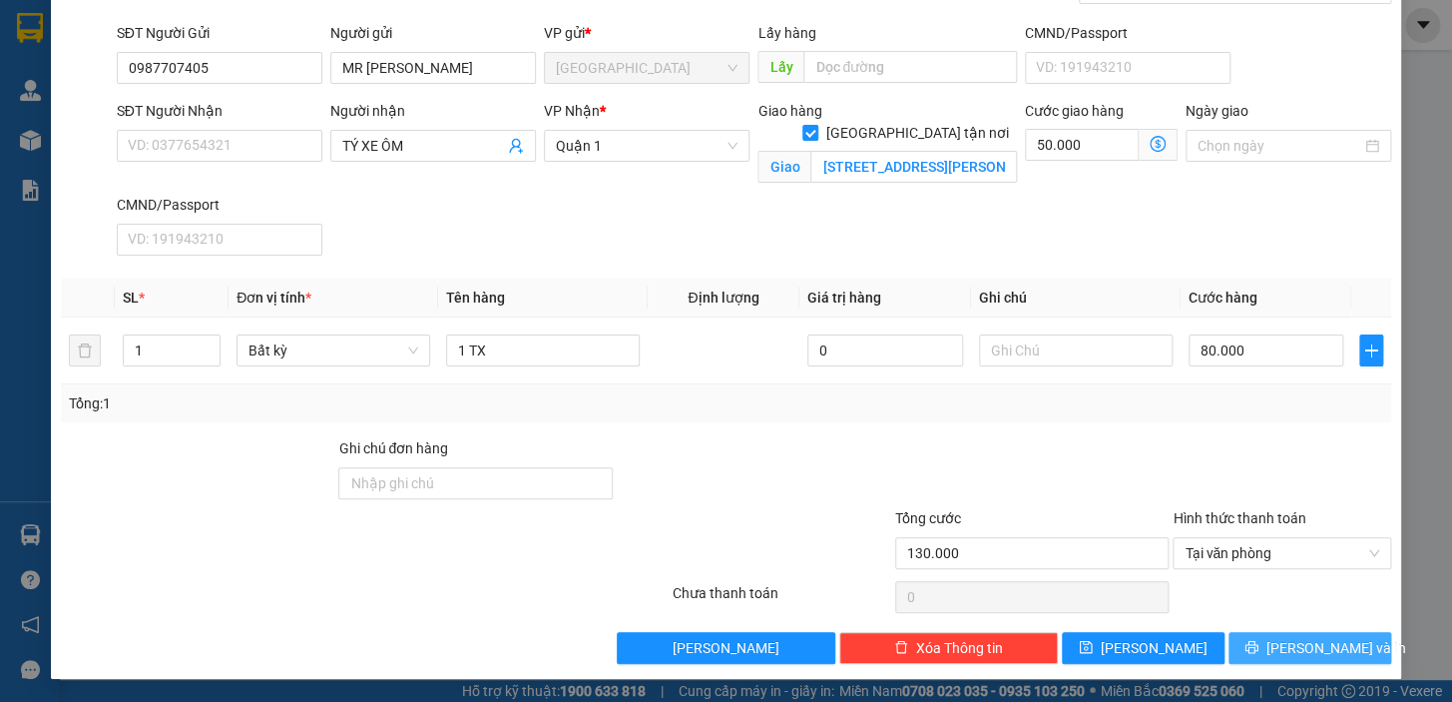
click at [1288, 646] on span "[PERSON_NAME] và In" at bounding box center [1337, 648] width 140 height 22
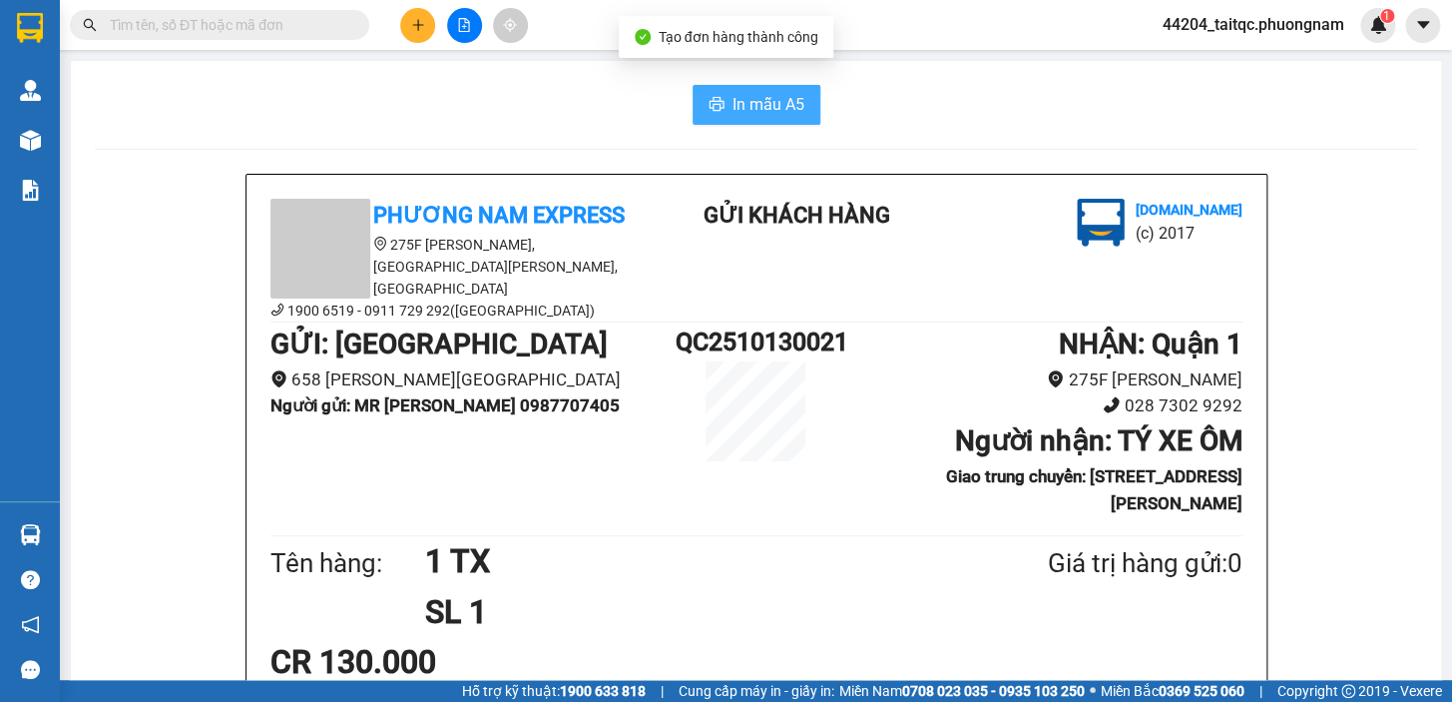
click at [762, 110] on span "In mẫu A5" at bounding box center [769, 104] width 72 height 25
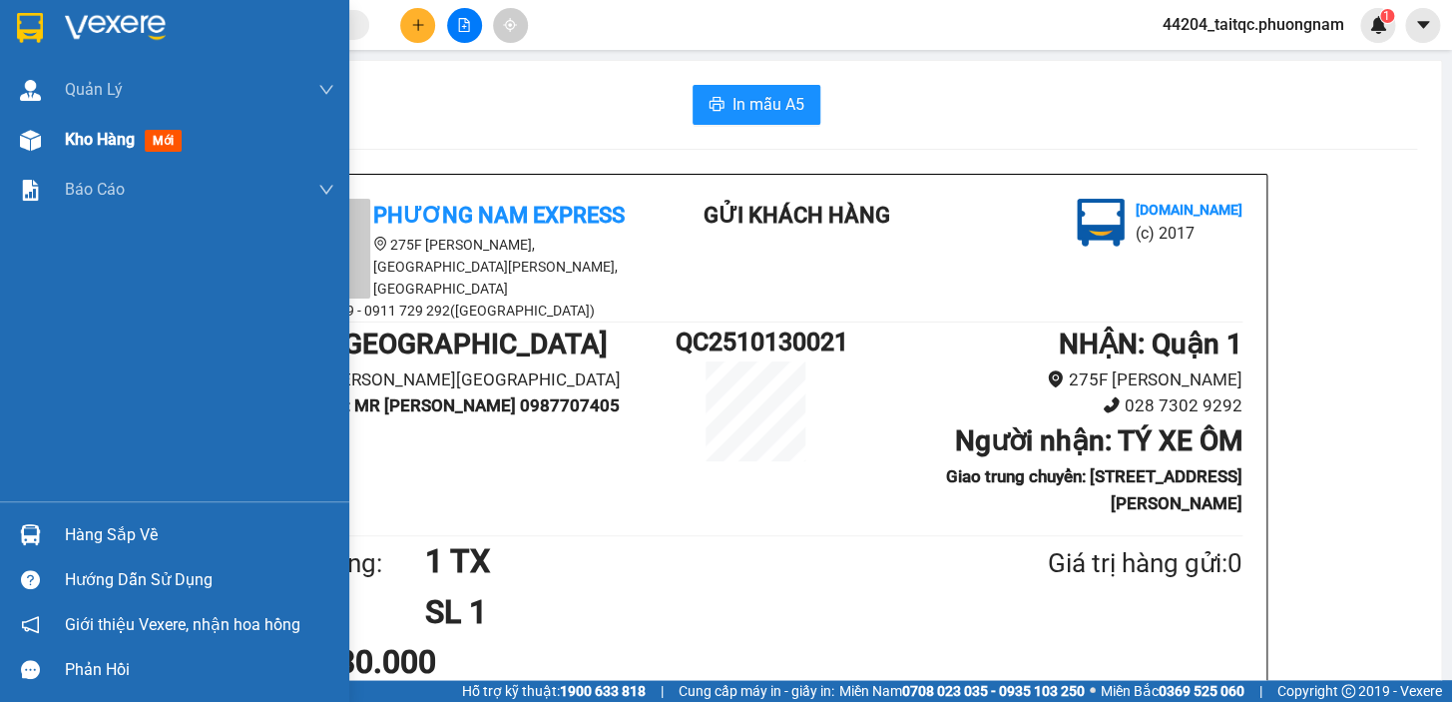
click at [88, 140] on span "Kho hàng" at bounding box center [100, 139] width 70 height 19
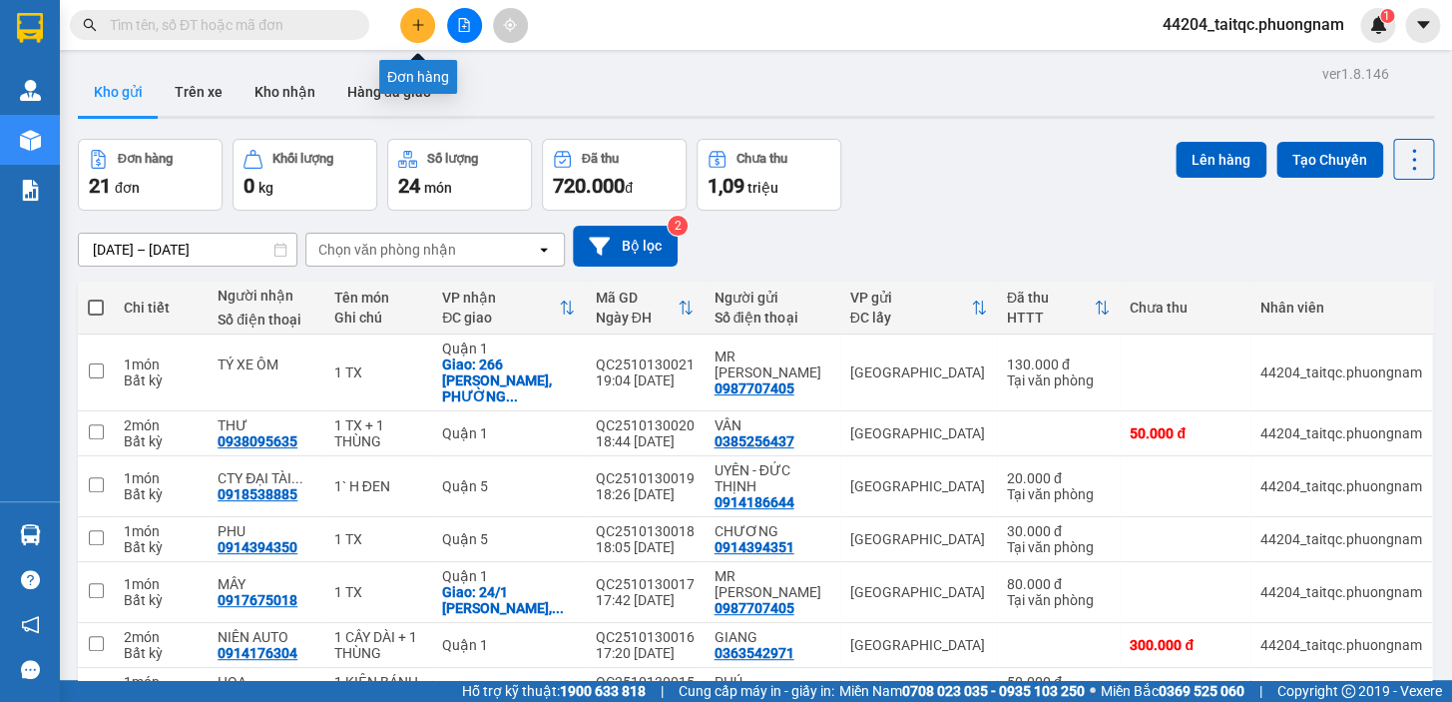
click at [412, 29] on icon "plus" at bounding box center [418, 25] width 14 height 14
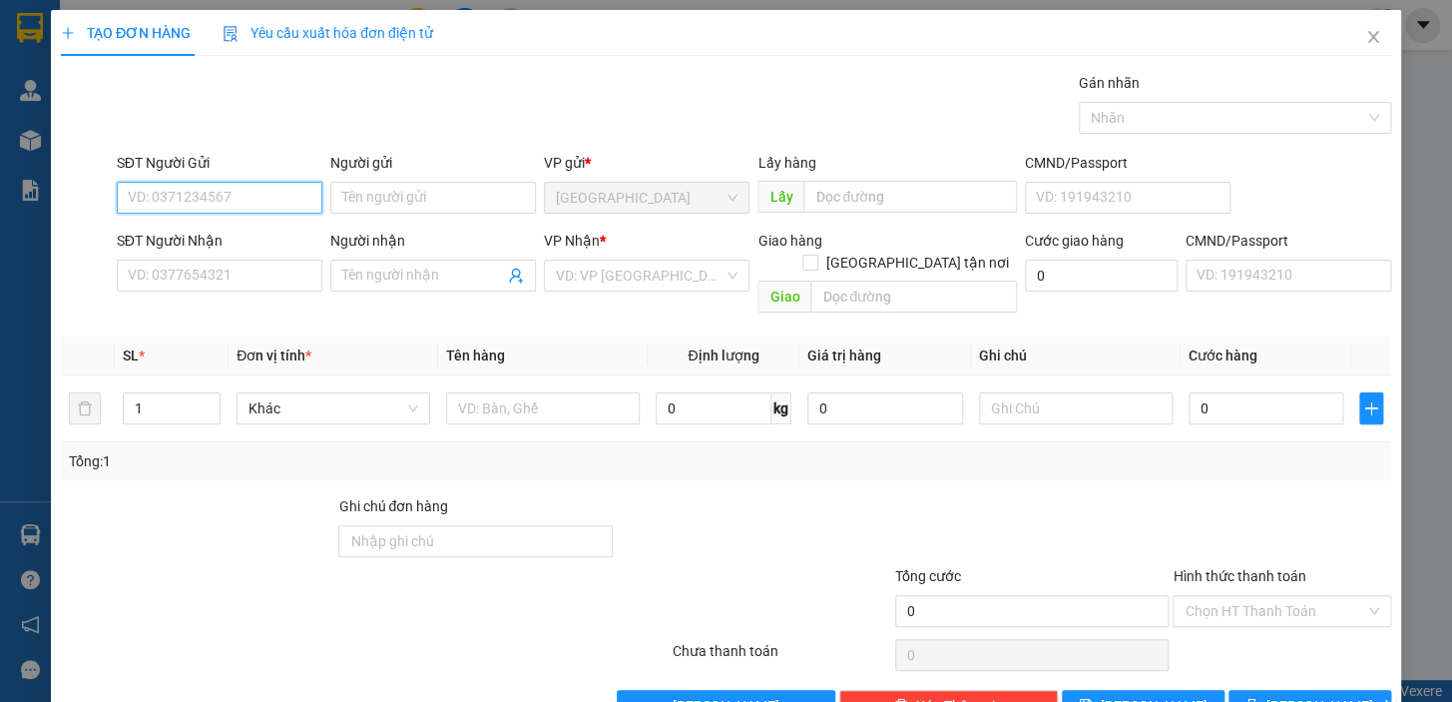
click at [174, 200] on input "SĐT Người Gửi" at bounding box center [220, 198] width 206 height 32
type input "0934050974"
click at [389, 195] on input "Người gửi" at bounding box center [433, 198] width 206 height 32
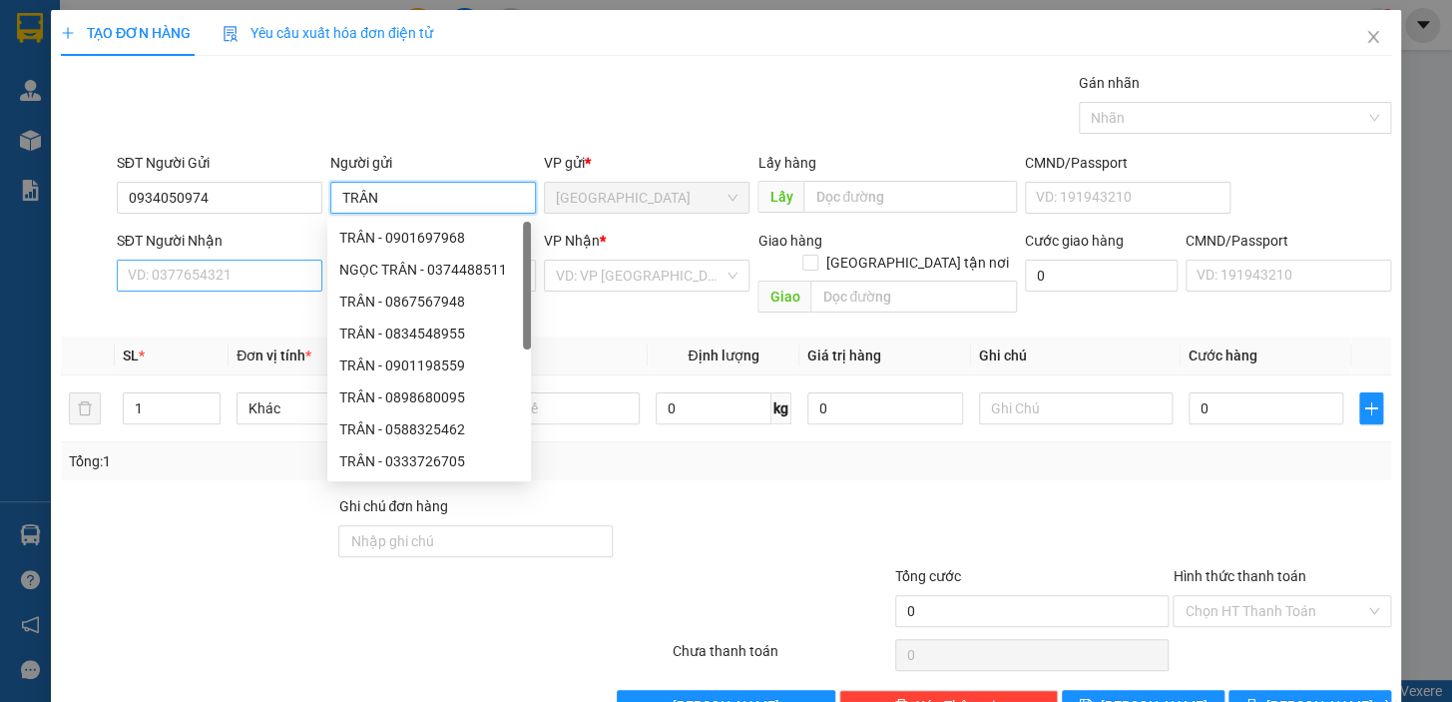
type input "TRÂN"
click at [188, 272] on input "SĐT Người Nhận" at bounding box center [220, 276] width 206 height 32
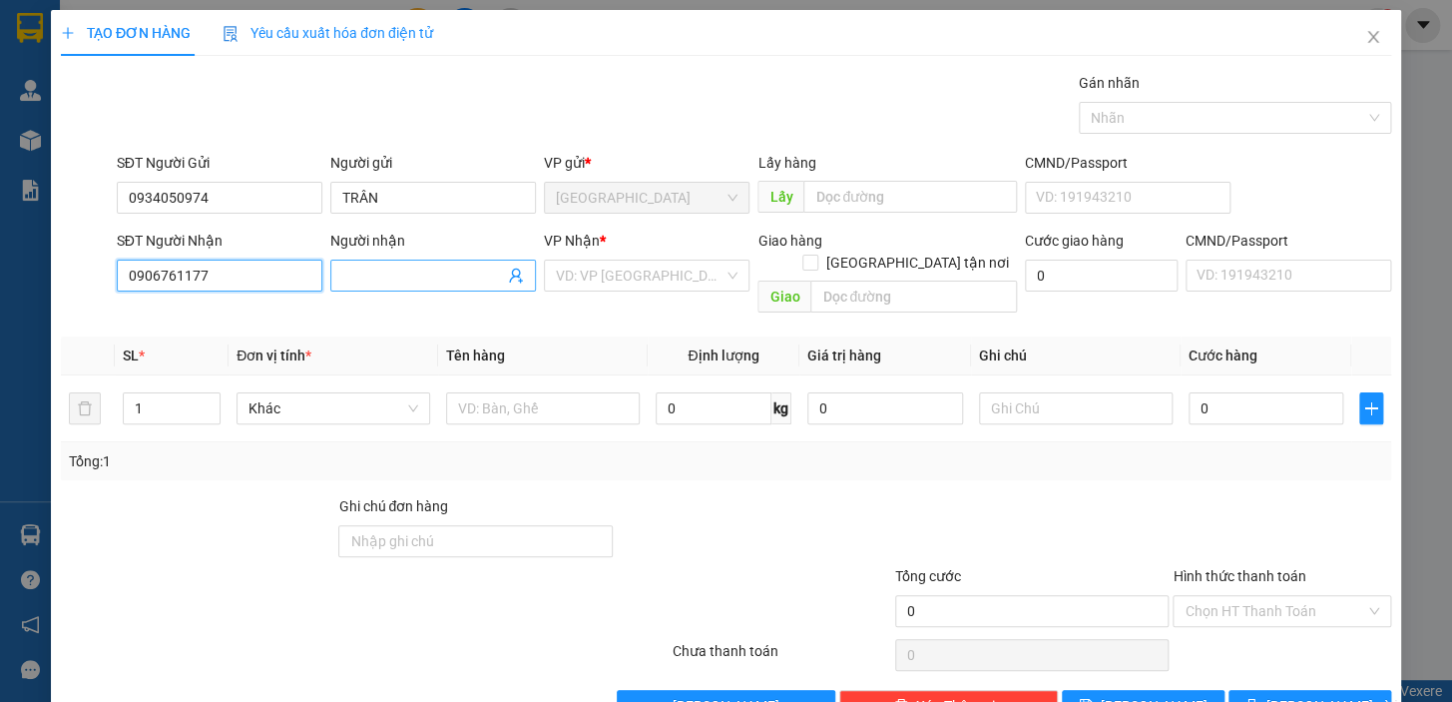
type input "0906761177"
click at [413, 276] on input "Người nhận" at bounding box center [423, 276] width 162 height 22
type input "2T MOBIL"
click at [585, 280] on input "search" at bounding box center [640, 276] width 168 height 30
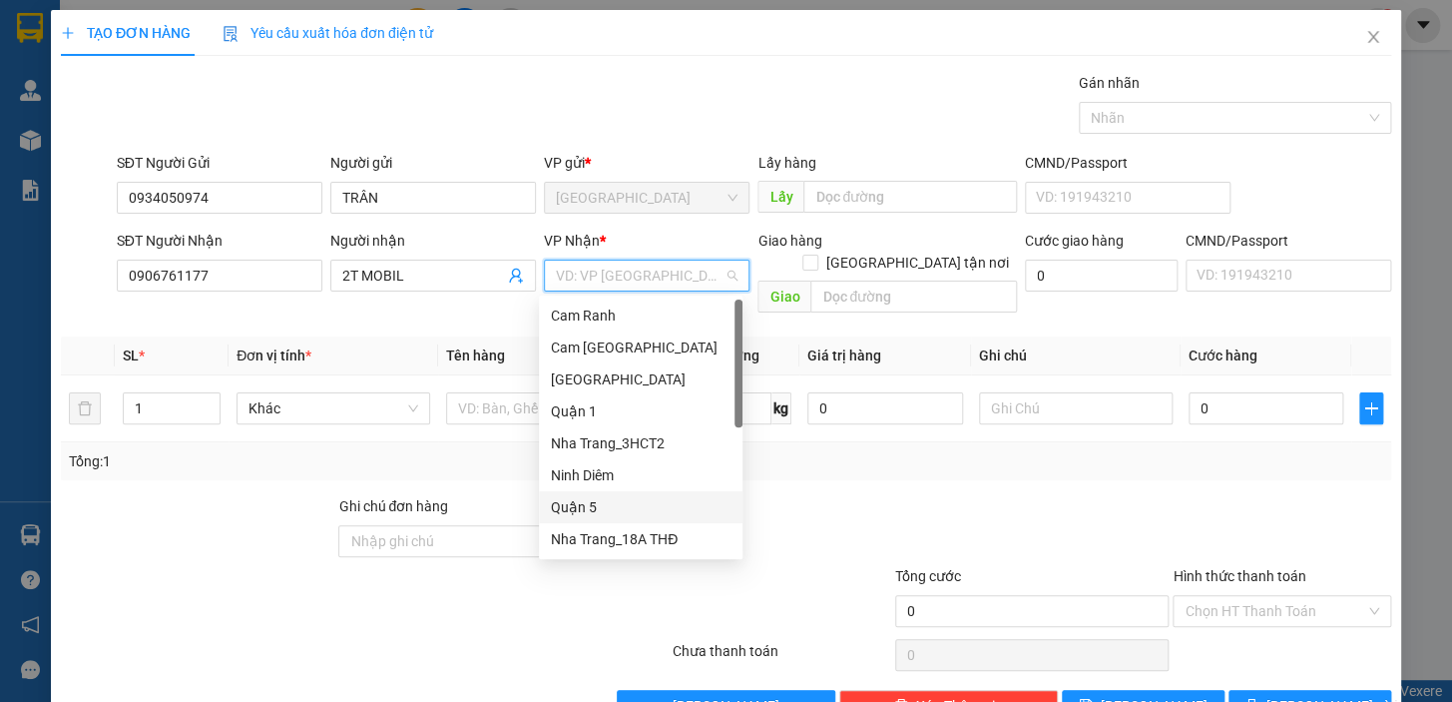
click at [584, 499] on div "Quận 5" at bounding box center [641, 507] width 180 height 22
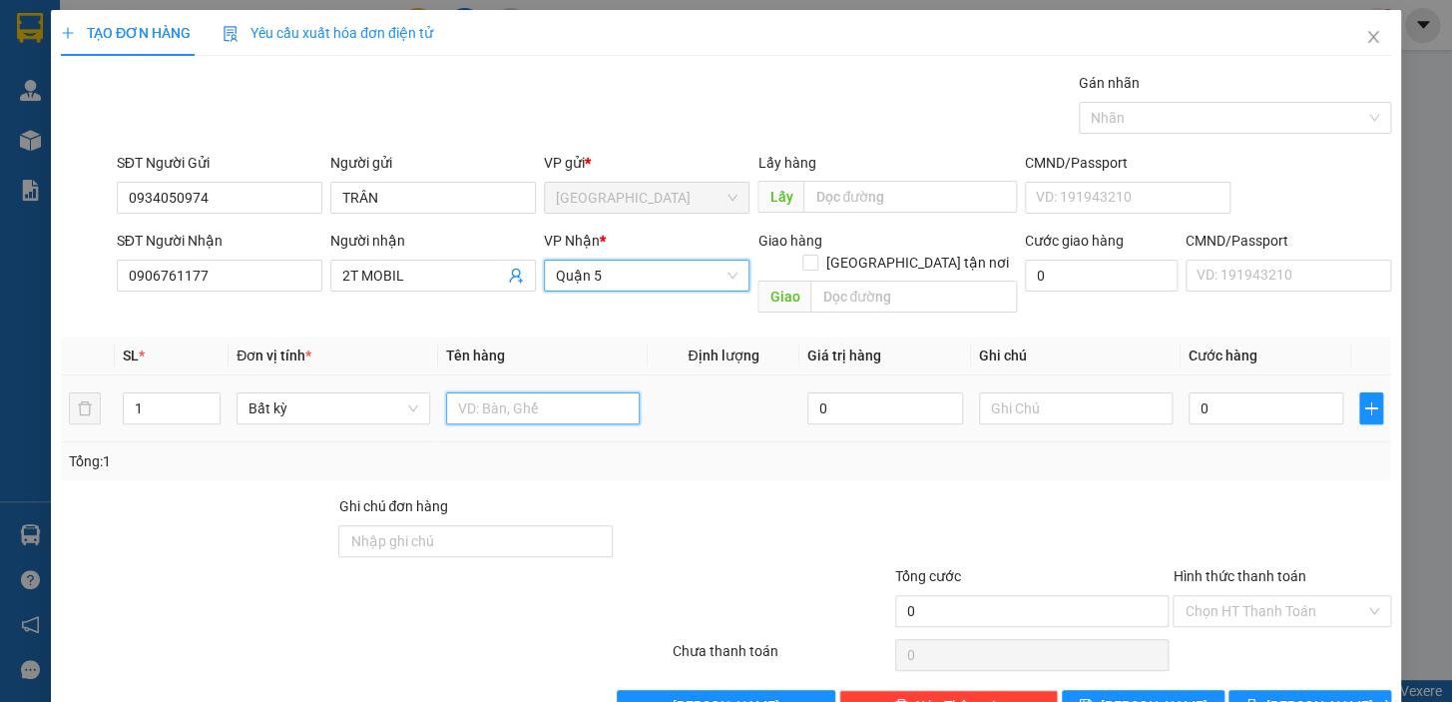
click at [507, 392] on input "text" at bounding box center [543, 408] width 194 height 32
type input "1 THÙNG DẸP"
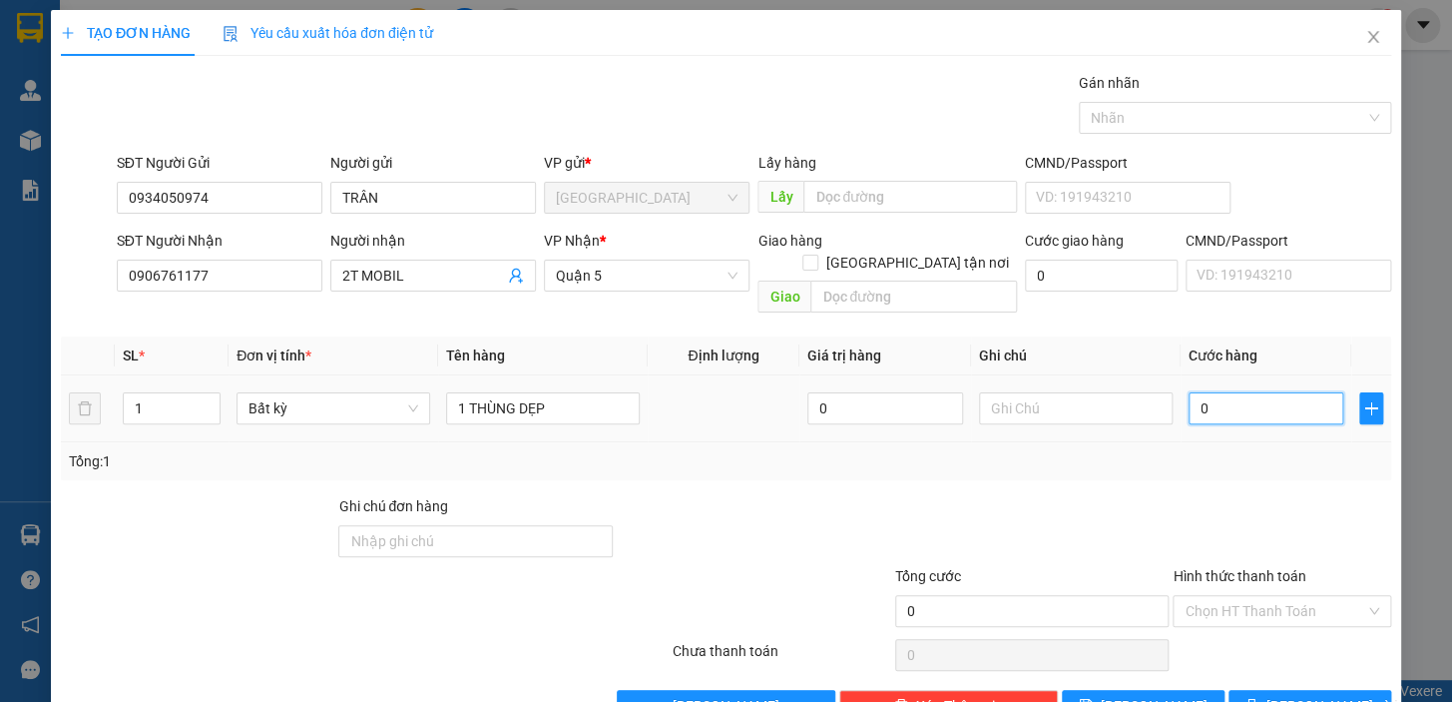
click at [1249, 392] on input "0" at bounding box center [1267, 408] width 156 height 32
type input "2"
type input "20"
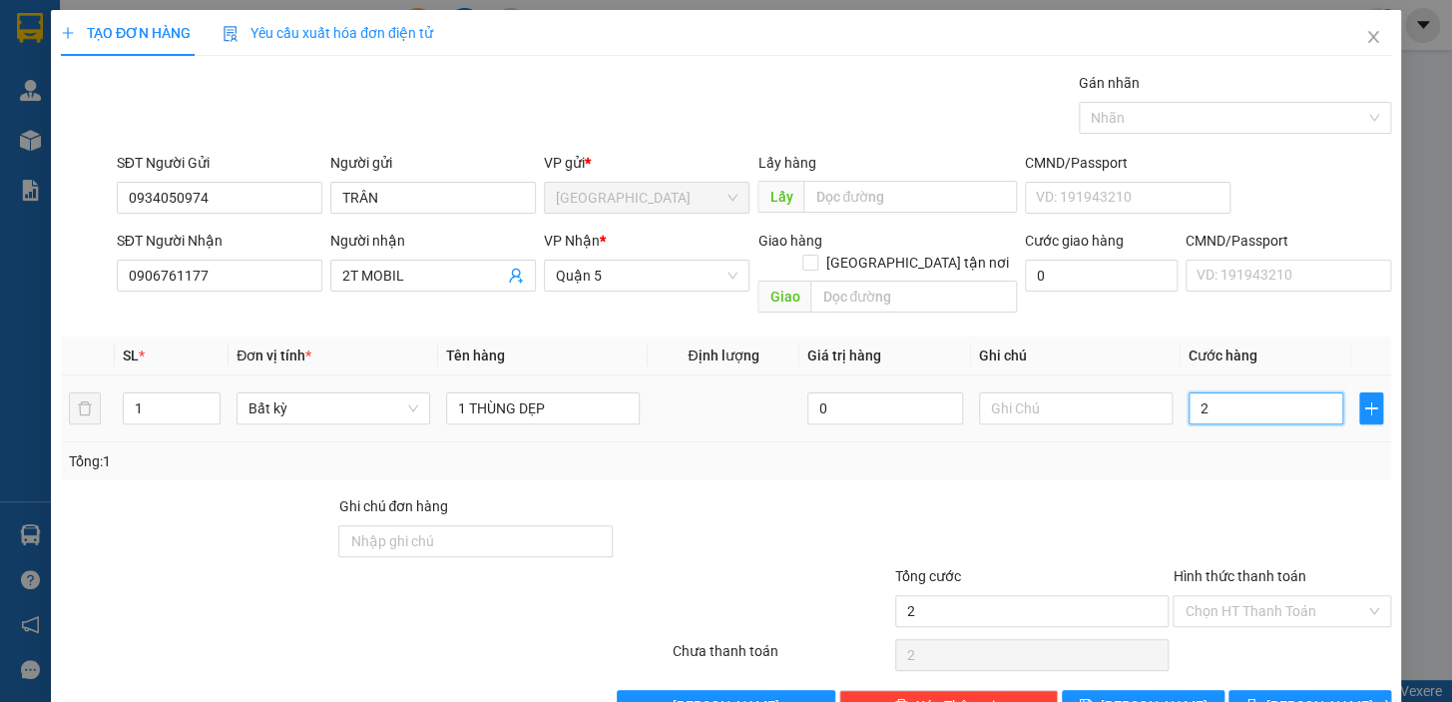
type input "20"
type input "20.000"
drag, startPoint x: 1231, startPoint y: 446, endPoint x: 1310, endPoint y: 647, distance: 215.6
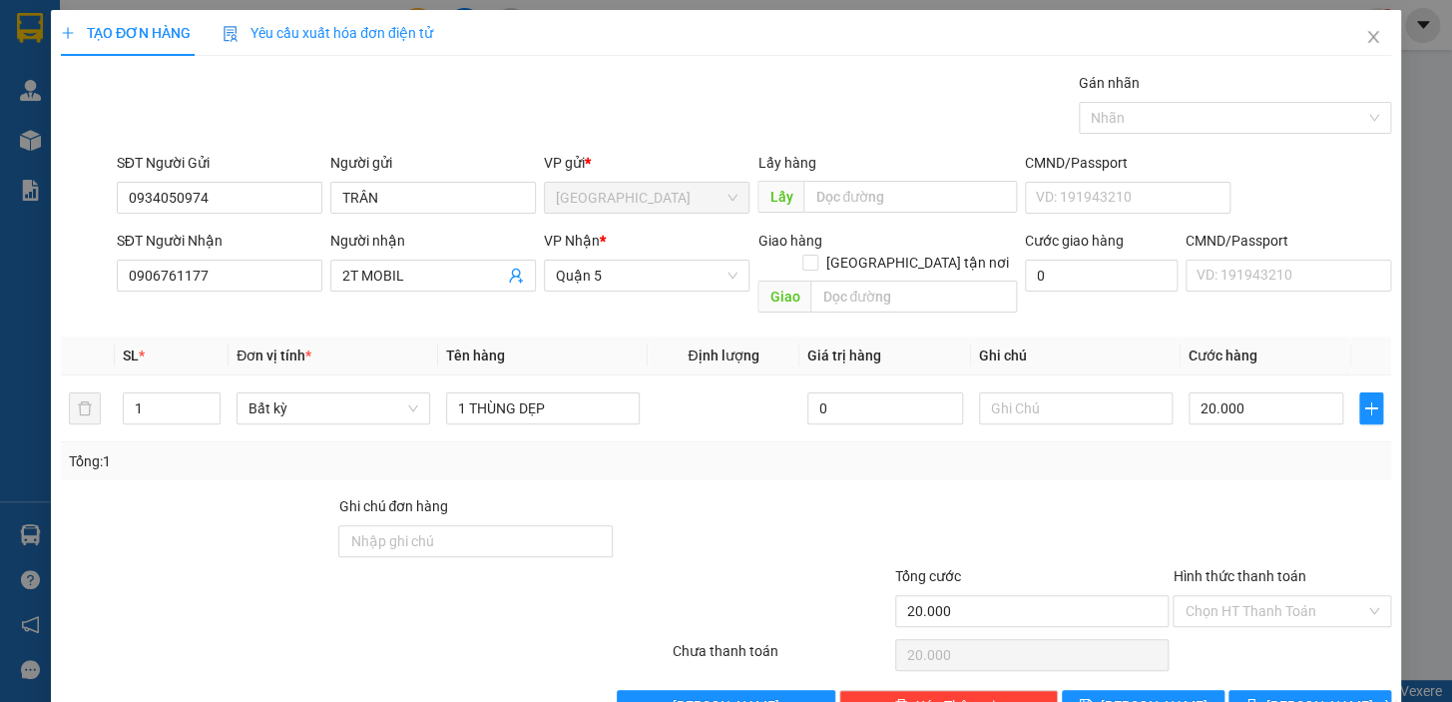
click at [1231, 450] on div "Tổng: 1" at bounding box center [726, 461] width 1315 height 22
click at [1256, 596] on input "Hình thức thanh toán" at bounding box center [1275, 611] width 181 height 30
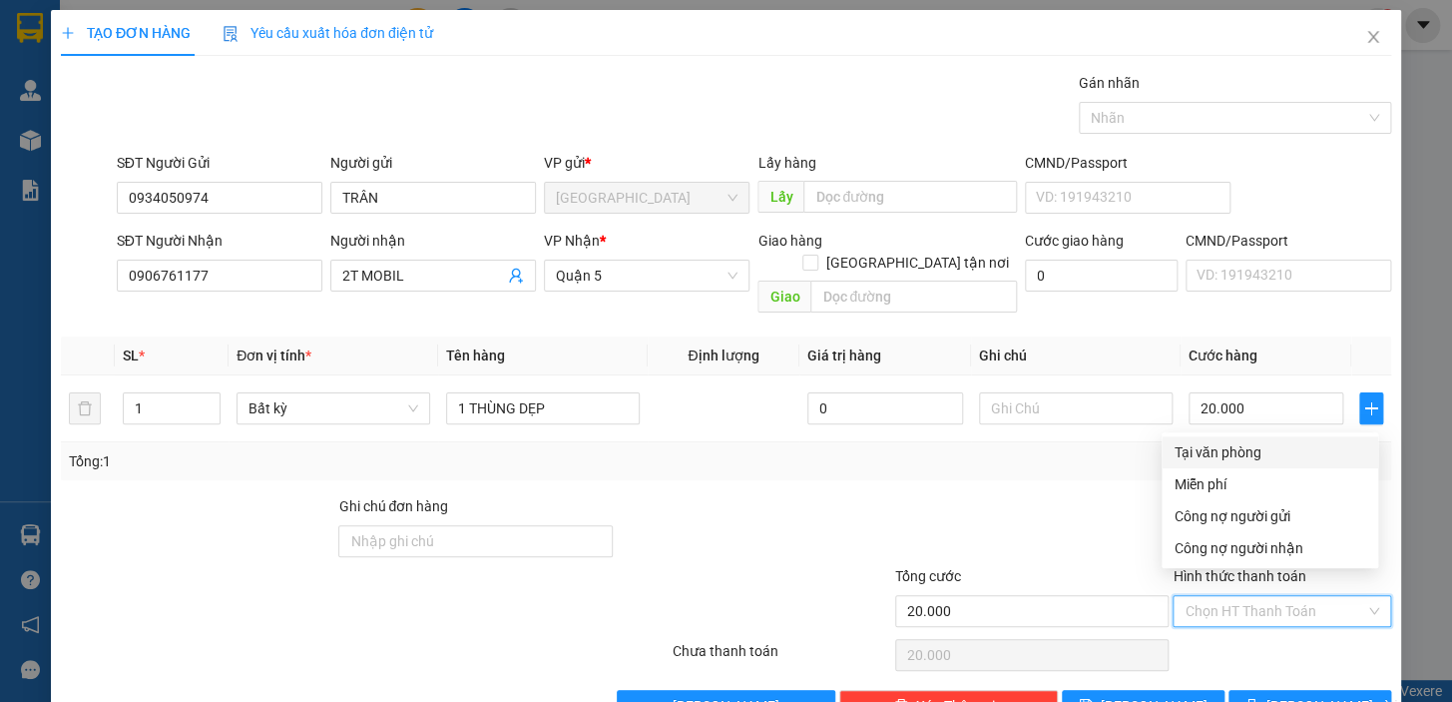
drag, startPoint x: 1220, startPoint y: 452, endPoint x: 1240, endPoint y: 508, distance: 59.4
click at [1221, 453] on div "Tại văn phòng" at bounding box center [1270, 452] width 193 height 22
type input "0"
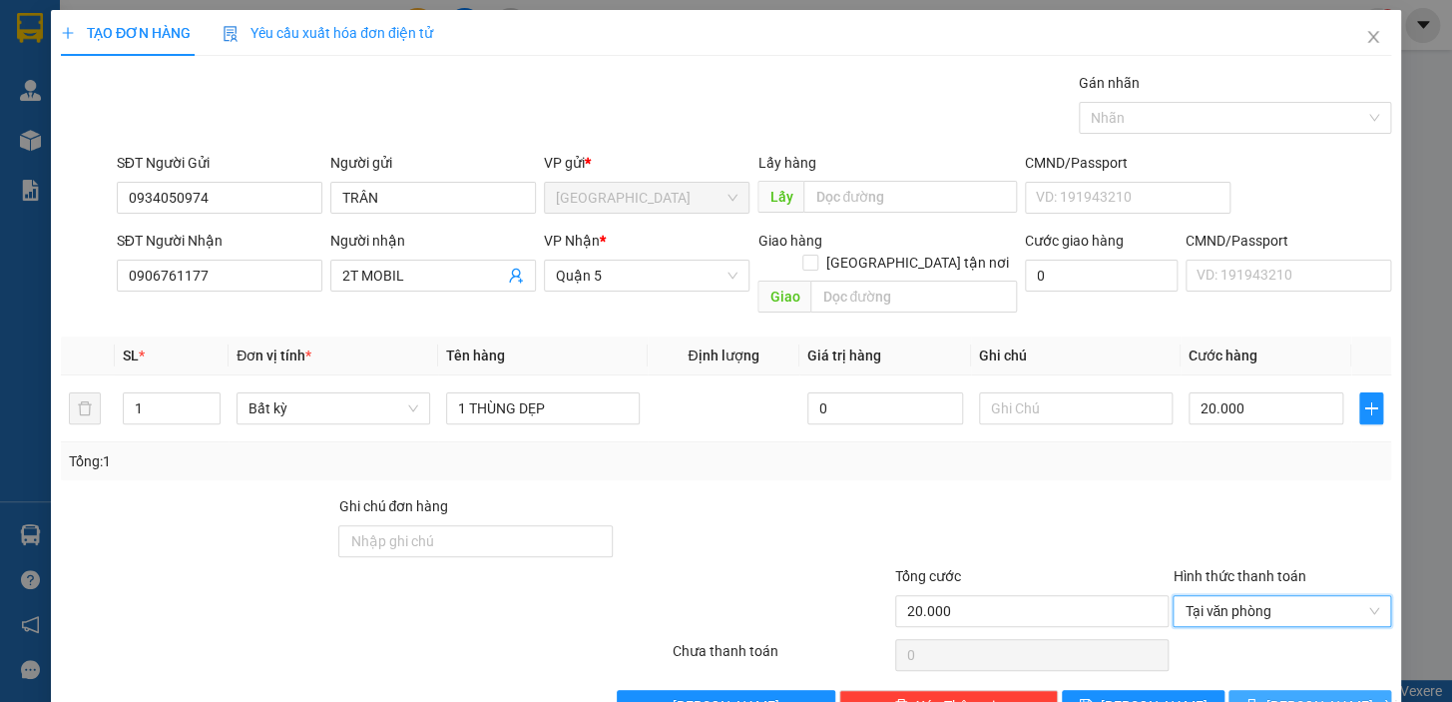
click at [1271, 690] on button "[PERSON_NAME] và In" at bounding box center [1310, 706] width 163 height 32
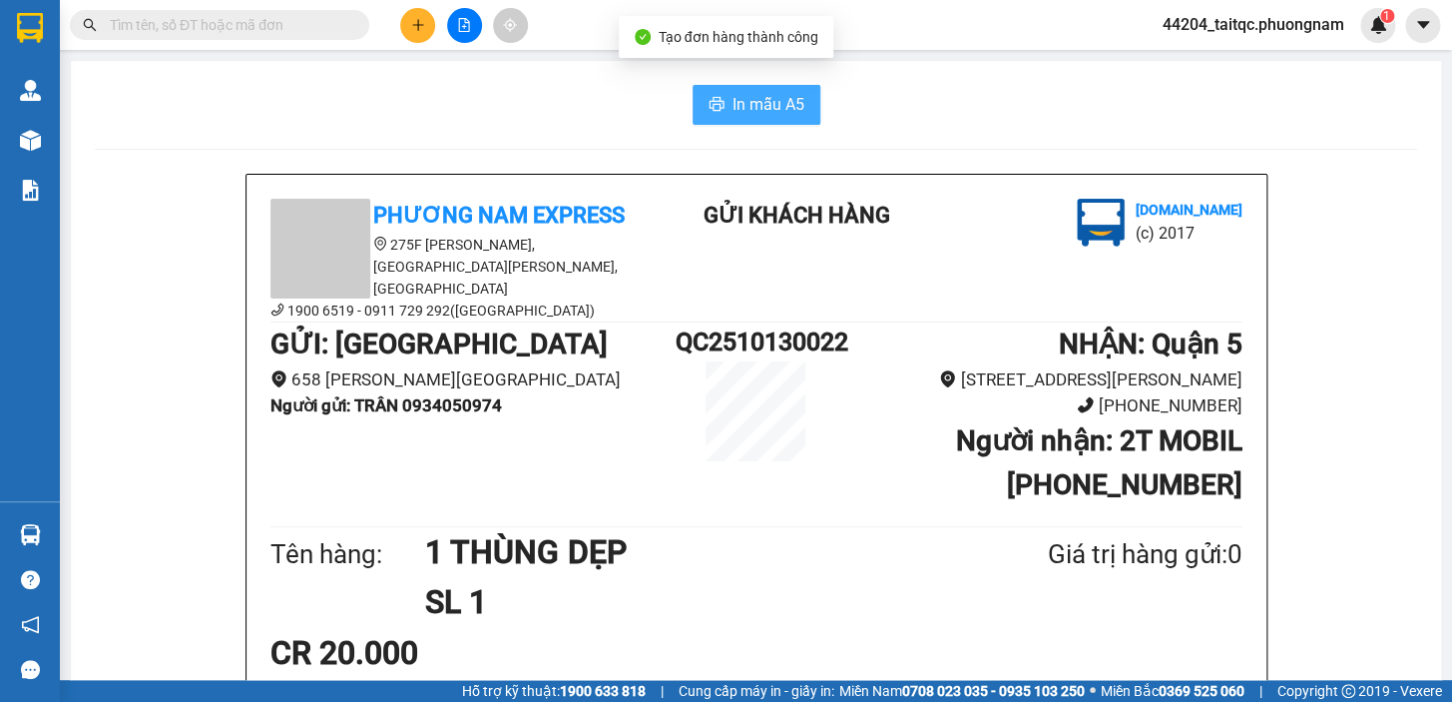
click at [759, 111] on span "In mẫu A5" at bounding box center [769, 104] width 72 height 25
drag, startPoint x: 189, startPoint y: 23, endPoint x: 229, endPoint y: 61, distance: 55.1
click at [188, 23] on input "text" at bounding box center [228, 25] width 236 height 22
type input "0"
click at [158, 36] on span at bounding box center [219, 25] width 299 height 30
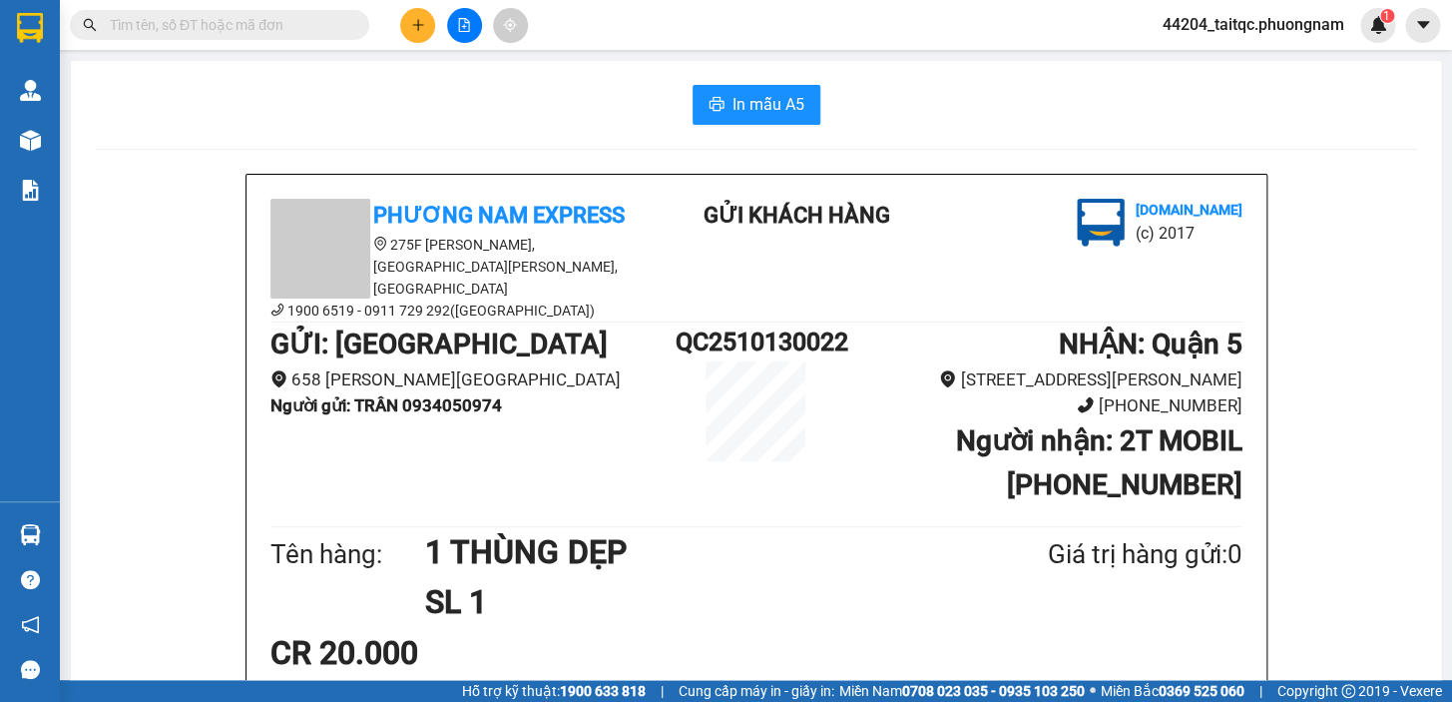
click at [170, 20] on input "text" at bounding box center [228, 25] width 236 height 22
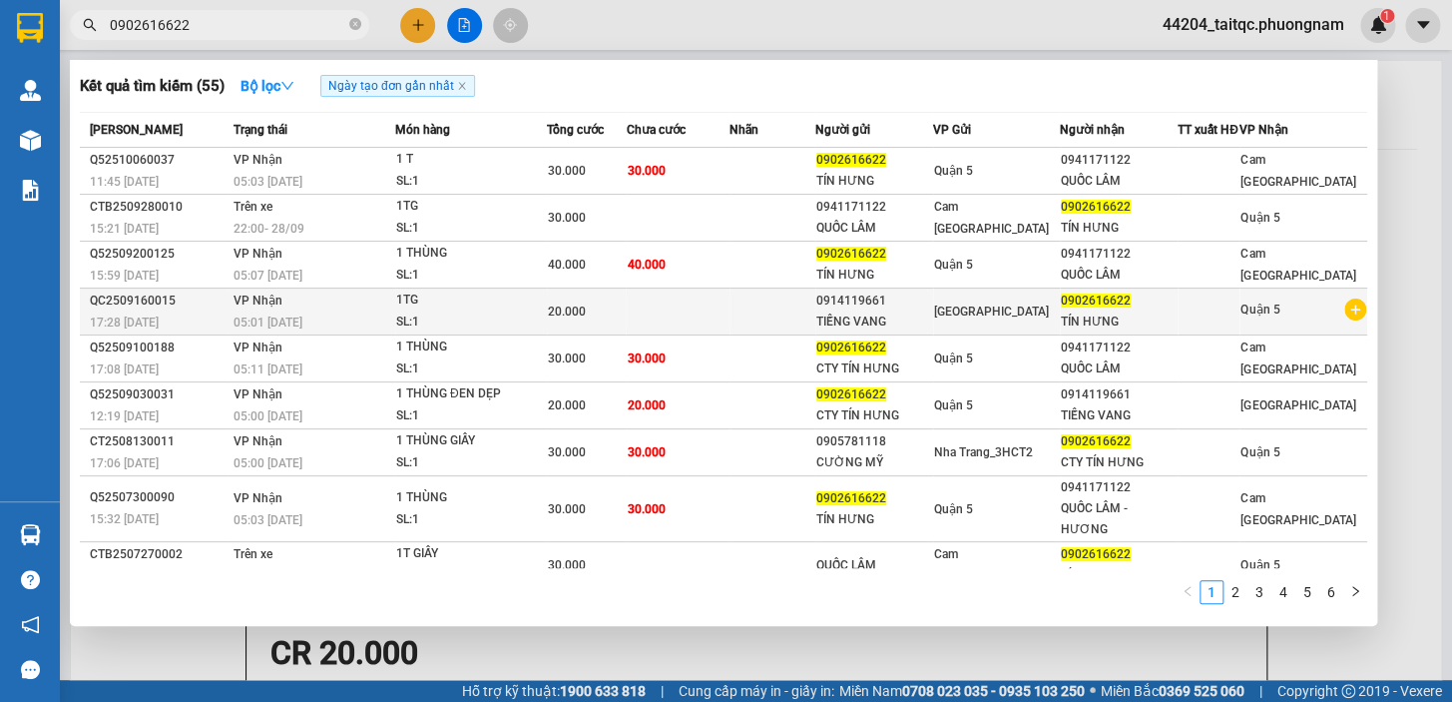
type input "0902616622"
click at [709, 328] on td at bounding box center [678, 311] width 104 height 47
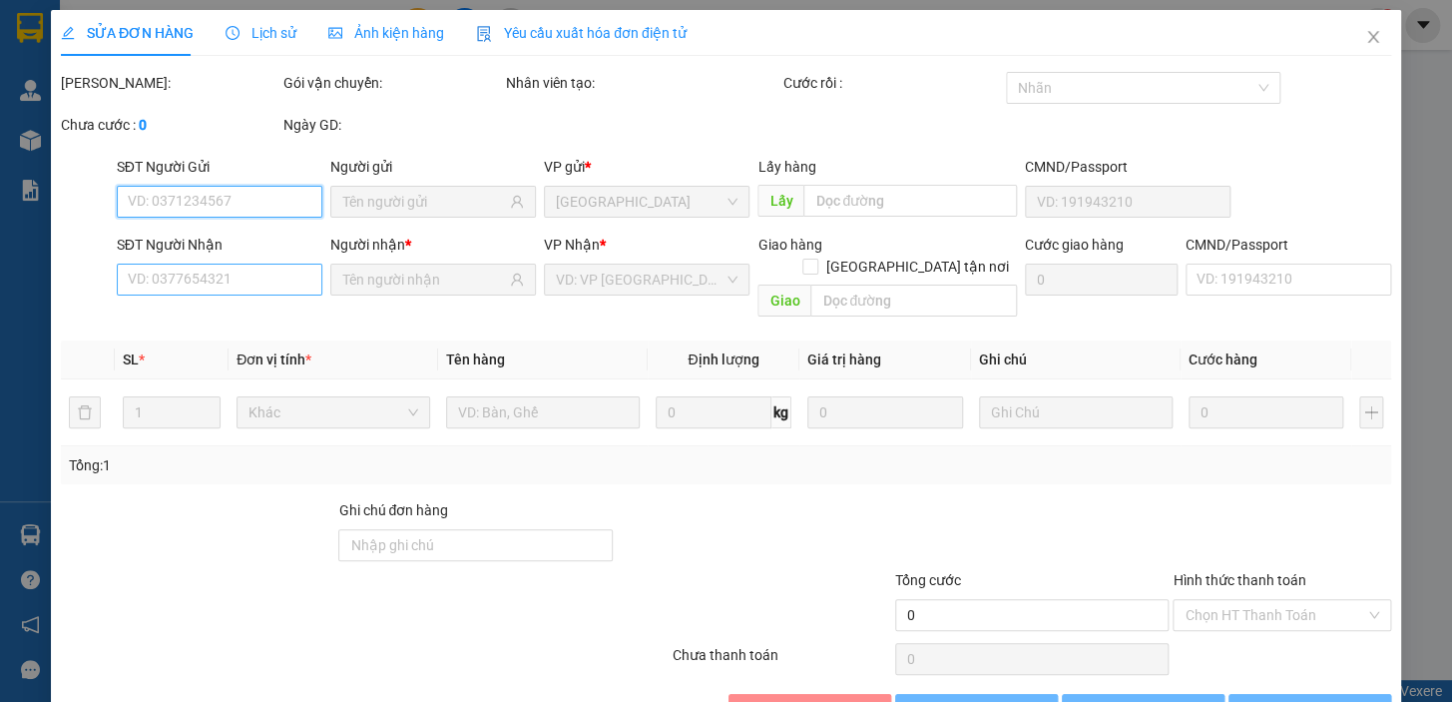
type input "0914119661"
type input "0902616622"
type input "20.000"
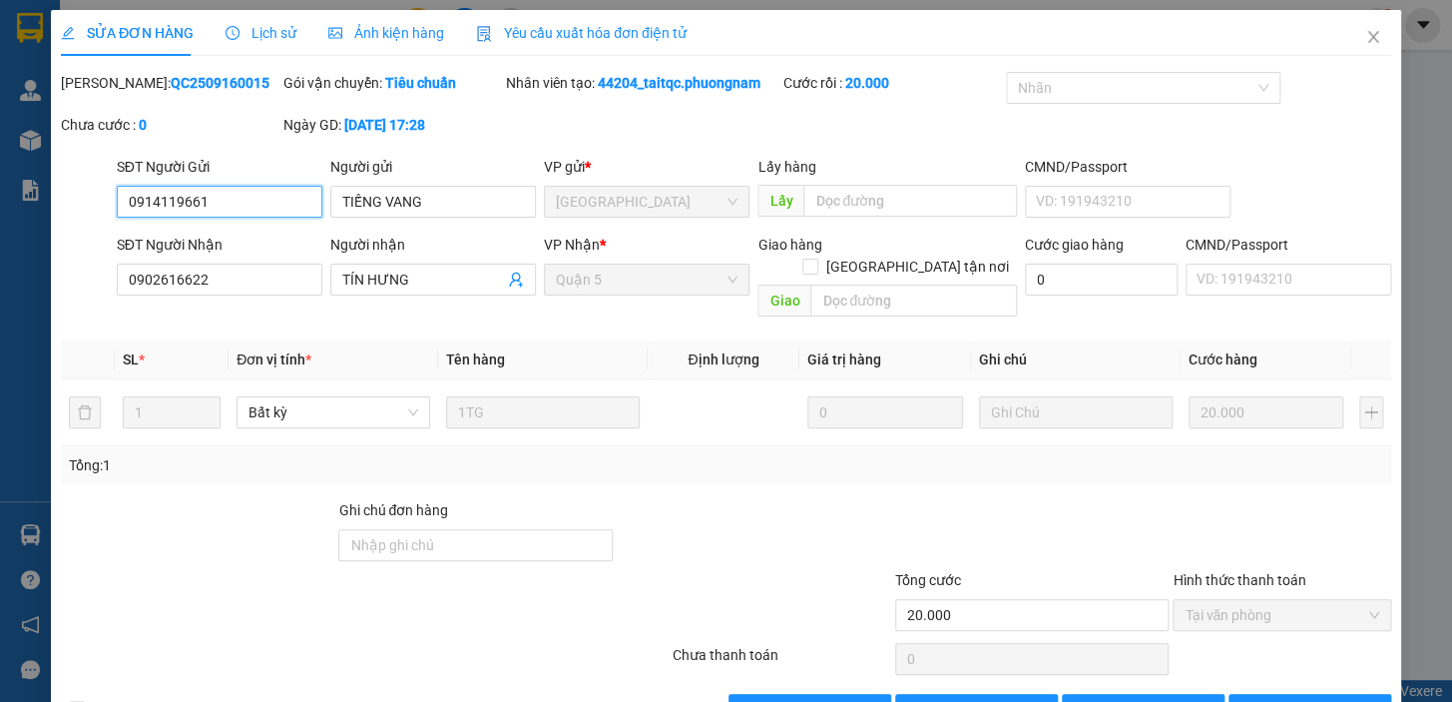
drag, startPoint x: 202, startPoint y: 205, endPoint x: 169, endPoint y: 194, distance: 34.7
click at [131, 197] on input "0914119661" at bounding box center [220, 202] width 206 height 32
drag, startPoint x: 170, startPoint y: 194, endPoint x: 242, endPoint y: 192, distance: 71.9
click at [264, 161] on div "SĐT Người Gửi" at bounding box center [220, 167] width 206 height 22
click at [210, 200] on input "0914119661" at bounding box center [220, 202] width 206 height 32
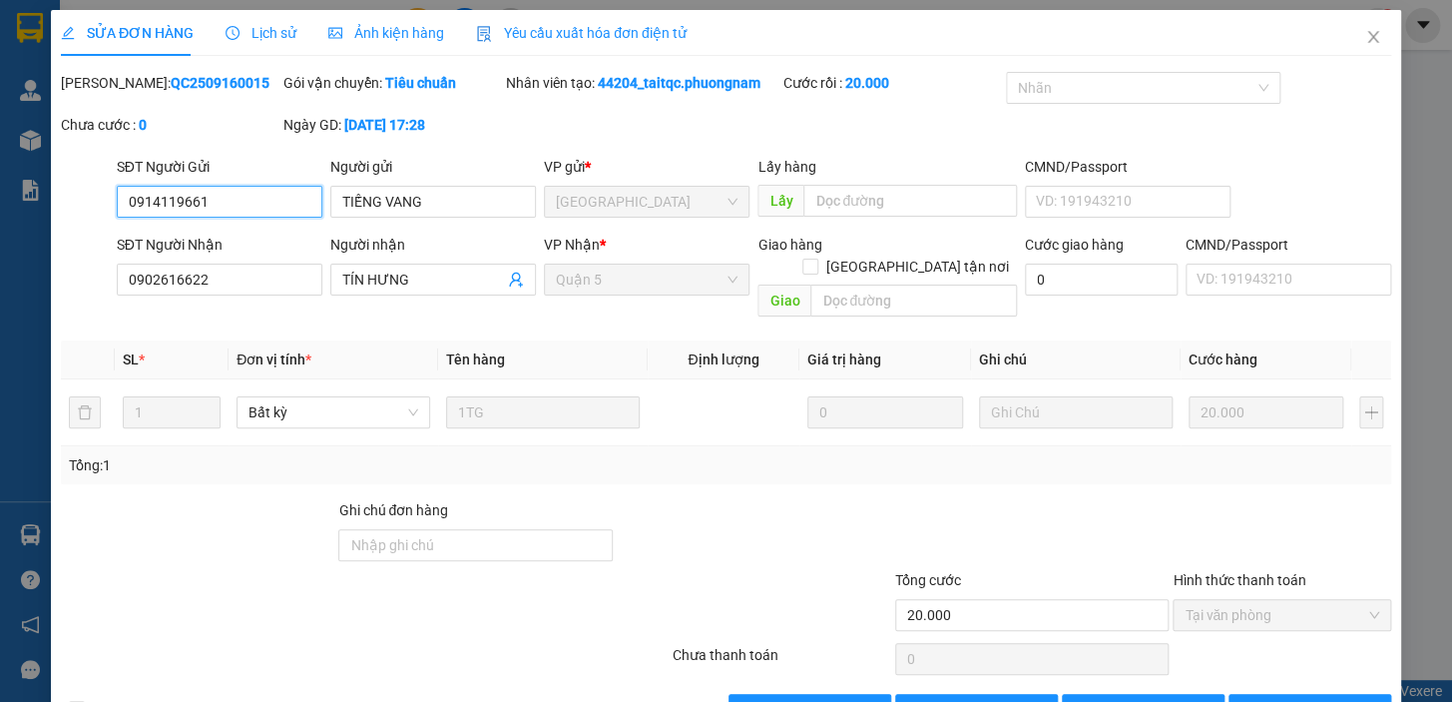
drag, startPoint x: 207, startPoint y: 201, endPoint x: 108, endPoint y: 208, distance: 99.1
click at [104, 208] on div "SĐT Người Gửi 0914119661 0914119661 Người gửi TIẾNG VANG VP gửi * Ninh Hòa Lấy …" at bounding box center [726, 191] width 1335 height 70
click at [1366, 38] on icon "close" at bounding box center [1374, 37] width 16 height 16
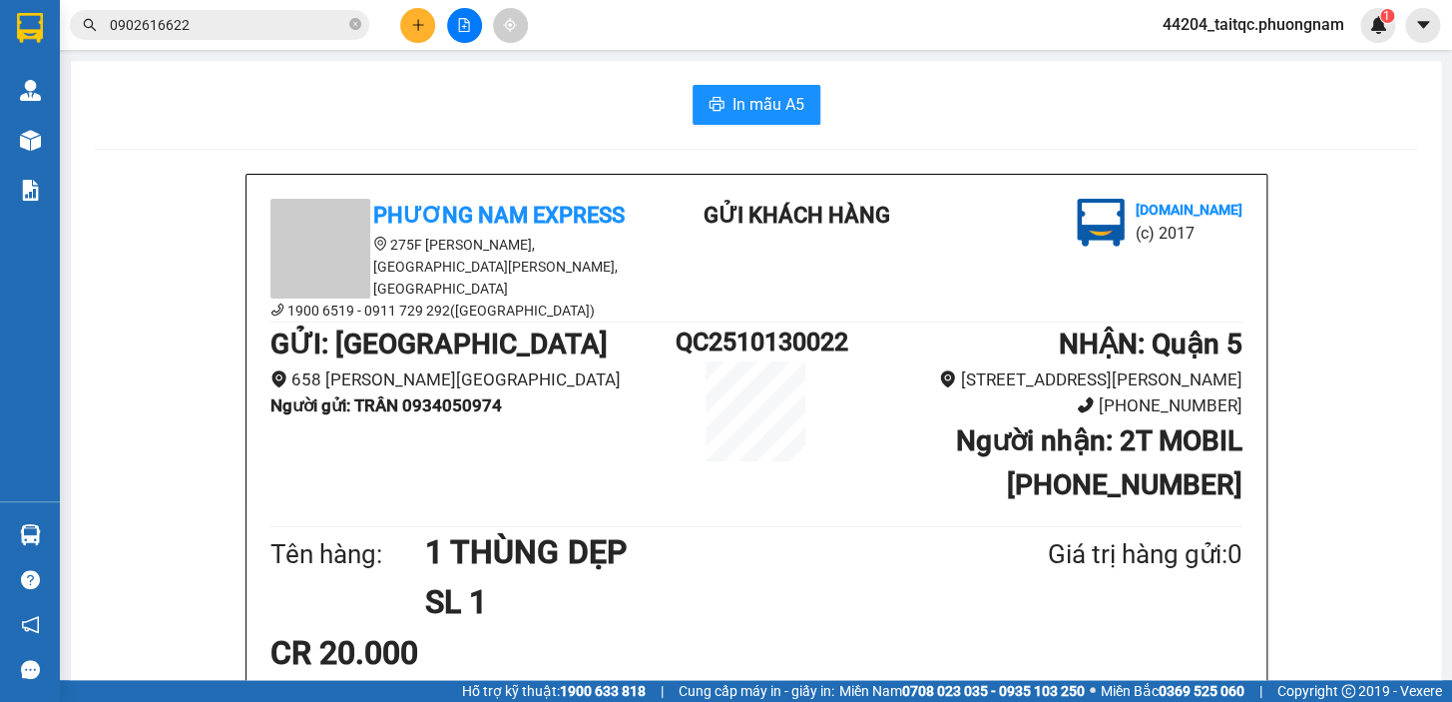
click at [205, 17] on input "0902616622" at bounding box center [228, 25] width 236 height 22
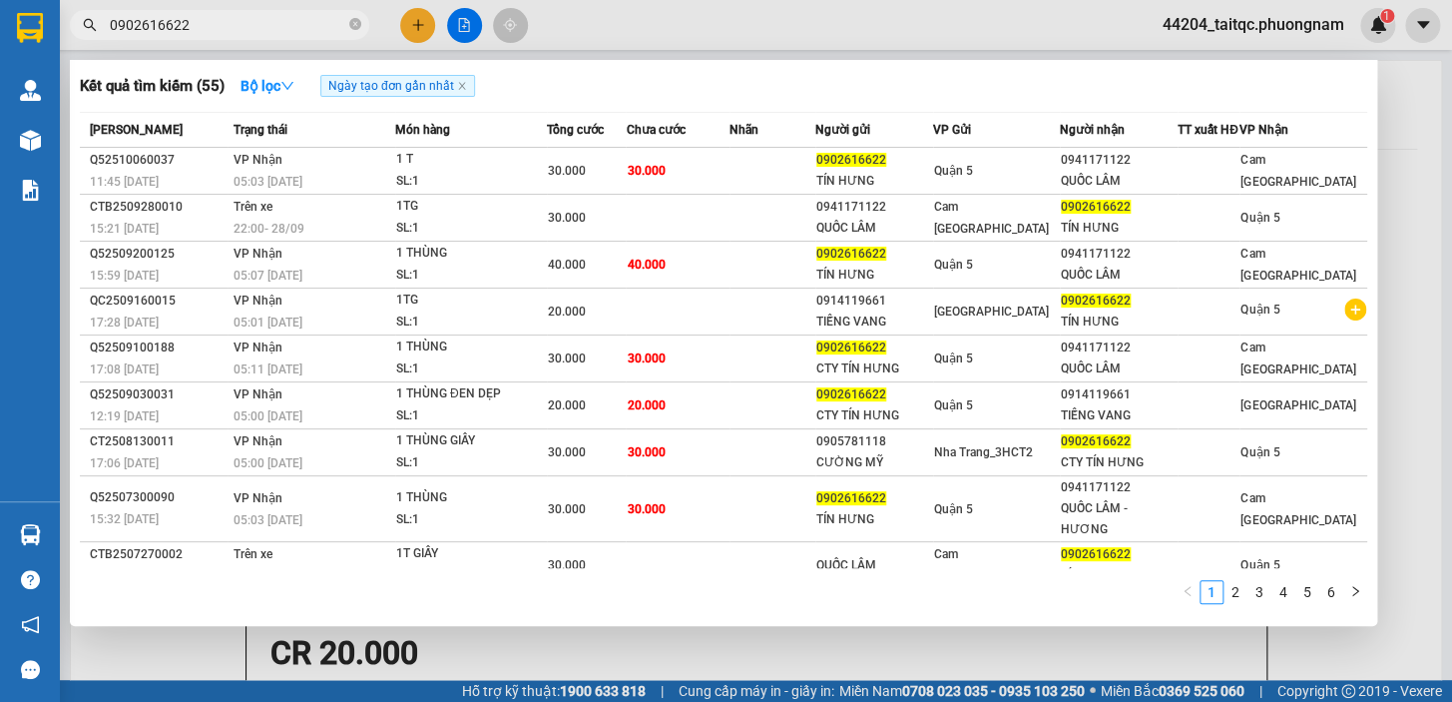
click at [205, 17] on input "0902616622" at bounding box center [228, 25] width 236 height 22
paste input "14119661"
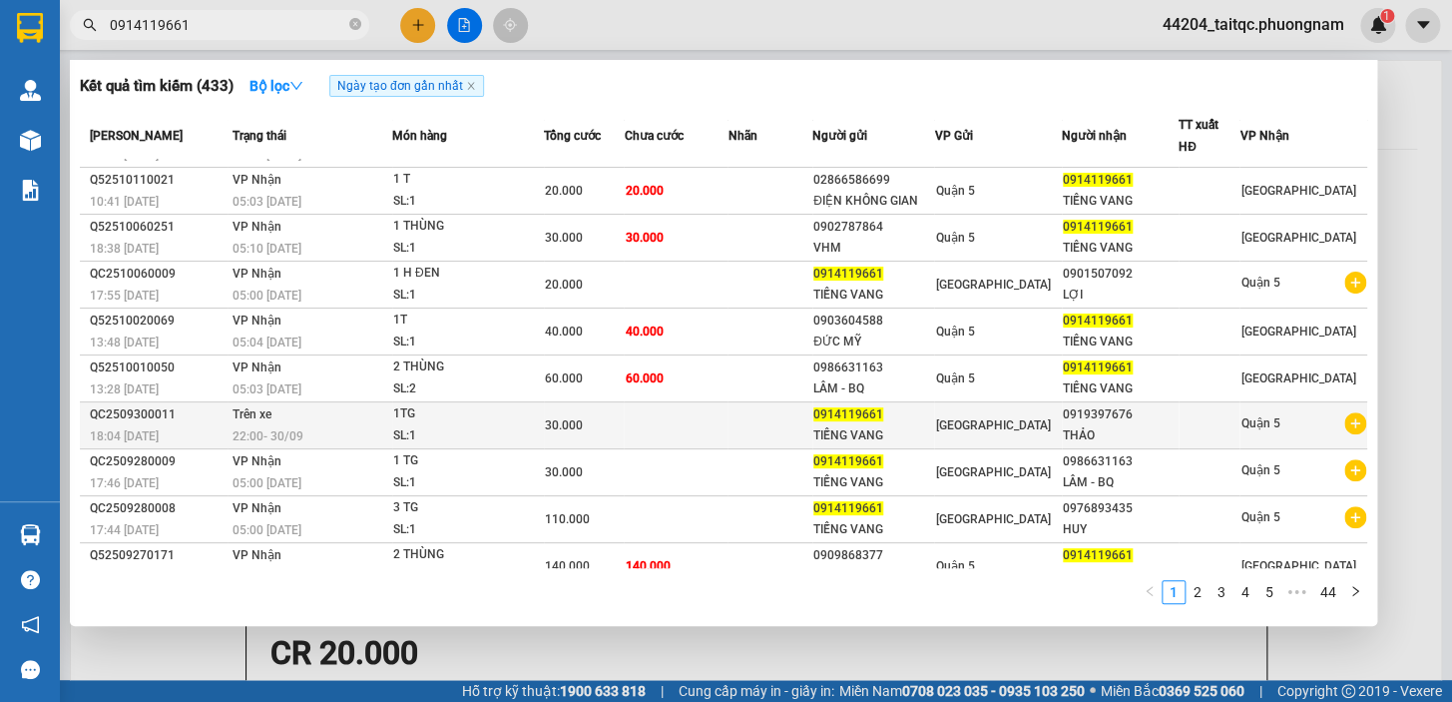
scroll to position [57, 0]
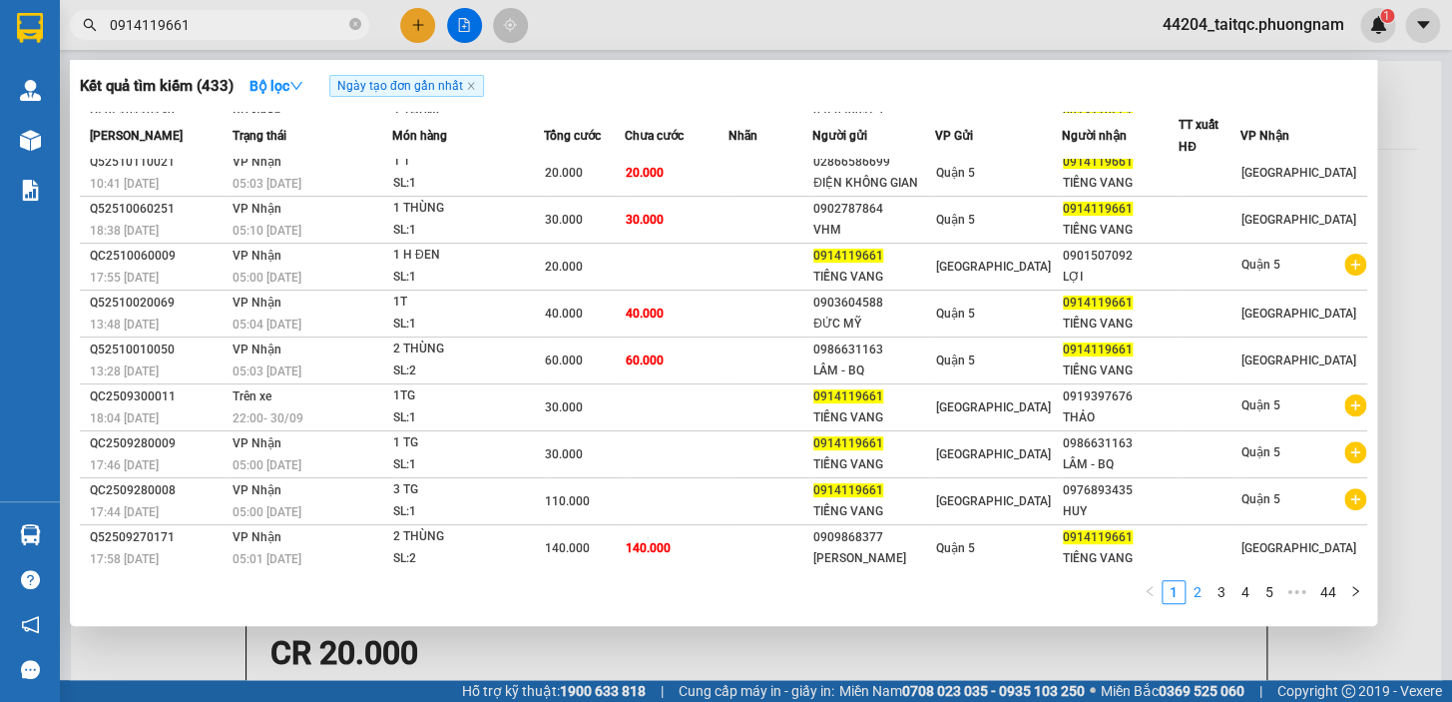
click at [1201, 591] on link "2" at bounding box center [1198, 592] width 22 height 22
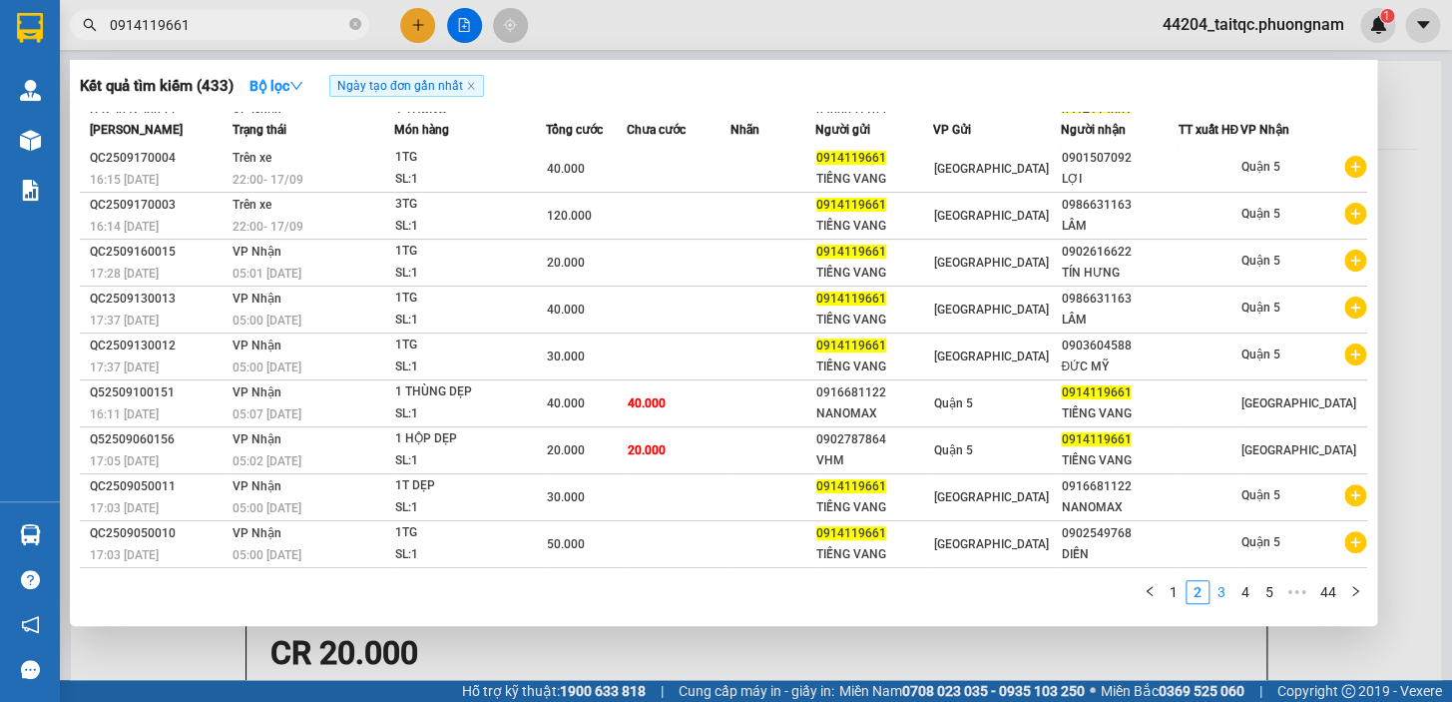
click at [1220, 590] on link "3" at bounding box center [1222, 592] width 22 height 22
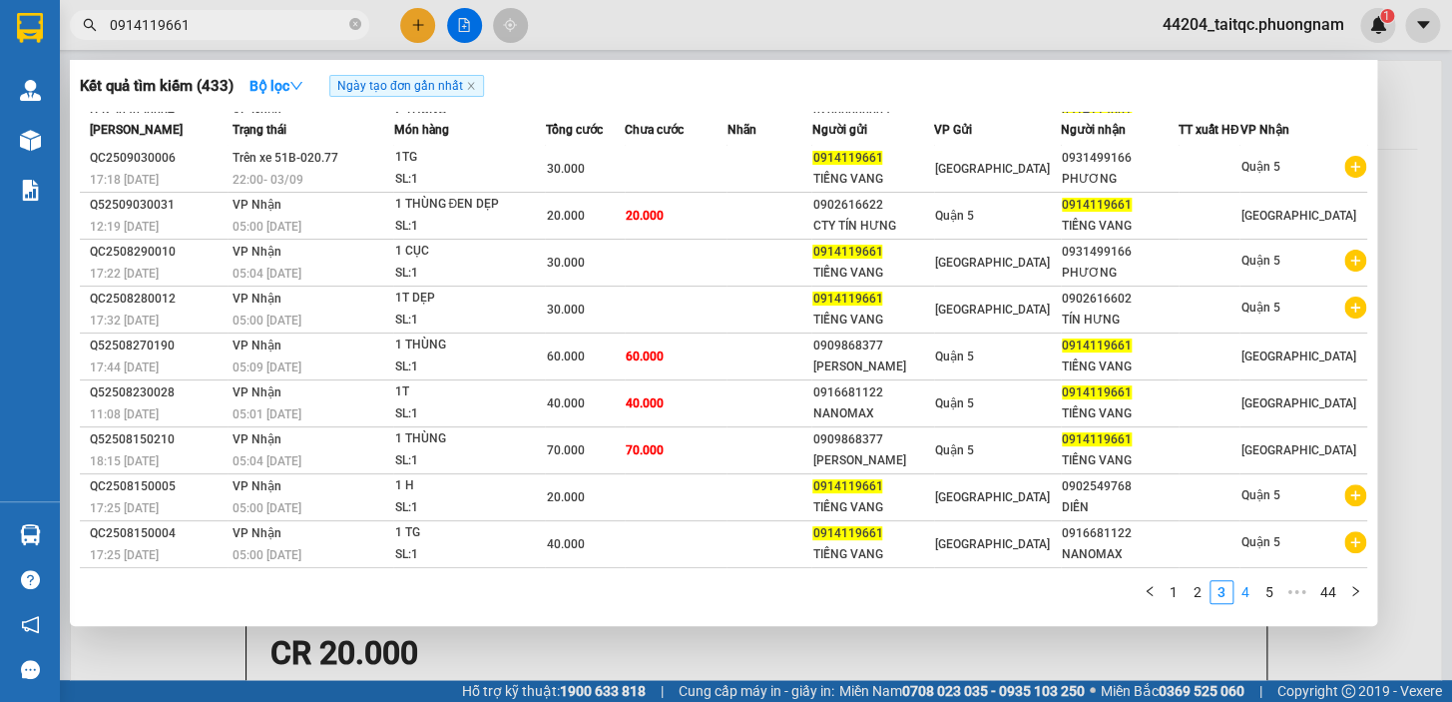
click at [1247, 592] on link "4" at bounding box center [1246, 592] width 22 height 22
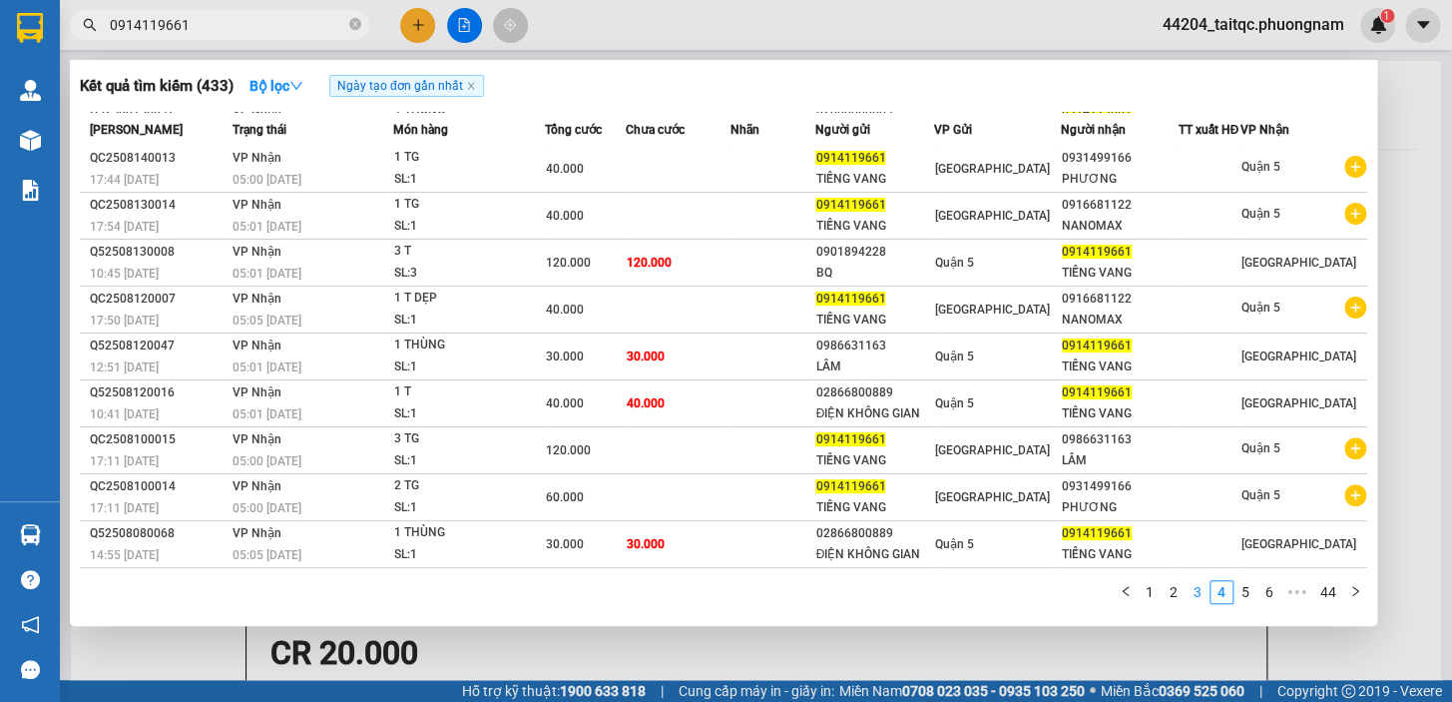
click at [1201, 592] on link "3" at bounding box center [1198, 592] width 22 height 22
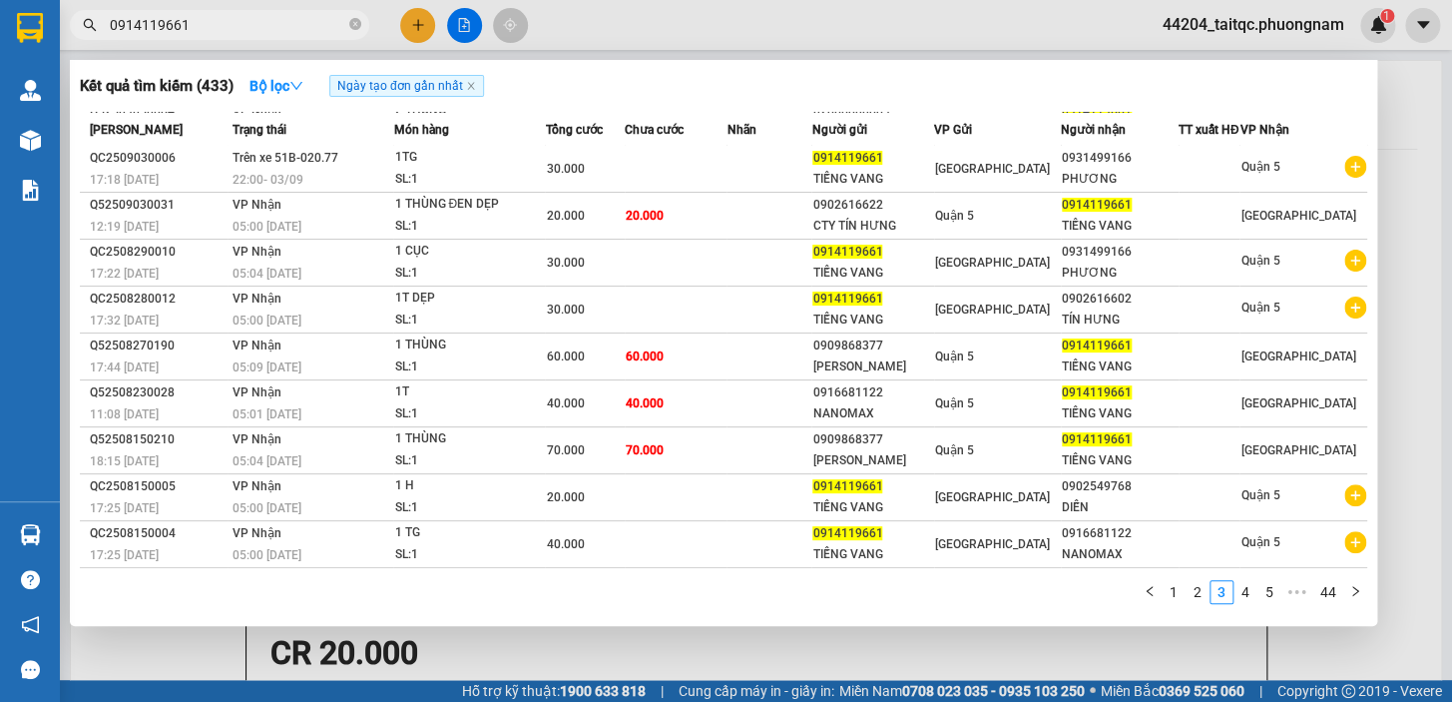
click at [231, 38] on span "0914119661" at bounding box center [219, 25] width 299 height 30
click at [229, 29] on input "0914119661" at bounding box center [228, 25] width 236 height 22
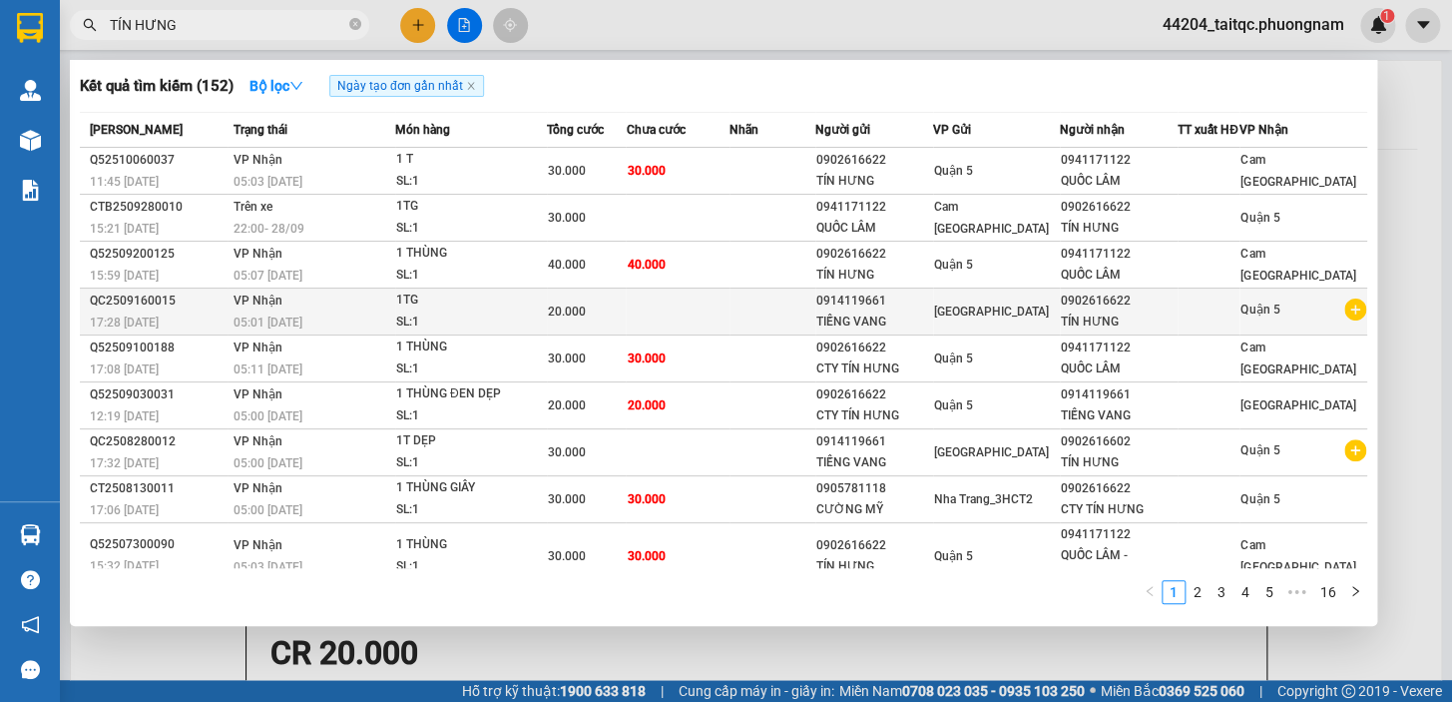
type input "TÍN HƯNG"
click at [745, 333] on td at bounding box center [773, 311] width 86 height 47
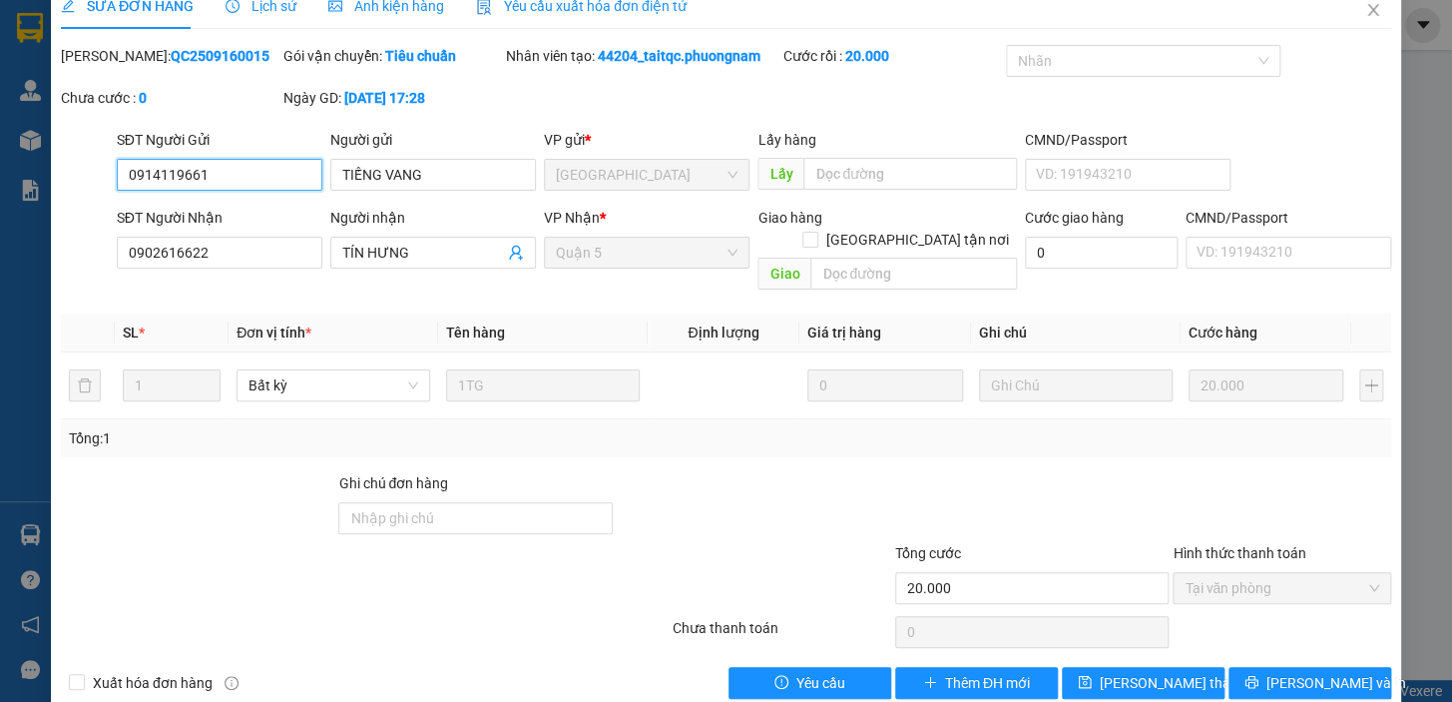
scroll to position [40, 0]
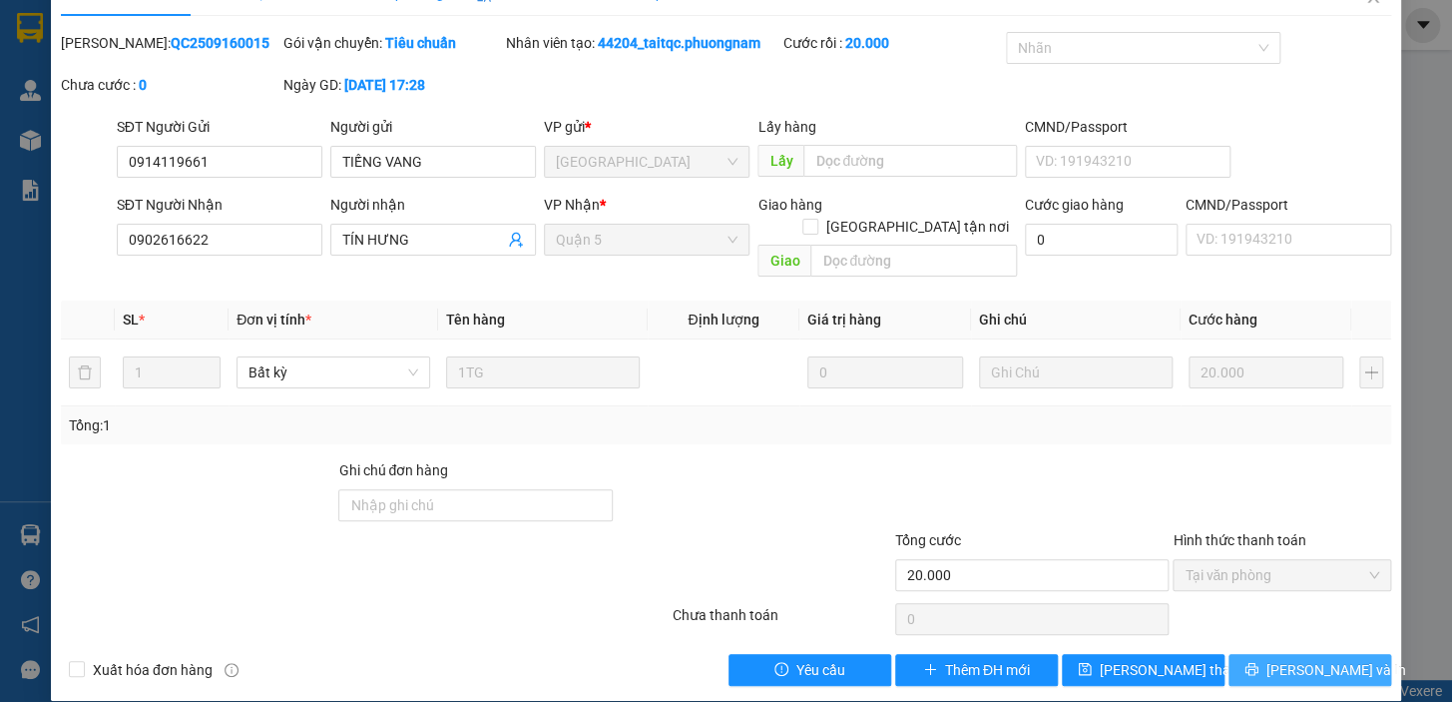
click at [1258, 663] on icon "printer" at bounding box center [1251, 669] width 13 height 13
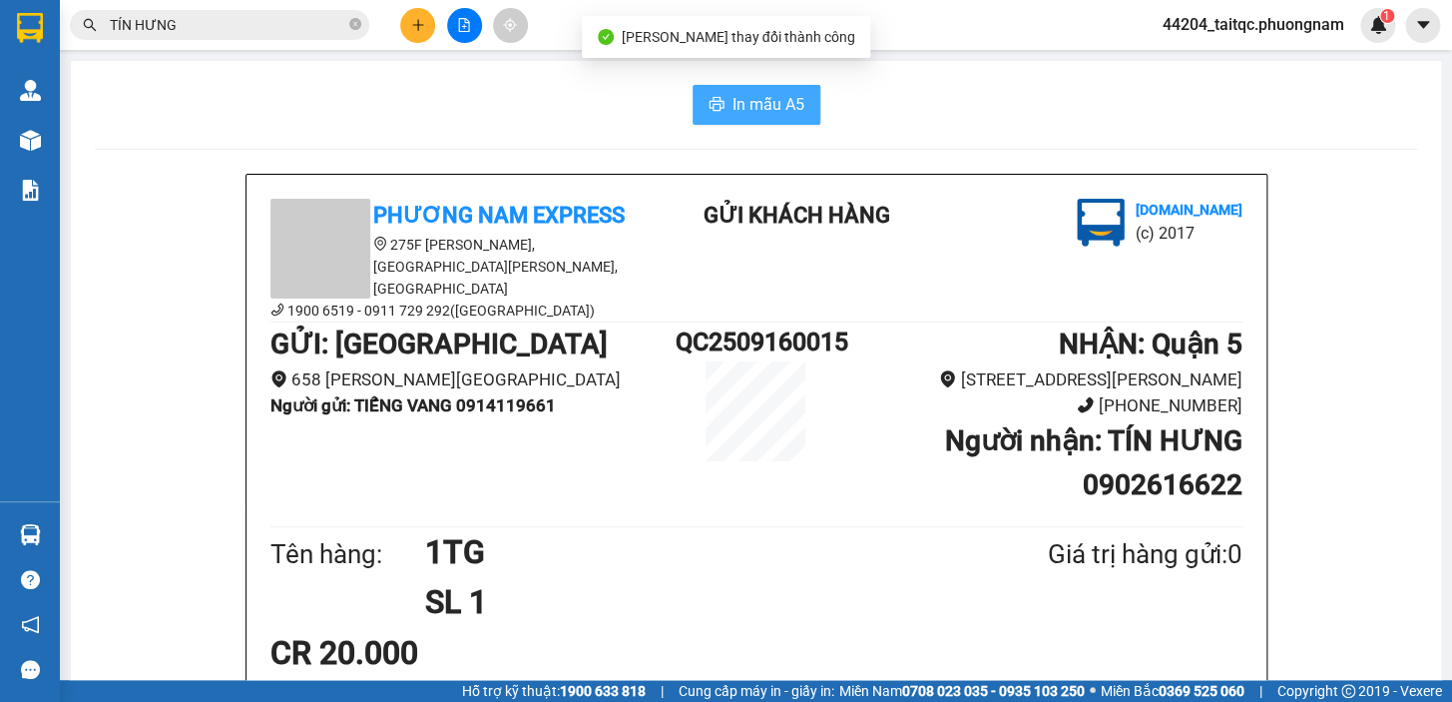
click at [762, 105] on span "In mẫu A5" at bounding box center [769, 104] width 72 height 25
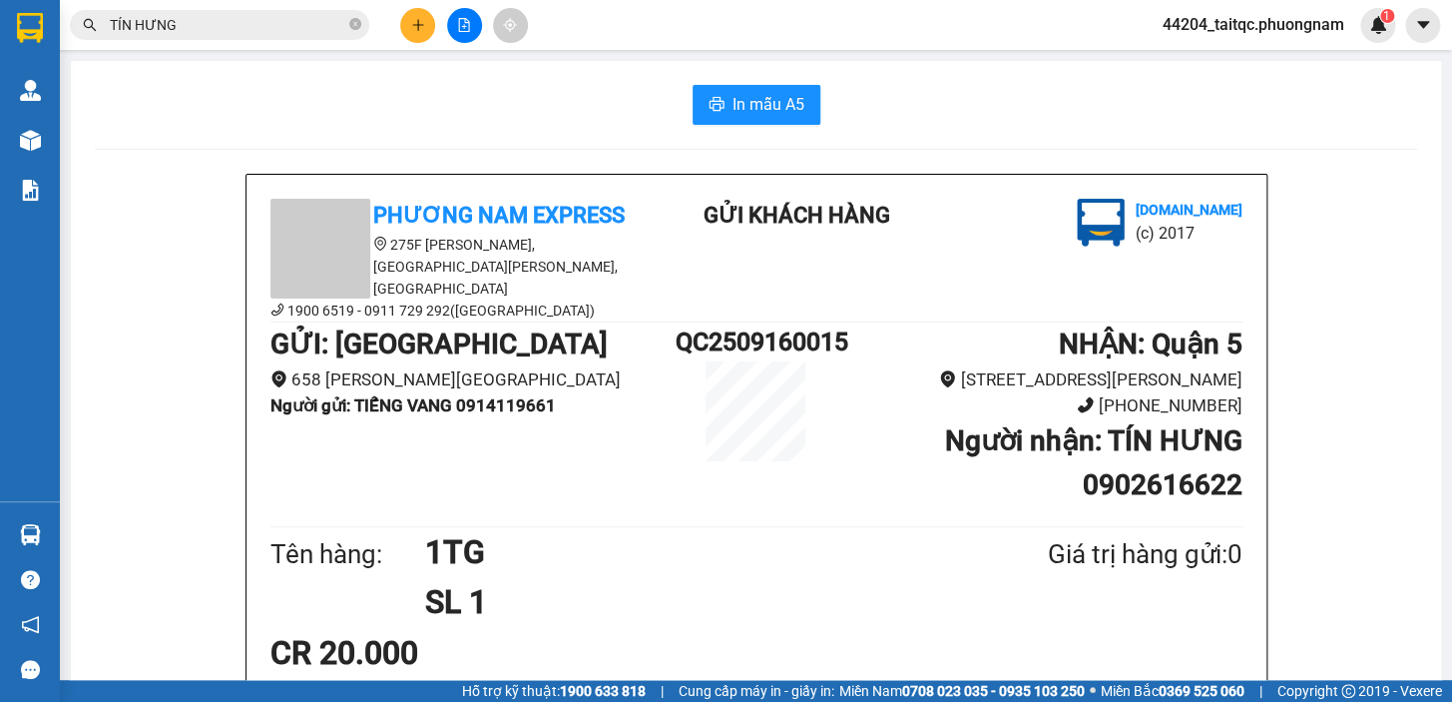
scroll to position [238, 0]
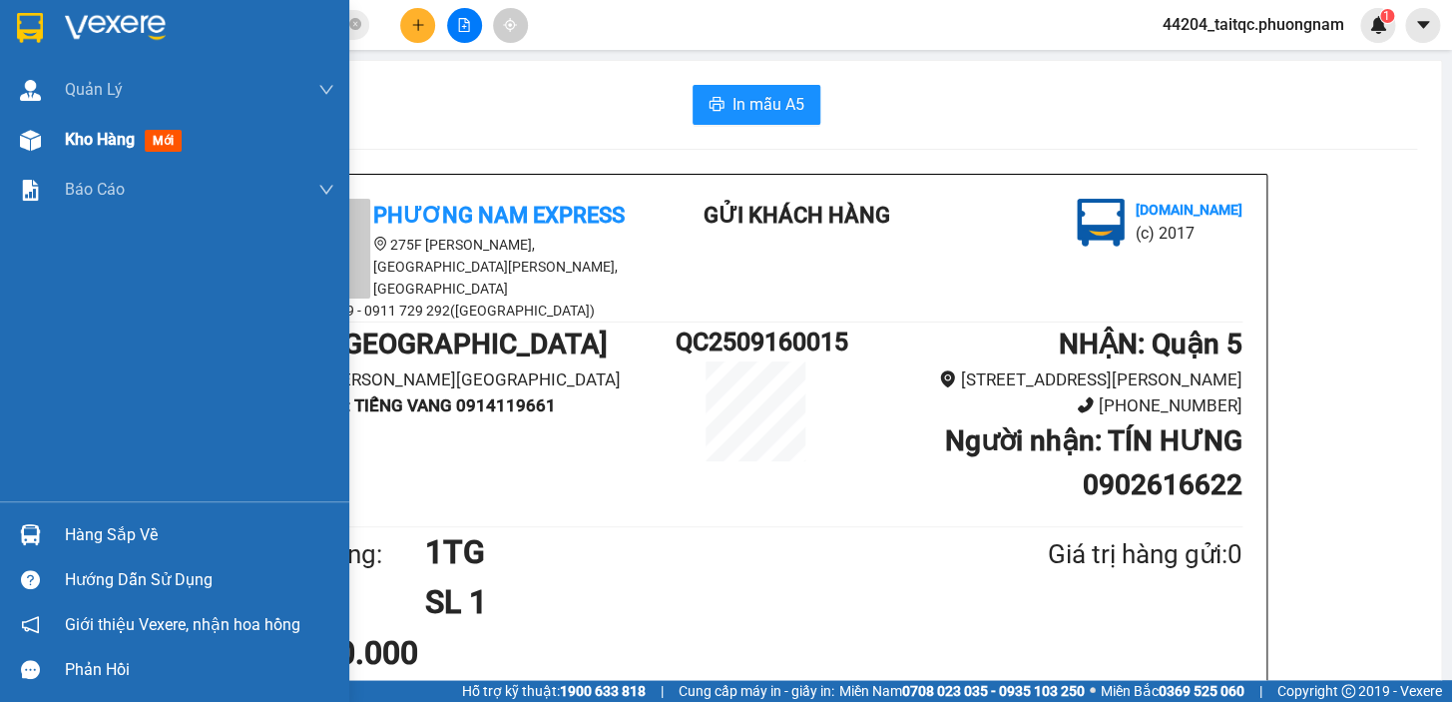
click at [102, 140] on span "Kho hàng" at bounding box center [100, 139] width 70 height 19
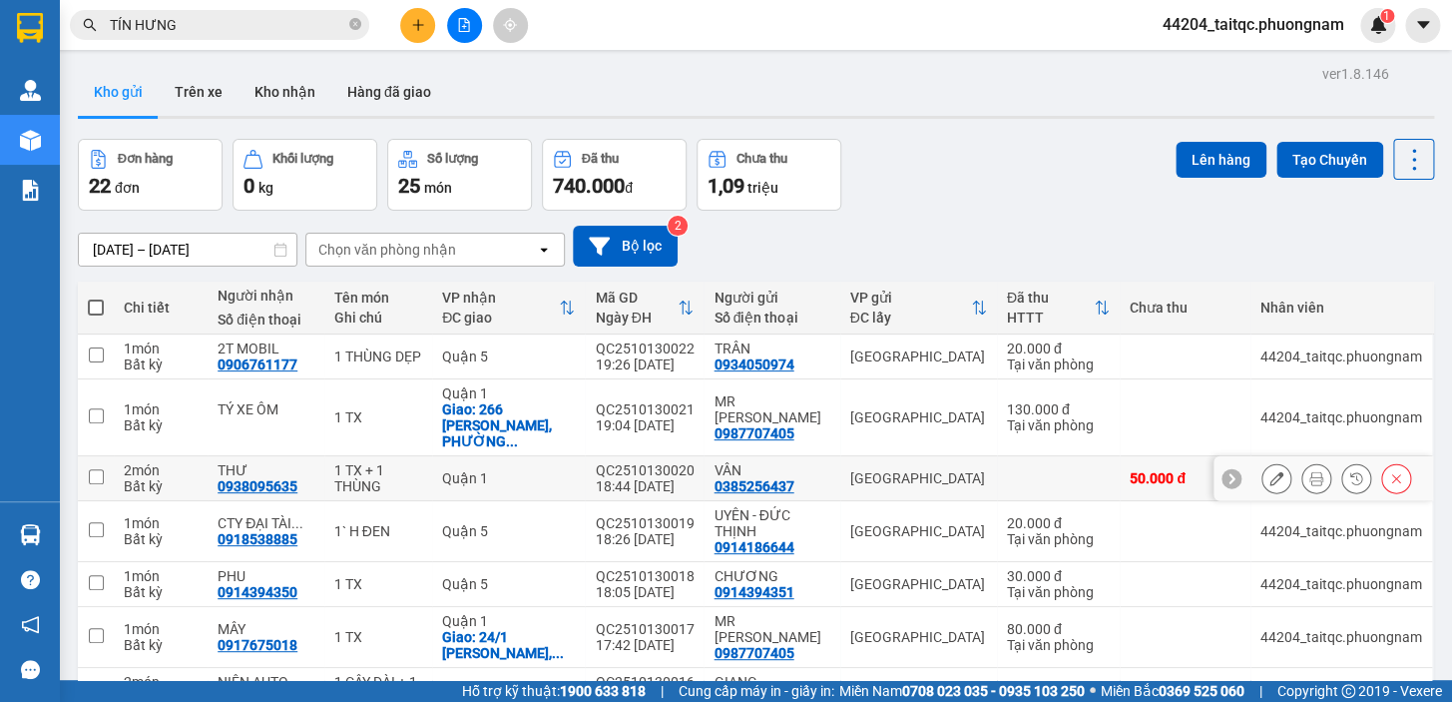
scroll to position [232, 0]
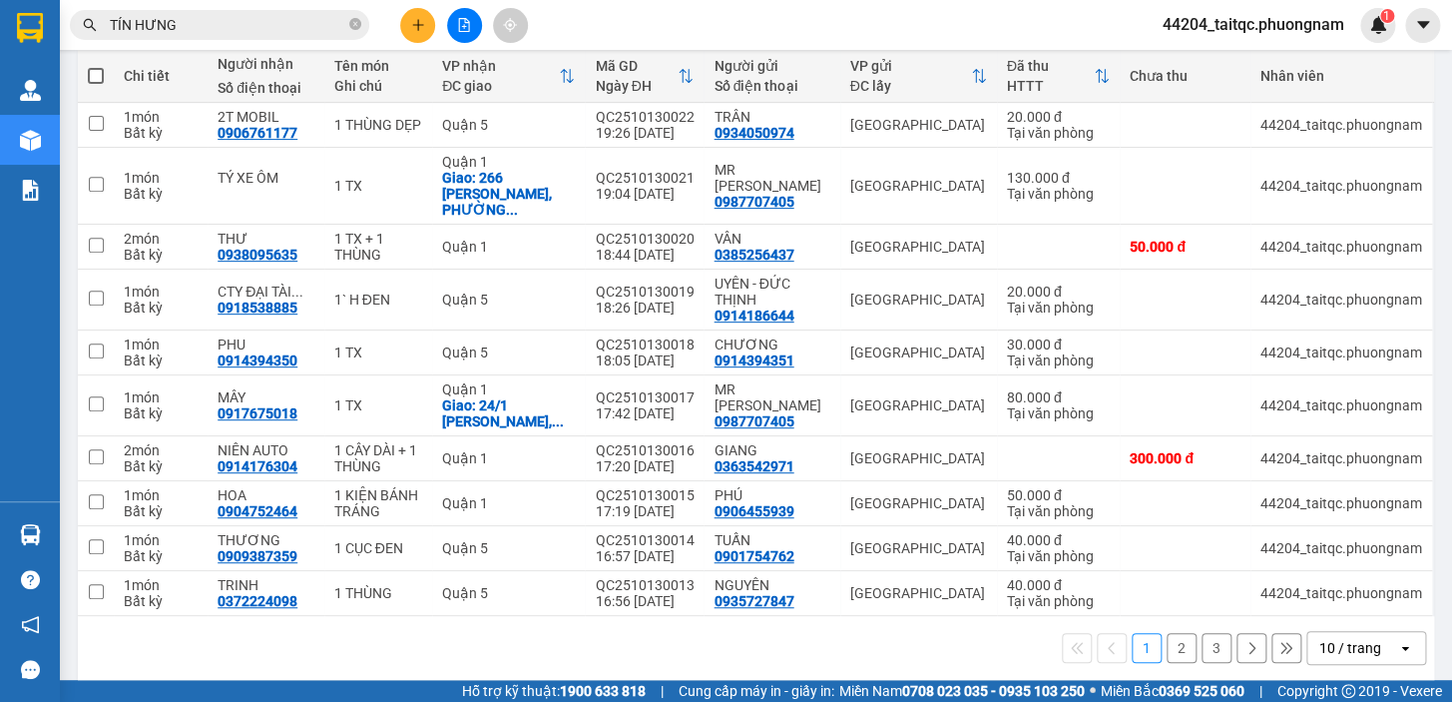
click at [1330, 638] on div "10 / trang" at bounding box center [1351, 648] width 62 height 20
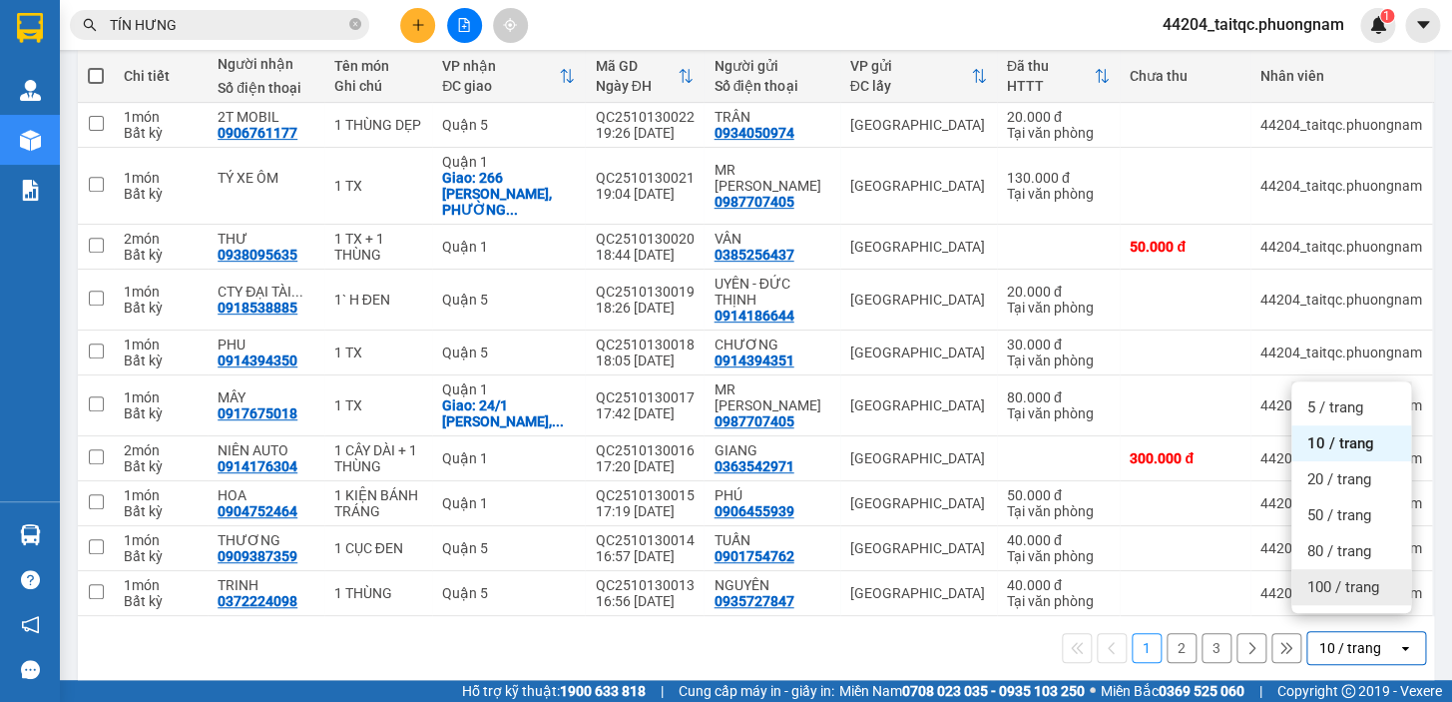
click at [1329, 577] on span "100 / trang" at bounding box center [1344, 587] width 72 height 20
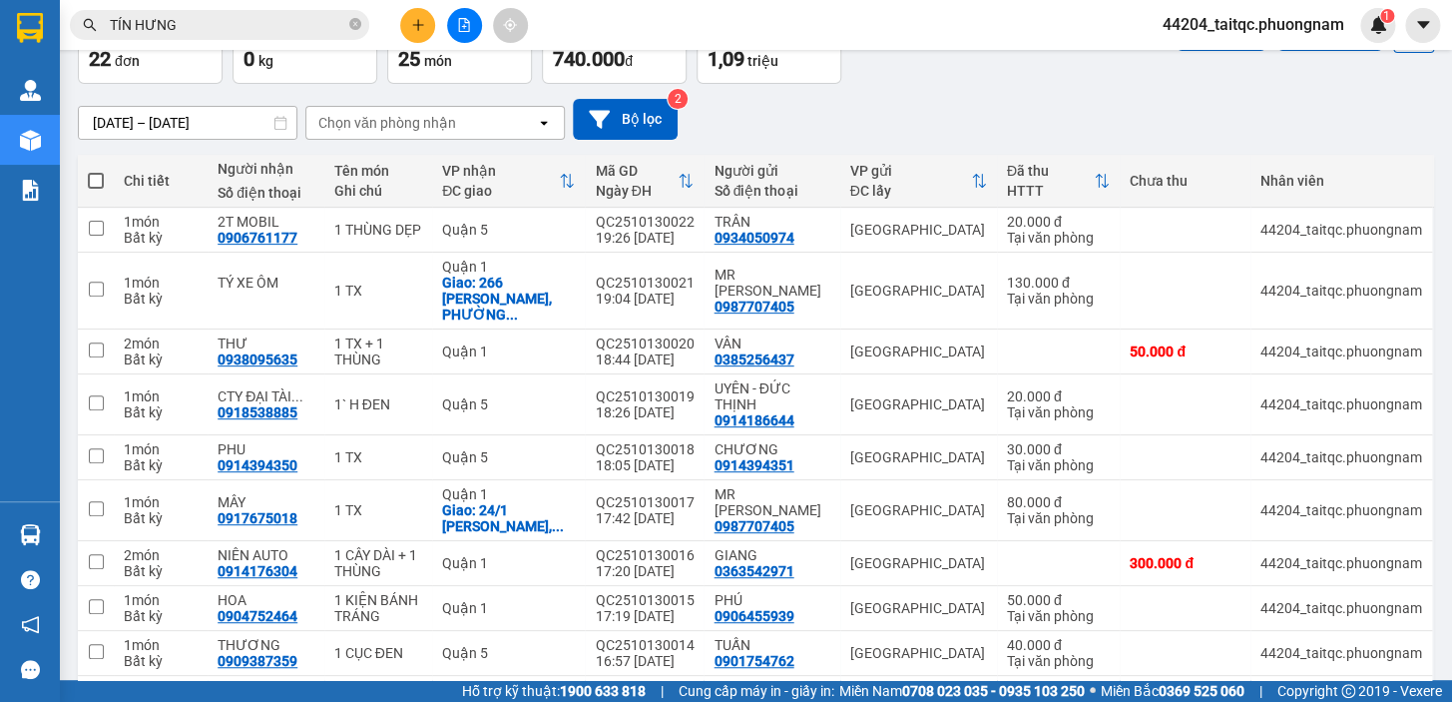
scroll to position [0, 0]
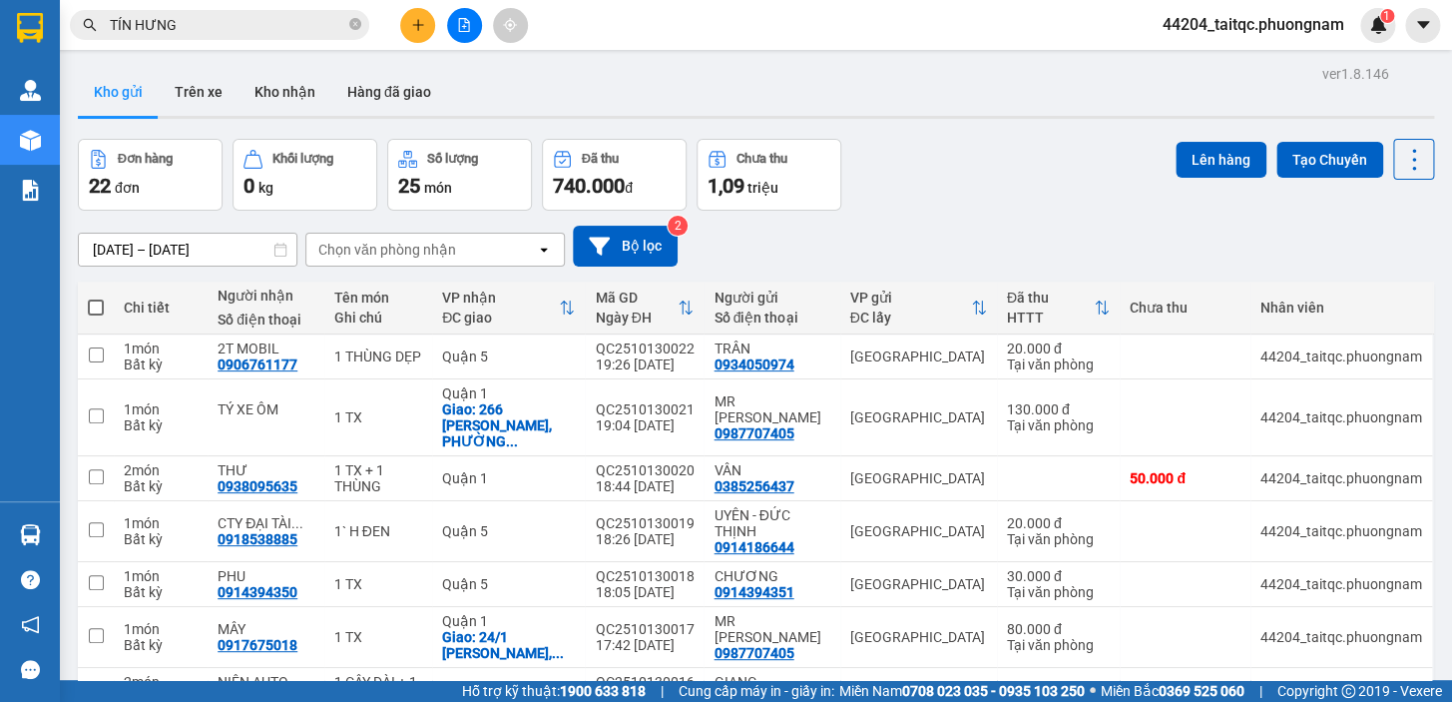
click at [97, 305] on span at bounding box center [96, 307] width 16 height 16
click at [96, 297] on input "checkbox" at bounding box center [96, 297] width 0 height 0
checkbox input "true"
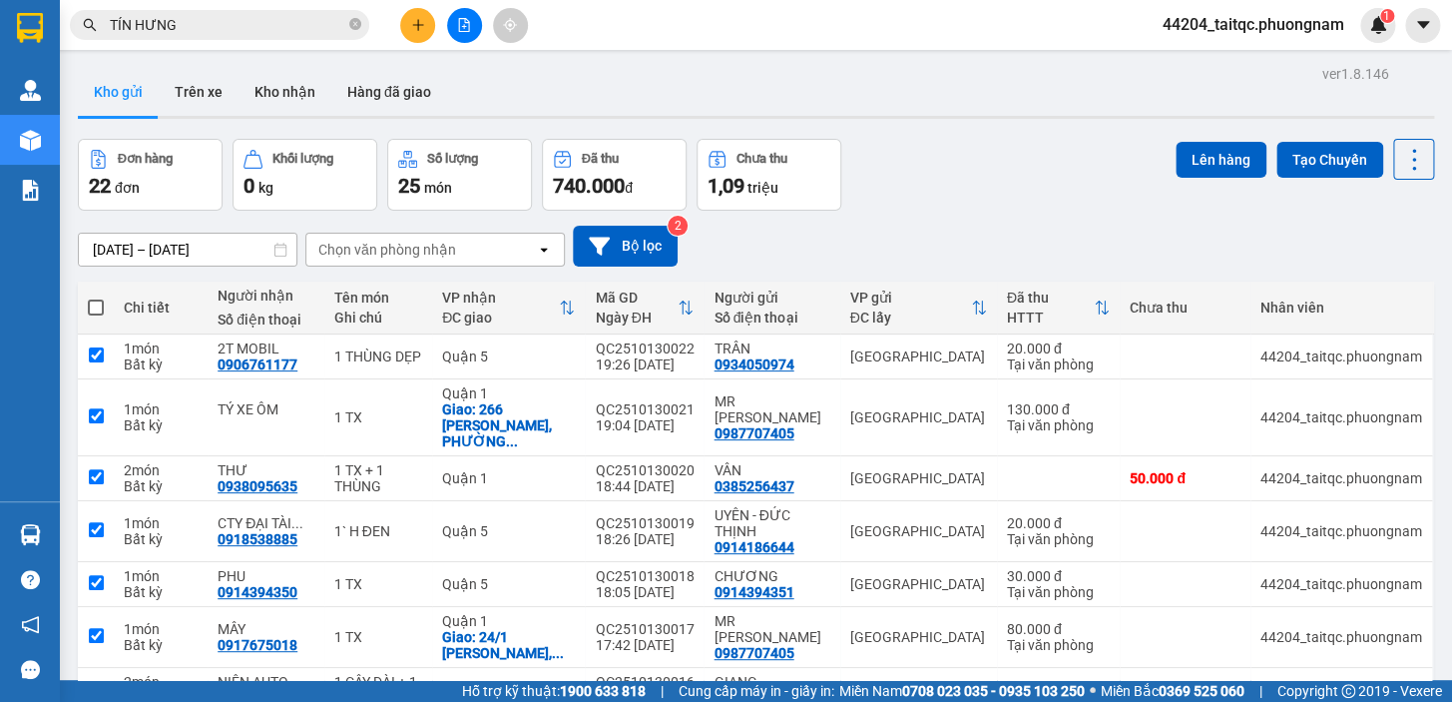
checkbox input "true"
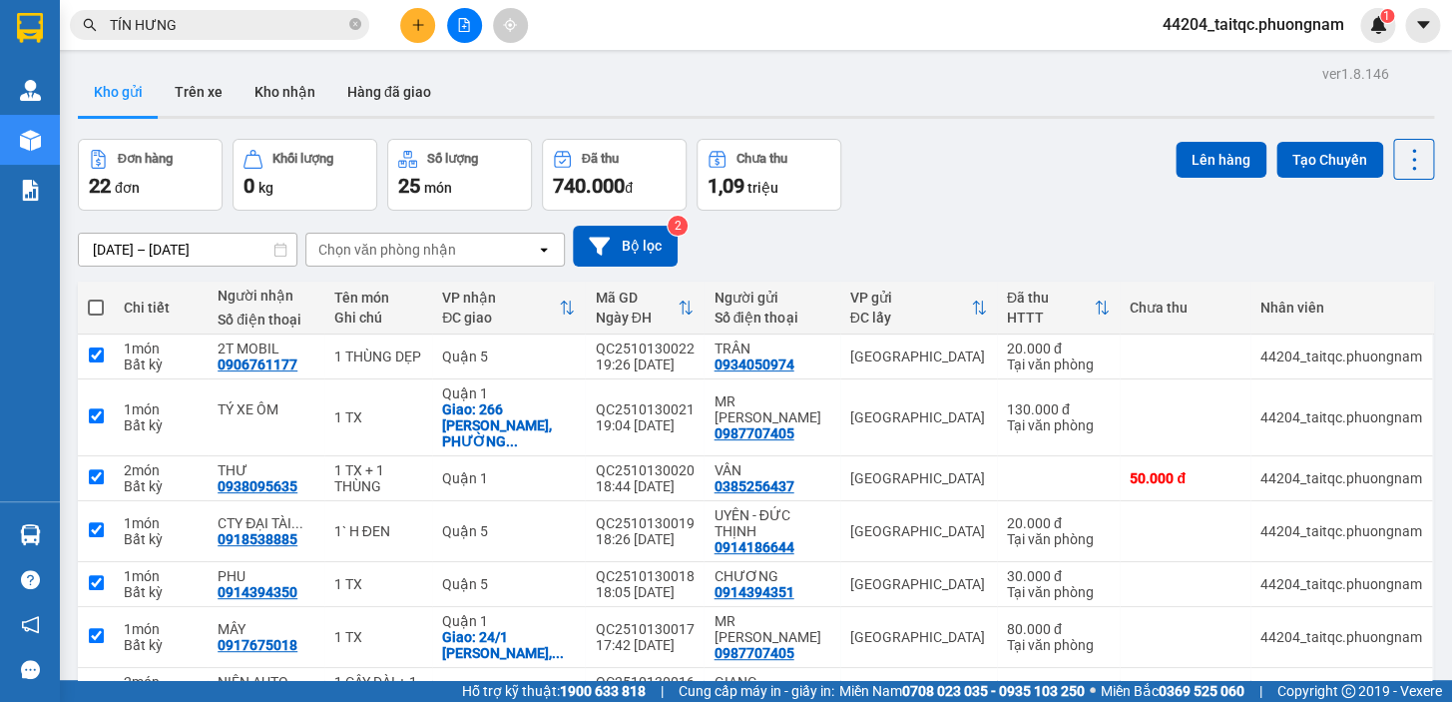
checkbox input "true"
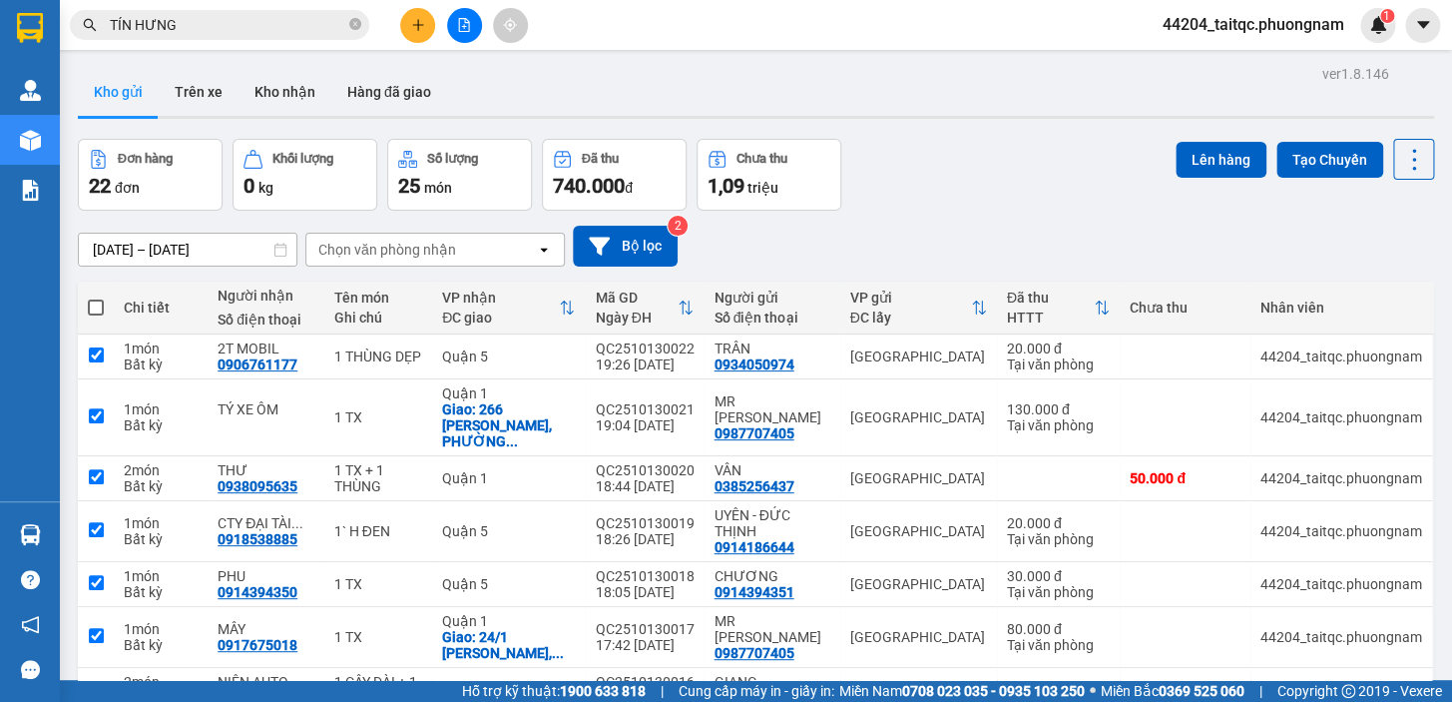
checkbox input "true"
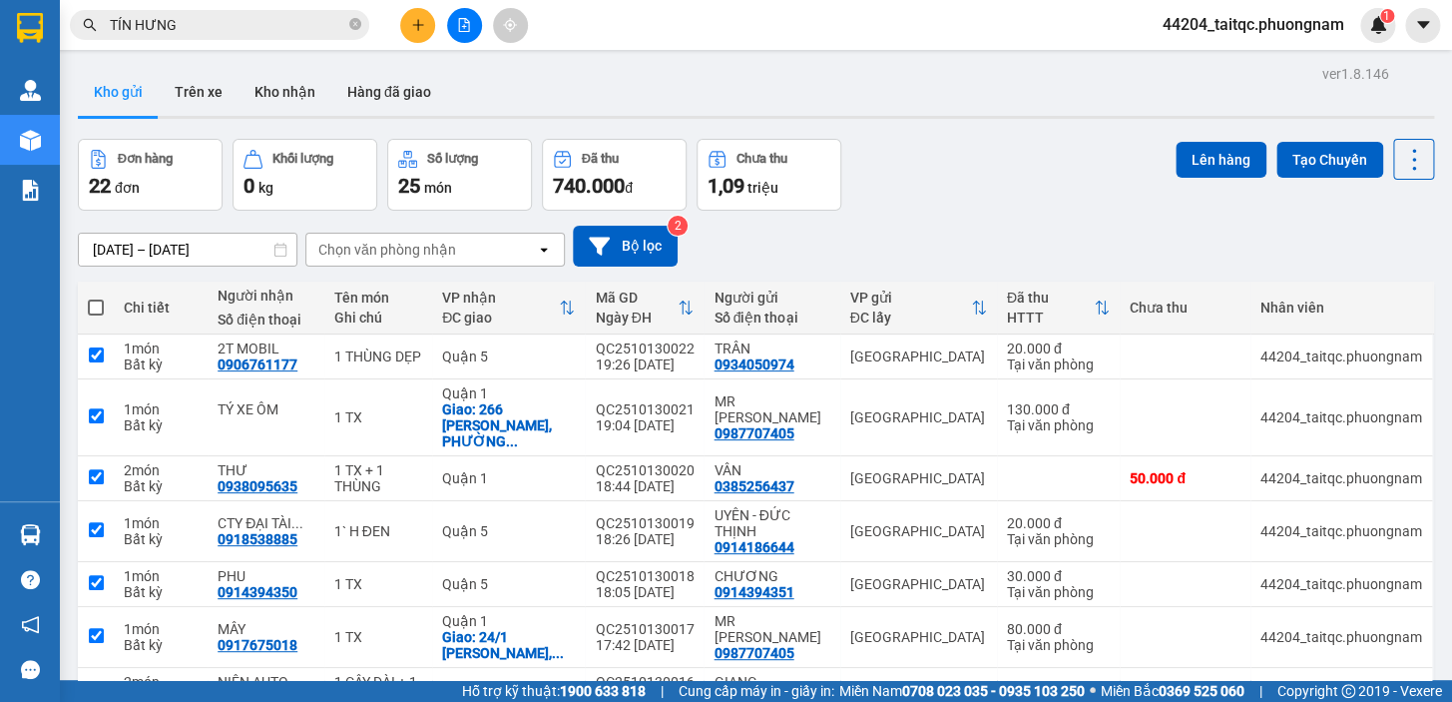
checkbox input "true"
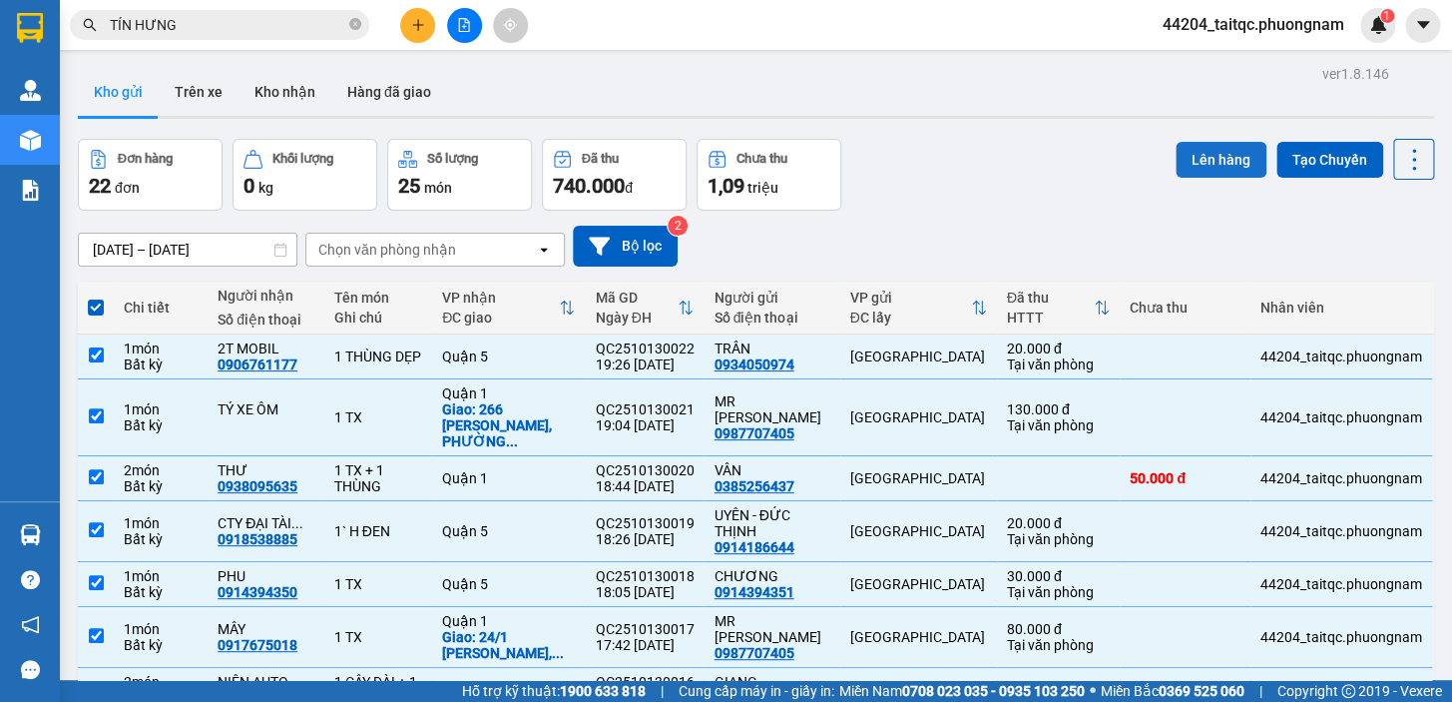
click at [1216, 162] on button "Lên hàng" at bounding box center [1221, 160] width 91 height 36
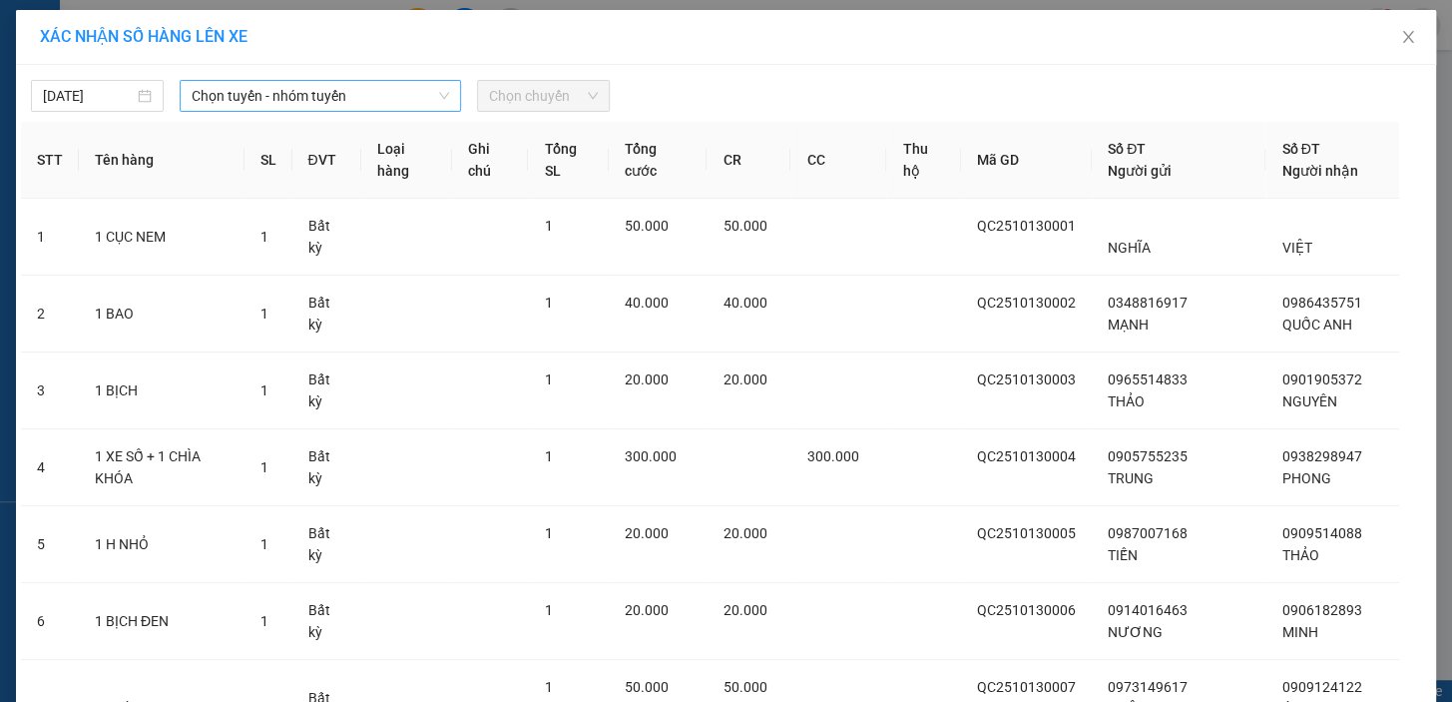
click at [307, 99] on span "Chọn tuyến - nhóm tuyến" at bounding box center [321, 96] width 258 height 30
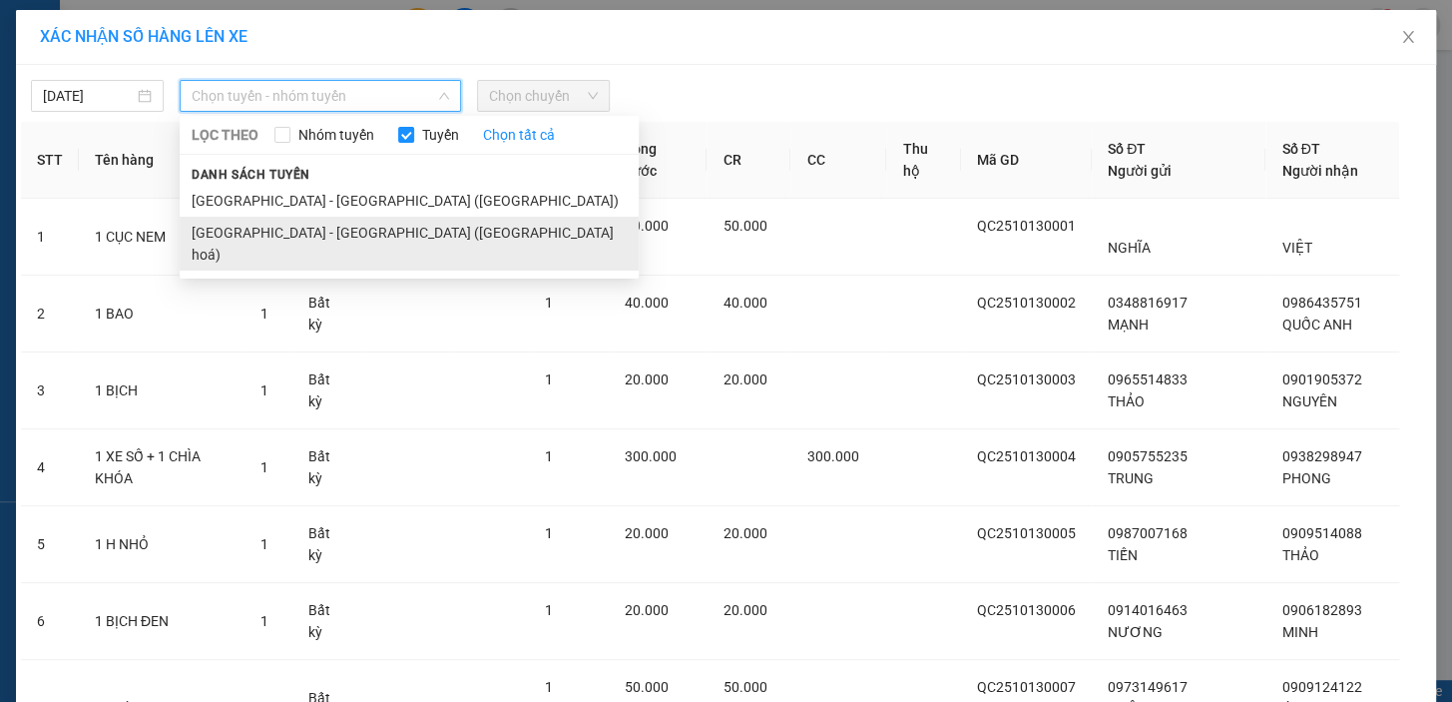
click at [272, 228] on li "Nha Trang - Sài Gòn (Hàng hoá)" at bounding box center [409, 244] width 459 height 54
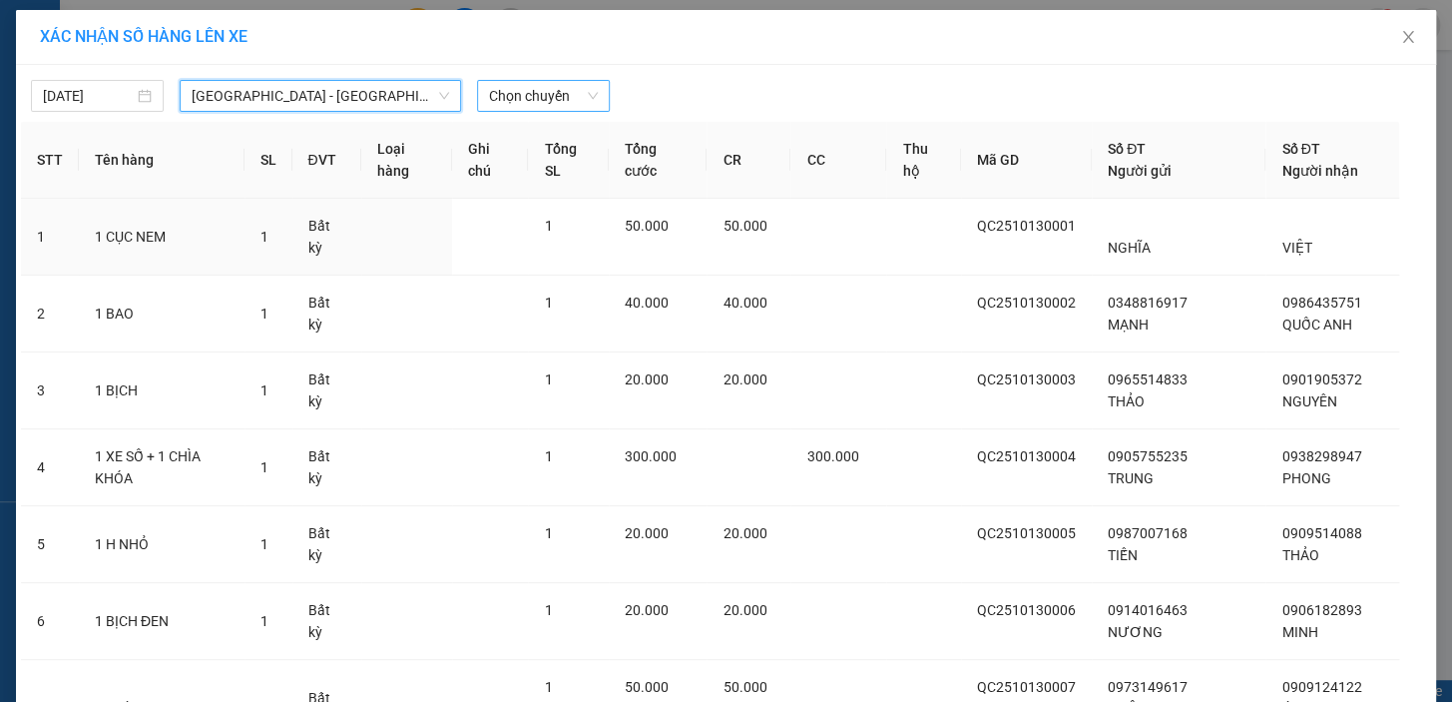
click at [530, 95] on span "Chọn chuyến" at bounding box center [543, 96] width 109 height 30
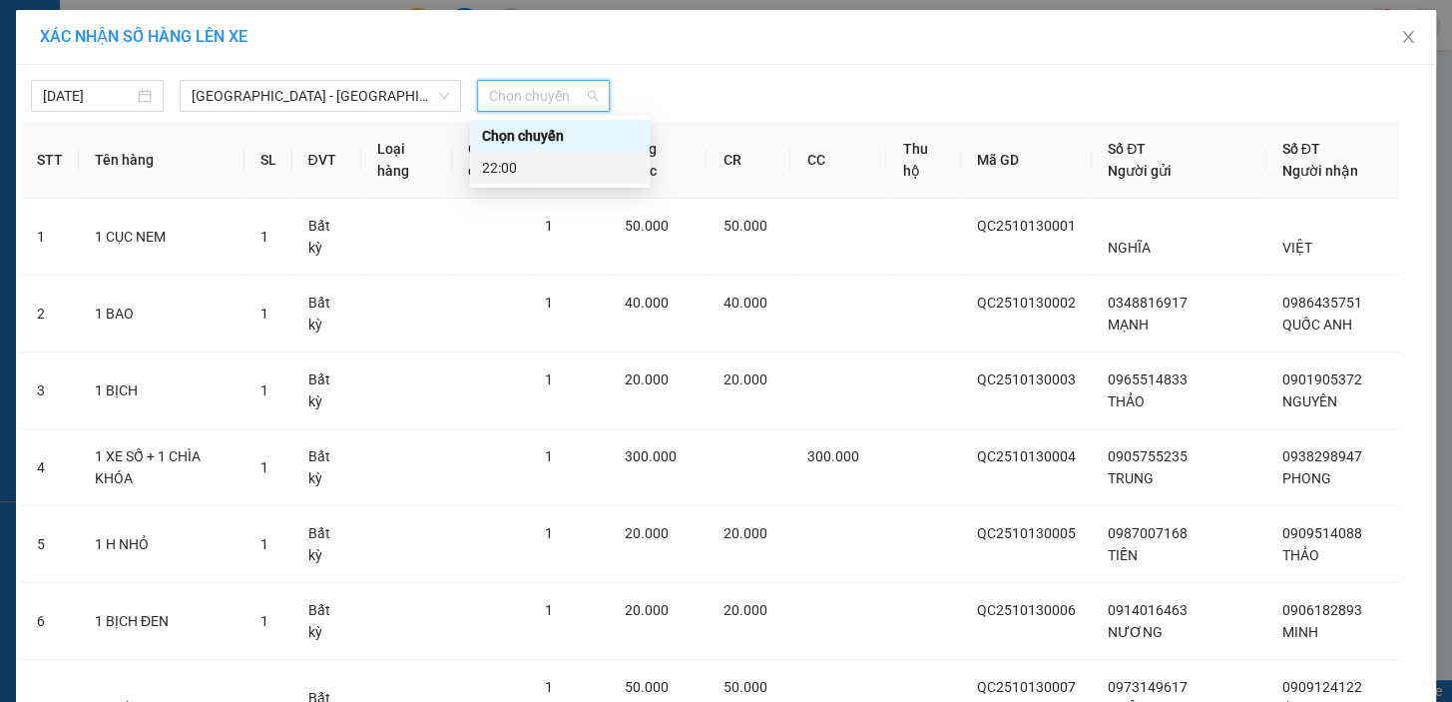
click at [536, 175] on div "22:00" at bounding box center [560, 168] width 156 height 22
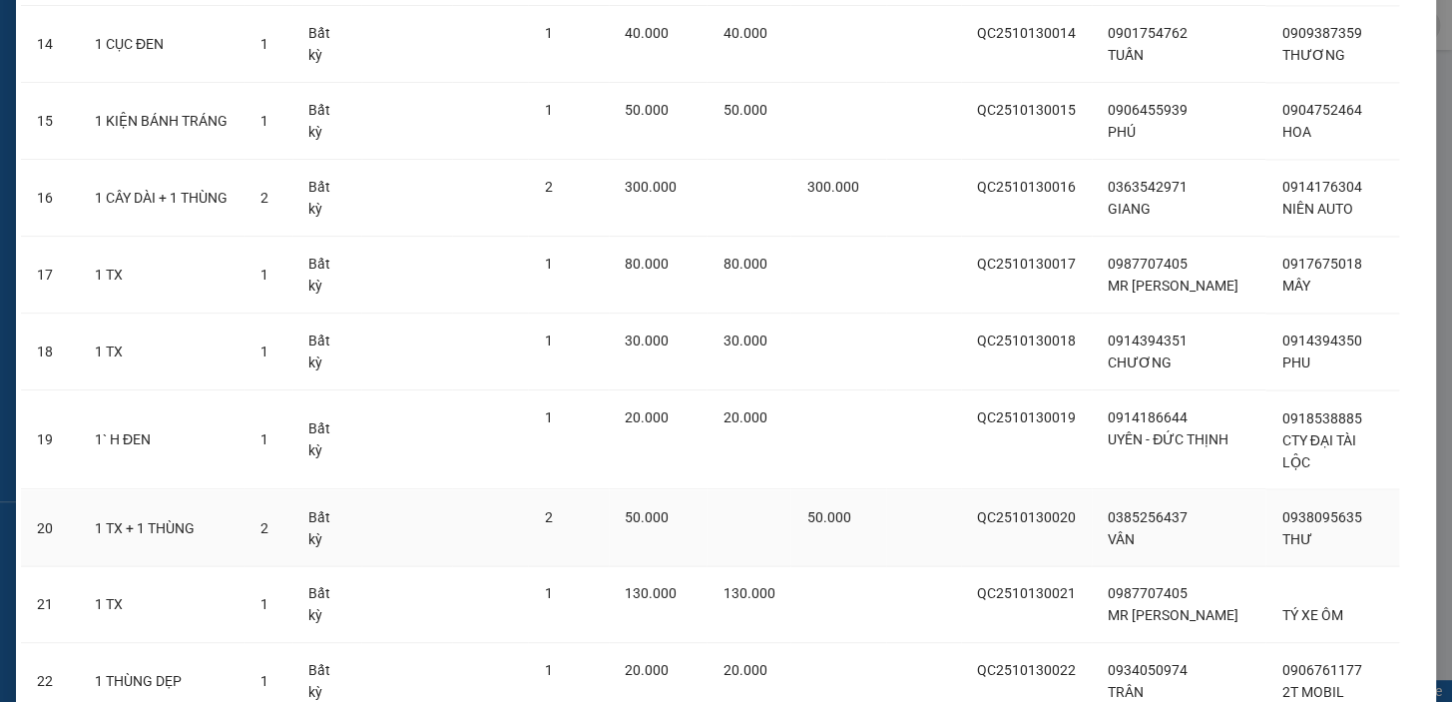
scroll to position [1343, 0]
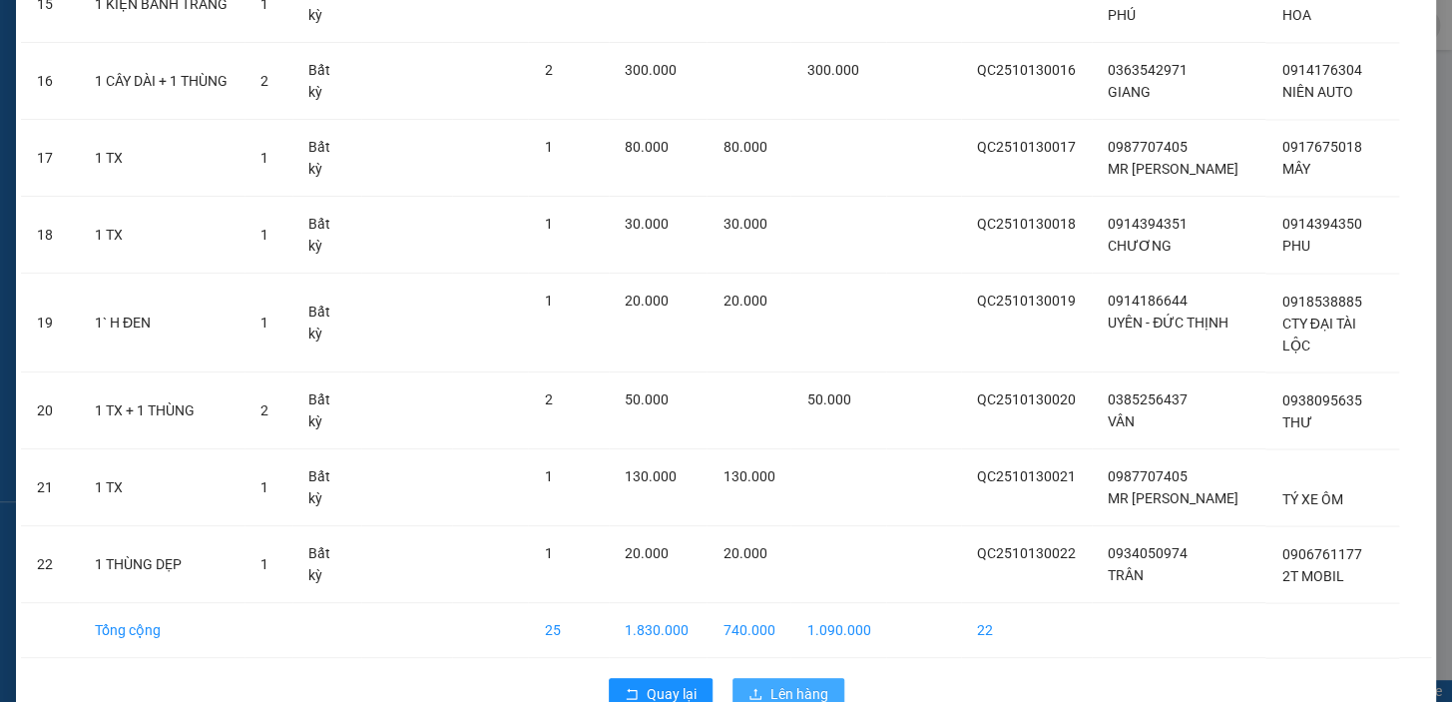
click at [773, 683] on span "Lên hàng" at bounding box center [800, 694] width 58 height 22
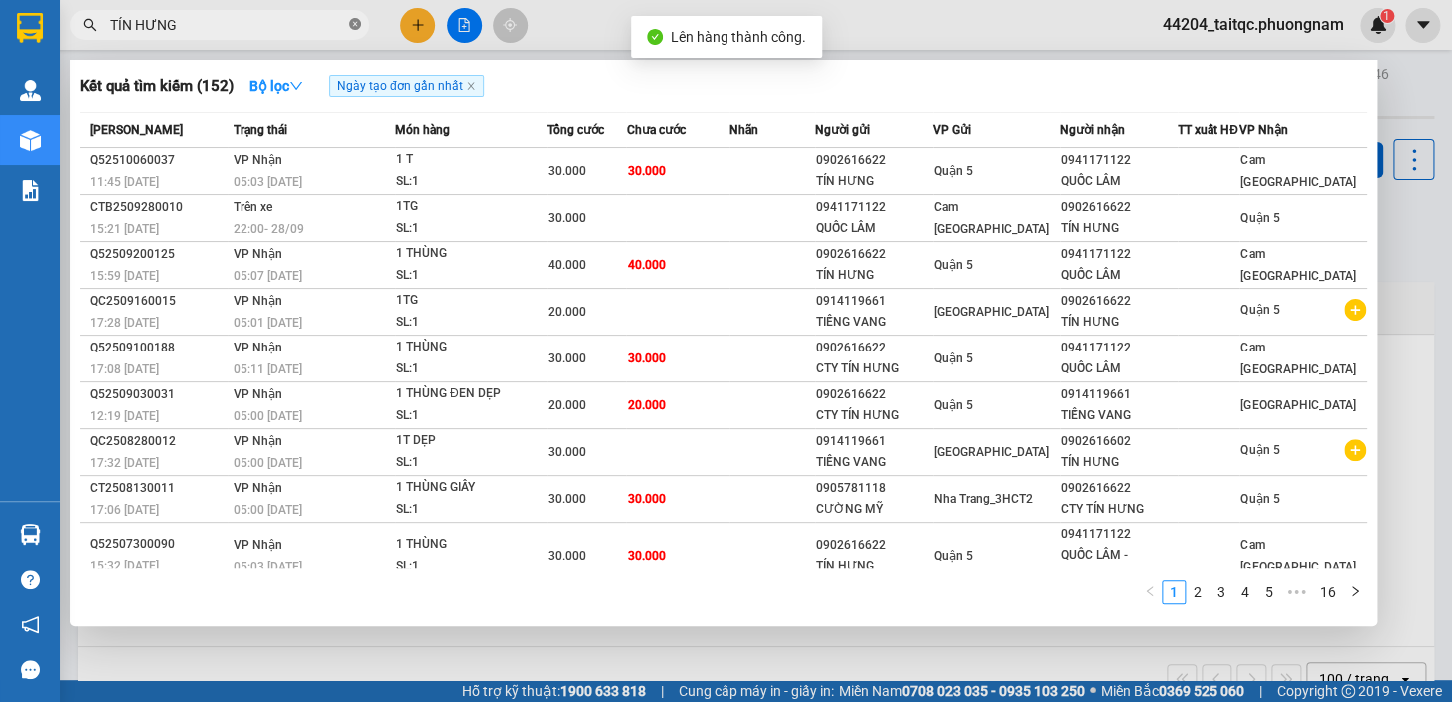
click at [352, 25] on icon "close-circle" at bounding box center [355, 24] width 12 height 12
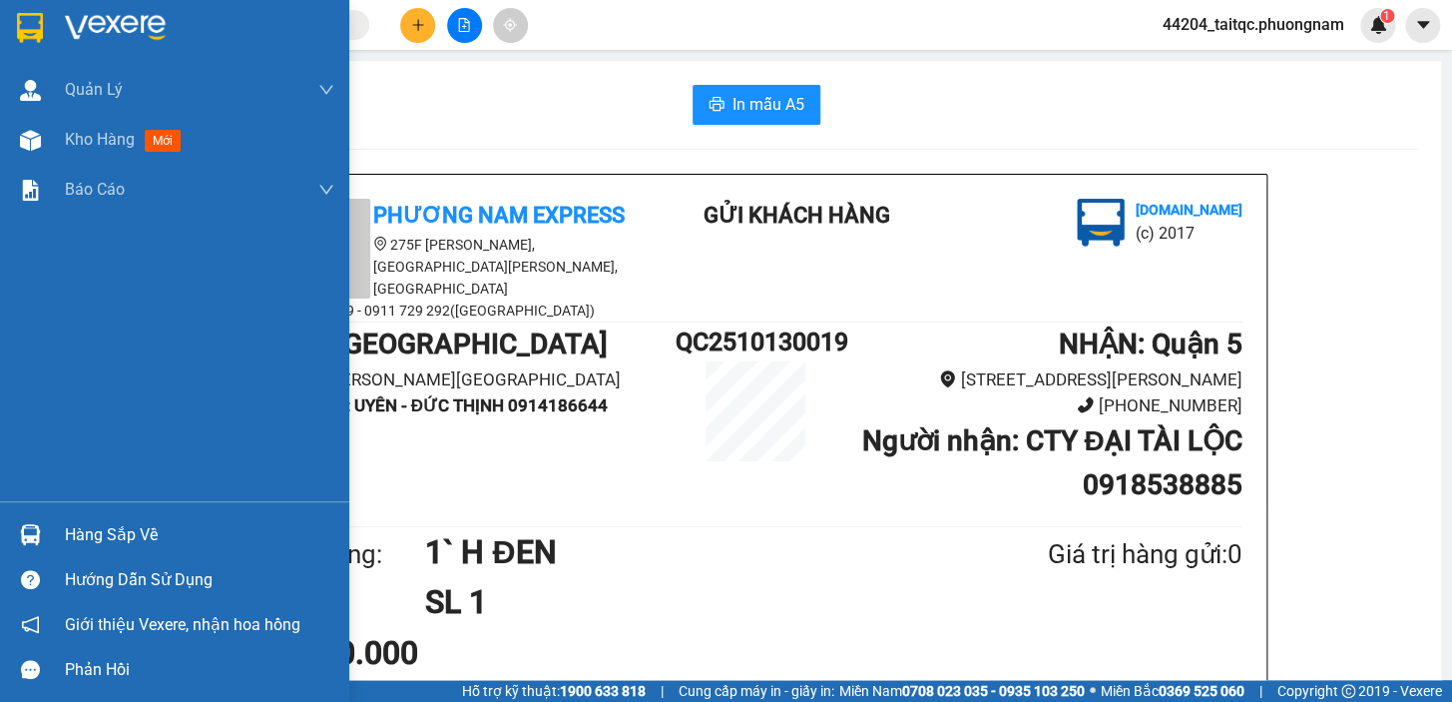
click at [84, 132] on span "Kho hàng" at bounding box center [100, 139] width 70 height 19
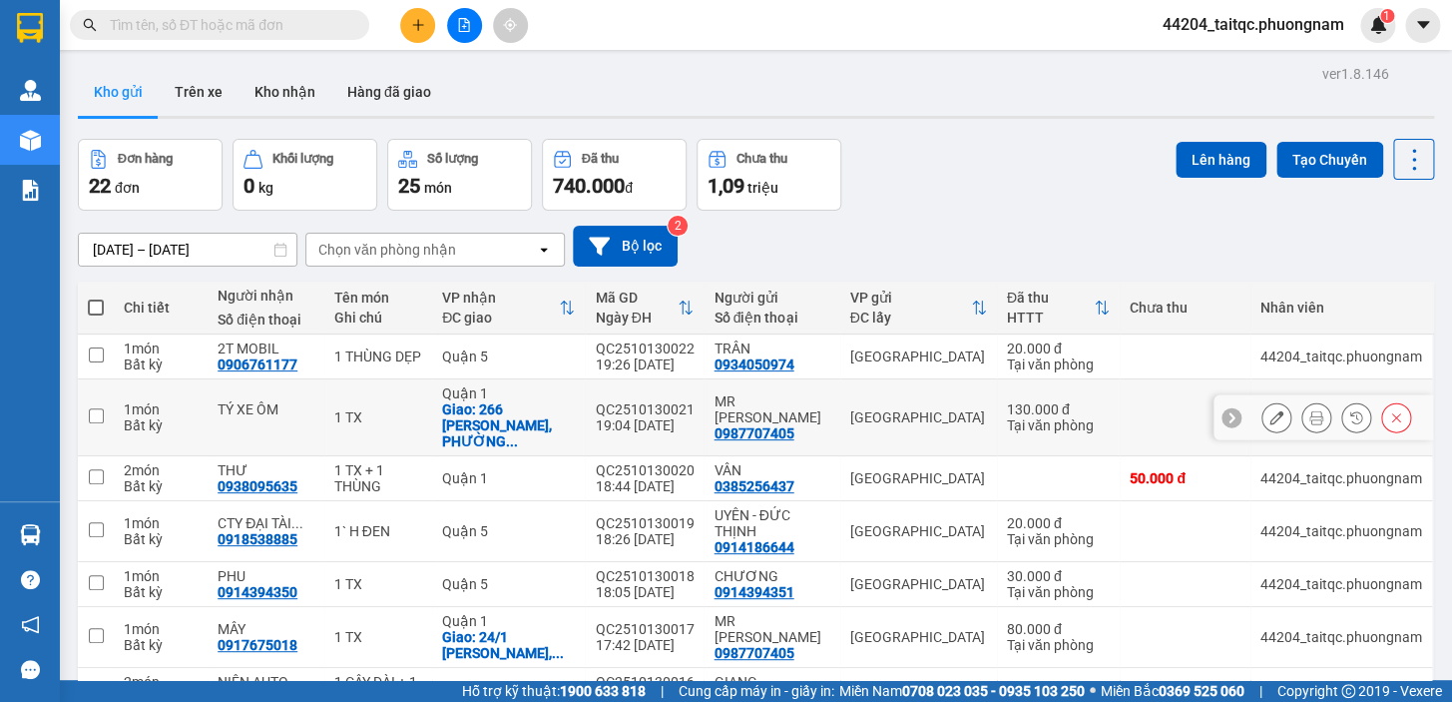
scroll to position [90, 0]
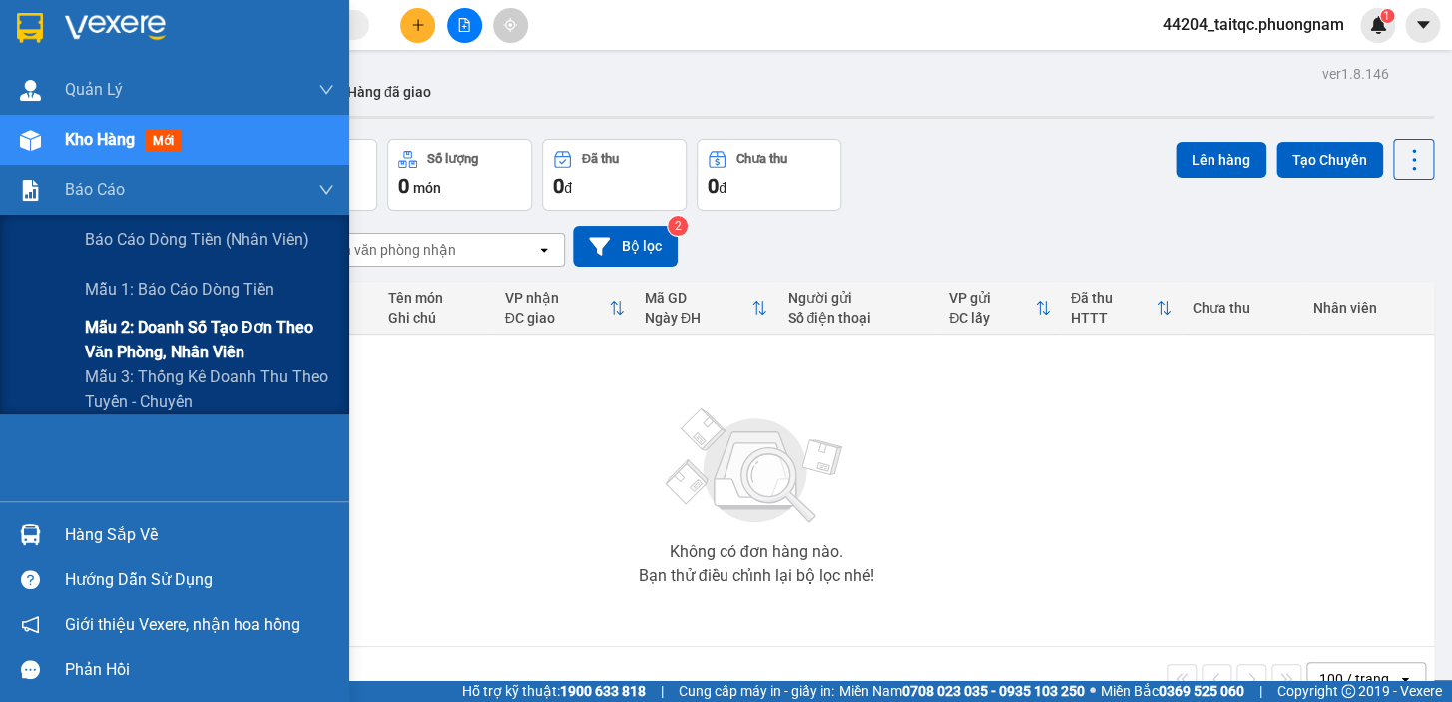
click at [227, 319] on span "Mẫu 2: Doanh số tạo đơn theo Văn phòng, nhân viên" at bounding box center [210, 339] width 250 height 50
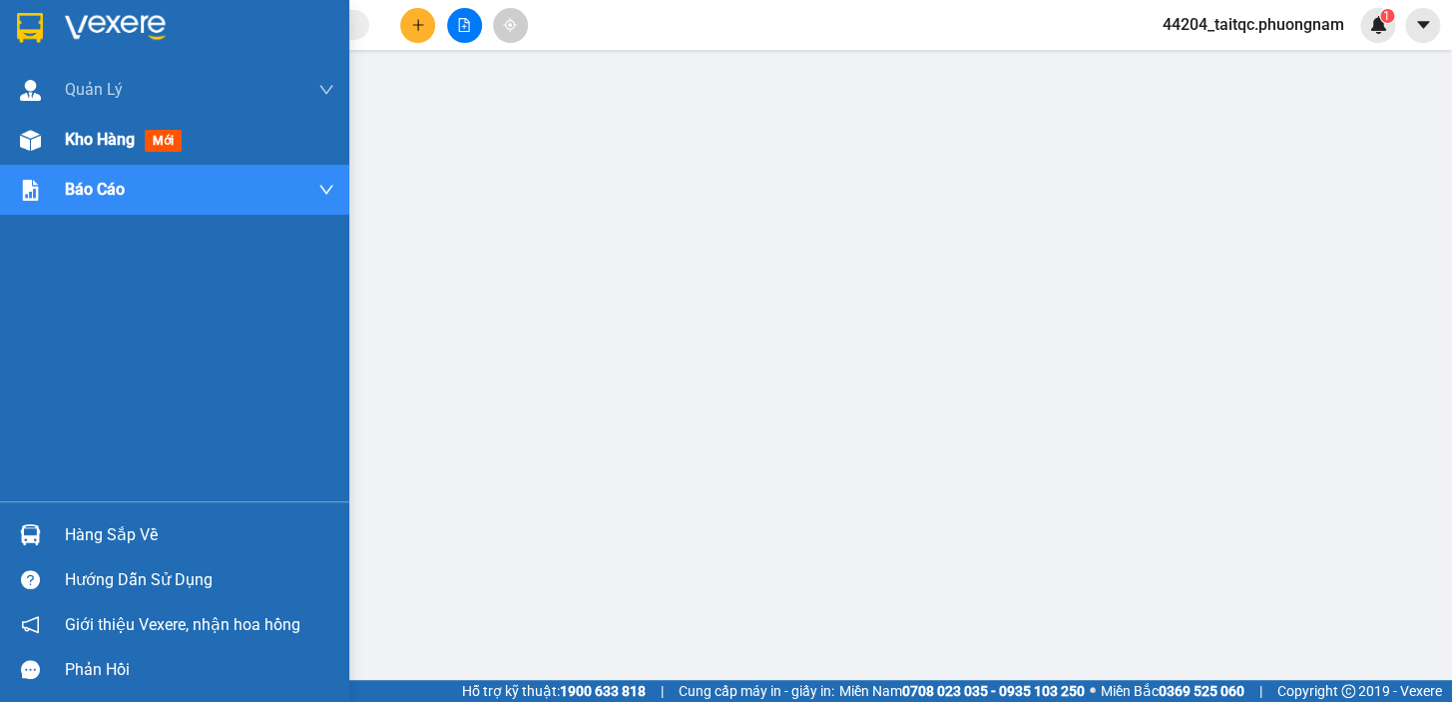
click at [83, 143] on span "Kho hàng" at bounding box center [100, 139] width 70 height 19
